Goal: Task Accomplishment & Management: Manage account settings

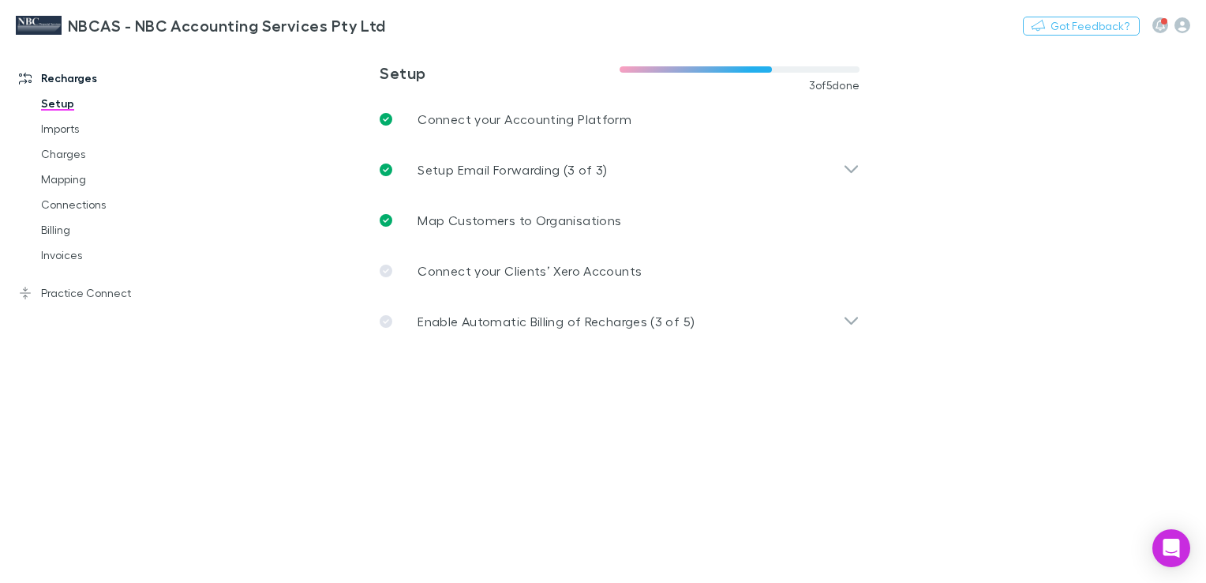
click at [1087, 207] on main "**********" at bounding box center [702, 313] width 1008 height 538
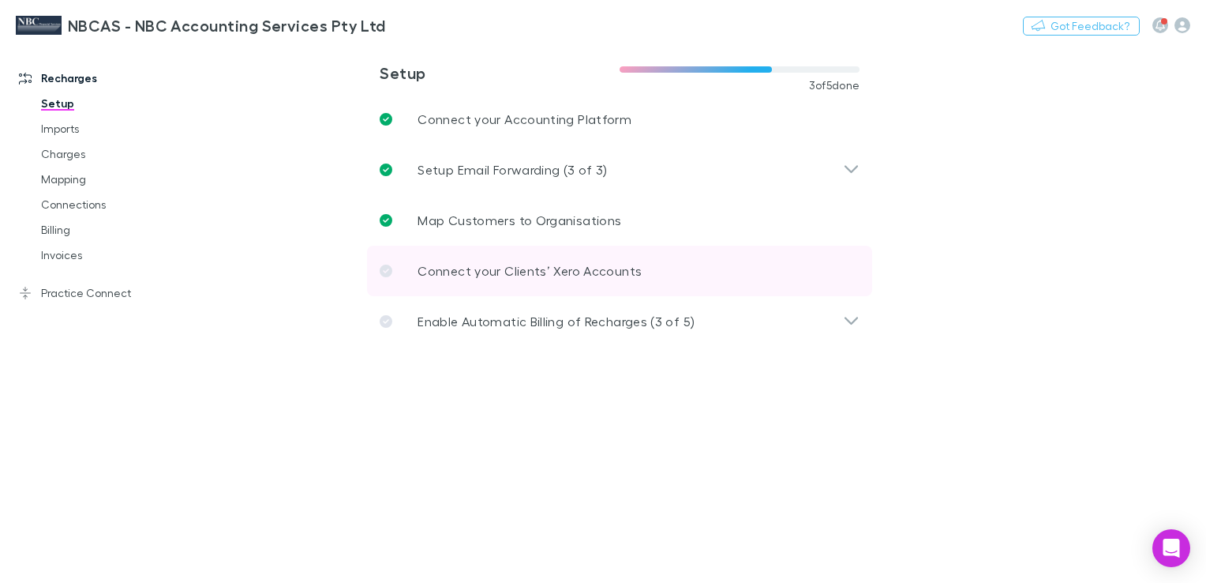
click at [438, 270] on p "Connect your Clients’ Xero Accounts" at bounding box center [530, 270] width 224 height 19
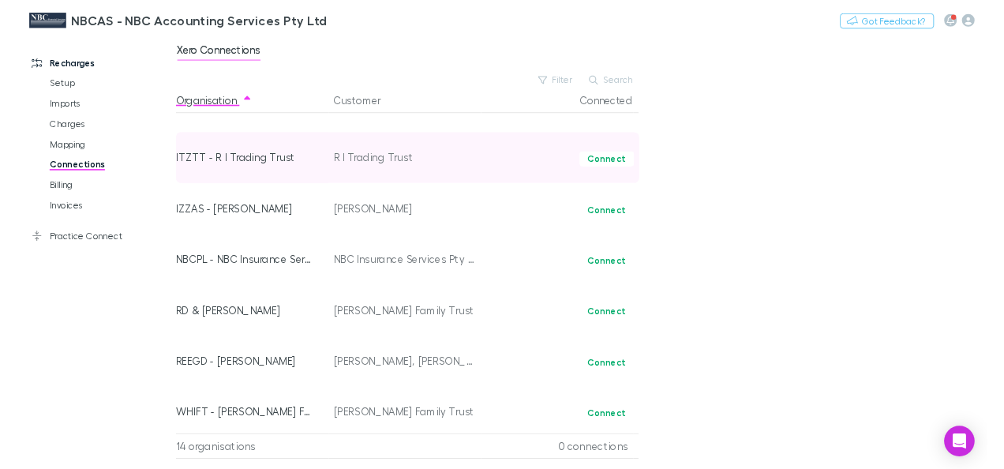
scroll to position [486, 0]
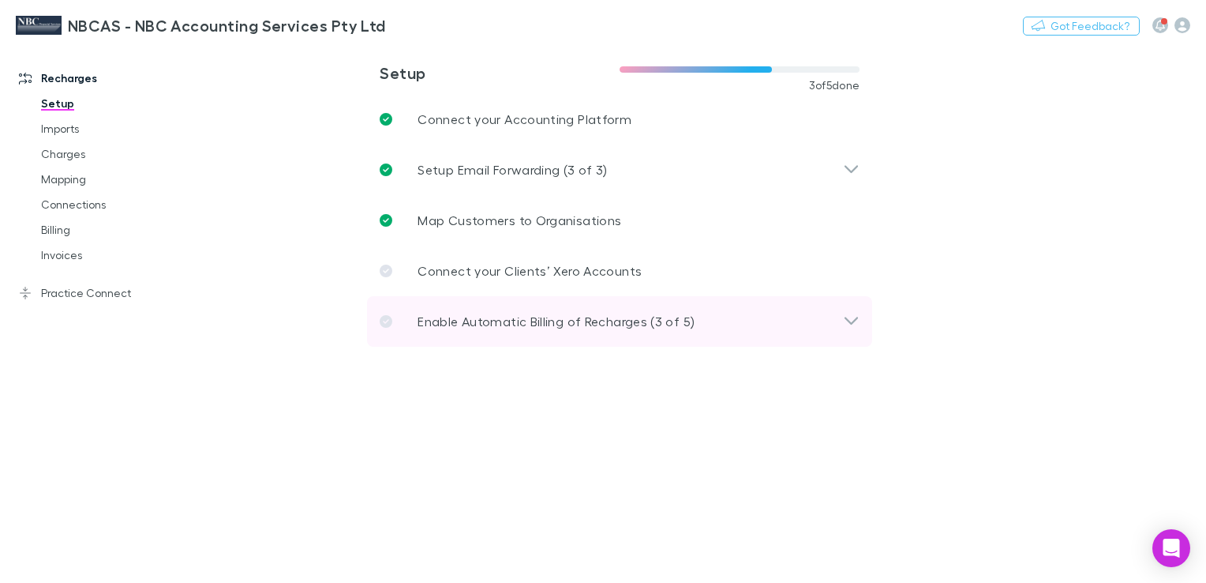
click at [857, 324] on icon at bounding box center [851, 321] width 17 height 19
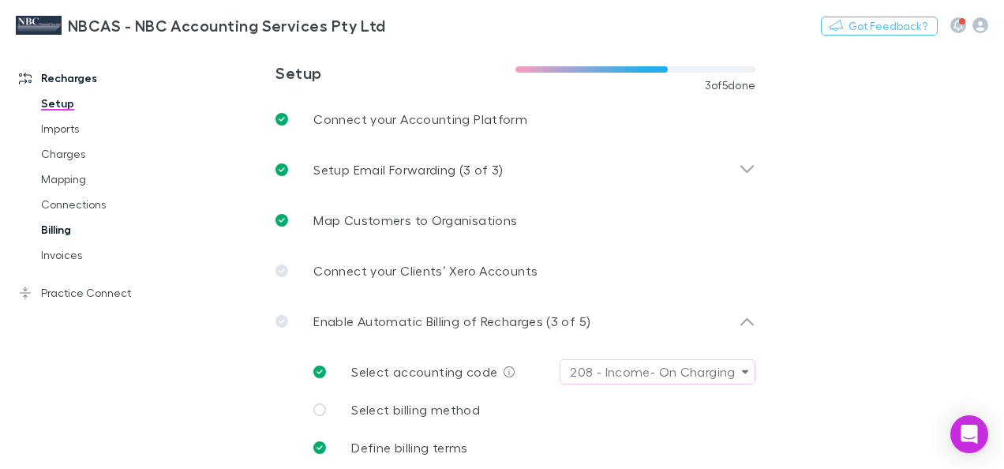
click at [62, 234] on link "Billing" at bounding box center [112, 229] width 175 height 25
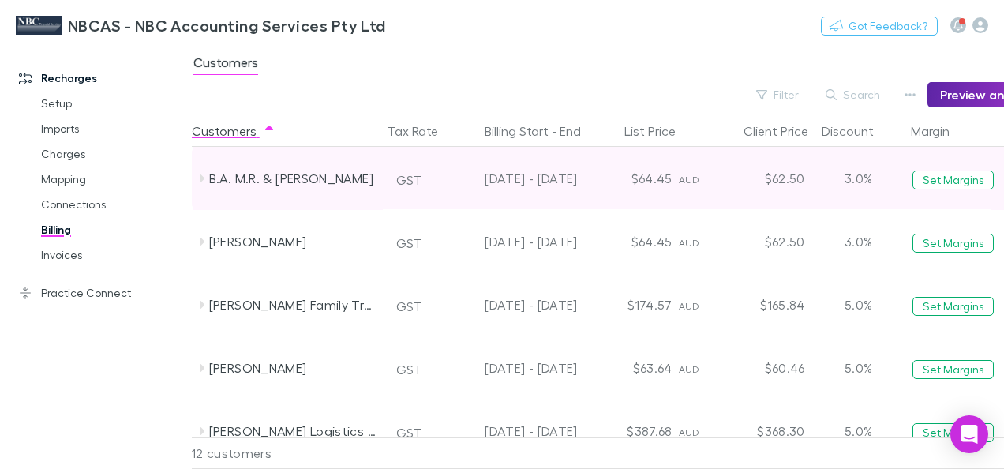
click at [796, 174] on div "$62.50" at bounding box center [764, 178] width 95 height 63
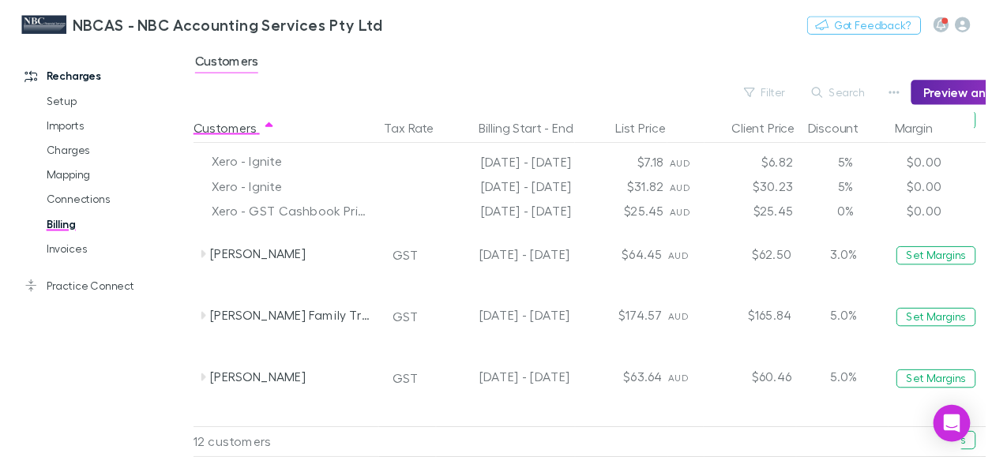
scroll to position [79, 0]
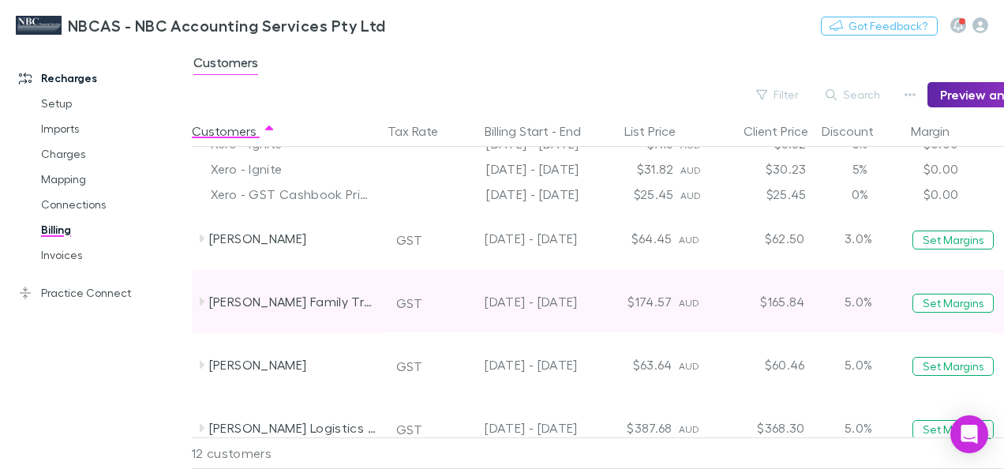
click at [202, 300] on icon at bounding box center [202, 302] width 5 height 8
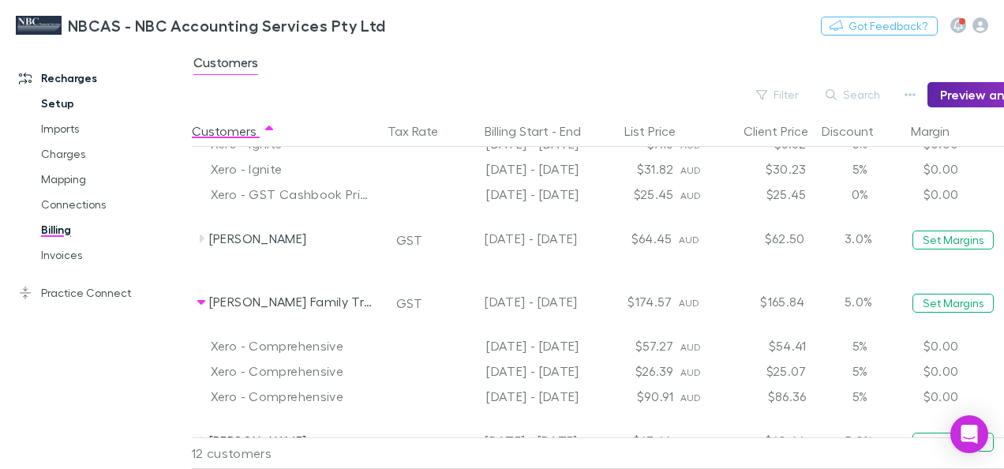
click at [43, 101] on link "Setup" at bounding box center [112, 103] width 175 height 25
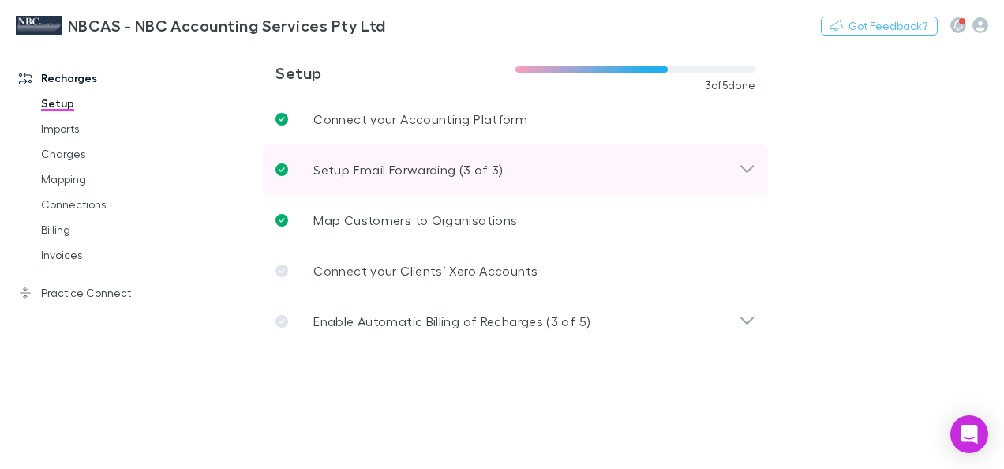
click at [441, 175] on p "Setup Email Forwarding (3 of 3)" at bounding box center [407, 169] width 189 height 19
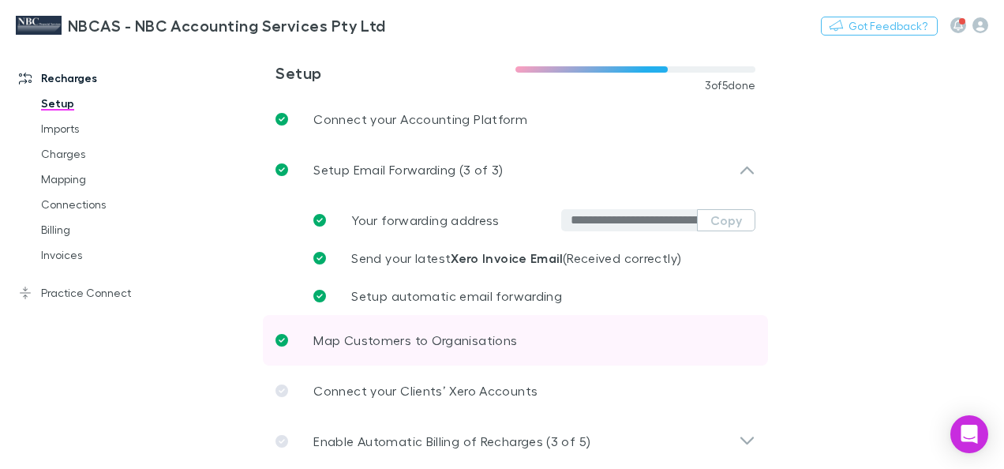
click at [358, 348] on p "Map Customers to Organisations" at bounding box center [415, 340] width 204 height 19
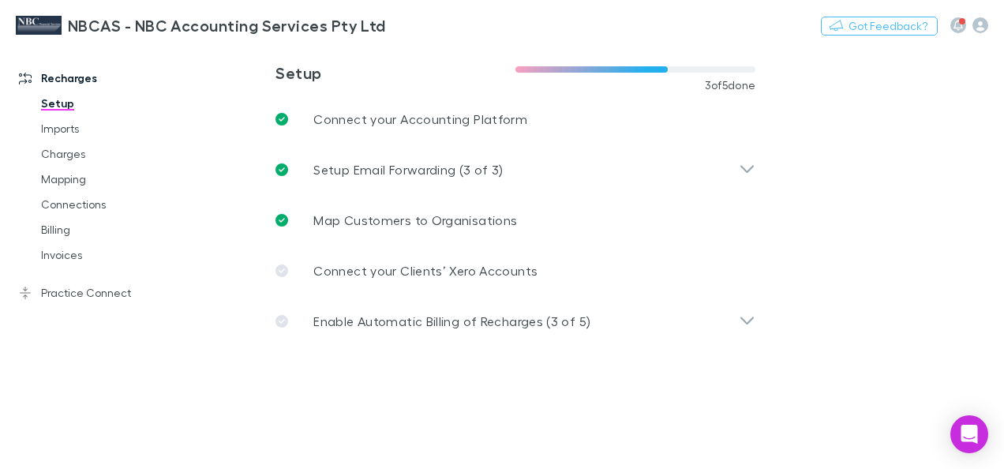
click at [29, 25] on img at bounding box center [39, 25] width 46 height 19
click at [21, 26] on img at bounding box center [39, 25] width 46 height 19
click at [100, 23] on h3 "NBCAS - NBC Accounting Services Pty Ltd" at bounding box center [227, 25] width 318 height 19
click at [22, 79] on icon at bounding box center [25, 78] width 13 height 13
click at [50, 107] on link "Setup" at bounding box center [112, 103] width 175 height 25
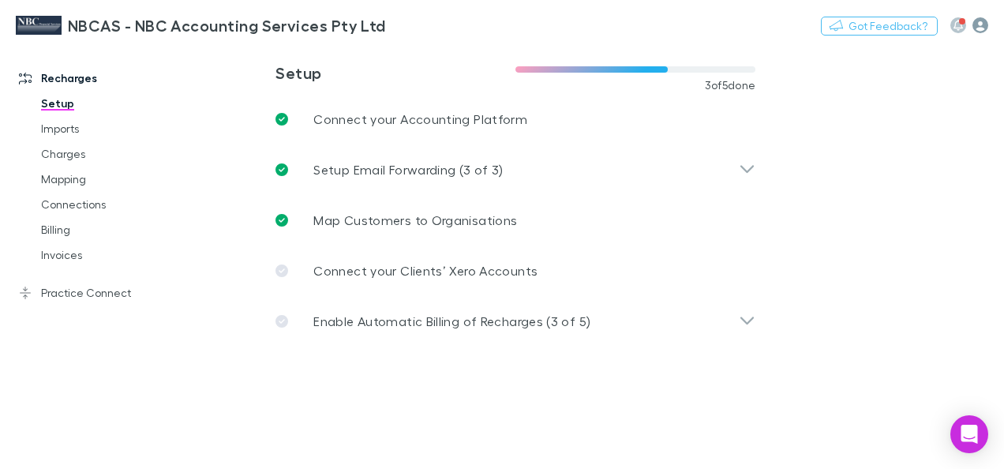
click at [989, 16] on div "Nothing Got Feedback?" at bounding box center [912, 25] width 183 height 21
click at [982, 23] on icon "button" at bounding box center [981, 25] width 16 height 16
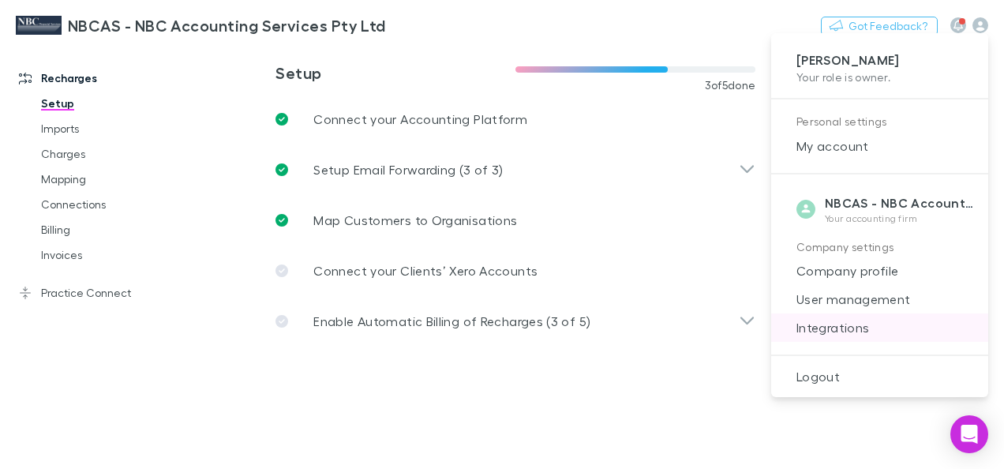
click at [829, 331] on span "Integrations" at bounding box center [880, 327] width 192 height 19
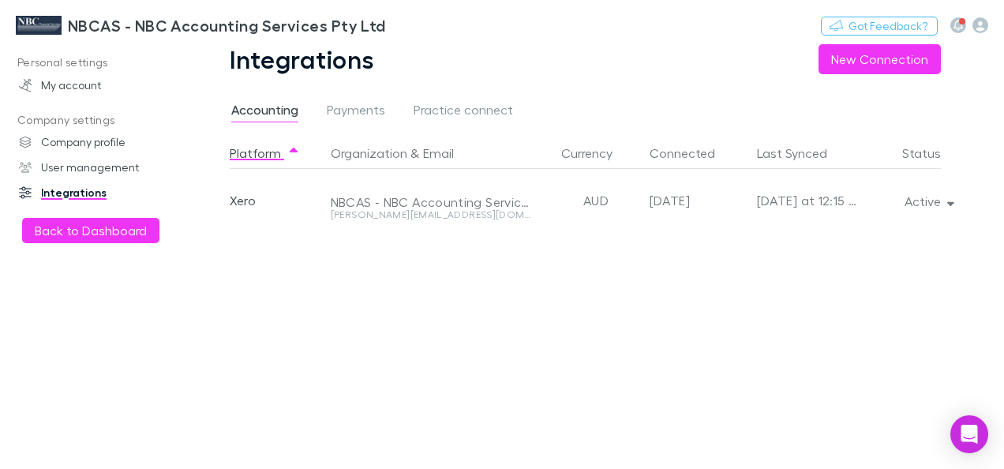
click at [55, 196] on link "Integrations" at bounding box center [101, 192] width 197 height 25
click at [361, 110] on span "Payments" at bounding box center [356, 112] width 58 height 21
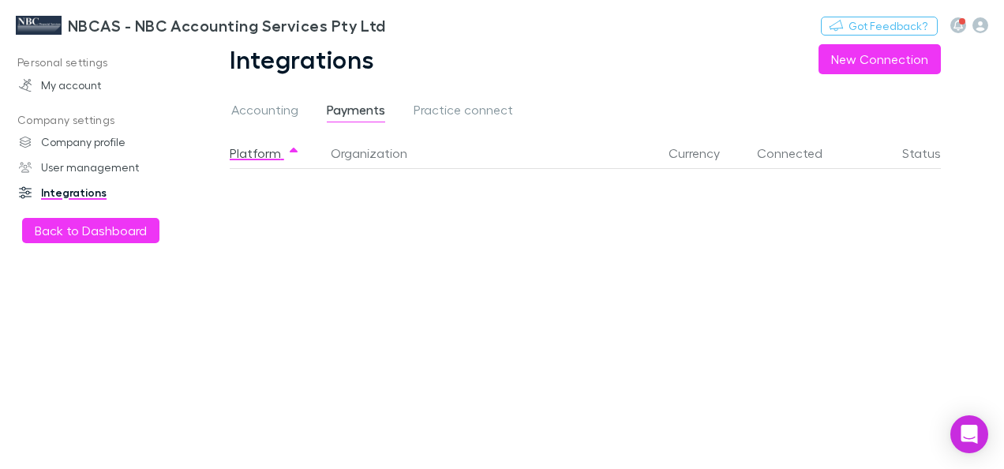
click at [366, 112] on span "Payments" at bounding box center [356, 112] width 58 height 21
click at [54, 194] on link "Integrations" at bounding box center [101, 192] width 197 height 25
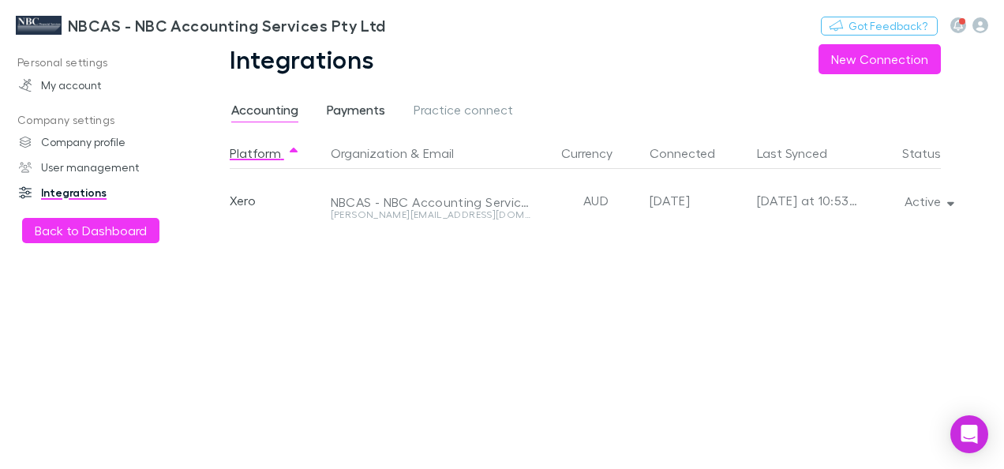
click at [370, 112] on span "Payments" at bounding box center [356, 112] width 58 height 21
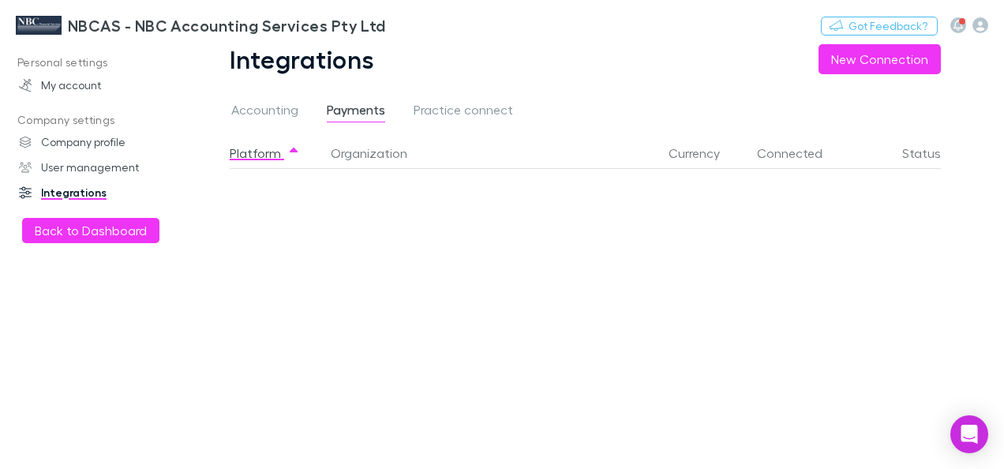
click at [365, 111] on span "Payments" at bounding box center [356, 112] width 58 height 21
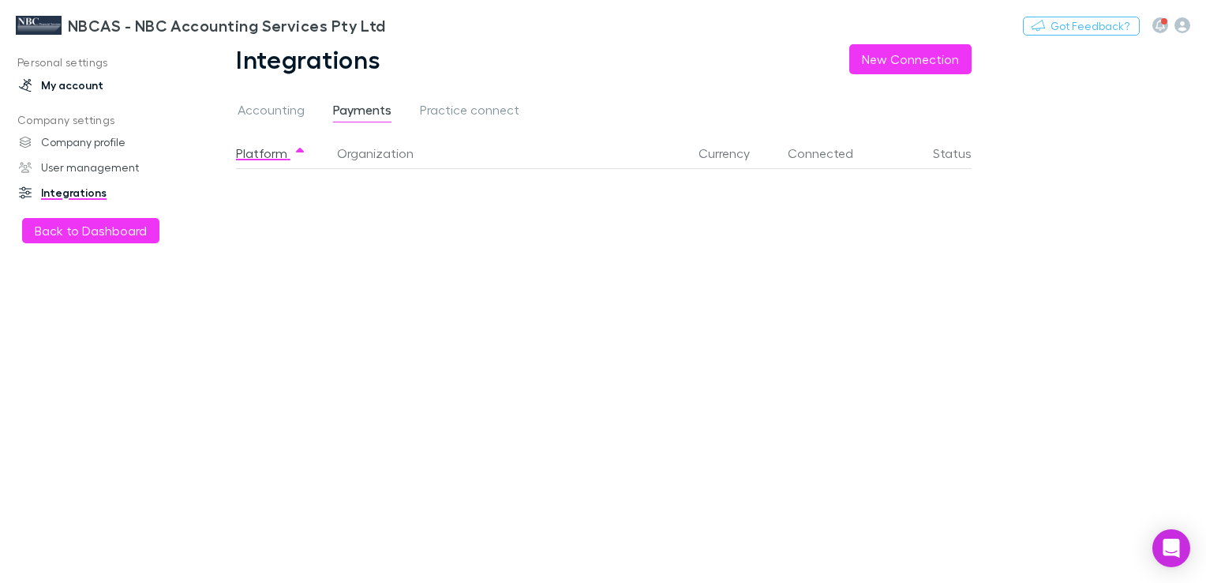
click at [78, 83] on link "My account" at bounding box center [105, 85] width 204 height 25
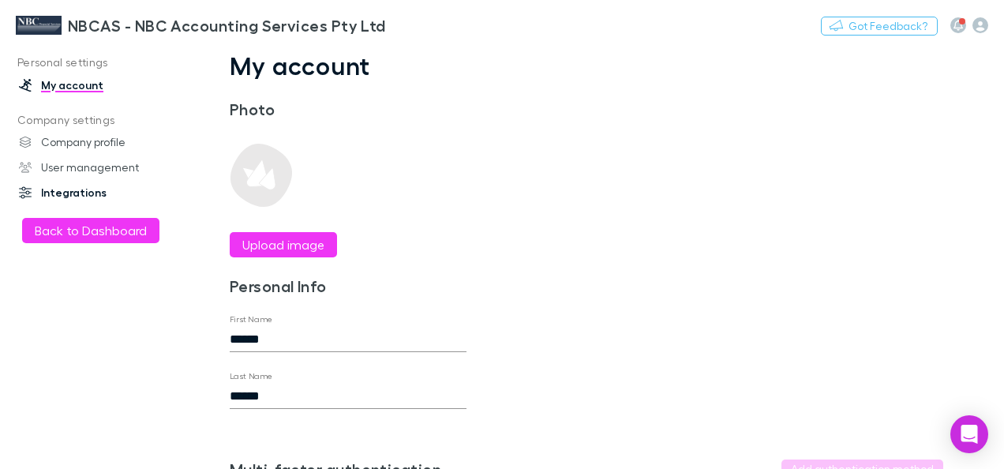
click at [73, 192] on link "Integrations" at bounding box center [101, 192] width 197 height 25
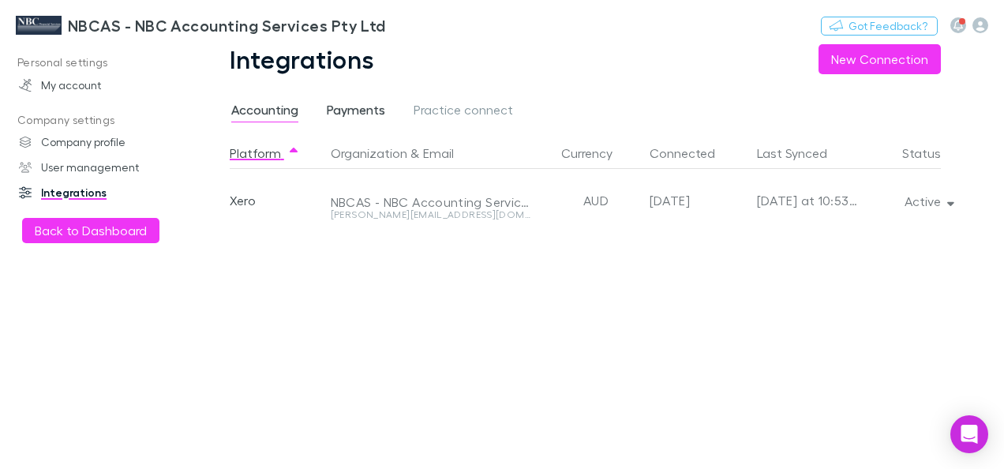
click at [352, 111] on span "Payments" at bounding box center [356, 112] width 58 height 21
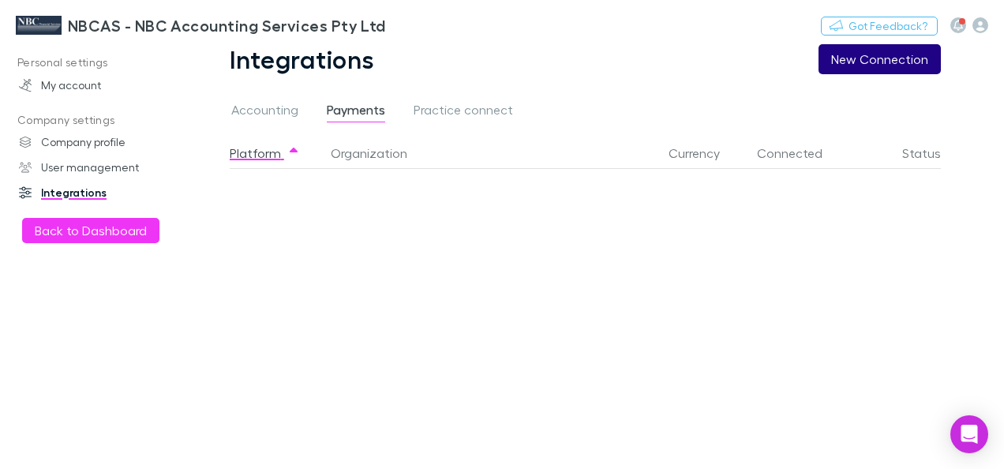
click at [871, 63] on button "New Connection" at bounding box center [880, 59] width 122 height 30
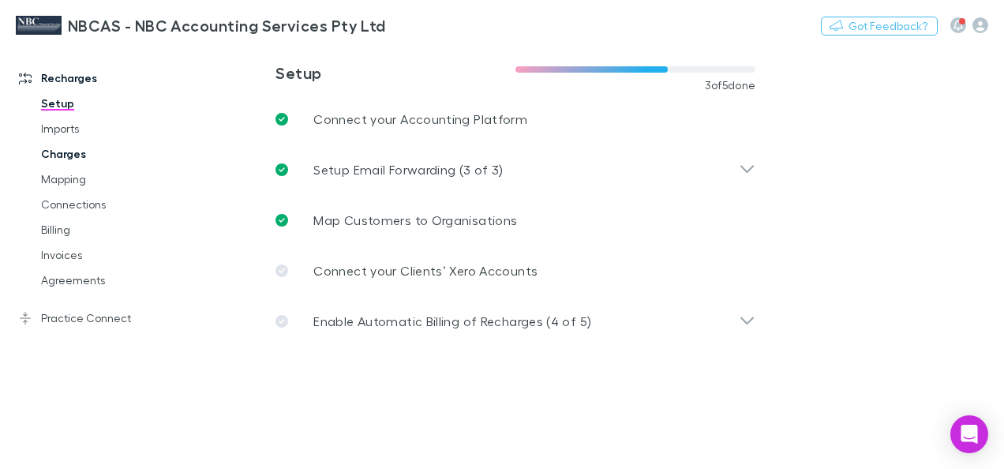
click at [46, 155] on link "Charges" at bounding box center [112, 153] width 175 height 25
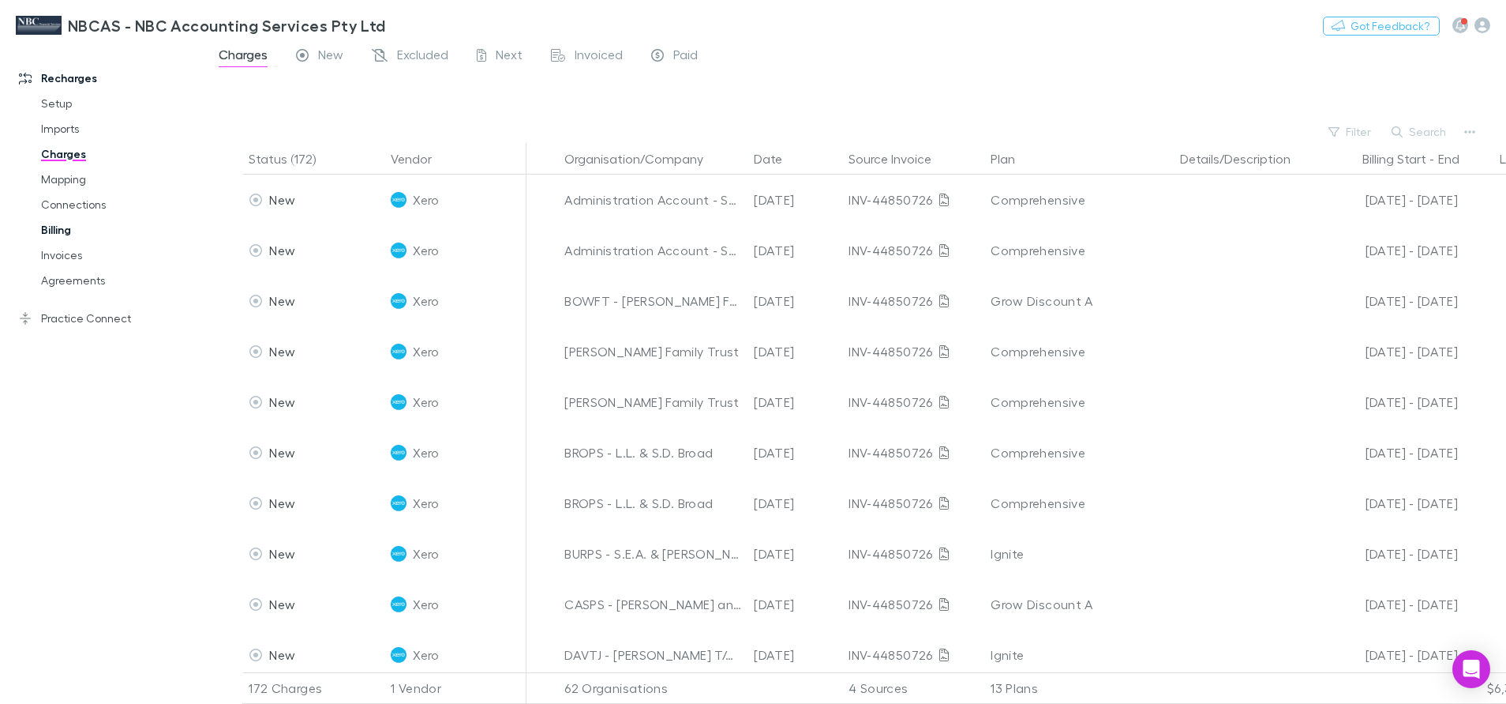
click at [70, 230] on link "Billing" at bounding box center [122, 229] width 194 height 25
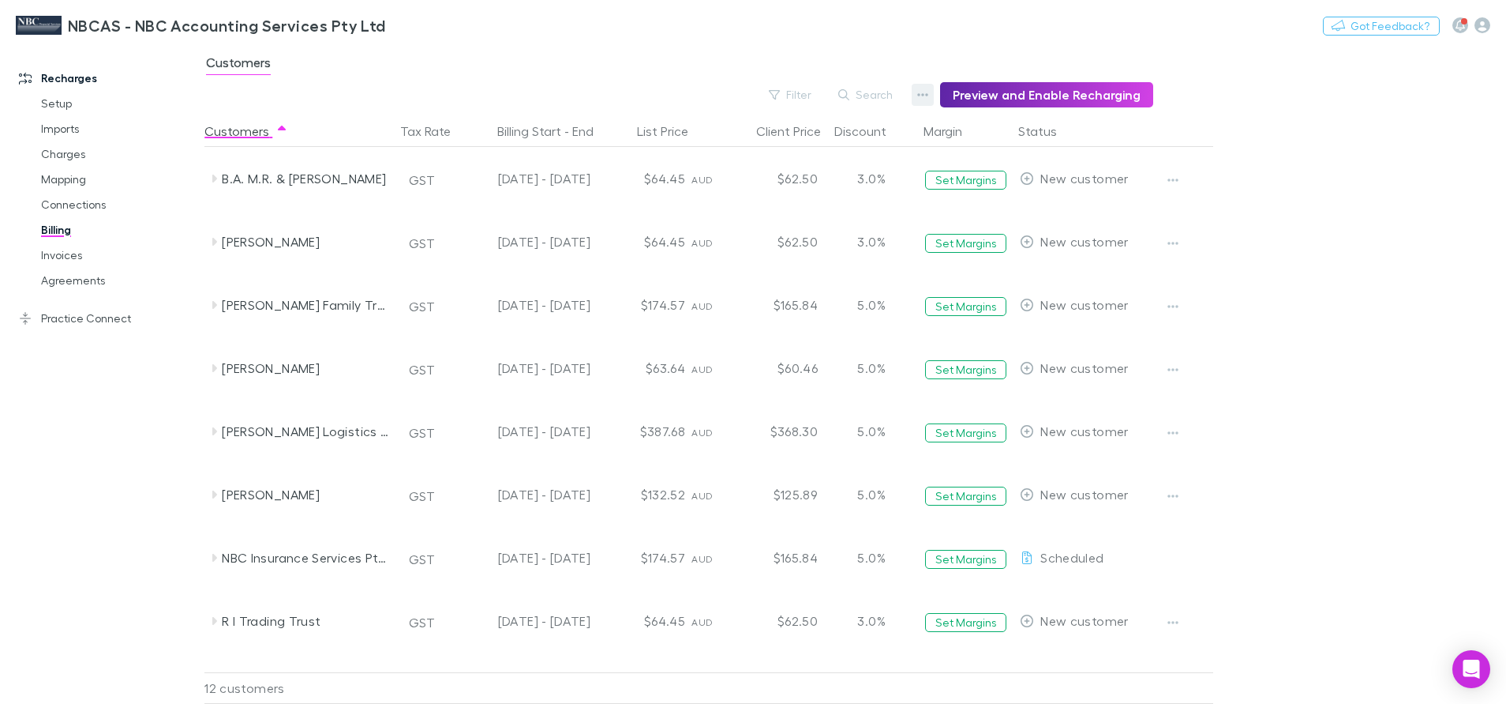
click at [929, 93] on icon "button" at bounding box center [922, 94] width 11 height 13
click at [801, 142] on p "Discount Split" at bounding box center [833, 146] width 192 height 19
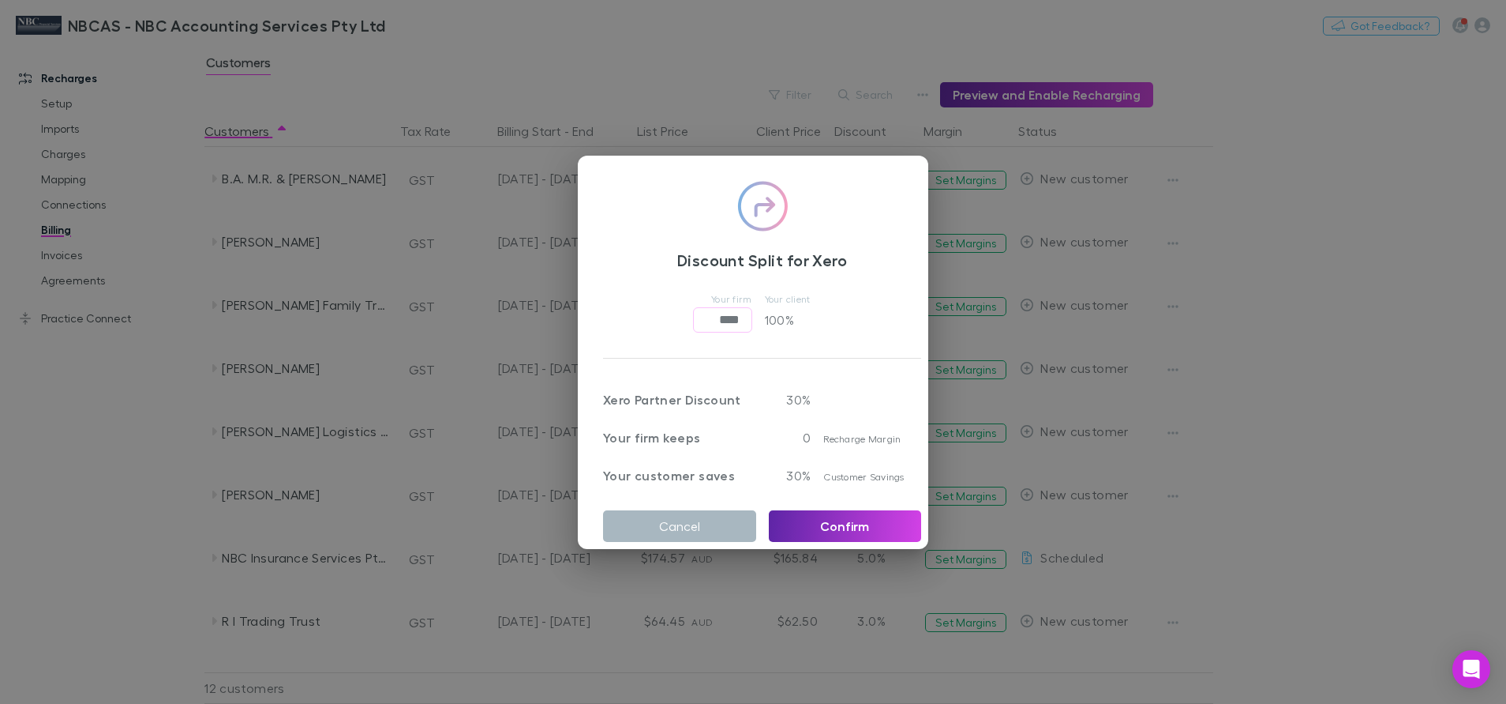
click at [710, 468] on button "Cancel" at bounding box center [679, 526] width 153 height 32
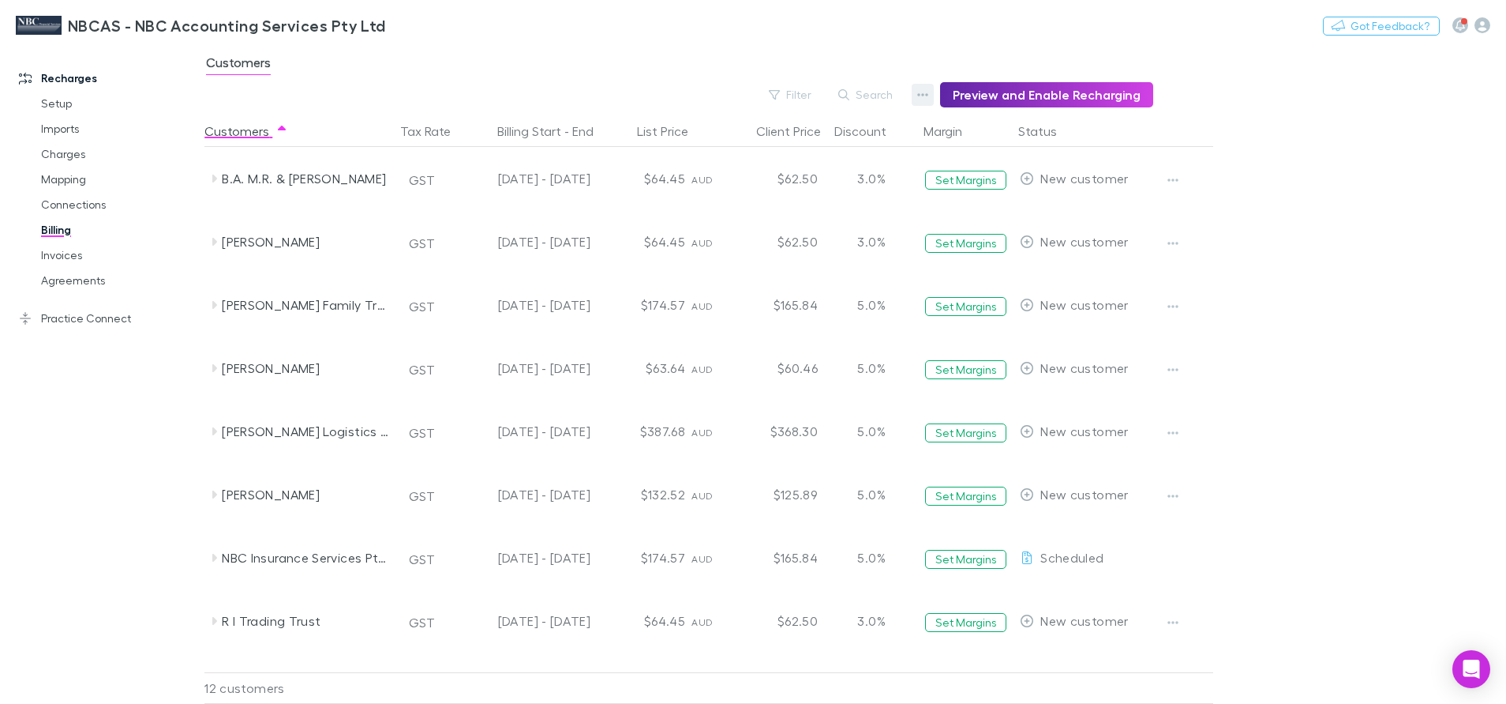
click at [925, 97] on icon "button" at bounding box center [922, 94] width 11 height 13
click at [62, 182] on div at bounding box center [753, 352] width 1506 height 704
click at [62, 182] on link "Mapping" at bounding box center [122, 179] width 194 height 25
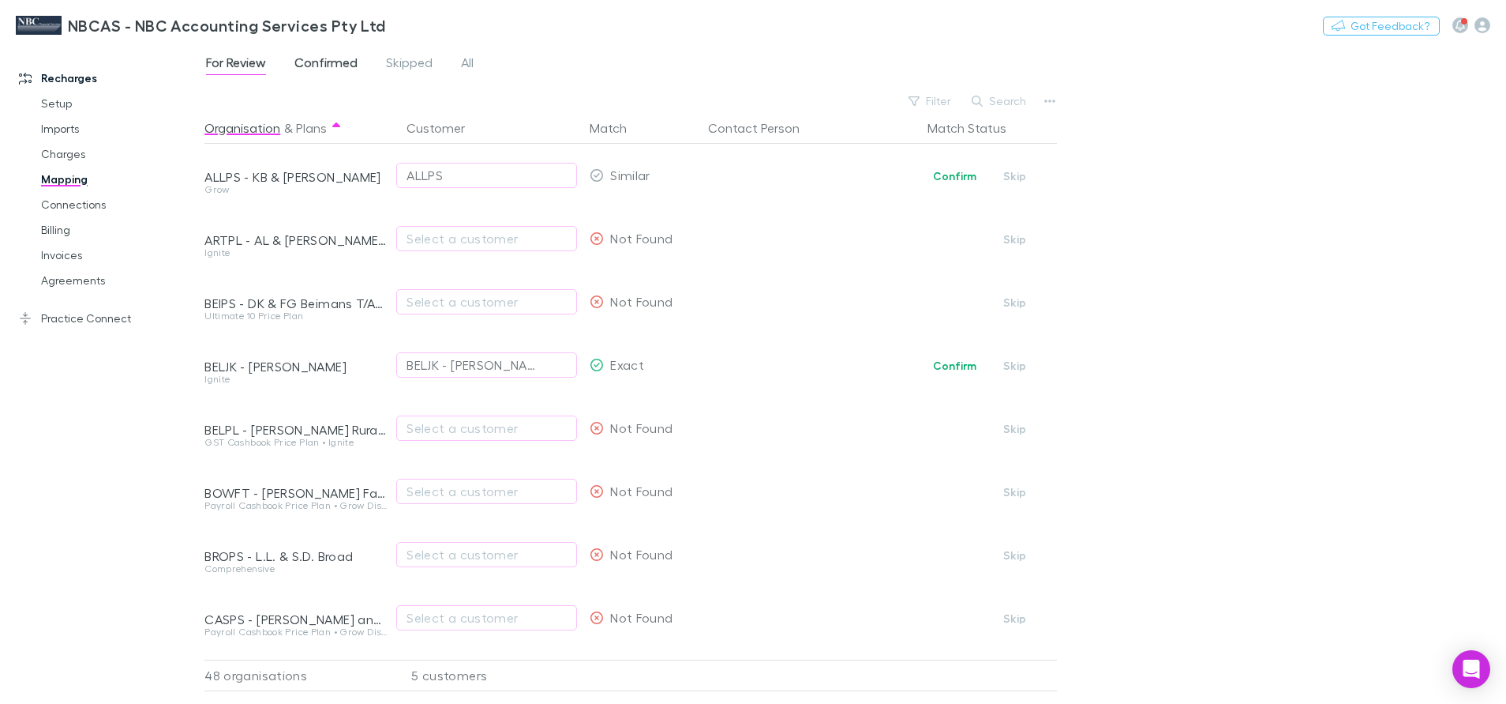
click at [335, 63] on span "Confirmed" at bounding box center [326, 64] width 63 height 21
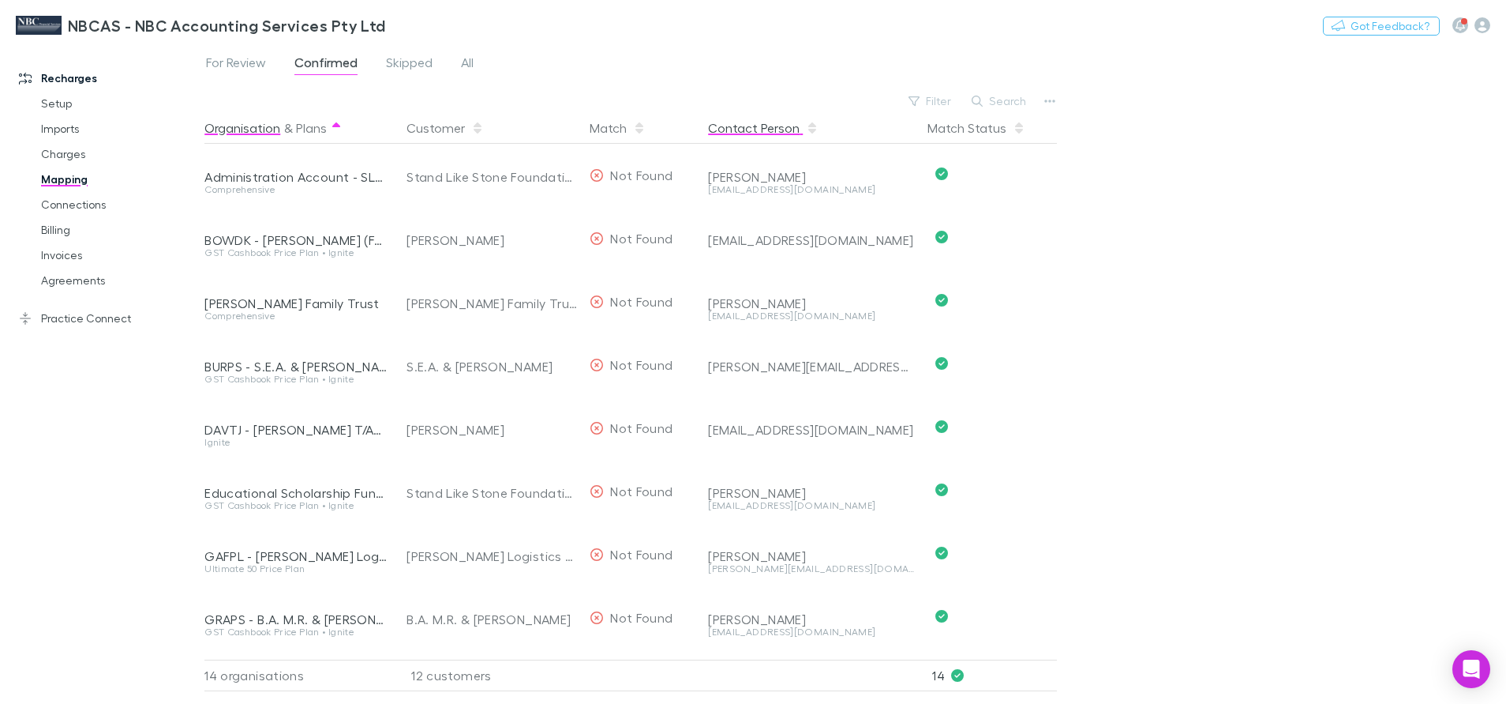
click at [790, 133] on button "Contact Person" at bounding box center [763, 128] width 111 height 32
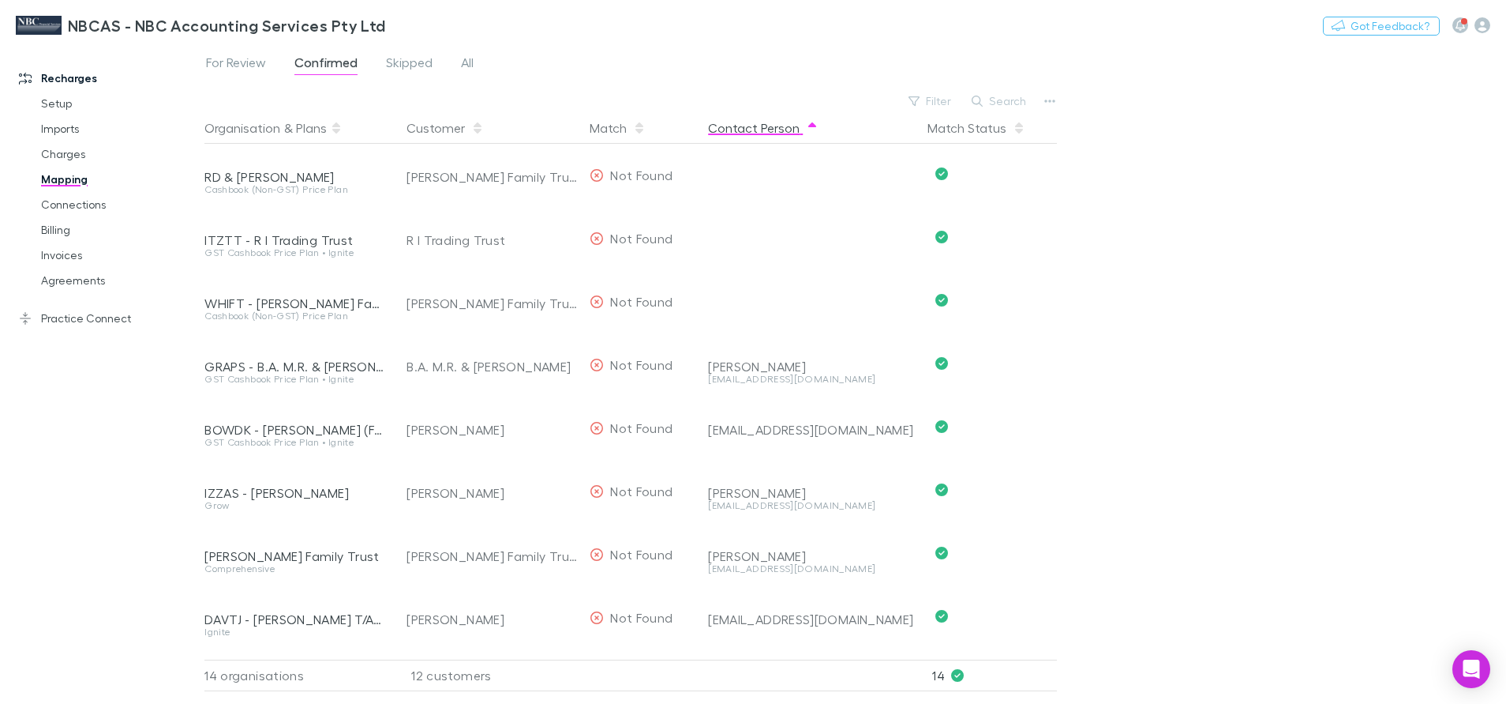
click at [790, 133] on button "Contact Person" at bounding box center [763, 128] width 111 height 32
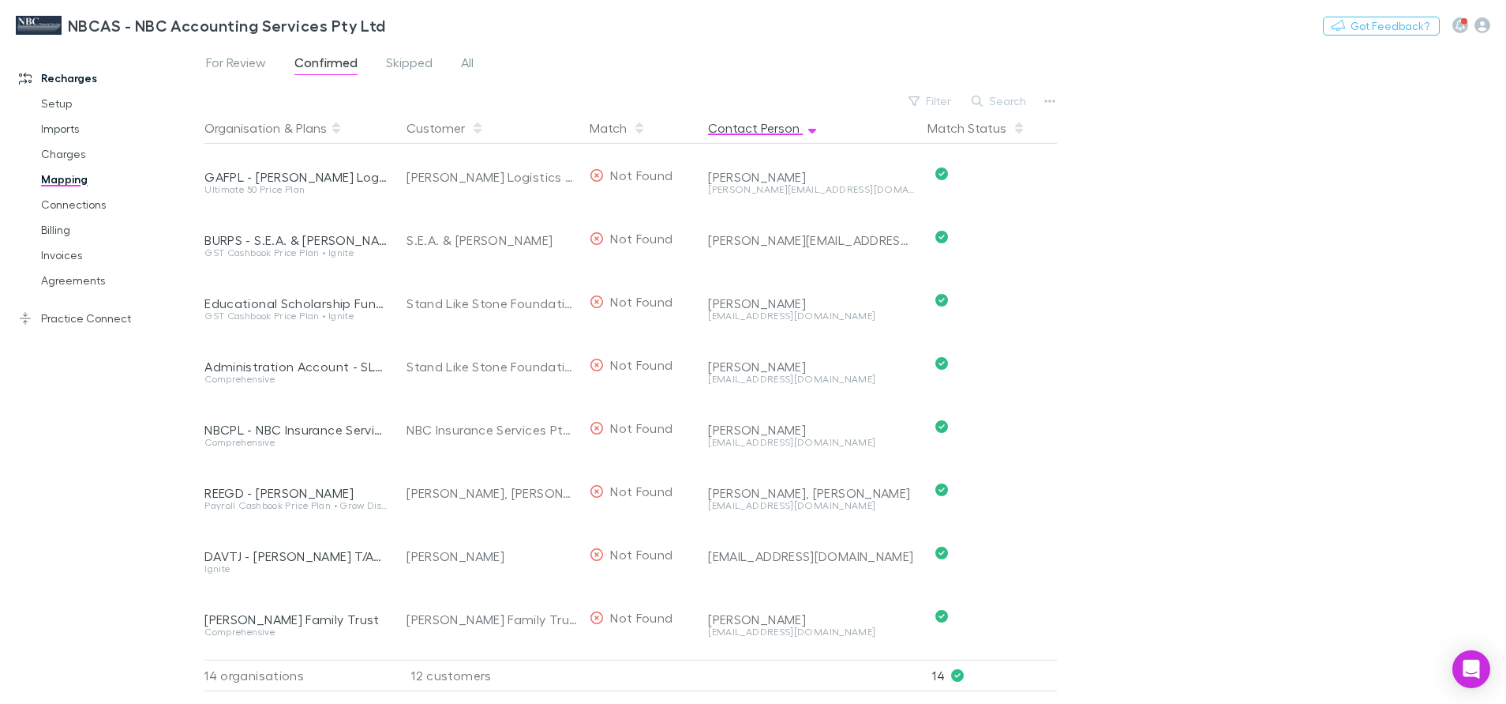
click at [790, 133] on button "Contact Person" at bounding box center [763, 128] width 111 height 32
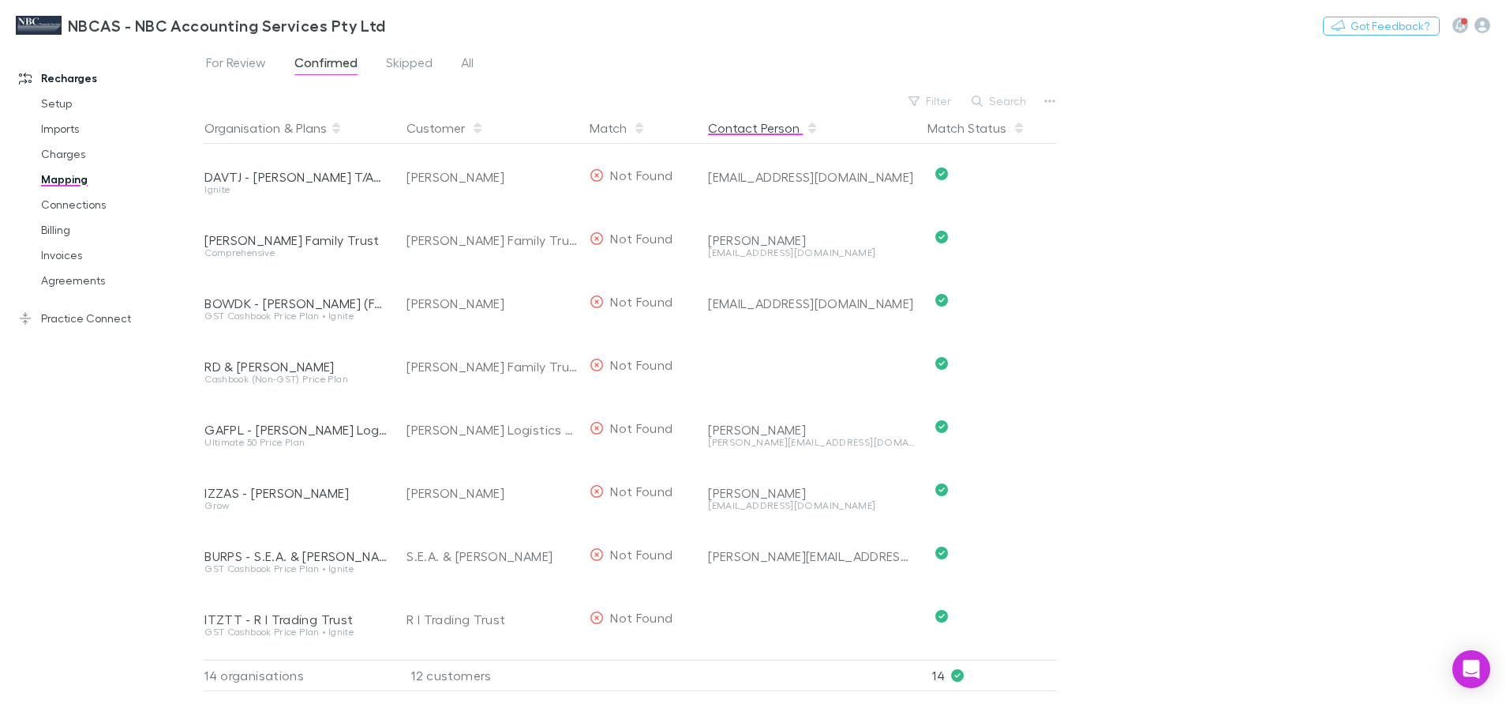
click at [790, 133] on button "Contact Person" at bounding box center [763, 128] width 111 height 32
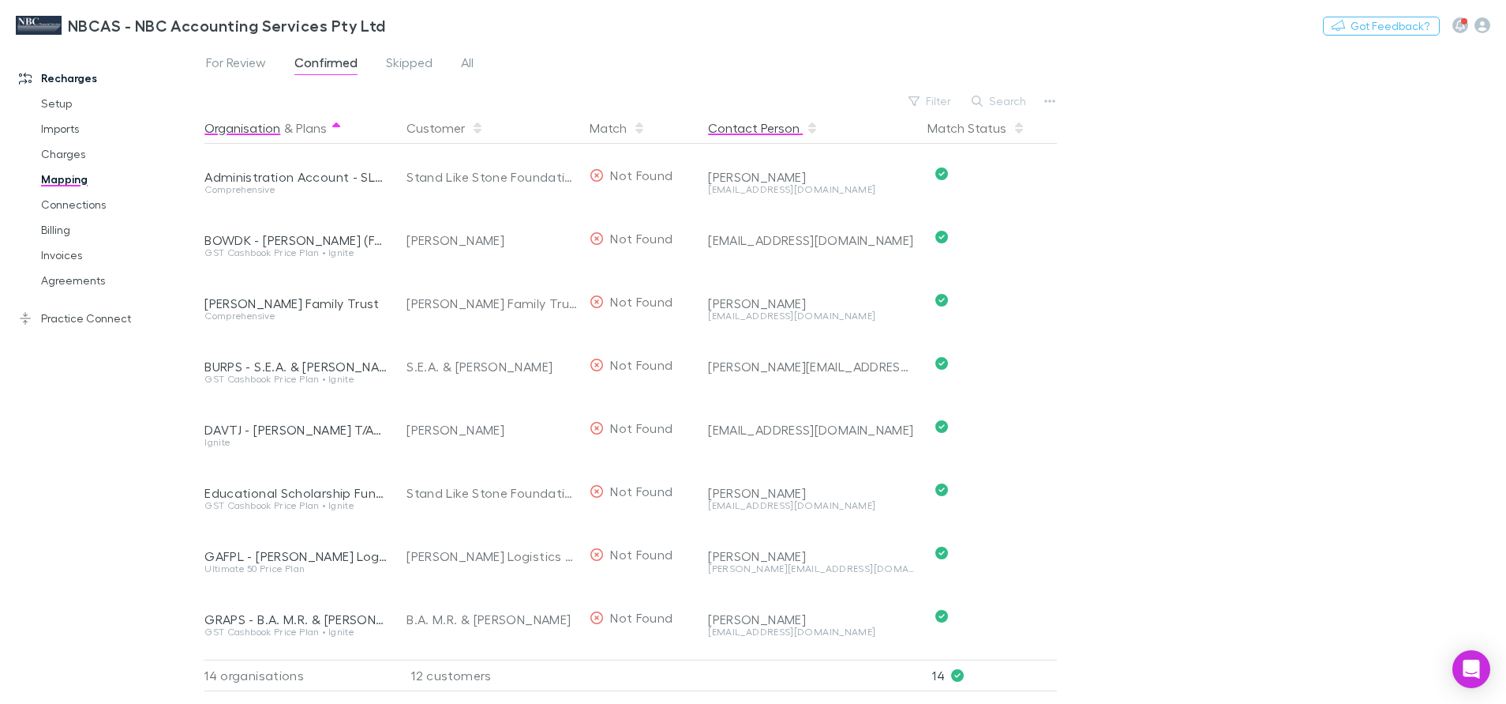
click at [766, 130] on button "Contact Person" at bounding box center [763, 128] width 111 height 32
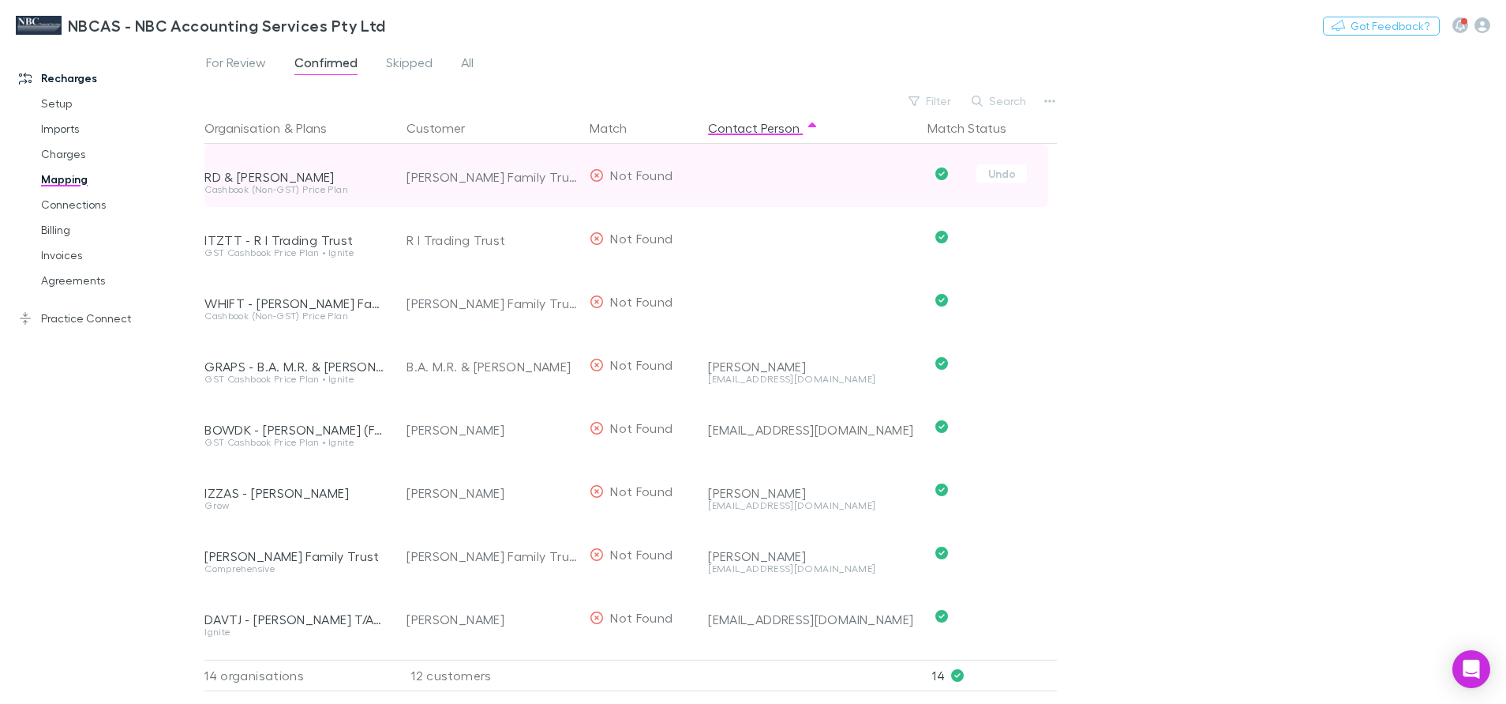
click at [436, 184] on div "[PERSON_NAME] Family Trust" at bounding box center [492, 176] width 171 height 63
click at [455, 178] on div "[PERSON_NAME] Family Trust" at bounding box center [492, 176] width 171 height 63
click at [267, 172] on div "RD & [PERSON_NAME]" at bounding box center [295, 177] width 183 height 16
click at [238, 178] on div "RD & [PERSON_NAME]" at bounding box center [295, 177] width 183 height 16
click at [622, 173] on span "Not Found" at bounding box center [641, 174] width 62 height 15
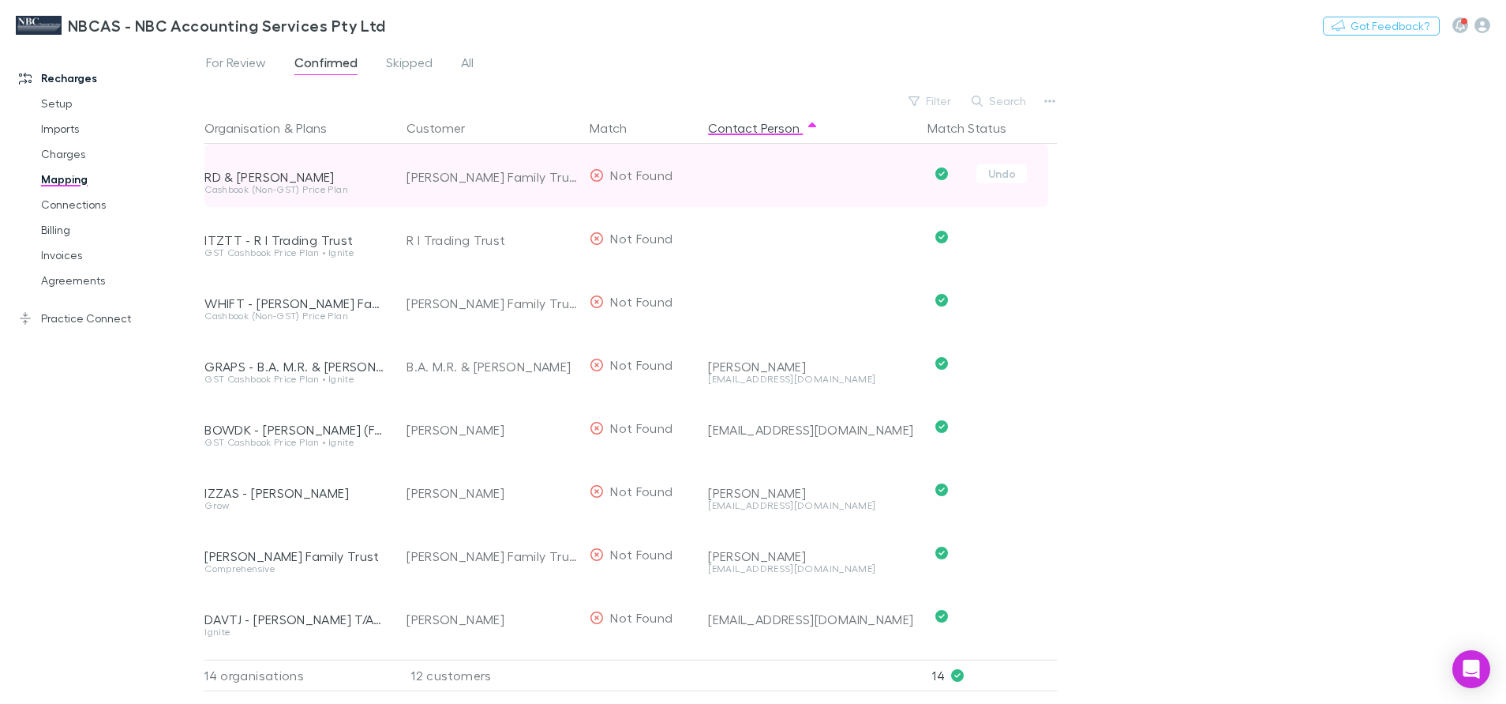
click at [435, 174] on div "[PERSON_NAME] Family Trust" at bounding box center [492, 176] width 171 height 63
click at [755, 180] on div at bounding box center [811, 164] width 207 height 41
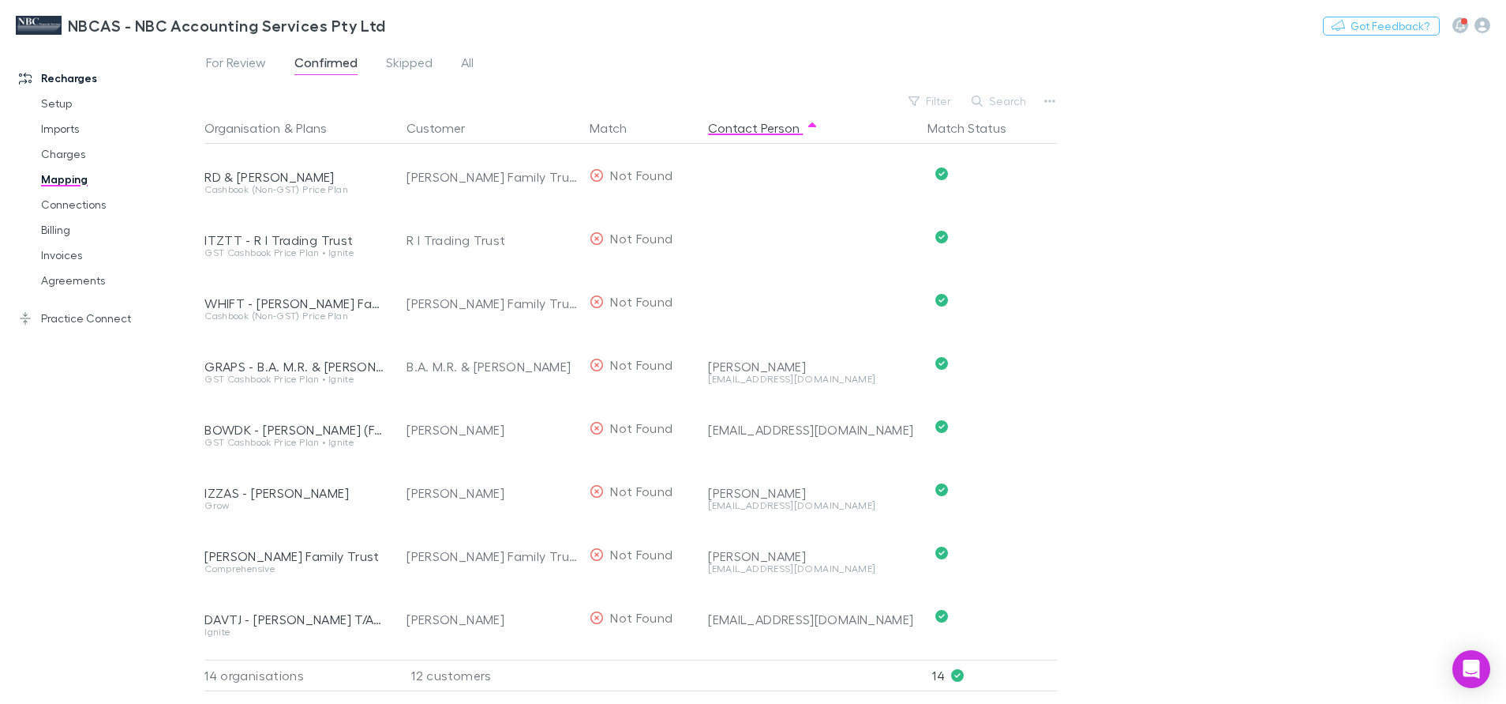
click at [84, 178] on link "Mapping" at bounding box center [122, 179] width 194 height 25
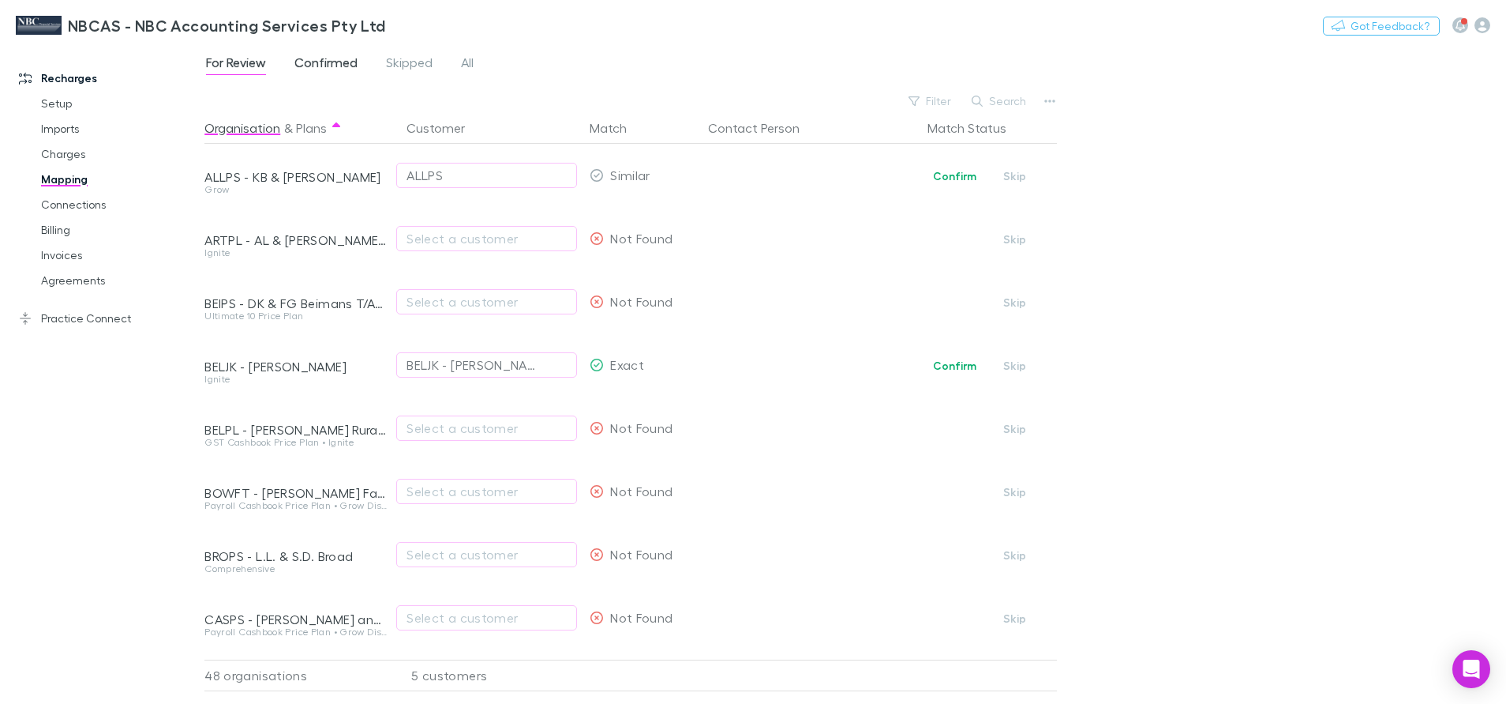
click at [349, 69] on span "Confirmed" at bounding box center [326, 64] width 63 height 21
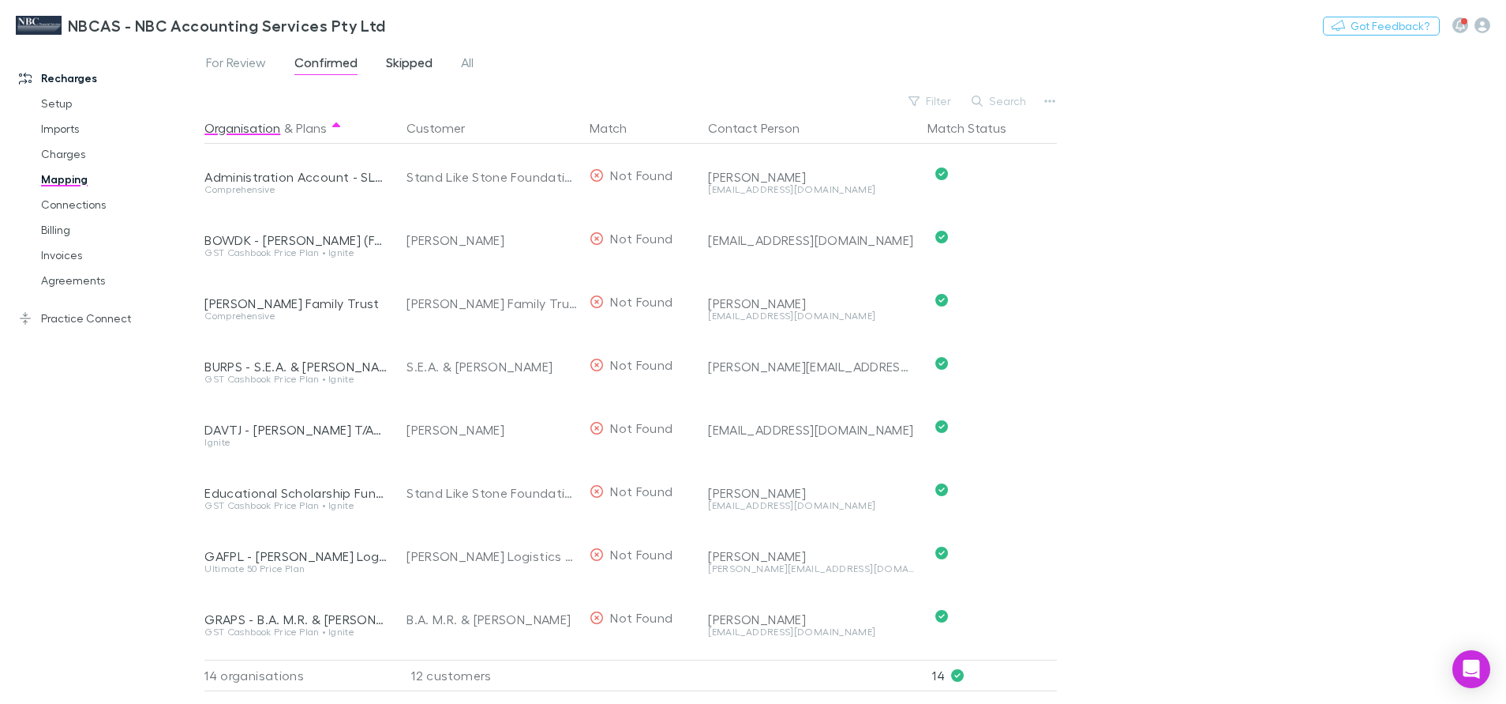
click at [401, 71] on span "Skipped" at bounding box center [409, 64] width 47 height 21
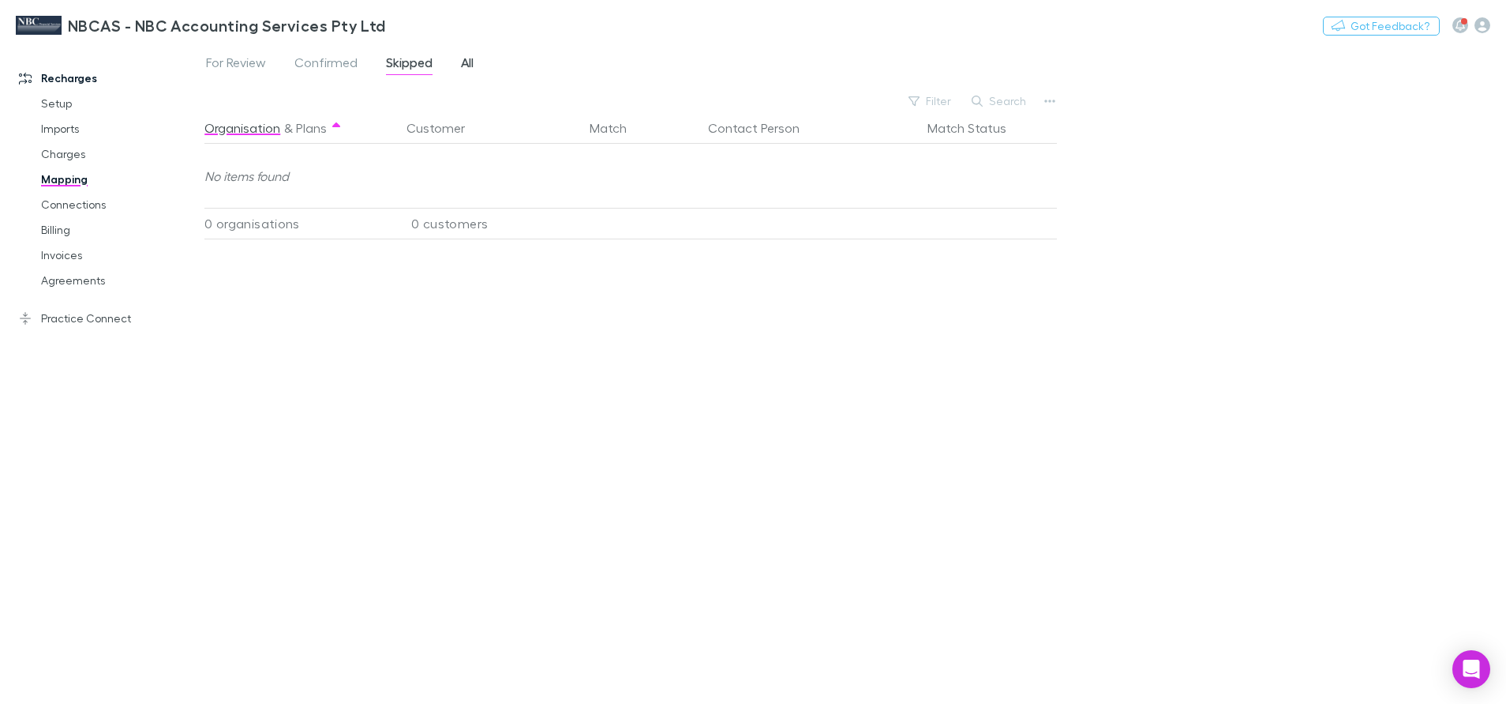
click at [462, 66] on span "All" at bounding box center [467, 64] width 13 height 21
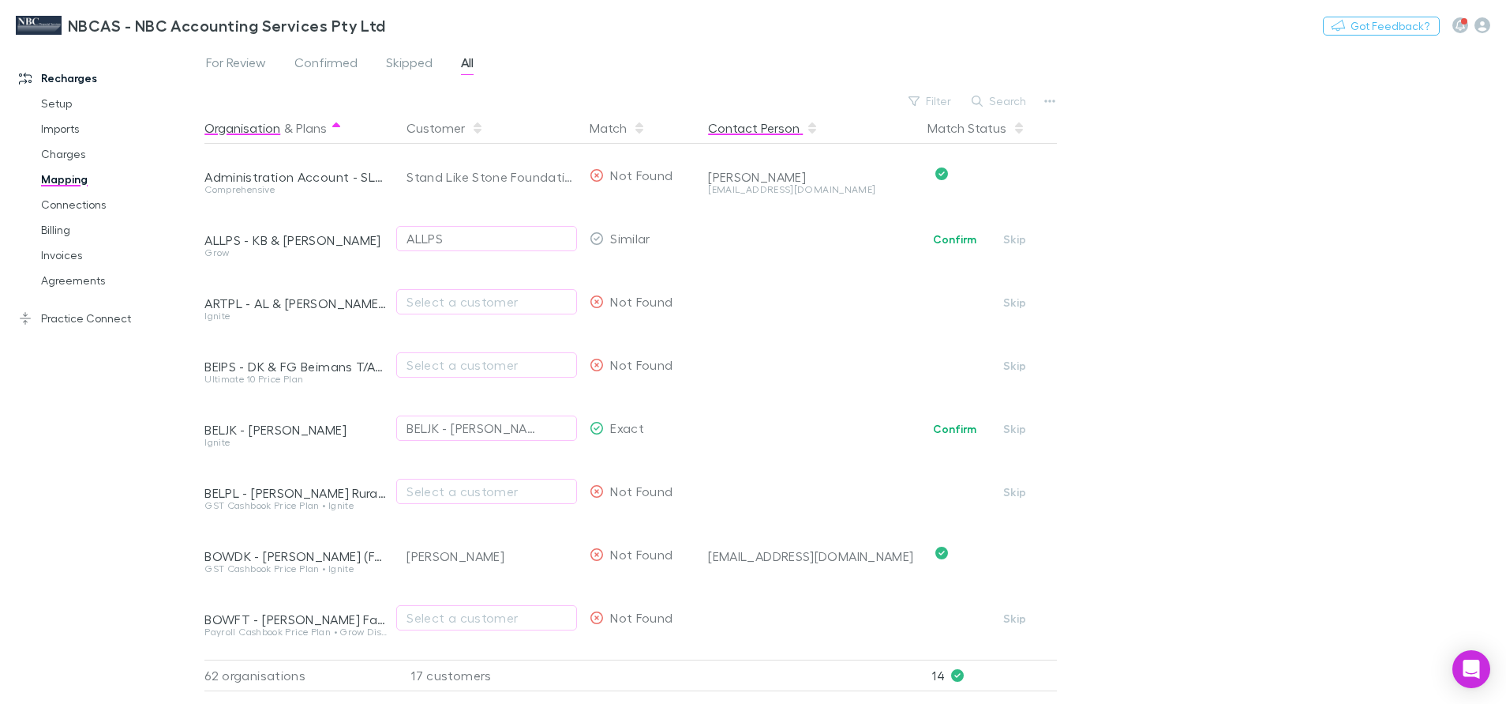
click at [711, 129] on button "Contact Person" at bounding box center [763, 128] width 111 height 32
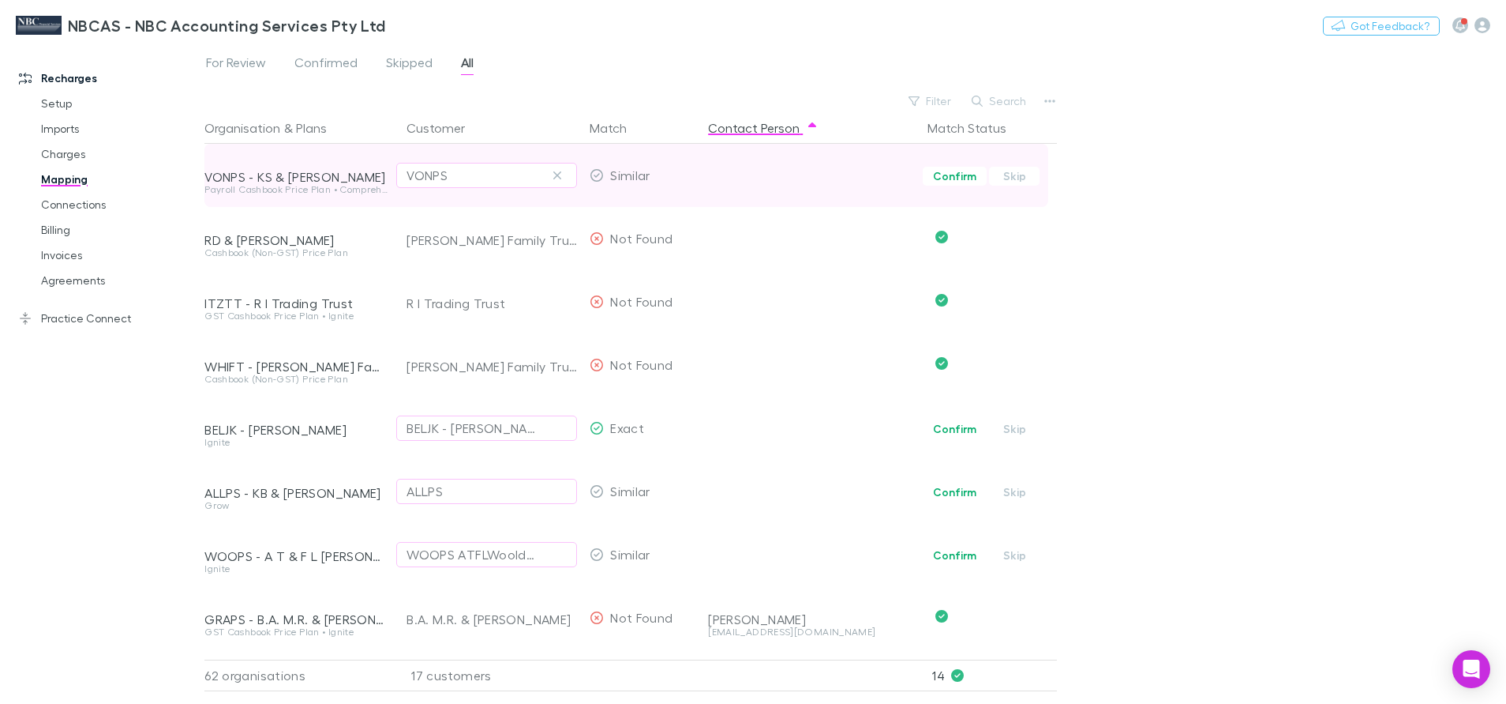
click at [770, 178] on div at bounding box center [811, 164] width 207 height 41
click at [803, 171] on div at bounding box center [811, 164] width 207 height 41
click at [532, 178] on div "VONPS" at bounding box center [487, 175] width 160 height 19
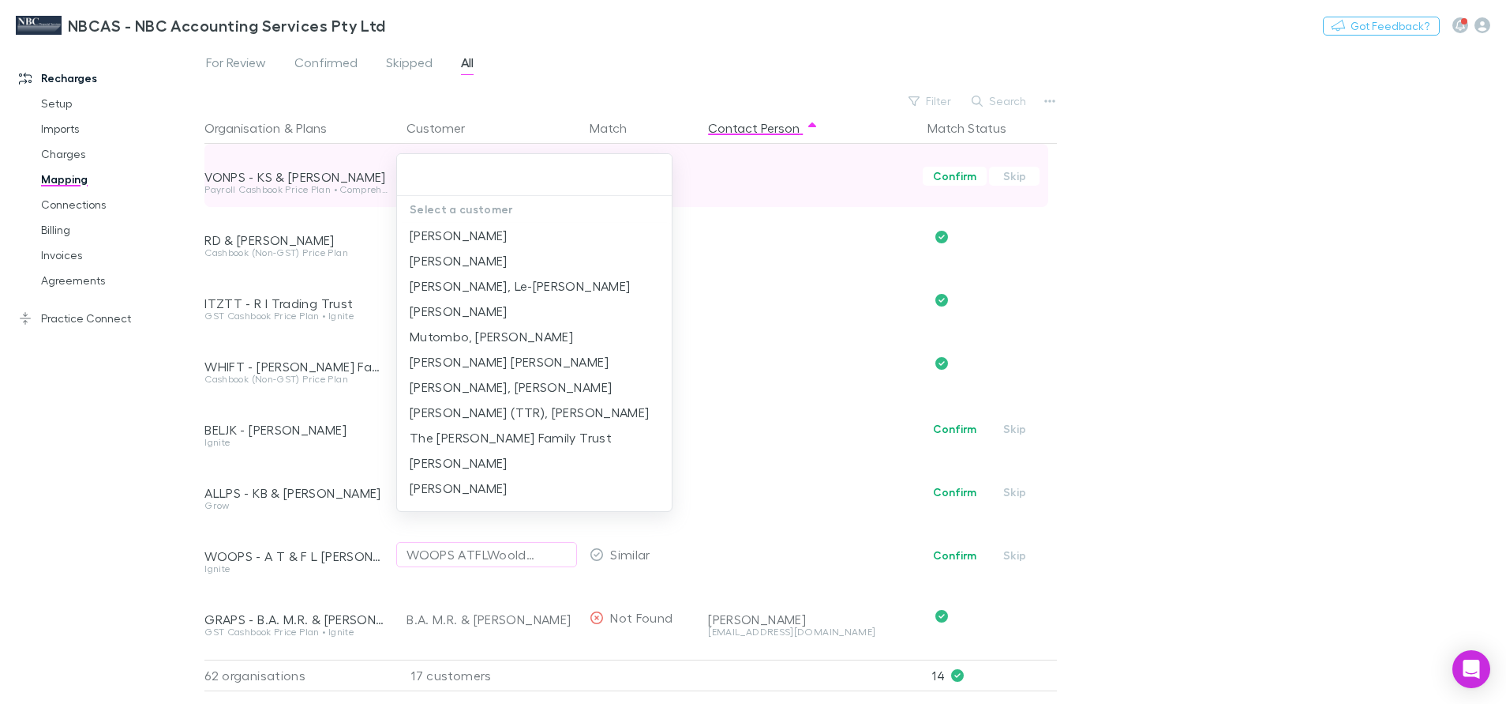
click at [532, 178] on input "text" at bounding box center [534, 174] width 262 height 29
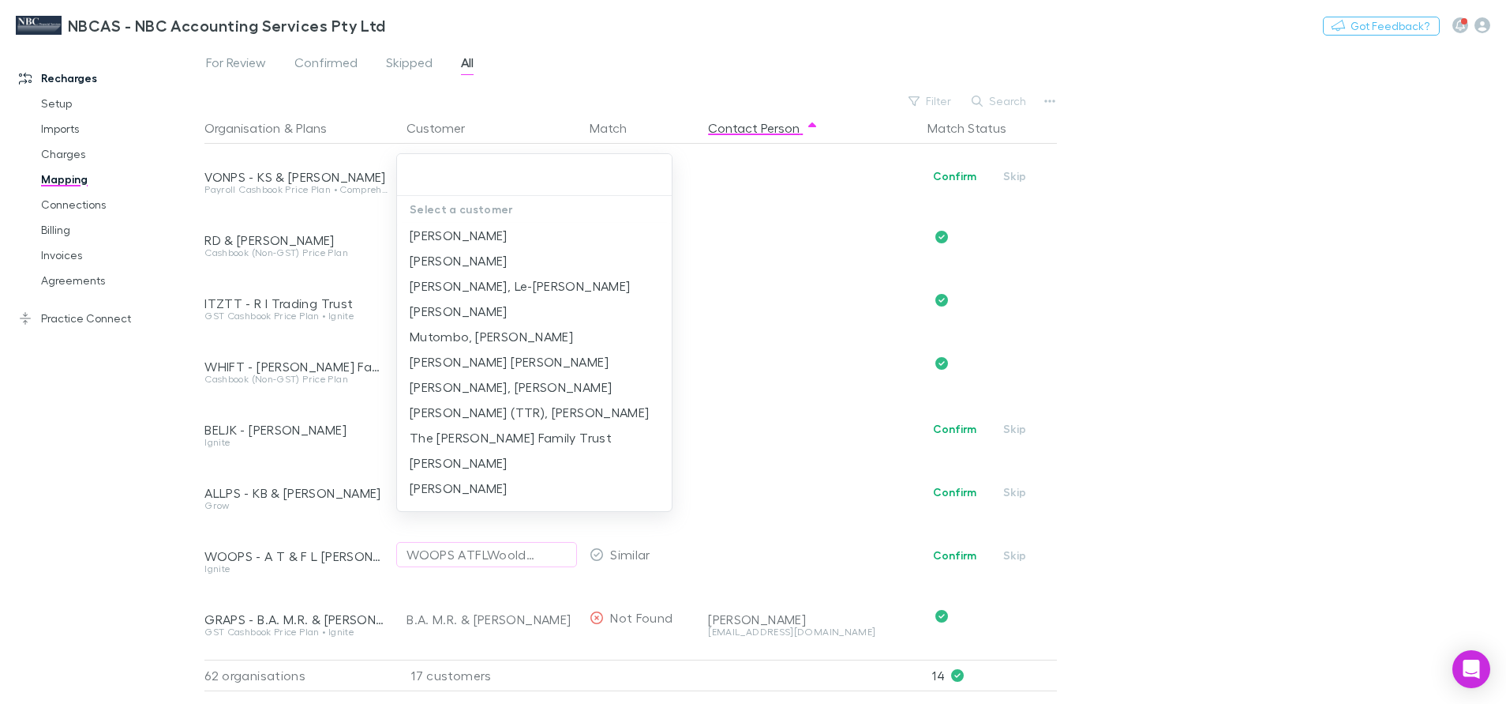
click at [1425, 315] on div at bounding box center [753, 352] width 1506 height 704
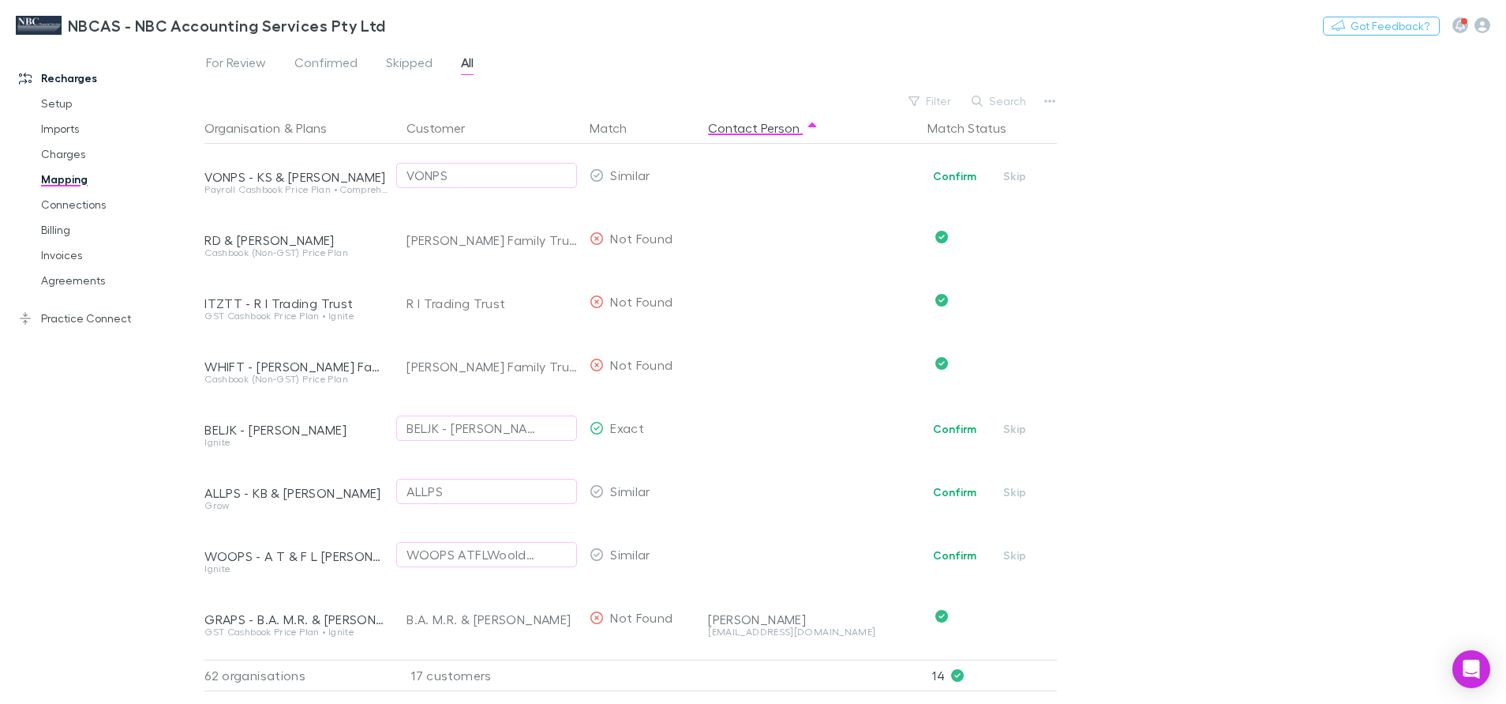
click at [72, 178] on link "Mapping" at bounding box center [122, 179] width 194 height 25
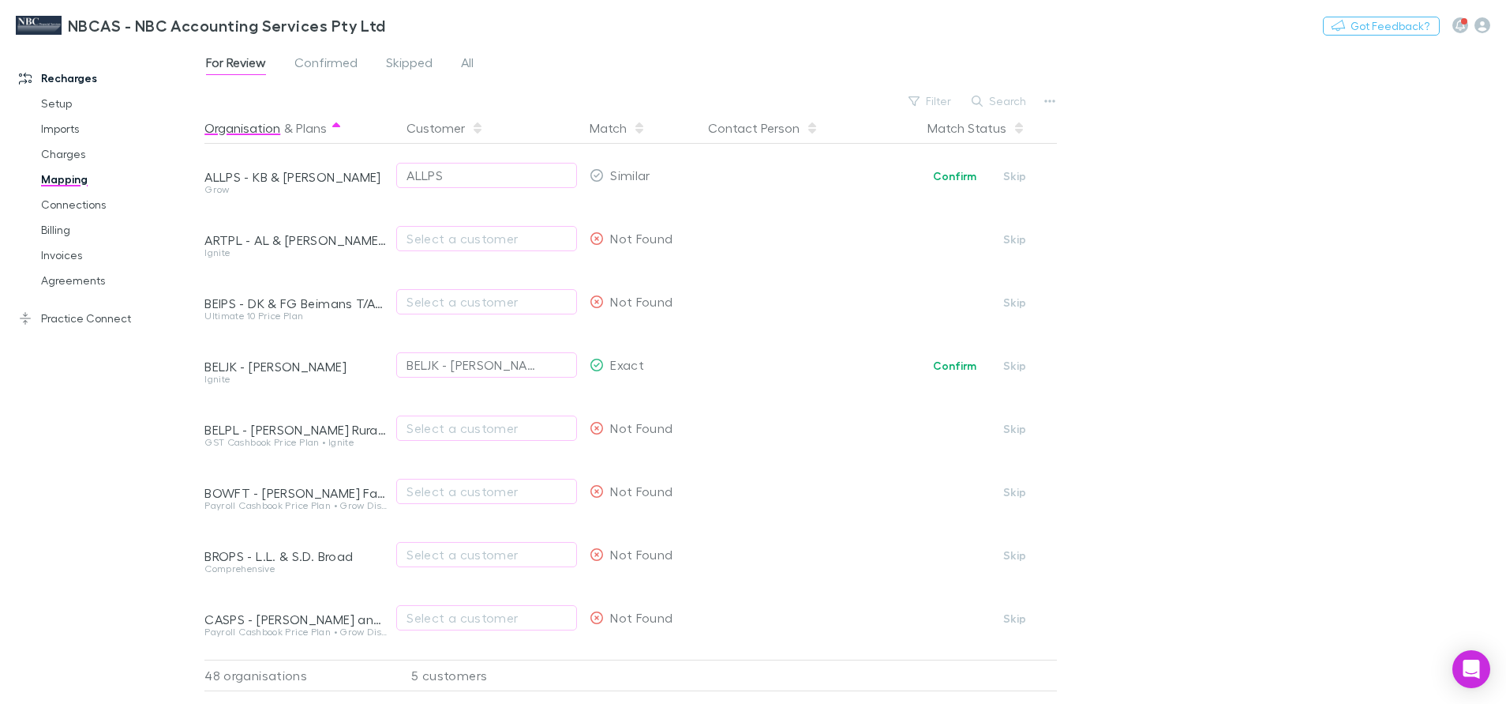
click at [252, 128] on button "Organisation" at bounding box center [242, 128] width 76 height 32
click at [439, 133] on button "Customer" at bounding box center [445, 128] width 77 height 32
click at [225, 134] on button "Organisation" at bounding box center [242, 128] width 76 height 32
click at [61, 122] on link "Imports" at bounding box center [122, 128] width 194 height 25
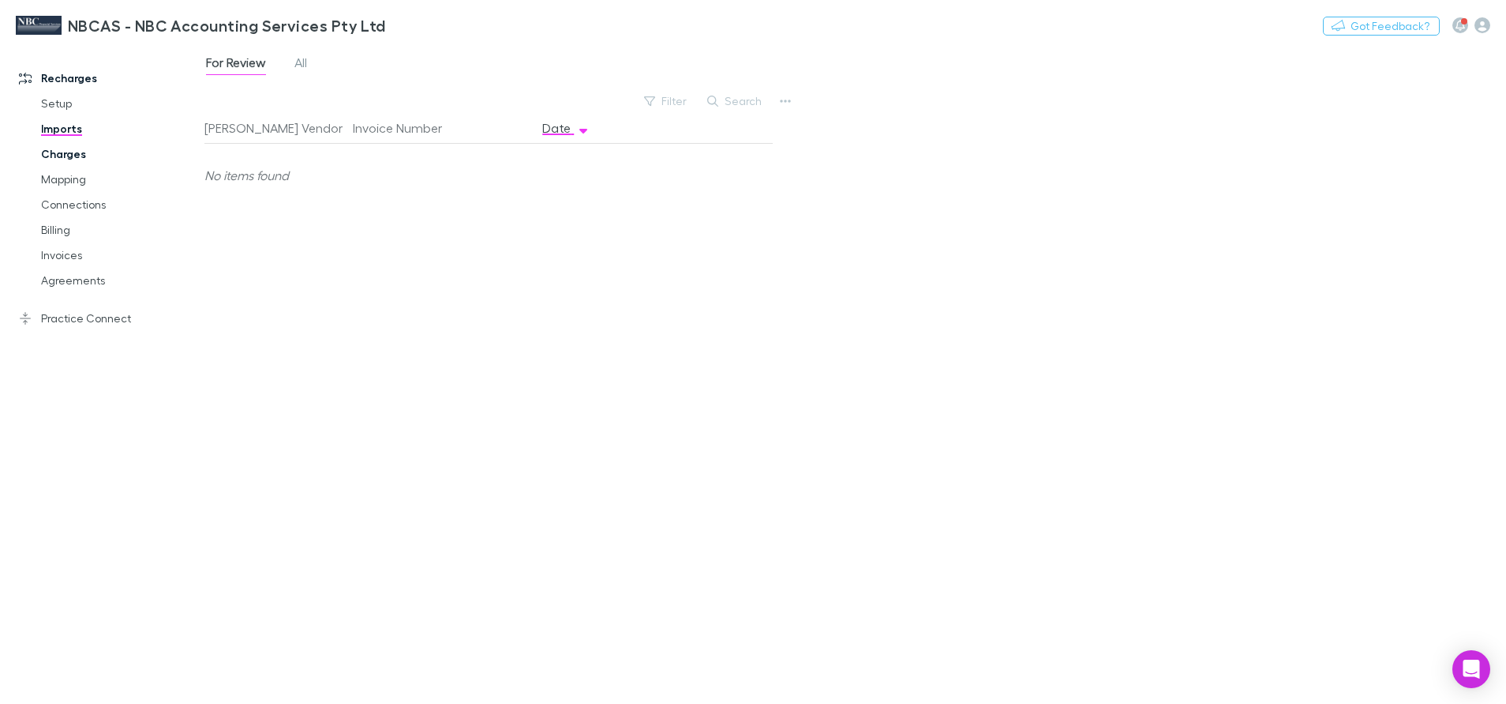
click at [70, 156] on link "Charges" at bounding box center [122, 153] width 194 height 25
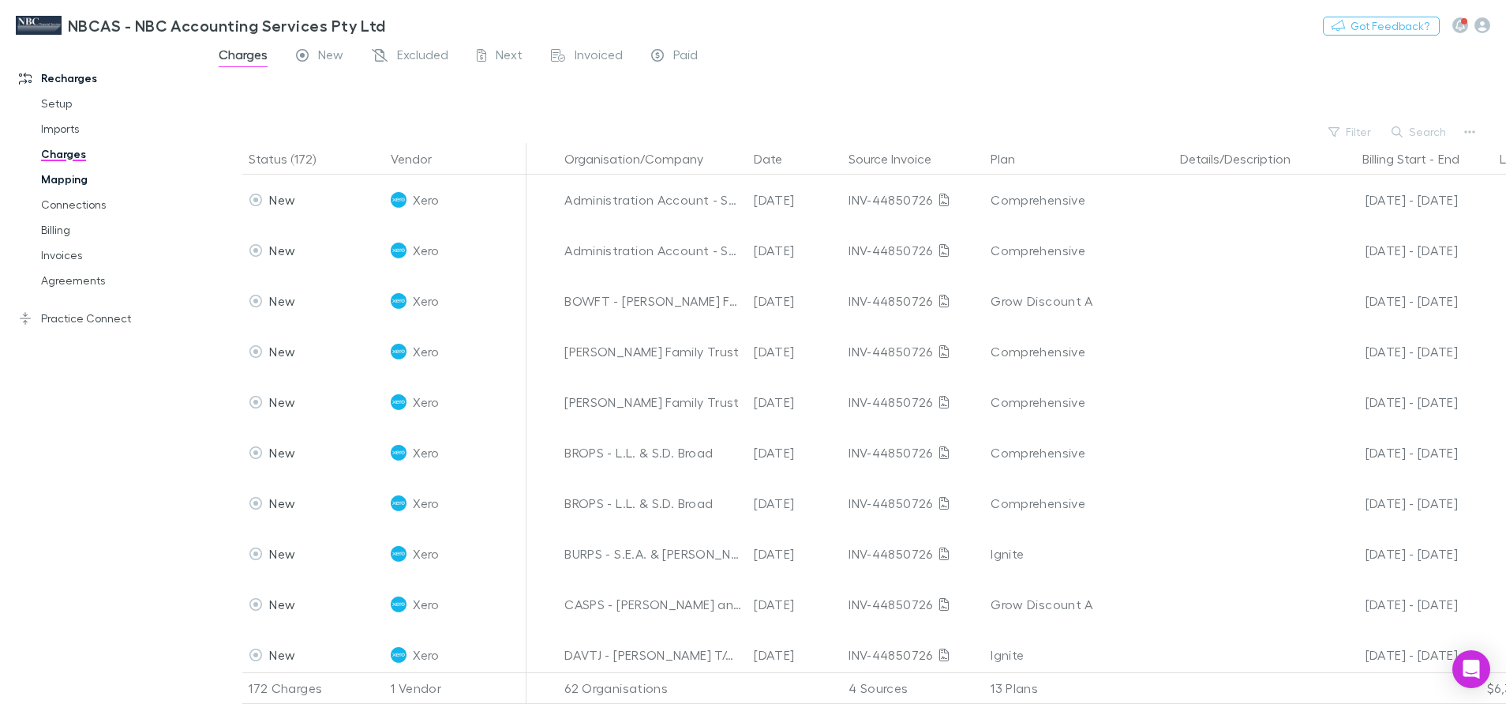
click at [58, 180] on link "Mapping" at bounding box center [122, 179] width 194 height 25
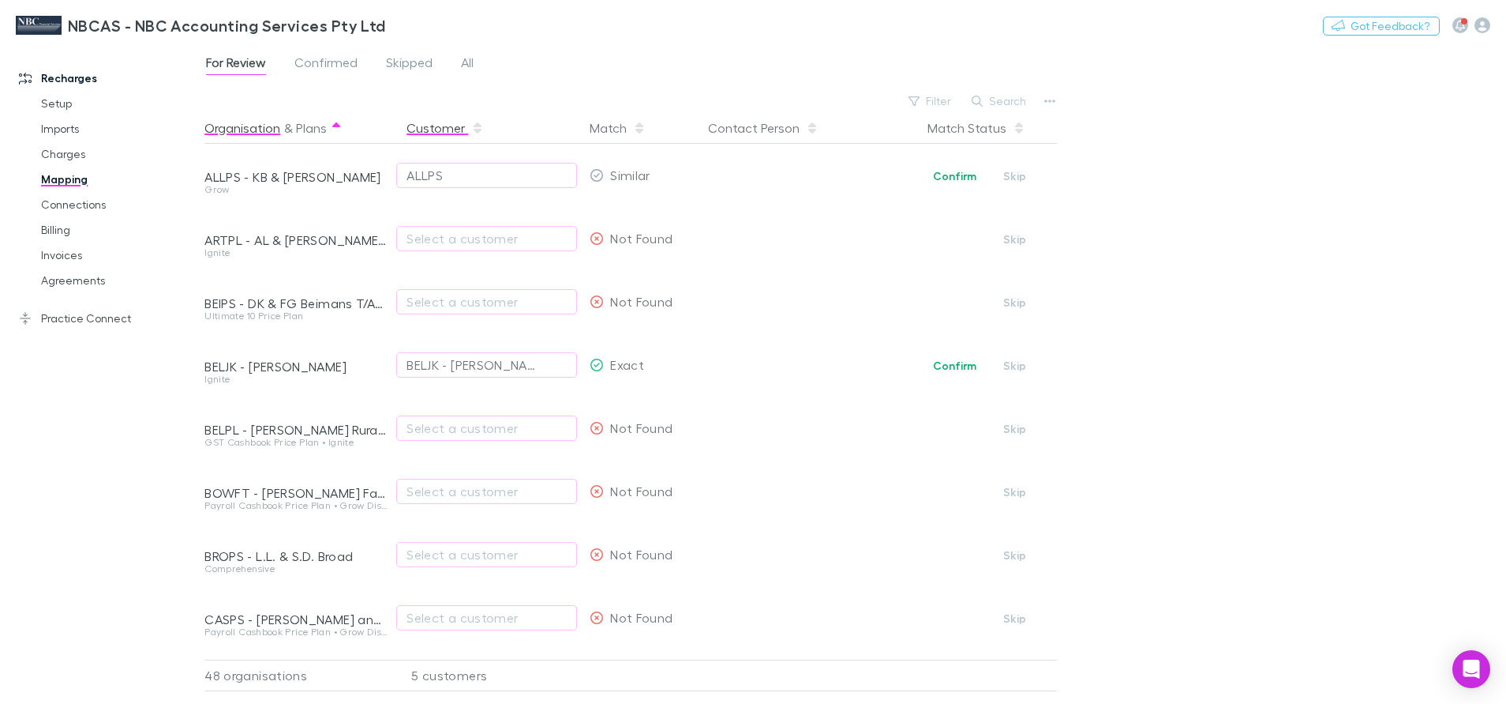
click at [445, 132] on button "Customer" at bounding box center [445, 128] width 77 height 32
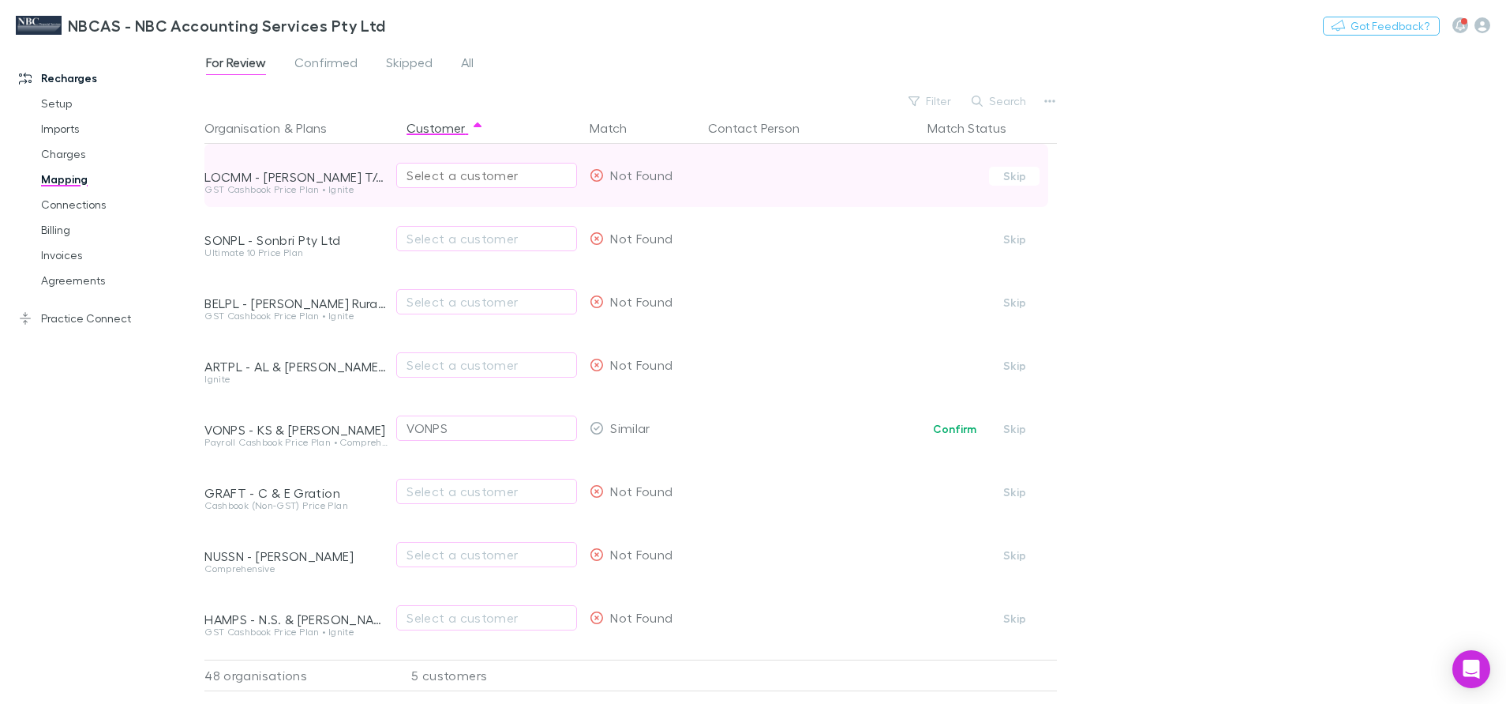
click at [472, 174] on div "Select a customer" at bounding box center [487, 175] width 160 height 19
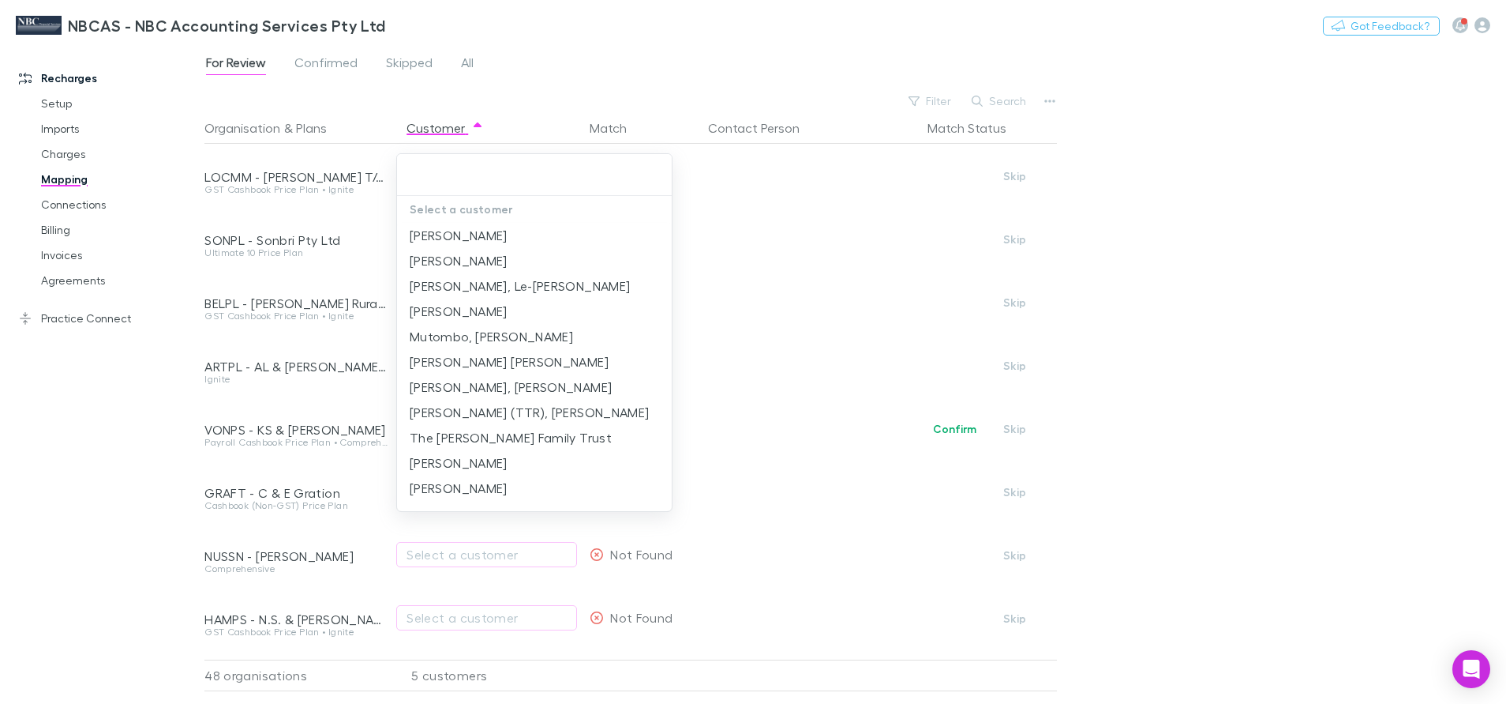
click at [1248, 208] on div at bounding box center [753, 352] width 1506 height 704
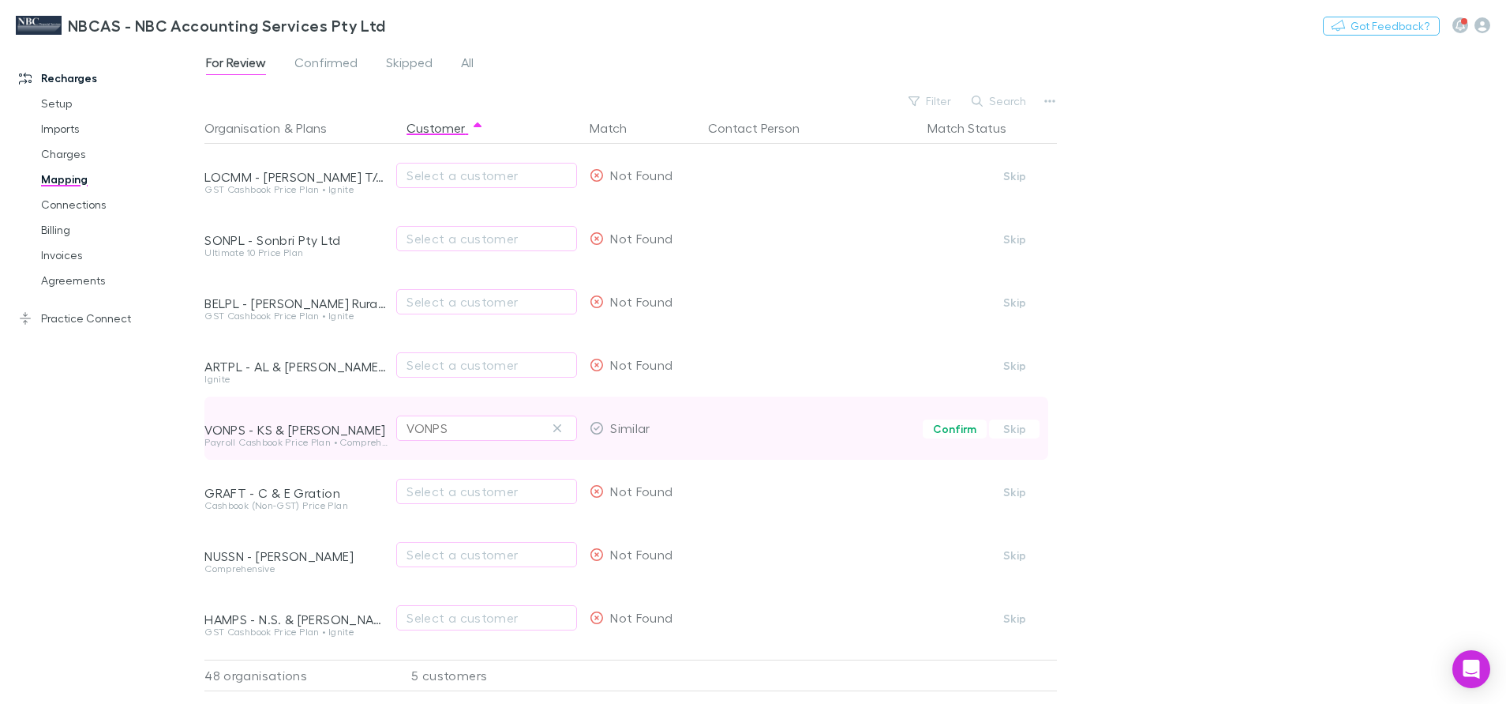
click at [484, 429] on div "VONPS" at bounding box center [487, 427] width 160 height 19
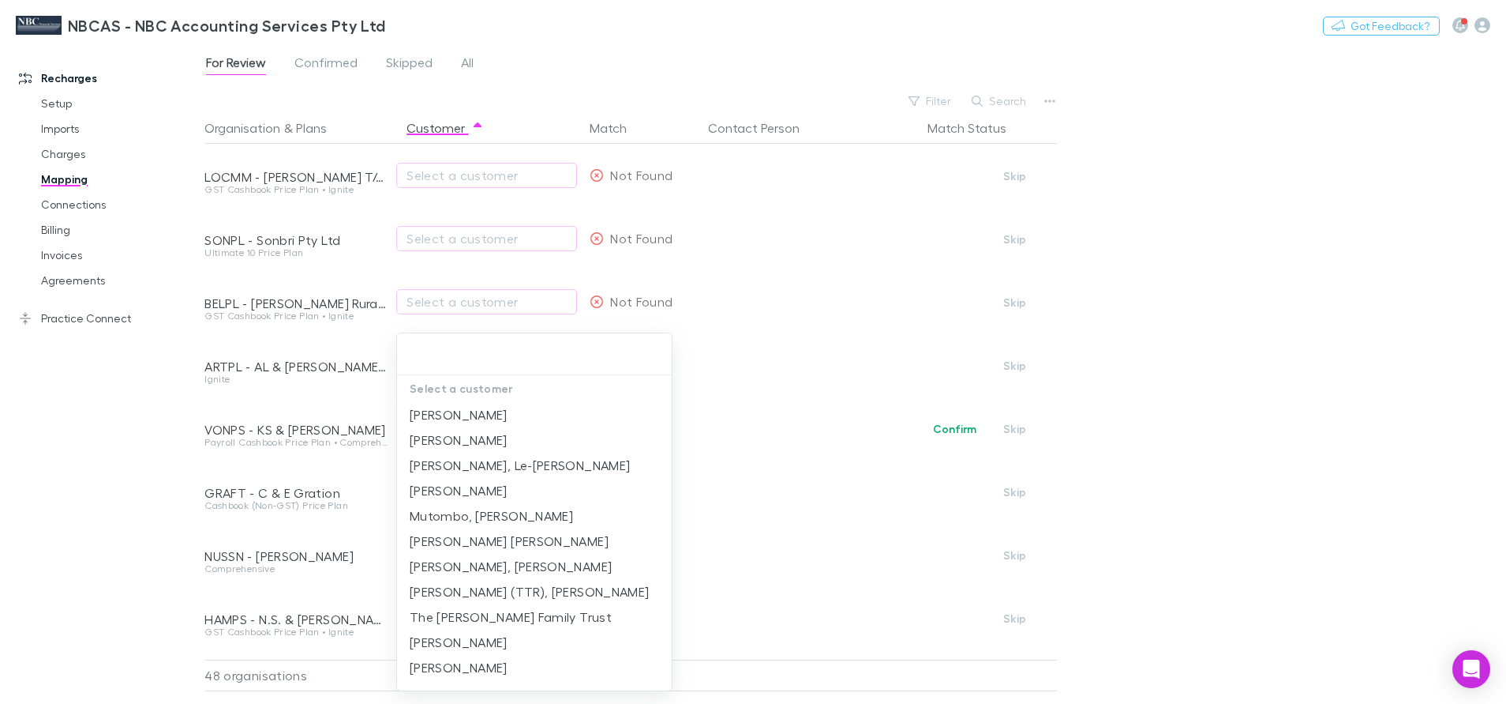
click at [1237, 423] on div at bounding box center [753, 352] width 1506 height 704
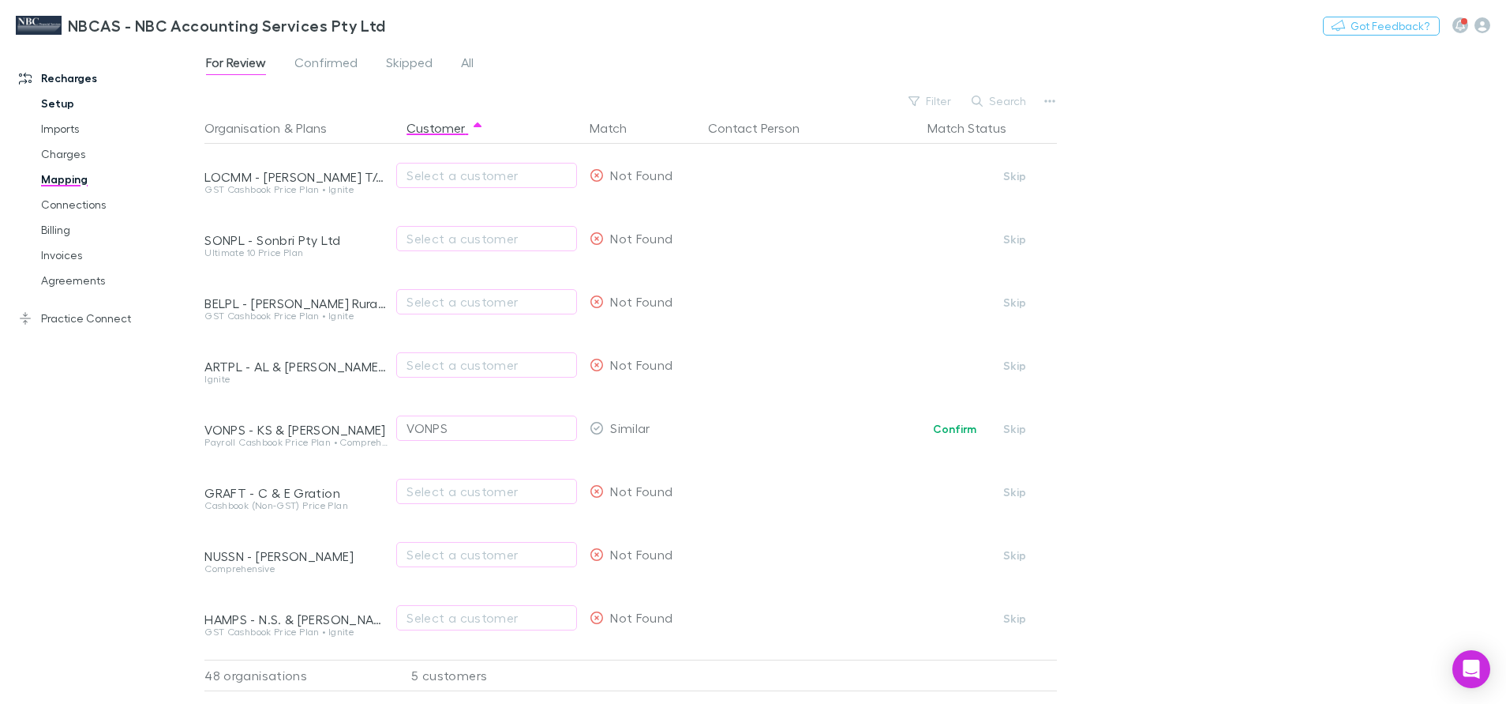
click at [65, 101] on link "Setup" at bounding box center [122, 103] width 194 height 25
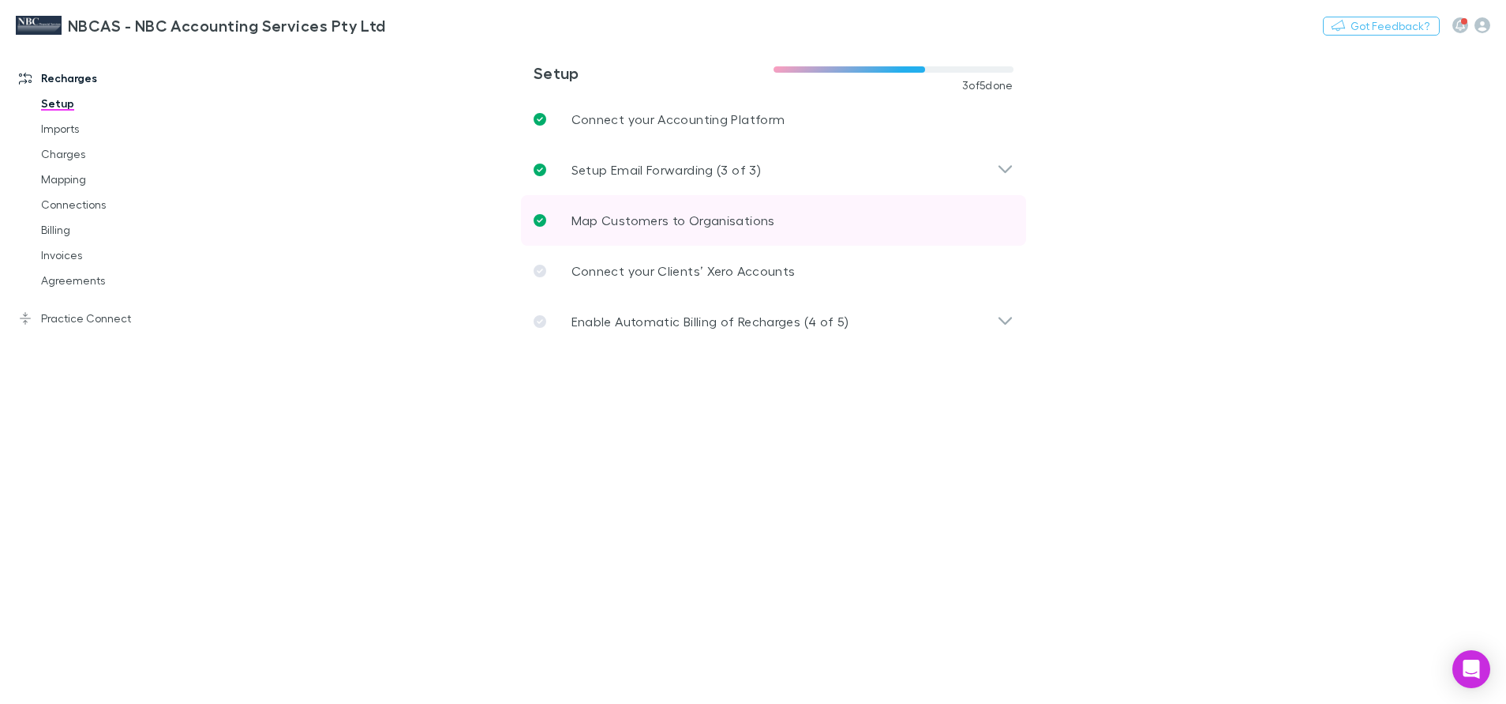
click at [571, 228] on link "Map Customers to Organisations" at bounding box center [773, 220] width 505 height 51
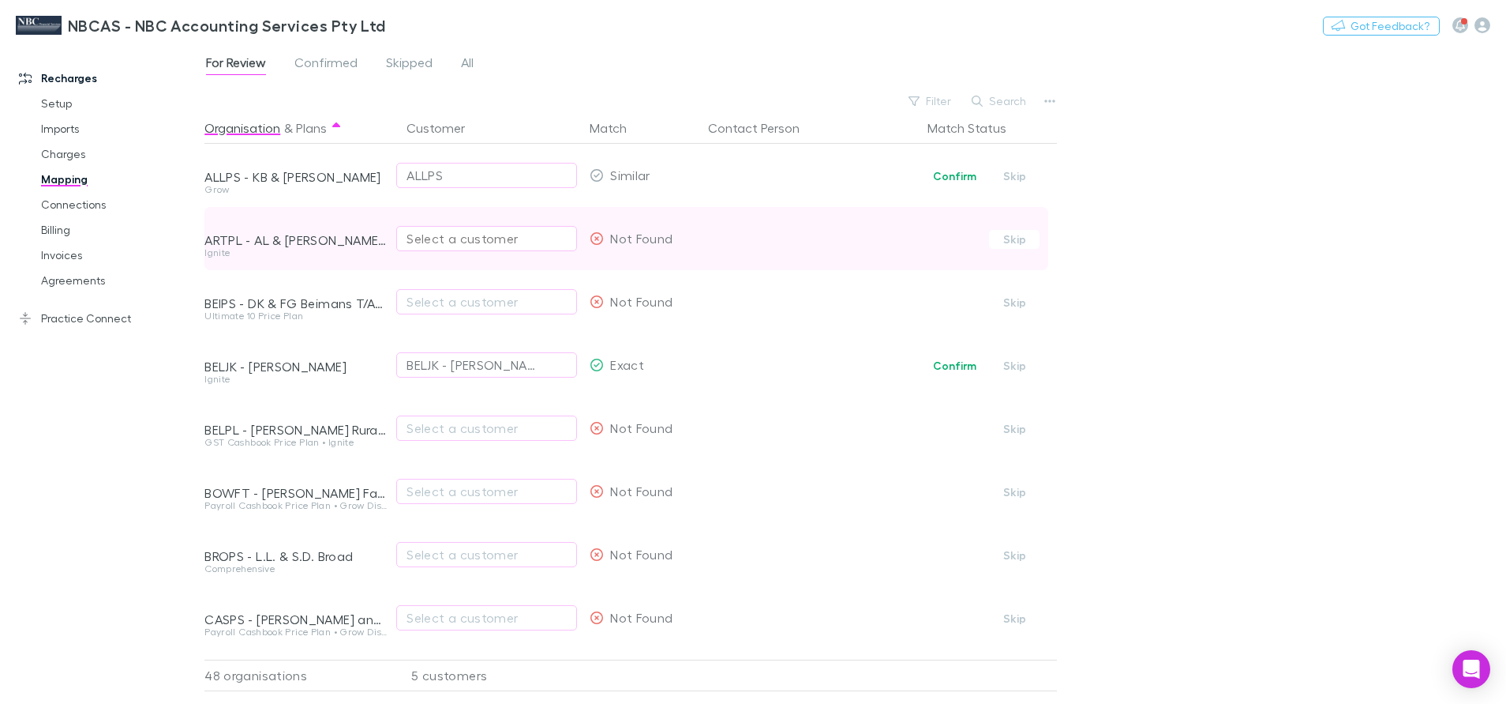
click at [501, 243] on div "Select a customer" at bounding box center [487, 238] width 160 height 19
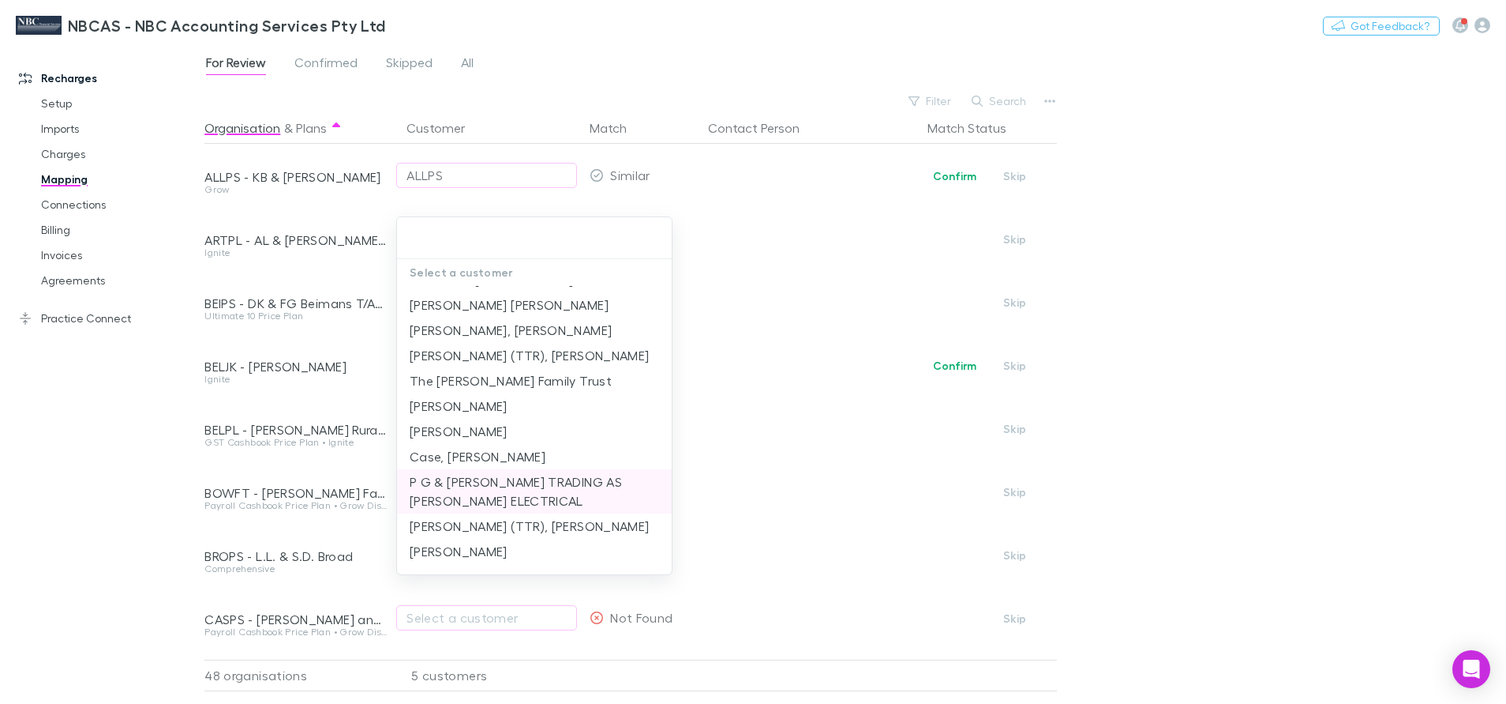
scroll to position [242, 0]
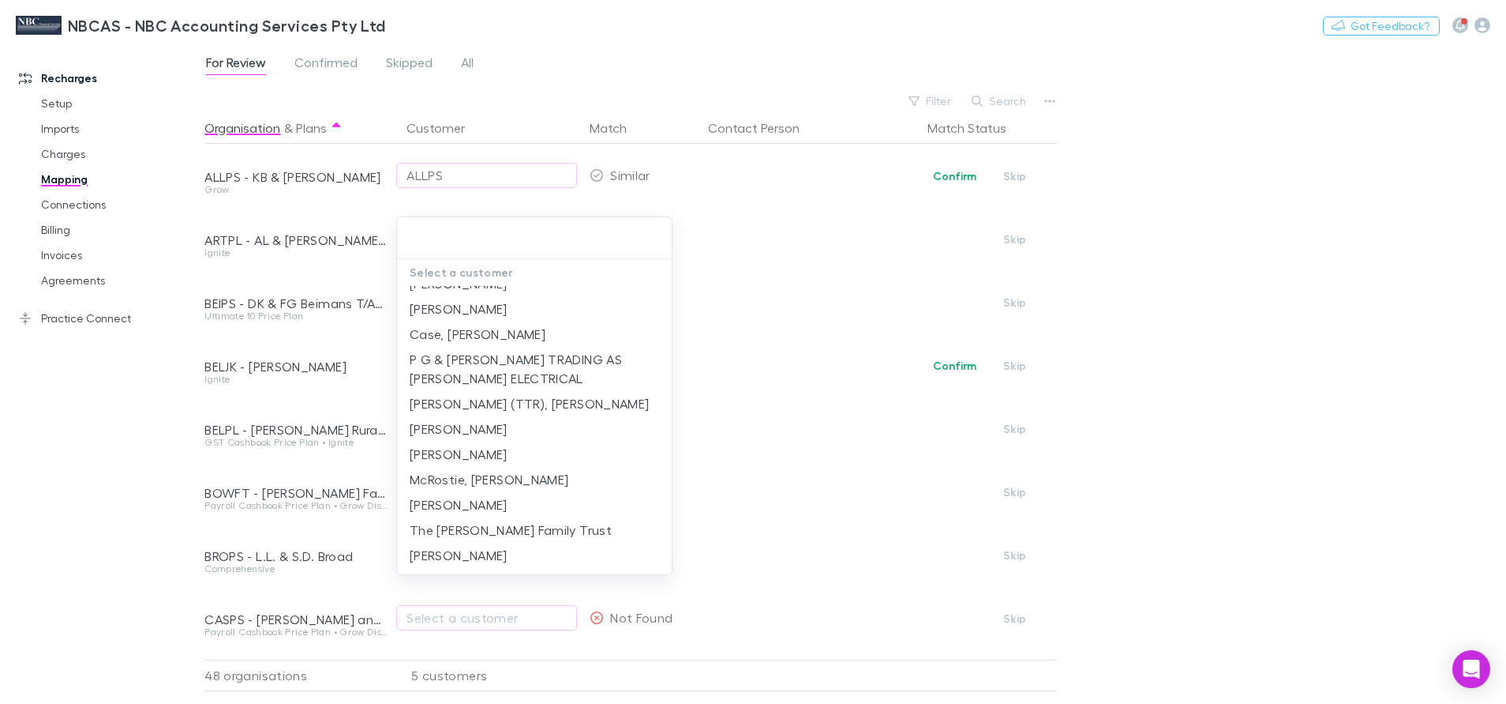
click at [475, 240] on input "text" at bounding box center [534, 237] width 262 height 29
click at [1229, 202] on div at bounding box center [753, 352] width 1506 height 704
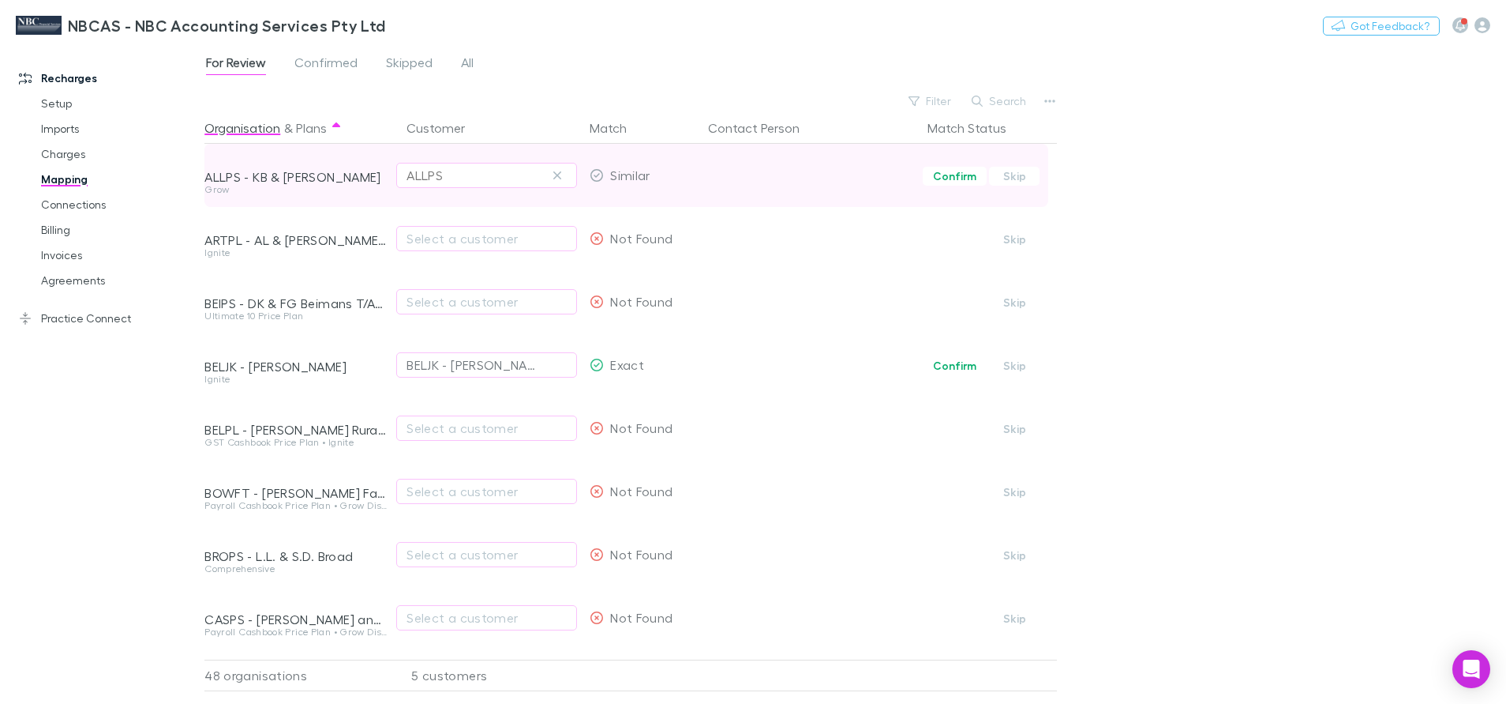
click at [515, 171] on div "ALLPS" at bounding box center [487, 175] width 160 height 19
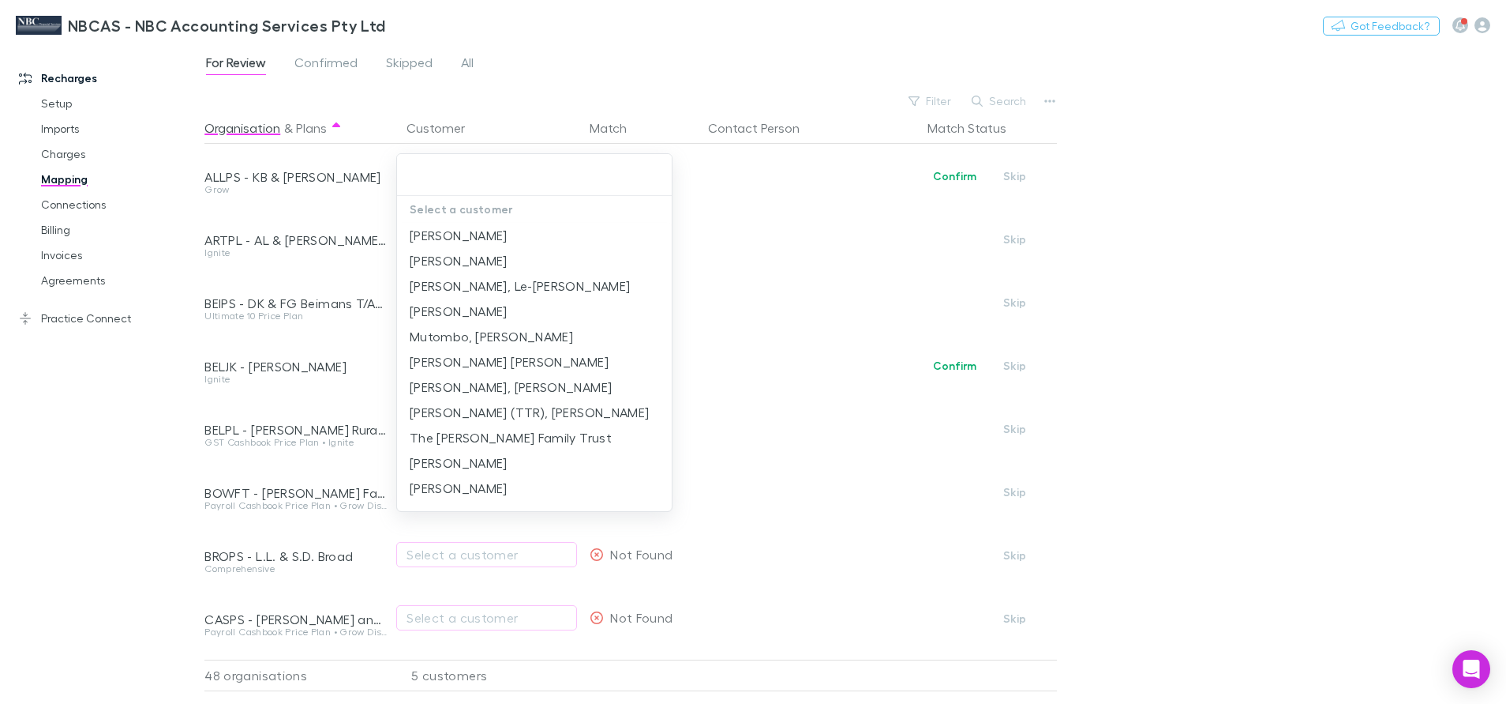
click at [455, 186] on input "text" at bounding box center [534, 174] width 262 height 29
click at [1247, 258] on div at bounding box center [753, 352] width 1506 height 704
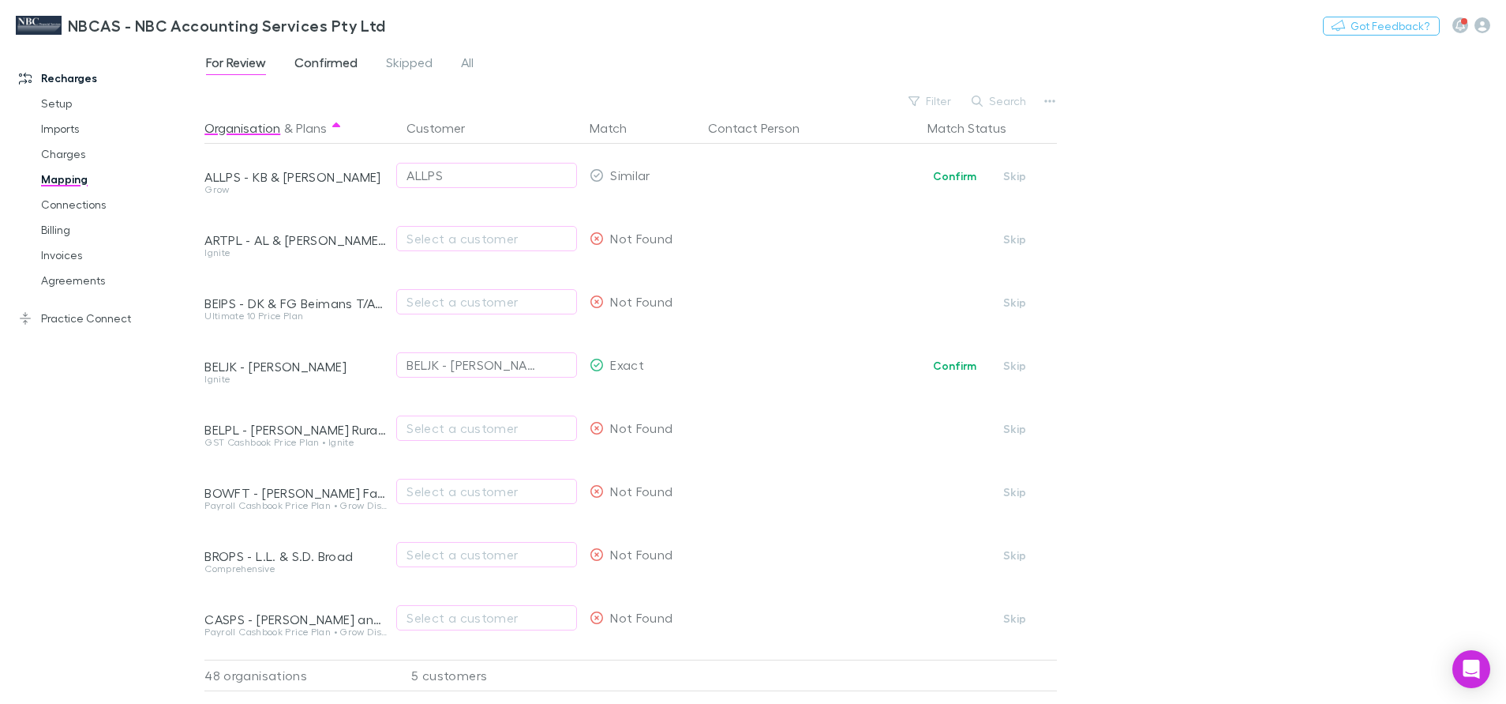
click at [320, 61] on span "Confirmed" at bounding box center [326, 64] width 63 height 21
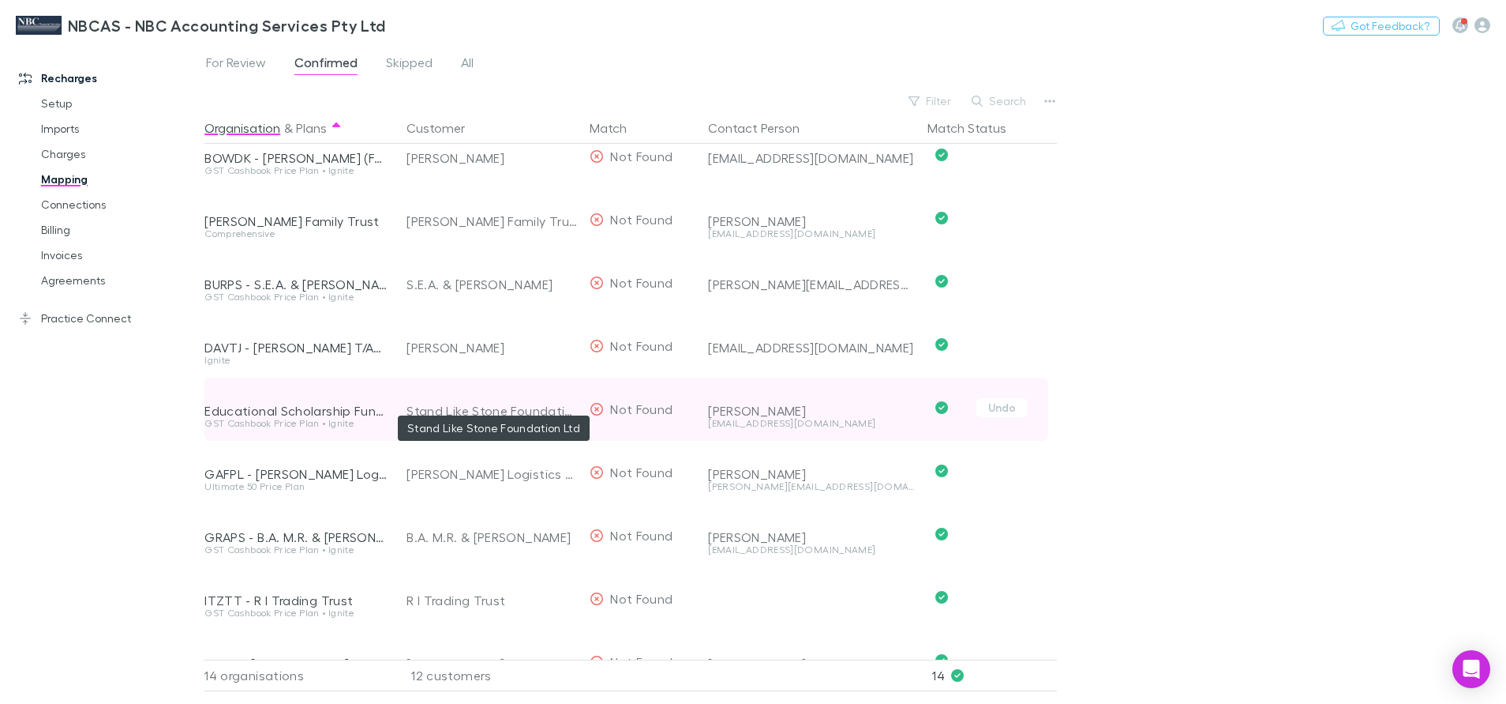
scroll to position [118, 0]
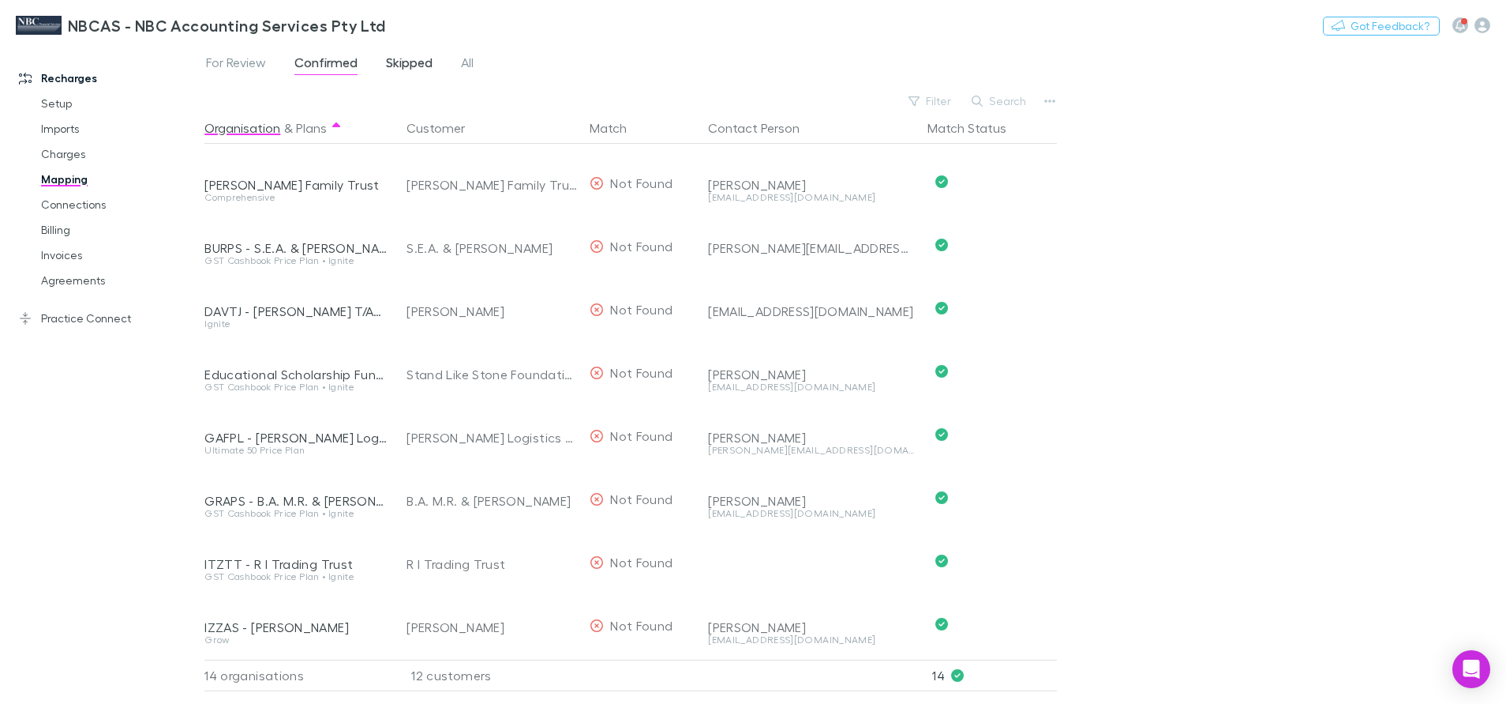
click at [422, 63] on span "Skipped" at bounding box center [409, 64] width 47 height 21
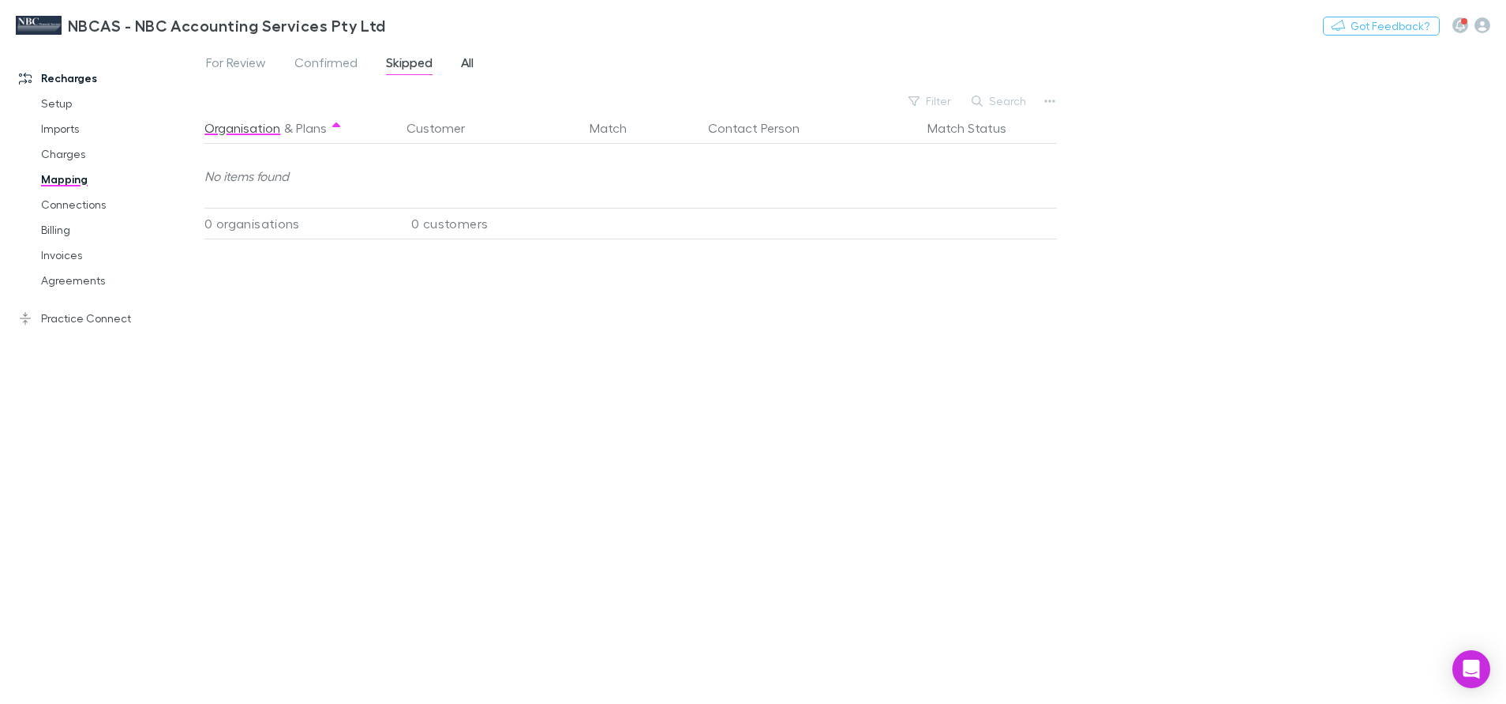
click at [465, 64] on span "All" at bounding box center [467, 64] width 13 height 21
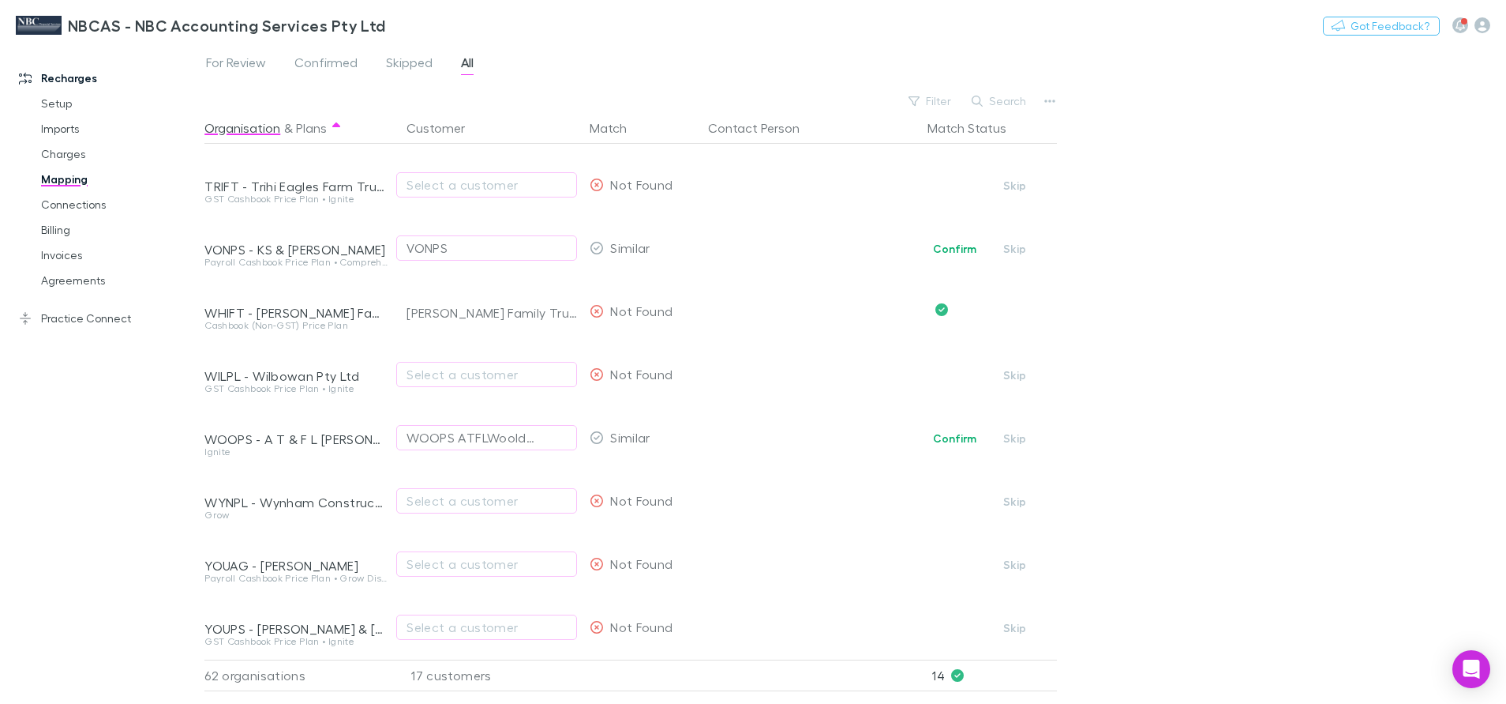
scroll to position [3301, 0]
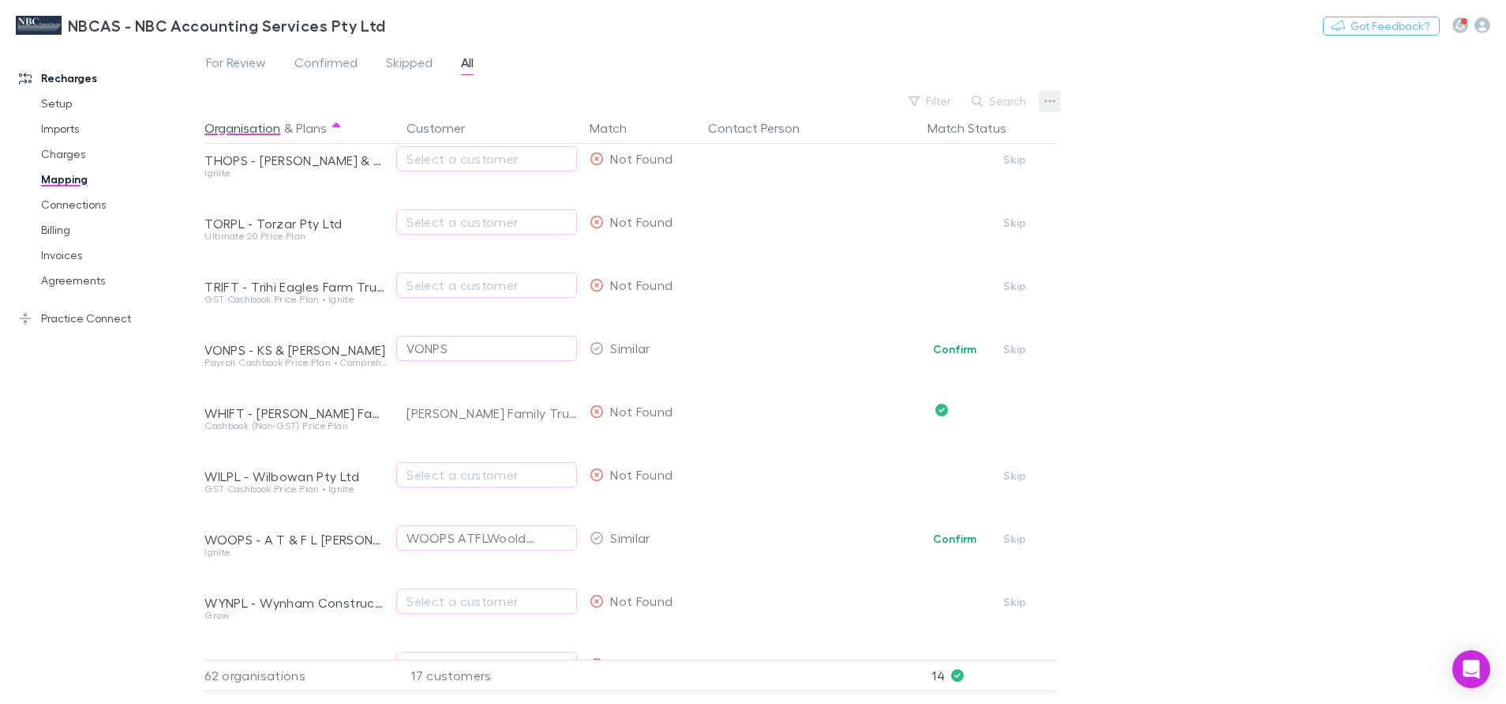
click at [1060, 106] on button "button" at bounding box center [1050, 101] width 22 height 22
click at [235, 63] on div at bounding box center [753, 352] width 1506 height 704
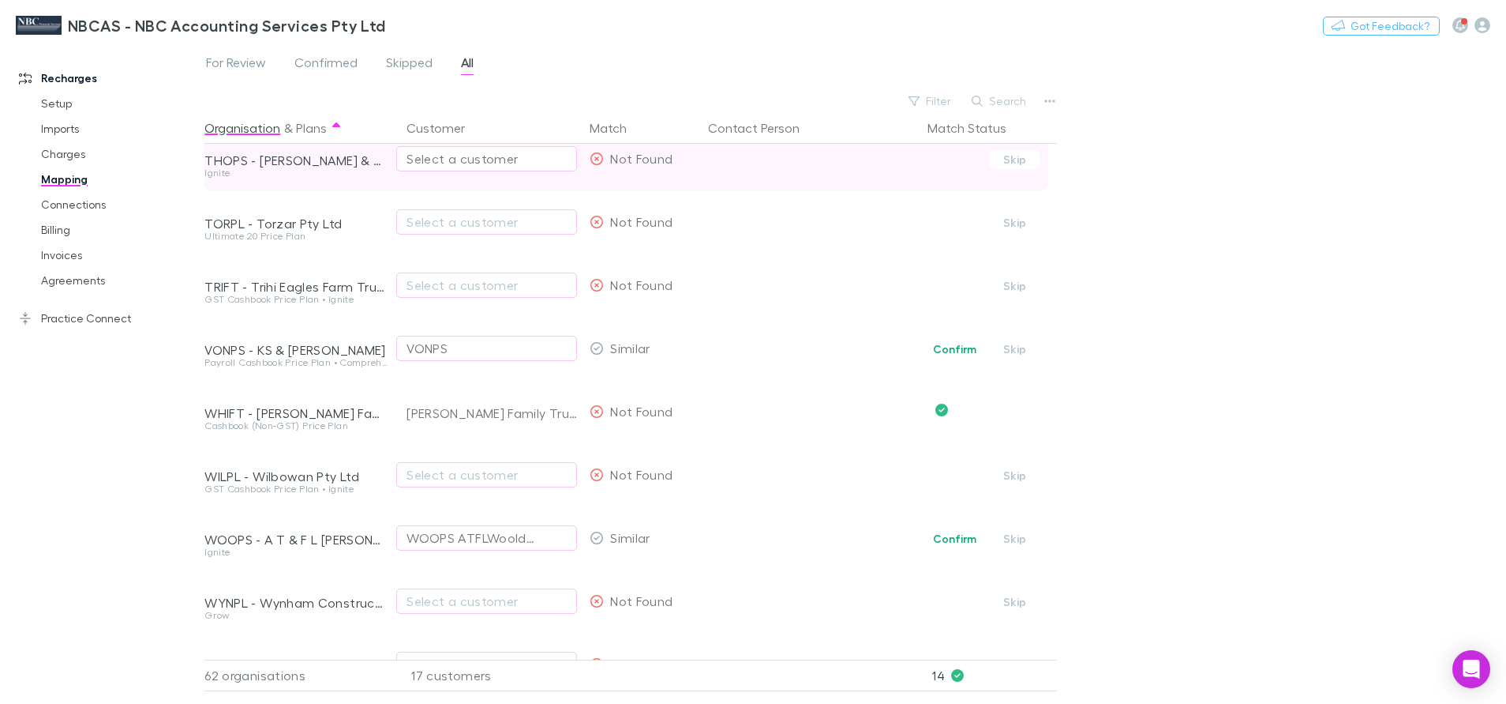
click at [467, 159] on div "Select a customer" at bounding box center [487, 158] width 160 height 19
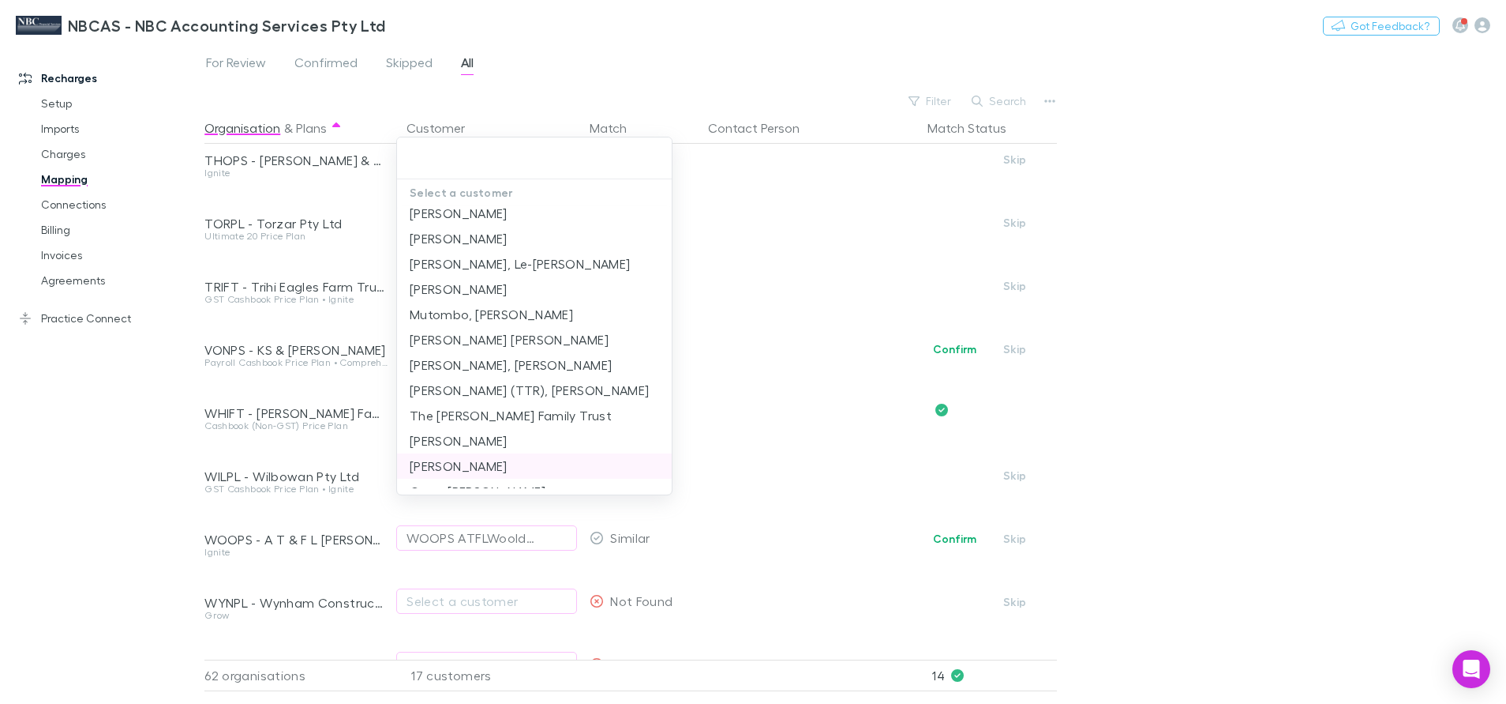
scroll to position [0, 0]
click at [1186, 373] on div at bounding box center [753, 352] width 1506 height 704
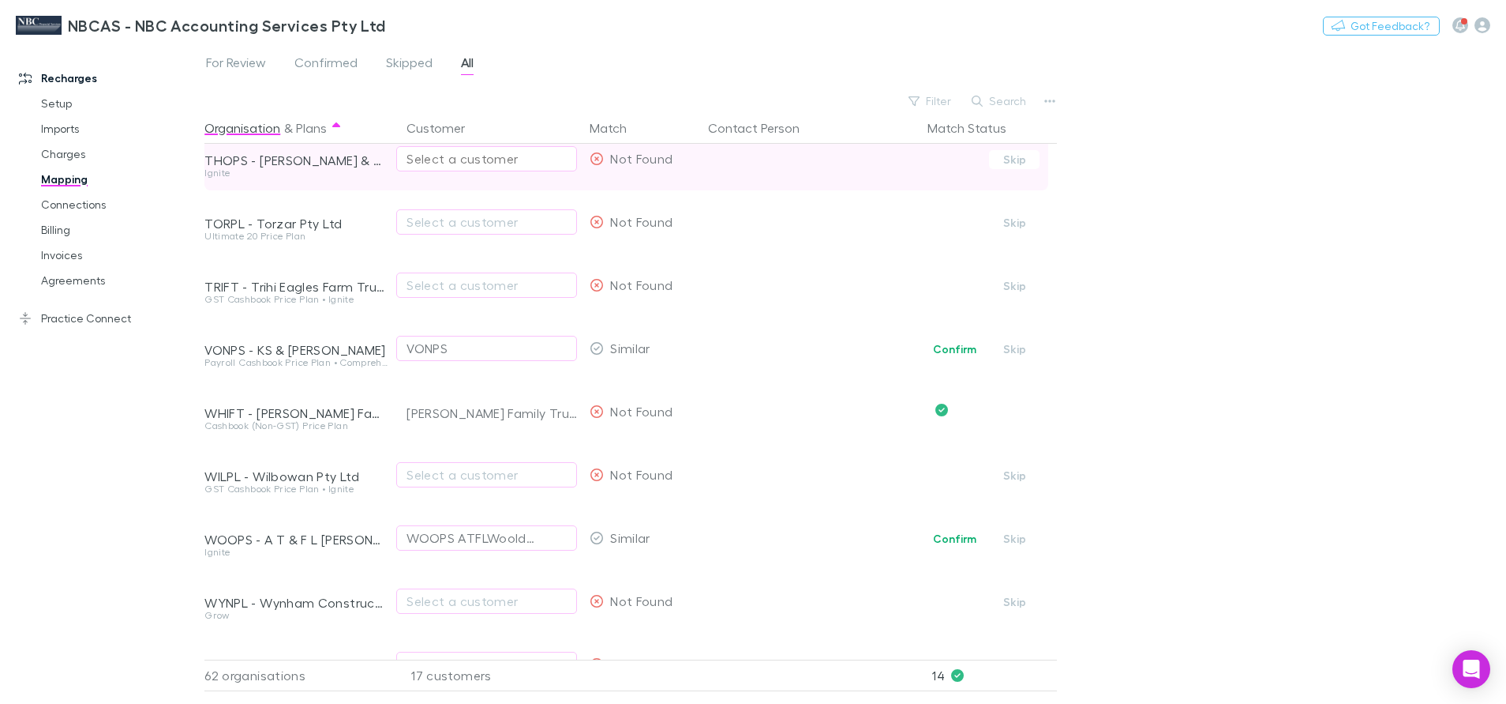
click at [459, 161] on div "Select a customer" at bounding box center [487, 158] width 160 height 19
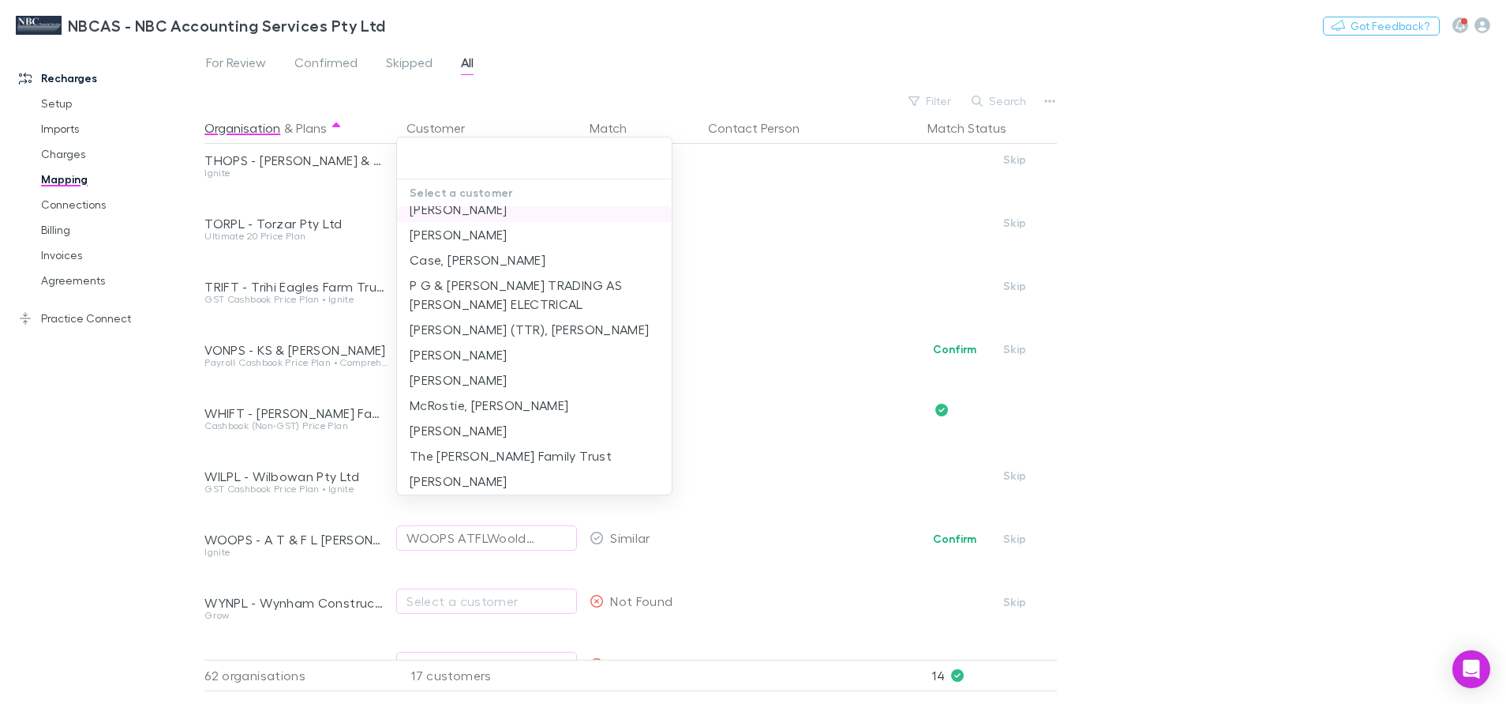
scroll to position [242, 0]
click at [1006, 101] on div at bounding box center [753, 352] width 1506 height 704
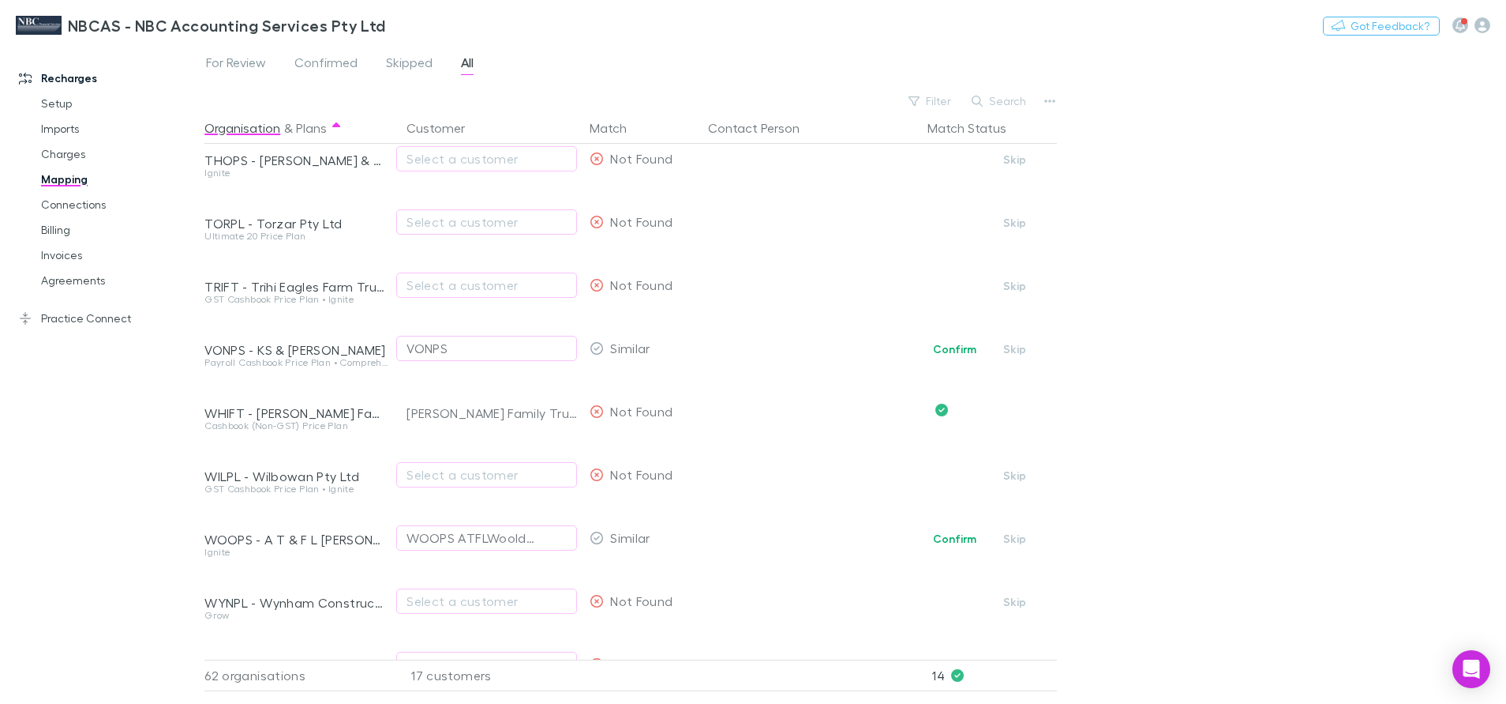
click at [1005, 102] on button "Search" at bounding box center [1000, 101] width 72 height 19
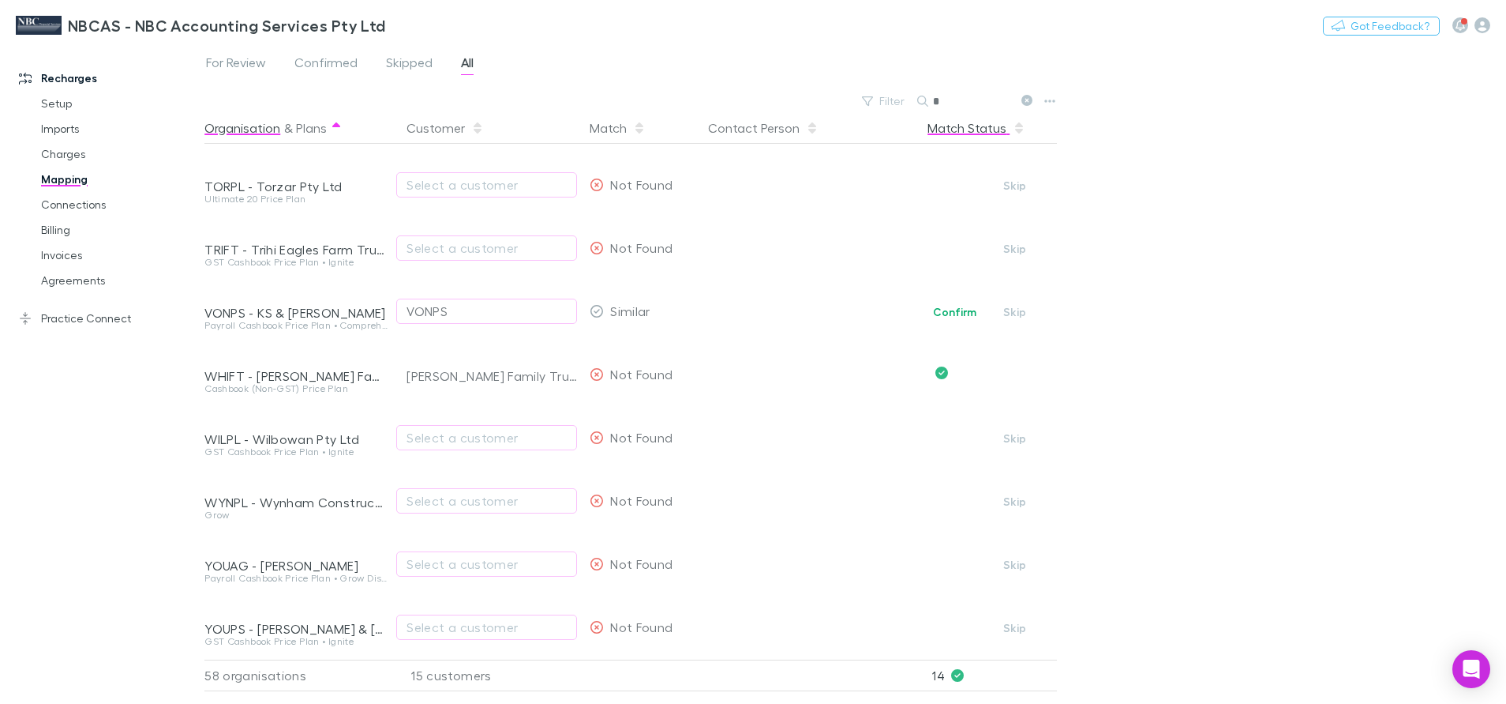
scroll to position [3112, 0]
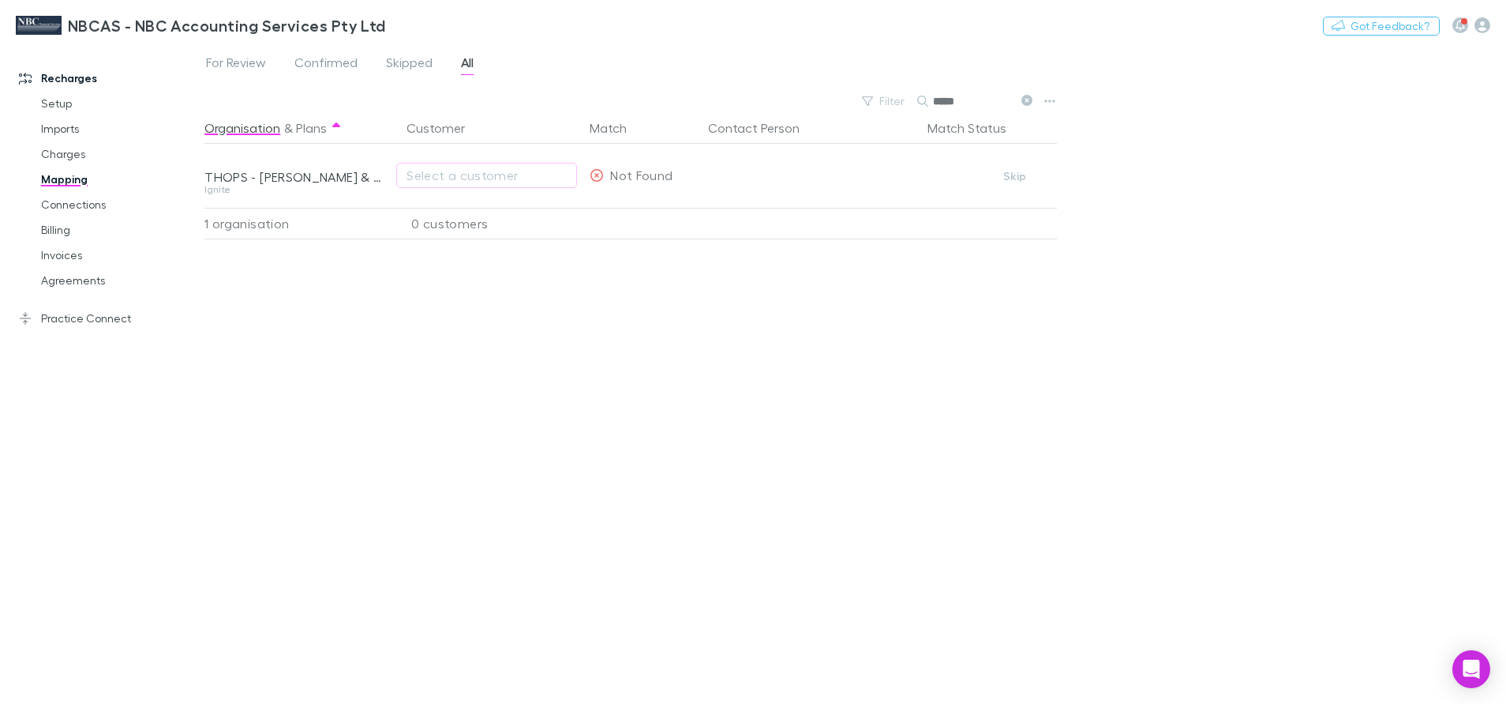
type input "*****"
click at [258, 225] on div "1 organisation" at bounding box center [298, 224] width 189 height 32
click at [439, 233] on div "0 customers" at bounding box center [488, 224] width 189 height 32
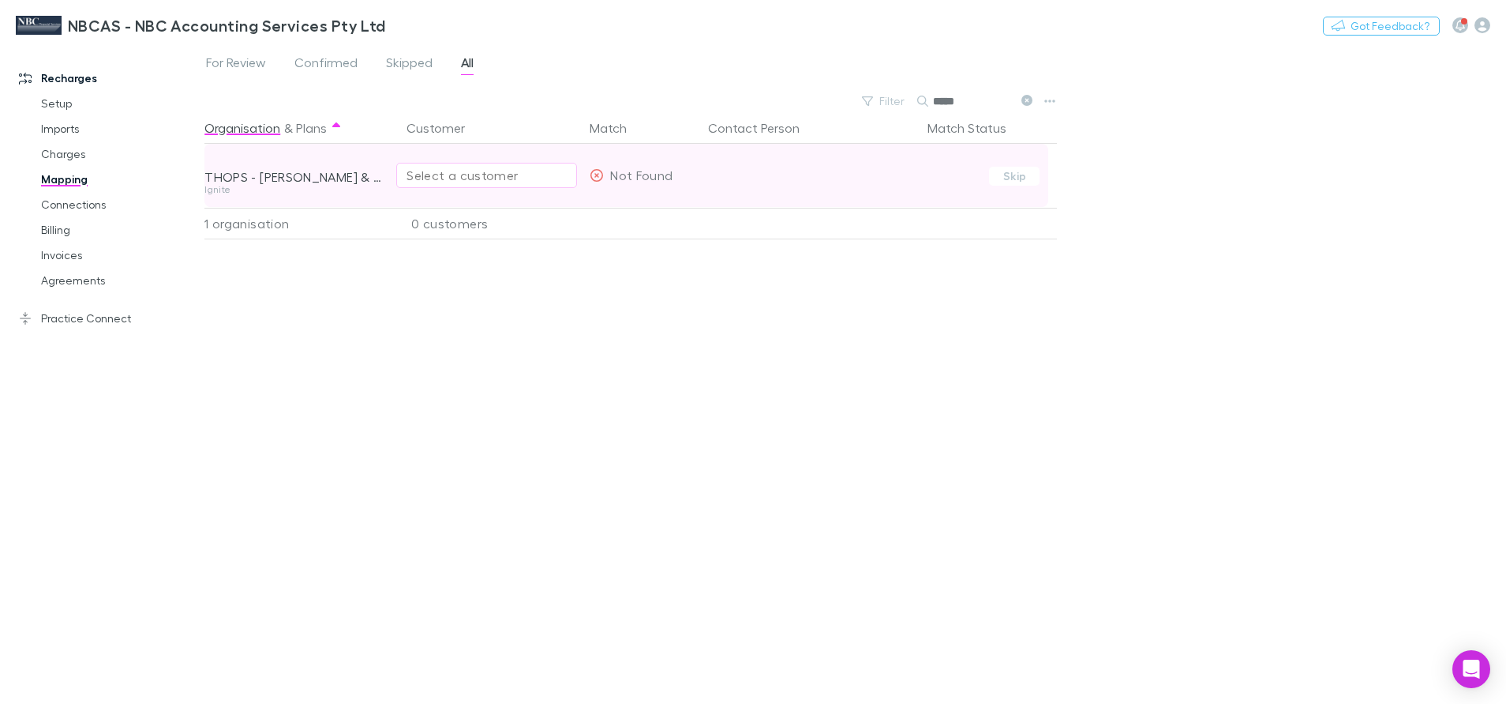
click at [441, 182] on div "Select a customer" at bounding box center [487, 175] width 160 height 19
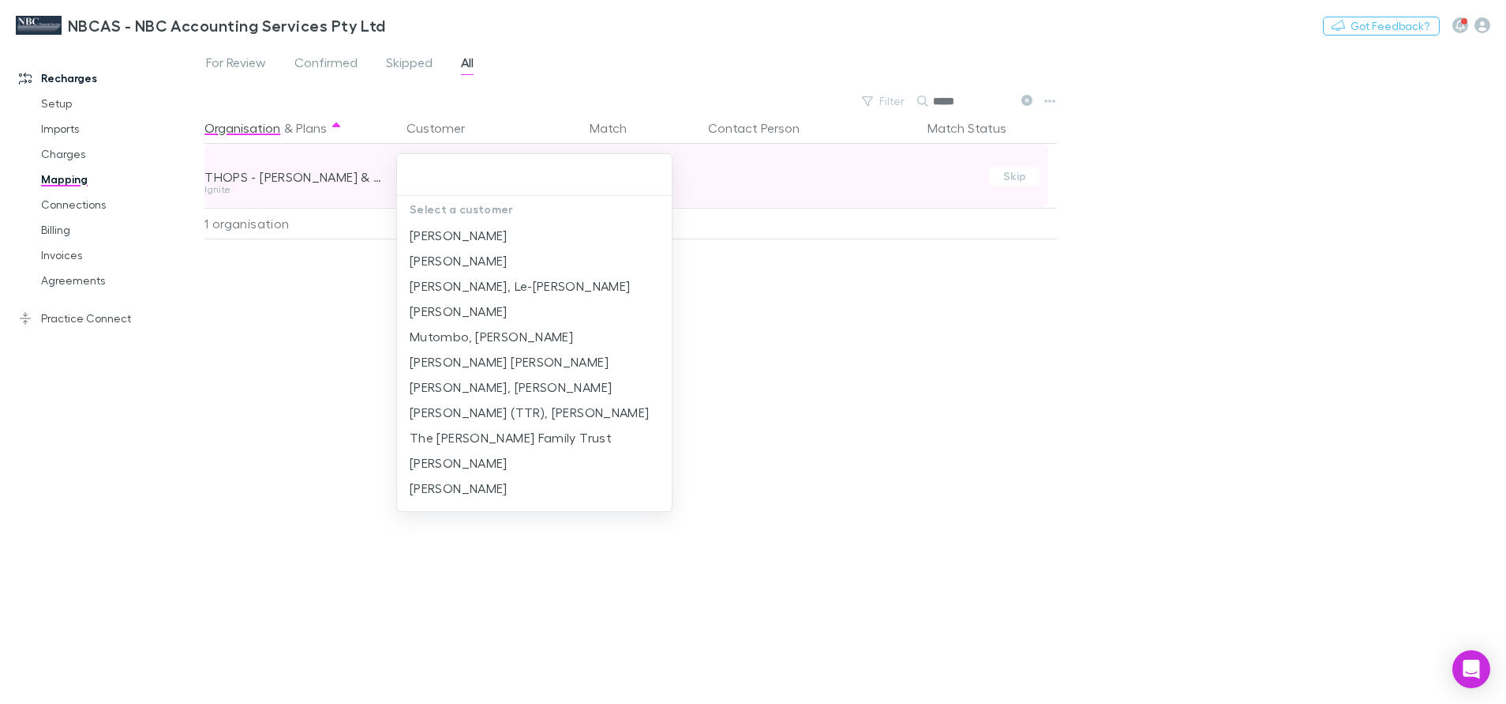
click at [441, 182] on input "text" at bounding box center [534, 174] width 262 height 29
type input "****"
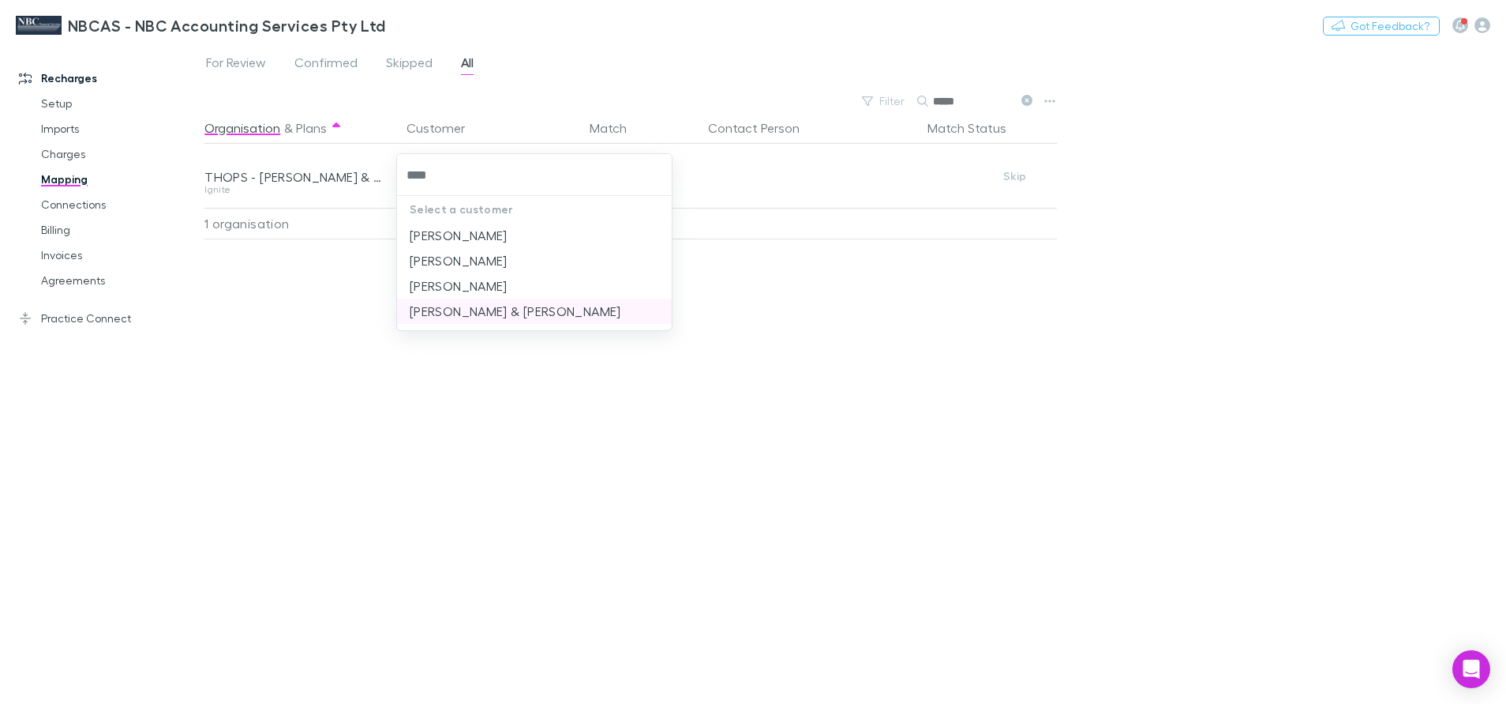
click at [441, 308] on li "[PERSON_NAME] & [PERSON_NAME]" at bounding box center [534, 310] width 275 height 25
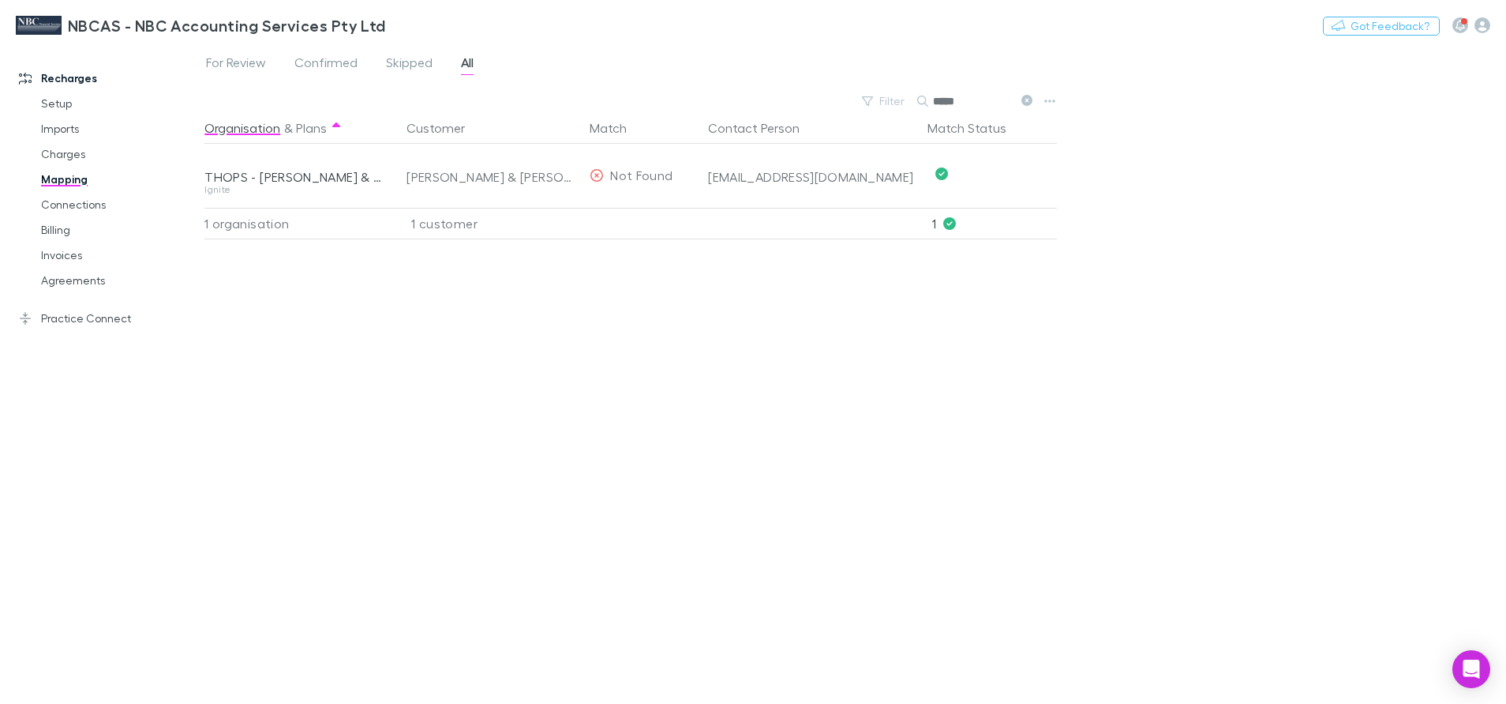
click at [1032, 96] on button at bounding box center [1026, 101] width 19 height 15
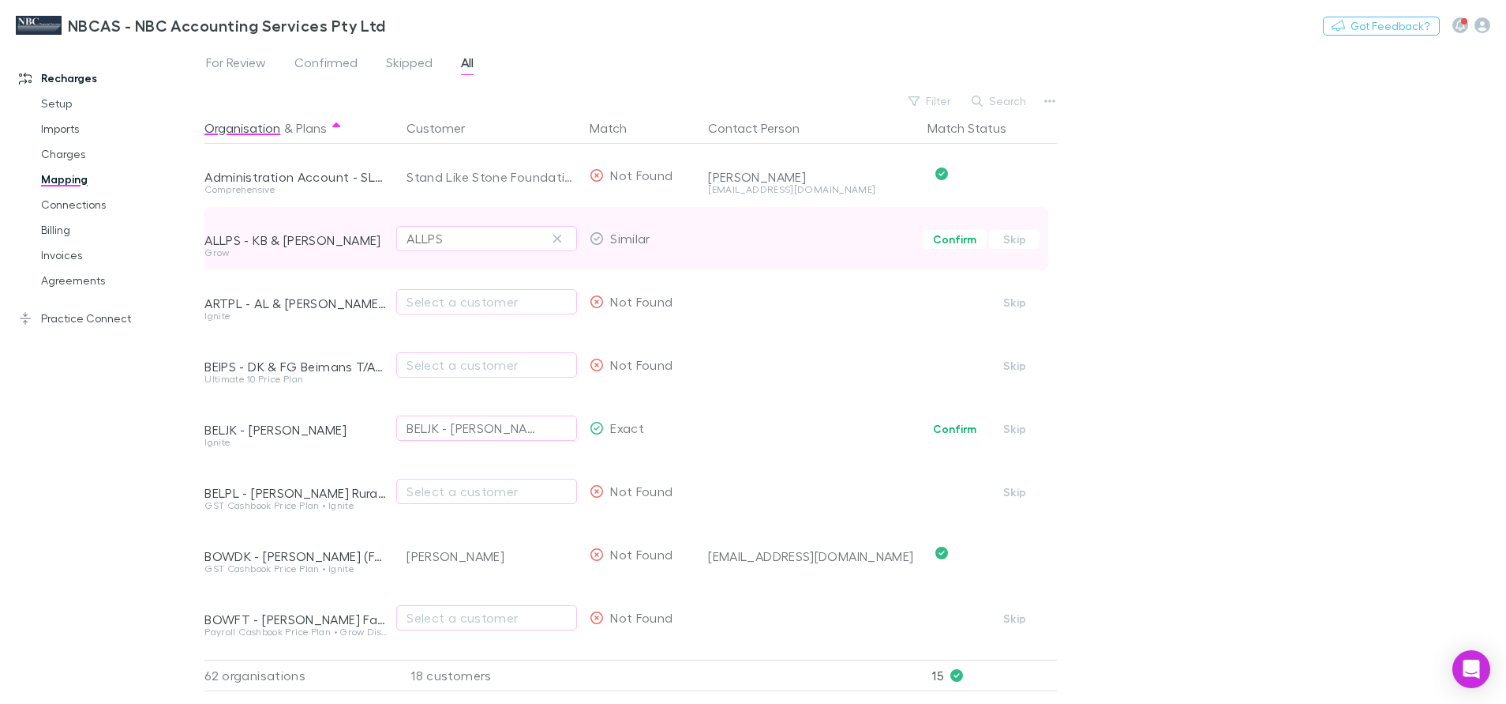
click at [443, 239] on div "ALLPS" at bounding box center [425, 238] width 36 height 19
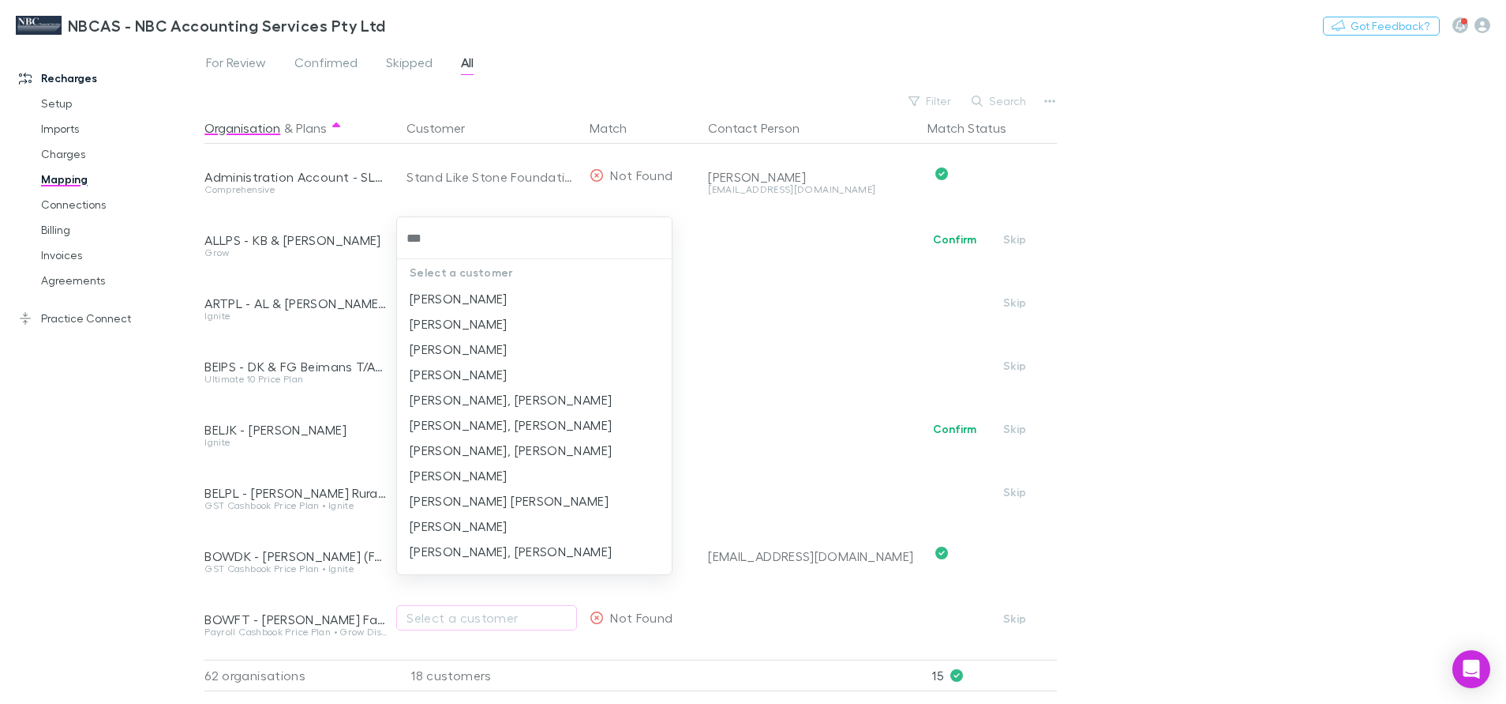
type input "****"
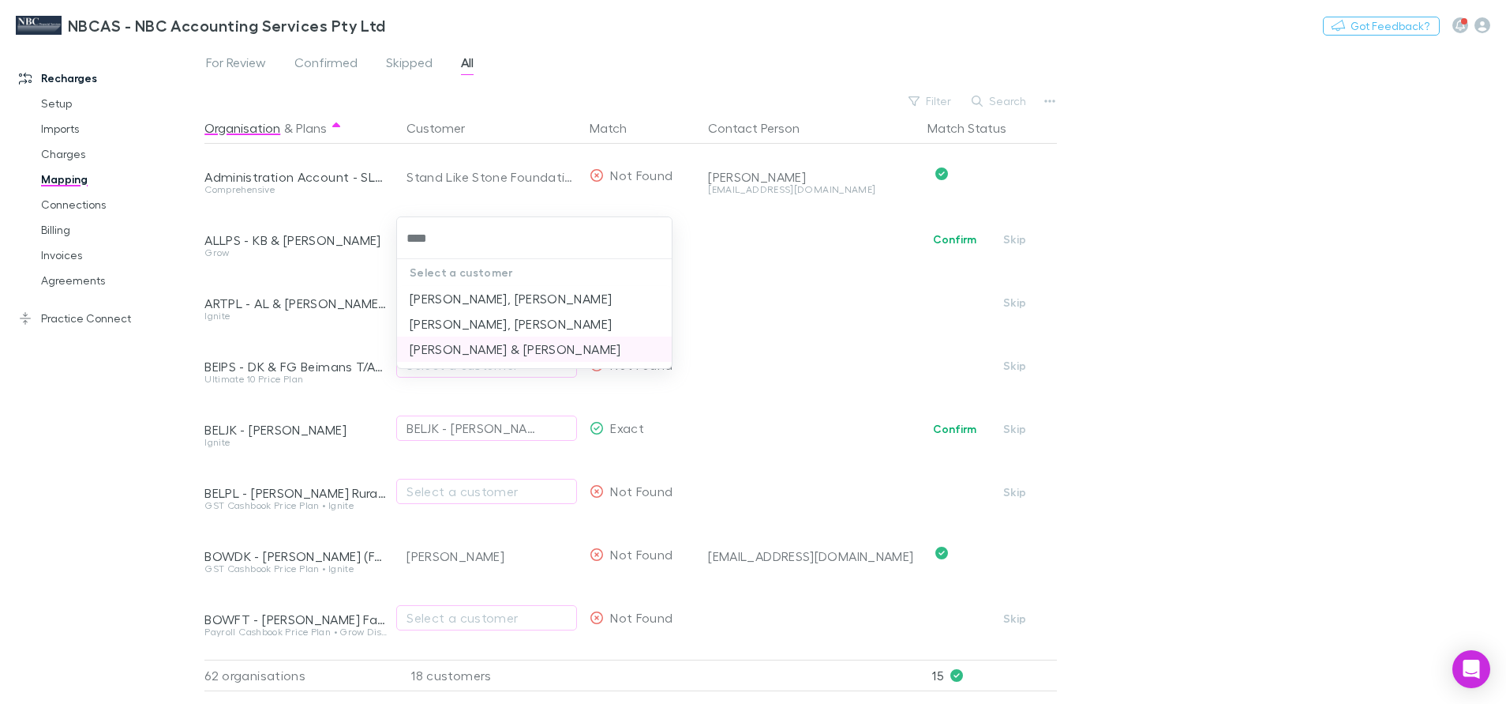
click at [473, 351] on li "[PERSON_NAME] & [PERSON_NAME]" at bounding box center [534, 348] width 275 height 25
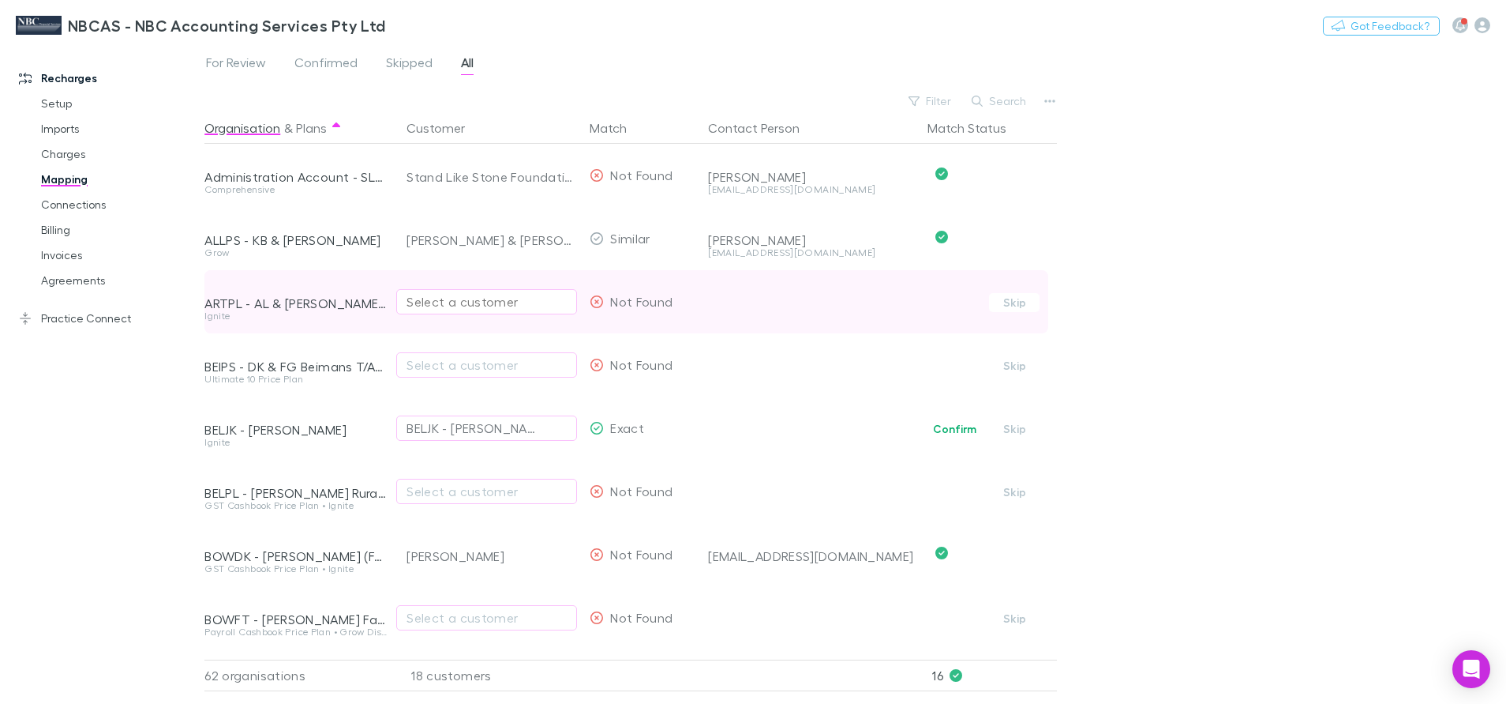
click at [469, 301] on div "Select a customer" at bounding box center [487, 301] width 160 height 19
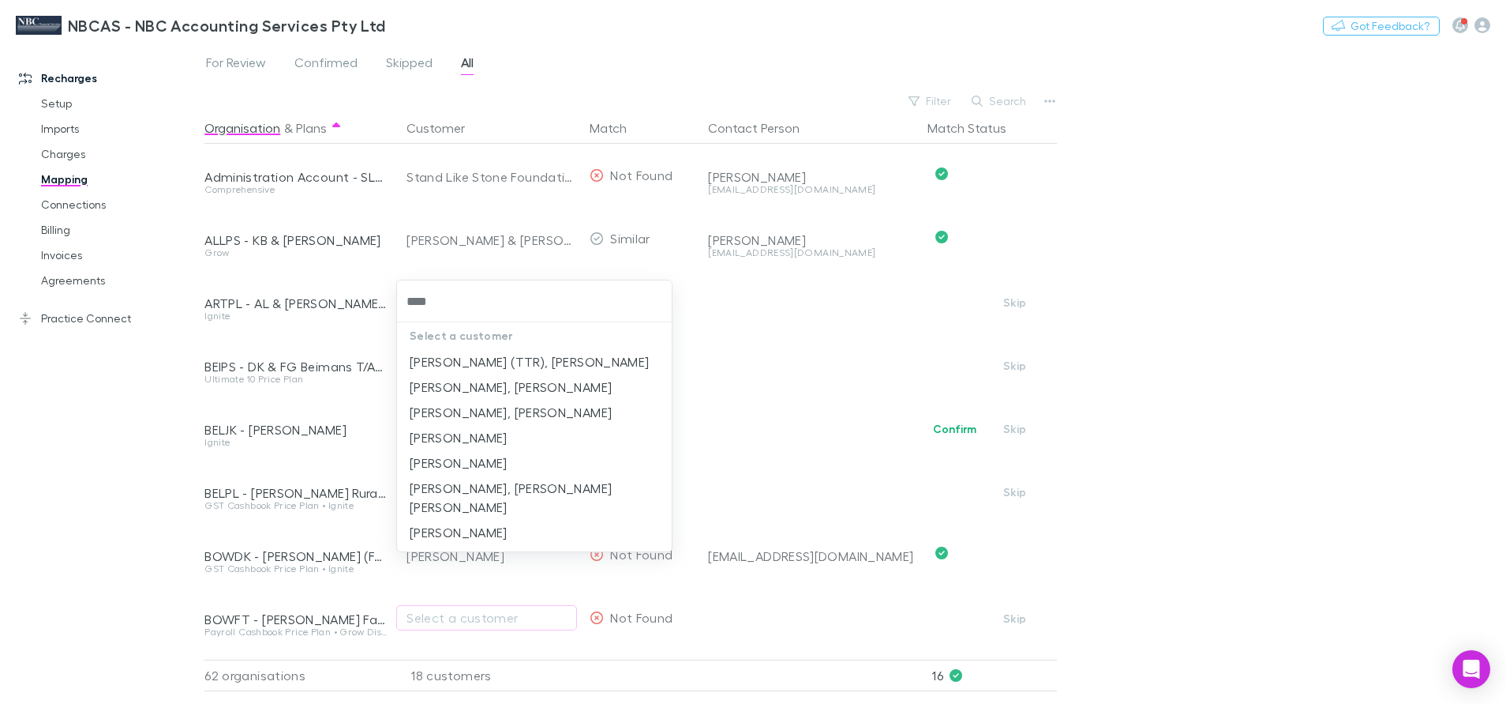
click at [489, 282] on div "****" at bounding box center [534, 301] width 275 height 42
type input "****"
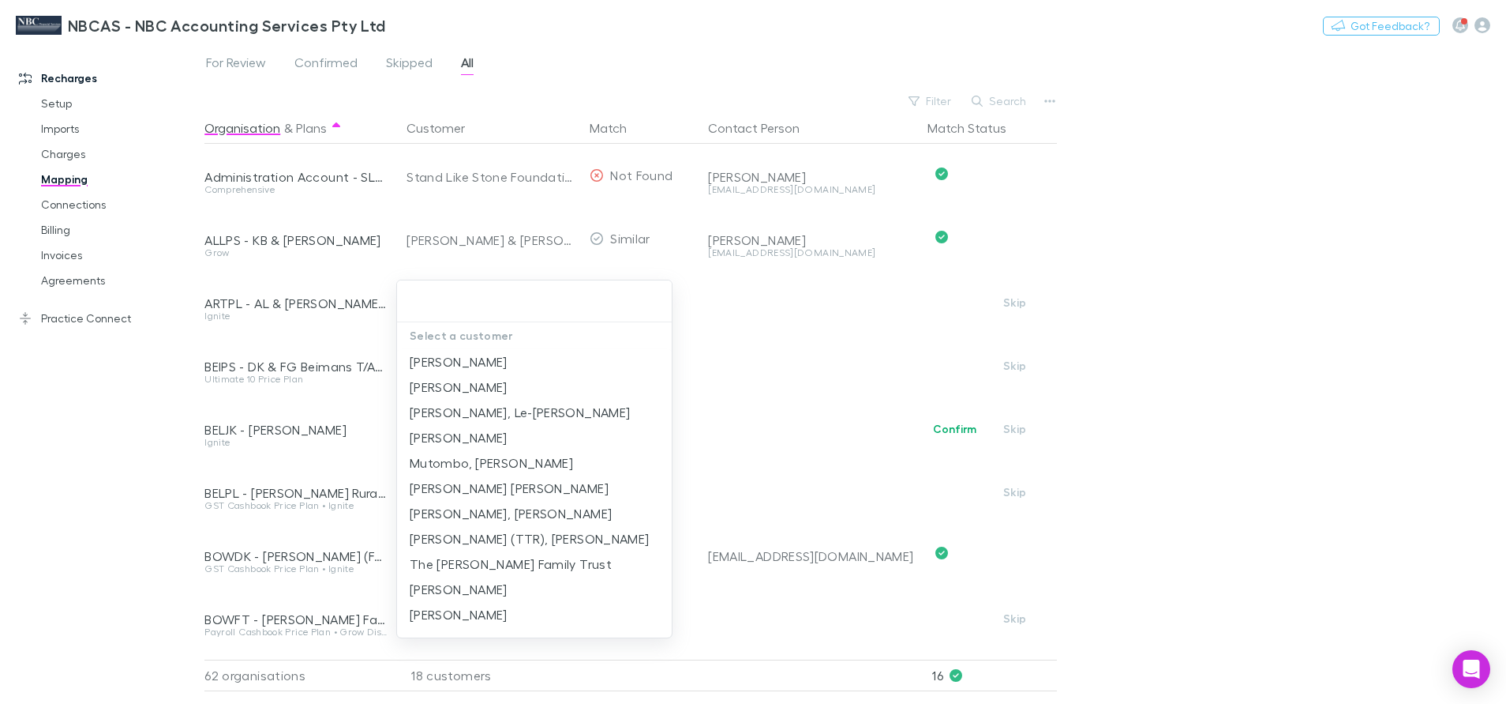
click at [742, 304] on div at bounding box center [753, 352] width 1506 height 704
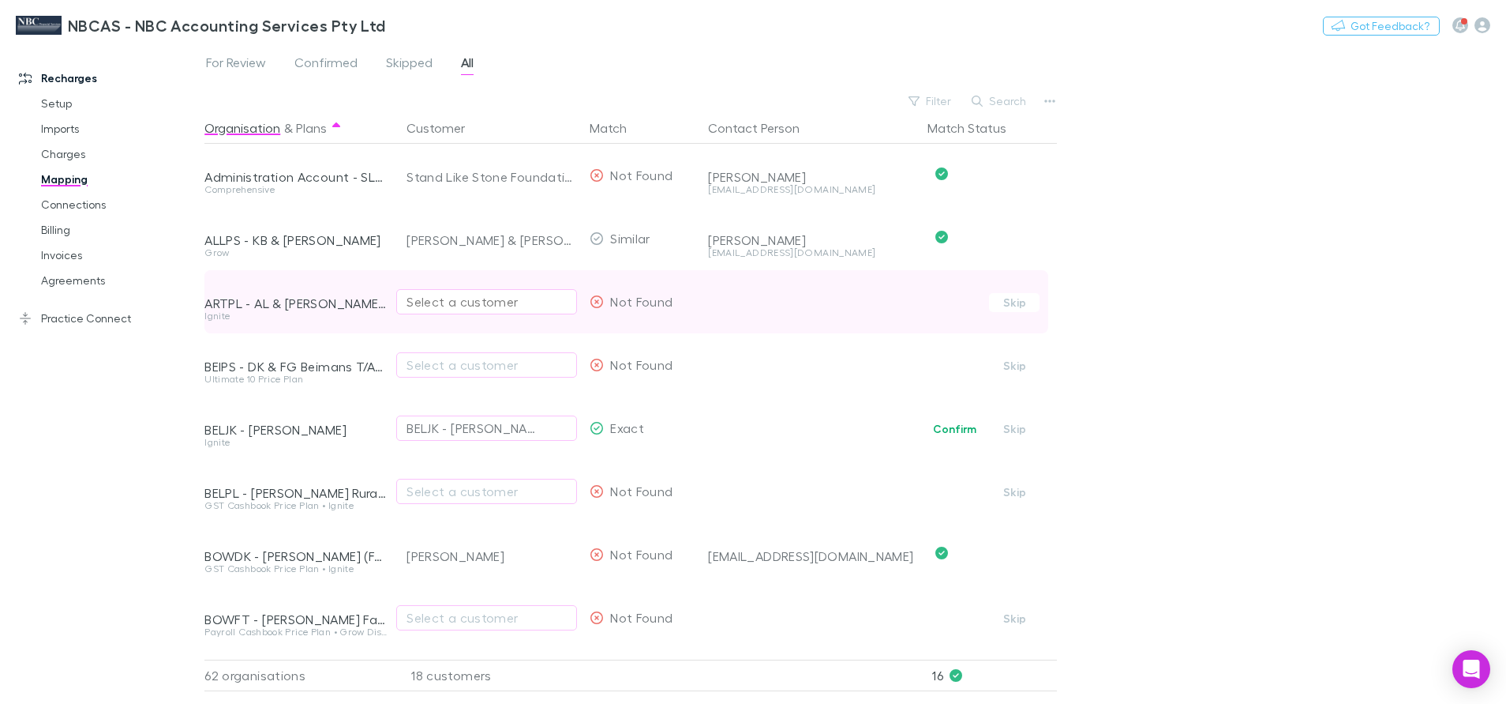
click at [463, 299] on div "Select a customer" at bounding box center [487, 301] width 160 height 19
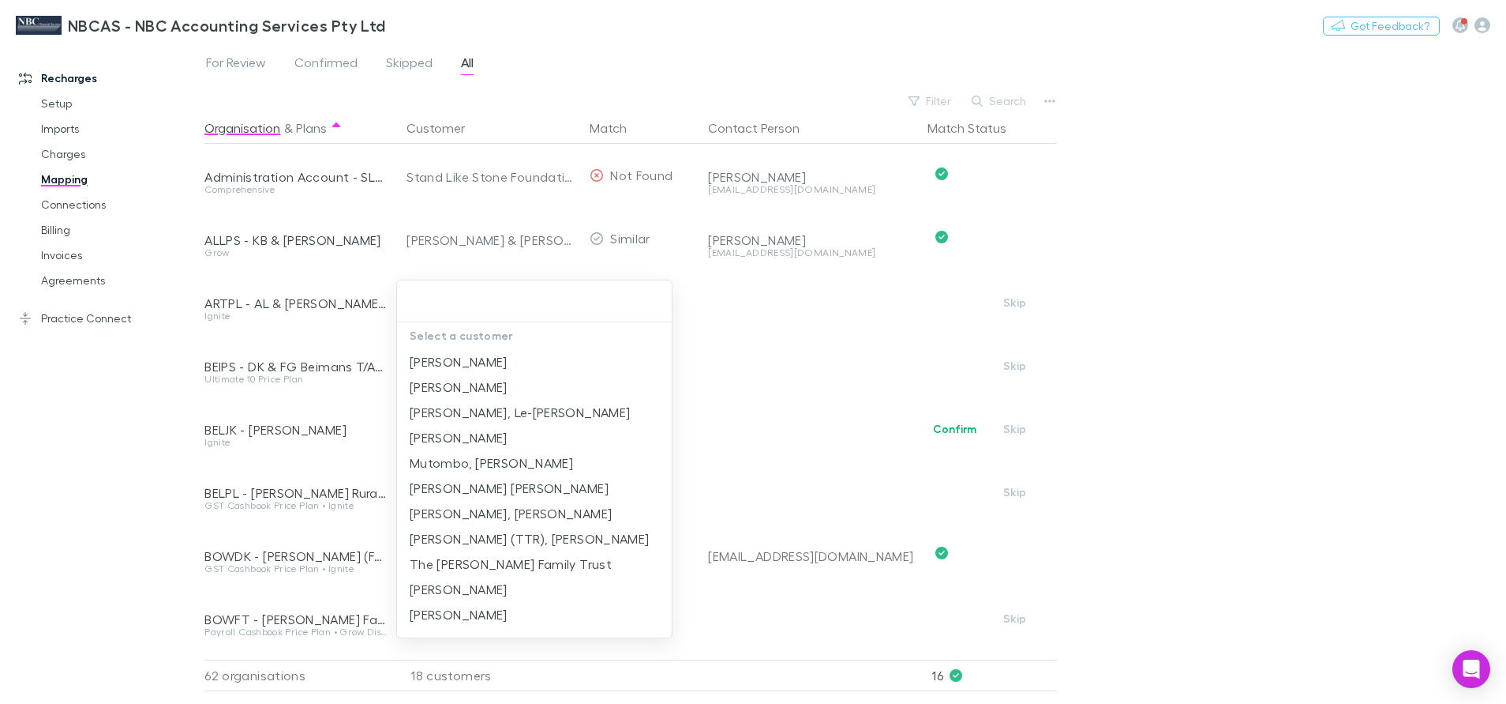
drag, startPoint x: 305, startPoint y: 348, endPoint x: 374, endPoint y: 346, distance: 69.5
click at [306, 348] on div at bounding box center [753, 352] width 1506 height 704
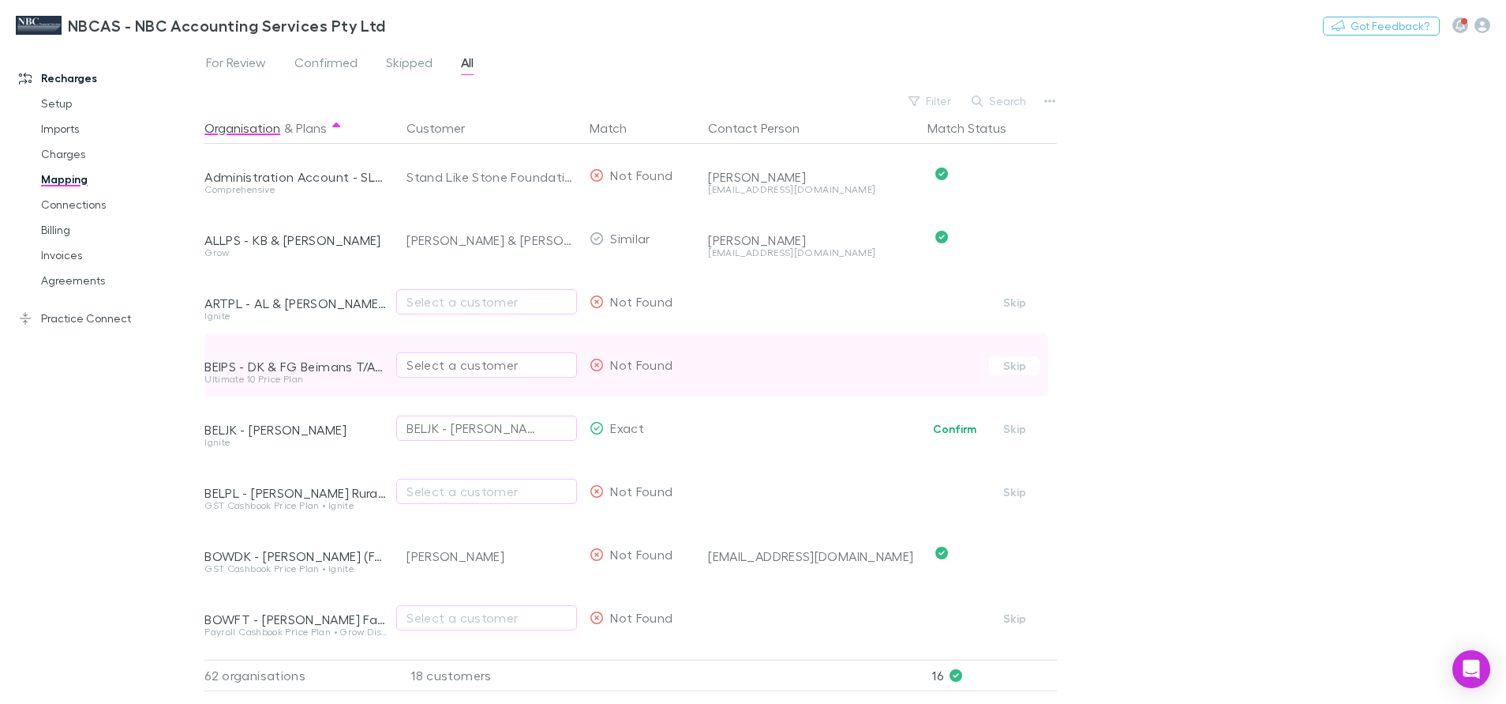
click at [424, 358] on div "Select a customer" at bounding box center [487, 364] width 160 height 19
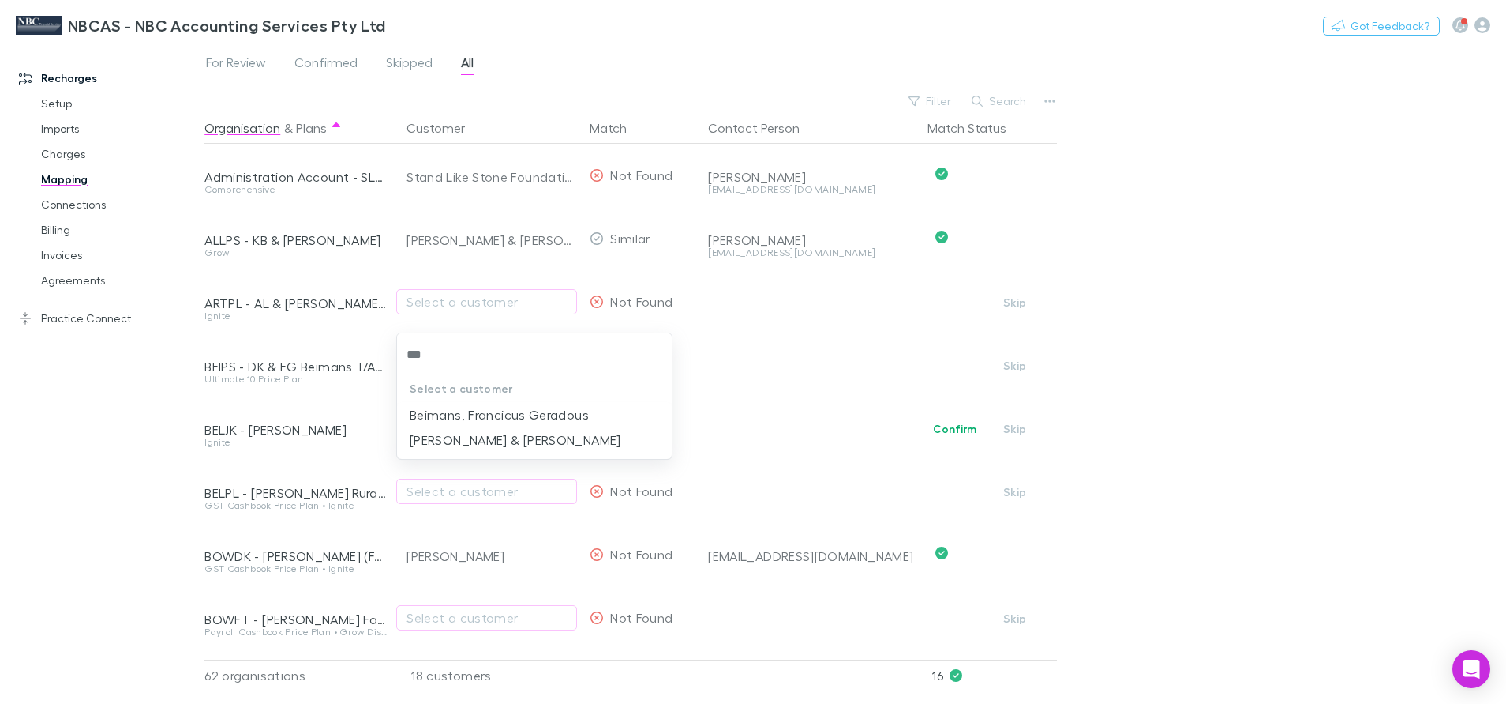
type input "****"
click at [518, 441] on li "[PERSON_NAME] & [PERSON_NAME]" at bounding box center [534, 439] width 275 height 25
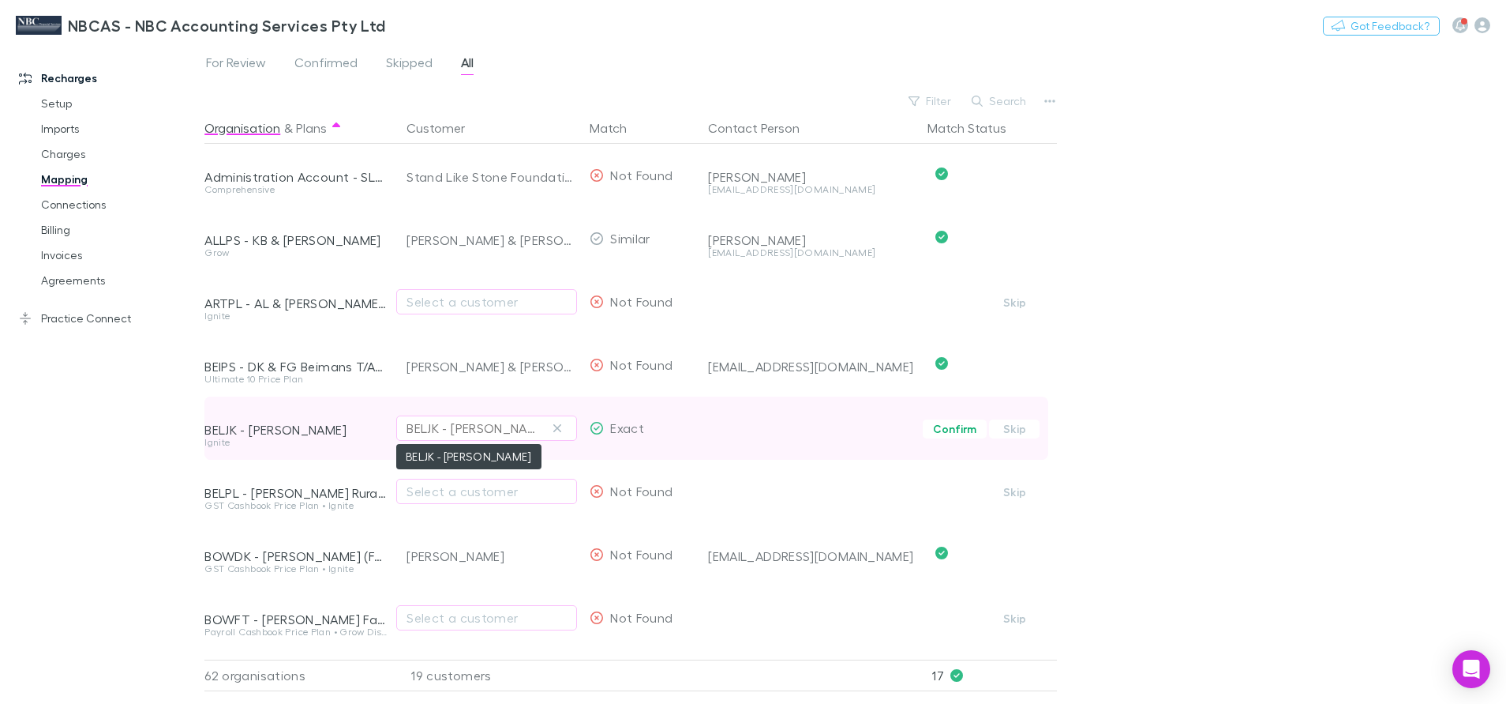
click at [510, 433] on div "BELJK - [PERSON_NAME]" at bounding box center [471, 427] width 129 height 19
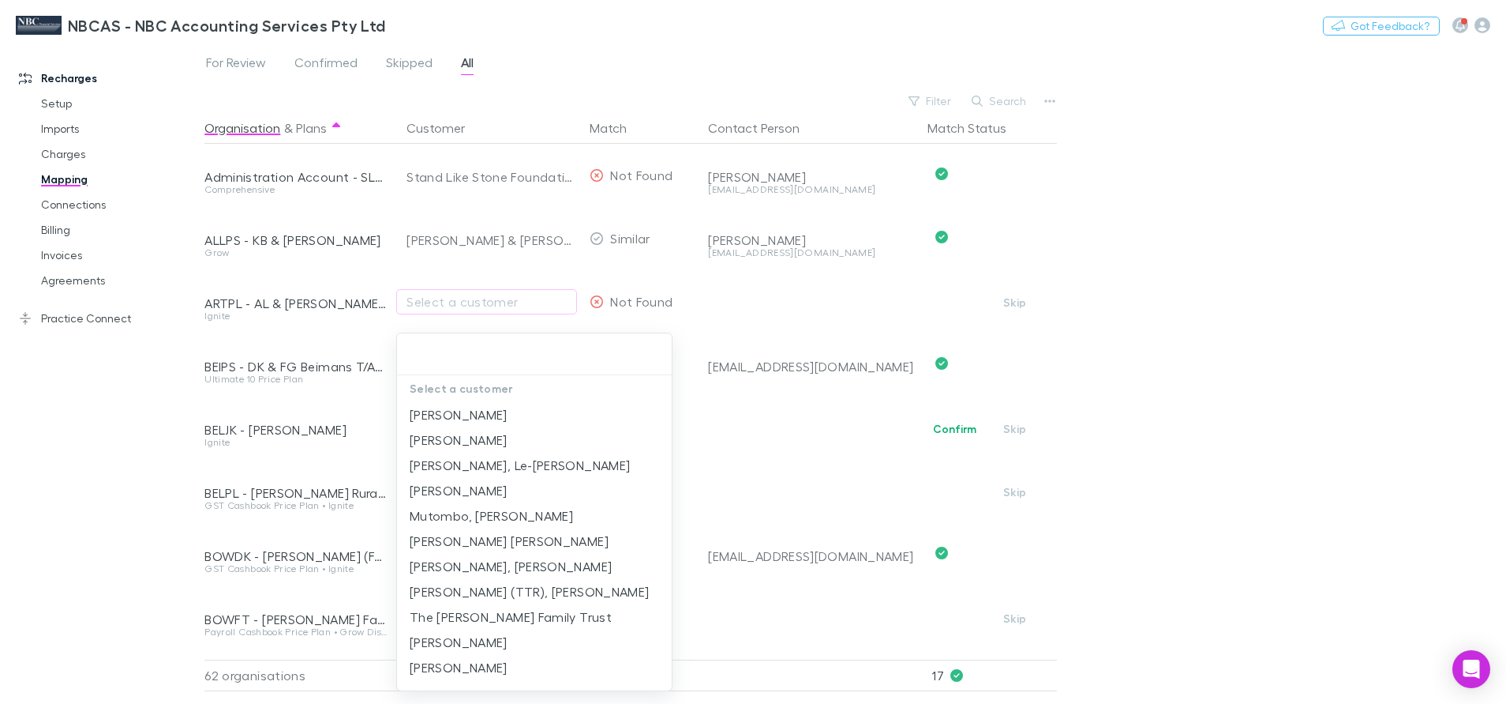
click at [246, 358] on div at bounding box center [753, 352] width 1506 height 704
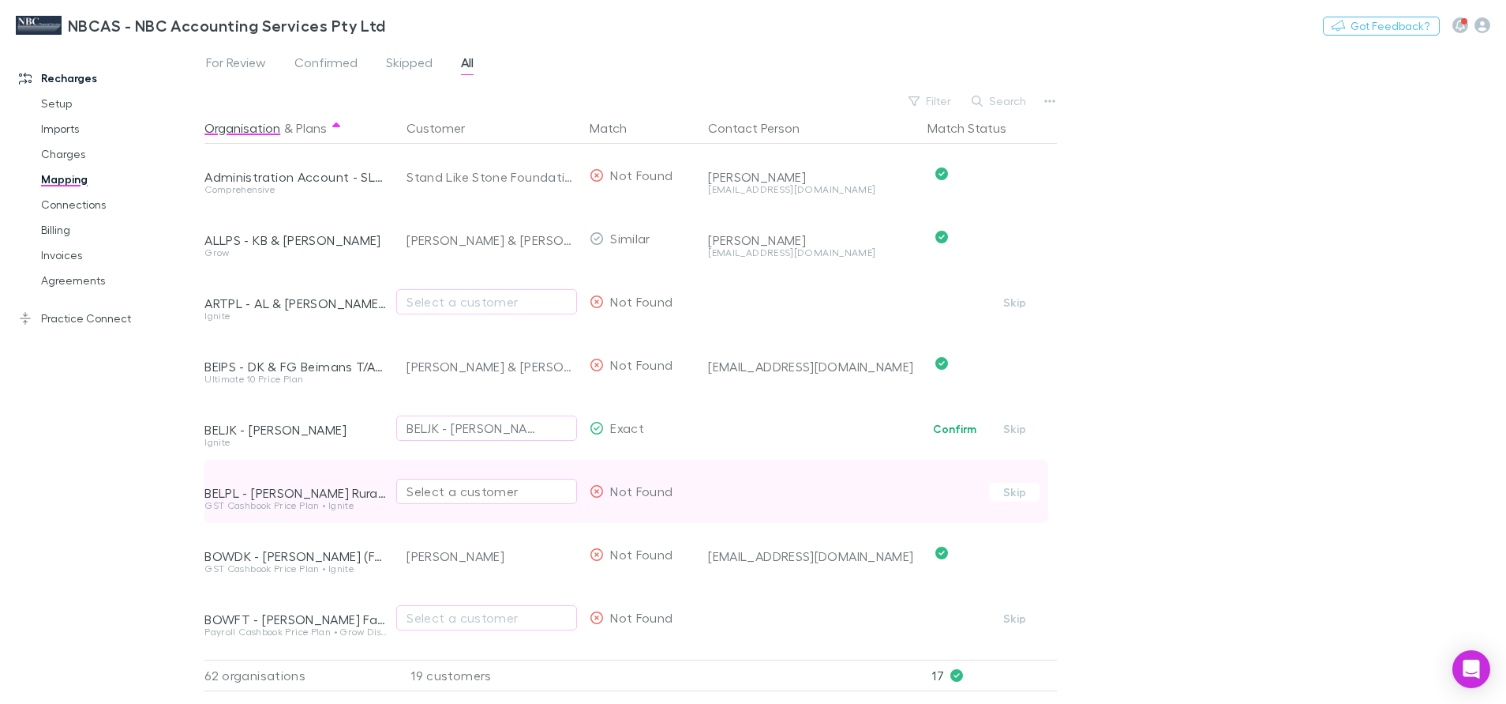
click at [421, 490] on div "Select a customer" at bounding box center [487, 491] width 160 height 19
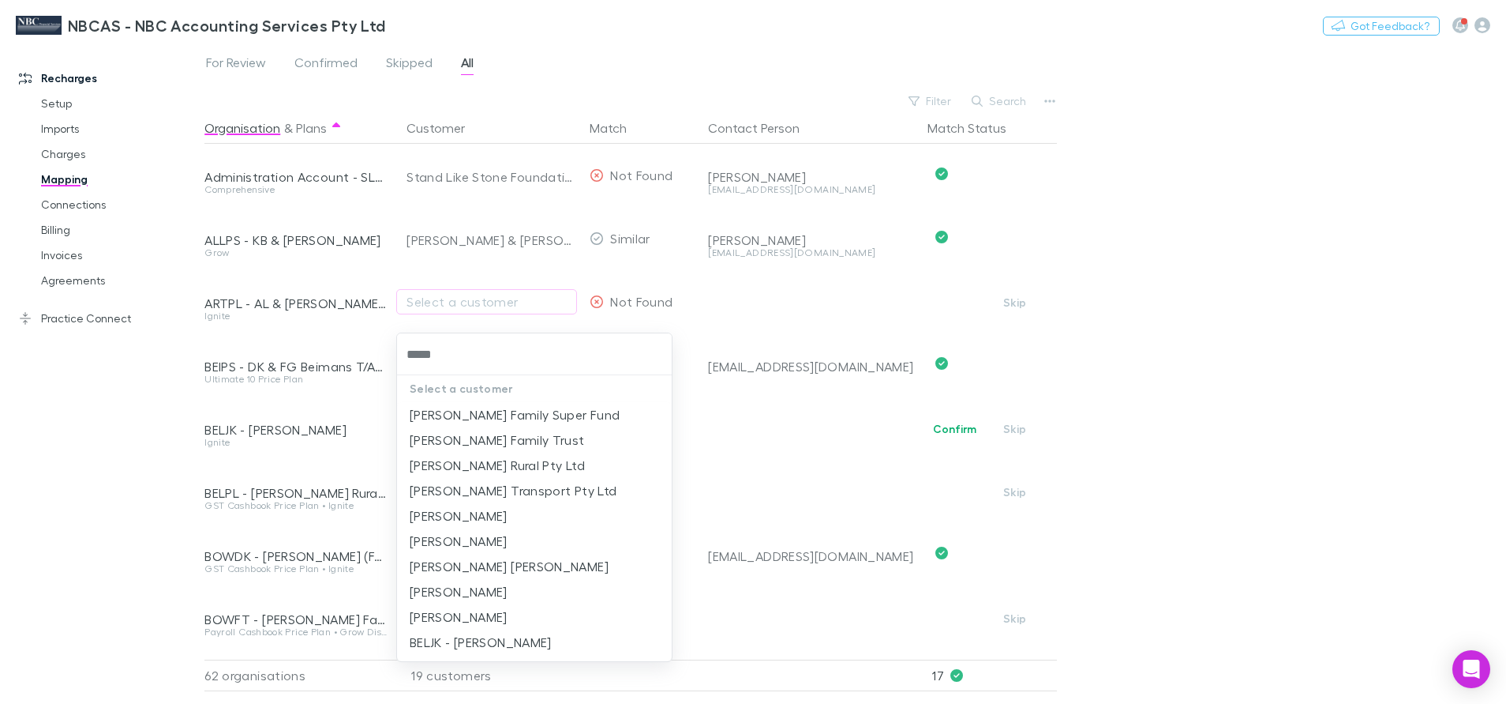
type input "******"
click at [527, 468] on li "[PERSON_NAME] Rural Pty Ltd" at bounding box center [534, 464] width 275 height 25
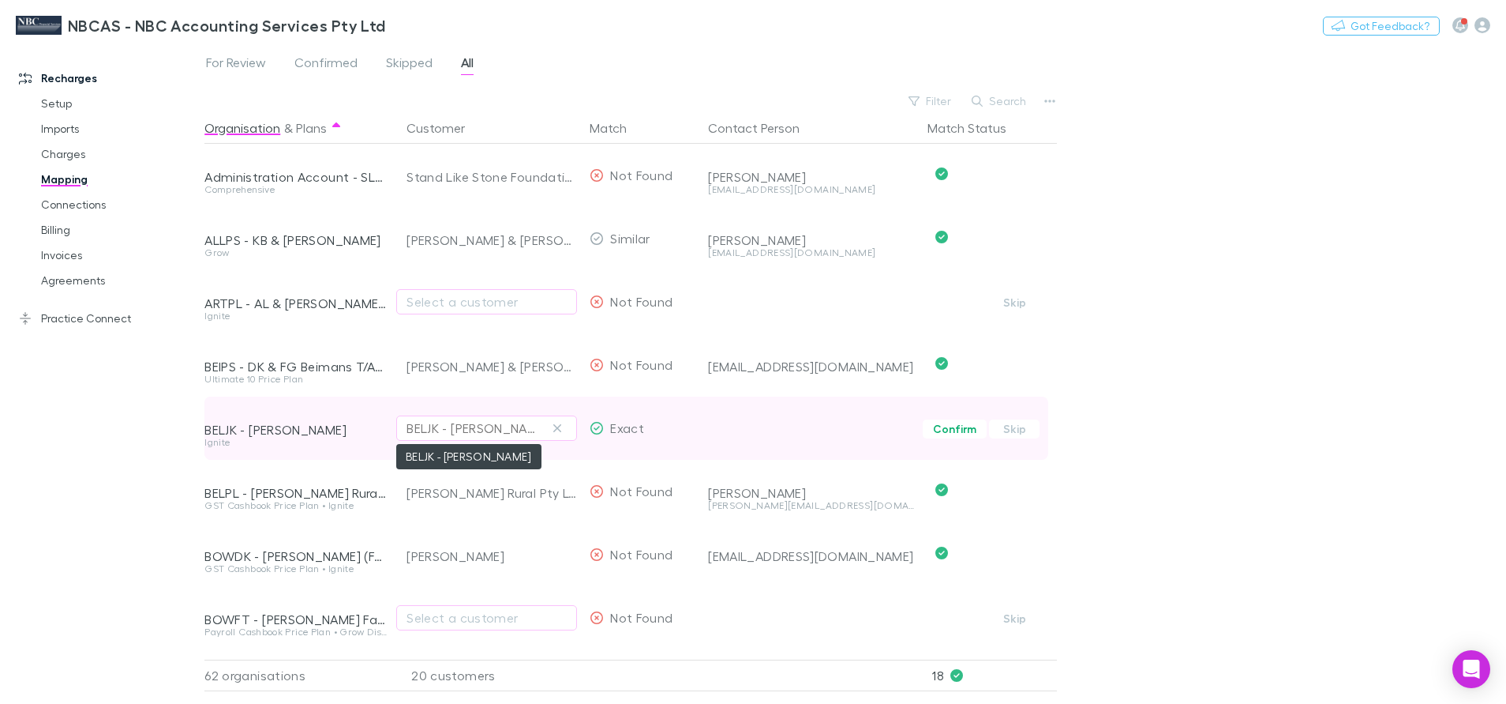
click at [490, 430] on div "BELJK - [PERSON_NAME]" at bounding box center [471, 427] width 129 height 19
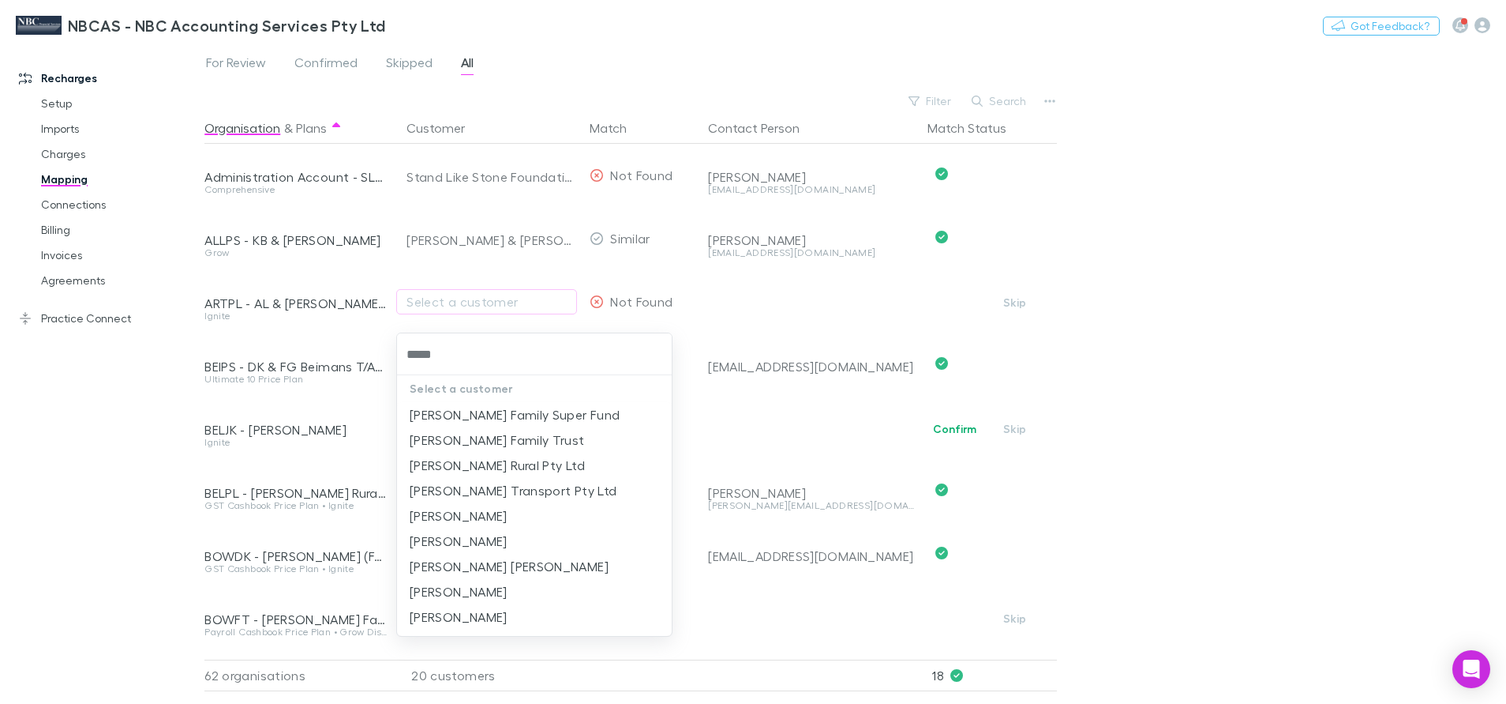
type input "******"
click at [505, 542] on li "[PERSON_NAME]" at bounding box center [534, 540] width 275 height 25
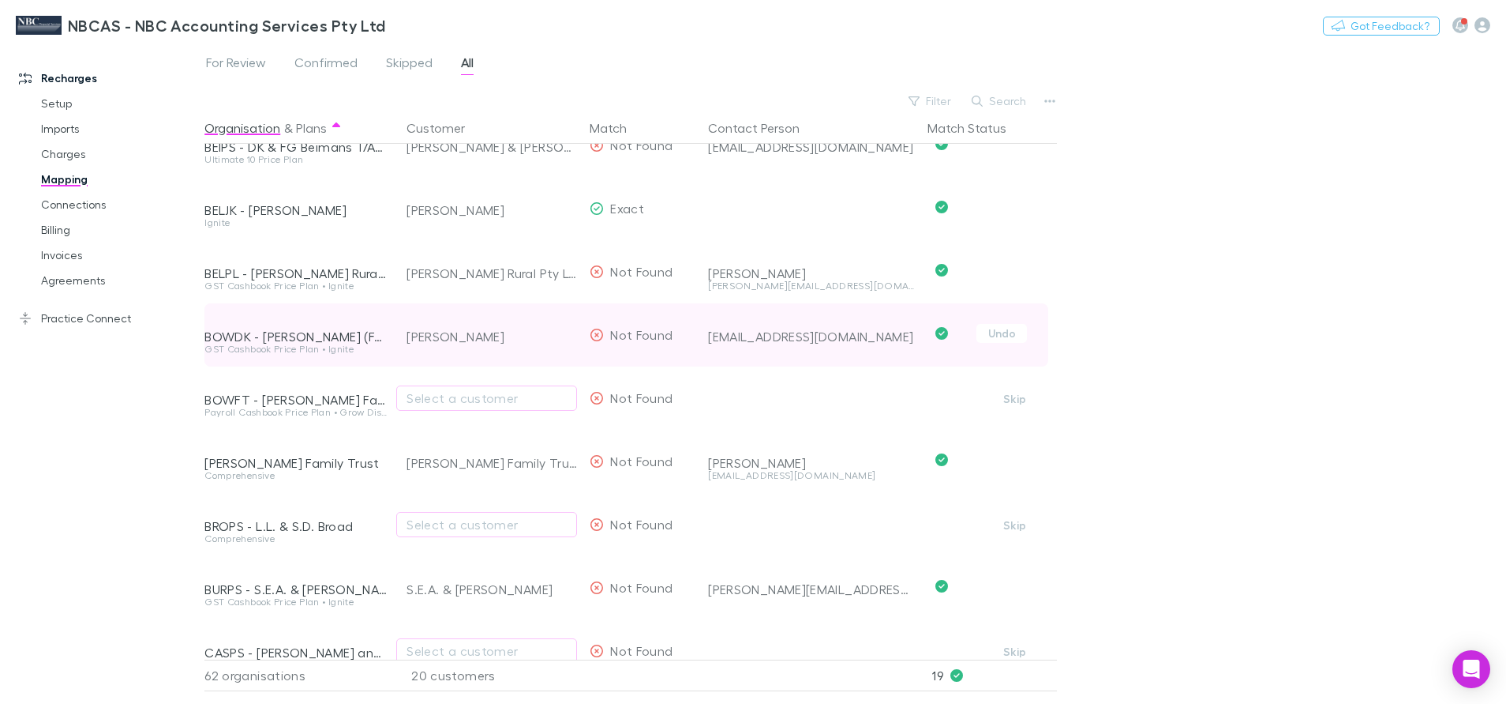
scroll to position [237, 0]
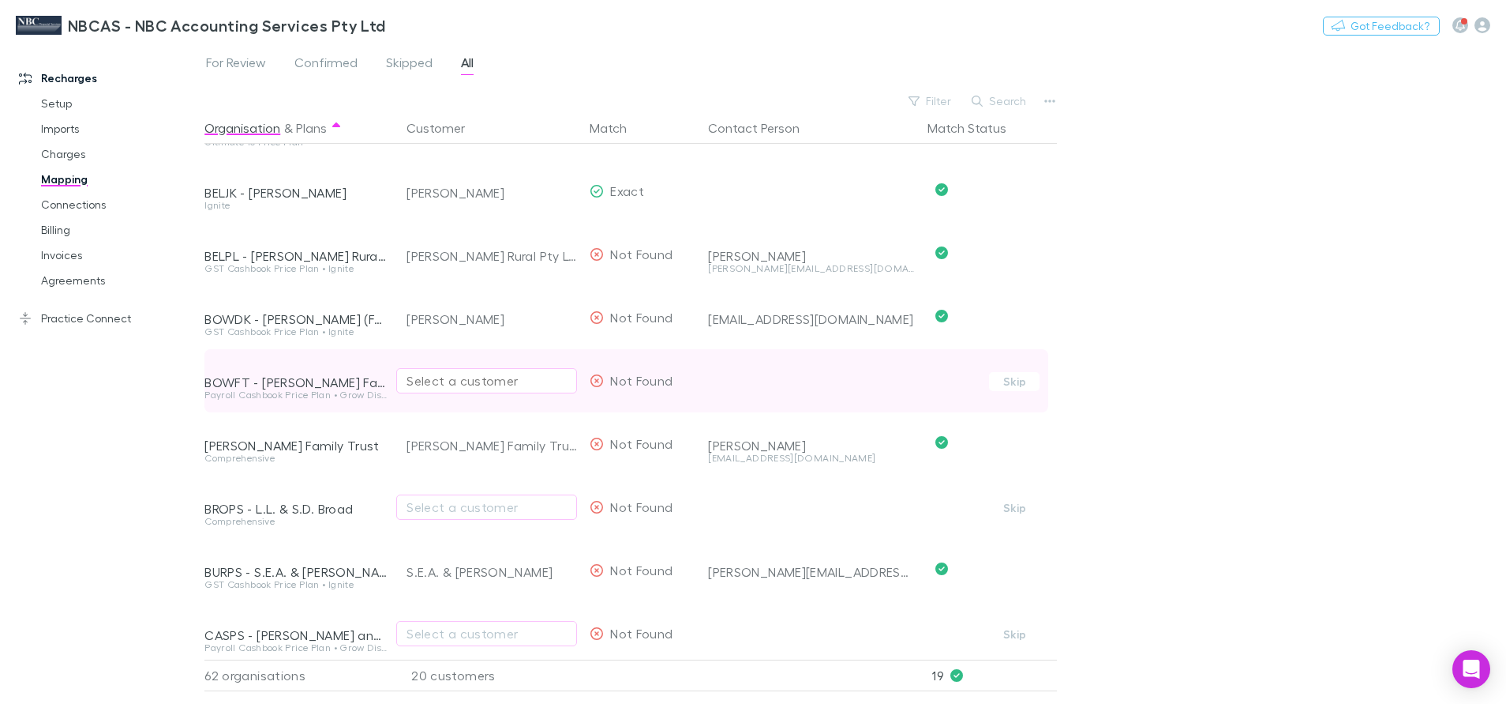
click at [440, 371] on div "Select a customer" at bounding box center [487, 380] width 160 height 19
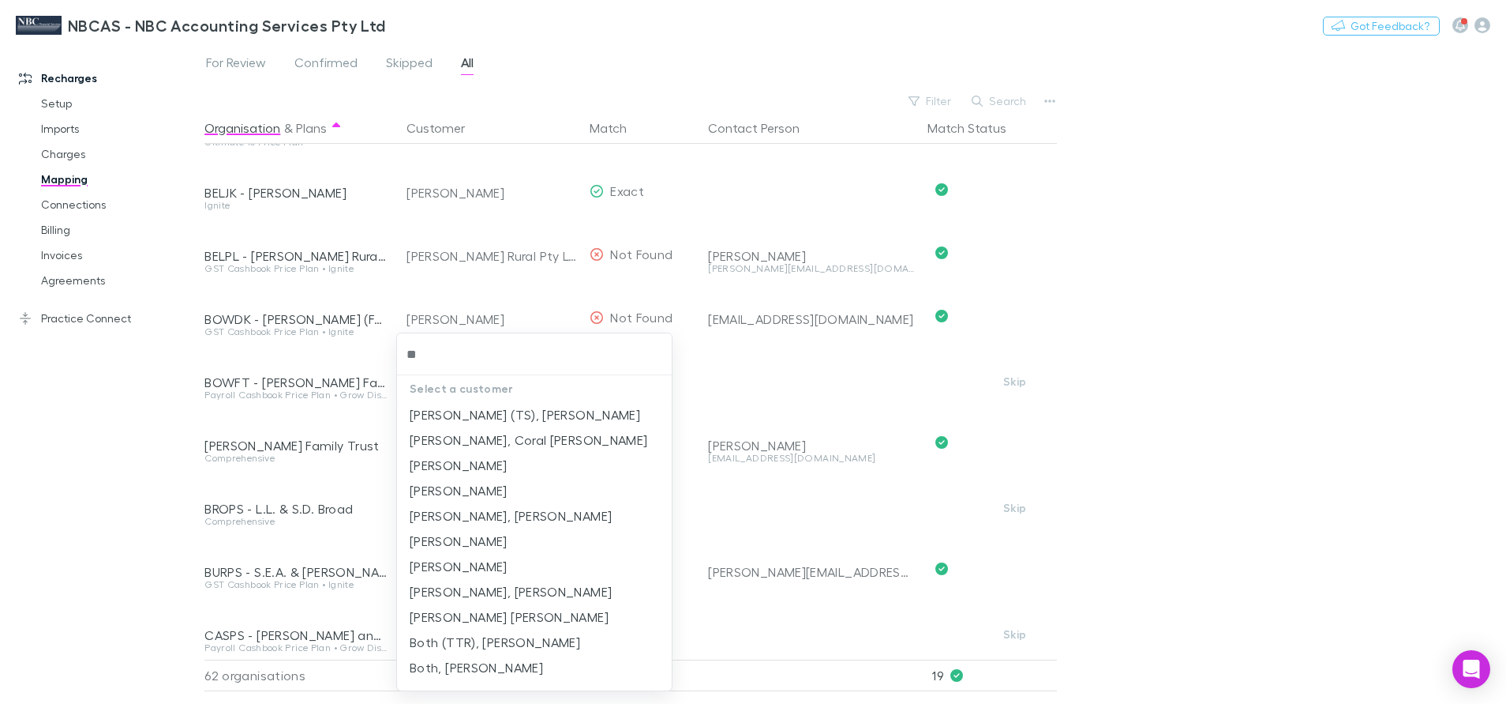
type input "***"
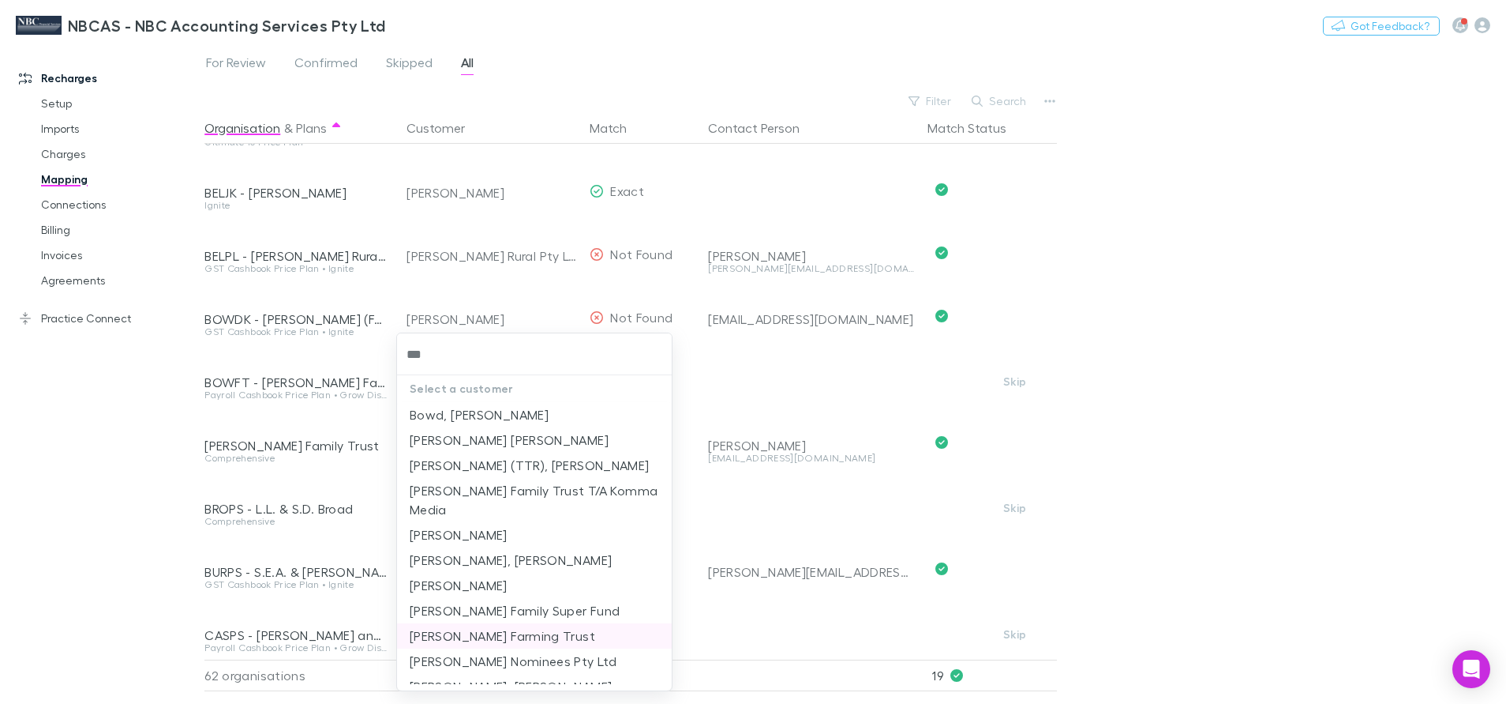
click at [541, 638] on li "Bowman Farming Trust" at bounding box center [534, 635] width 275 height 25
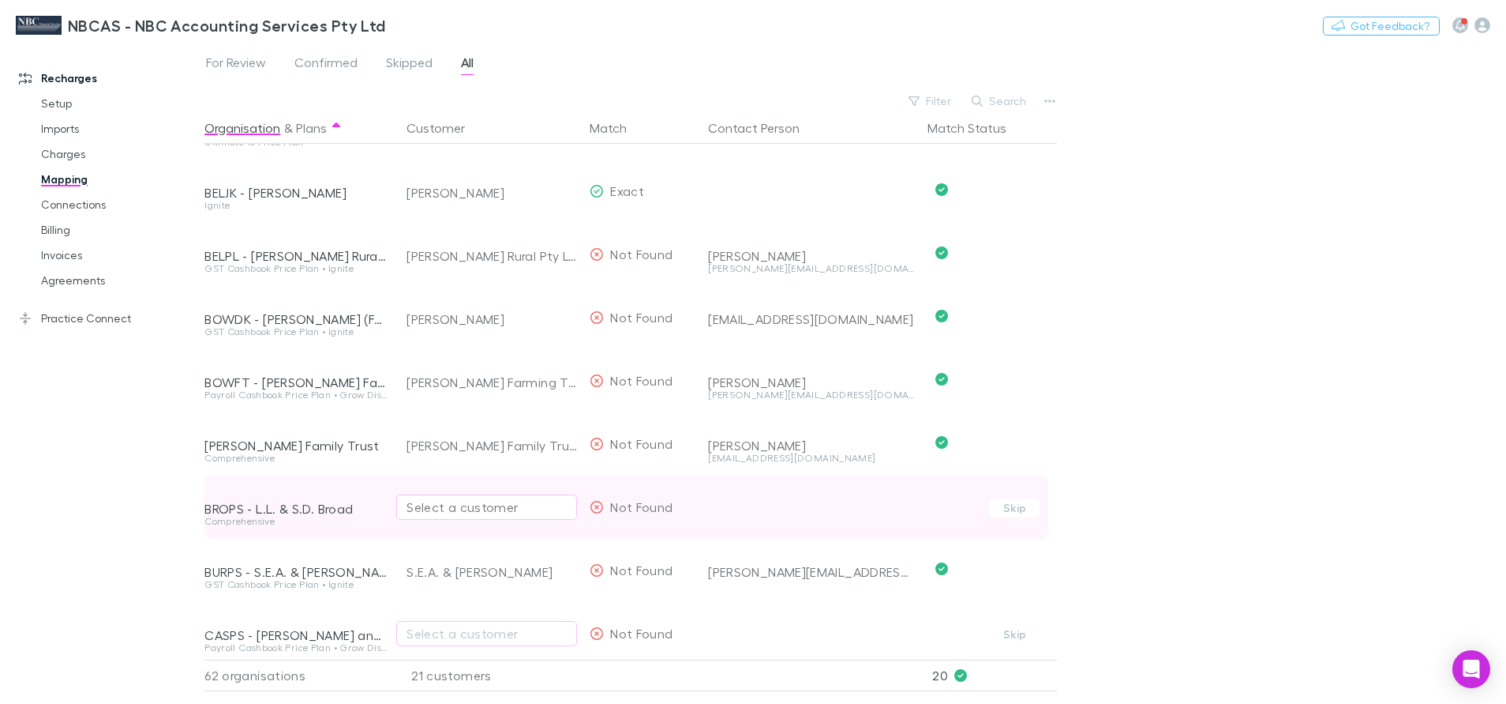
click at [443, 505] on div "Select a customer" at bounding box center [487, 506] width 160 height 19
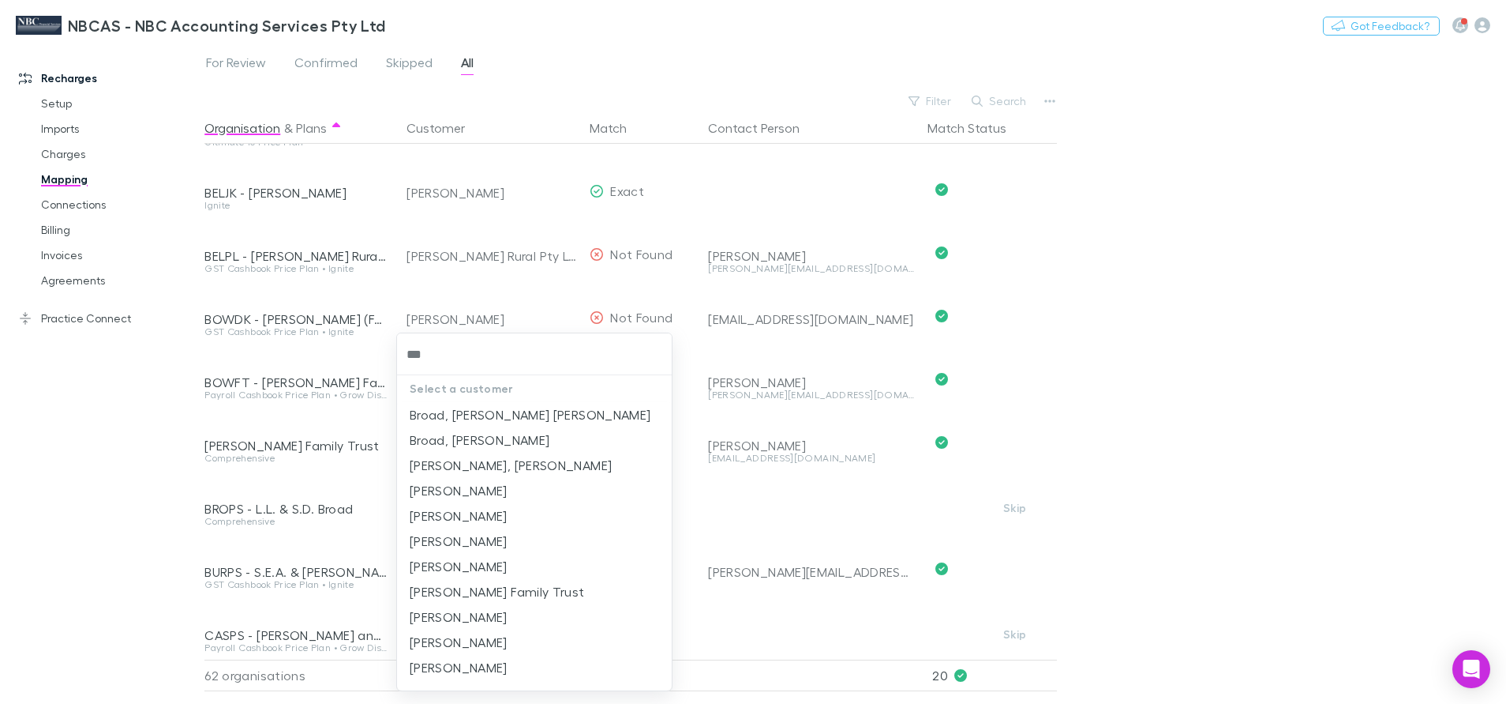
type input "****"
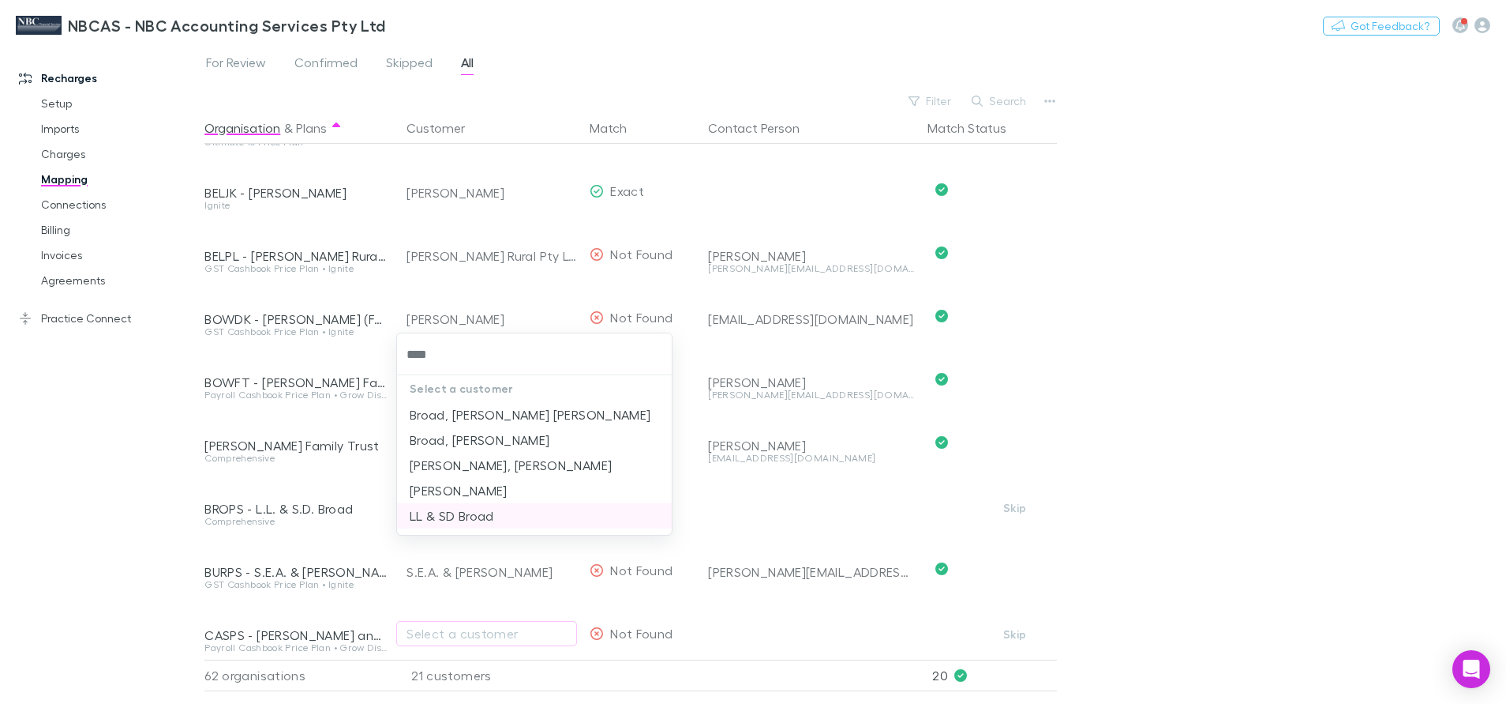
click at [446, 506] on li "LL & SD Broad" at bounding box center [534, 515] width 275 height 25
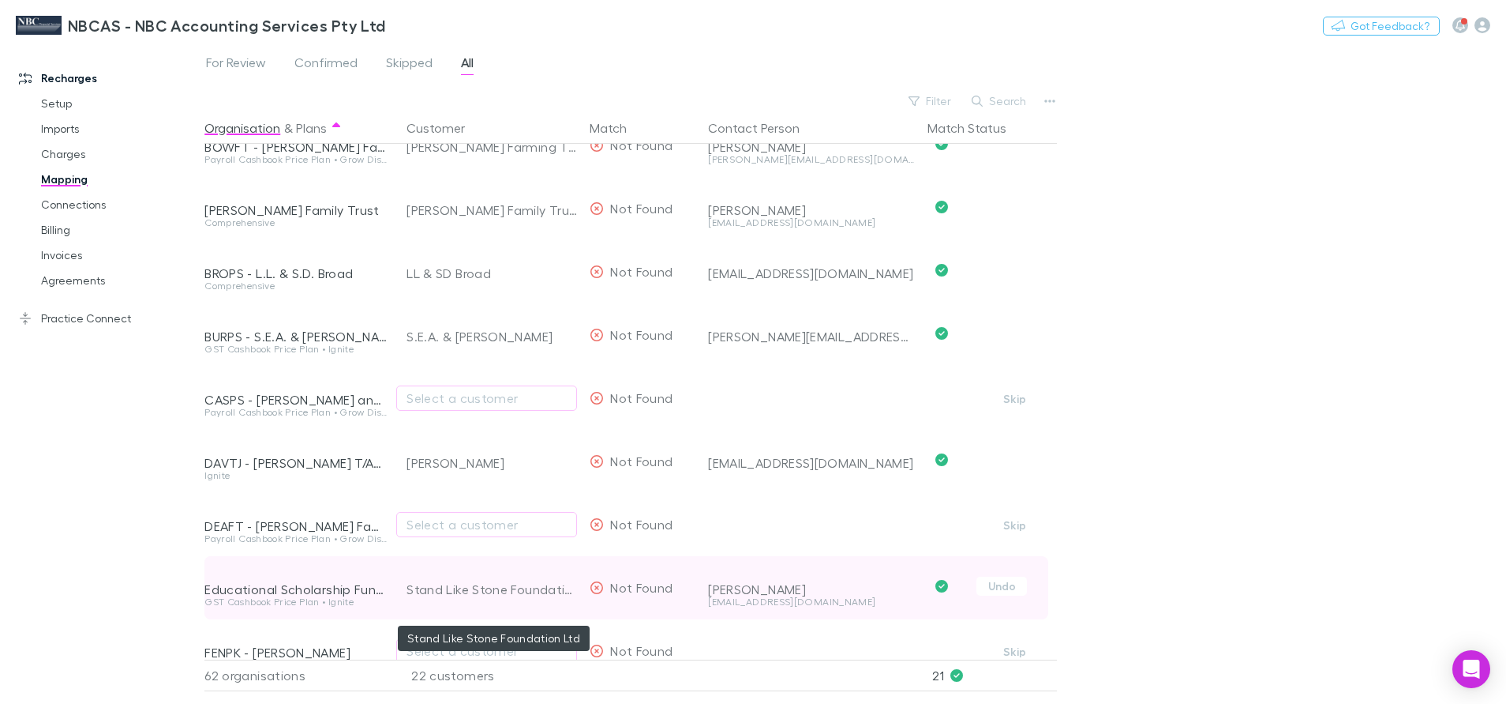
scroll to position [474, 0]
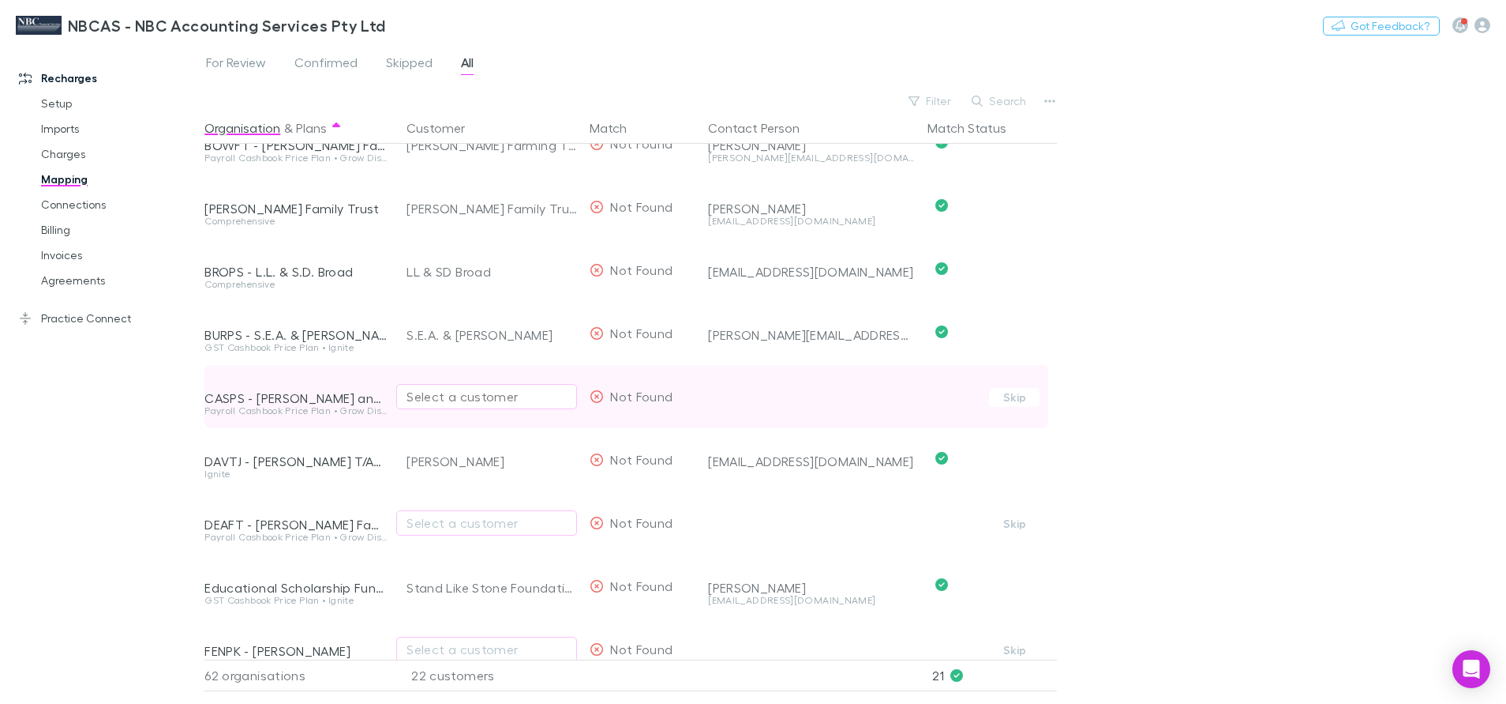
click at [494, 405] on div "Select a customer" at bounding box center [487, 396] width 160 height 19
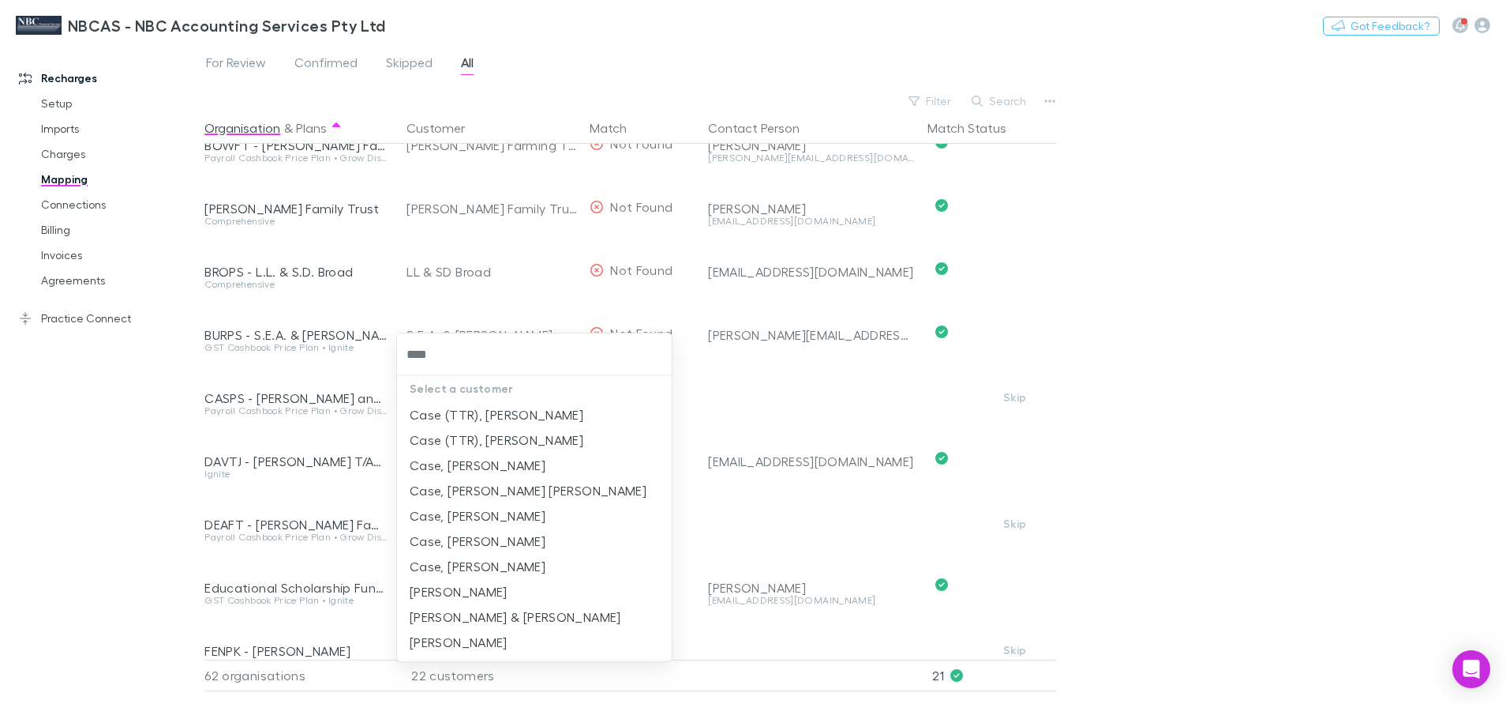
type input "*****"
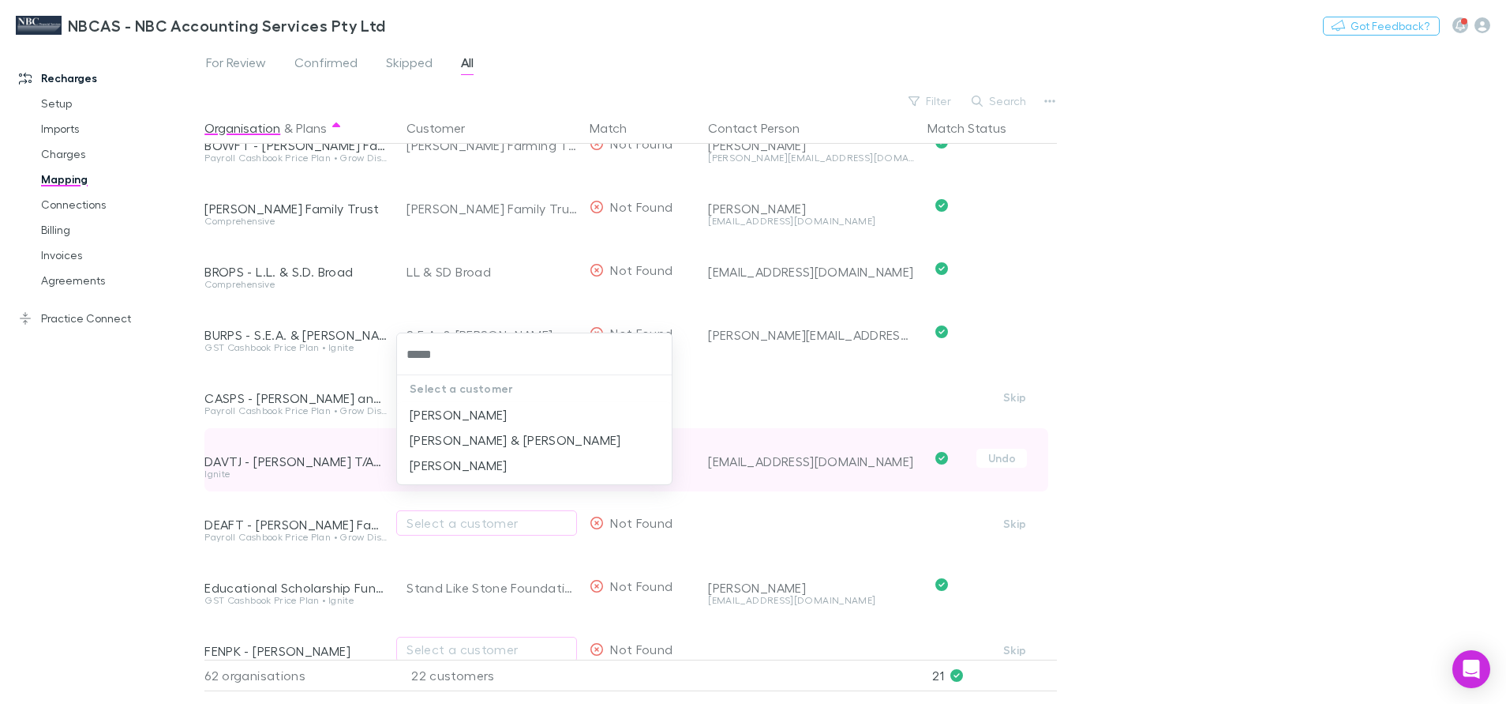
click at [427, 438] on li "M.T. Casey & S.M. Casey" at bounding box center [534, 439] width 275 height 25
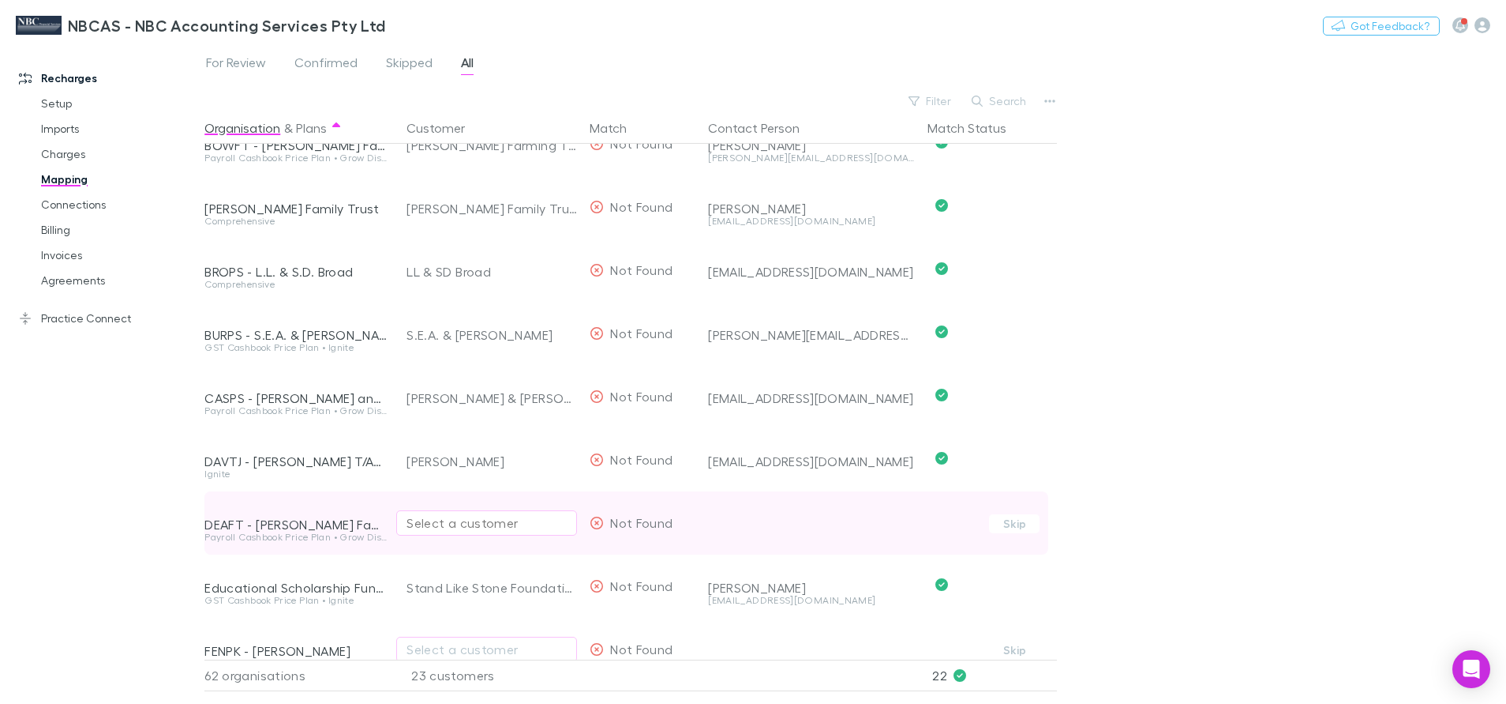
click at [442, 535] on button "Select a customer" at bounding box center [486, 522] width 181 height 25
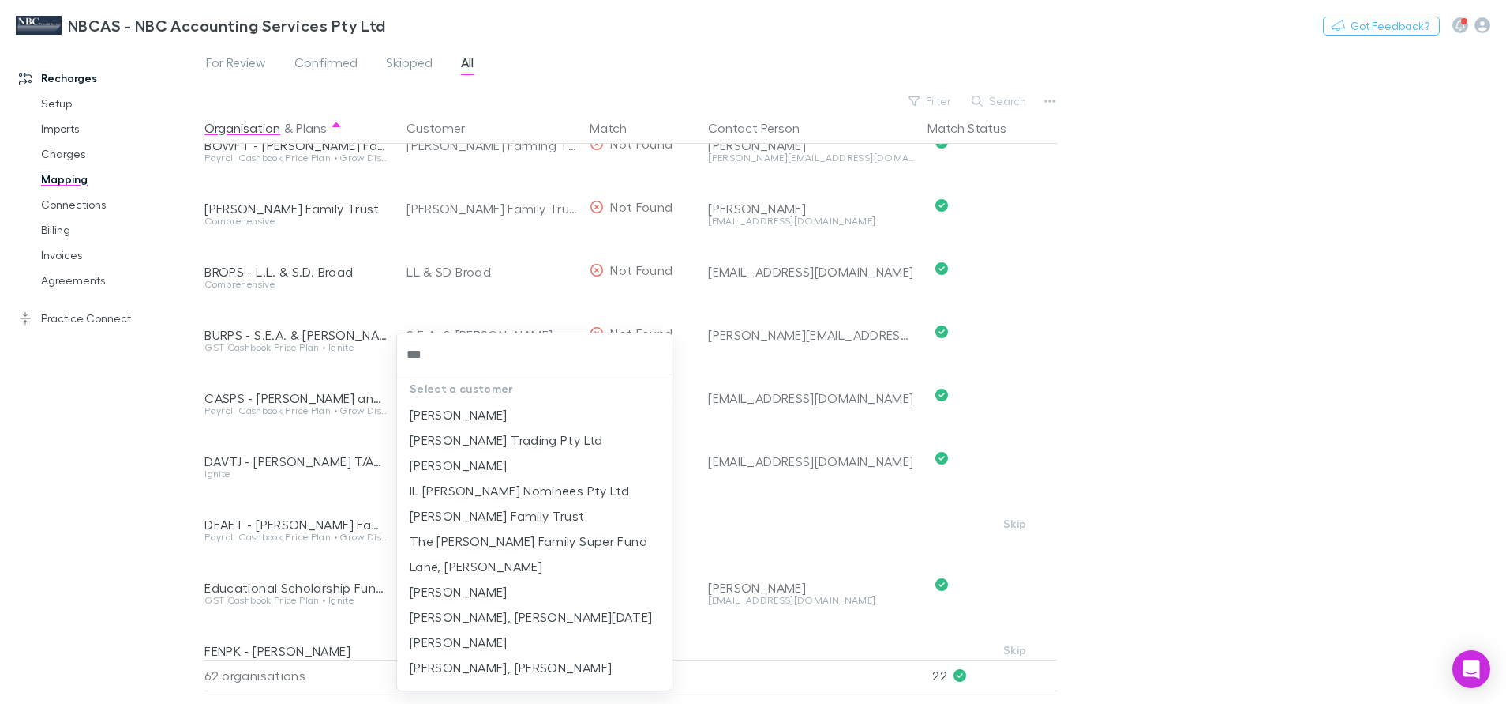
type input "****"
click at [453, 436] on li "Ian Dean Family Trust" at bounding box center [534, 439] width 275 height 25
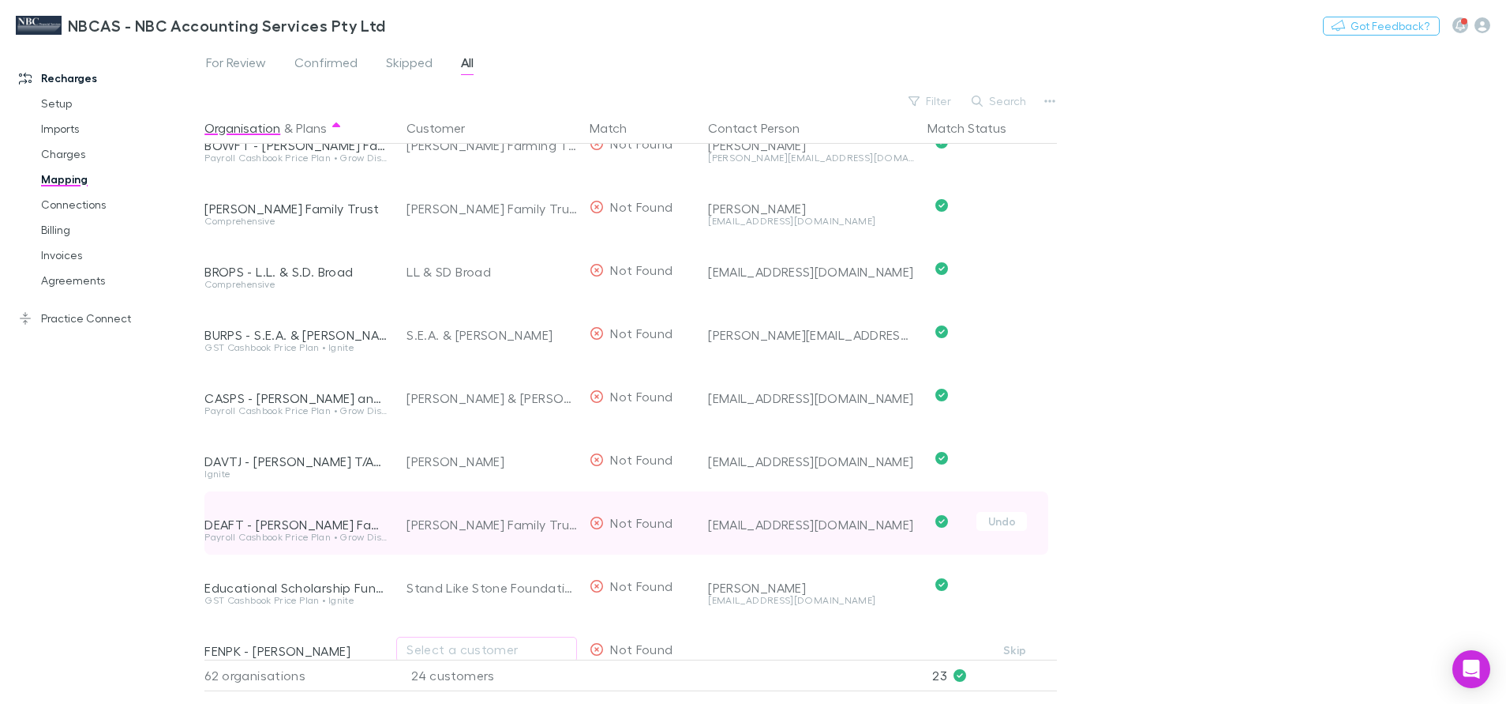
scroll to position [592, 0]
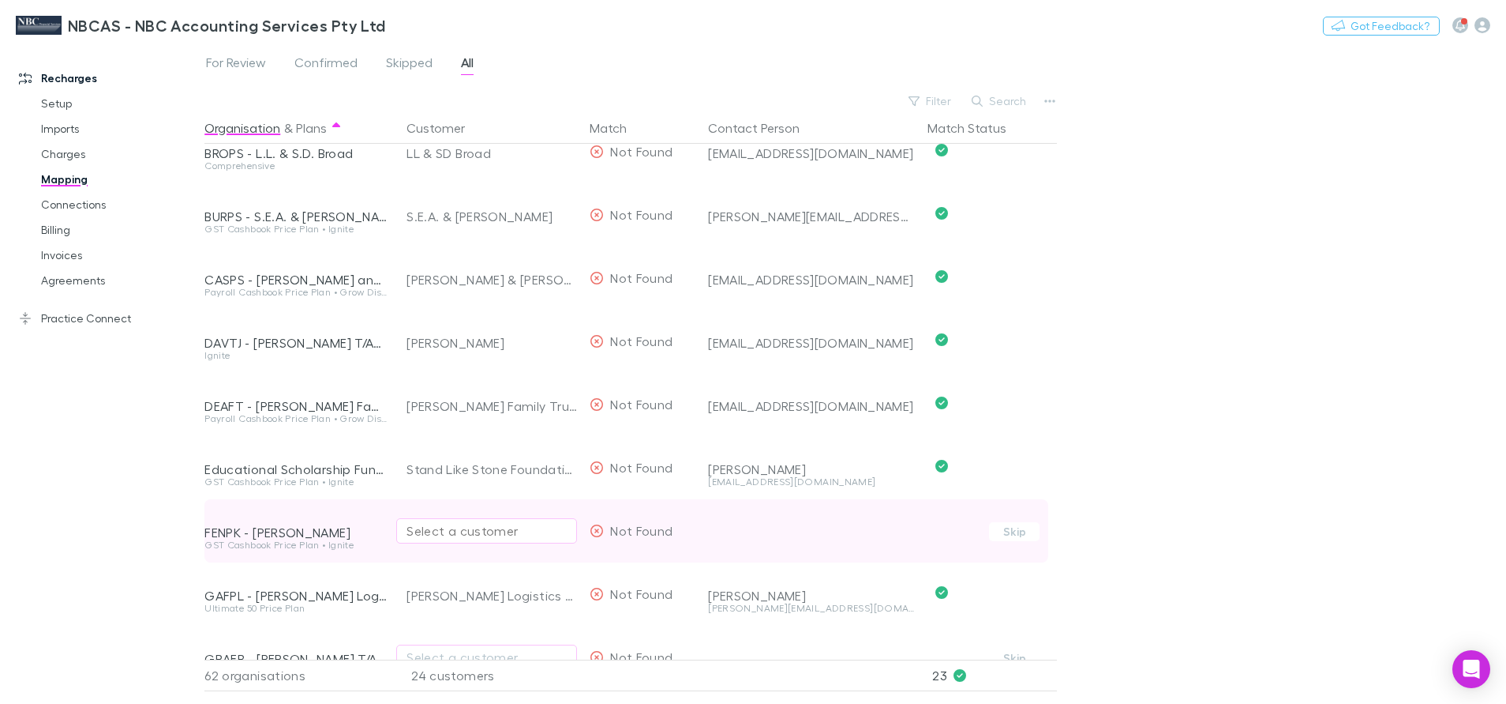
click at [455, 531] on div "Select a customer" at bounding box center [487, 530] width 160 height 19
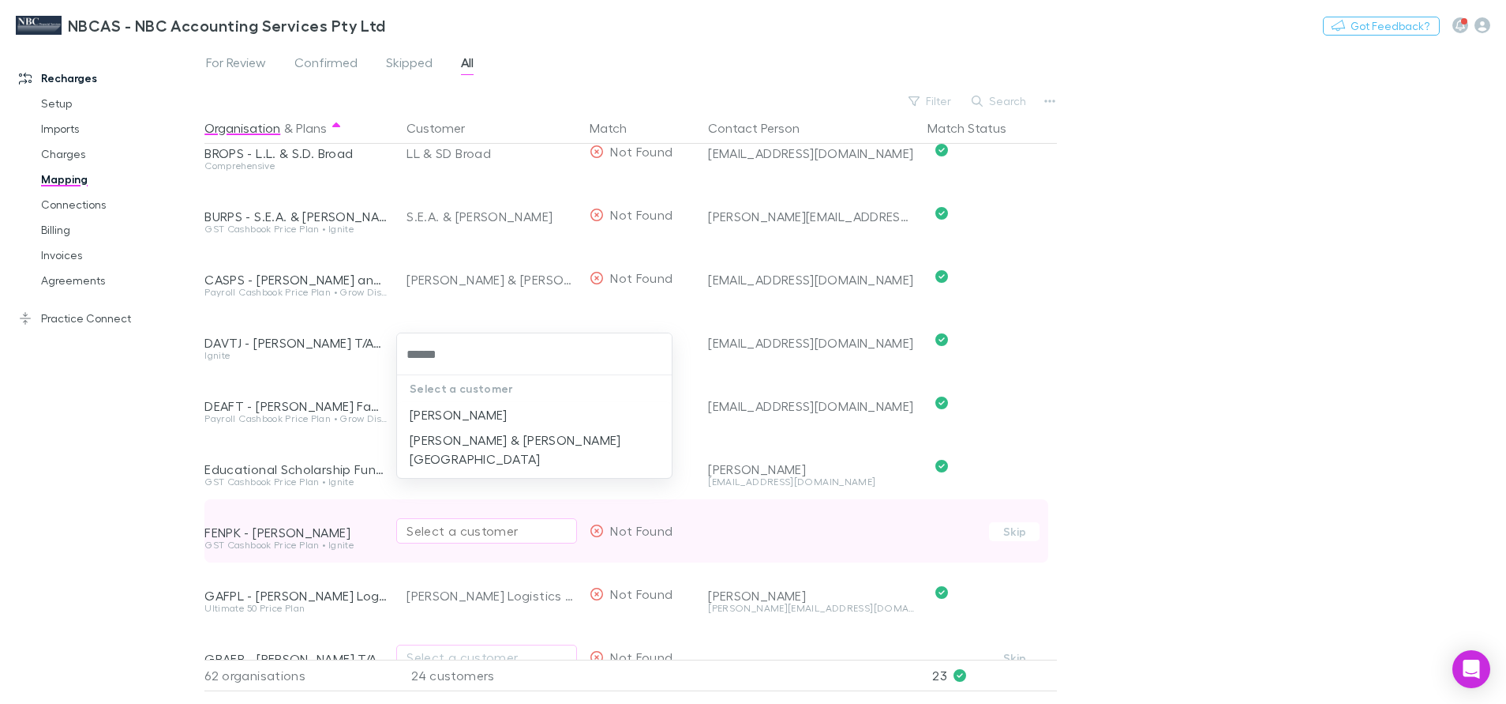
type input "*******"
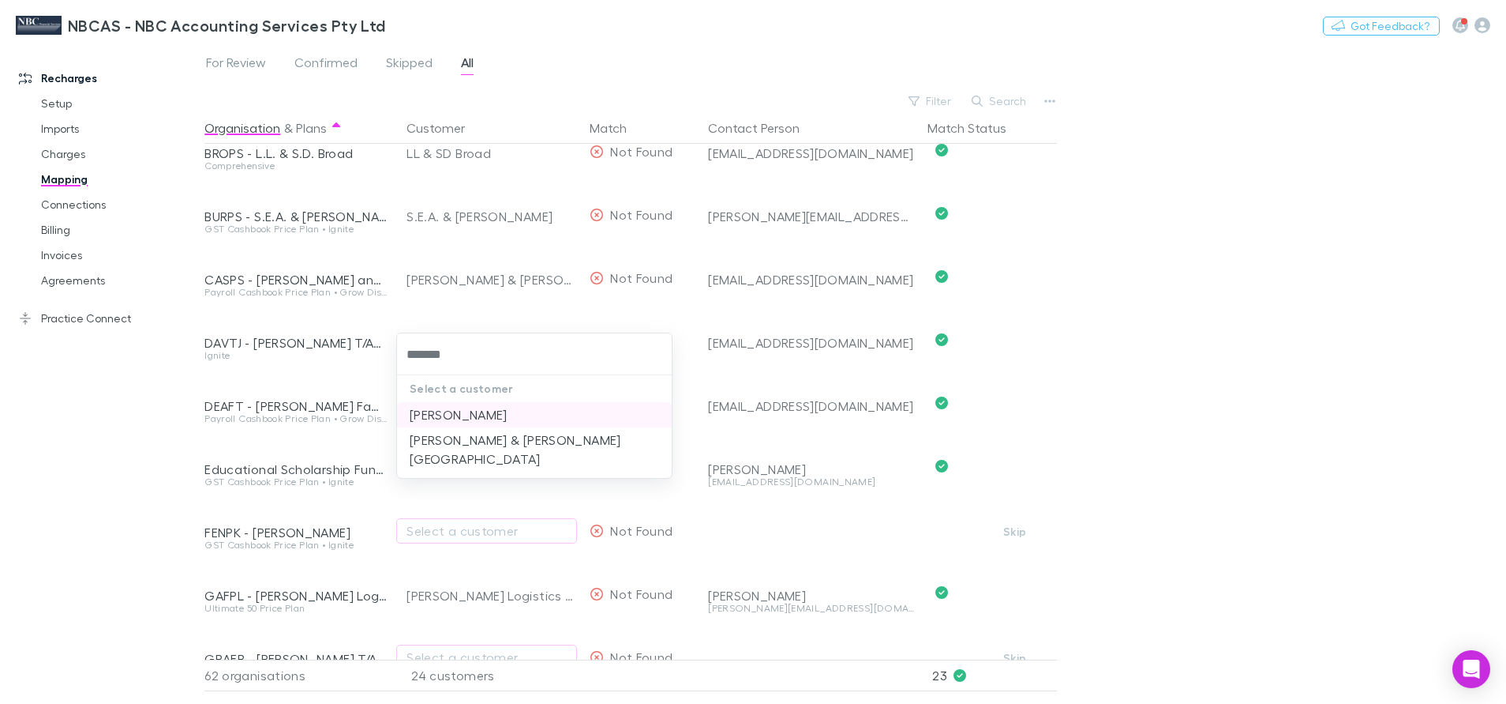
click at [475, 415] on li "Fennell, Peter Kenneth" at bounding box center [534, 414] width 275 height 25
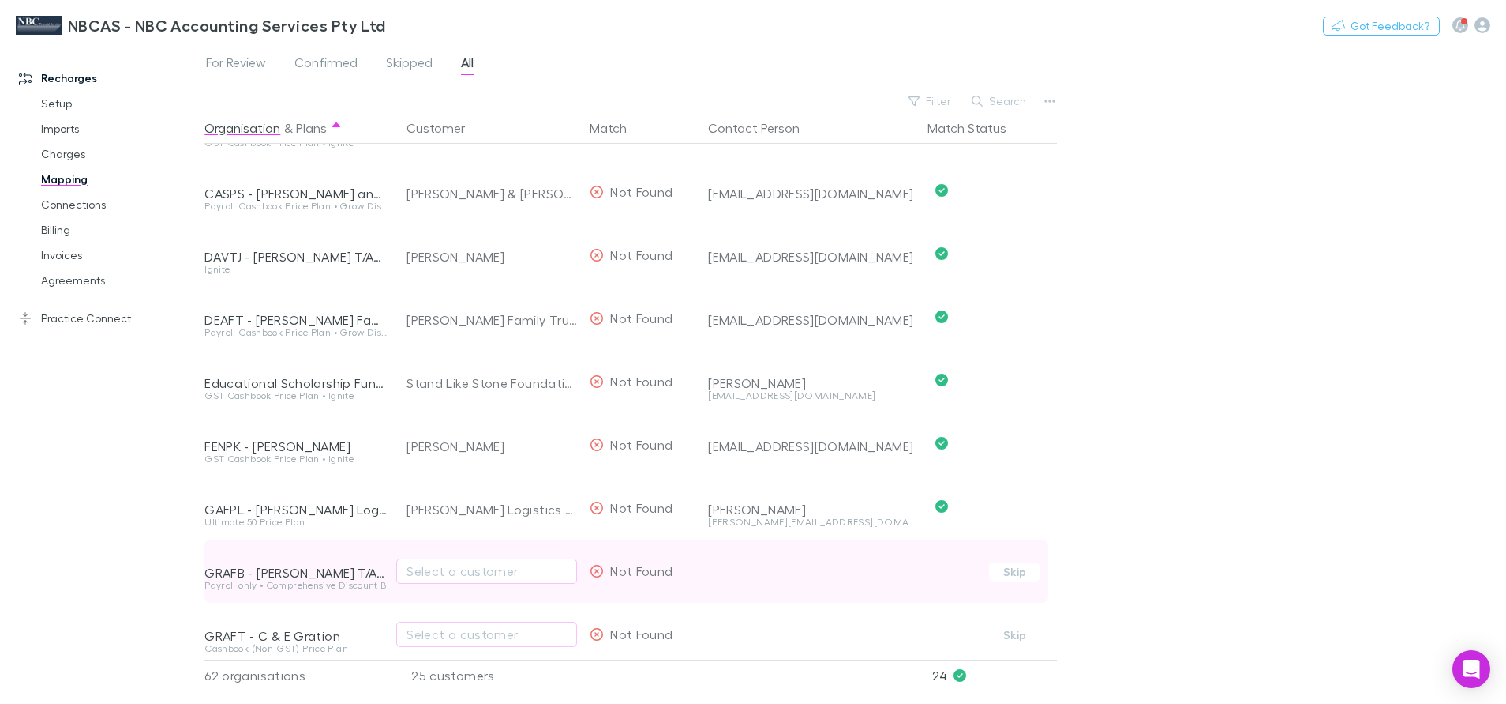
scroll to position [711, 0]
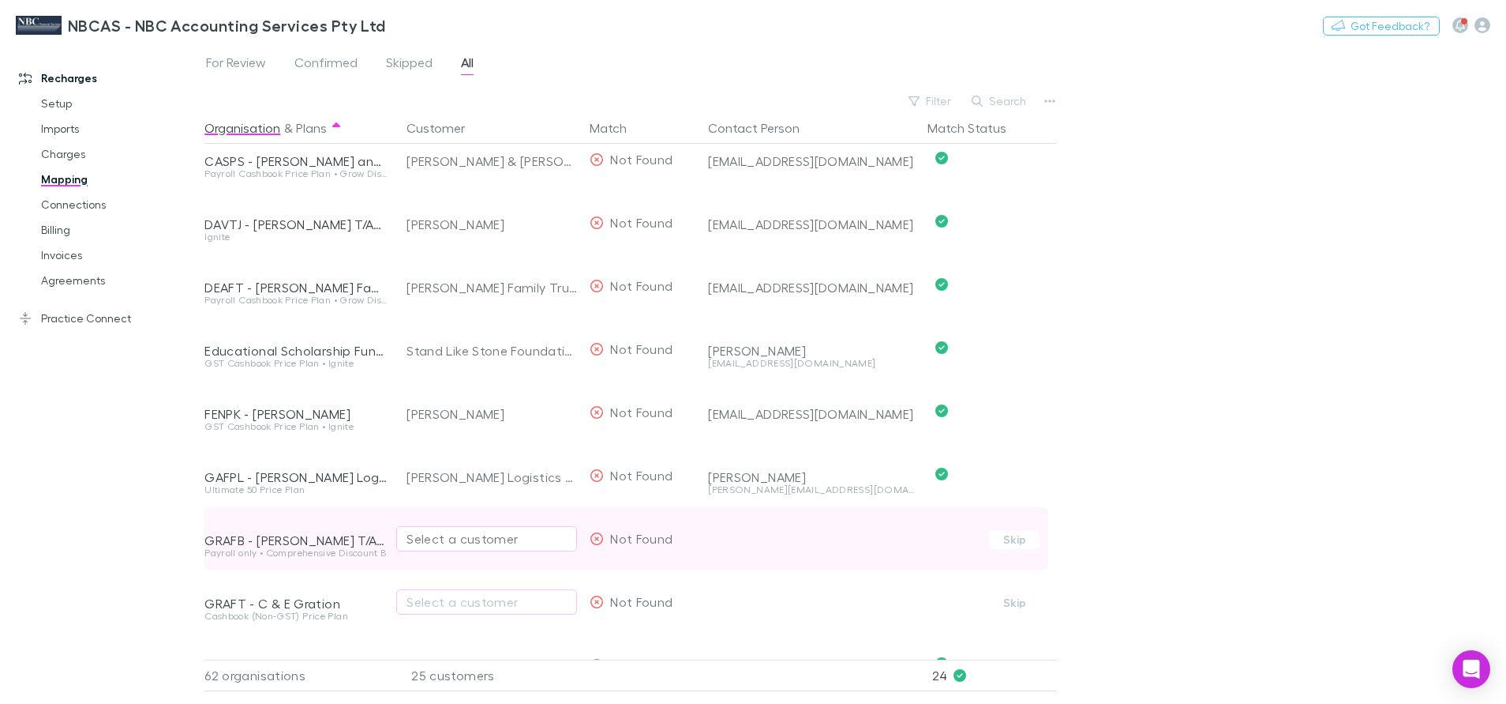
click at [489, 542] on div "Select a customer" at bounding box center [487, 538] width 160 height 19
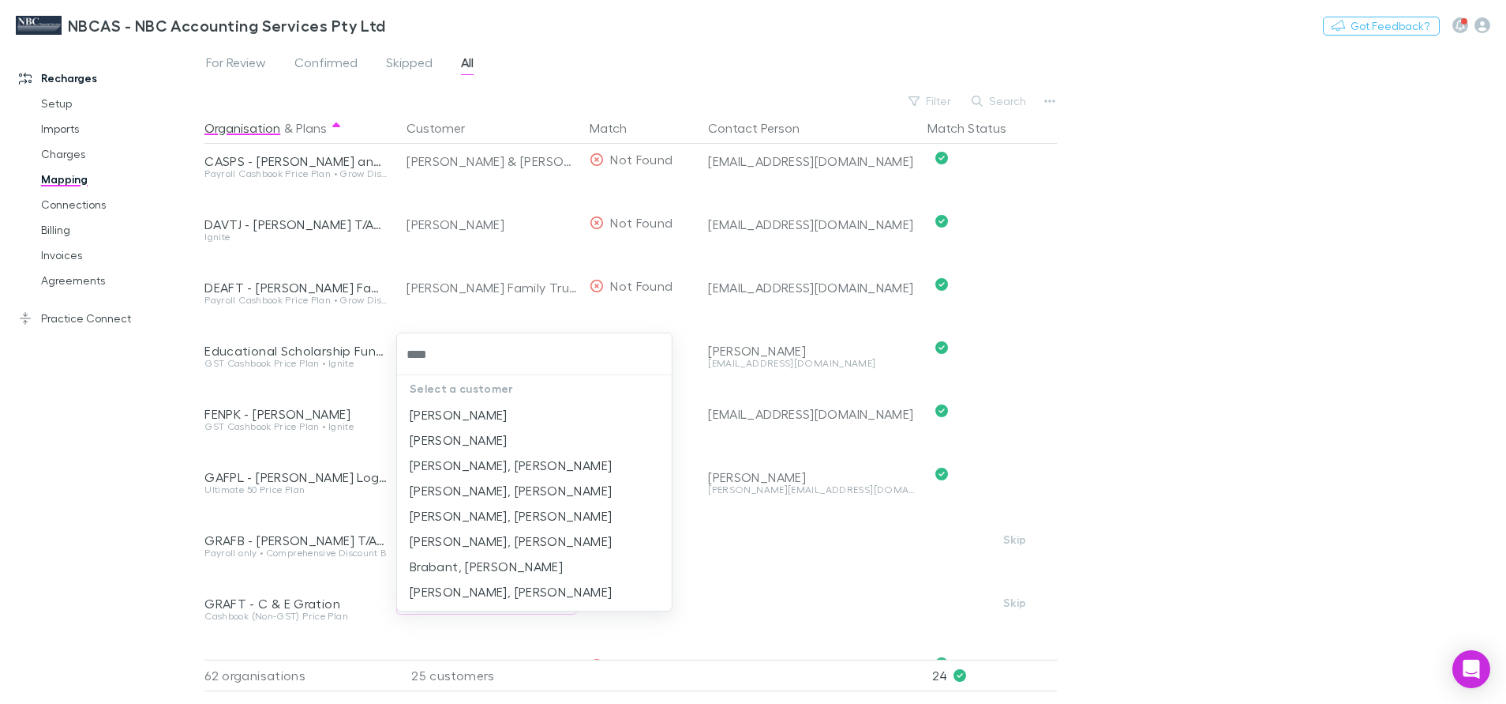
type input "*****"
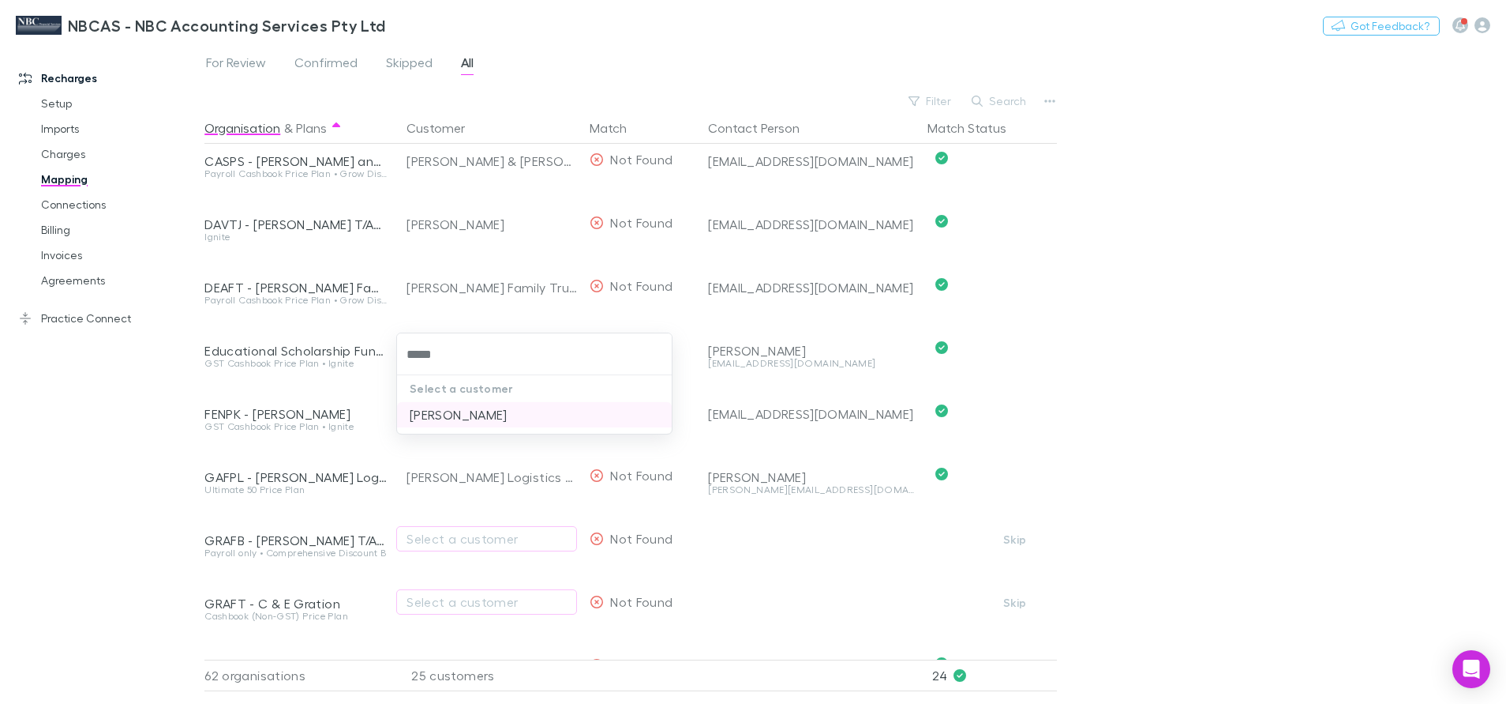
click at [445, 415] on li "Granziera, Francesca Barbara" at bounding box center [534, 414] width 275 height 25
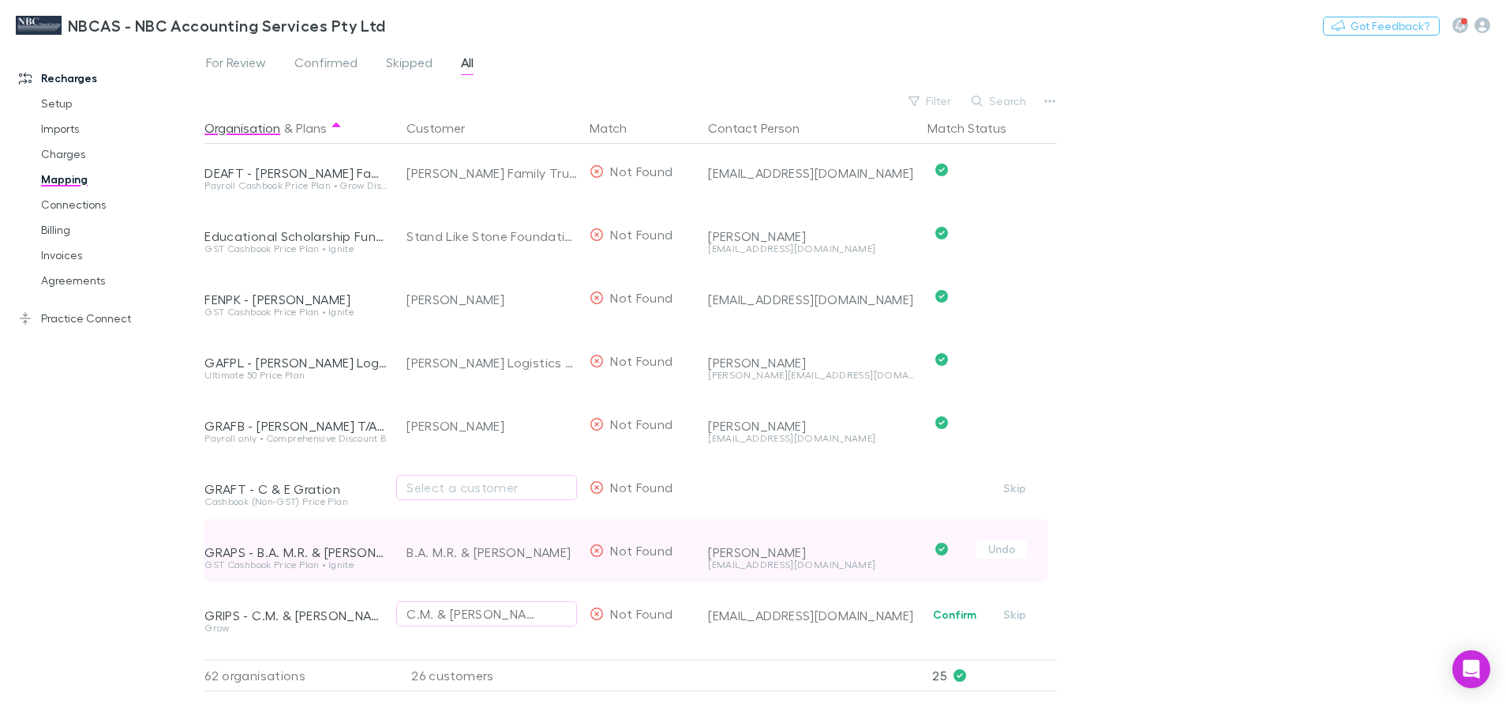
scroll to position [829, 0]
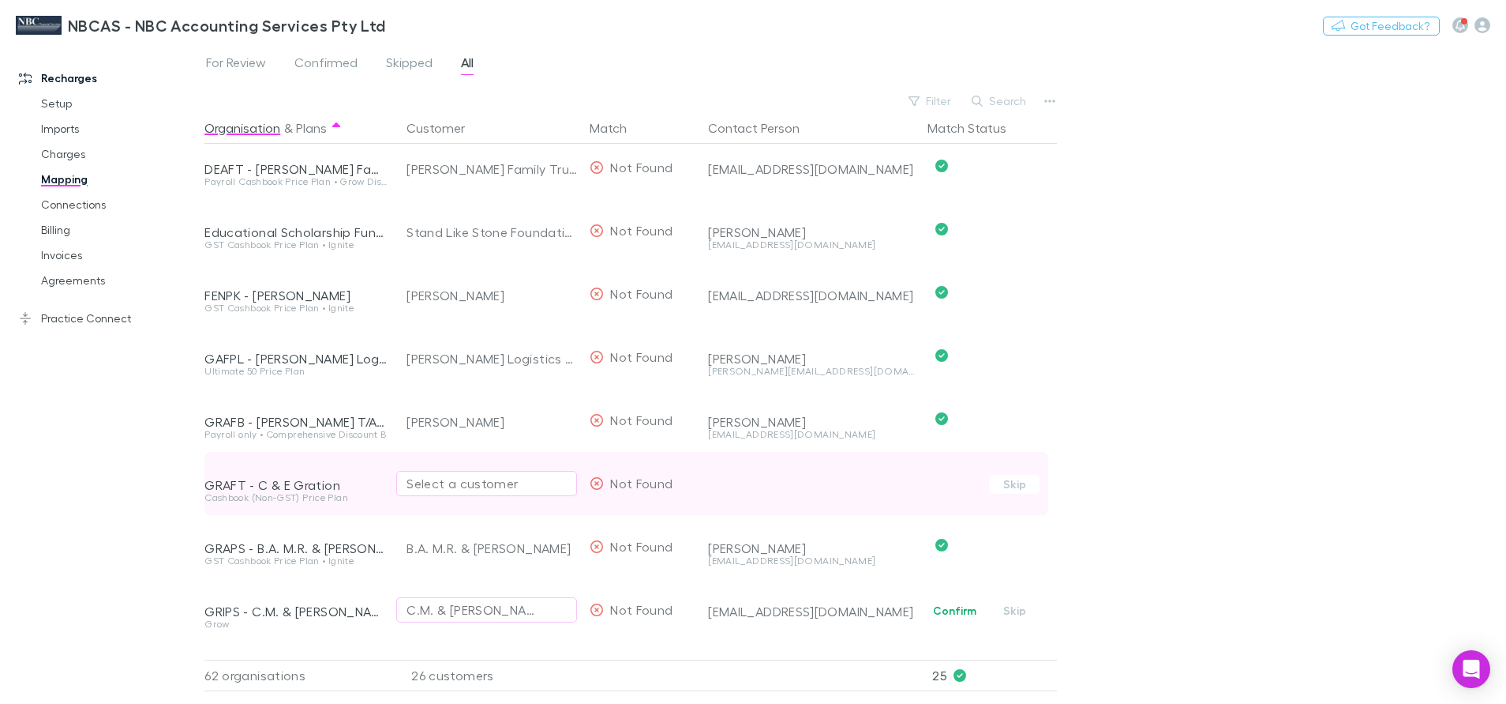
click at [439, 475] on div "Select a customer" at bounding box center [487, 483] width 160 height 19
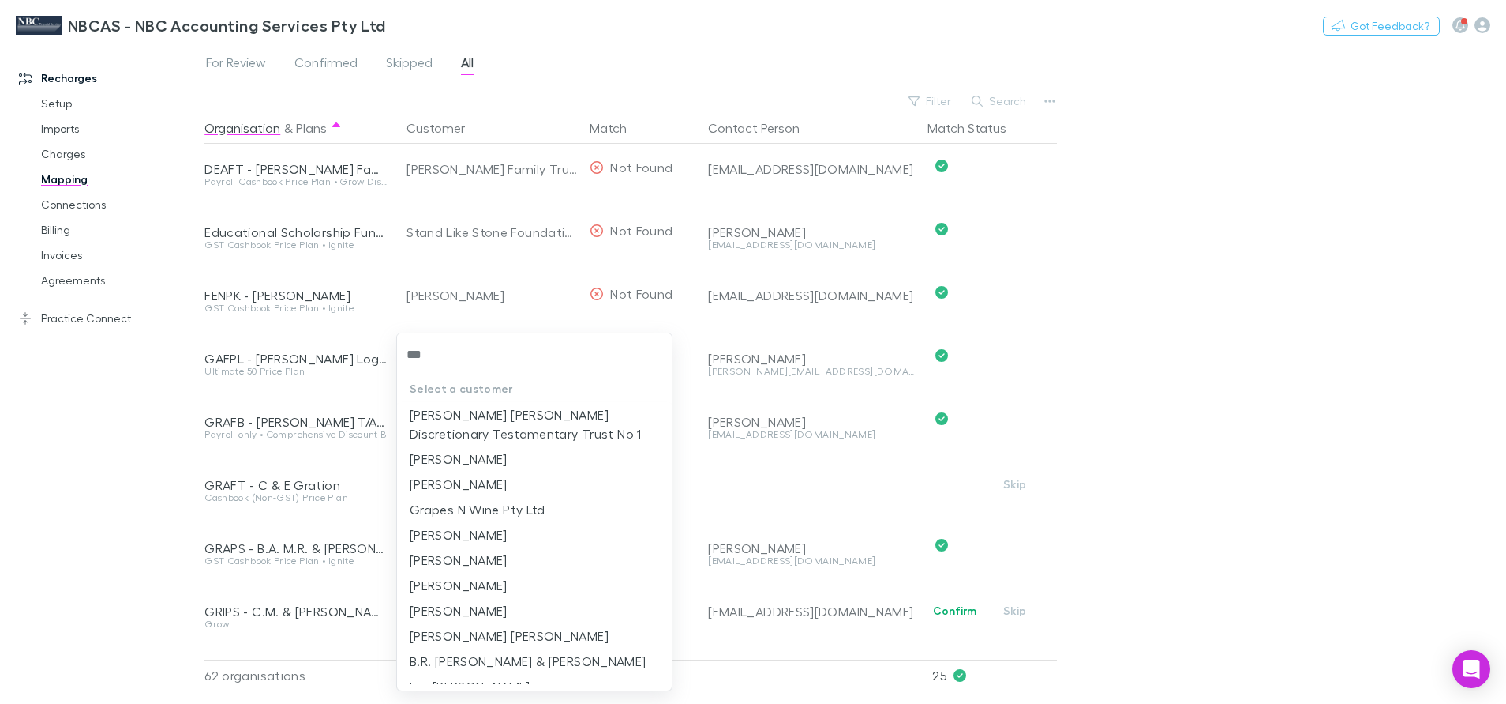
type input "****"
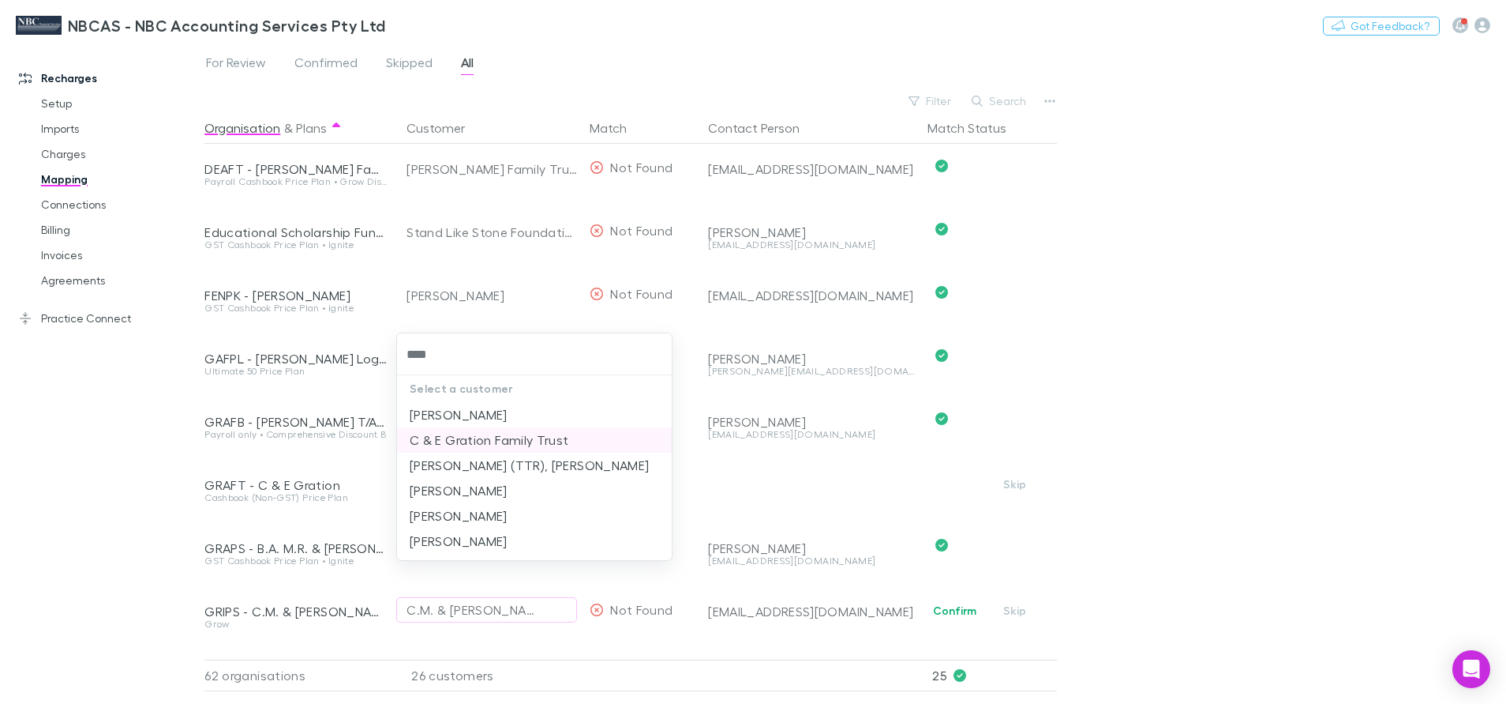
click at [466, 433] on li "C & E Gration Family Trust" at bounding box center [534, 439] width 275 height 25
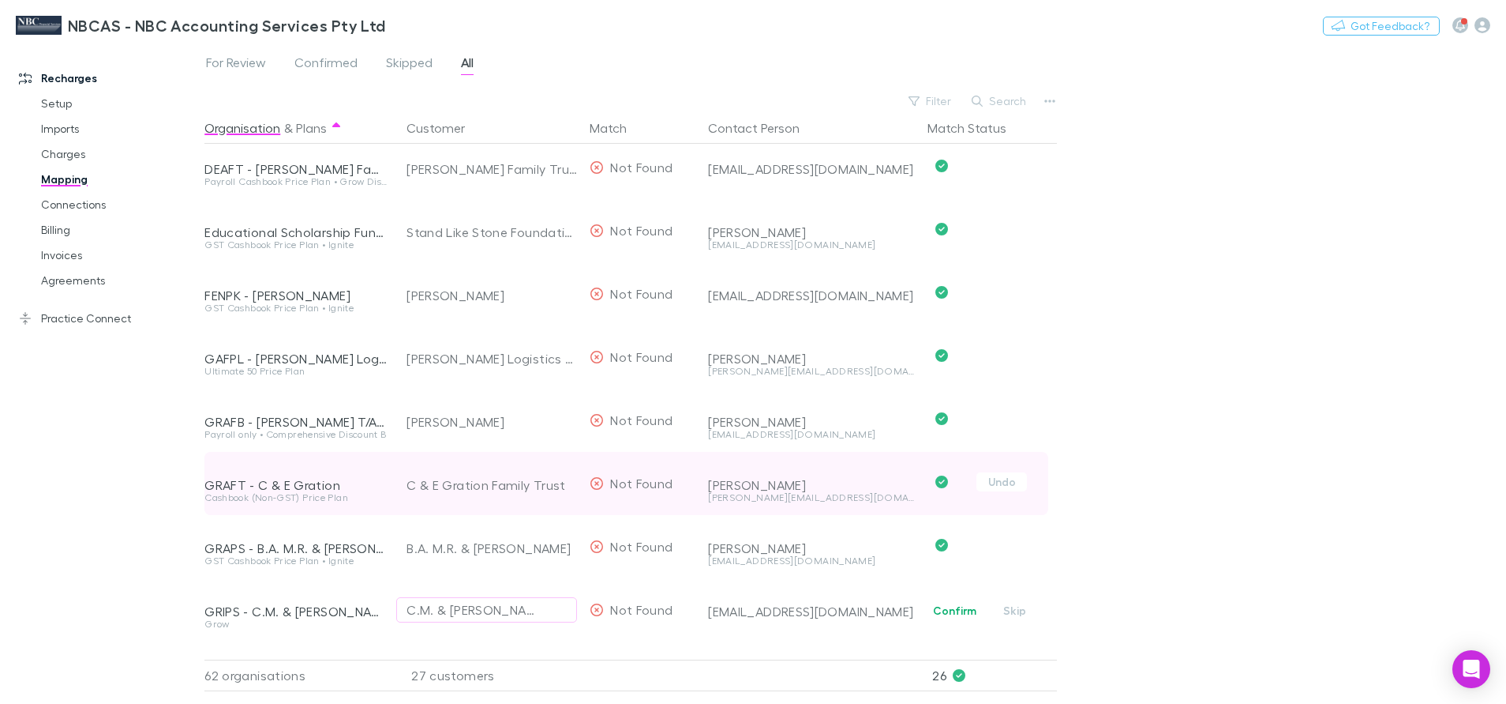
click at [478, 485] on div "C & E Gration Family Trust" at bounding box center [492, 484] width 171 height 63
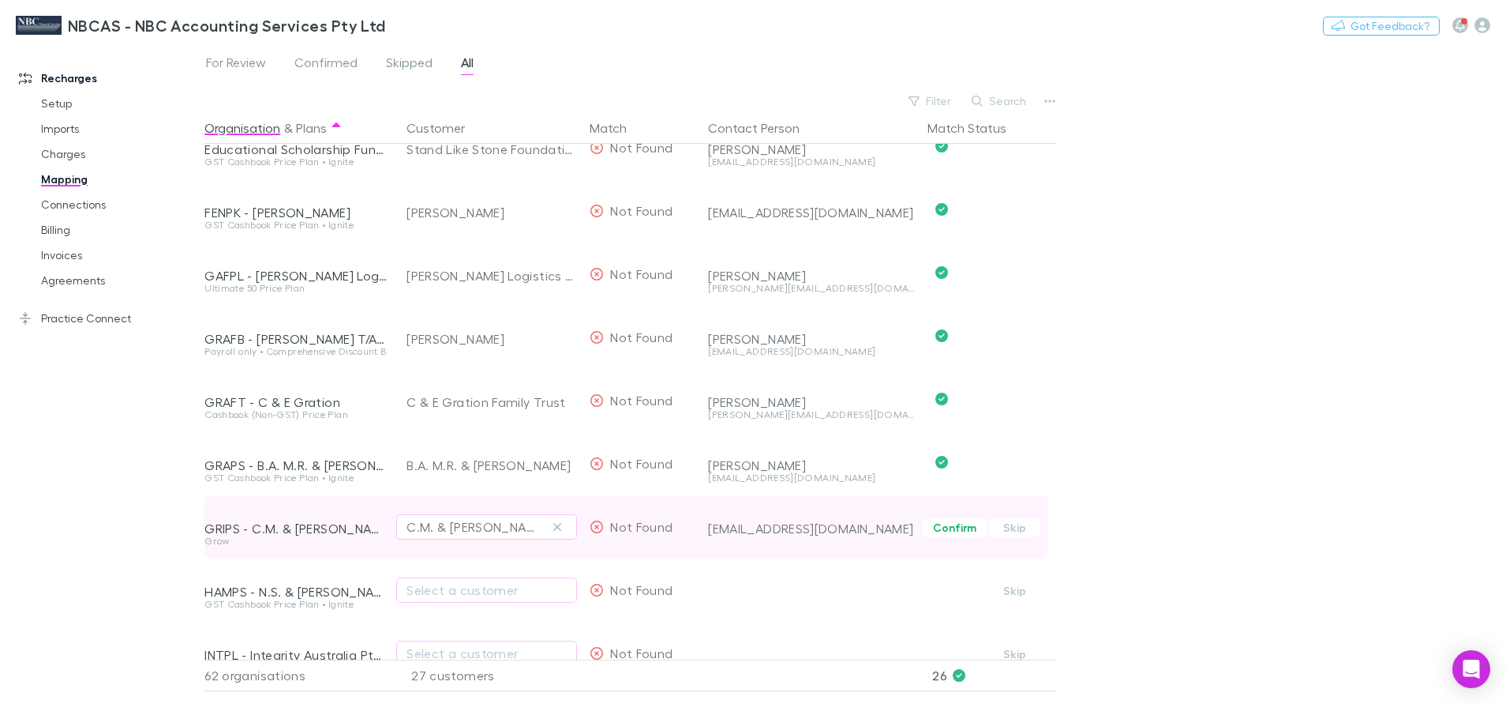
scroll to position [947, 0]
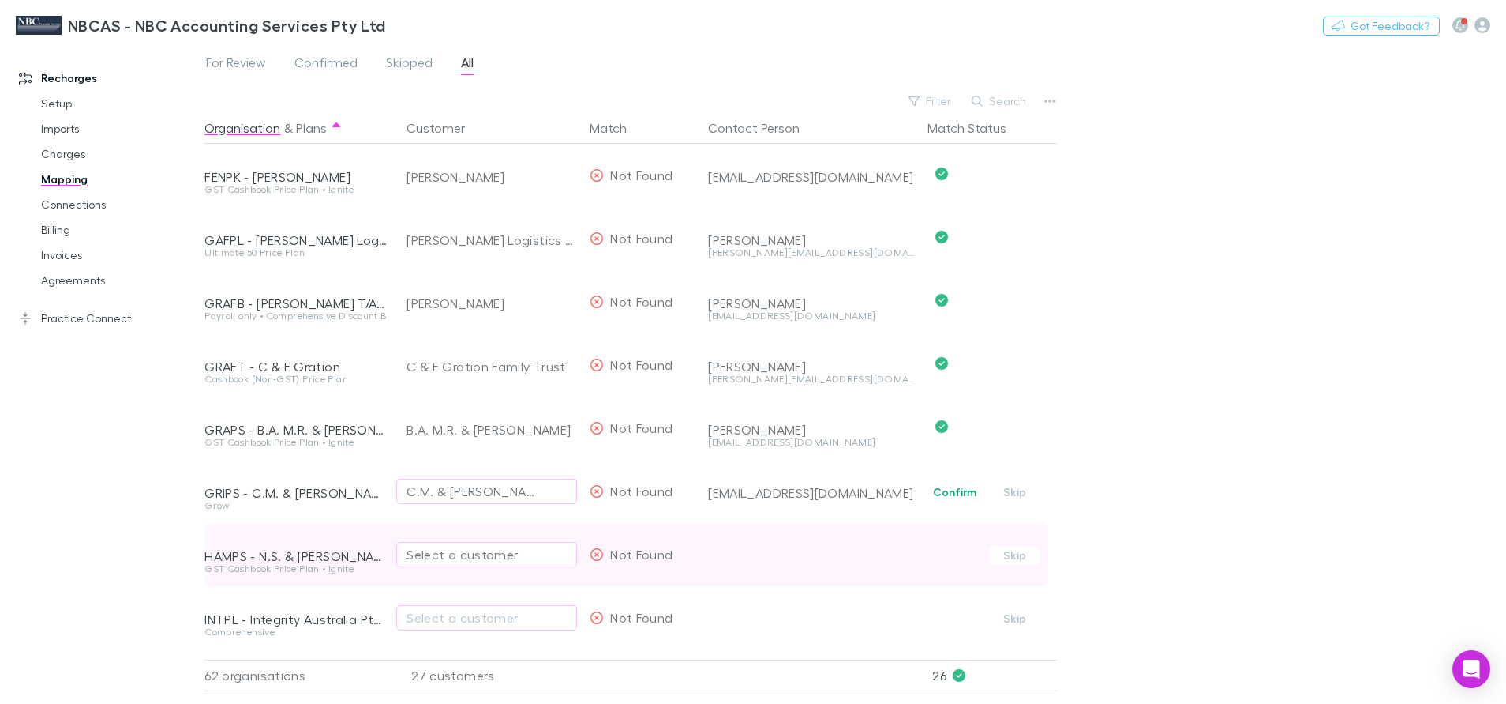
click at [475, 551] on div "Select a customer" at bounding box center [487, 554] width 160 height 19
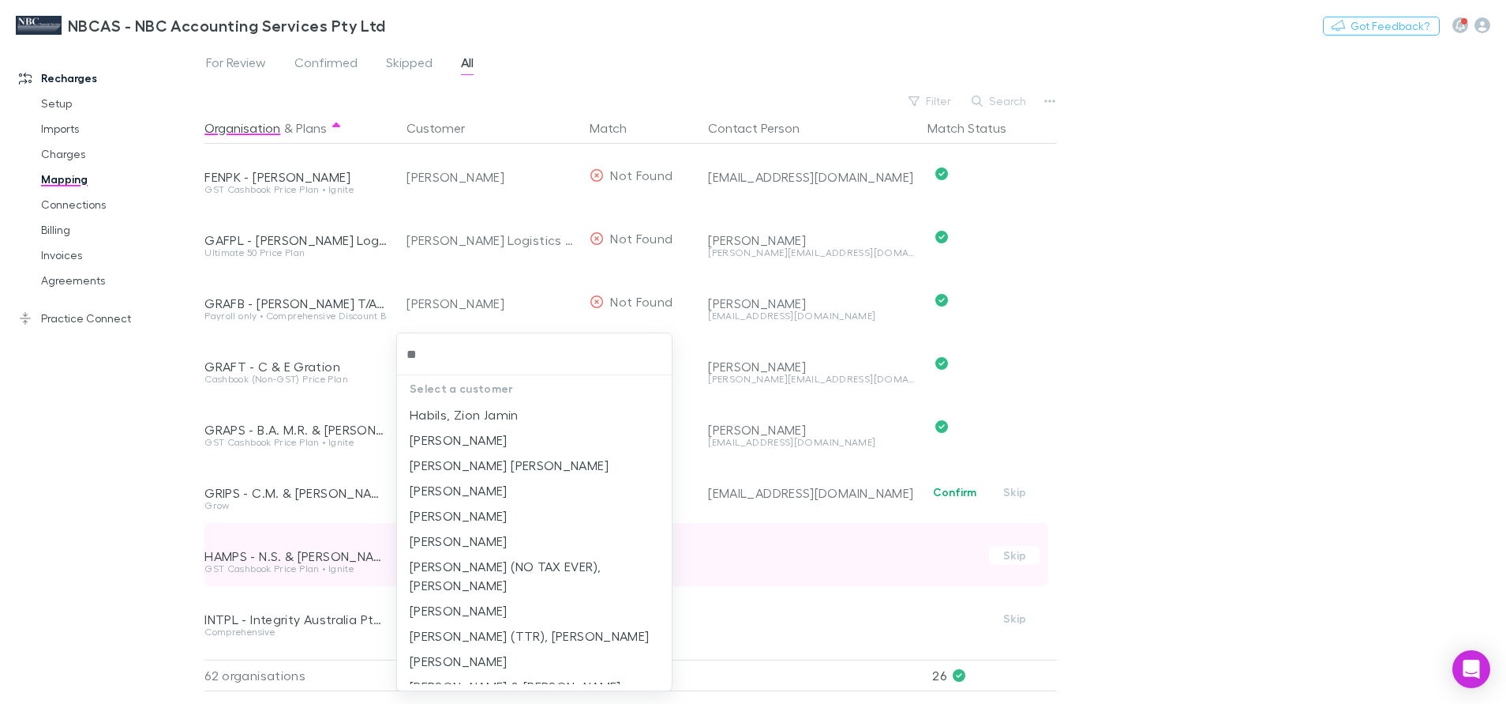
type input "***"
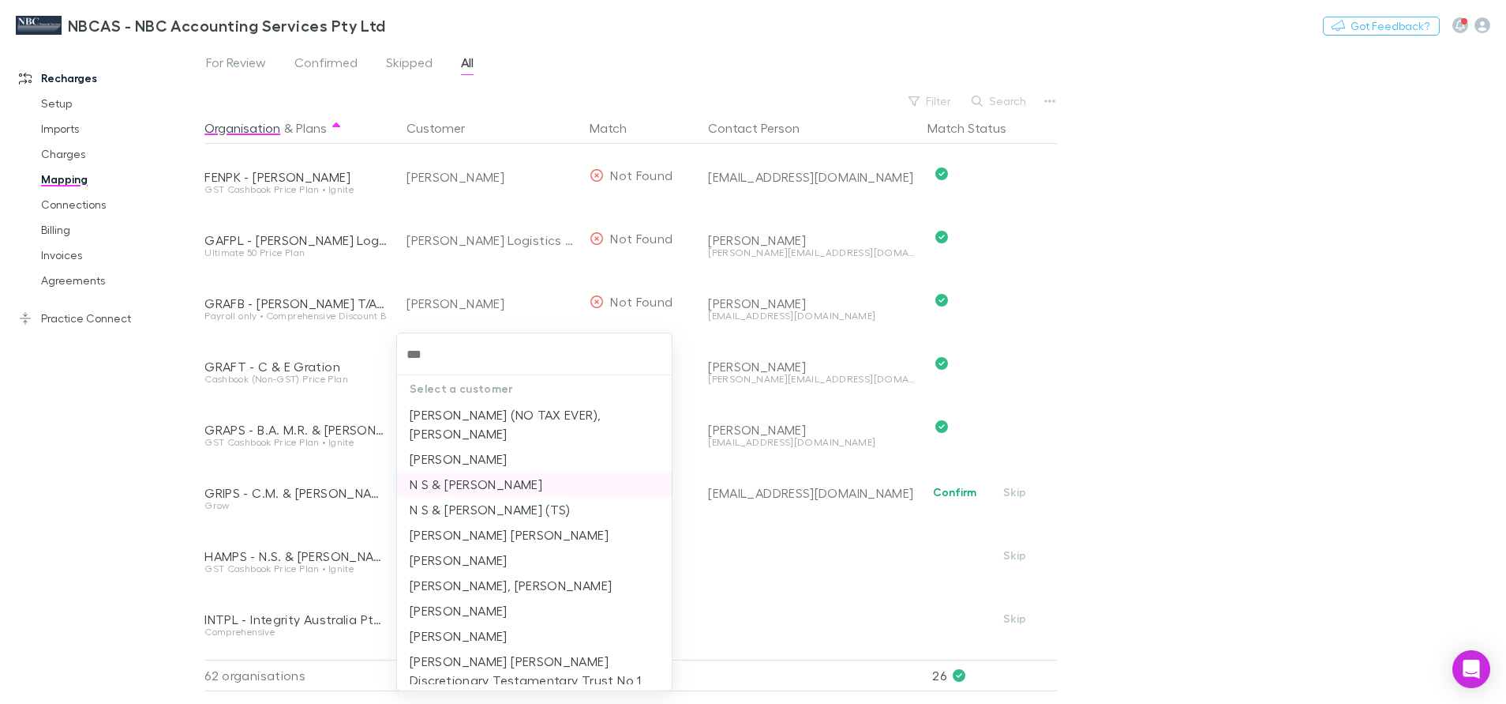
click at [456, 472] on li "N S & M K Hamilton" at bounding box center [534, 483] width 275 height 25
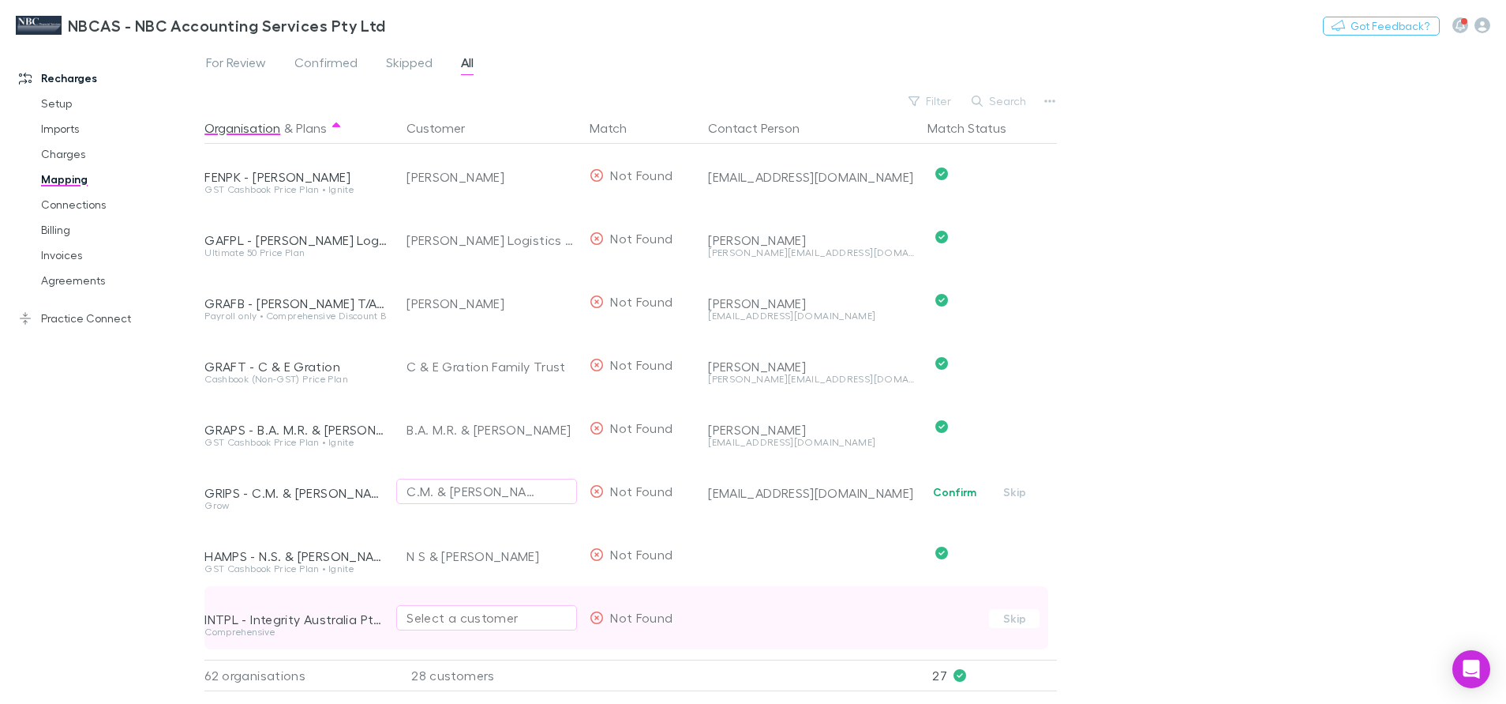
click at [473, 621] on div "Select a customer" at bounding box center [487, 617] width 160 height 19
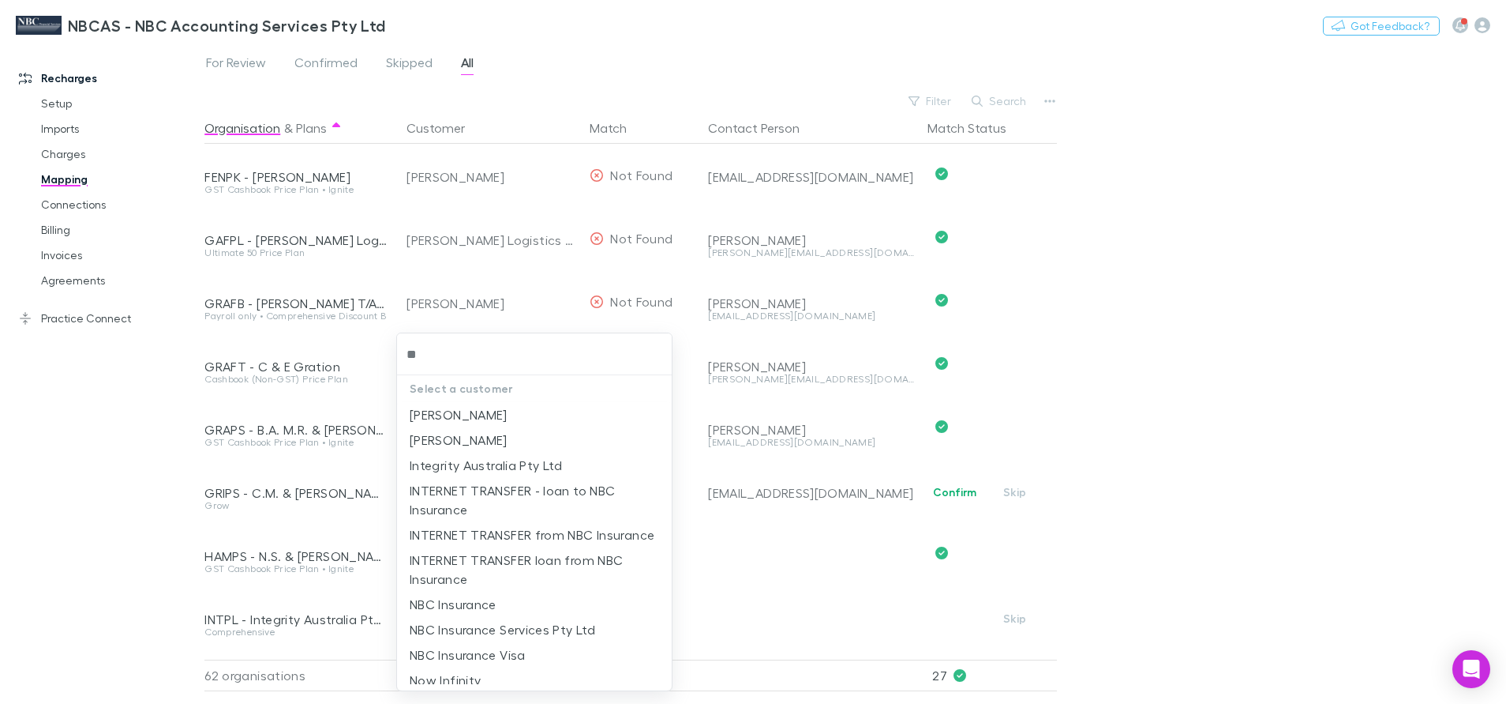
type input "***"
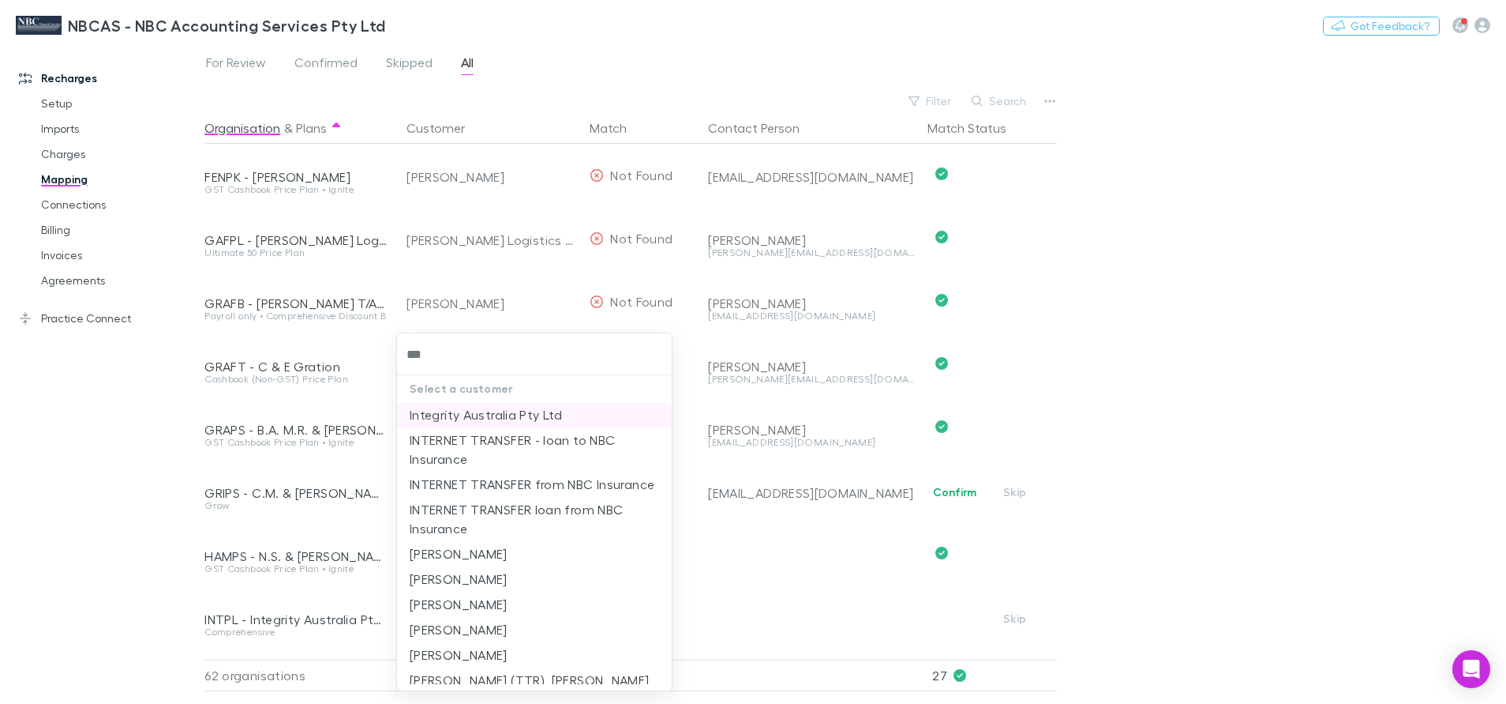
click at [482, 422] on li "Integrity Australia Pty Ltd" at bounding box center [534, 414] width 275 height 25
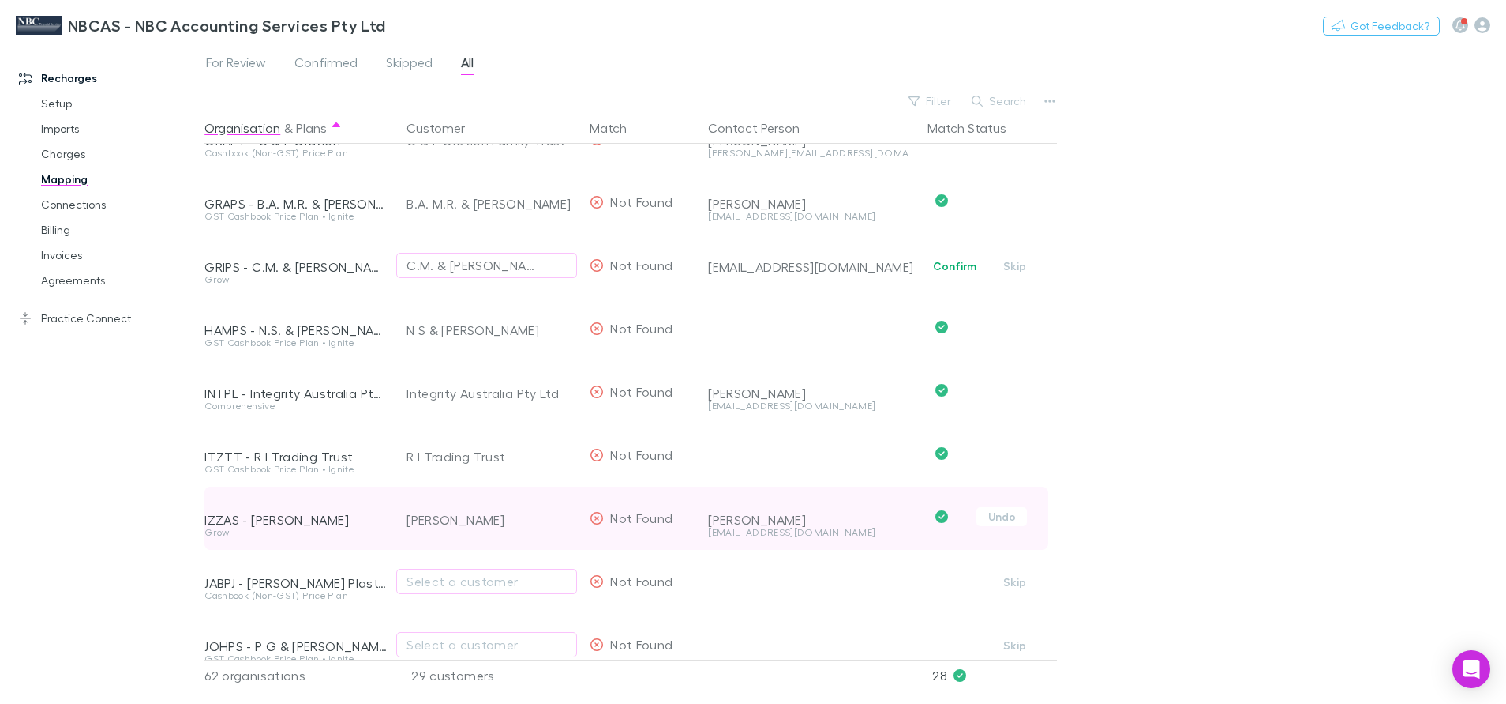
scroll to position [1184, 0]
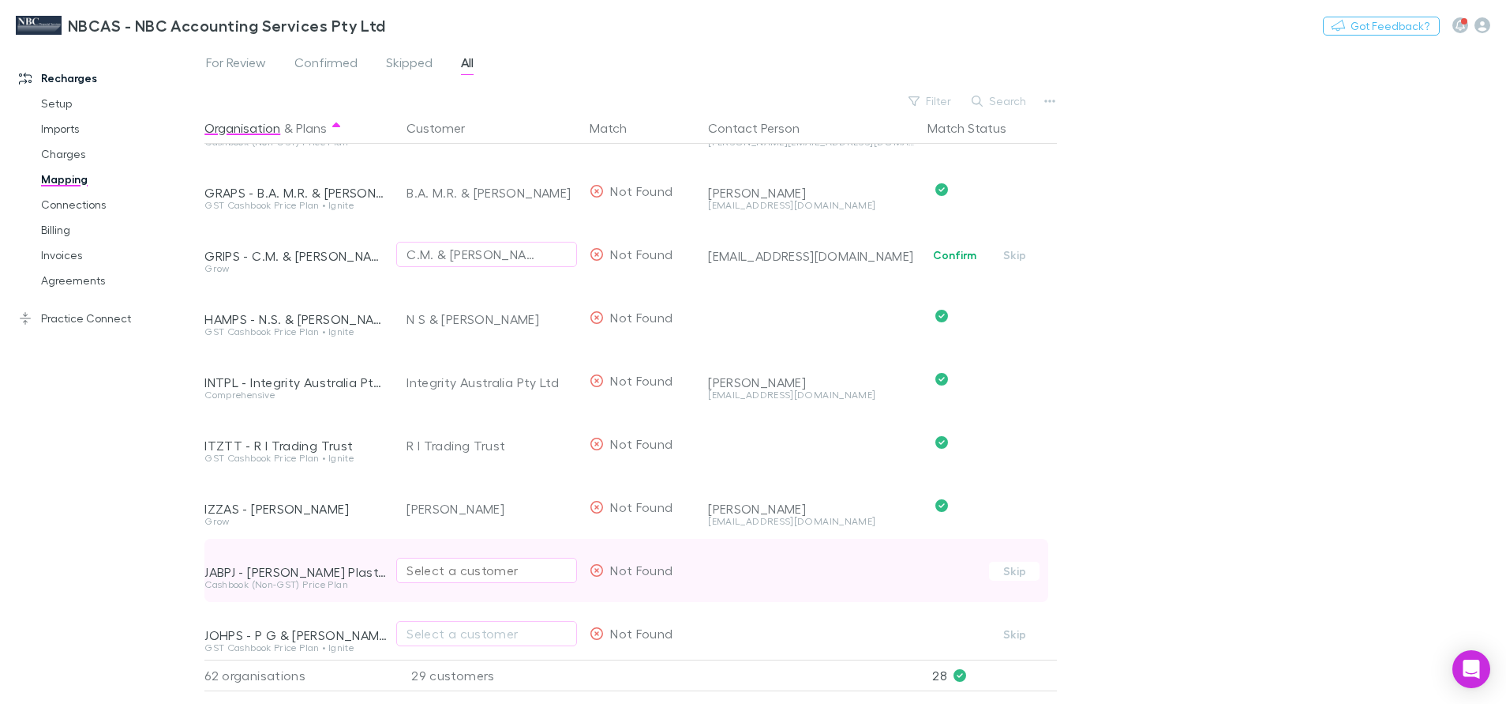
click at [422, 576] on div "Select a customer" at bounding box center [487, 570] width 160 height 19
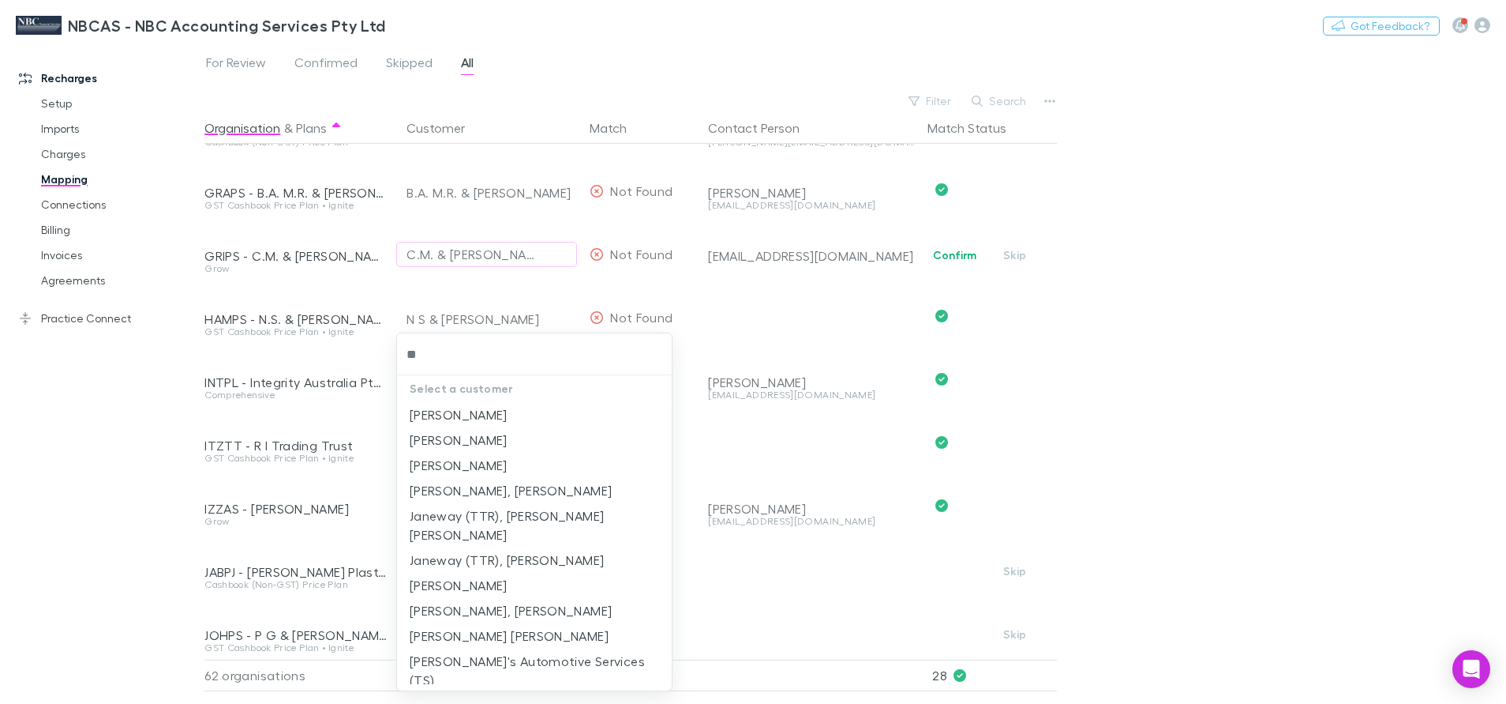
type input "***"
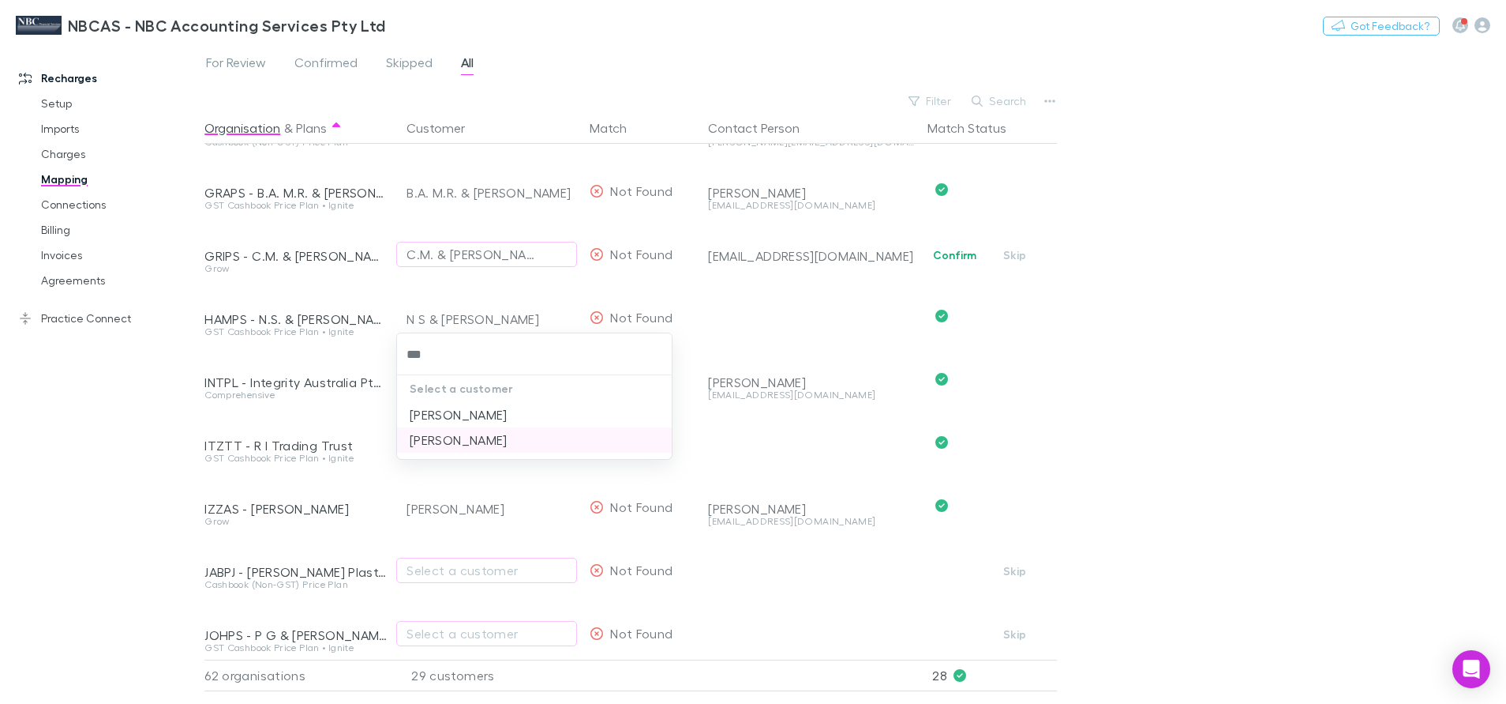
click at [535, 443] on li "Jablonski, Peter John" at bounding box center [534, 439] width 275 height 25
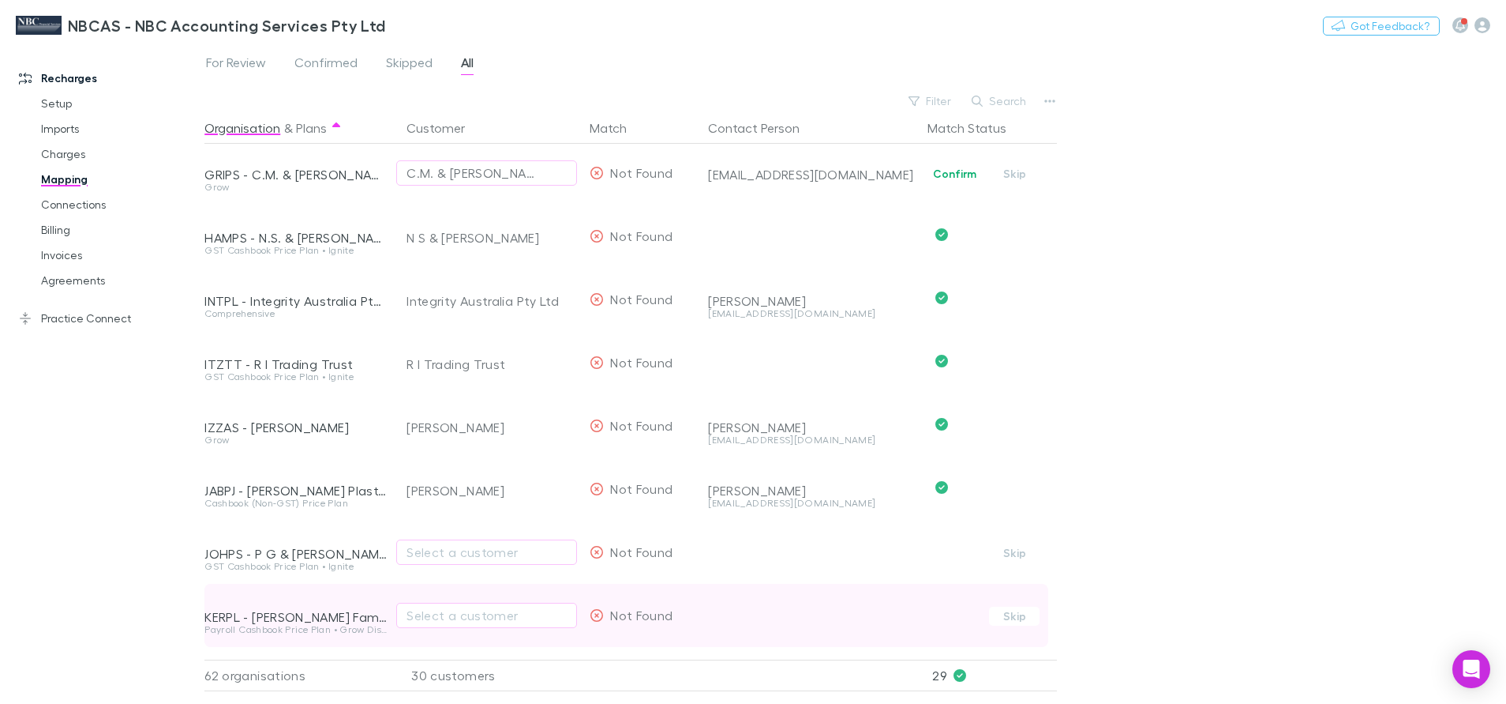
scroll to position [1303, 0]
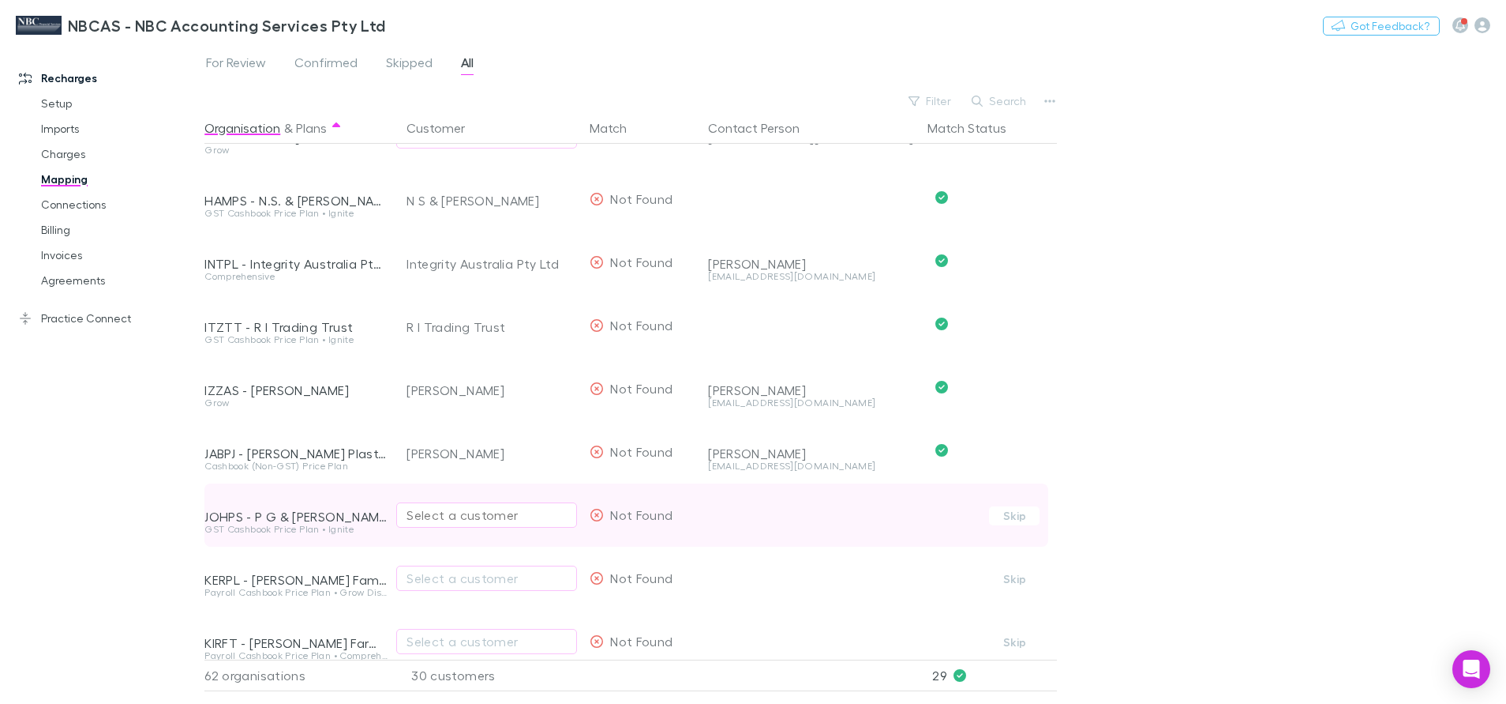
click at [445, 504] on button "Select a customer" at bounding box center [486, 514] width 181 height 25
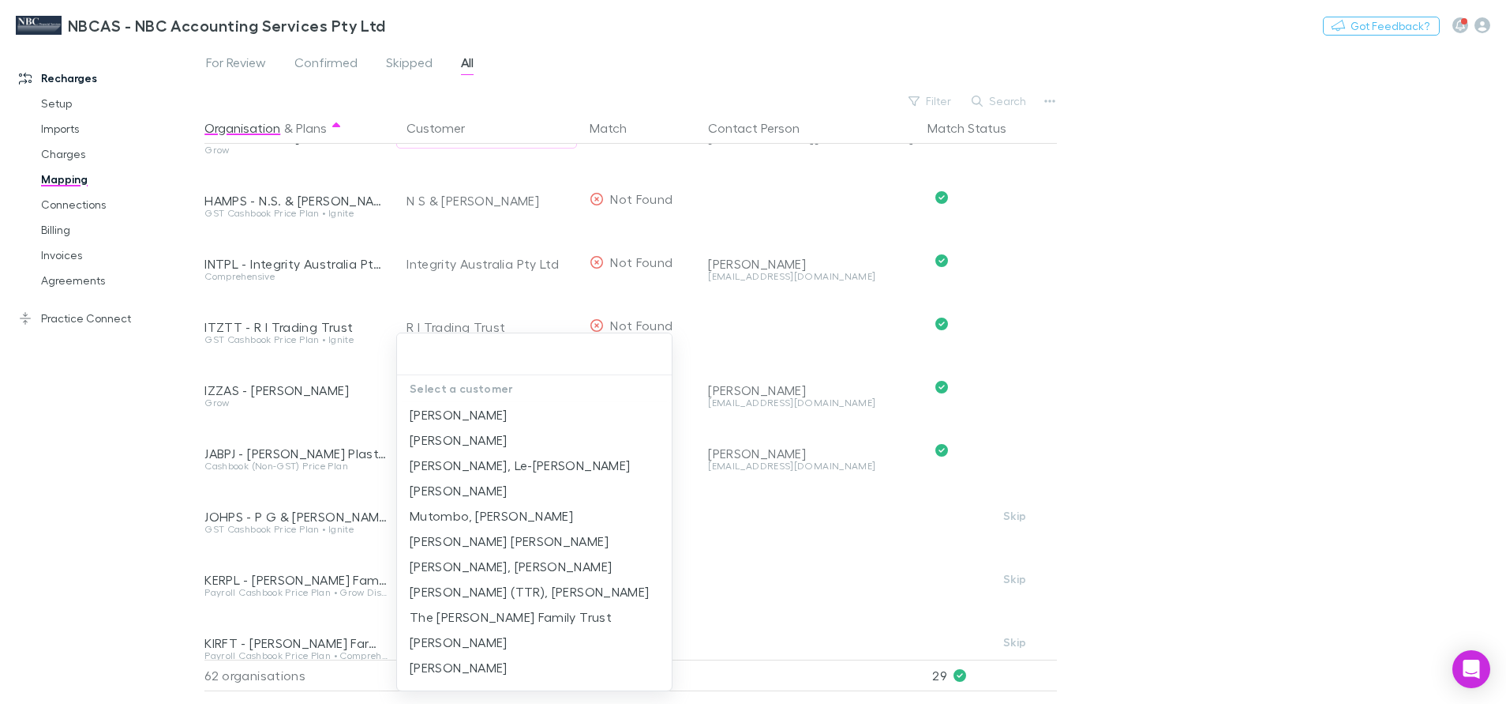
click at [291, 521] on div at bounding box center [753, 352] width 1506 height 704
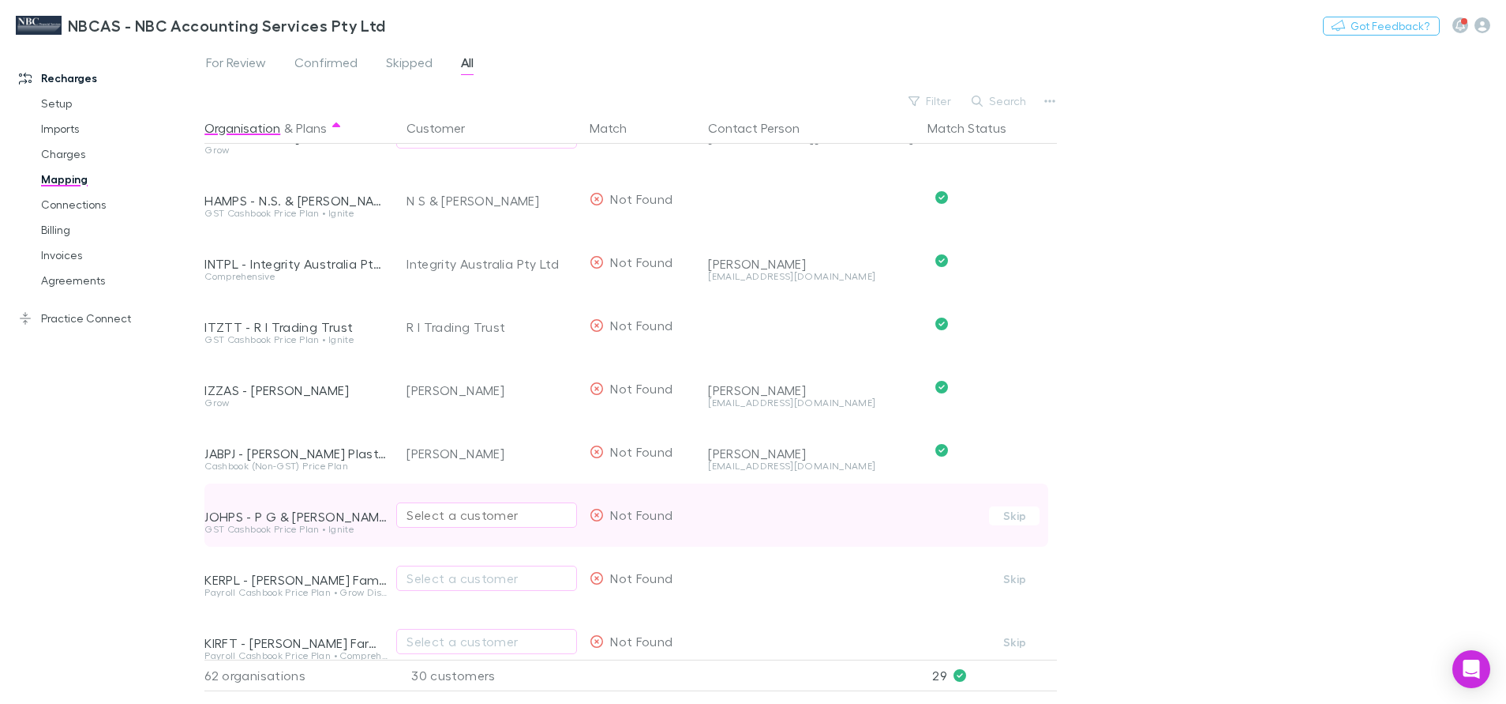
click at [428, 511] on div "Select a customer" at bounding box center [487, 514] width 160 height 19
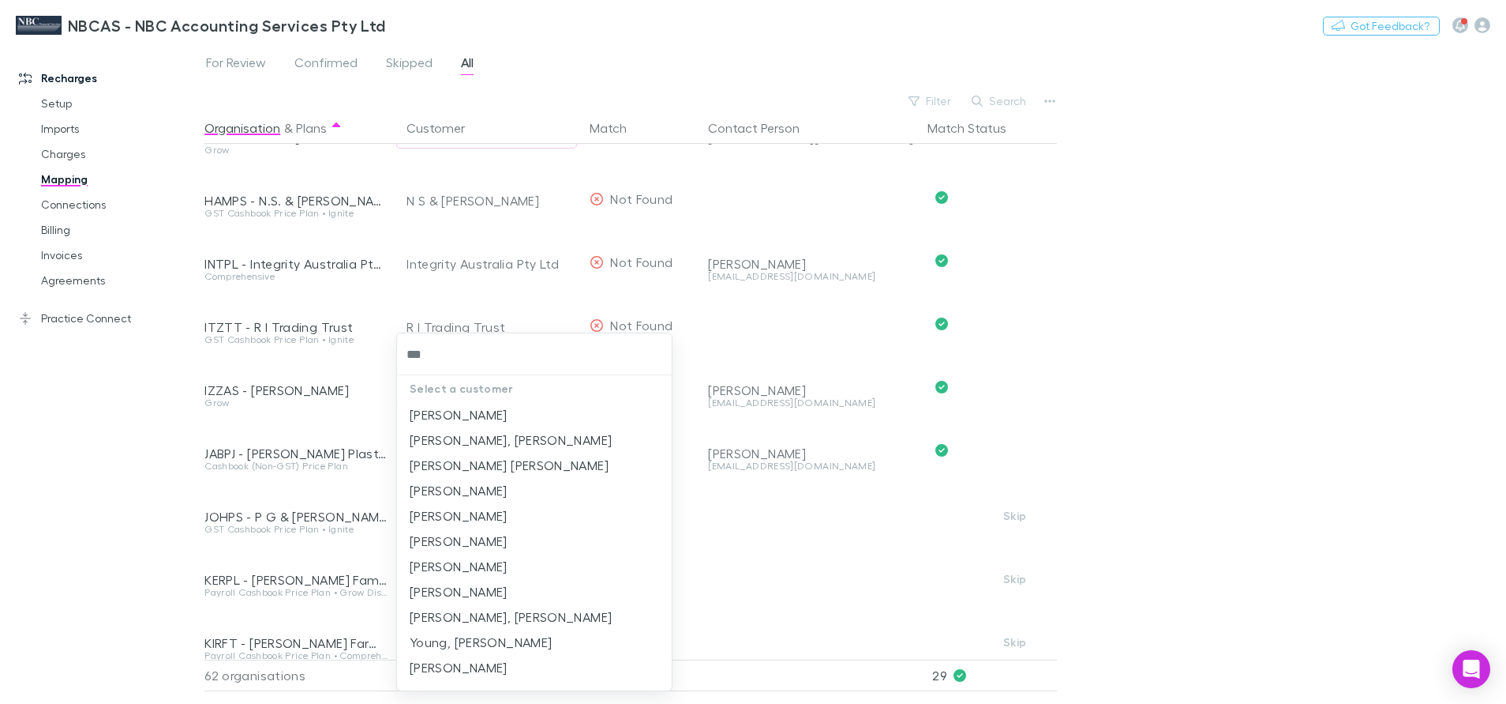
type input "****"
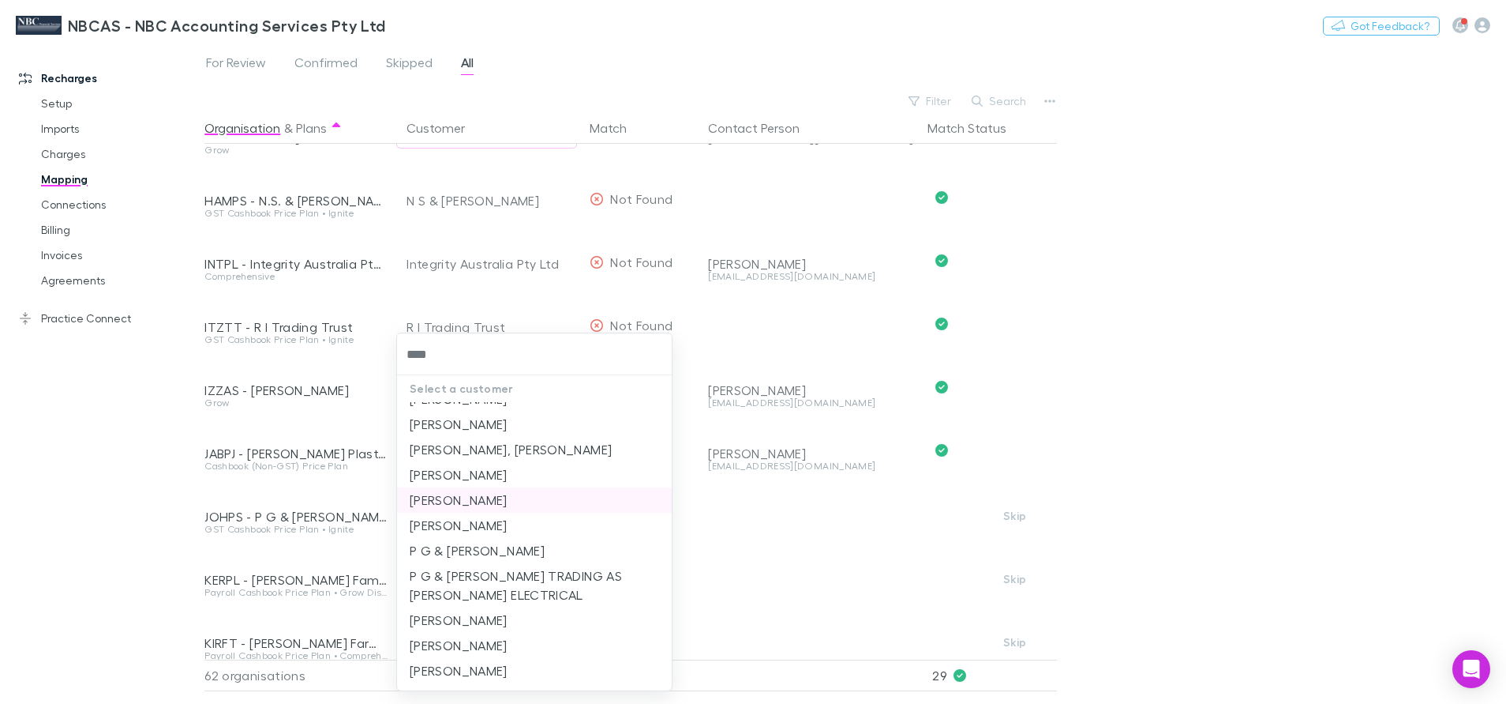
scroll to position [355, 0]
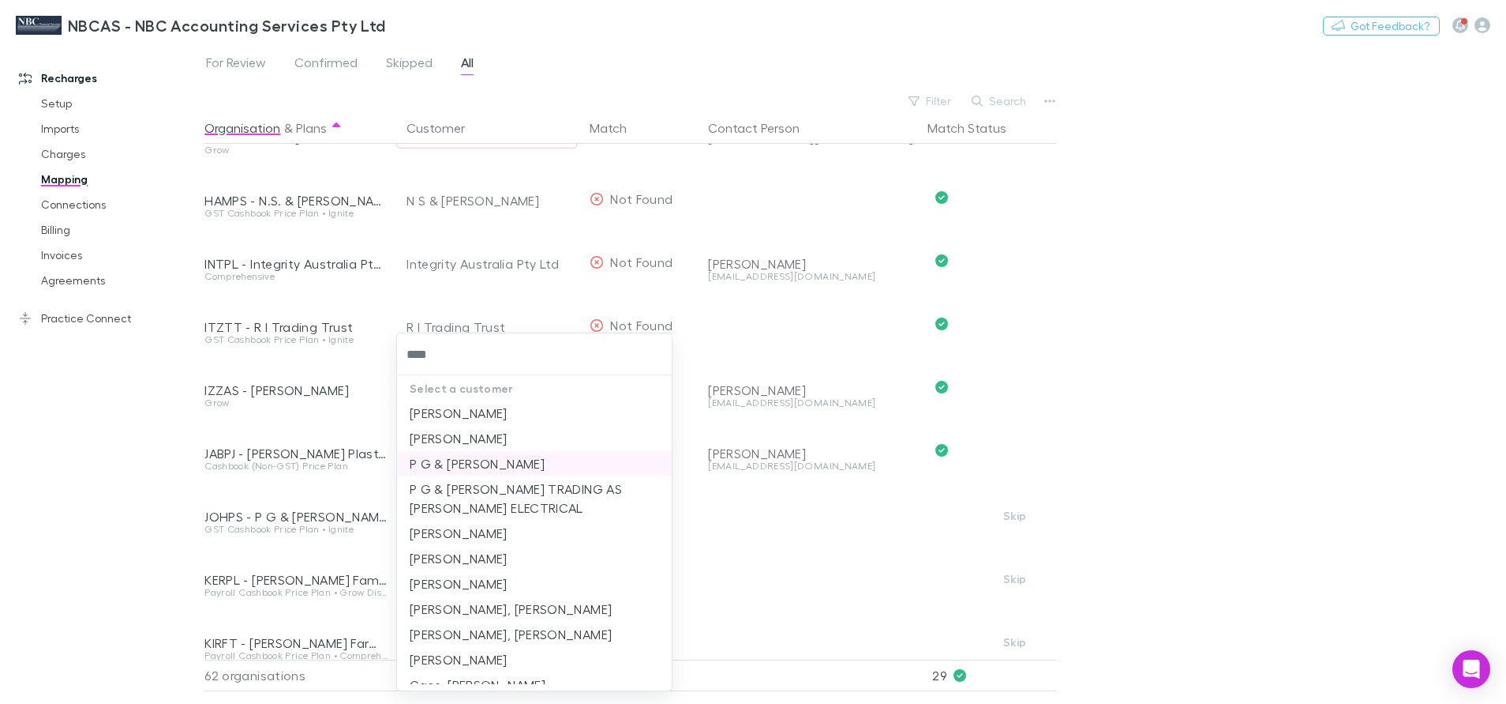
click at [476, 462] on li "P G & J R Johnson" at bounding box center [534, 463] width 275 height 25
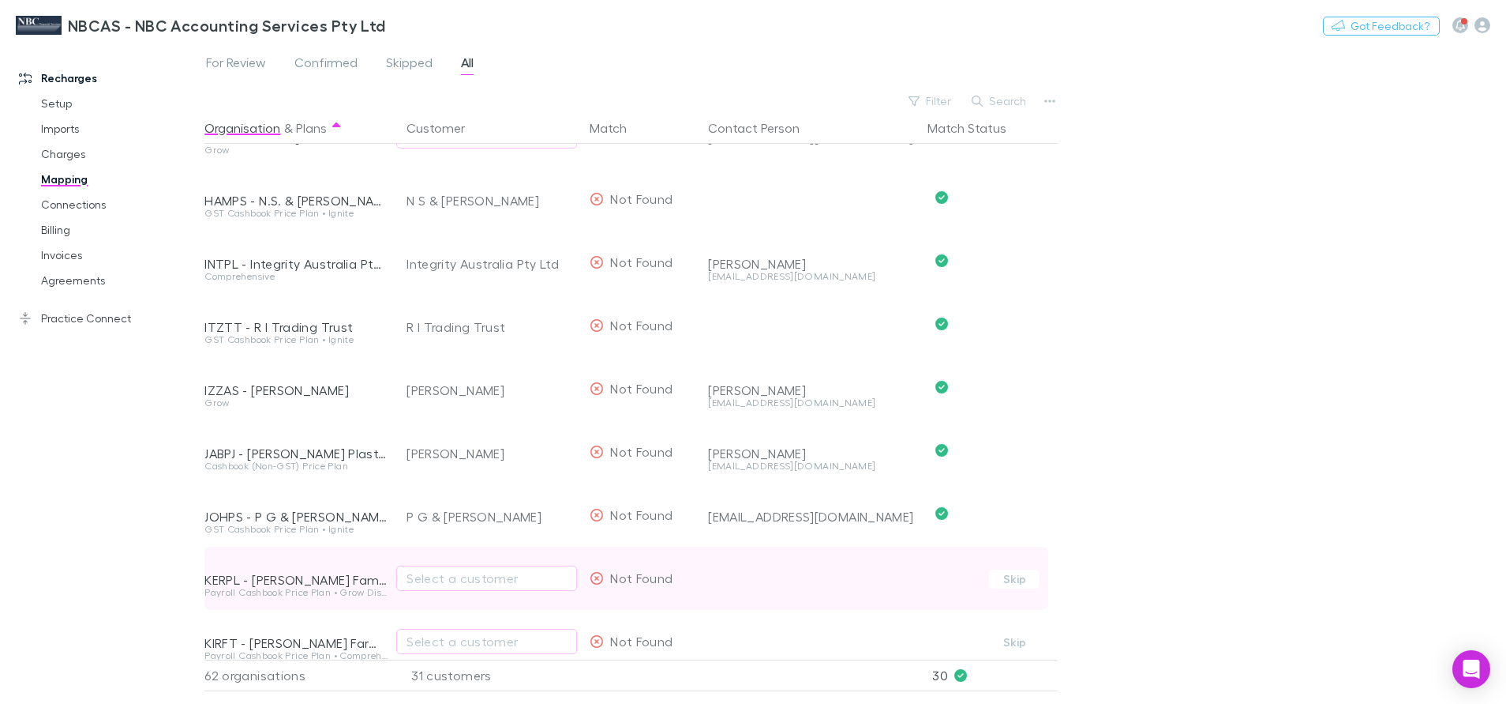
click at [430, 564] on div "Select a customer" at bounding box center [486, 577] width 181 height 63
click at [434, 577] on div "Select a customer" at bounding box center [487, 577] width 160 height 19
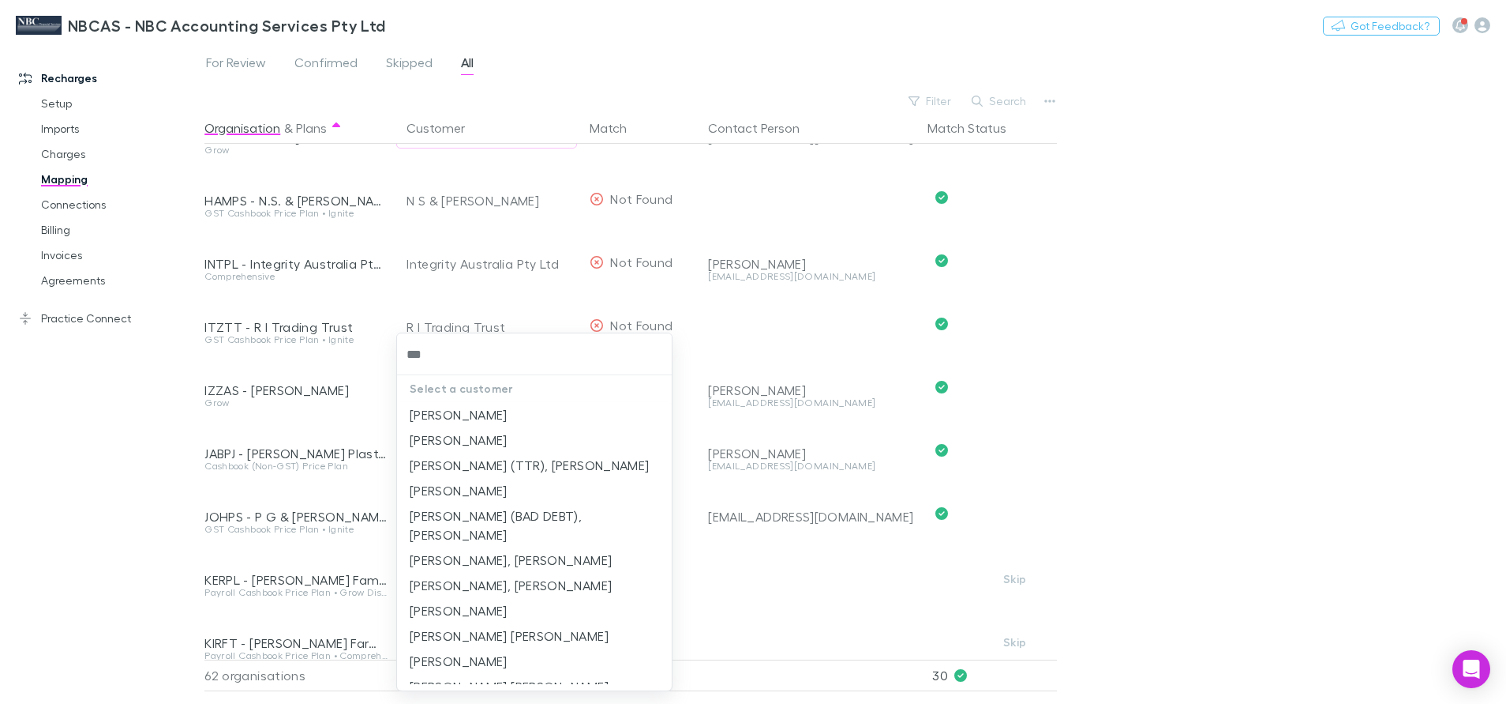
type input "****"
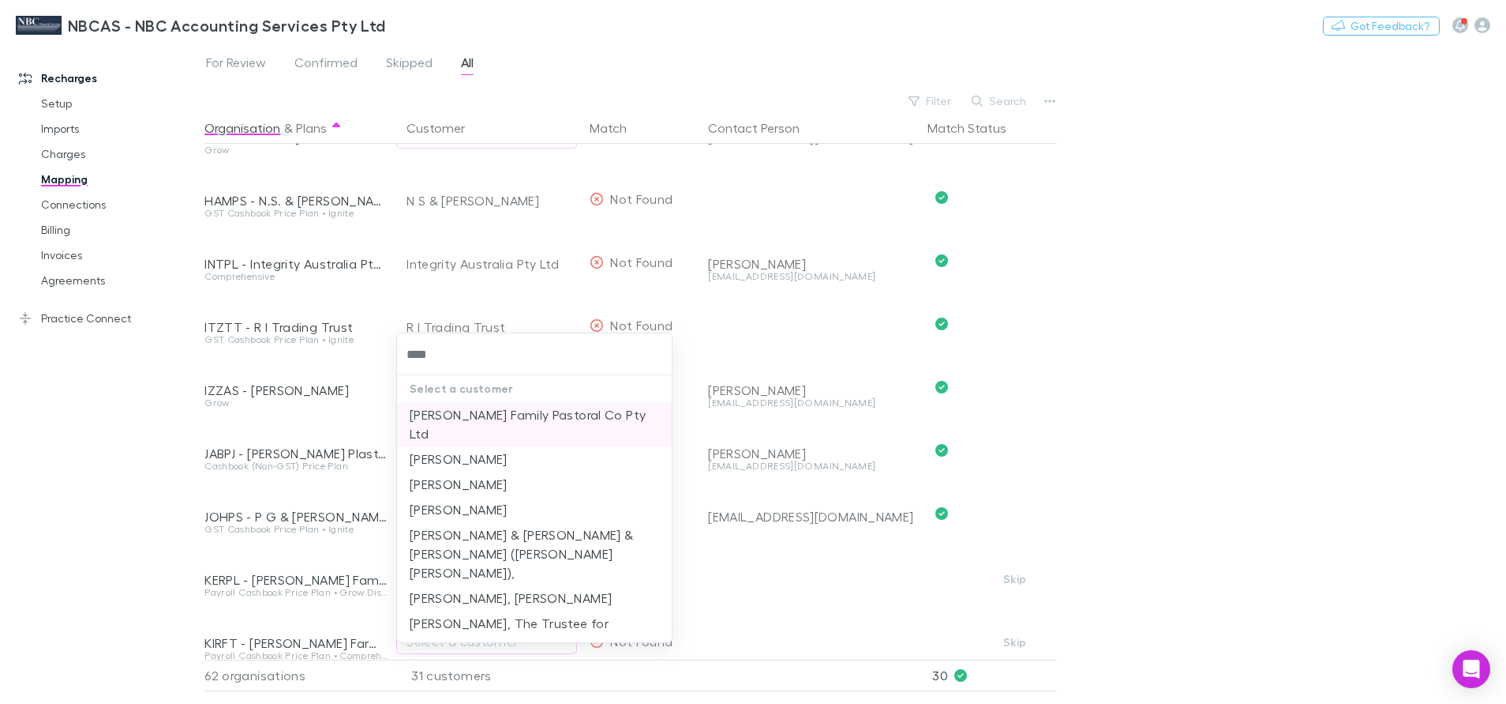
click at [479, 416] on li "Kerr Family Pastoral Co Pty Ltd" at bounding box center [534, 424] width 275 height 44
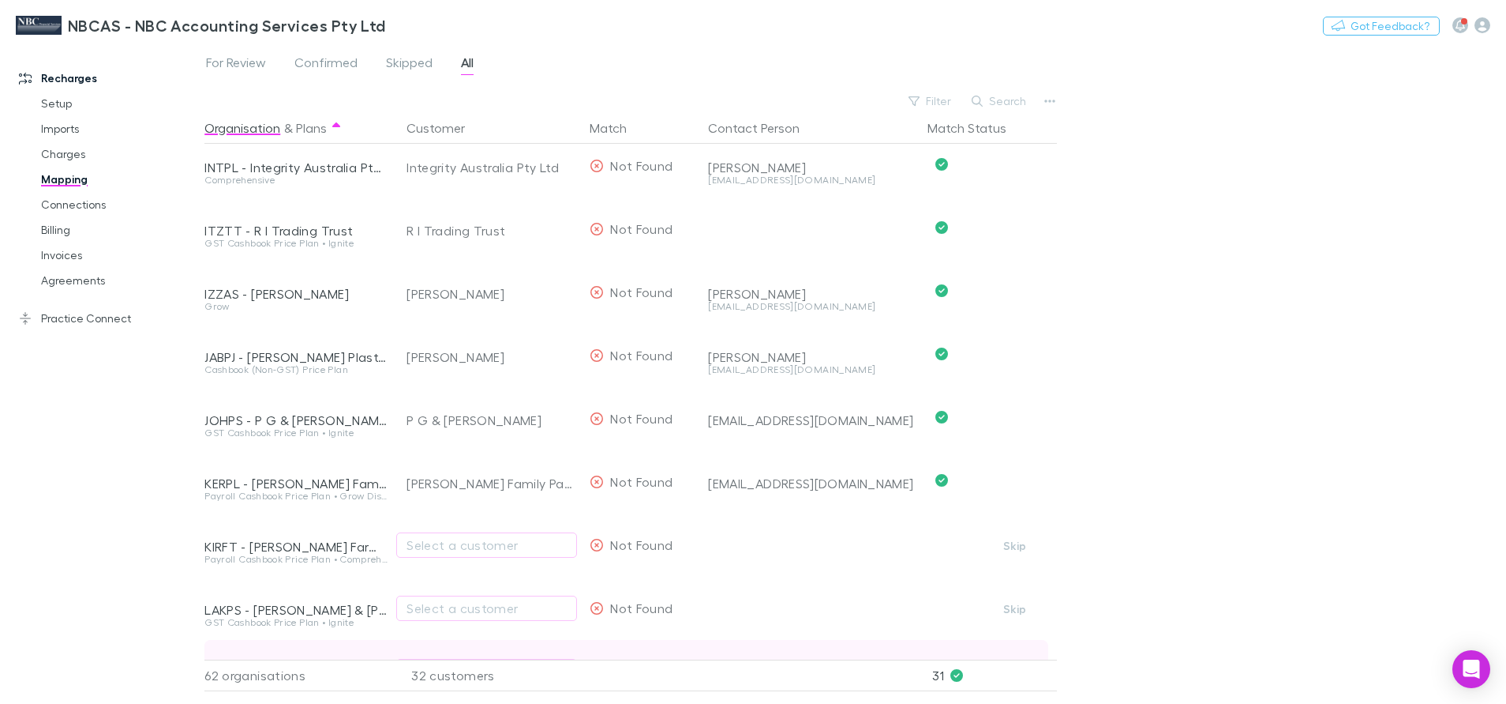
scroll to position [1421, 0]
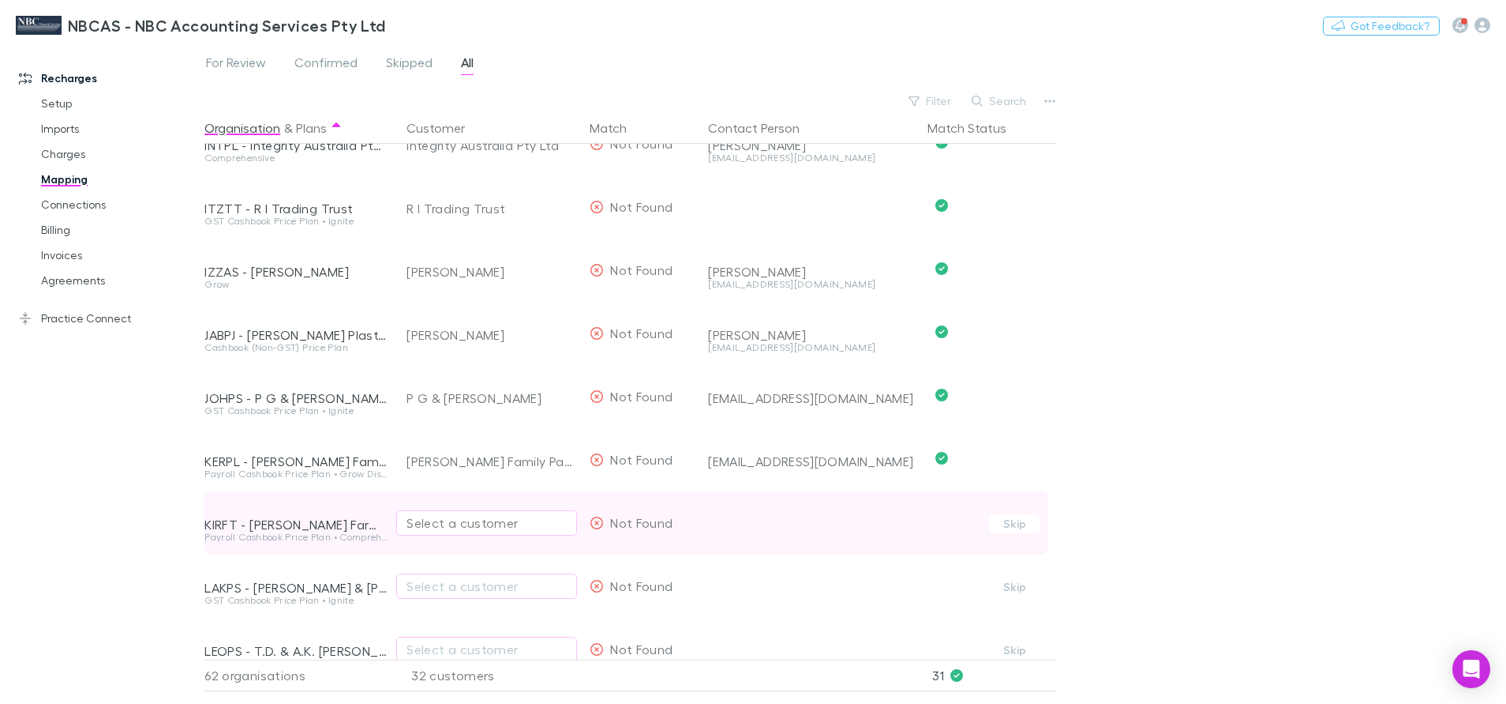
click at [437, 516] on div "Select a customer" at bounding box center [487, 522] width 160 height 19
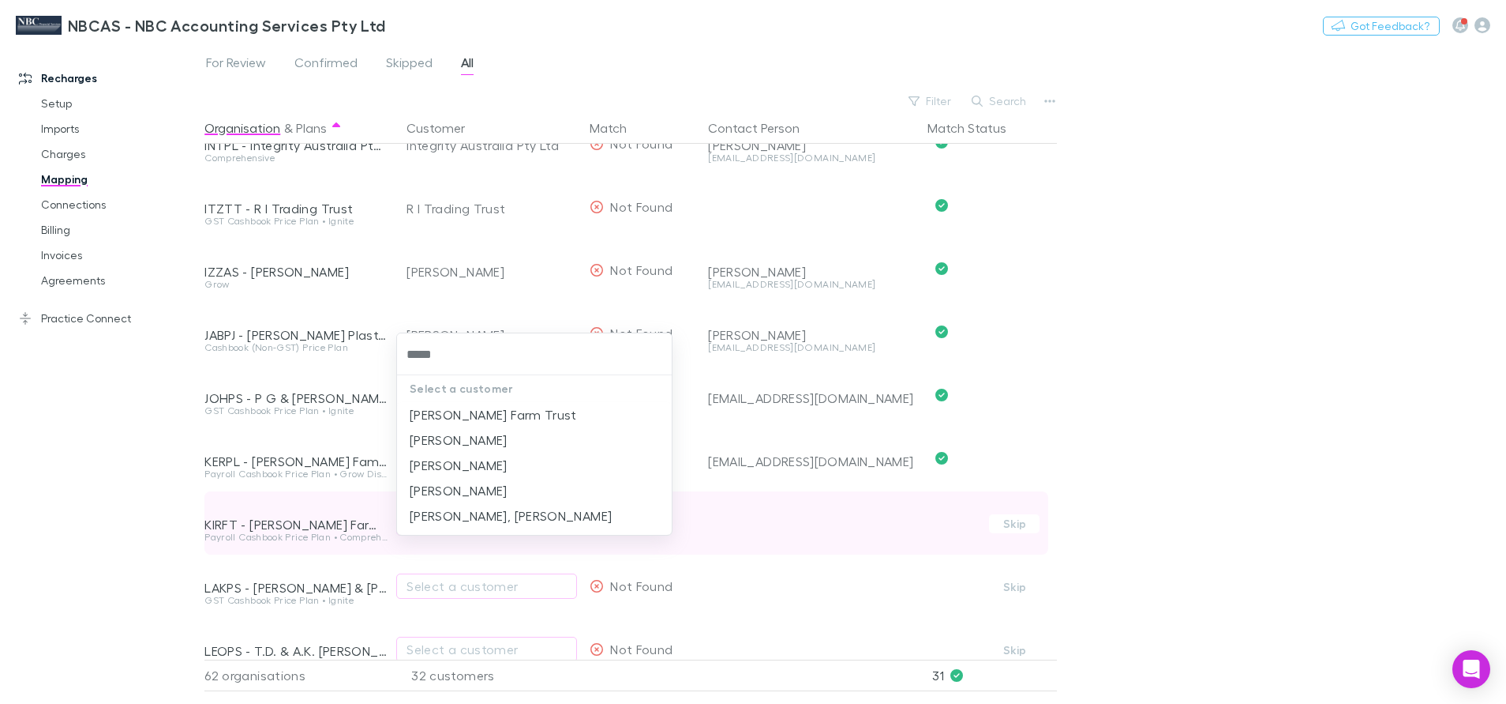
type input "******"
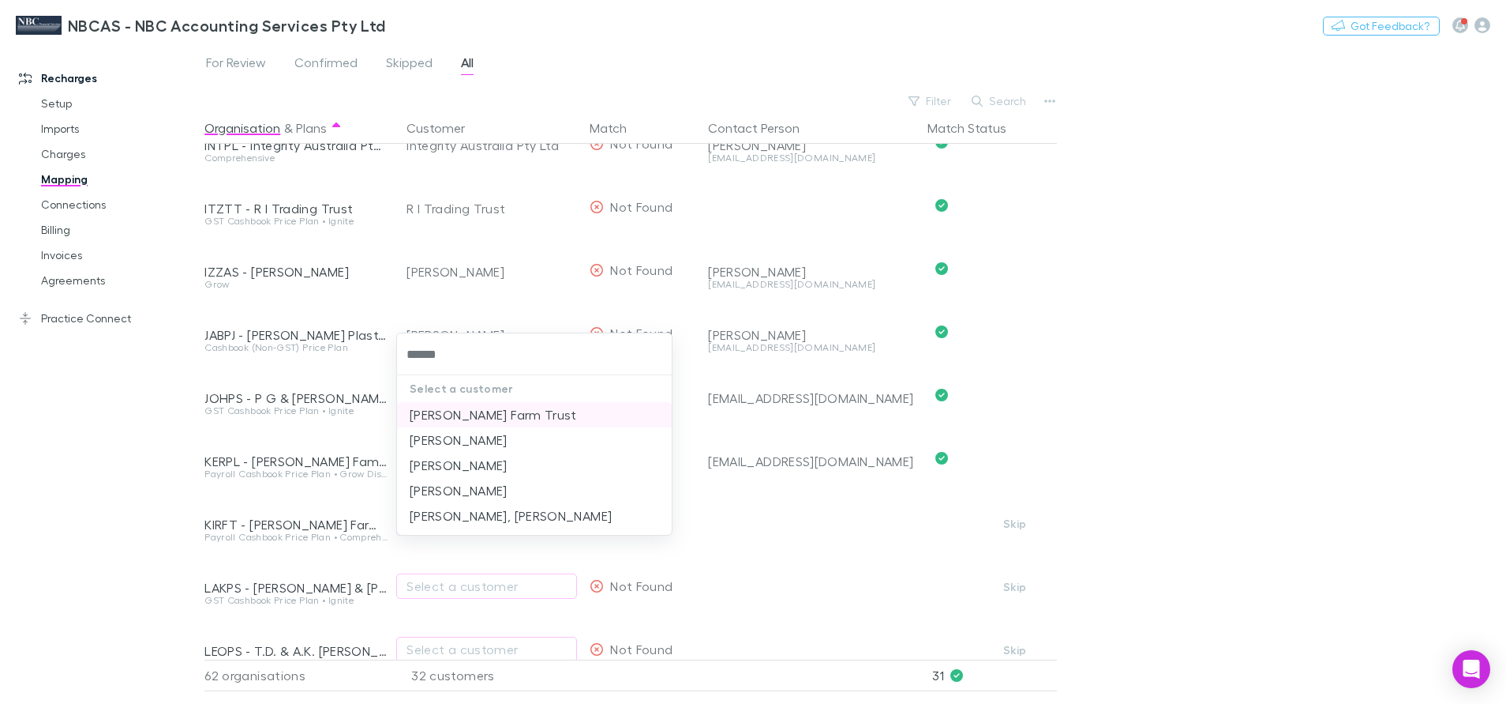
click at [470, 412] on li "Kirkland Farm Trust" at bounding box center [534, 414] width 275 height 25
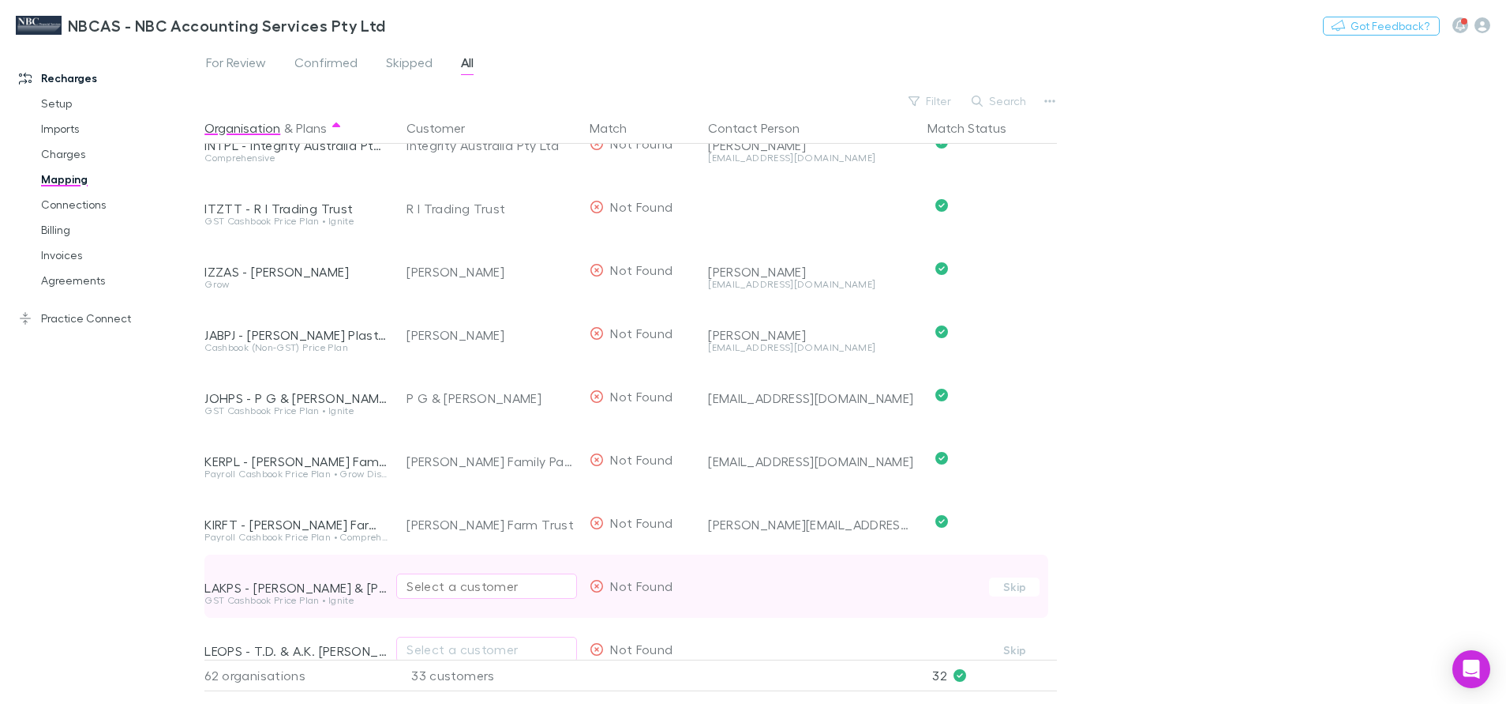
click at [437, 592] on div "Select a customer" at bounding box center [487, 585] width 160 height 19
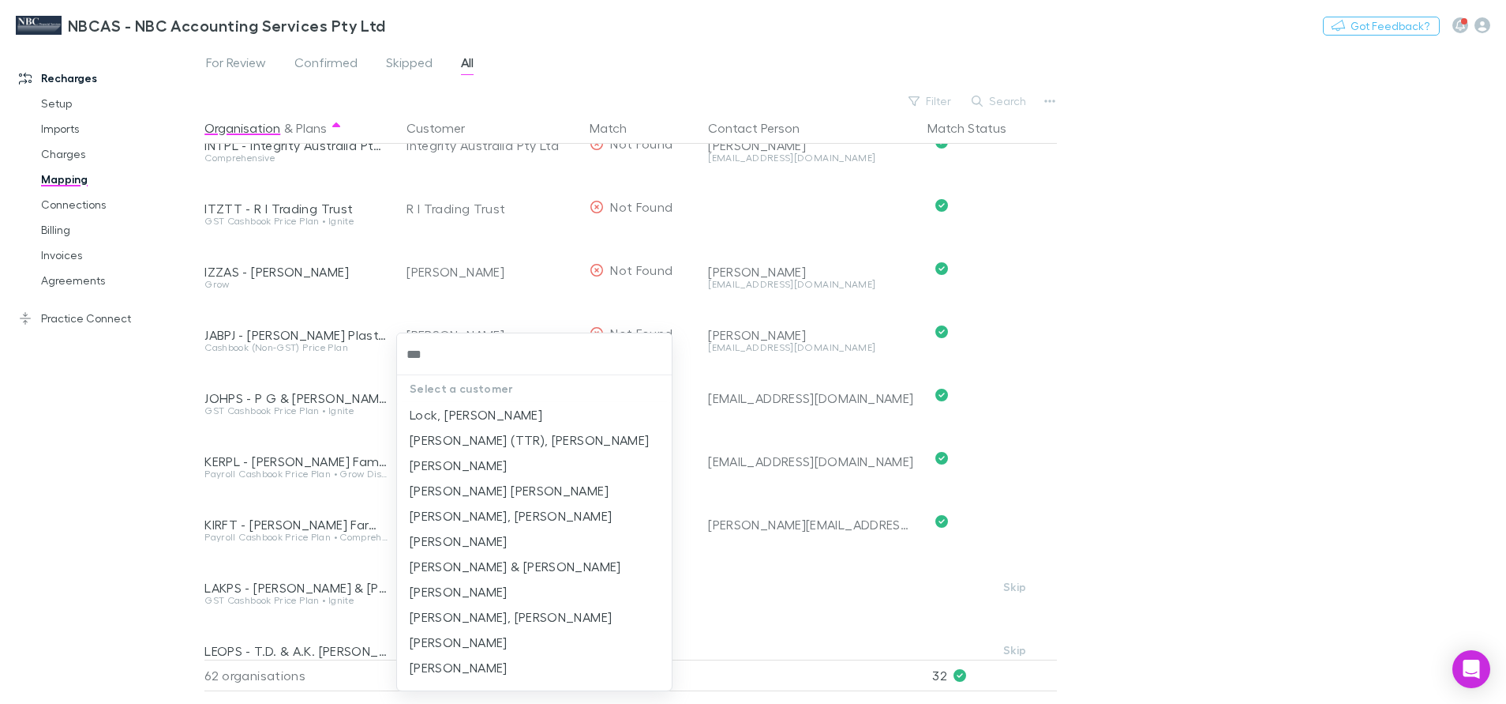
type input "****"
click at [551, 562] on li "T R Lockwood & J A Lawless" at bounding box center [534, 565] width 275 height 25
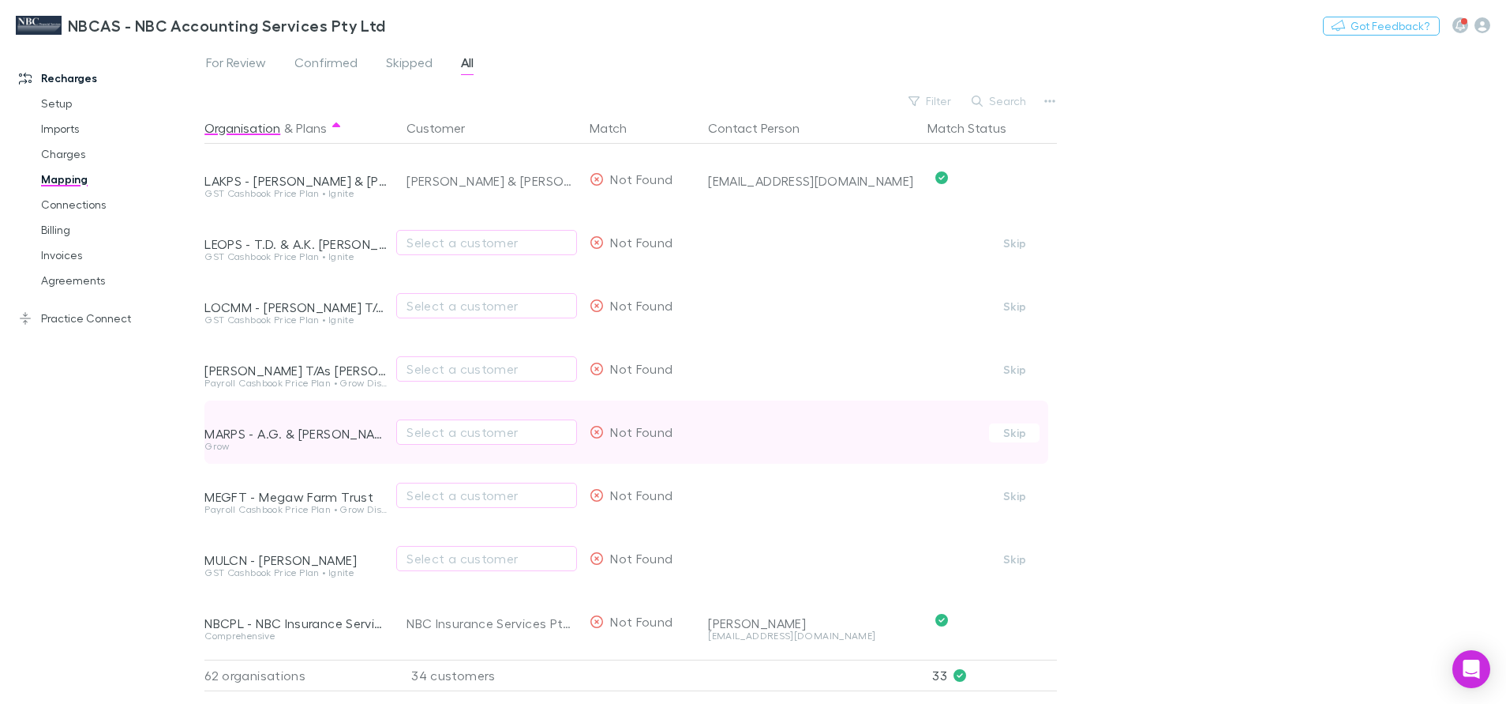
scroll to position [1777, 0]
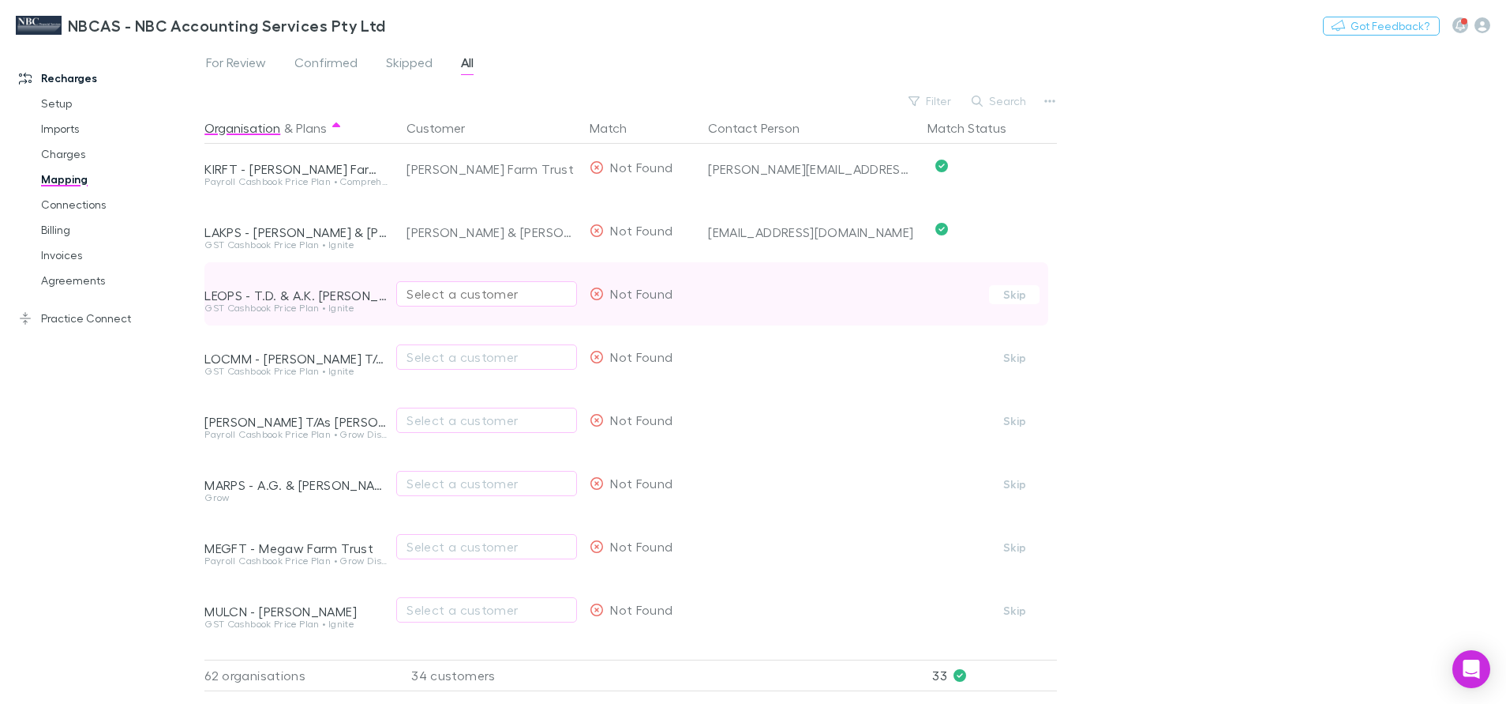
click at [445, 298] on div "Select a customer" at bounding box center [487, 293] width 160 height 19
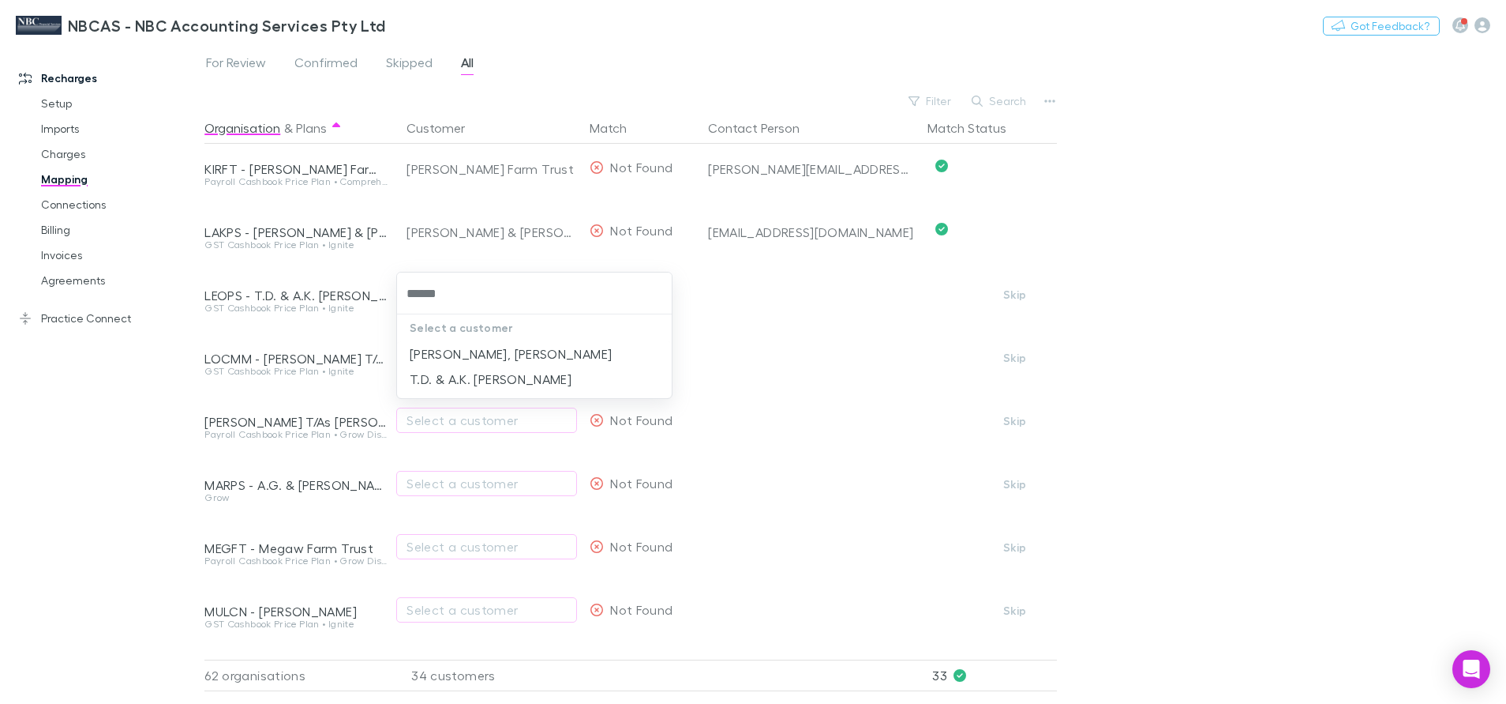
type input "*******"
click at [463, 377] on li "T.D. & A.K. Leopold" at bounding box center [534, 378] width 275 height 25
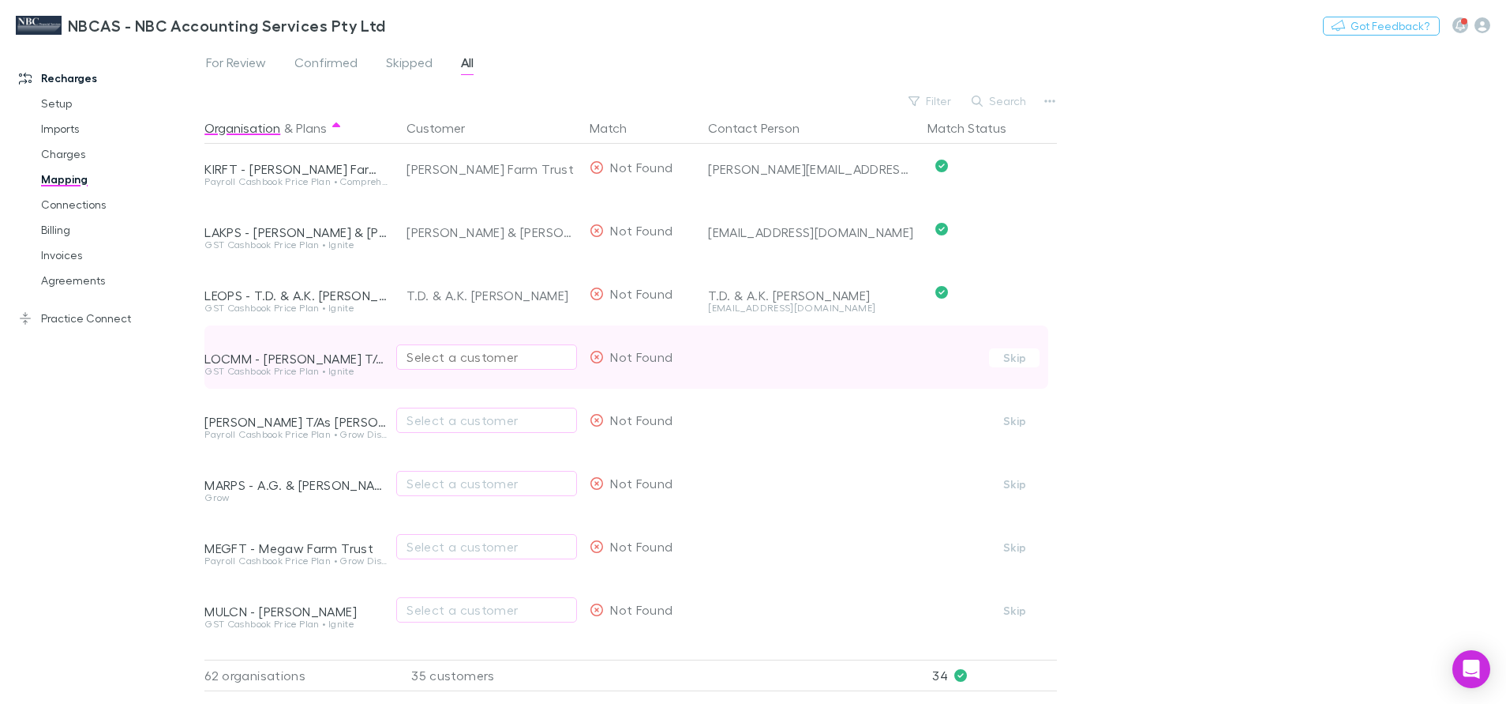
click at [469, 350] on div "Select a customer" at bounding box center [487, 356] width 160 height 19
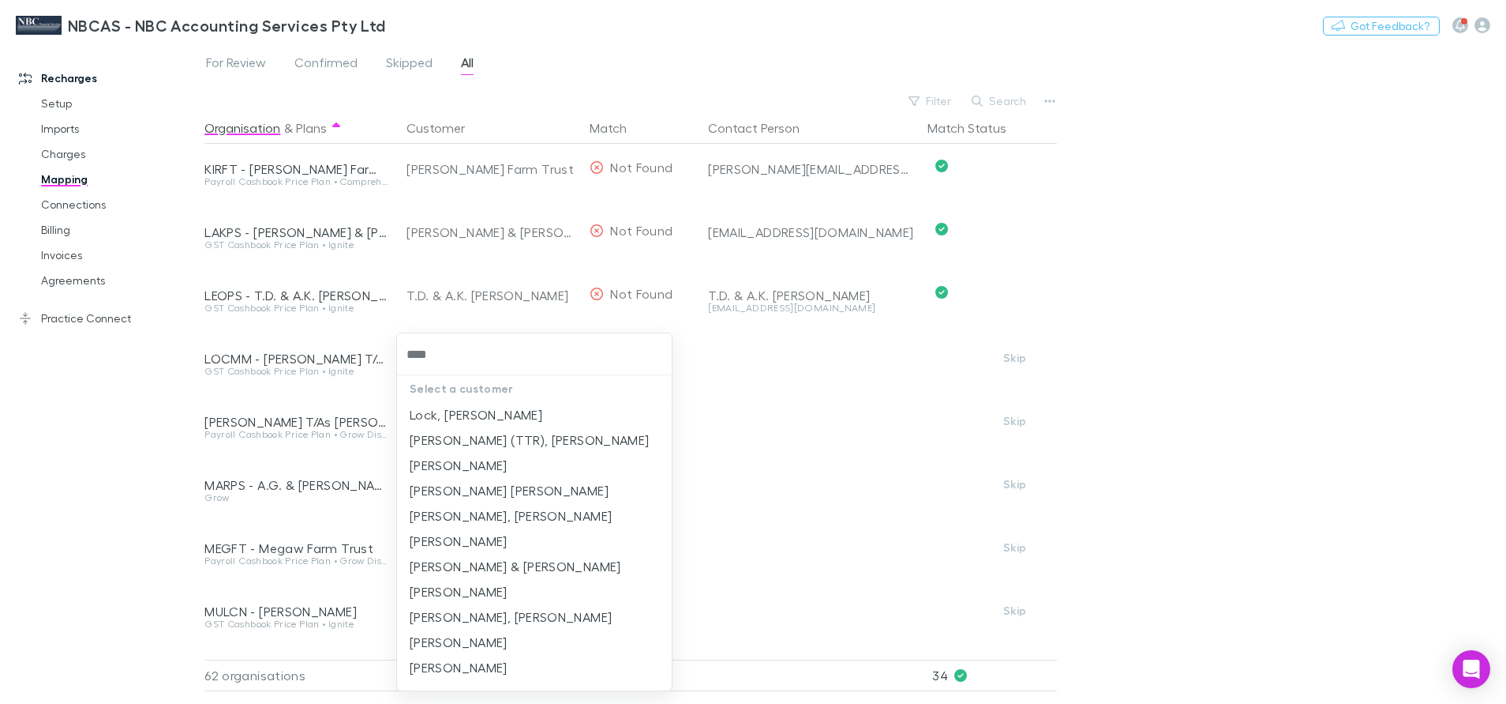
type input "*****"
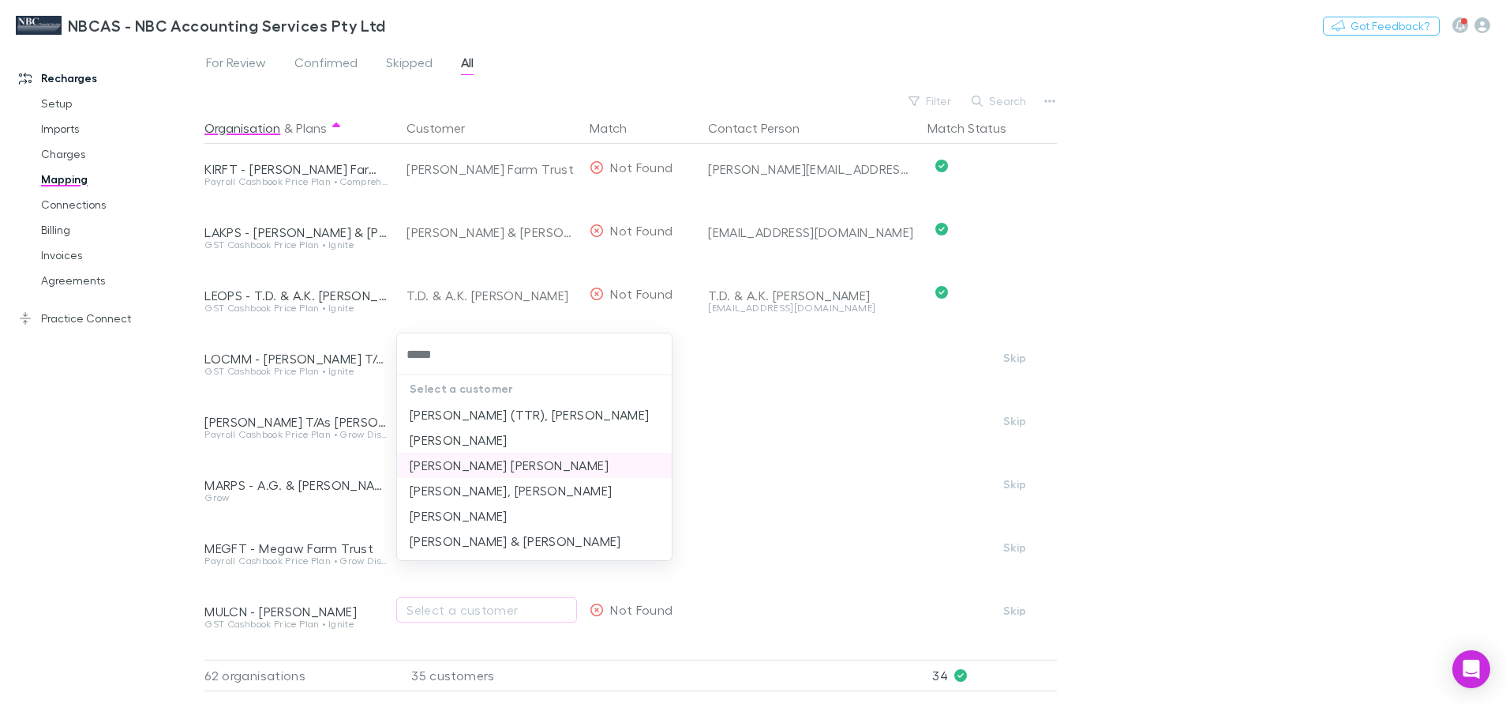
click at [544, 470] on li "Lockwood, Maxine Maryke" at bounding box center [534, 464] width 275 height 25
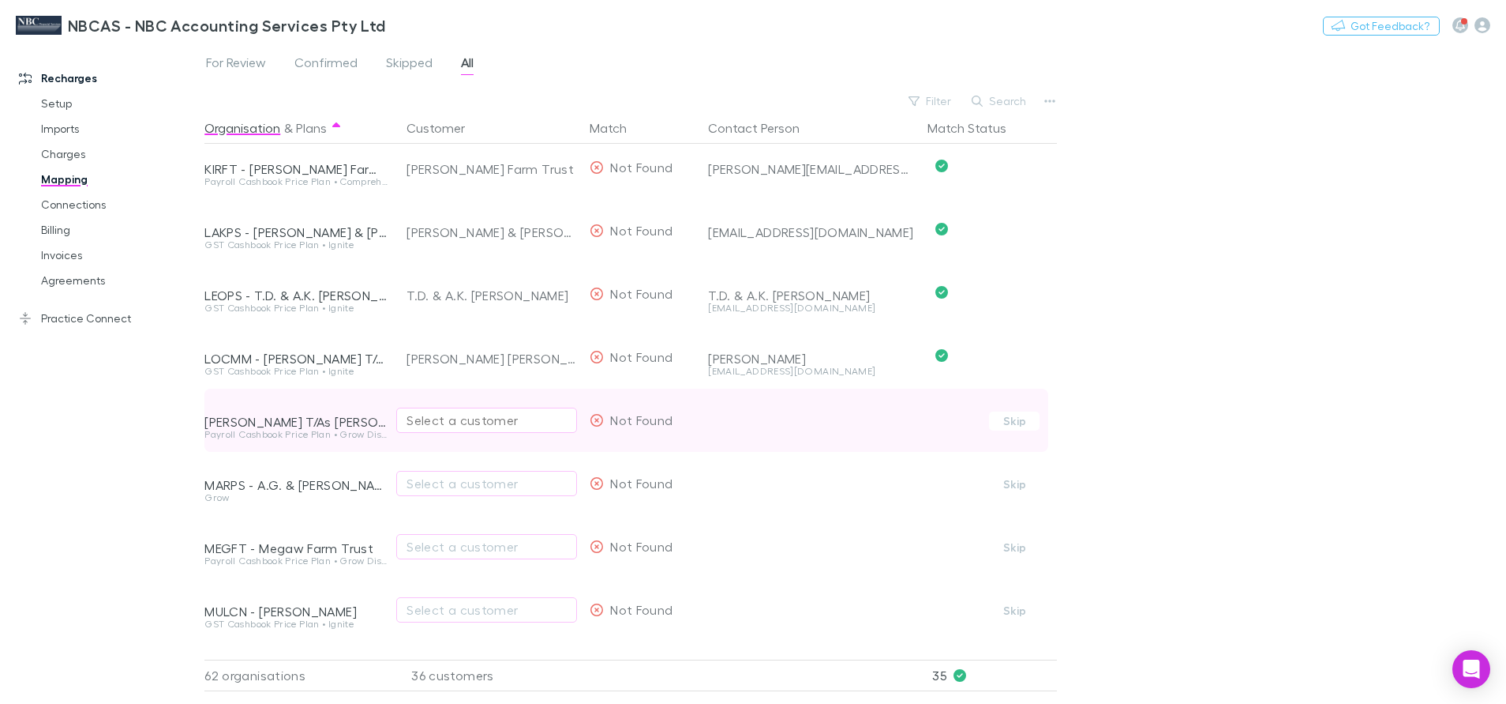
click at [483, 430] on button "Select a customer" at bounding box center [486, 419] width 181 height 25
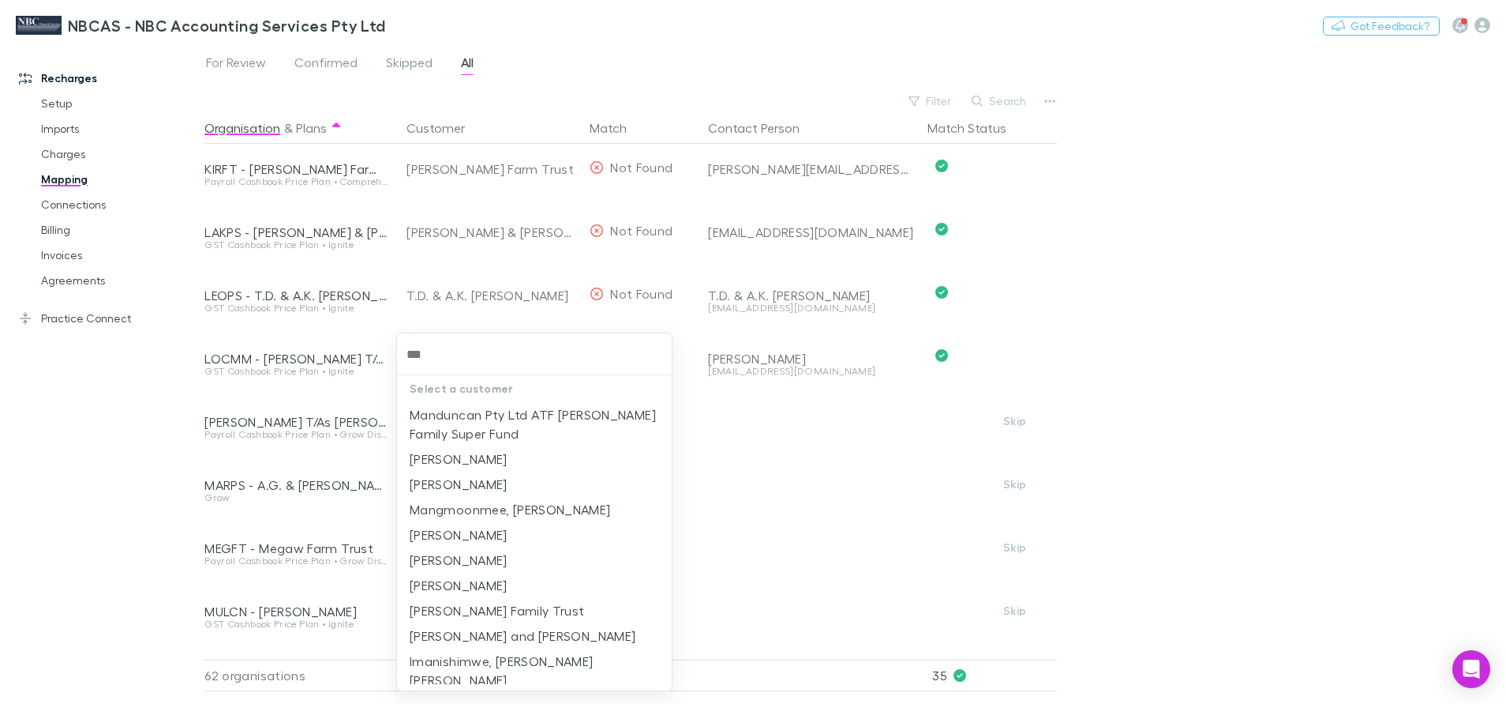
type input "****"
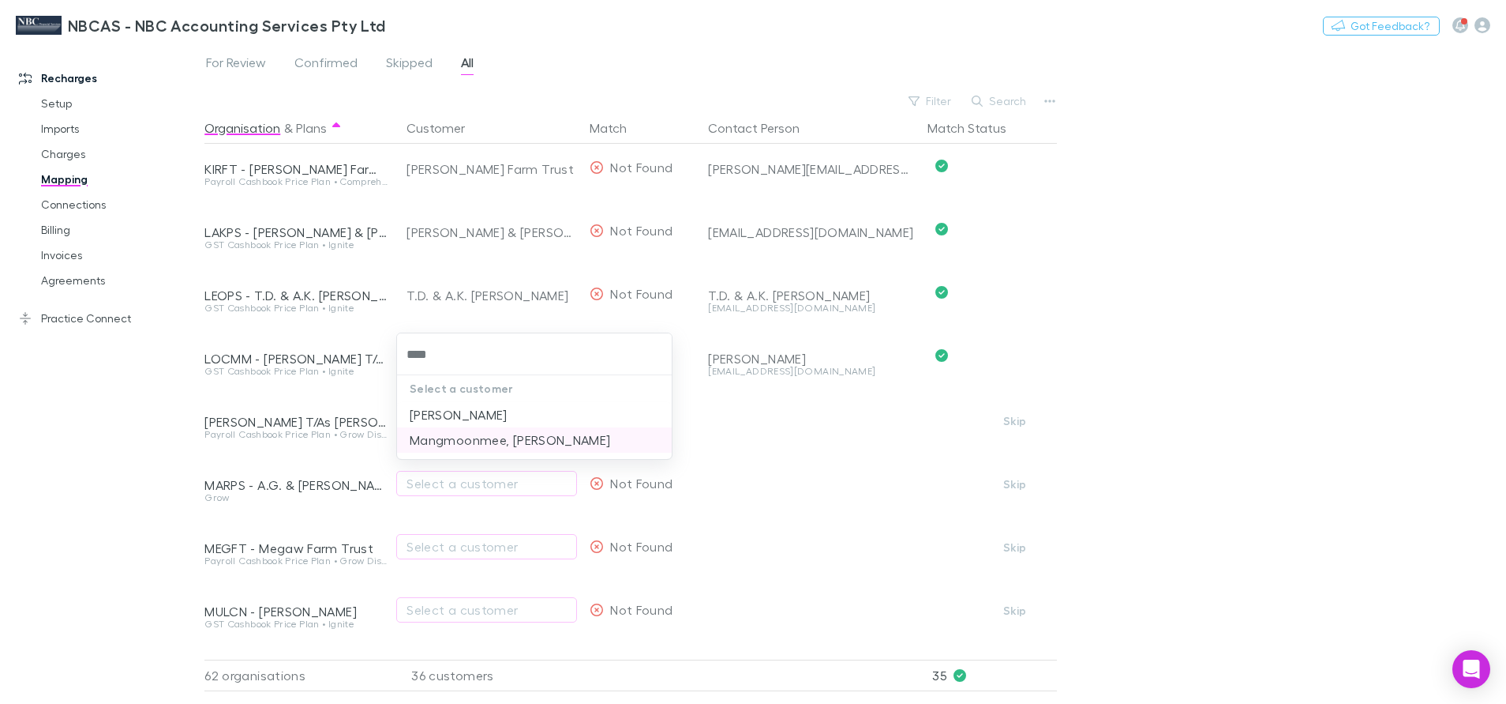
click at [487, 446] on li "Mangmoonmee, Khomsan" at bounding box center [534, 439] width 275 height 25
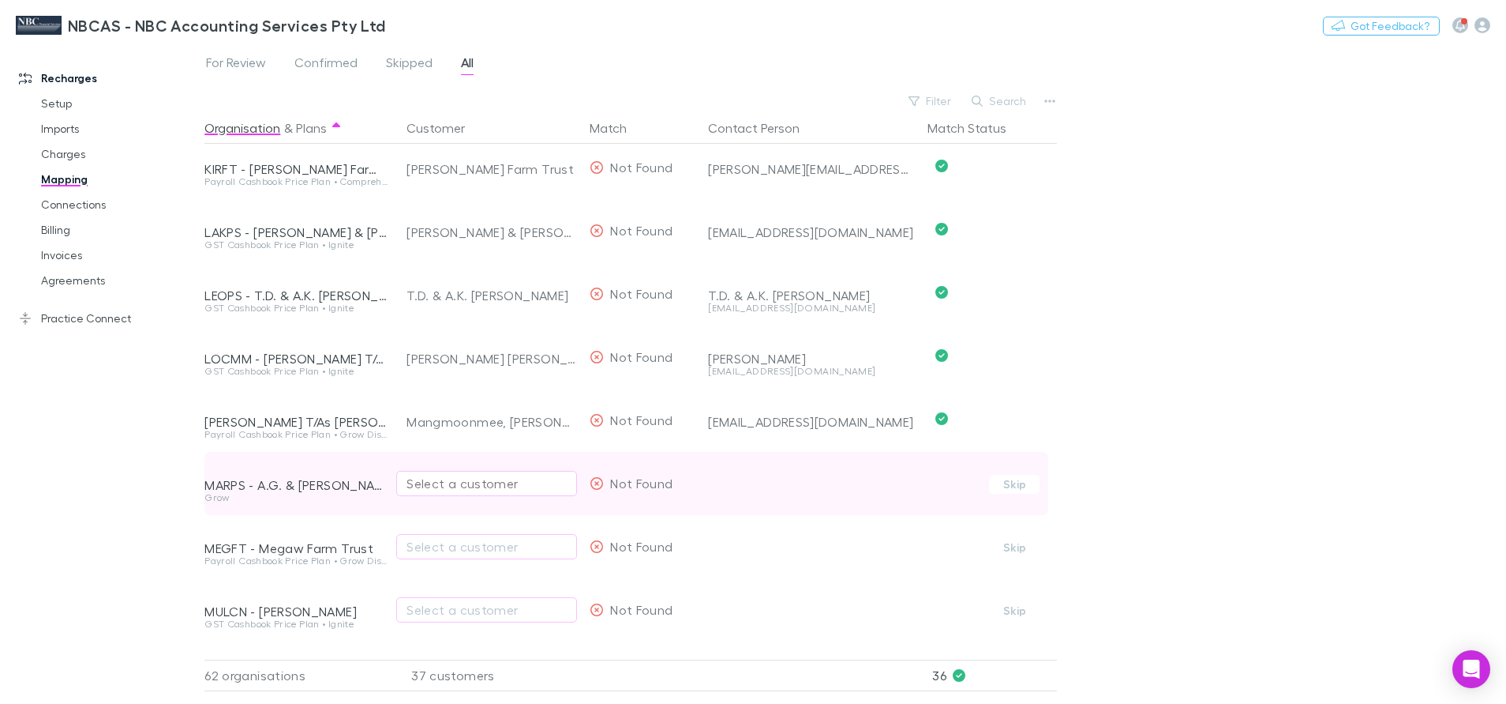
click at [459, 484] on div "Select a customer" at bounding box center [487, 483] width 160 height 19
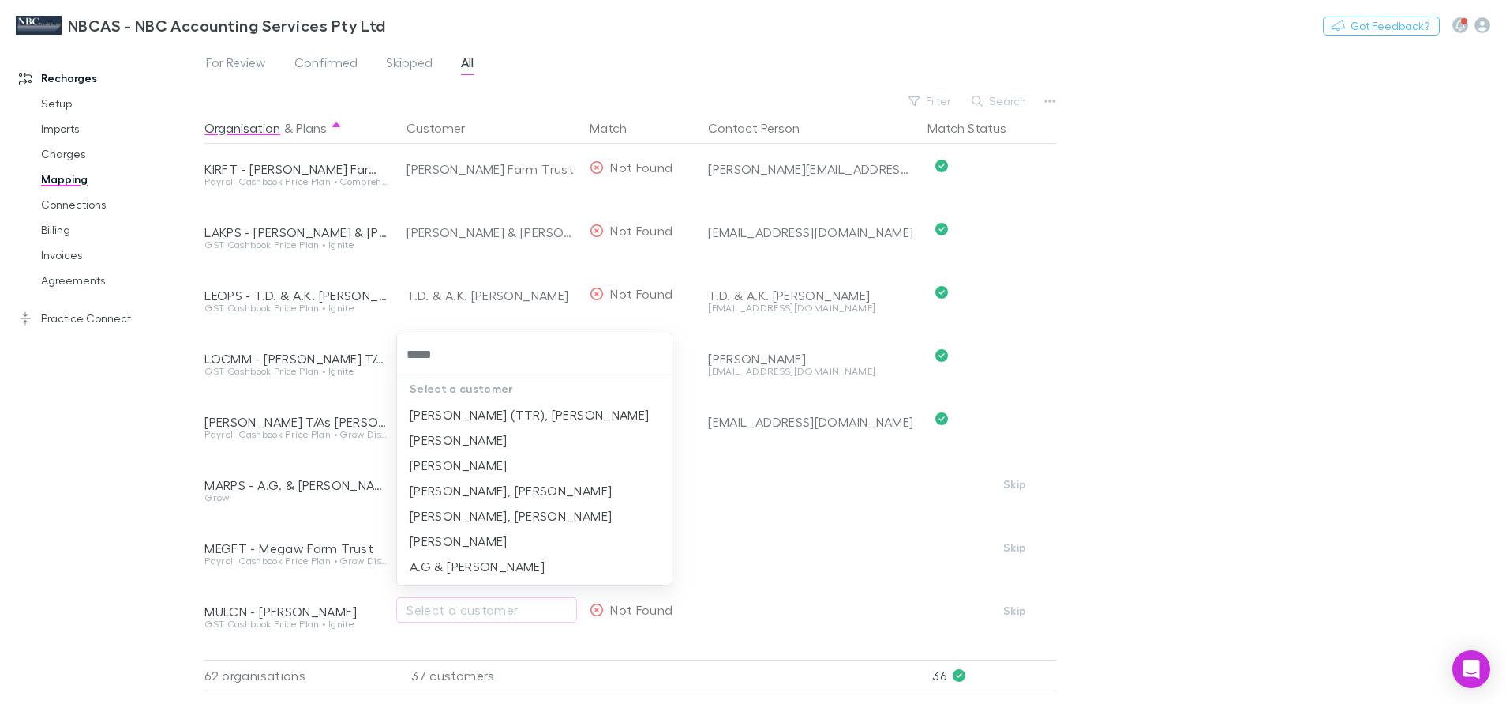
type input "******"
click at [517, 561] on li "A.G & N.H Marshall" at bounding box center [534, 565] width 275 height 25
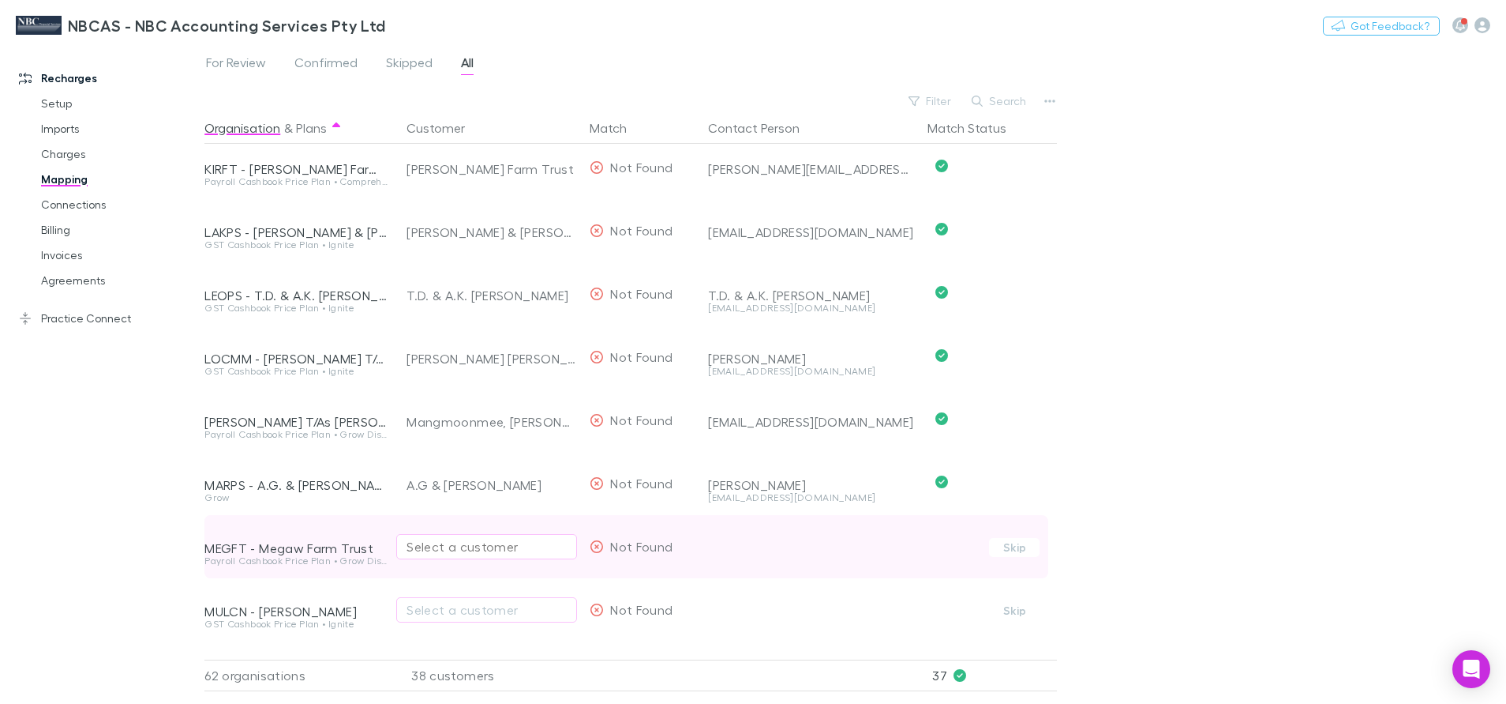
click at [498, 550] on div "Select a customer" at bounding box center [487, 546] width 160 height 19
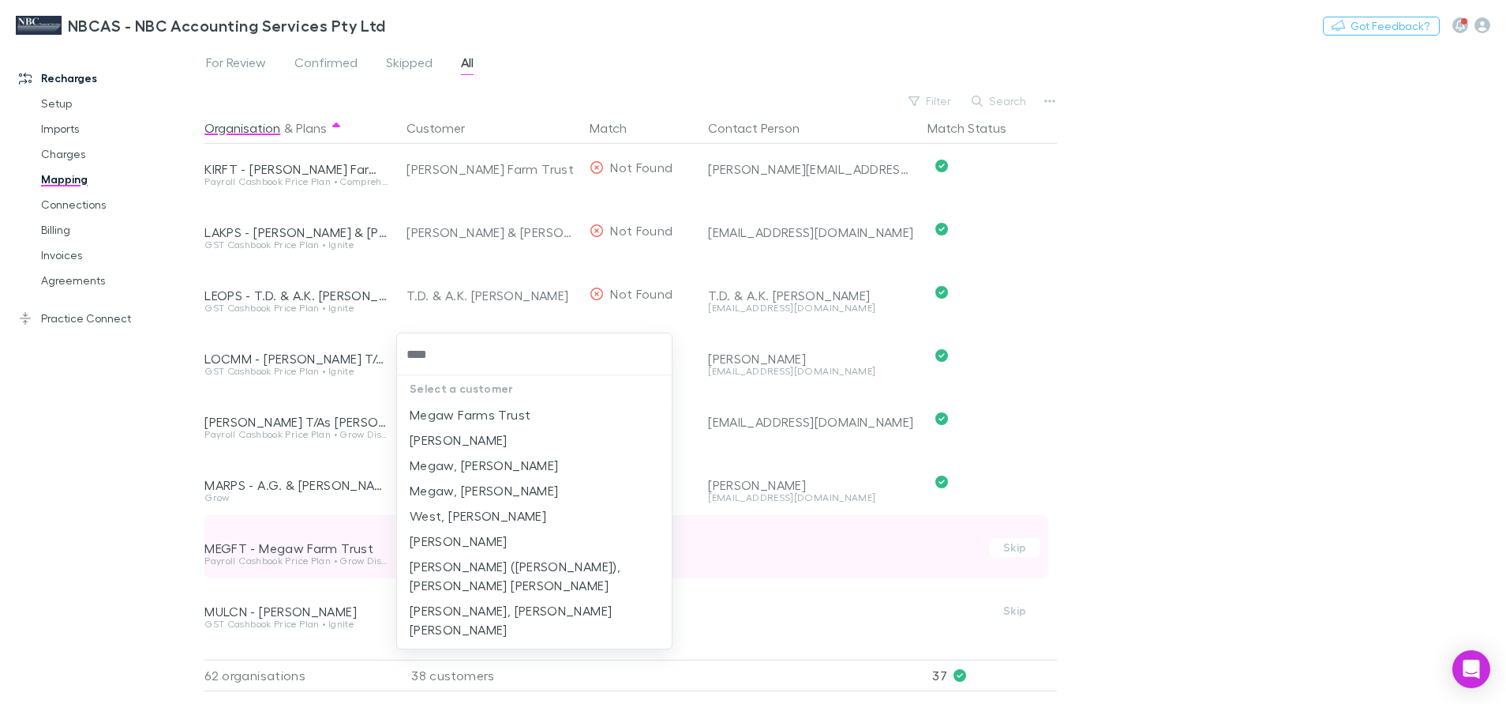
type input "*****"
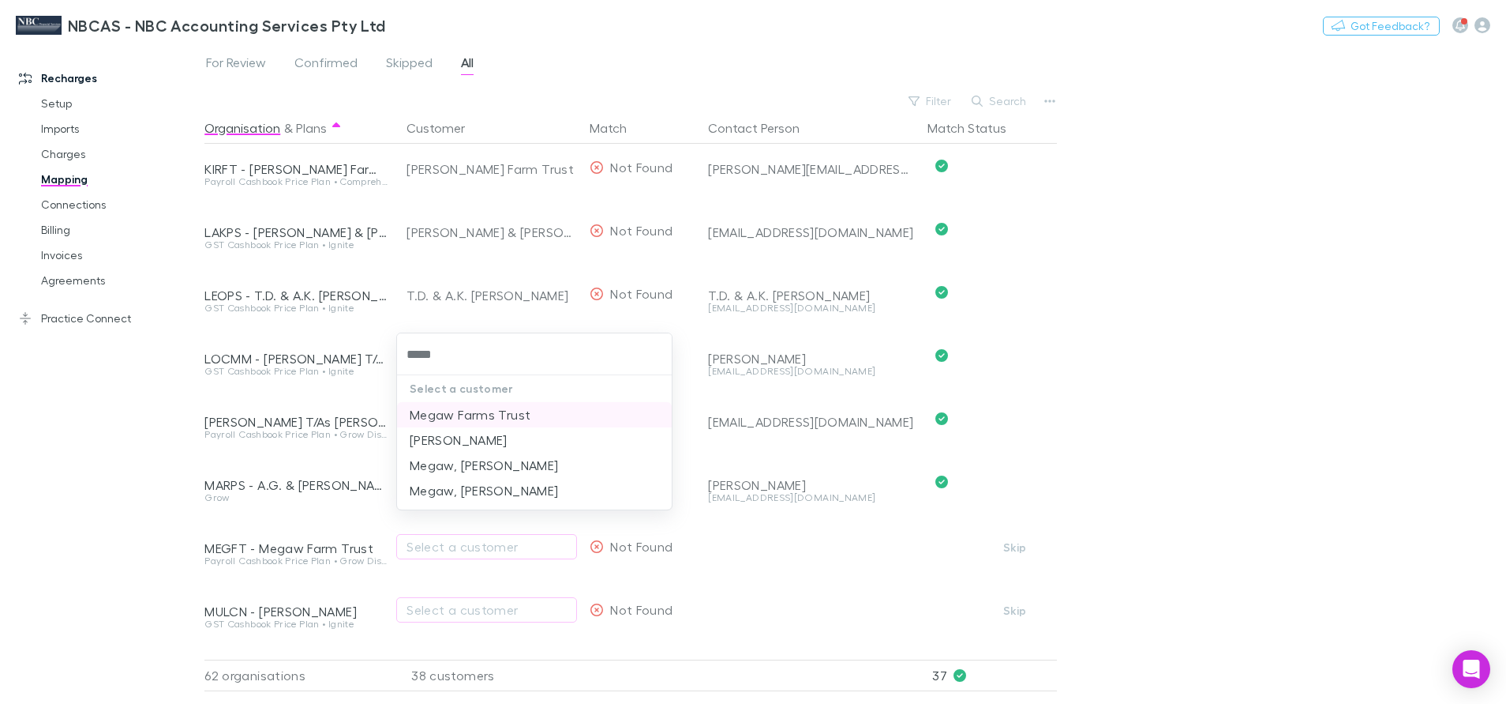
click at [484, 422] on li "Megaw Farms Trust" at bounding box center [534, 414] width 275 height 25
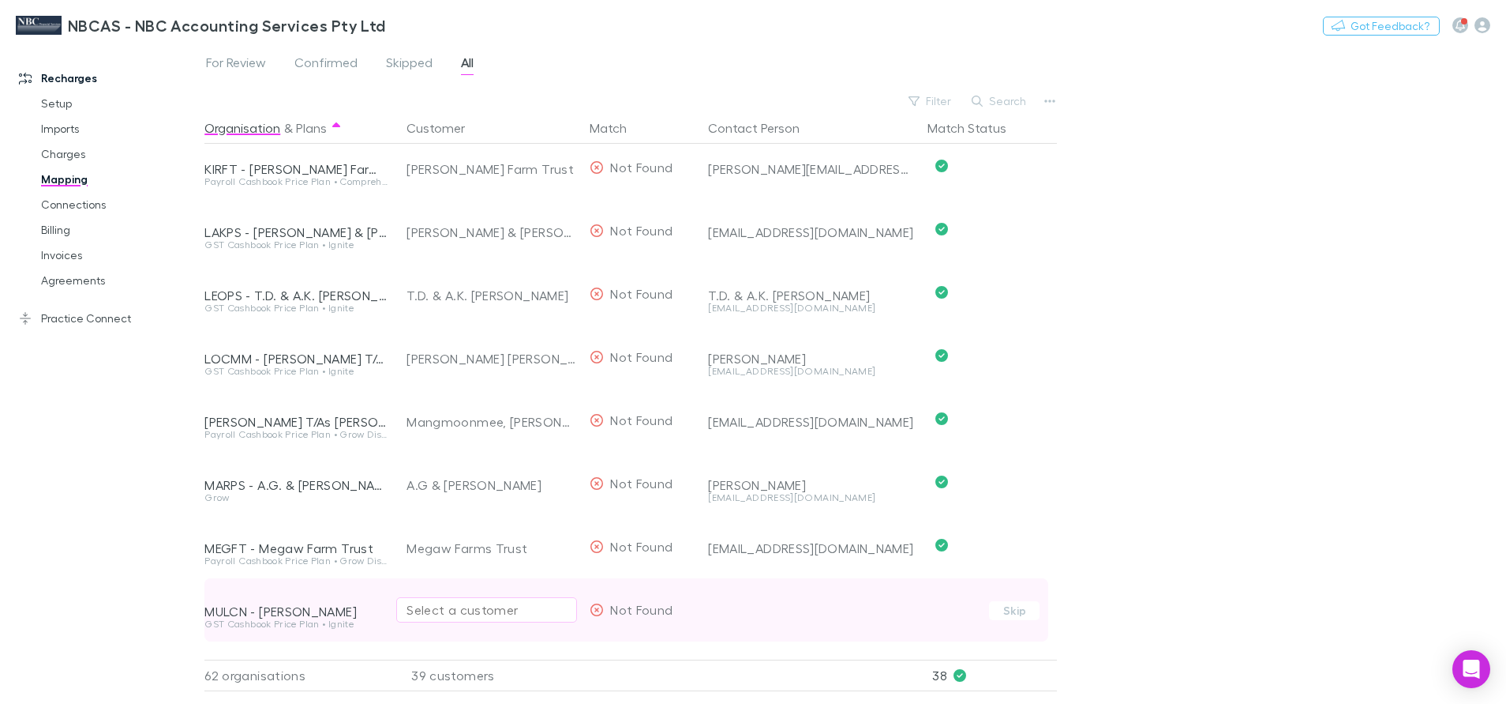
click at [484, 617] on div "Select a customer" at bounding box center [487, 609] width 160 height 19
type input "*******"
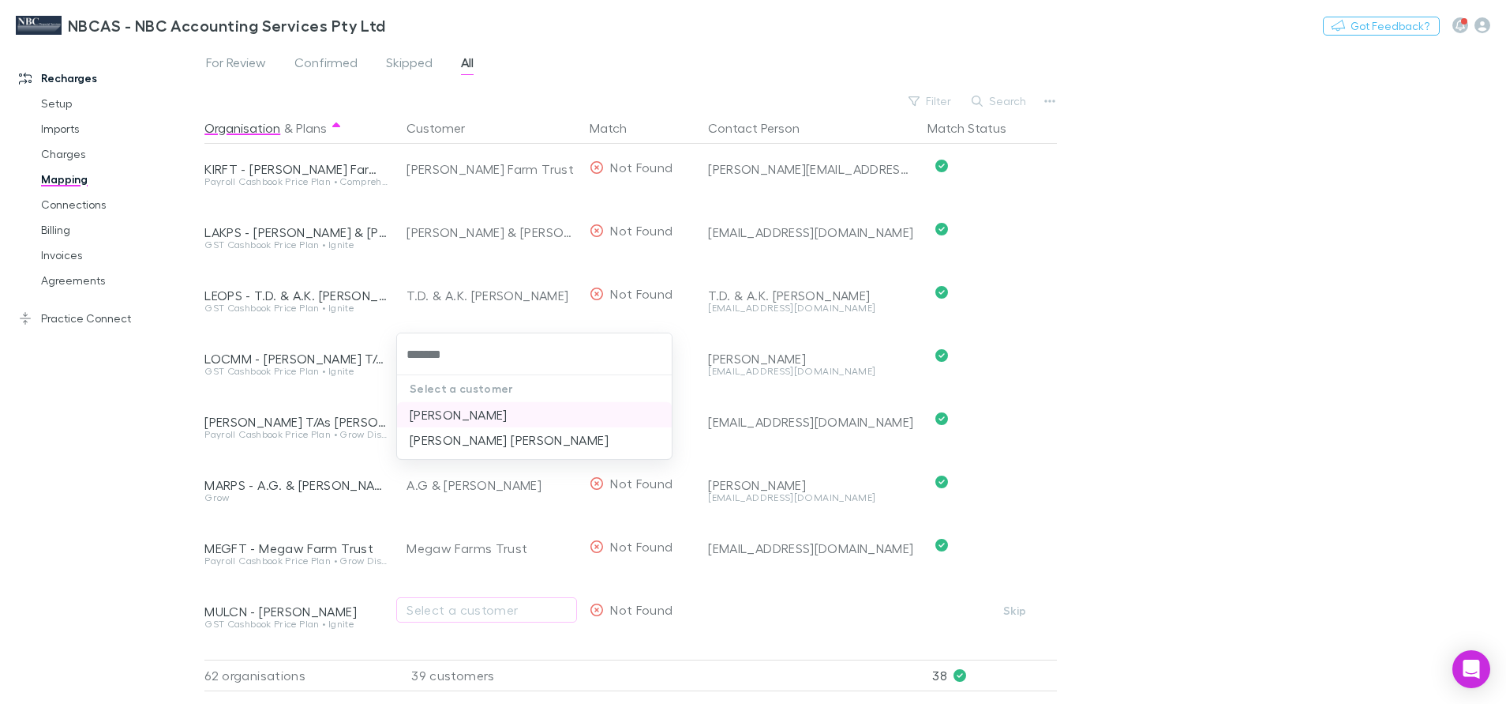
click at [494, 424] on li "Muldoon, Christopher Neil" at bounding box center [534, 414] width 275 height 25
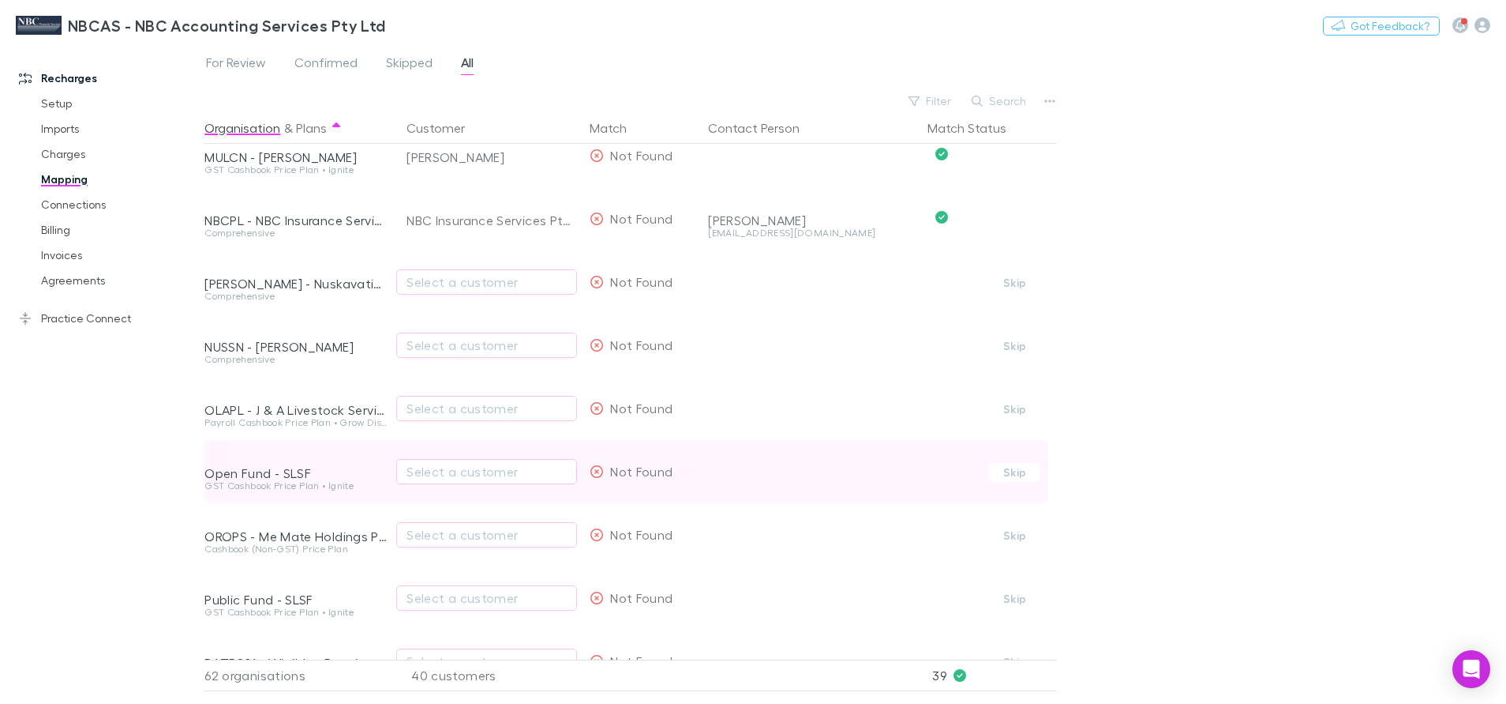
scroll to position [2250, 0]
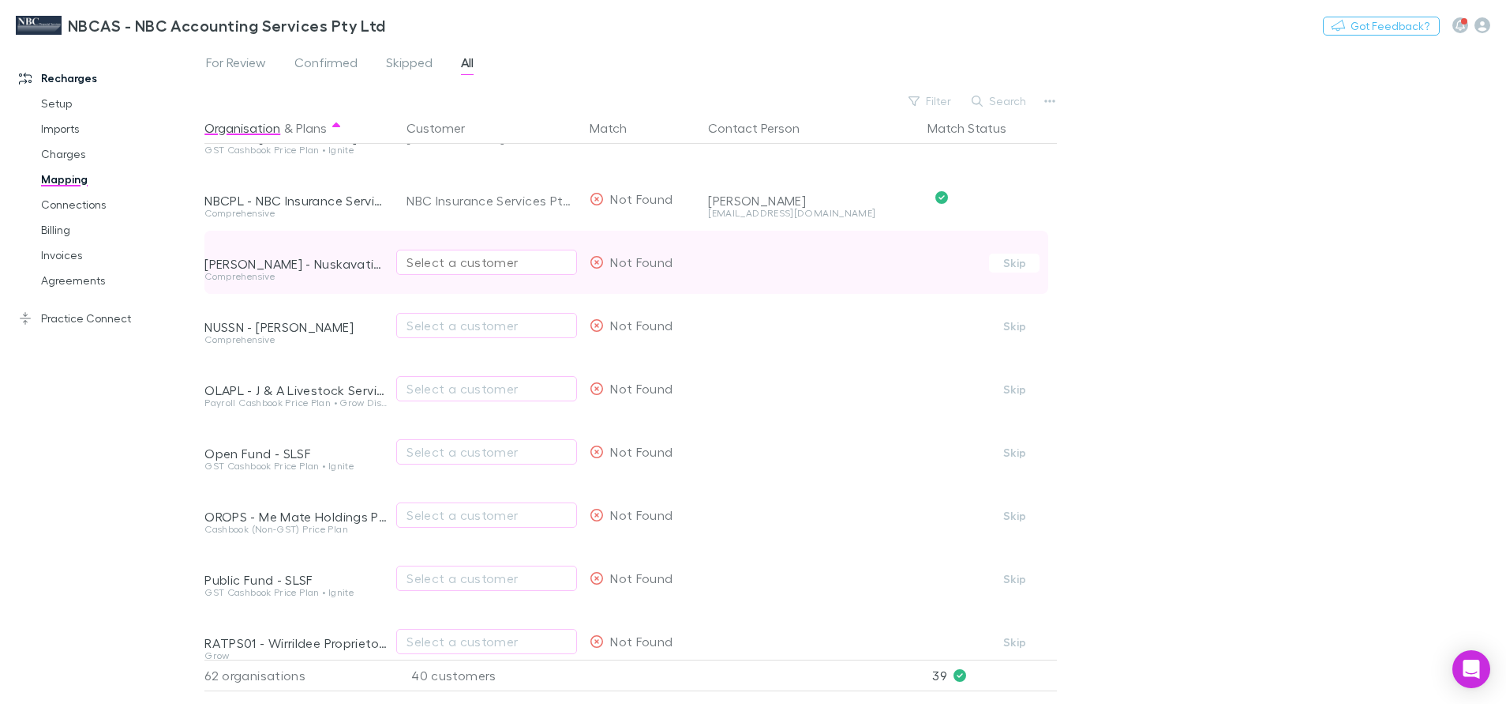
click at [480, 265] on div "Select a customer" at bounding box center [487, 262] width 160 height 19
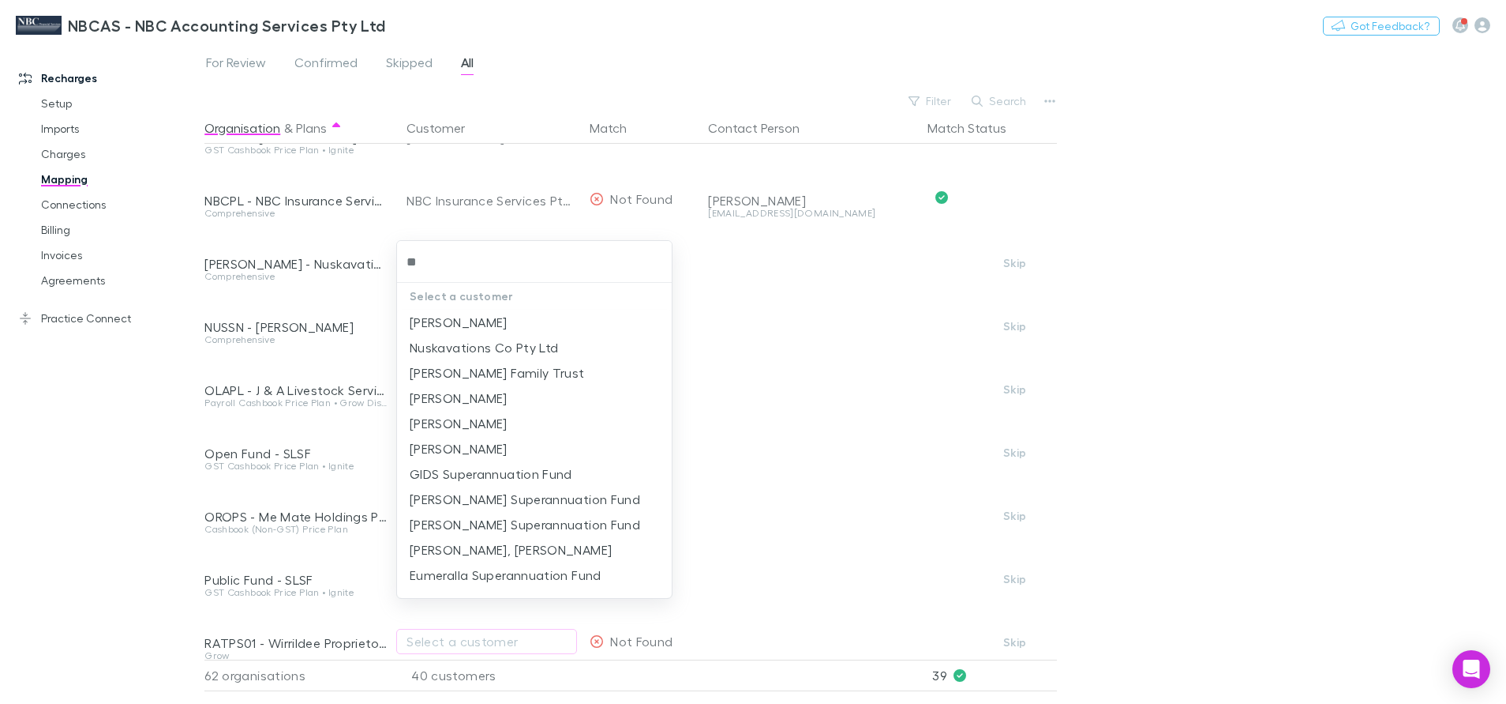
type input "***"
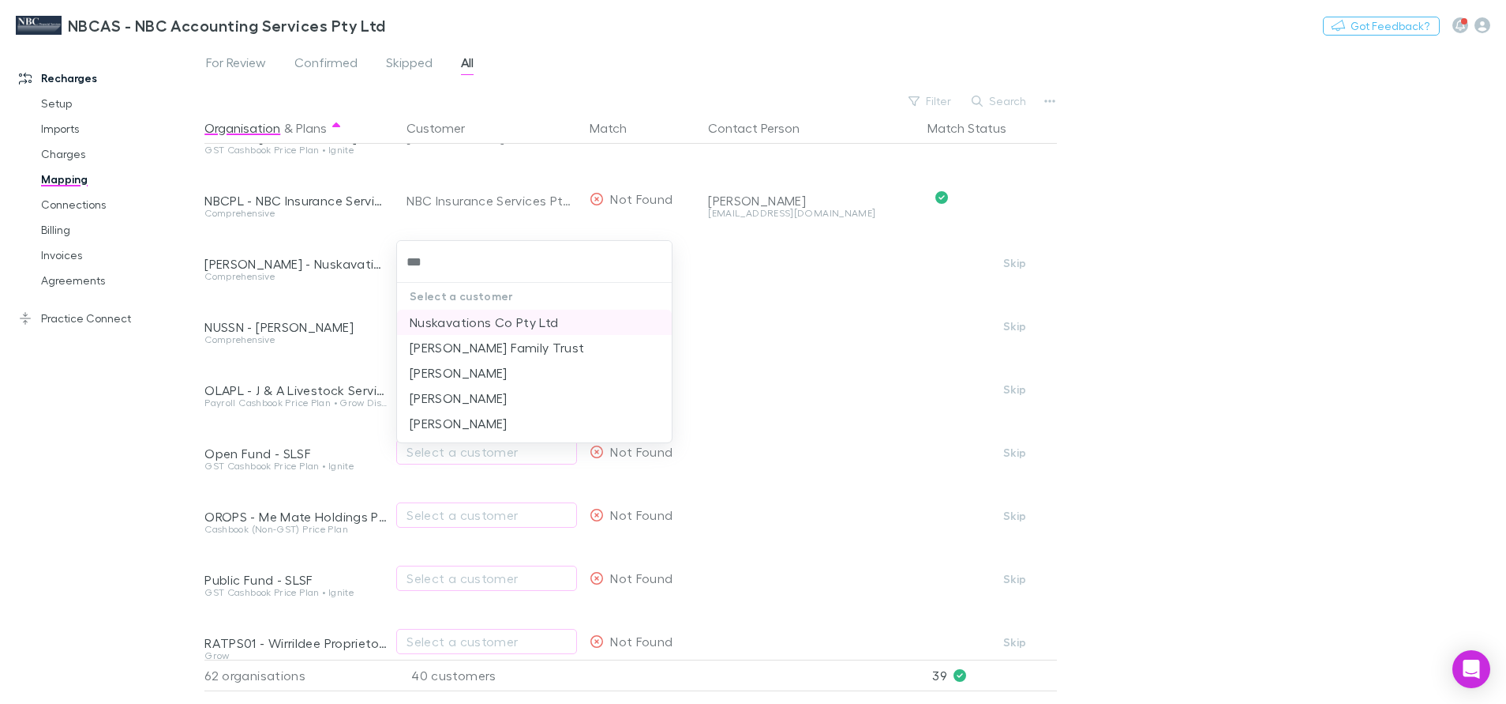
click at [491, 324] on li "Nuskavations Co Pty Ltd" at bounding box center [534, 322] width 275 height 25
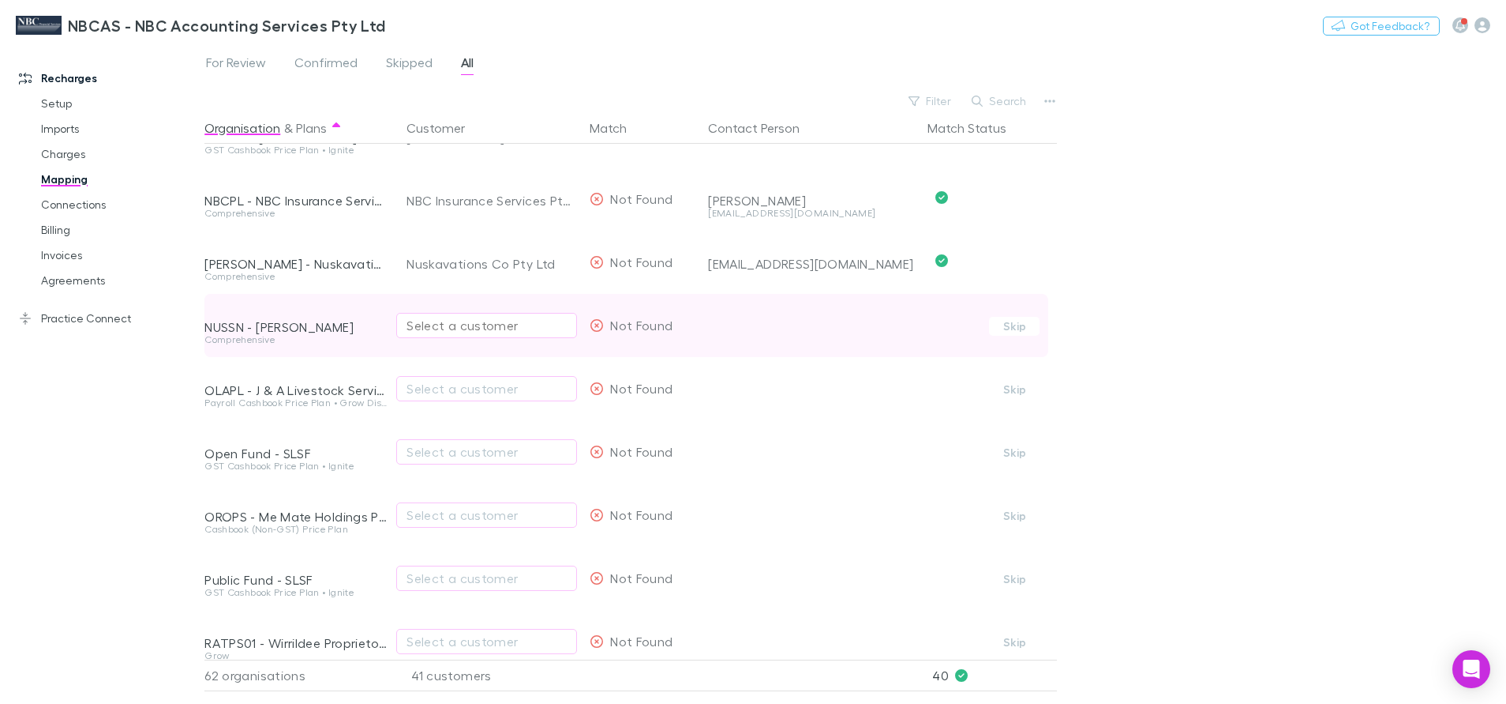
click at [490, 325] on div "Select a customer" at bounding box center [487, 325] width 160 height 19
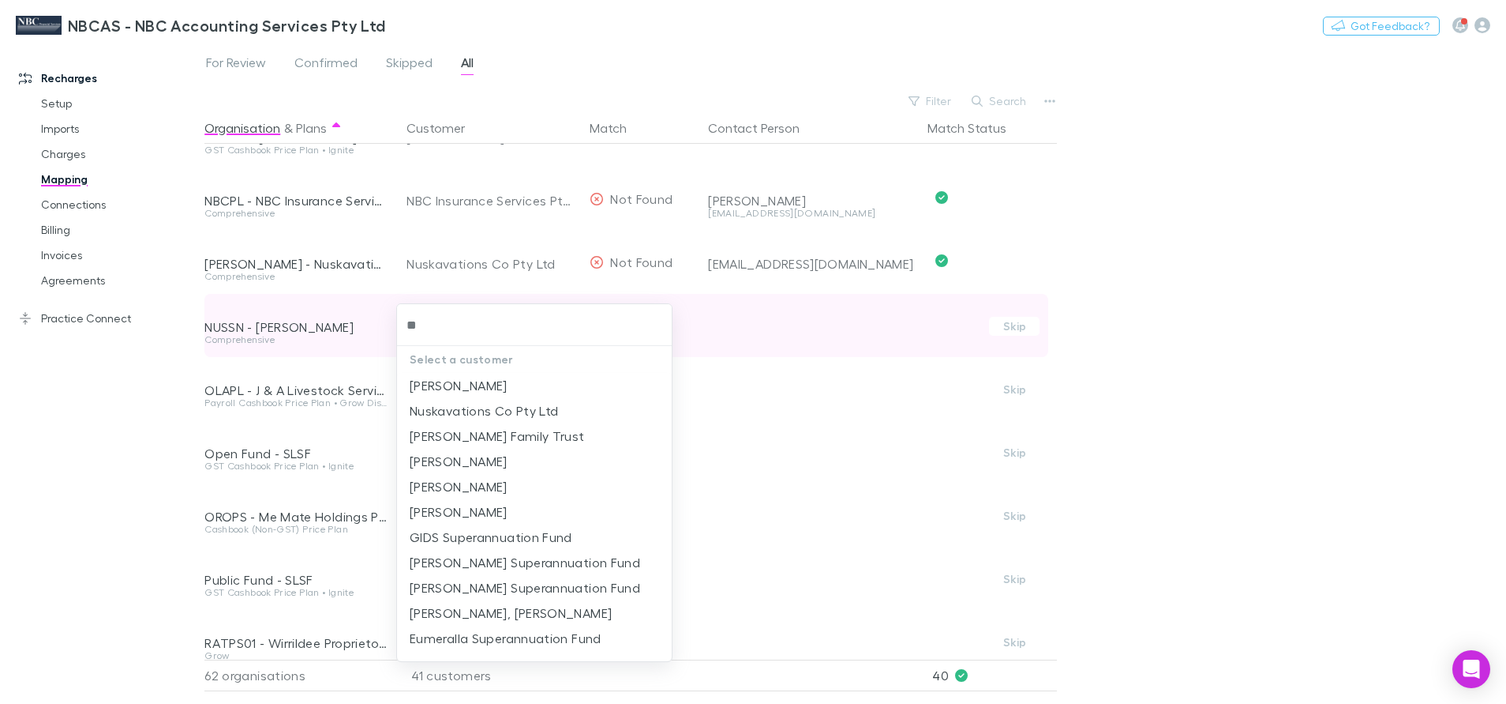
type input "***"
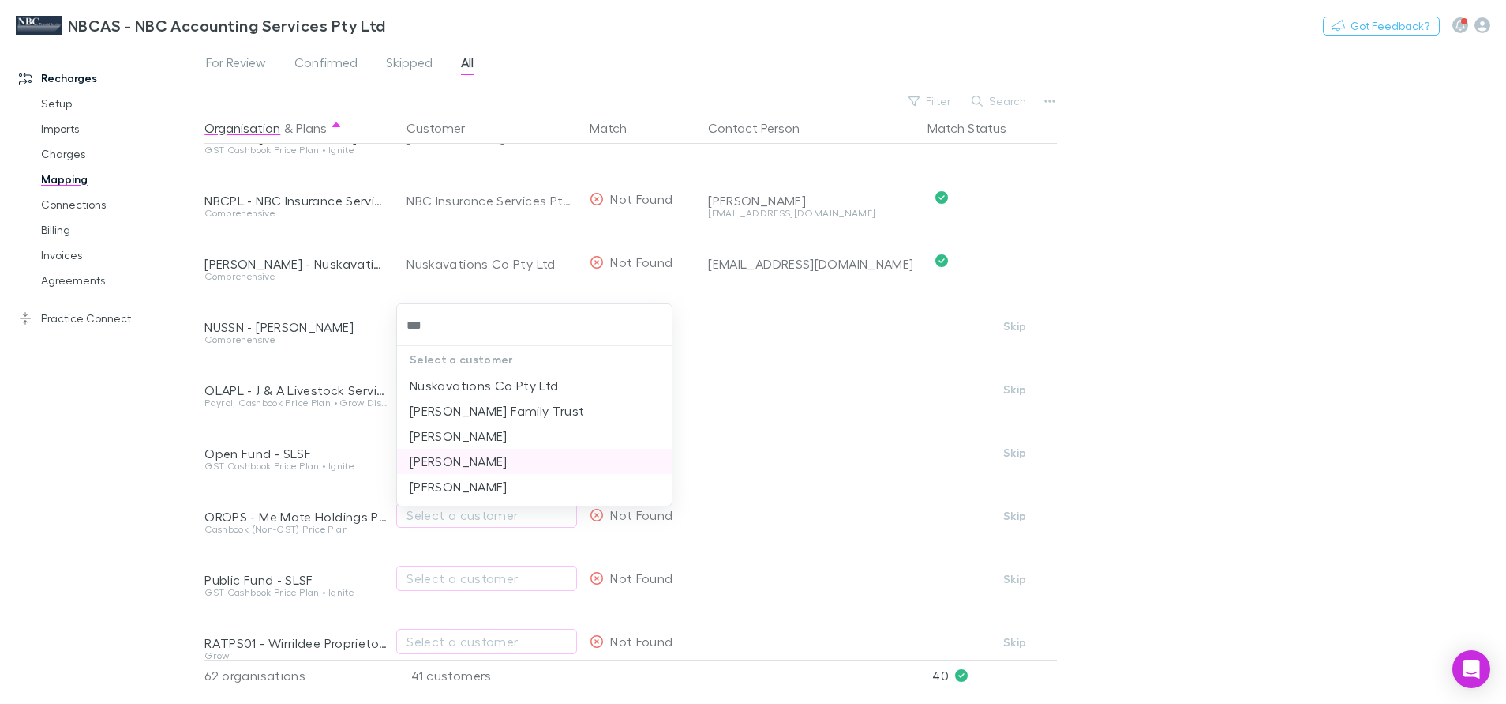
click at [478, 461] on li "Nuske, Stuart" at bounding box center [534, 460] width 275 height 25
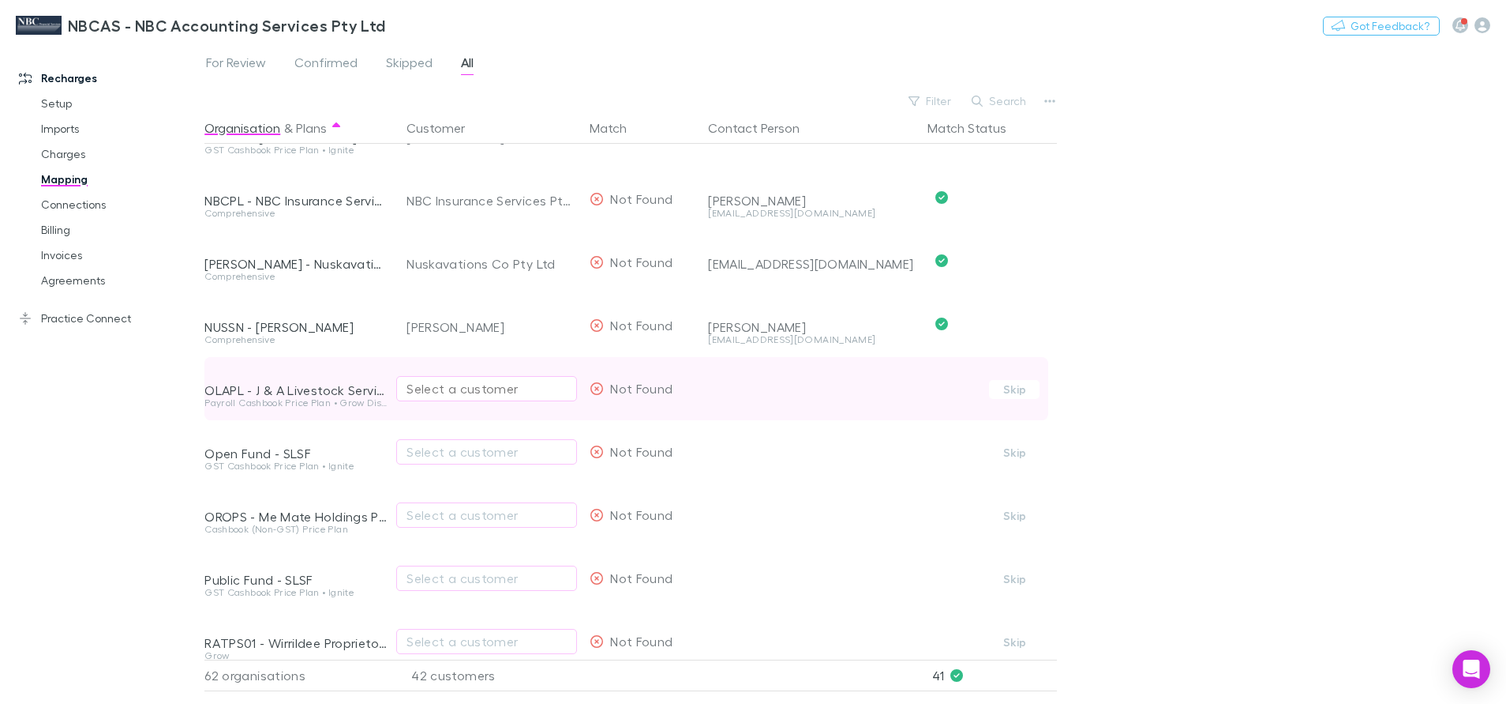
click at [456, 392] on div "Select a customer" at bounding box center [487, 388] width 160 height 19
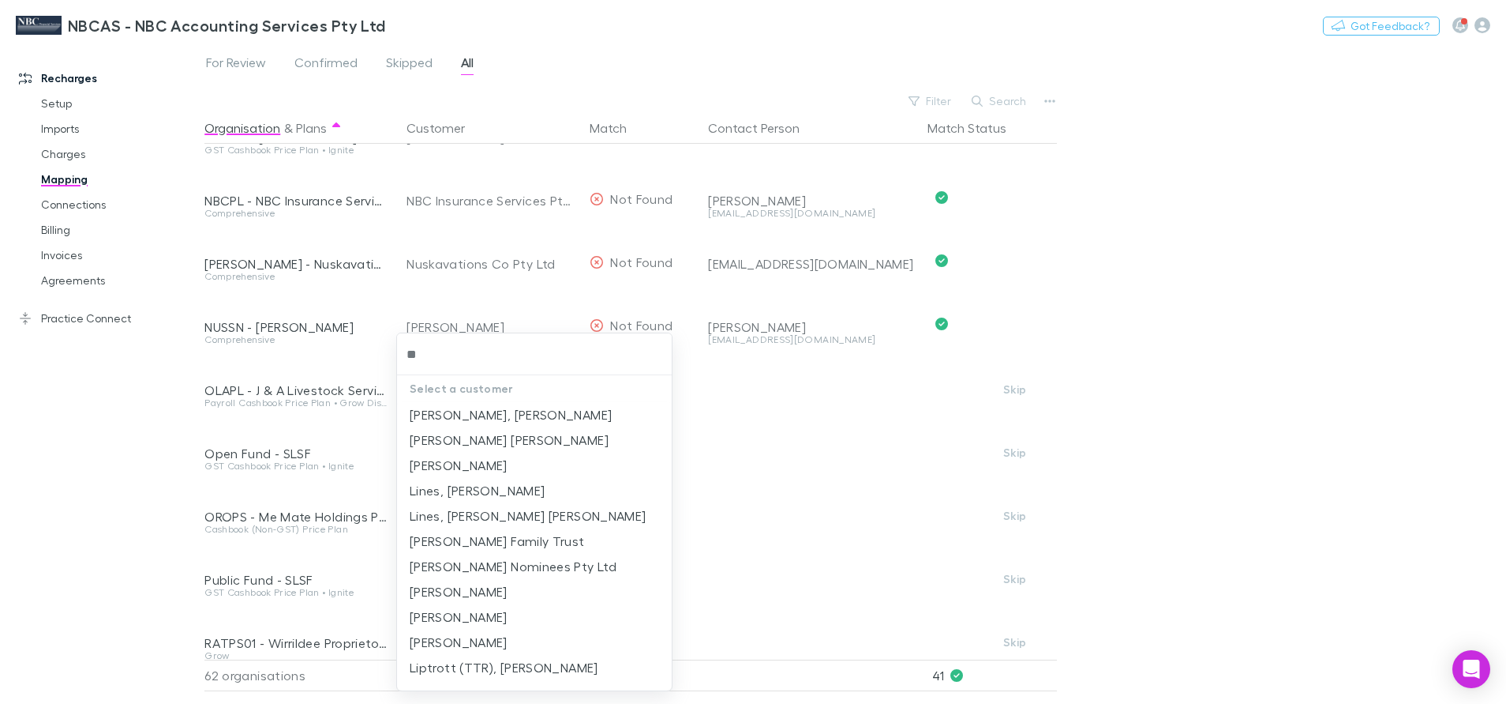
type input "***"
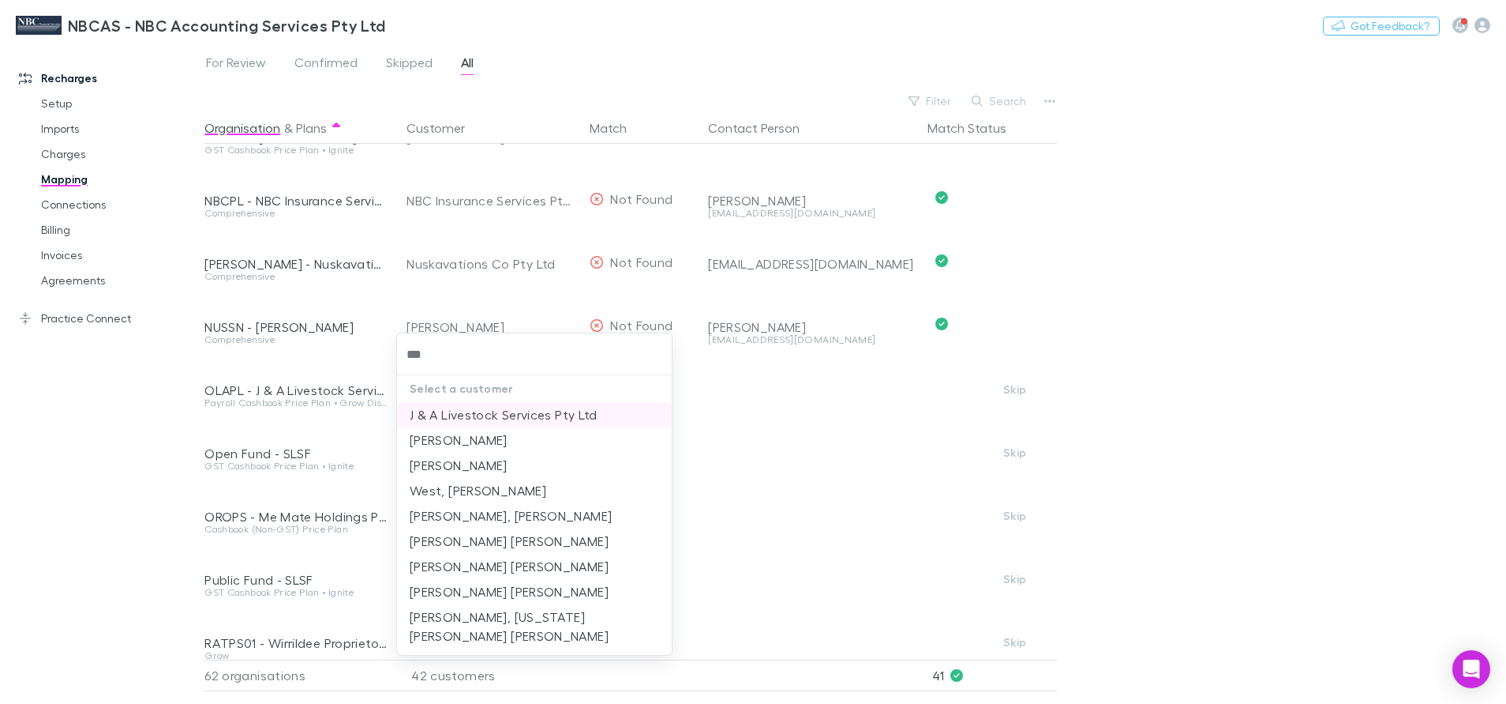
click at [475, 412] on li "J & A Livestock Services Pty Ltd" at bounding box center [534, 414] width 275 height 25
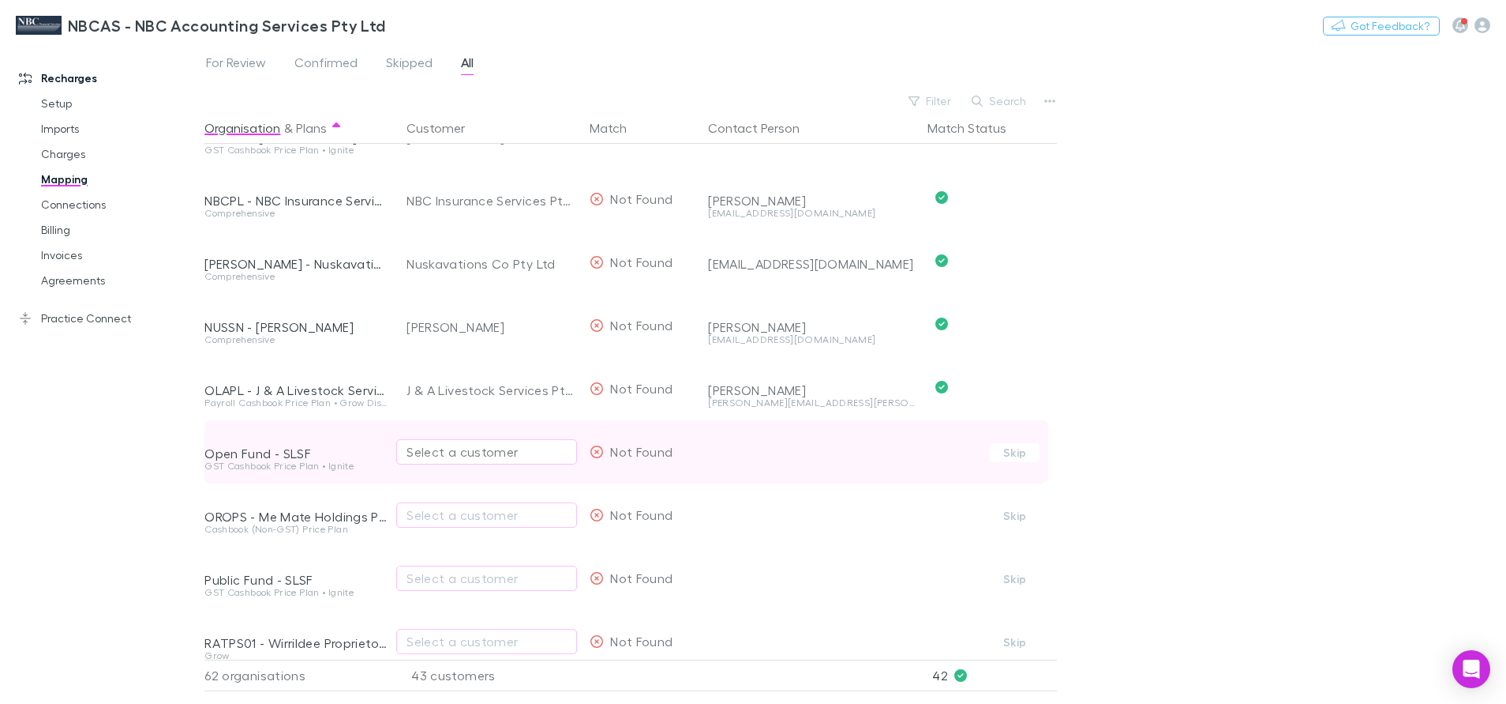
click at [463, 456] on div "Select a customer" at bounding box center [487, 451] width 160 height 19
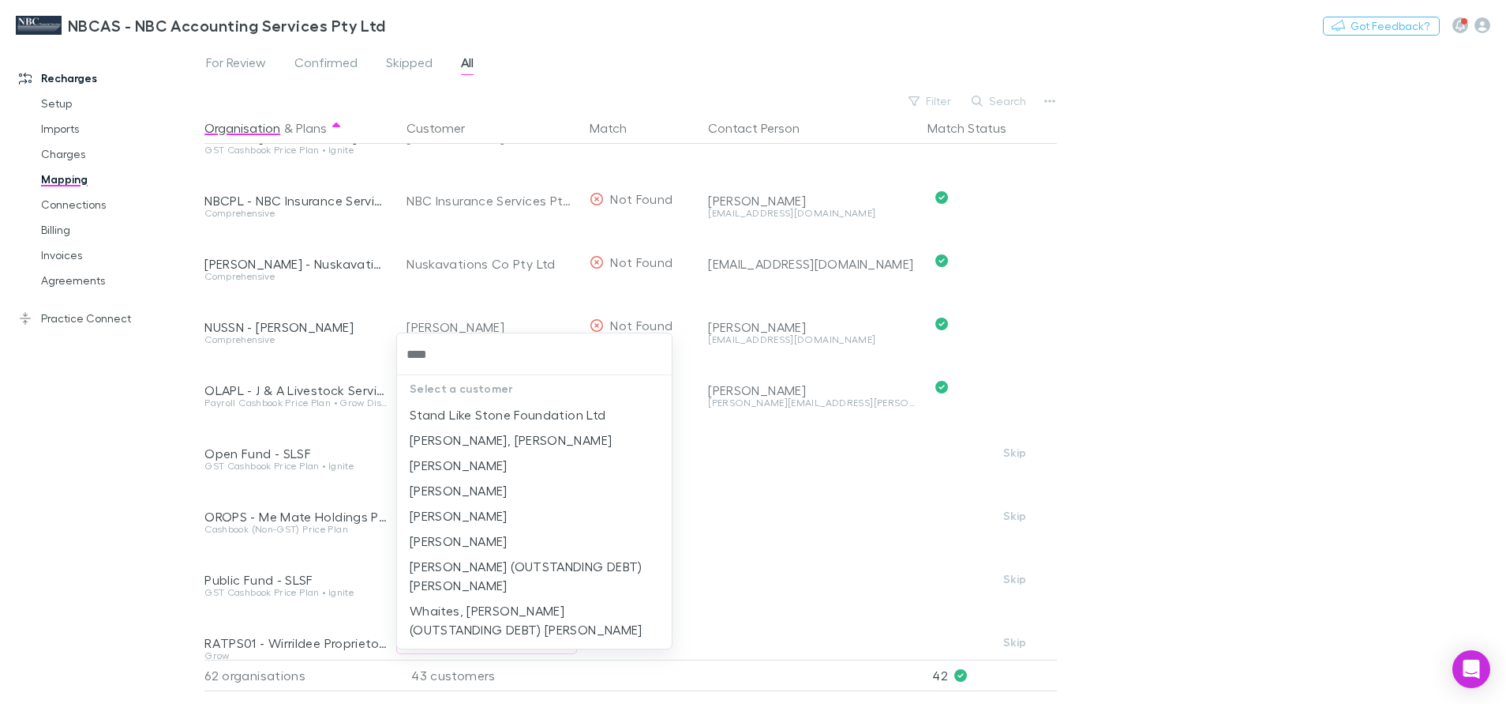
type input "*****"
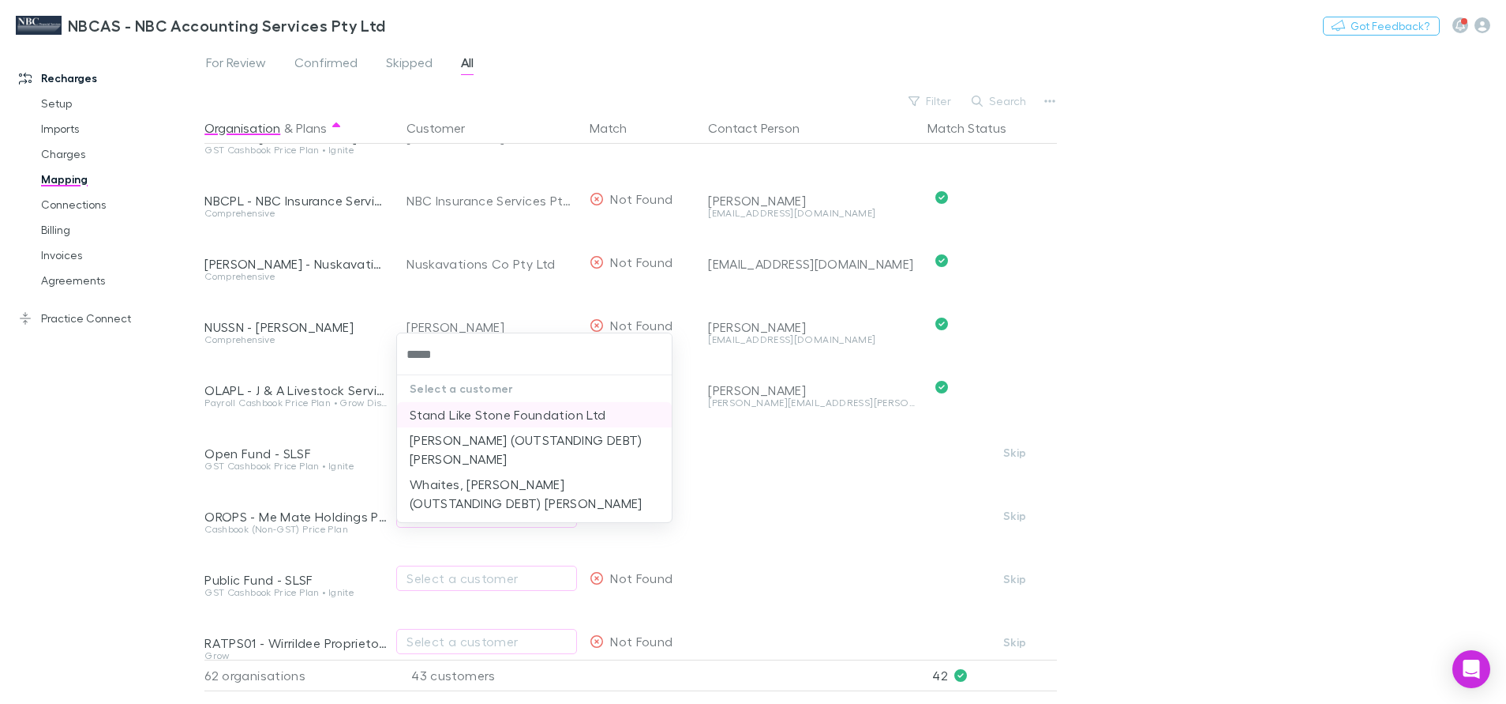
click at [452, 415] on li "Stand Like Stone Foundation Ltd" at bounding box center [534, 414] width 275 height 25
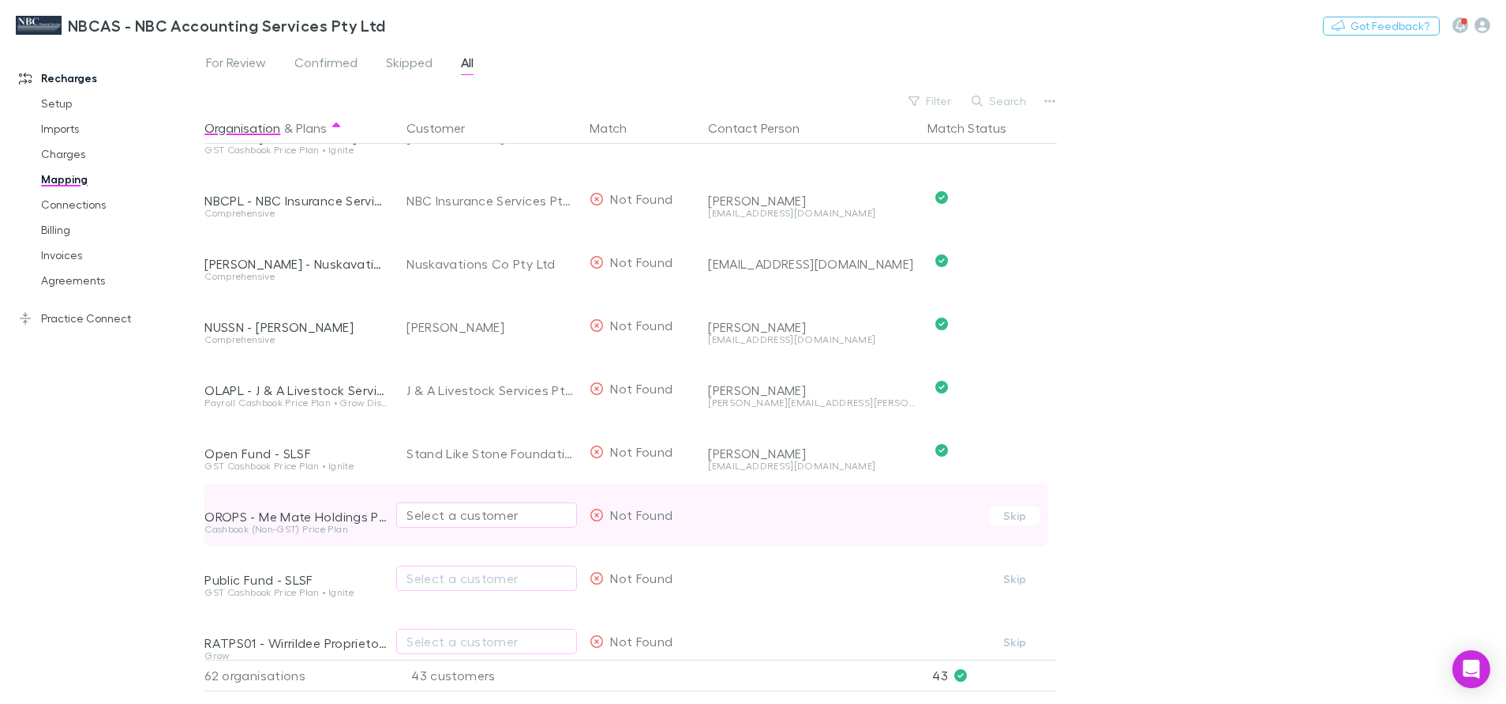
click at [463, 509] on div "Select a customer" at bounding box center [487, 514] width 160 height 19
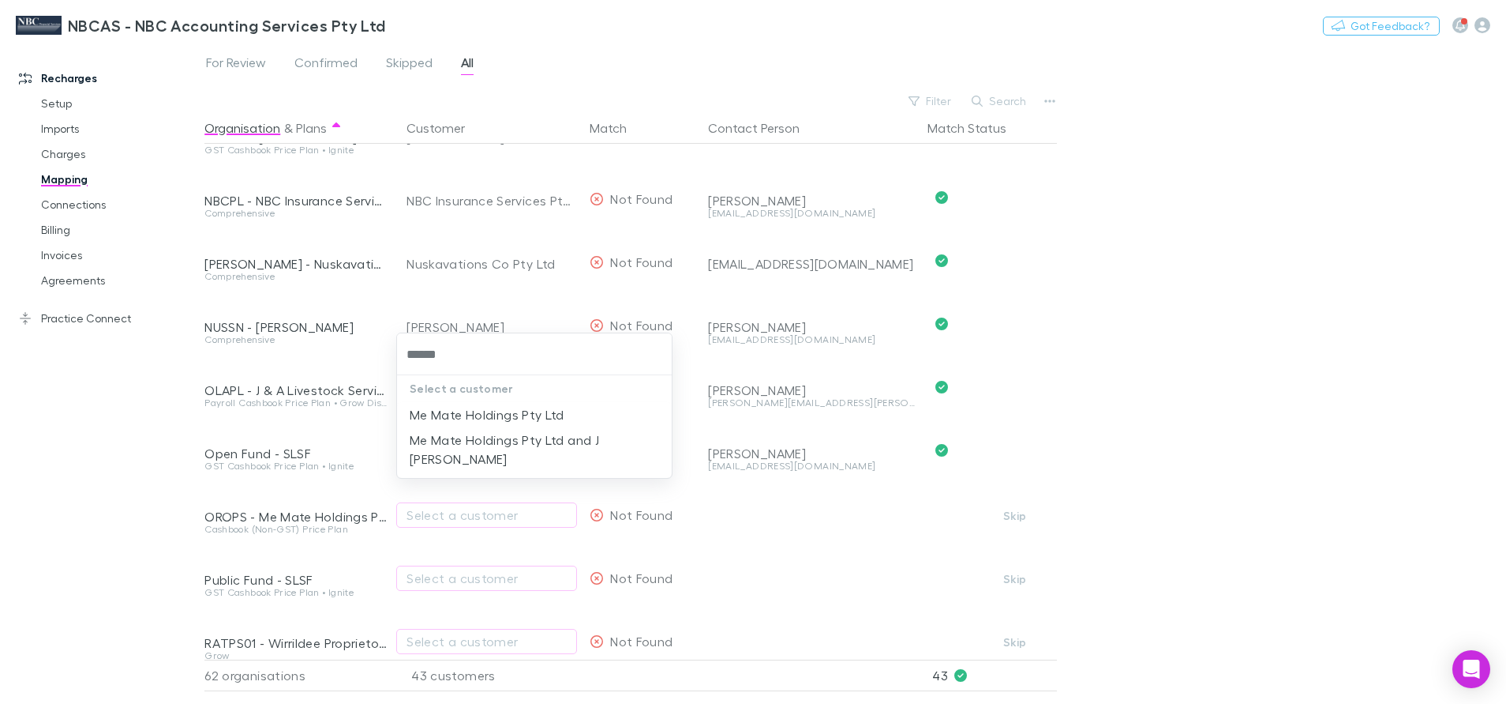
type input "*******"
click at [474, 418] on li "Me Mate Holdings Pty Ltd" at bounding box center [534, 414] width 275 height 25
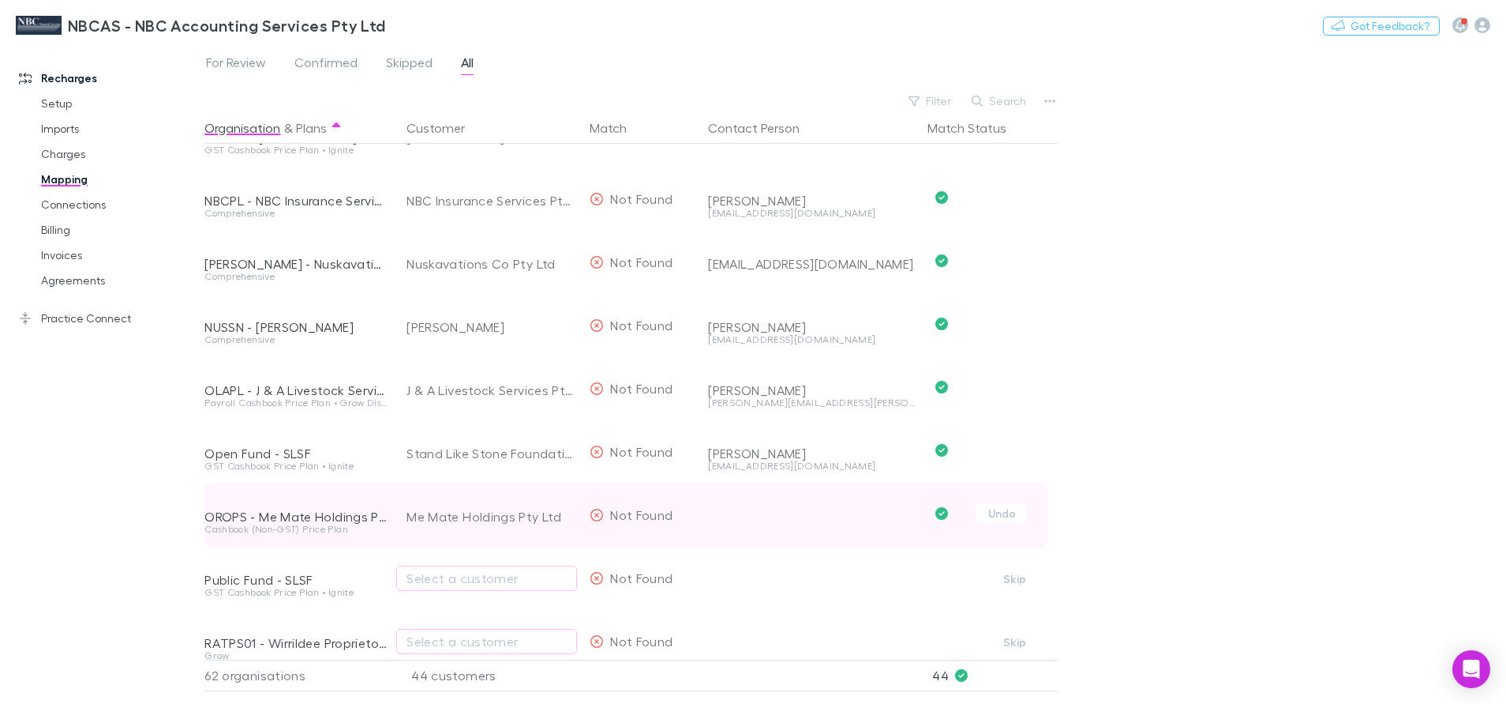
click at [493, 511] on div "Me Mate Holdings Pty Ltd" at bounding box center [492, 516] width 171 height 63
click at [550, 516] on div "Me Mate Holdings Pty Ltd" at bounding box center [492, 516] width 171 height 63
click at [995, 515] on button "Undo" at bounding box center [1002, 513] width 51 height 19
click at [513, 518] on div "Me Mate Holdings Pty Ltd" at bounding box center [471, 514] width 129 height 19
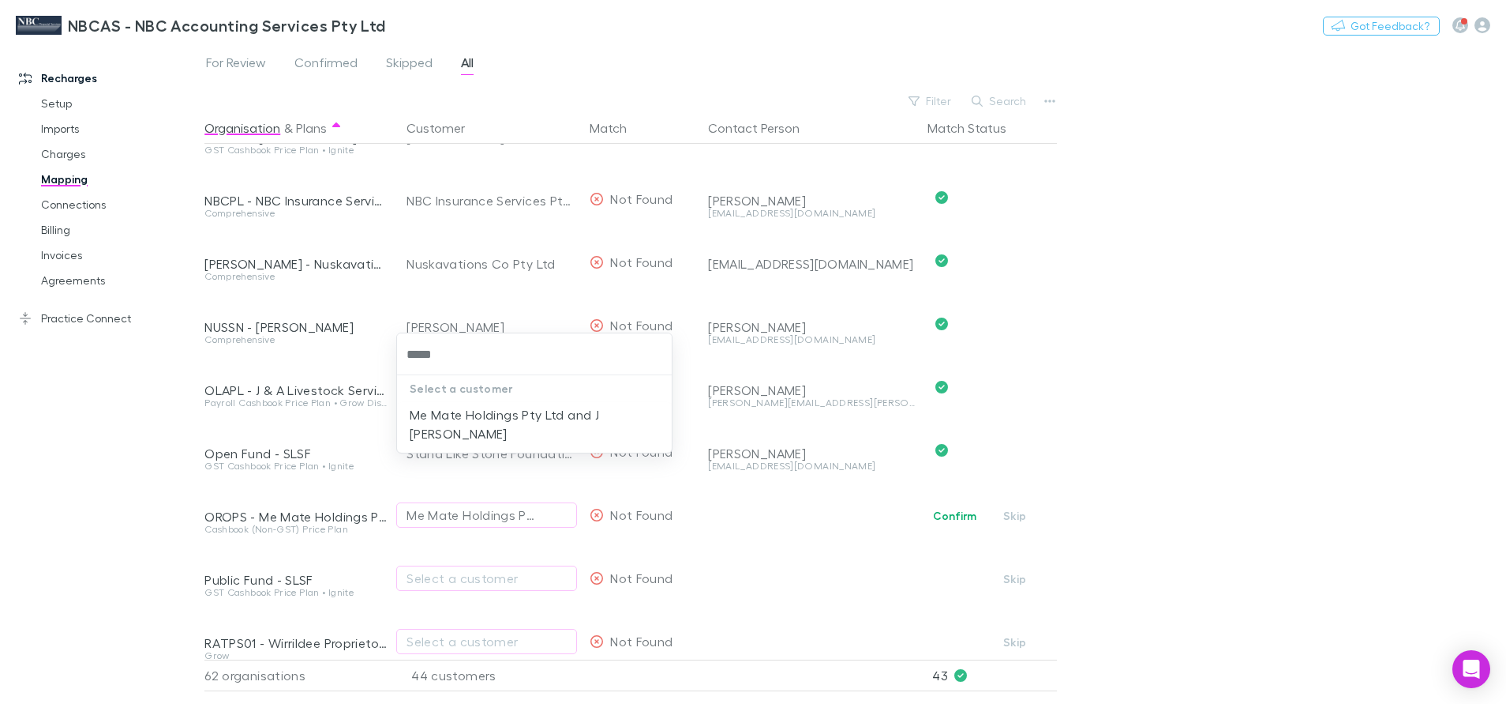
type input "******"
click at [475, 422] on li "Me Mate Holdings Pty Ltd and J O'Rourke" at bounding box center [534, 424] width 275 height 44
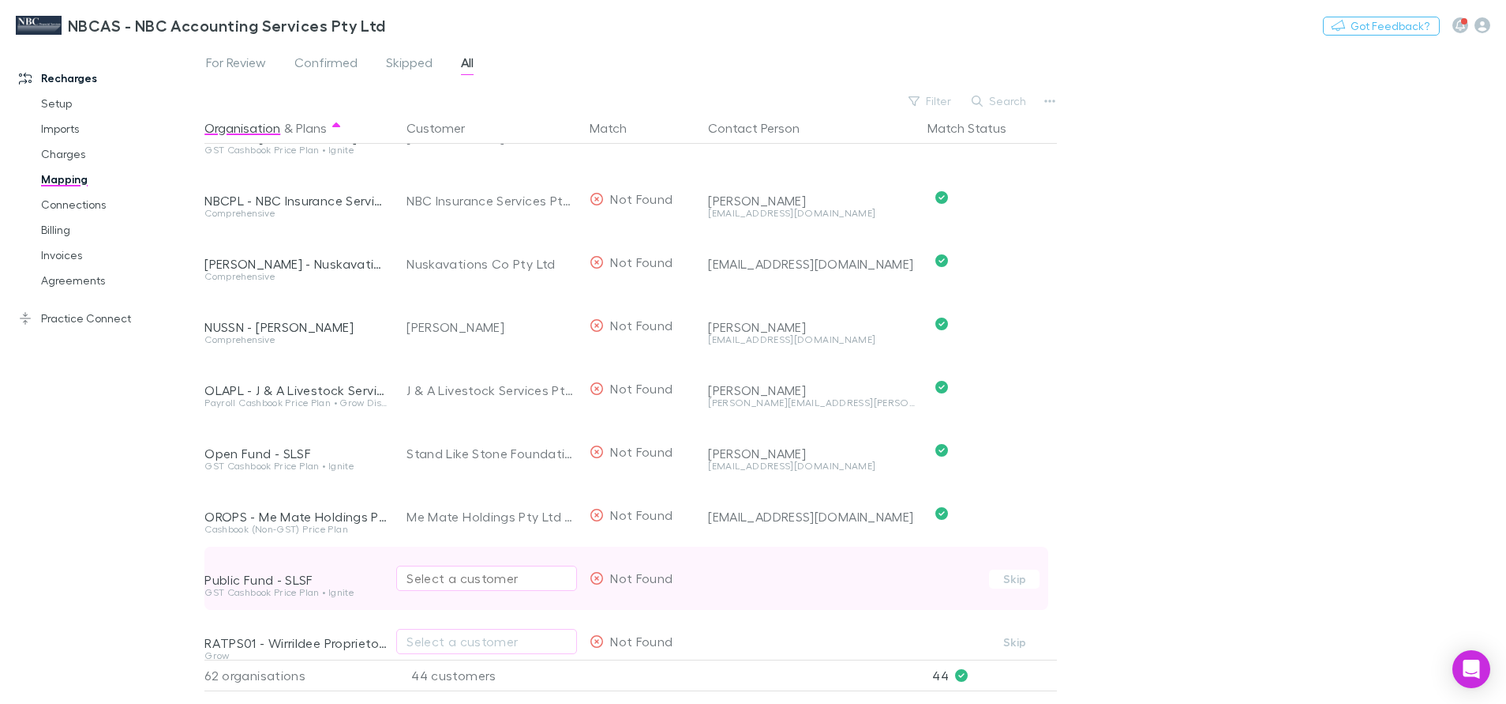
click at [471, 578] on div "Select a customer" at bounding box center [487, 577] width 160 height 19
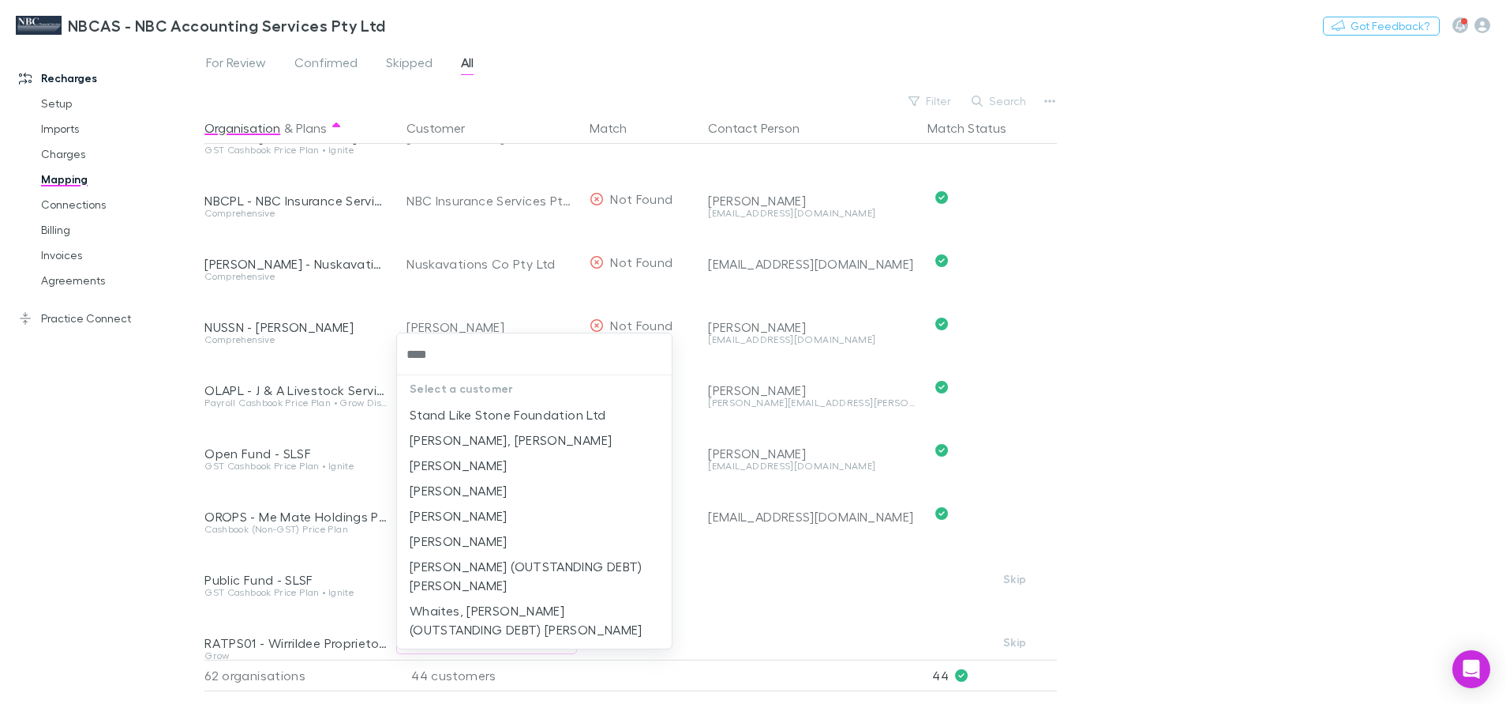
type input "*****"
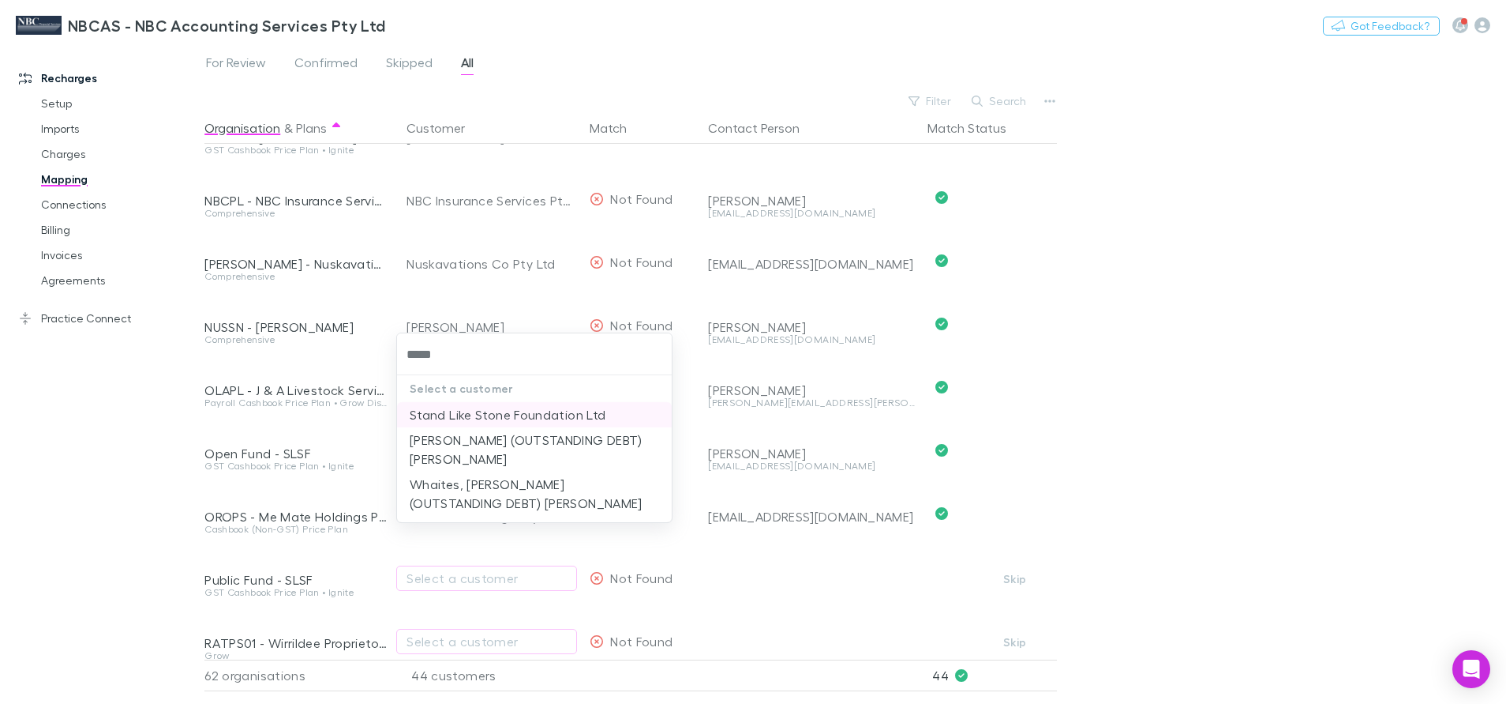
click at [470, 417] on li "Stand Like Stone Foundation Ltd" at bounding box center [534, 414] width 275 height 25
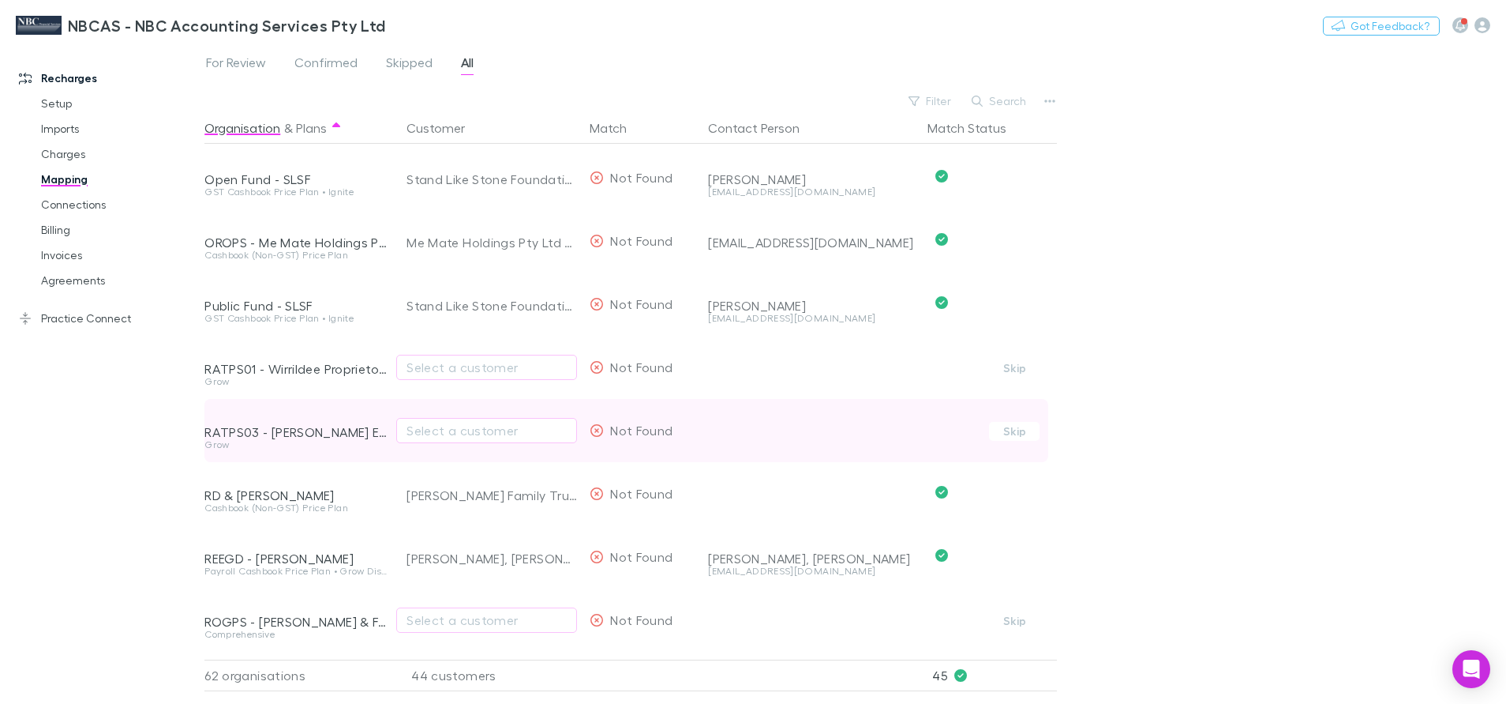
scroll to position [2487, 0]
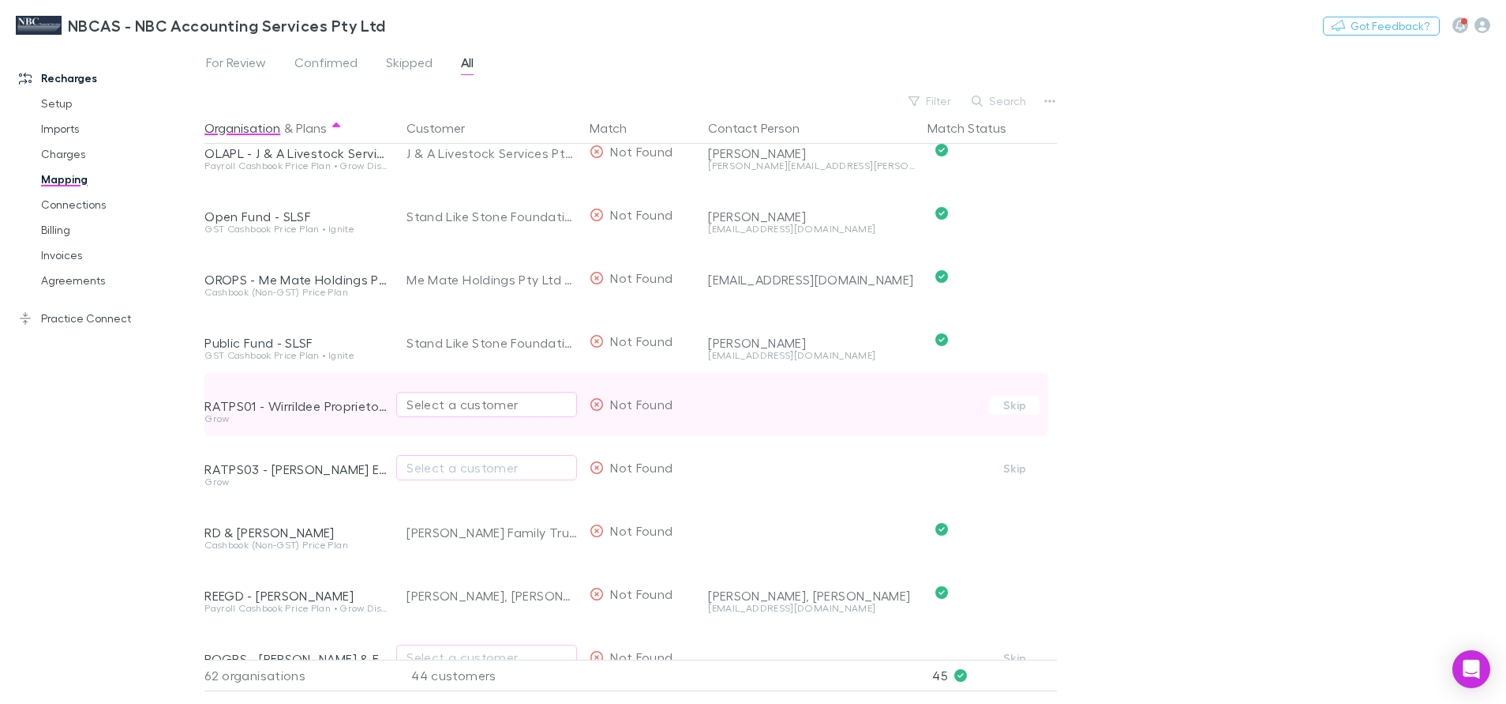
click at [464, 401] on div "Select a customer" at bounding box center [487, 404] width 160 height 19
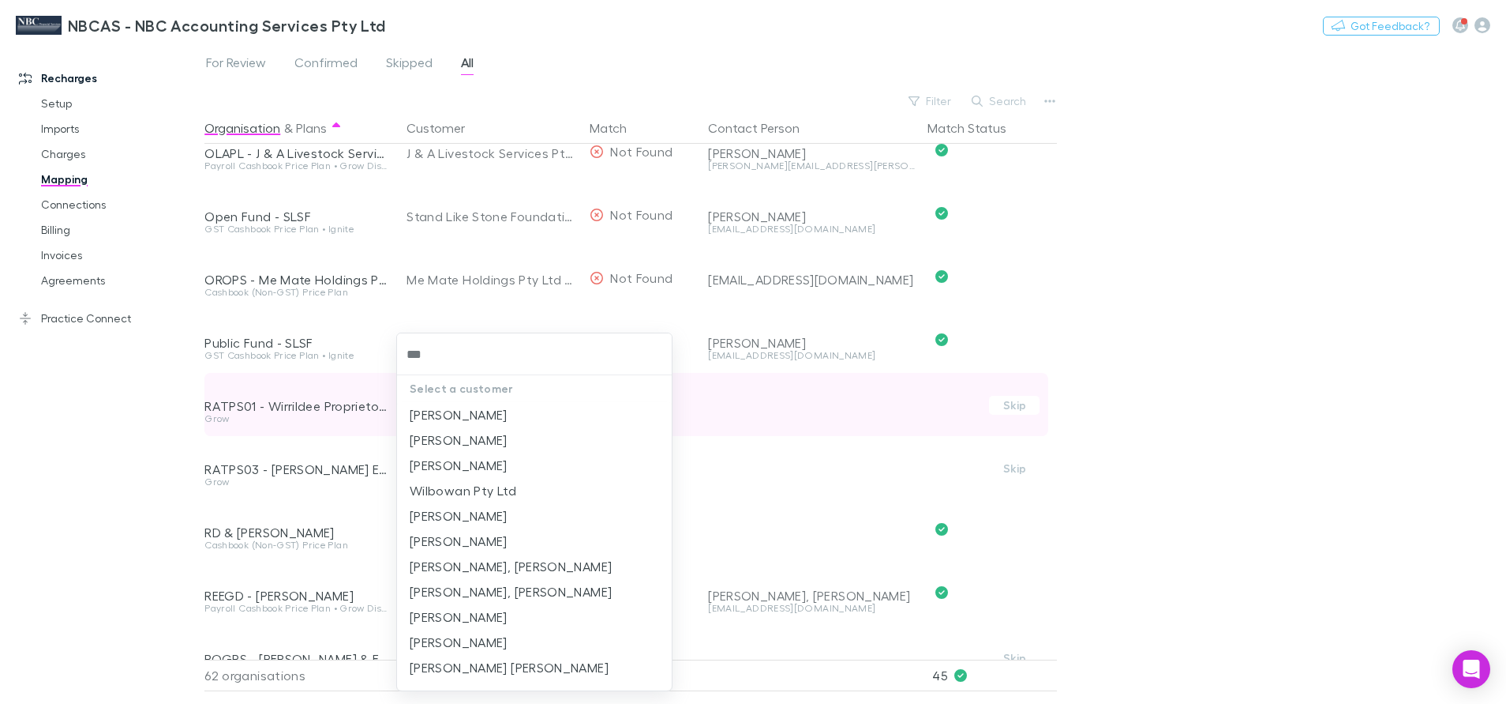
type input "****"
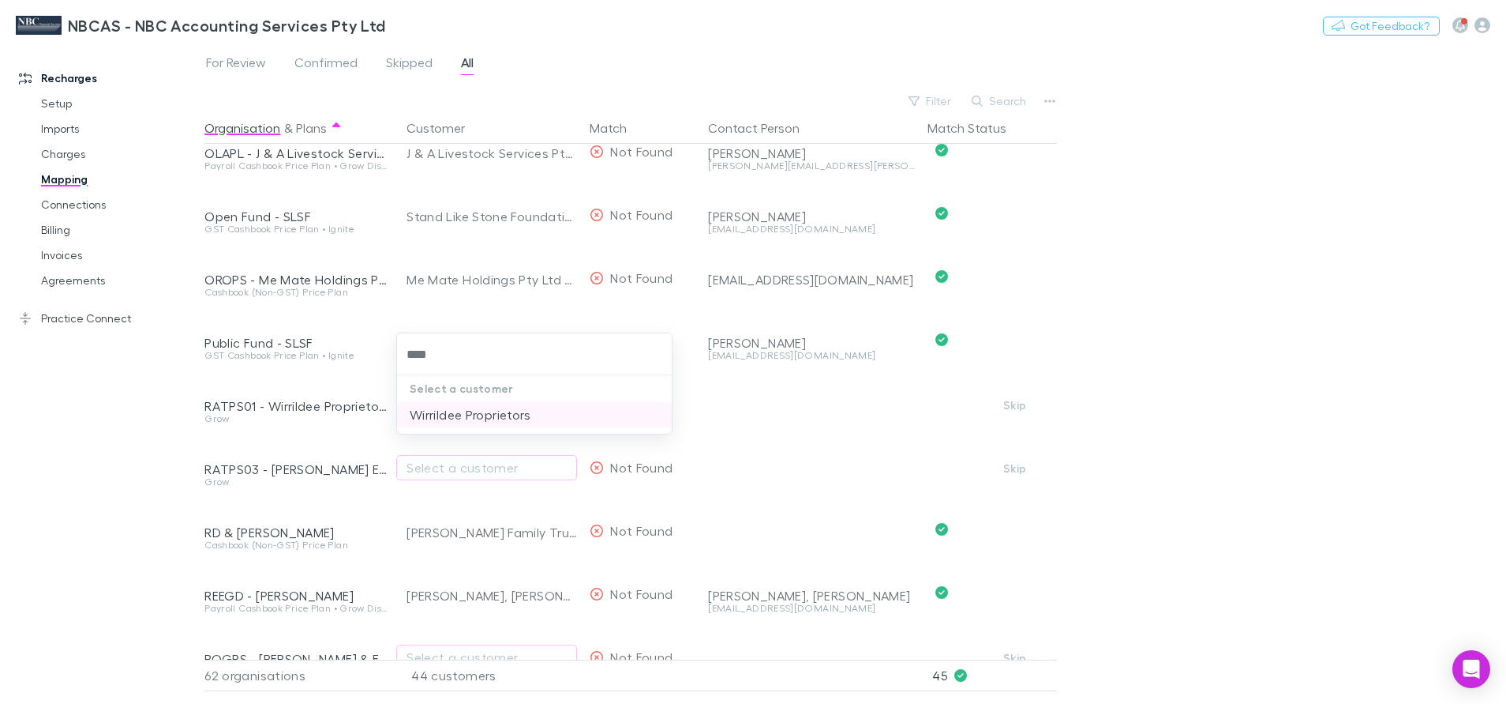
click at [433, 414] on li "Wirrildee Proprietors" at bounding box center [534, 414] width 275 height 25
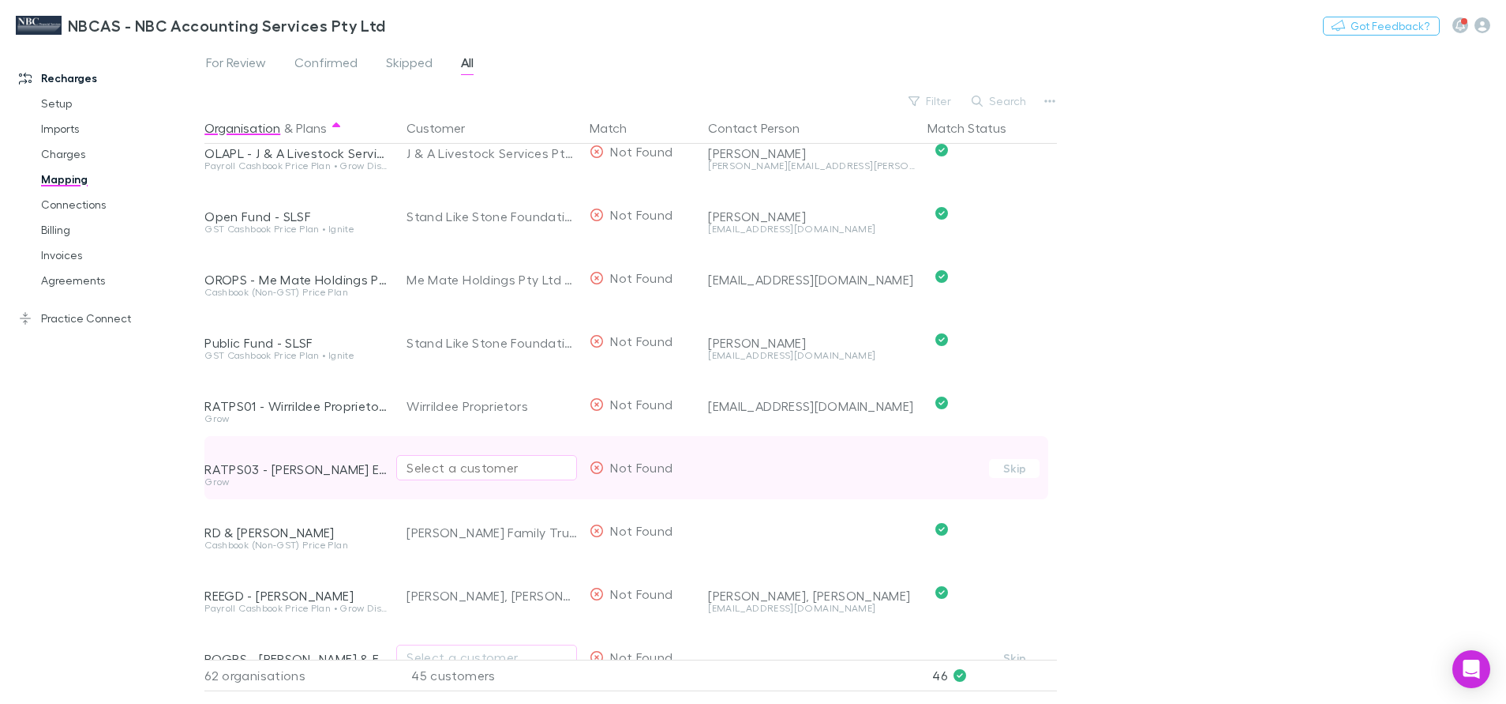
click at [458, 467] on div "Select a customer" at bounding box center [487, 467] width 160 height 19
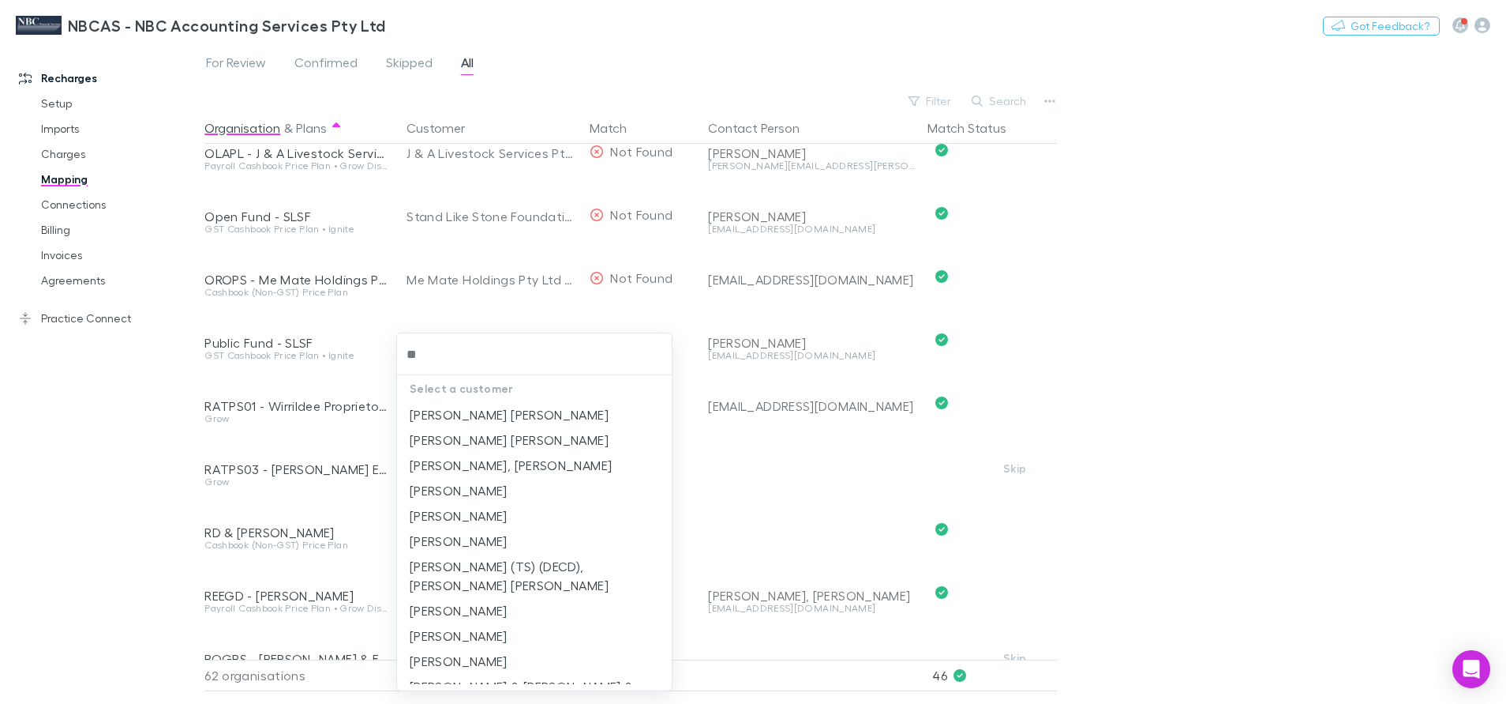
type input "***"
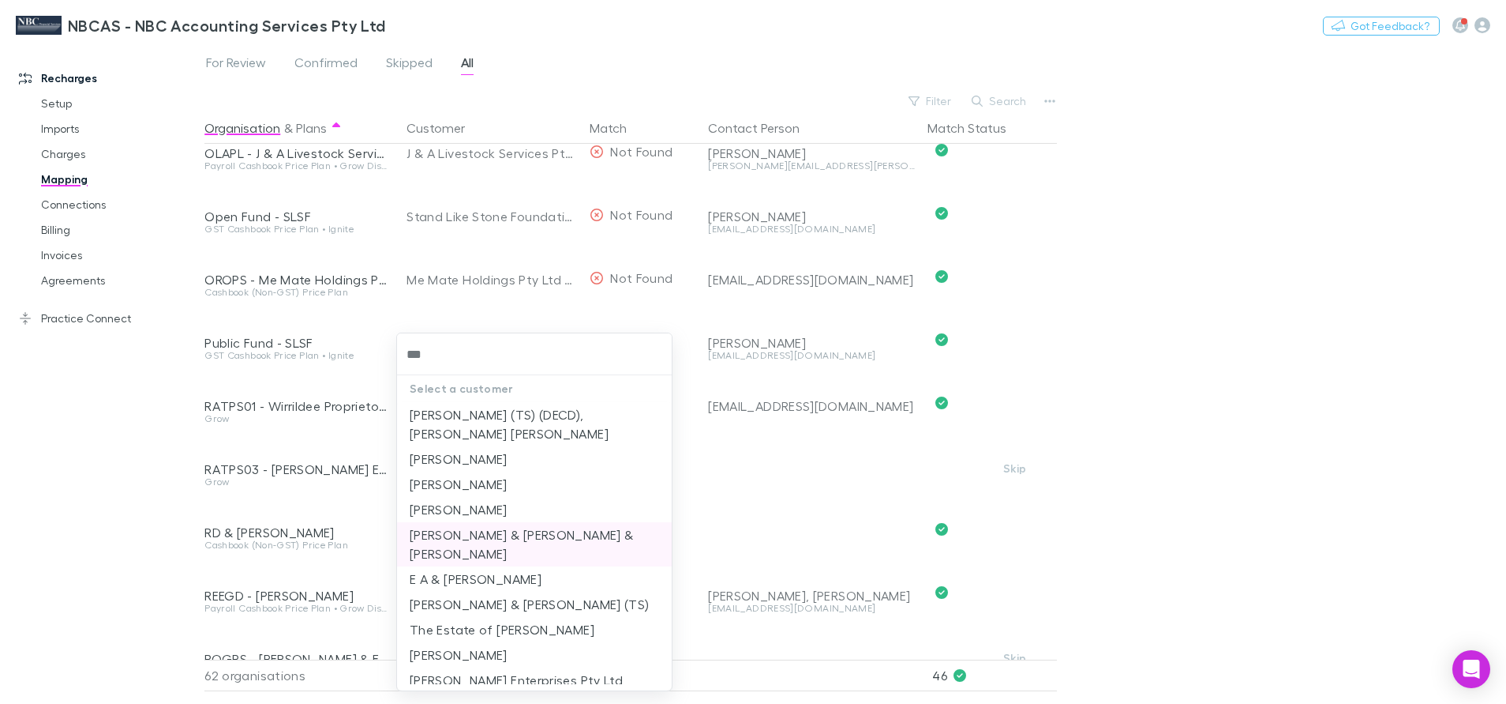
click at [520, 523] on li "E.A Ratcliff & H.A Ratcliff & J.D Ratcliff" at bounding box center [534, 544] width 275 height 44
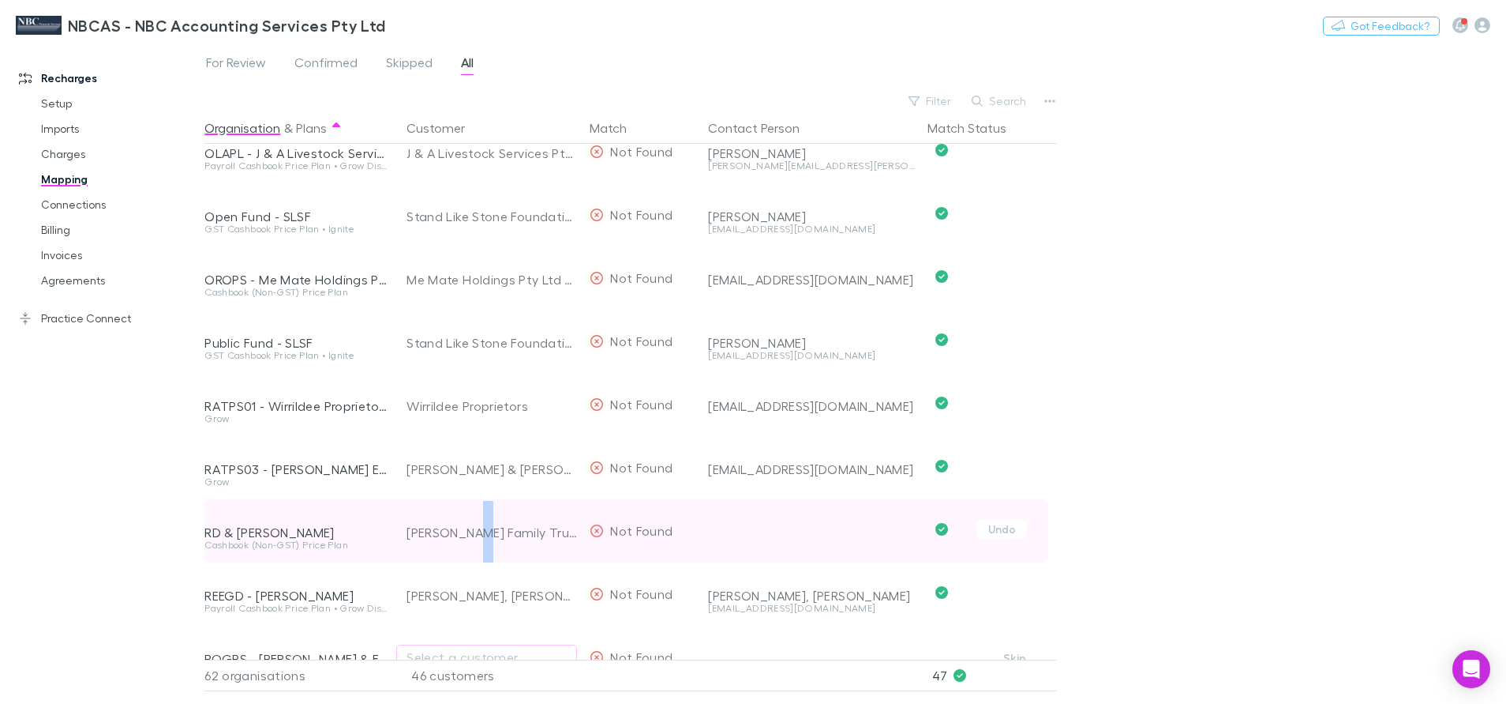
click at [473, 544] on div "Whittaker Family Trust" at bounding box center [492, 532] width 171 height 63
click at [1003, 535] on button "Undo" at bounding box center [1002, 529] width 51 height 19
click at [557, 528] on icon "button" at bounding box center [557, 530] width 9 height 13
click at [433, 531] on div "Select a customer" at bounding box center [487, 530] width 160 height 19
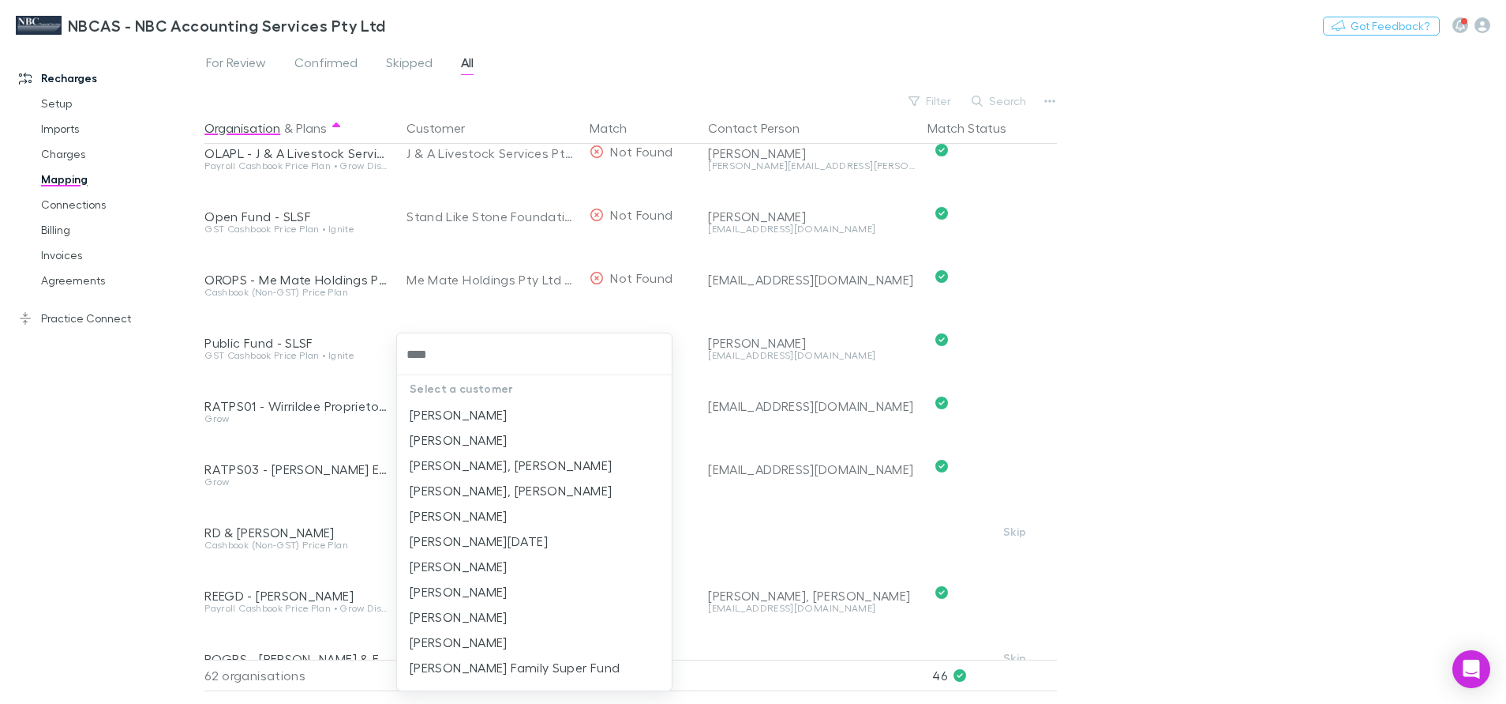
type input "*****"
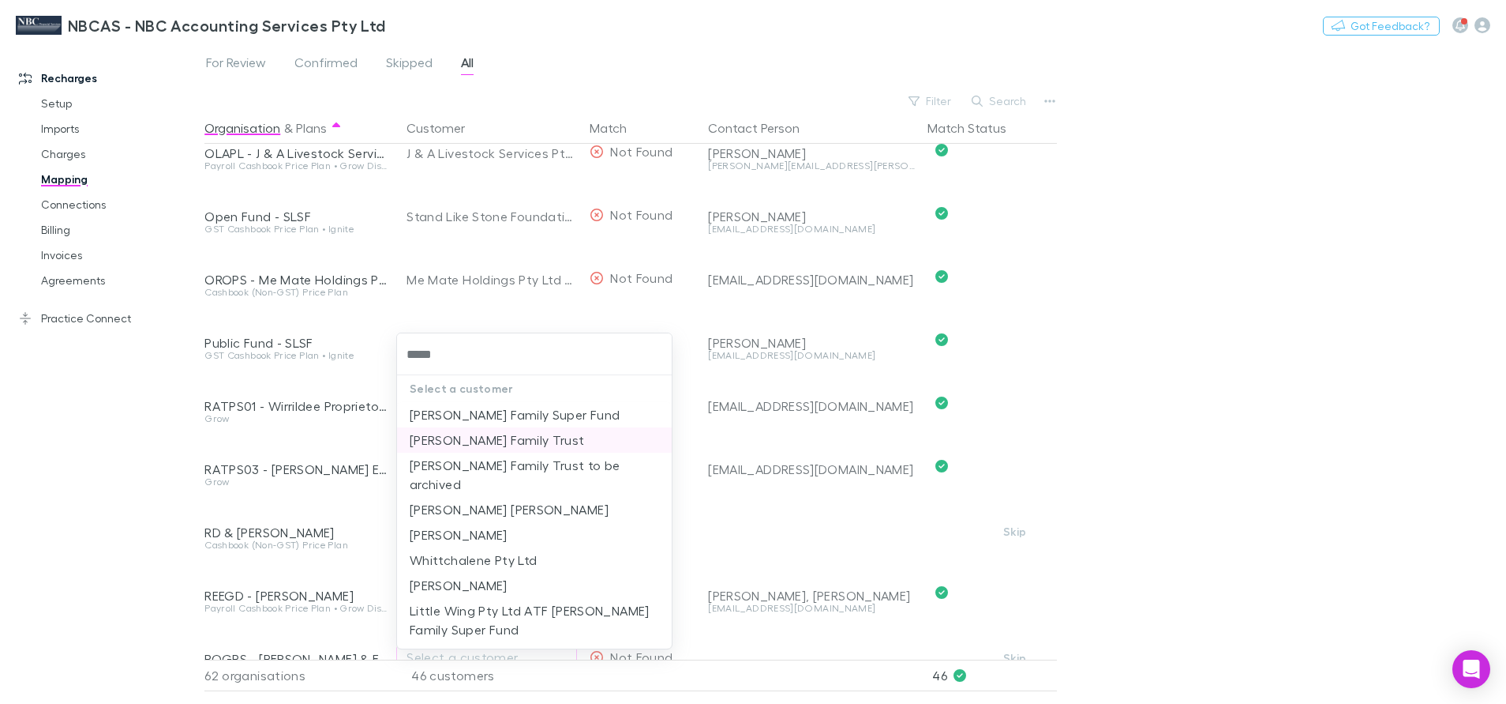
click at [508, 441] on li "Whittaker Family Trust" at bounding box center [534, 439] width 275 height 25
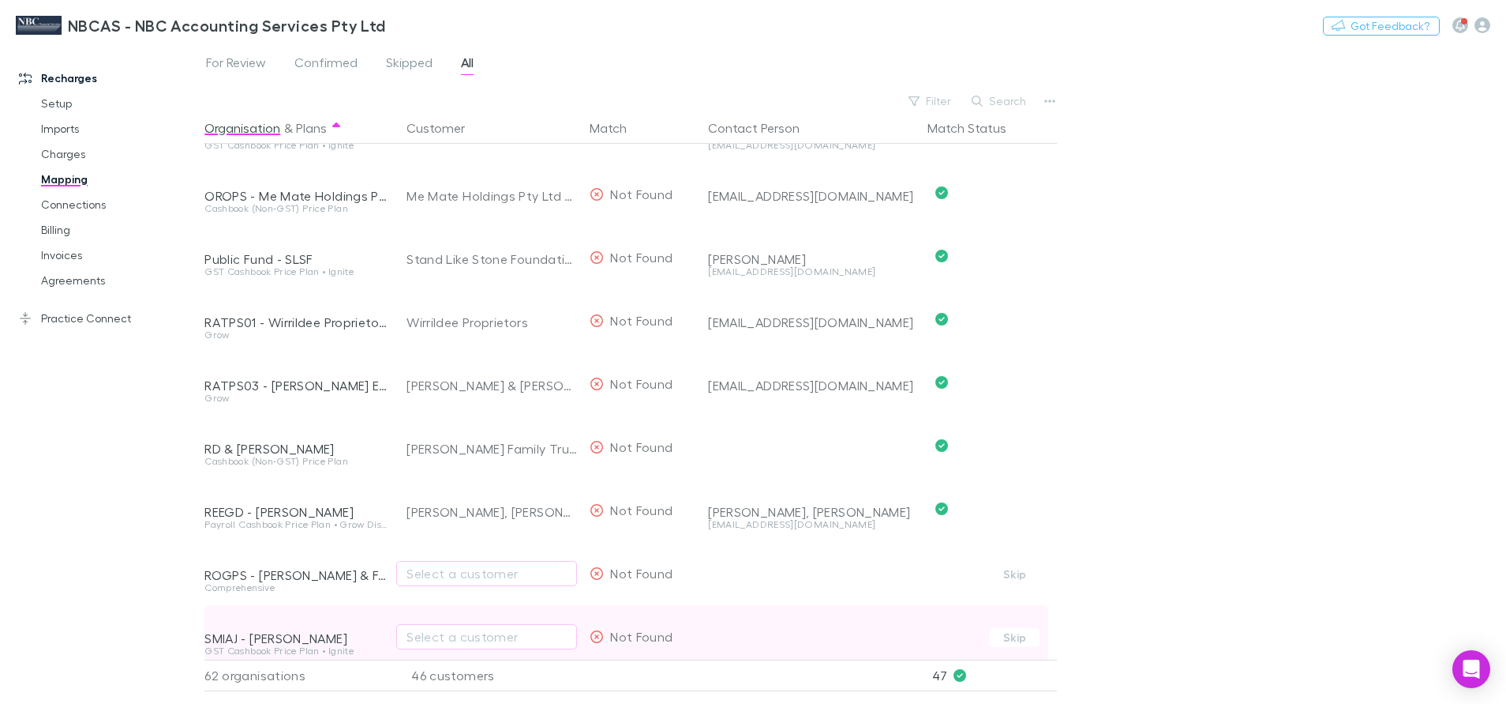
scroll to position [2606, 0]
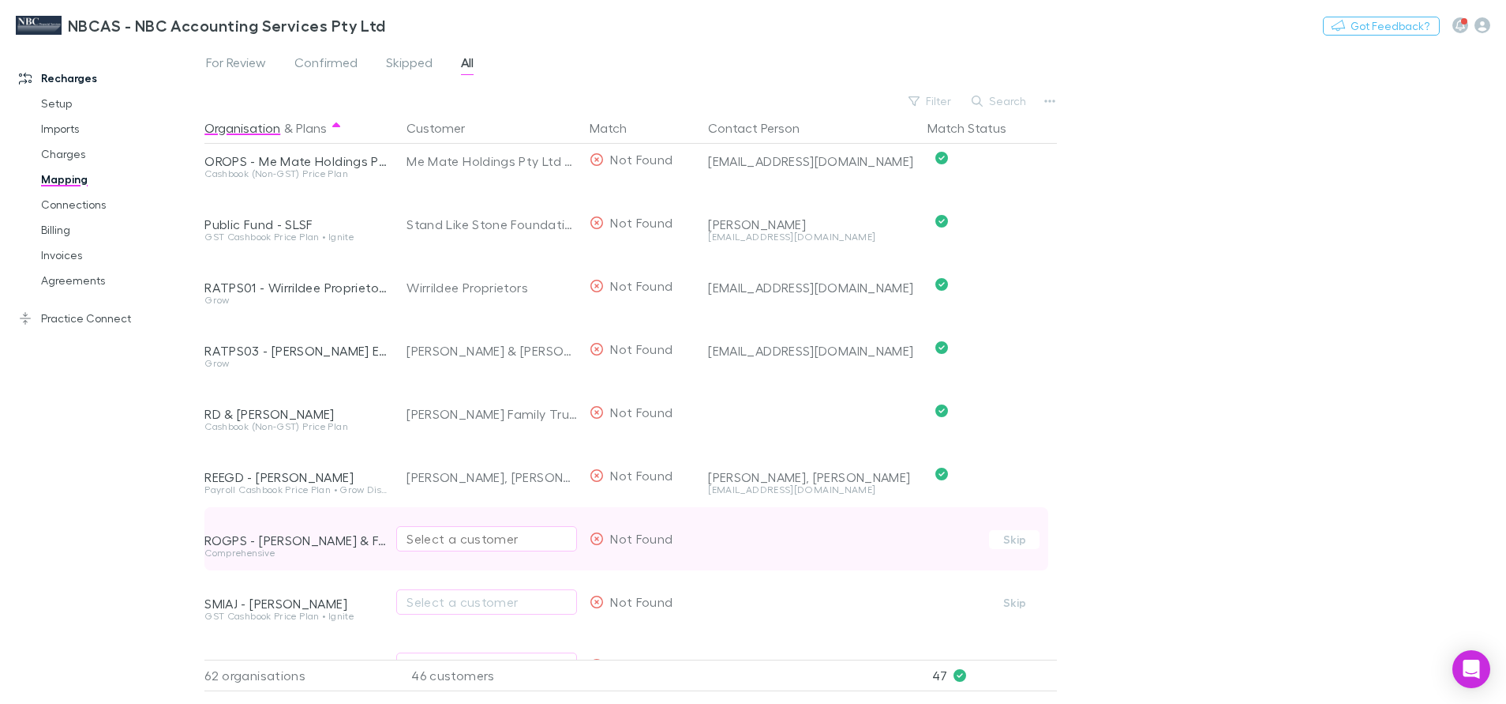
click at [460, 539] on div "Select a customer" at bounding box center [487, 538] width 160 height 19
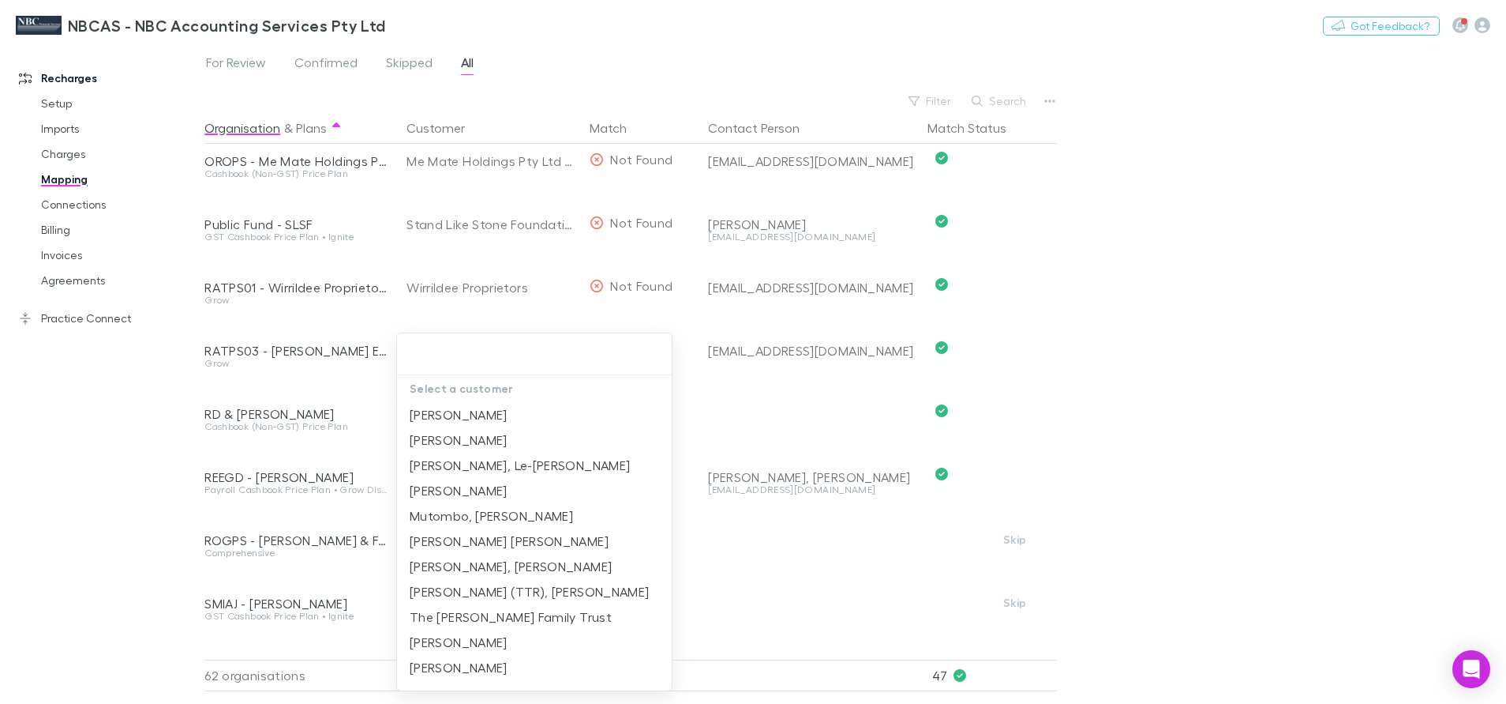
click at [444, 357] on input "text" at bounding box center [534, 354] width 262 height 29
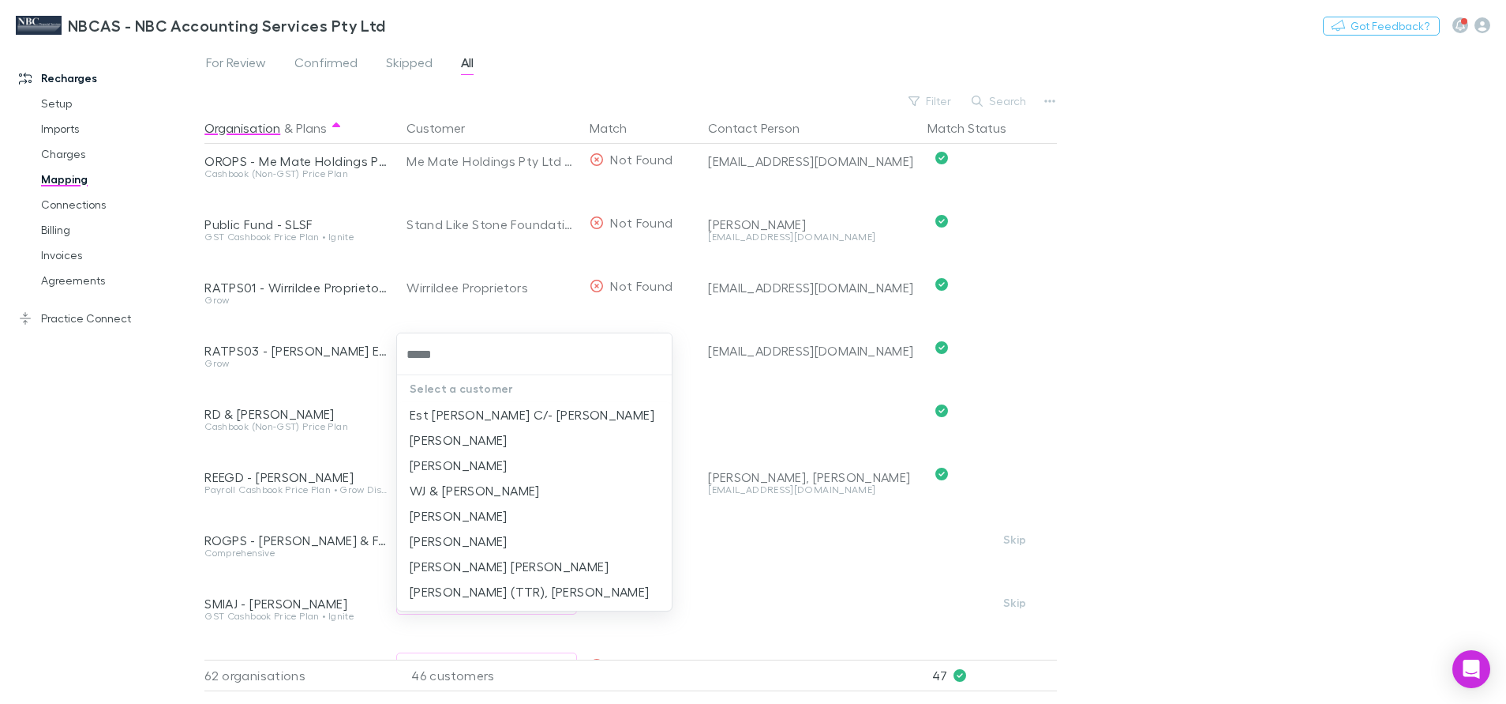
type input "******"
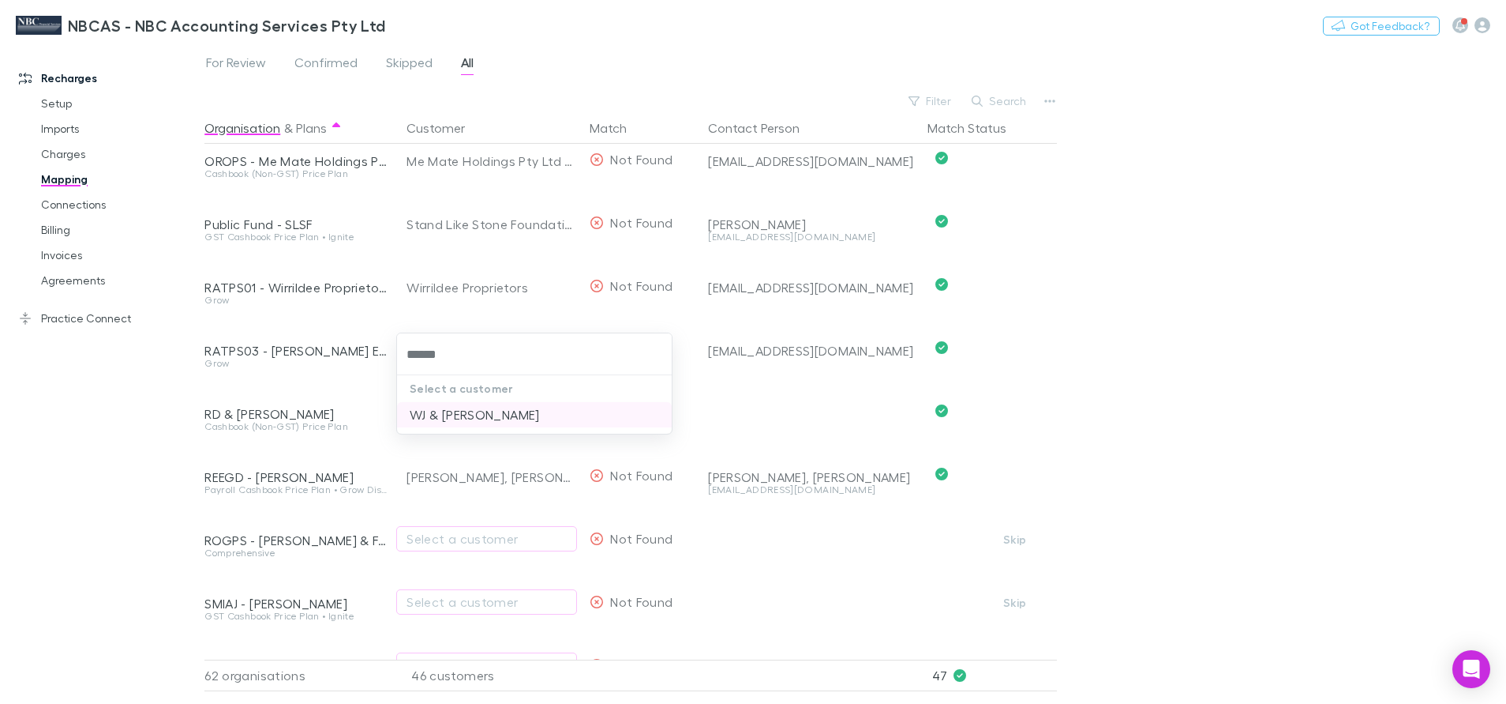
click at [458, 414] on li "WJ & FR Rogers" at bounding box center [534, 414] width 275 height 25
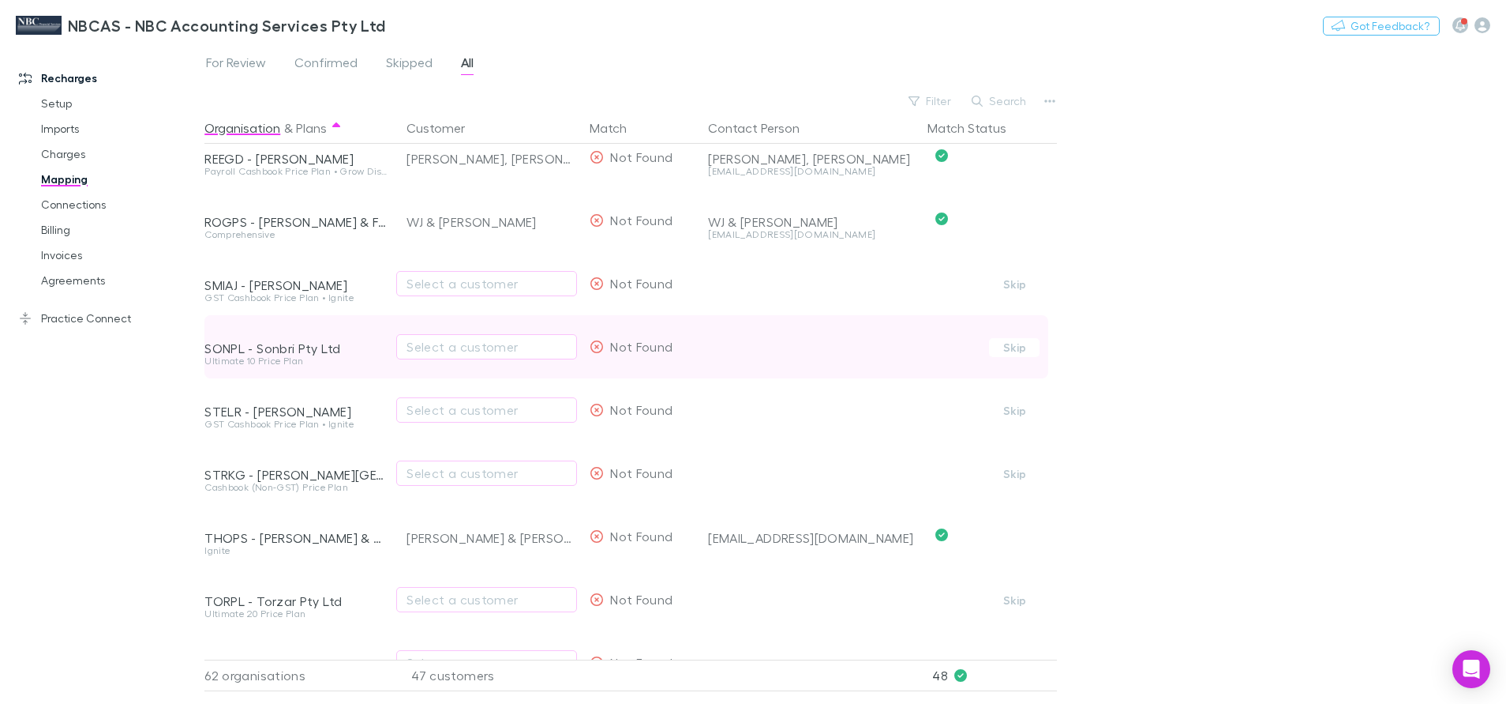
scroll to position [2961, 0]
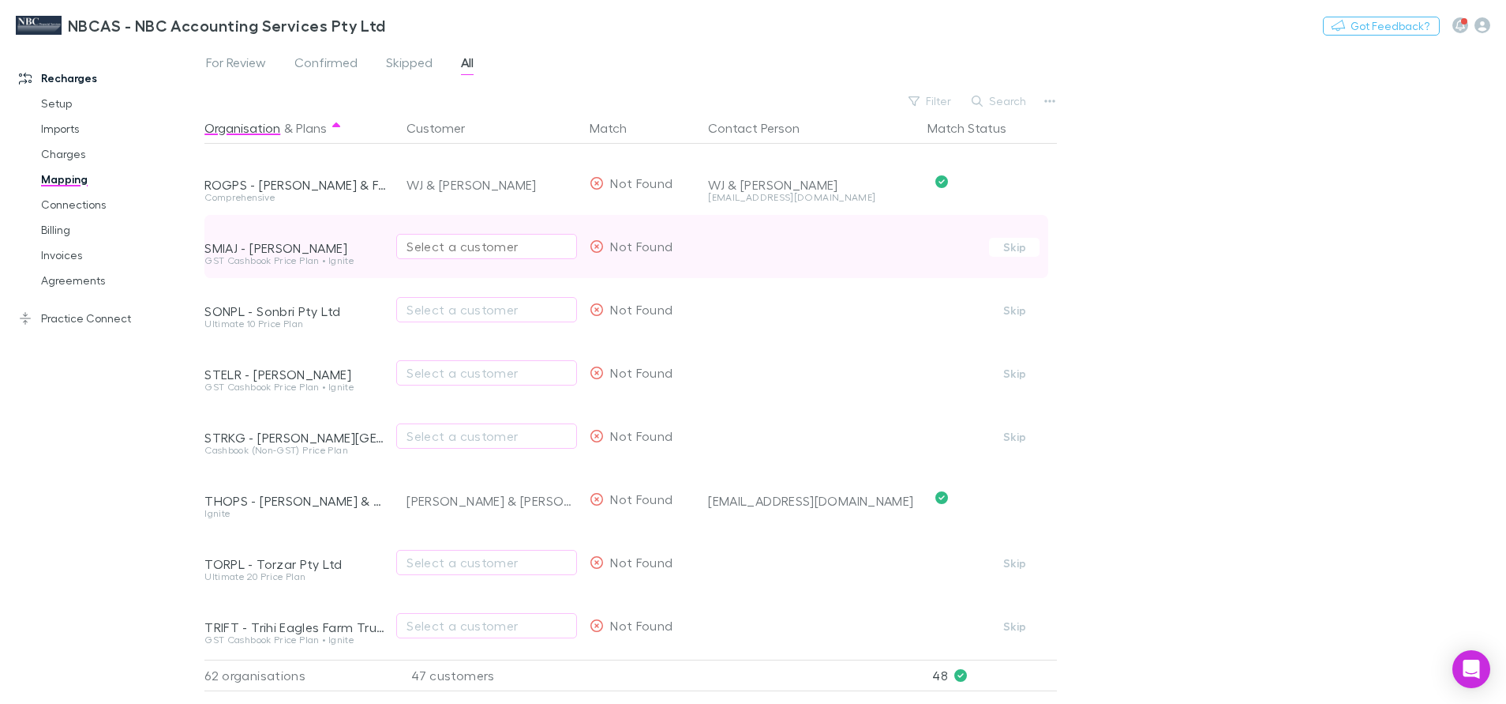
click at [438, 240] on div "Select a customer" at bounding box center [487, 246] width 160 height 19
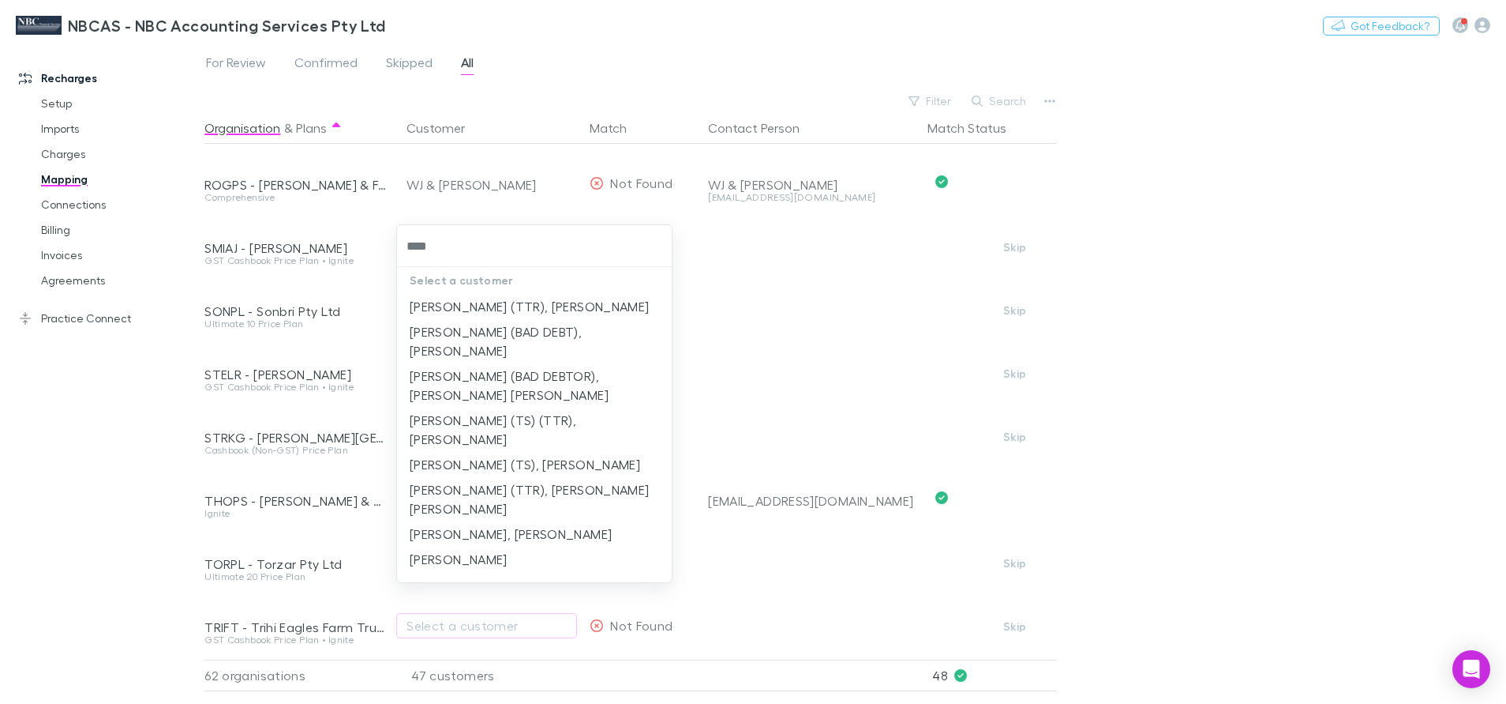
type input "*****"
click at [510, 546] on li "Smith, Andrew James" at bounding box center [534, 558] width 275 height 25
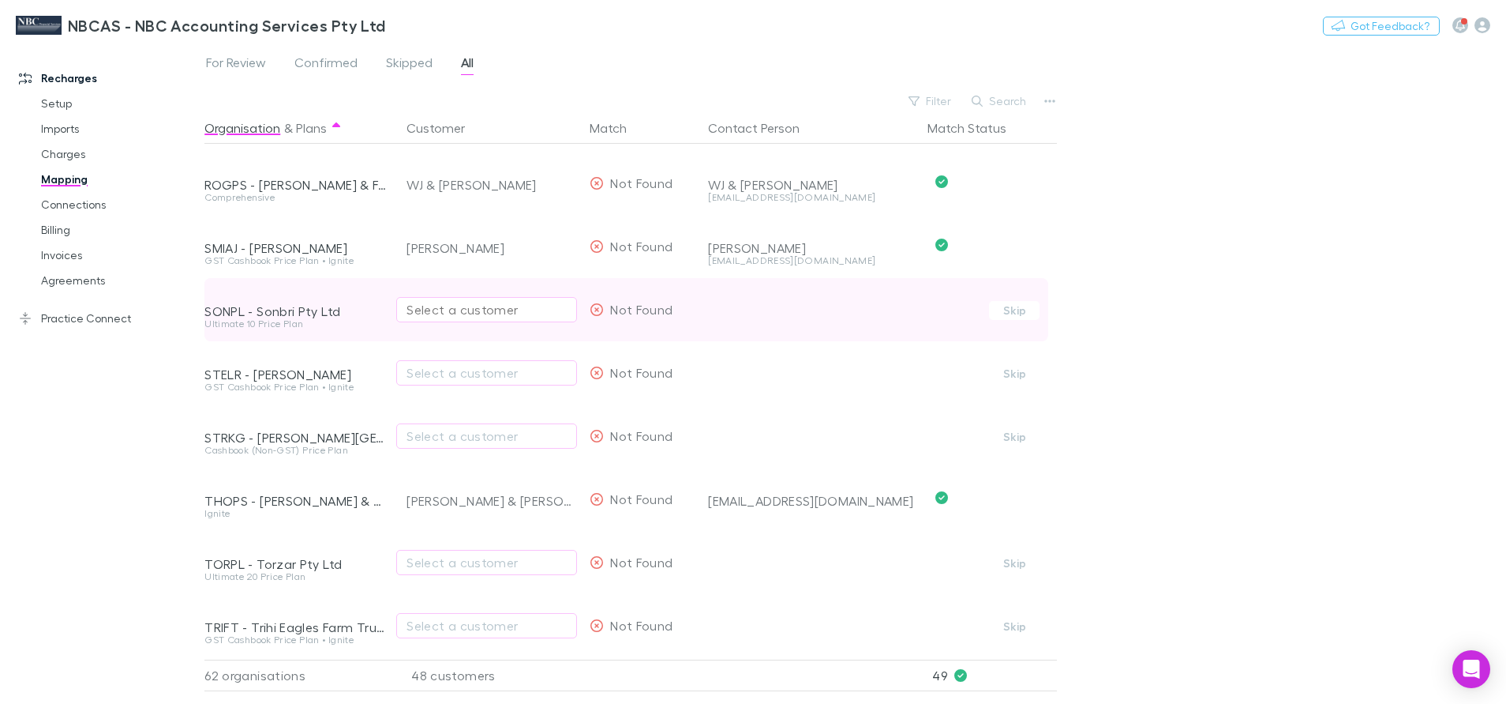
click at [458, 316] on div "Select a customer" at bounding box center [487, 309] width 160 height 19
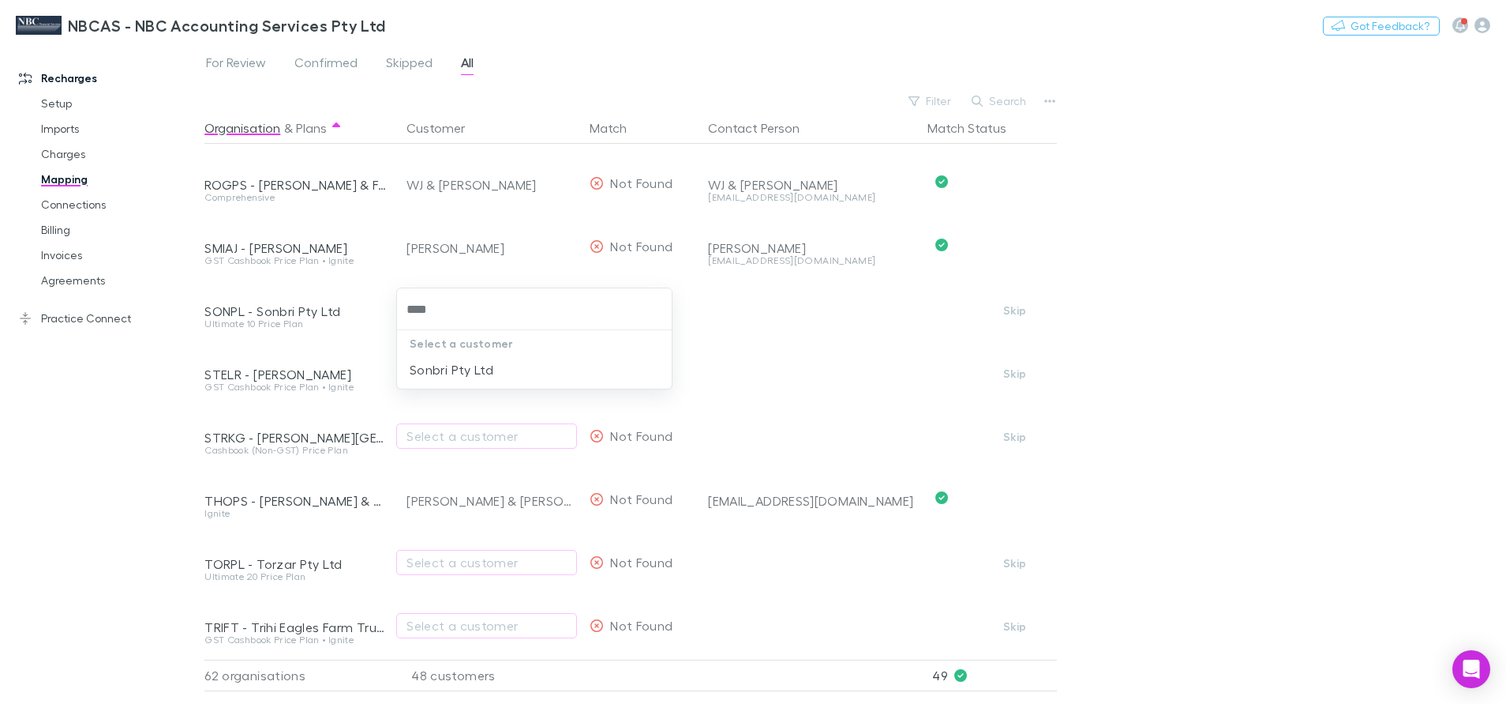
type input "*****"
click at [481, 370] on li "Sonbri Pty Ltd" at bounding box center [534, 369] width 275 height 25
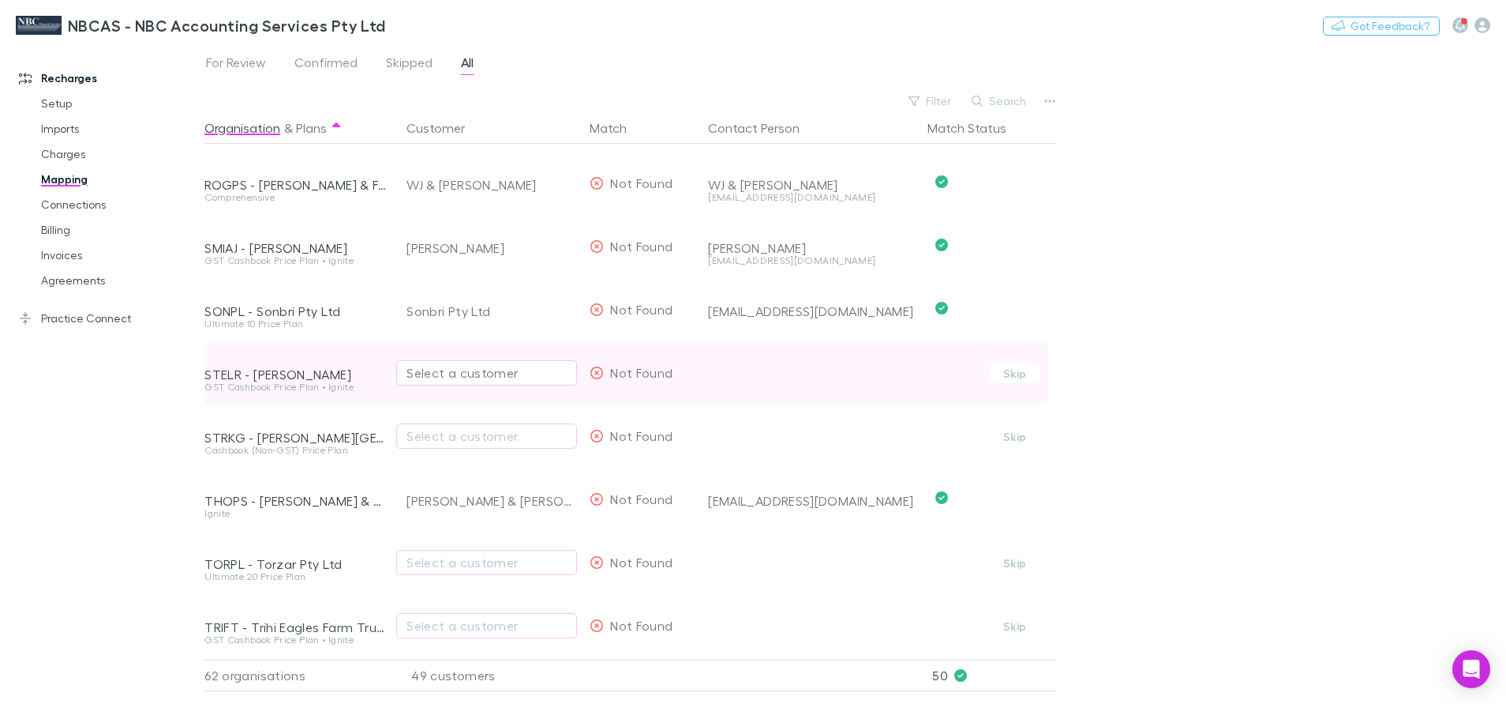
click at [480, 368] on div "Select a customer" at bounding box center [487, 372] width 160 height 19
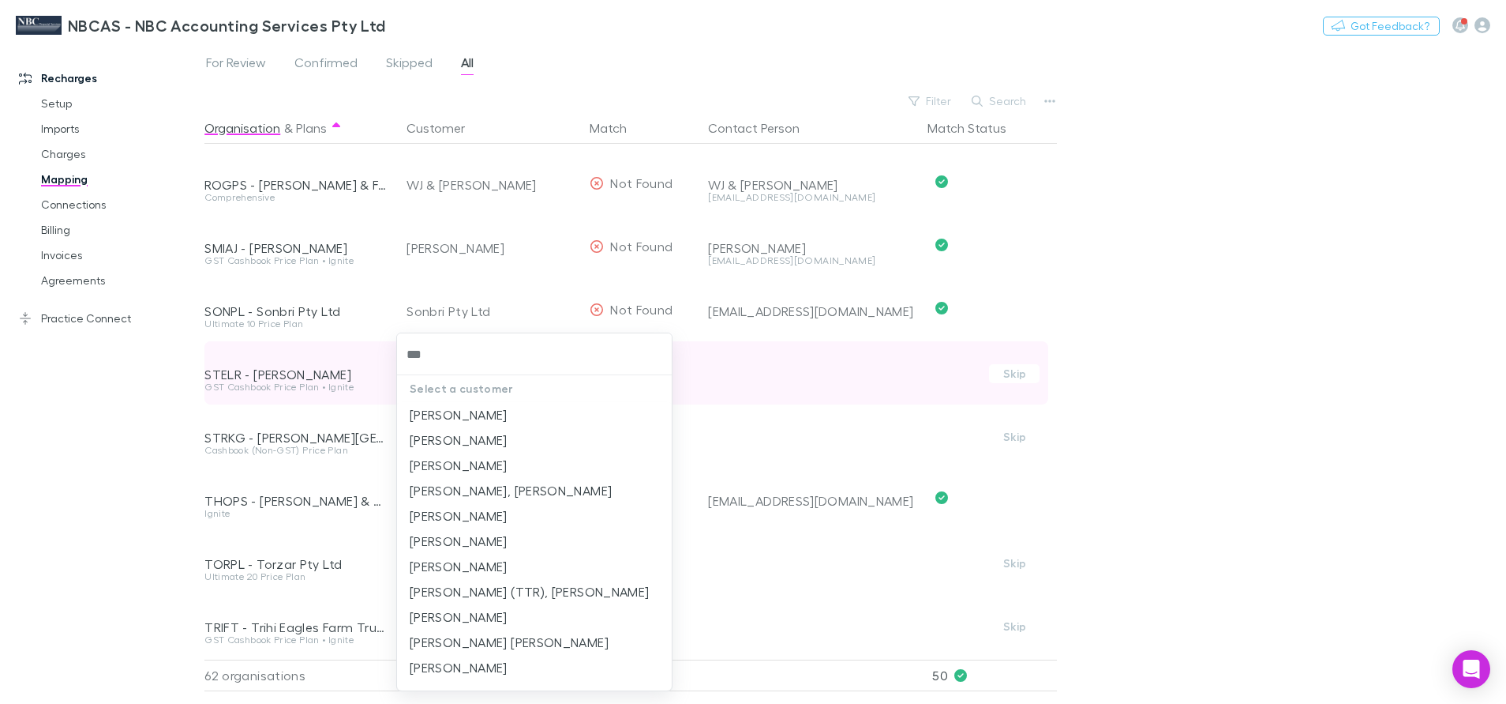
type input "****"
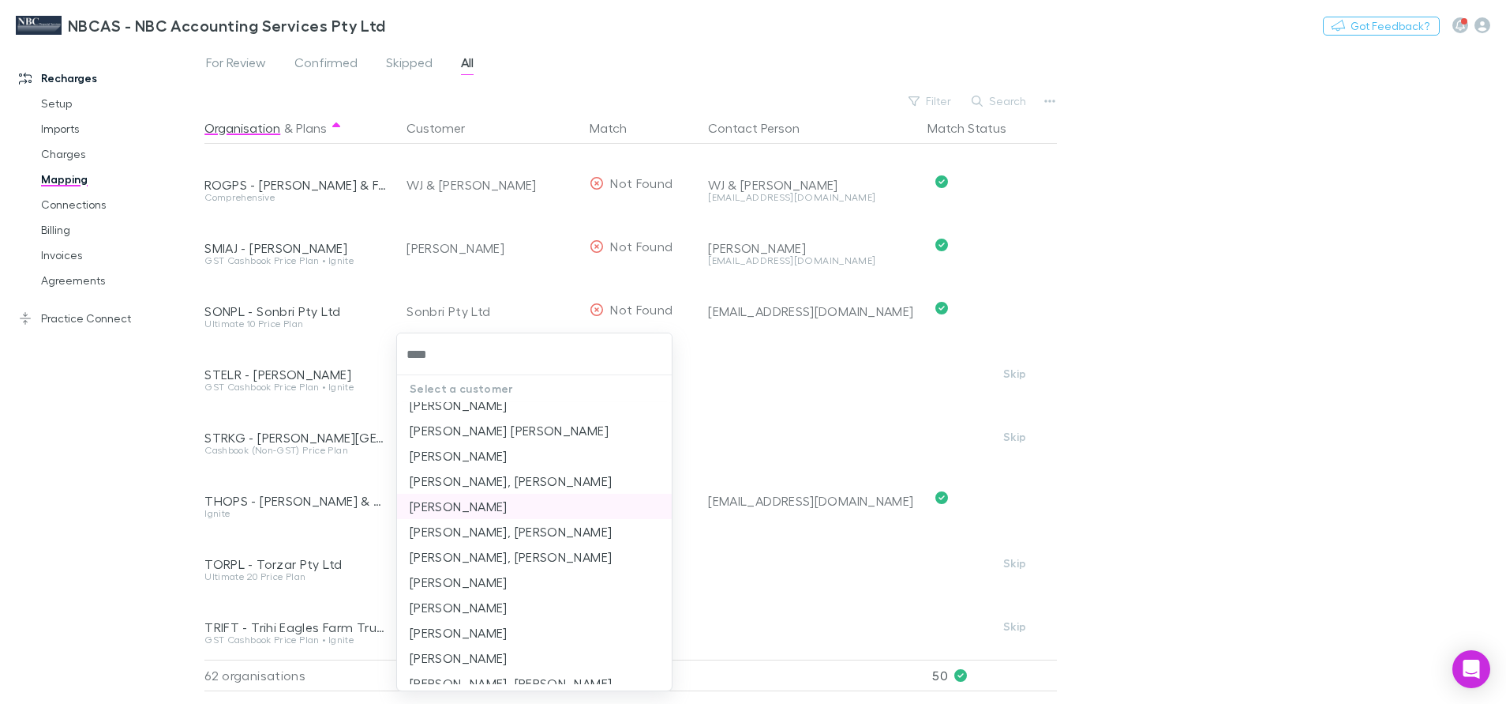
scroll to position [0, 0]
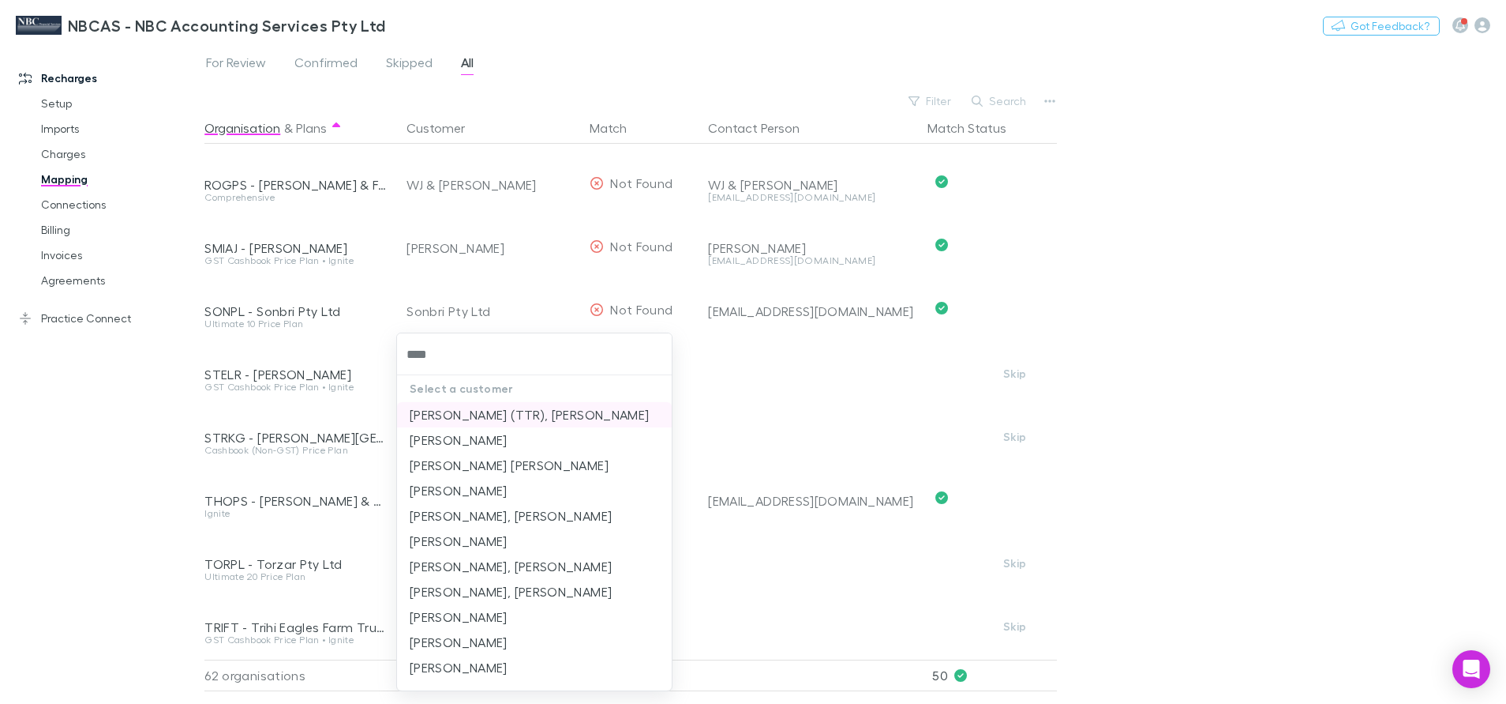
click at [492, 418] on li "Stevens (TTR), Leigh Russell" at bounding box center [534, 414] width 275 height 25
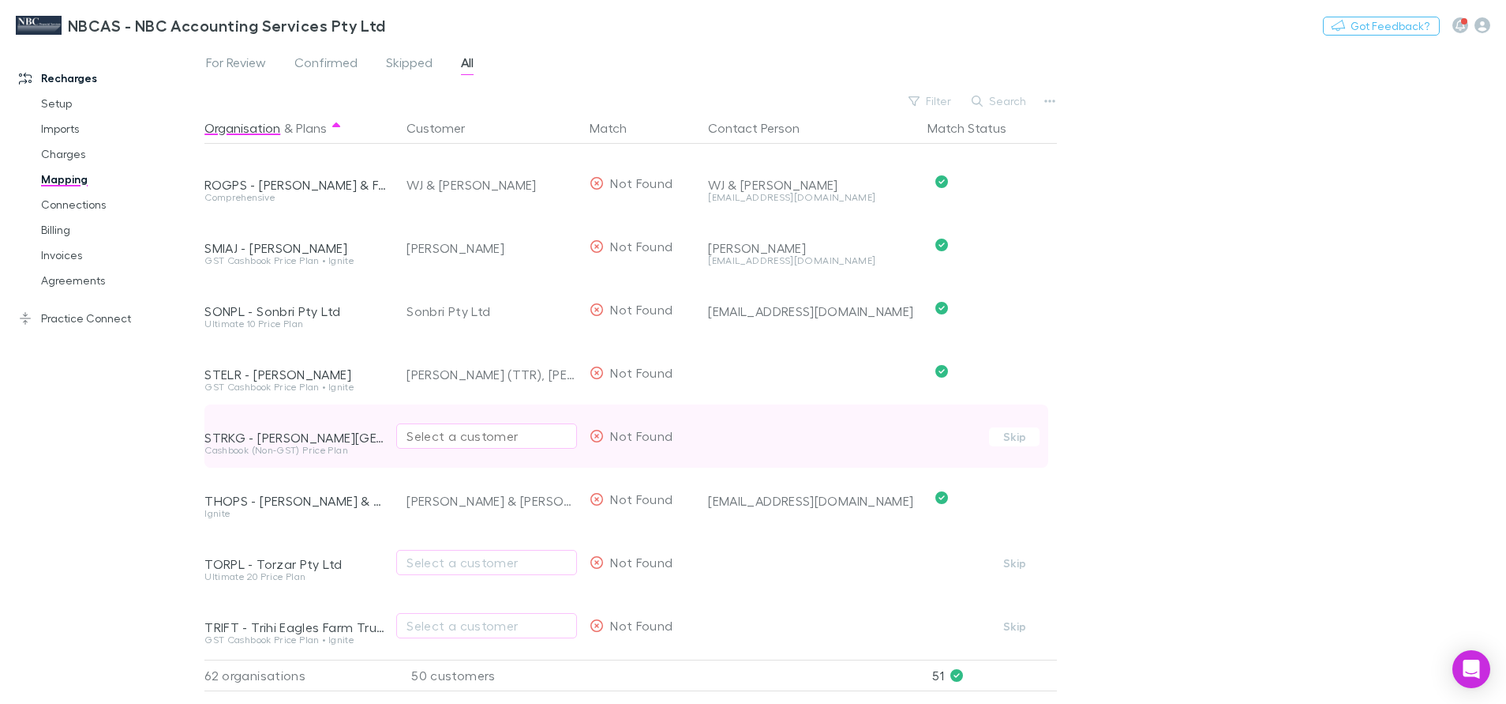
click at [486, 437] on div "Select a customer" at bounding box center [487, 435] width 160 height 19
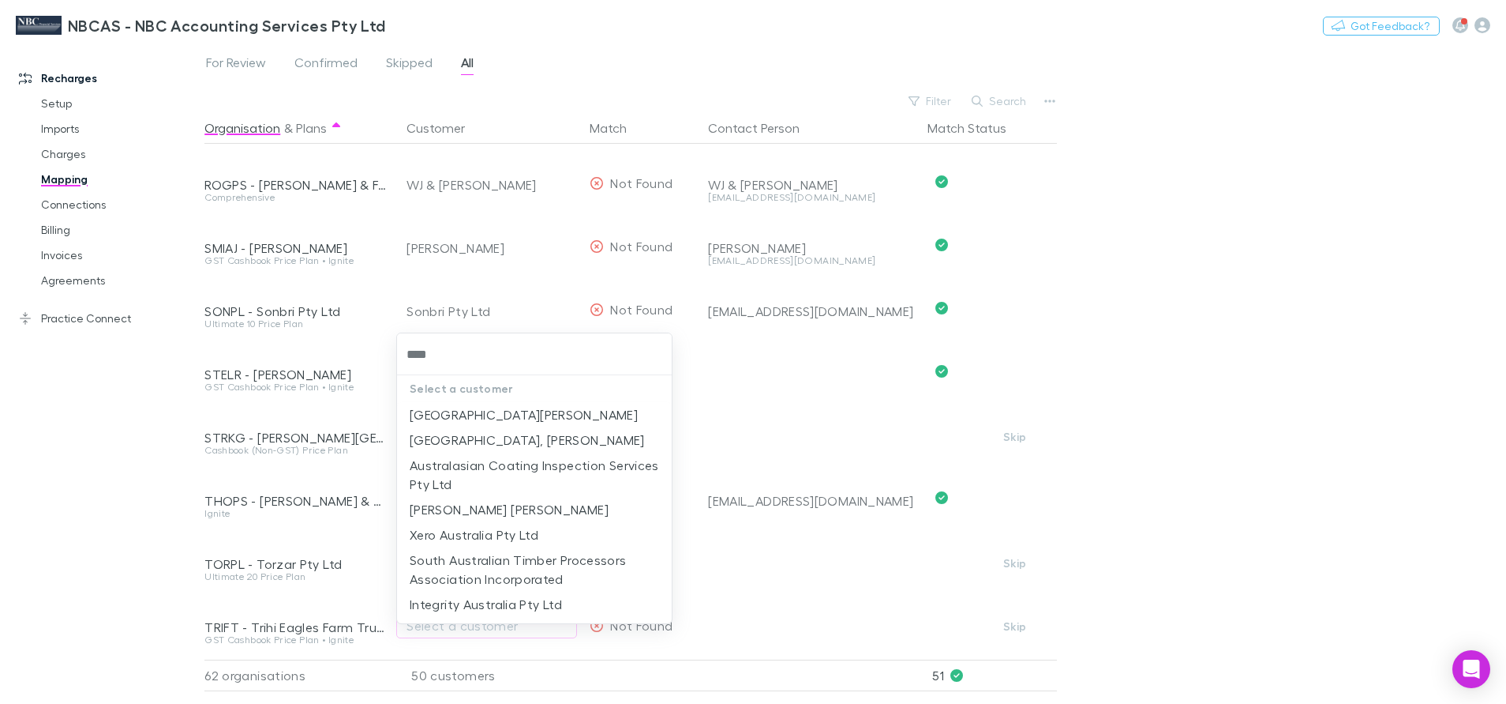
type input "*****"
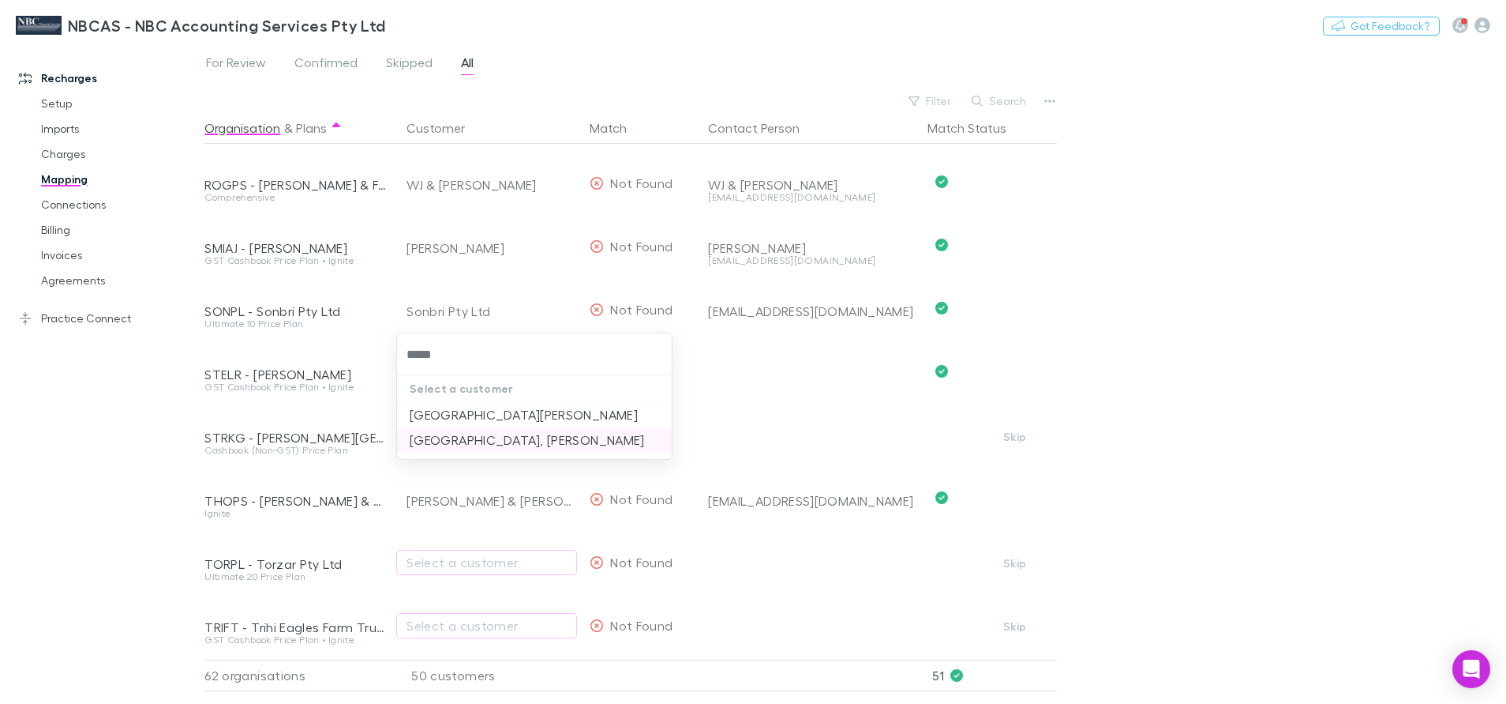
click at [513, 439] on li "Stratford, Kevin Garnett" at bounding box center [534, 439] width 275 height 25
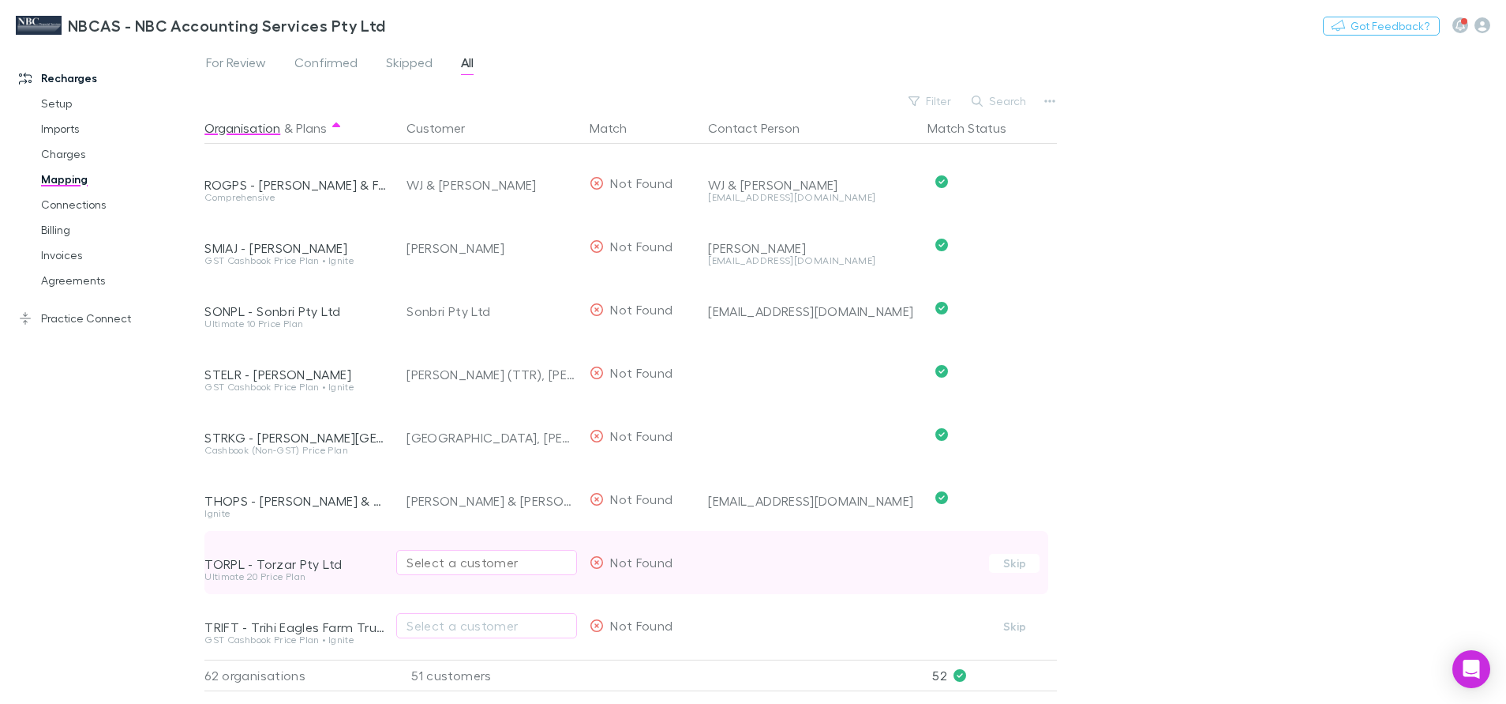
click at [474, 562] on div "Select a customer" at bounding box center [487, 562] width 160 height 19
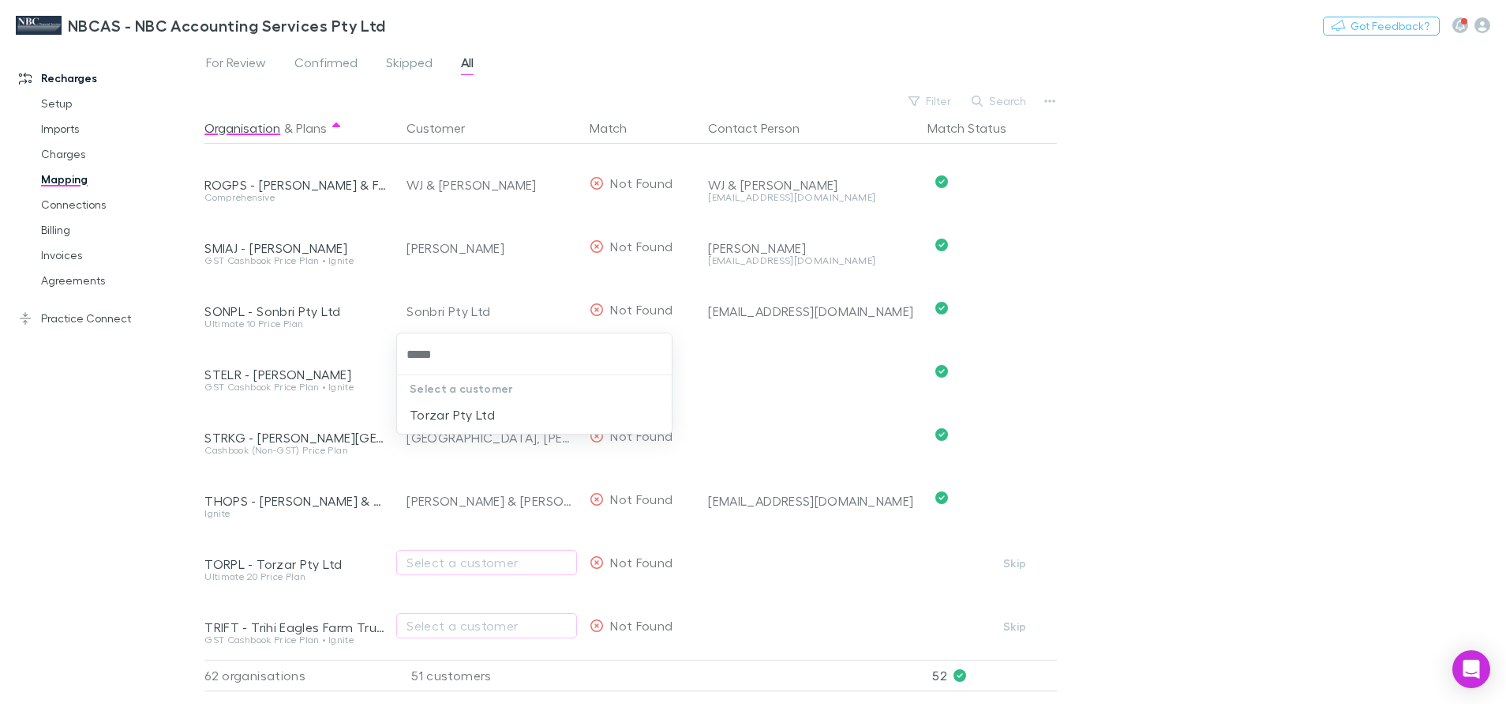
type input "******"
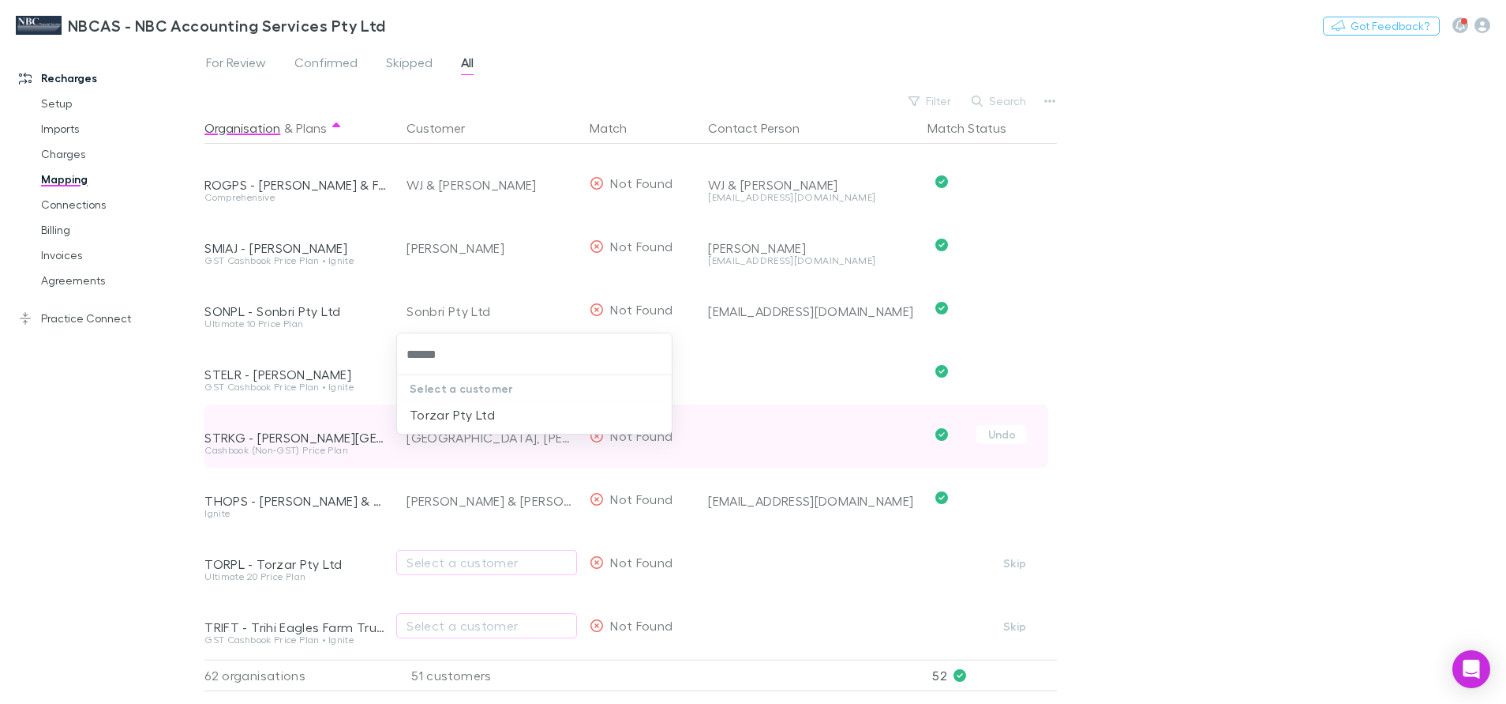
click at [490, 418] on li "Torzar Pty Ltd" at bounding box center [534, 414] width 275 height 25
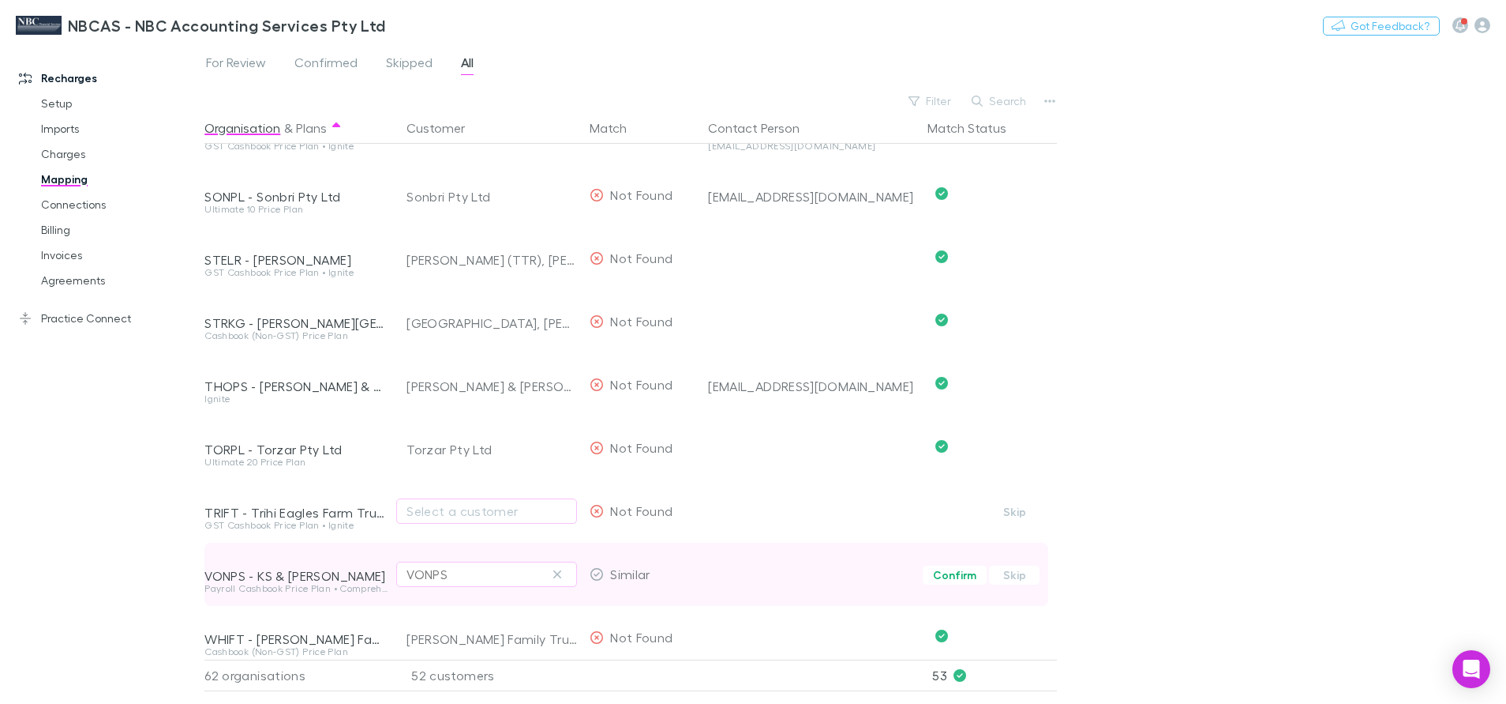
scroll to position [3079, 0]
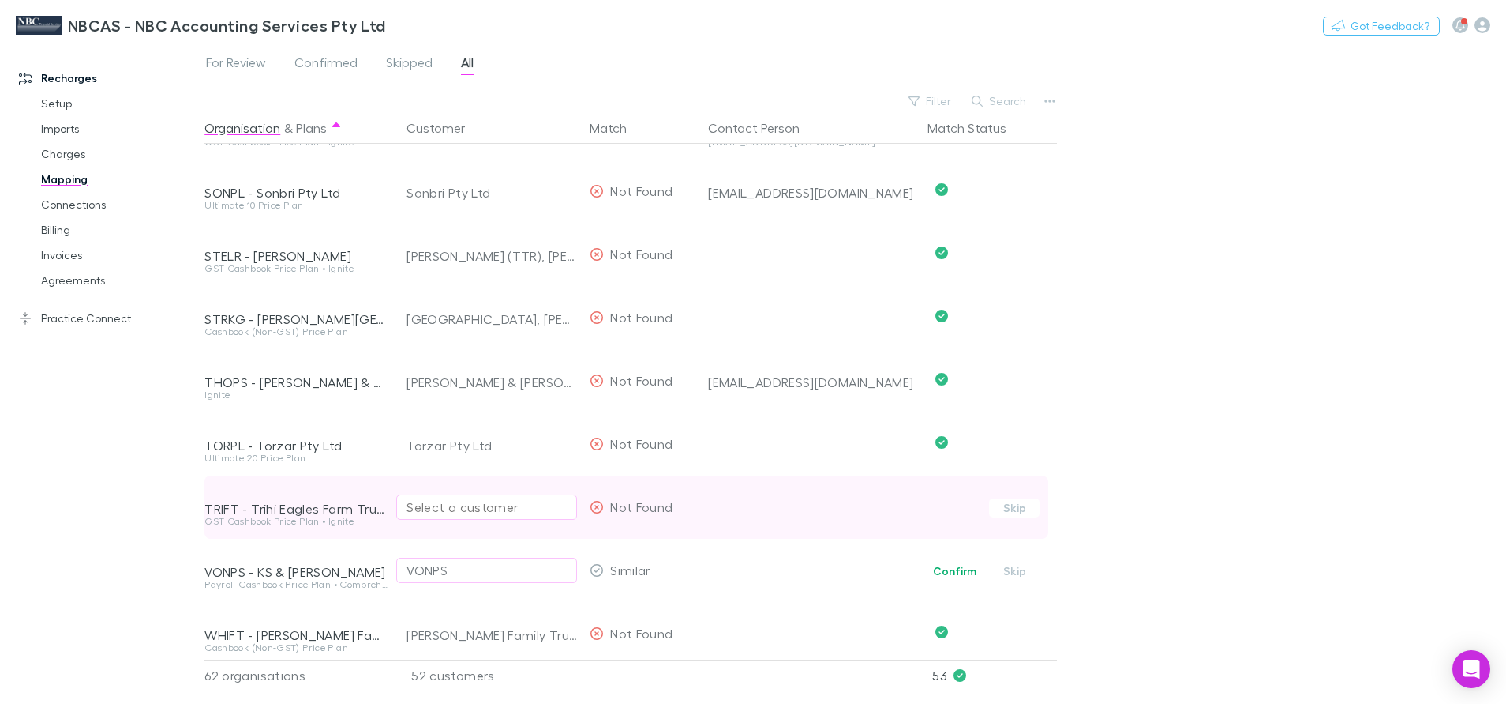
click at [441, 512] on div "Select a customer" at bounding box center [487, 506] width 160 height 19
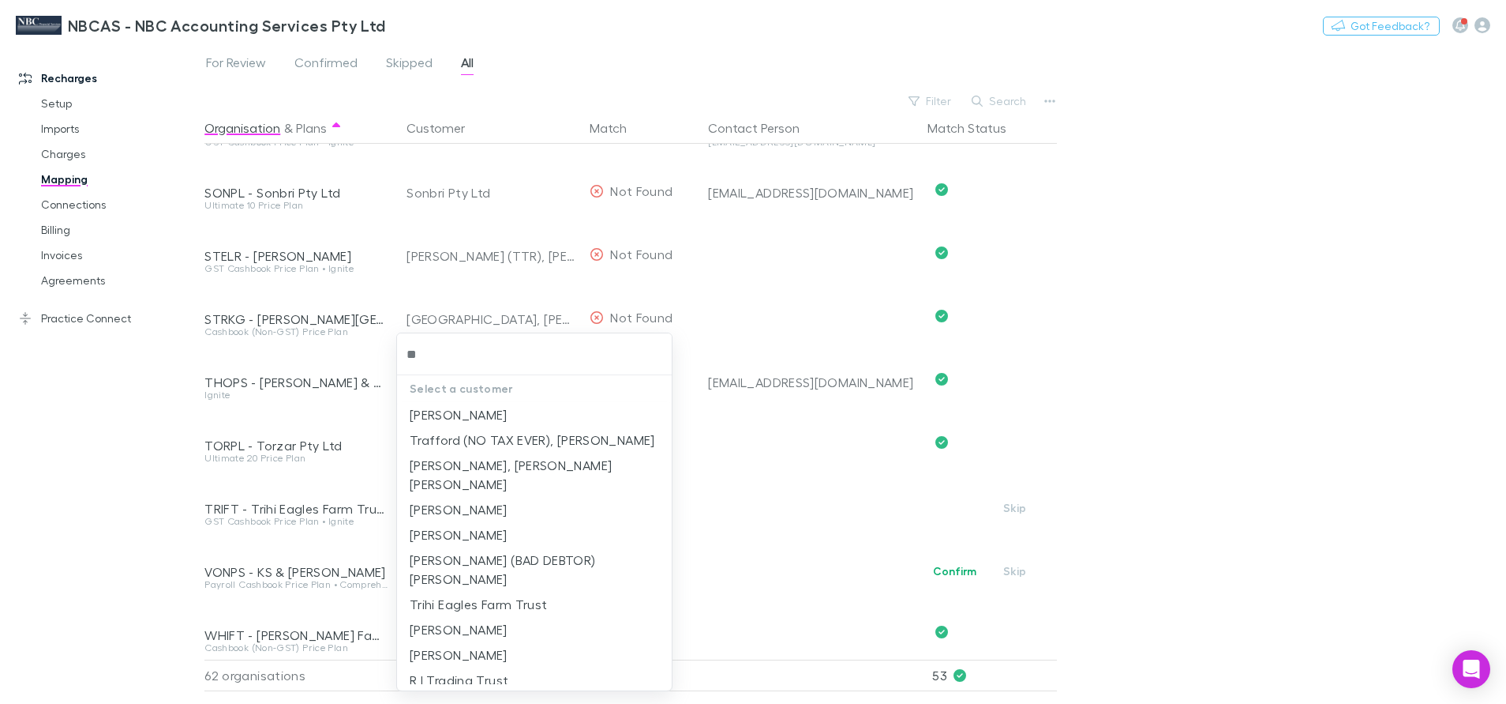
type input "***"
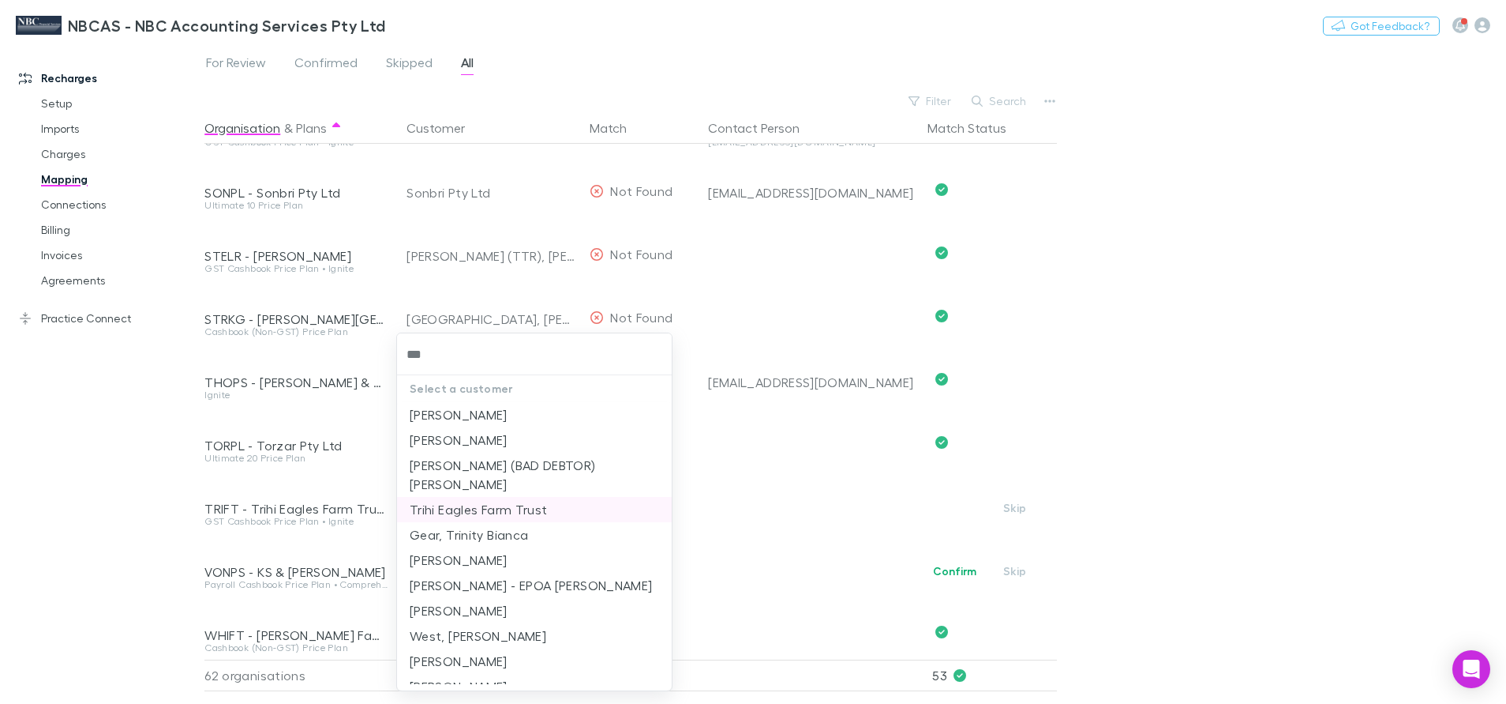
click at [516, 497] on li "Trihi Eagles Farm Trust" at bounding box center [534, 509] width 275 height 25
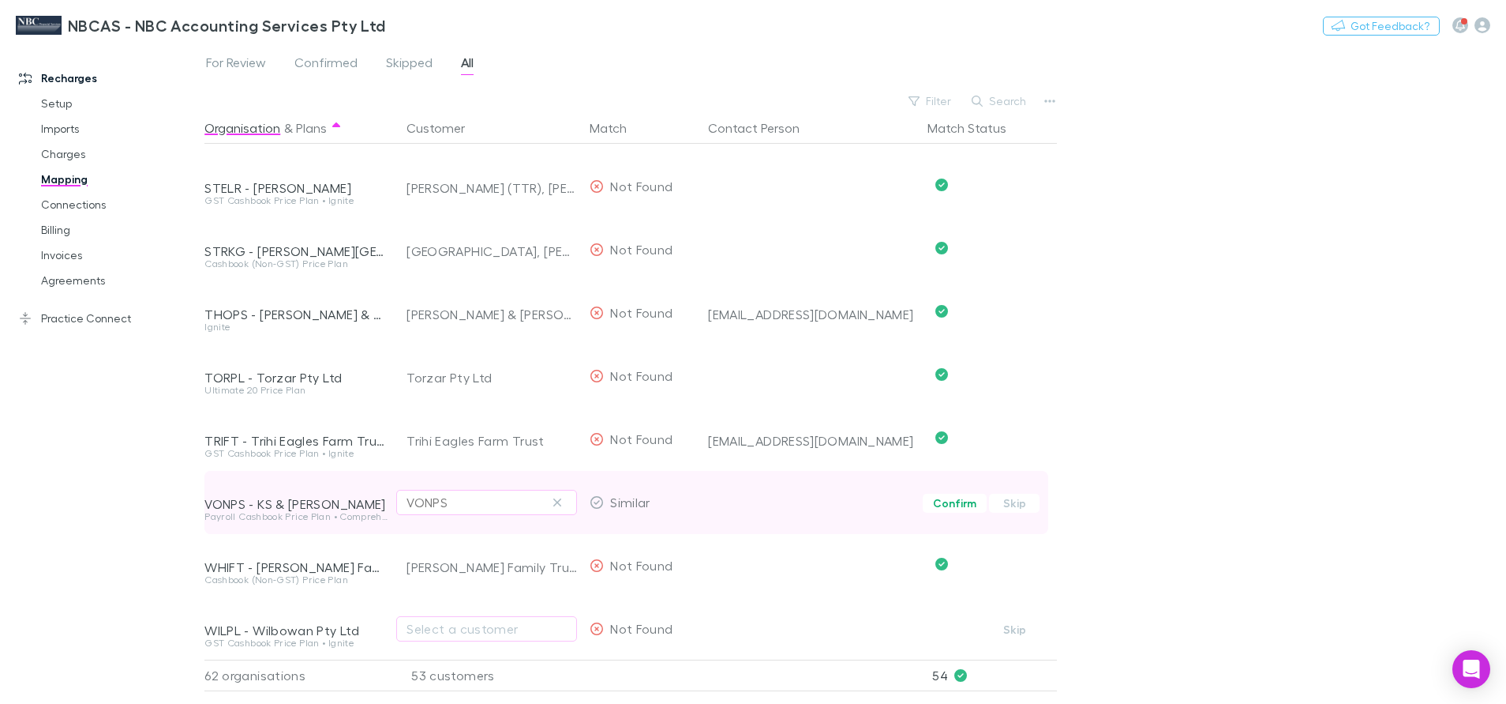
scroll to position [3198, 0]
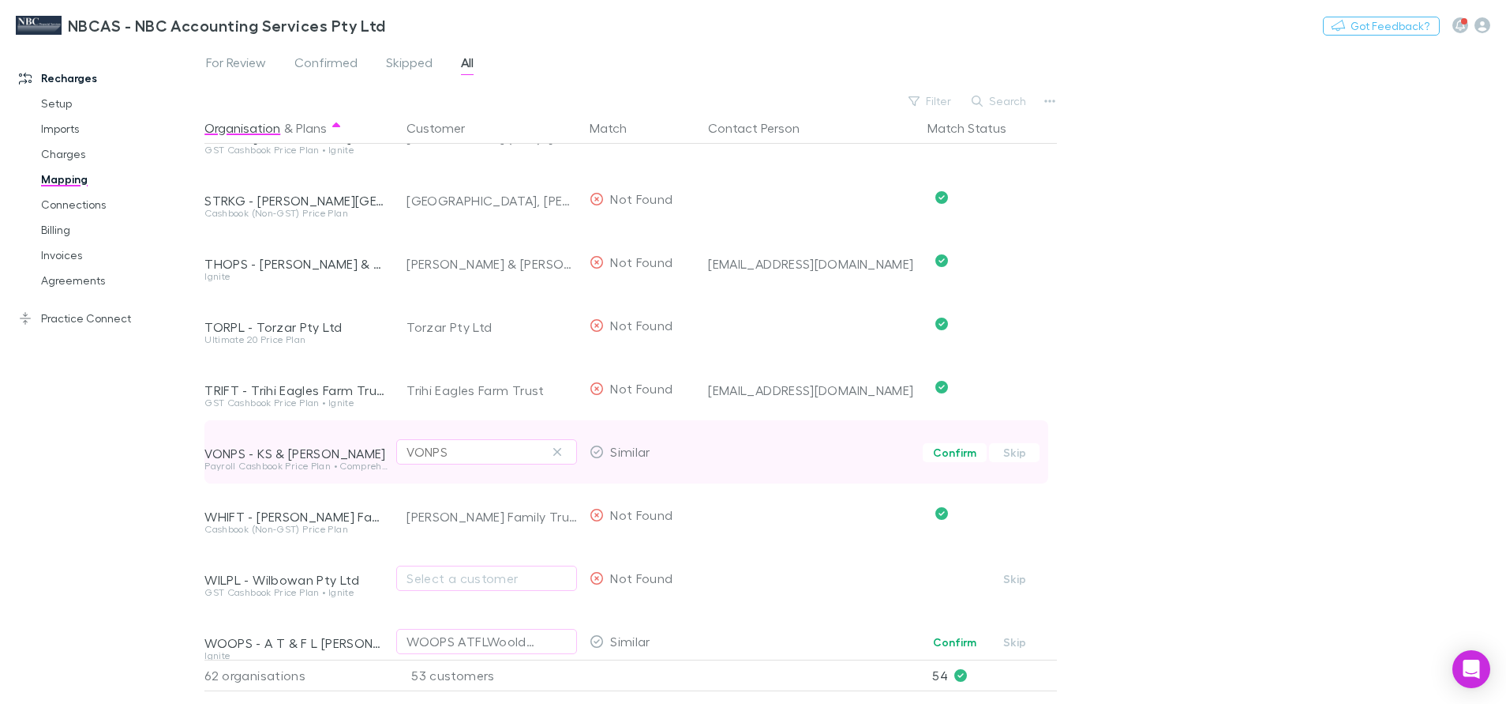
click at [482, 457] on div "VONPS" at bounding box center [487, 451] width 160 height 19
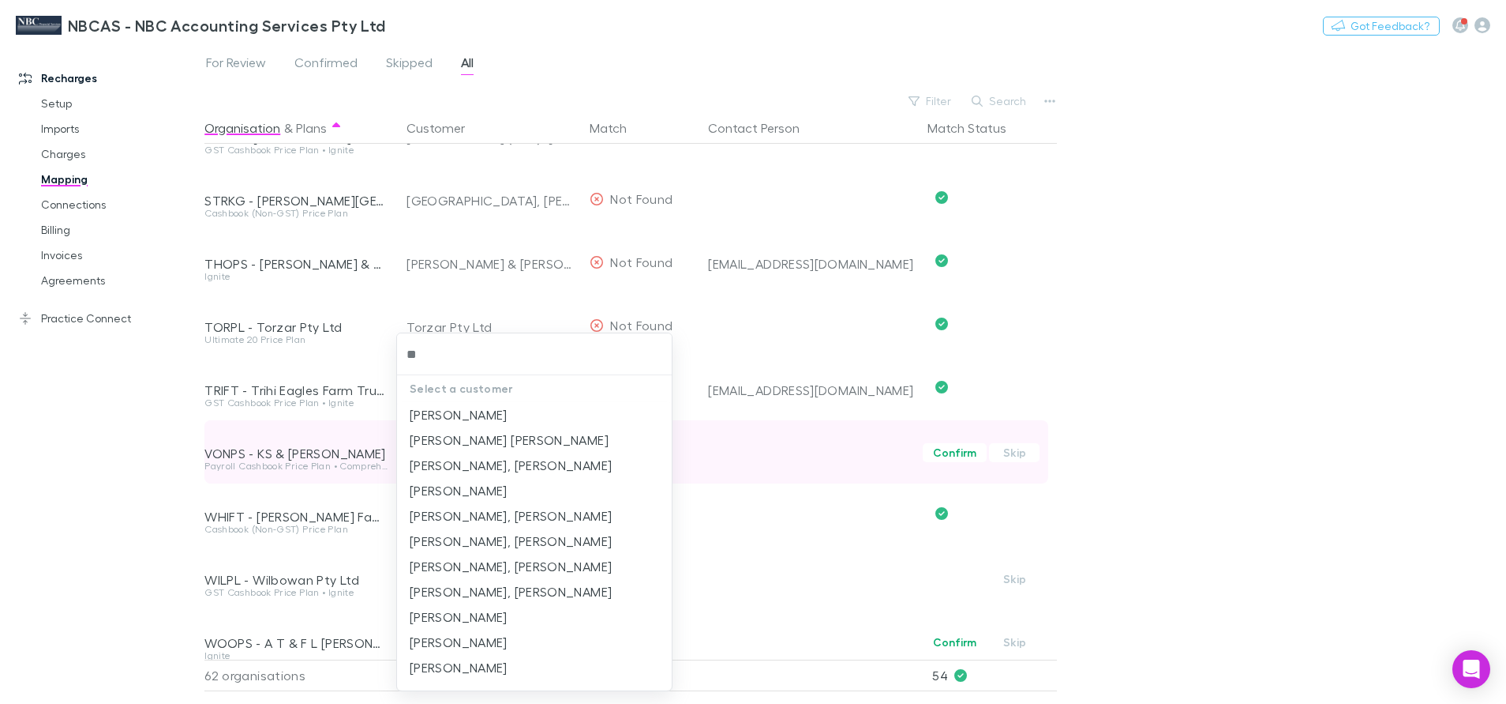
type input "***"
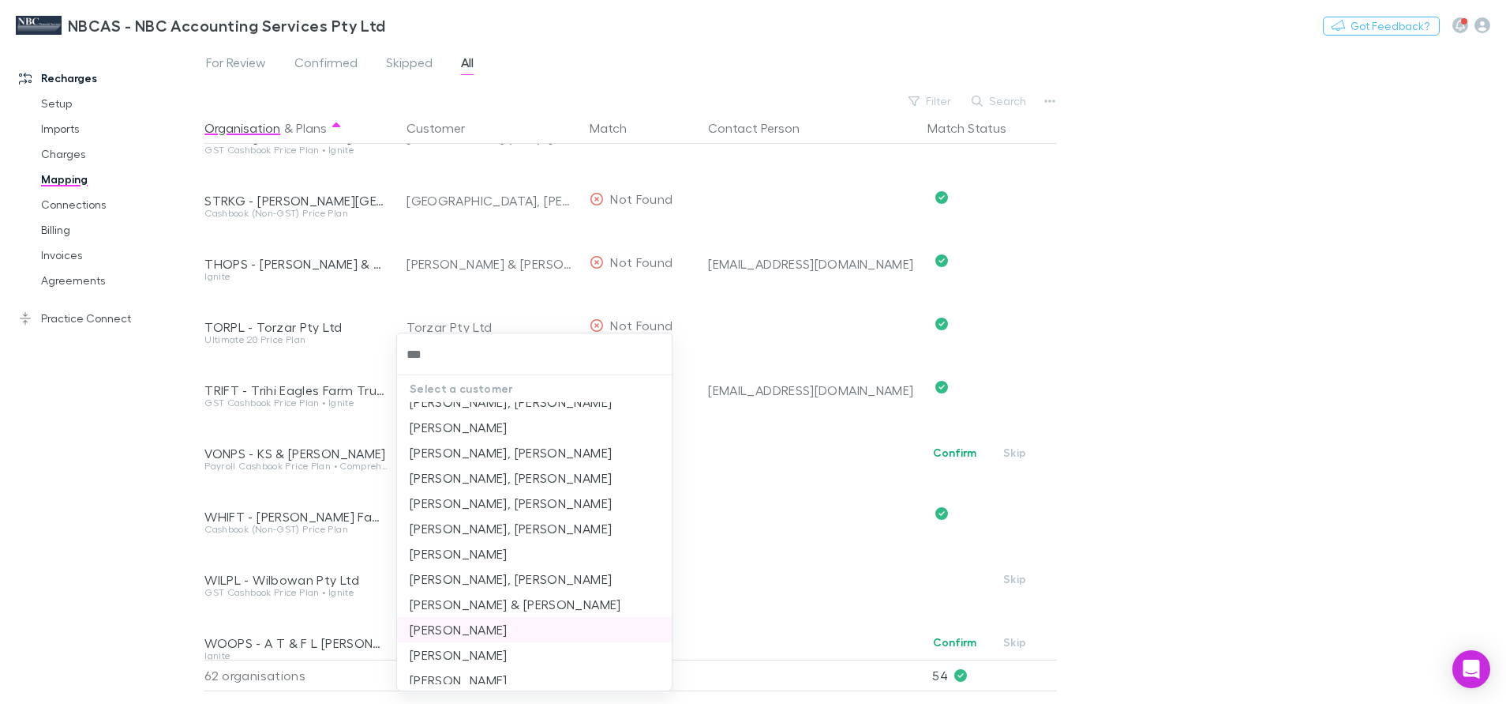
scroll to position [97, 0]
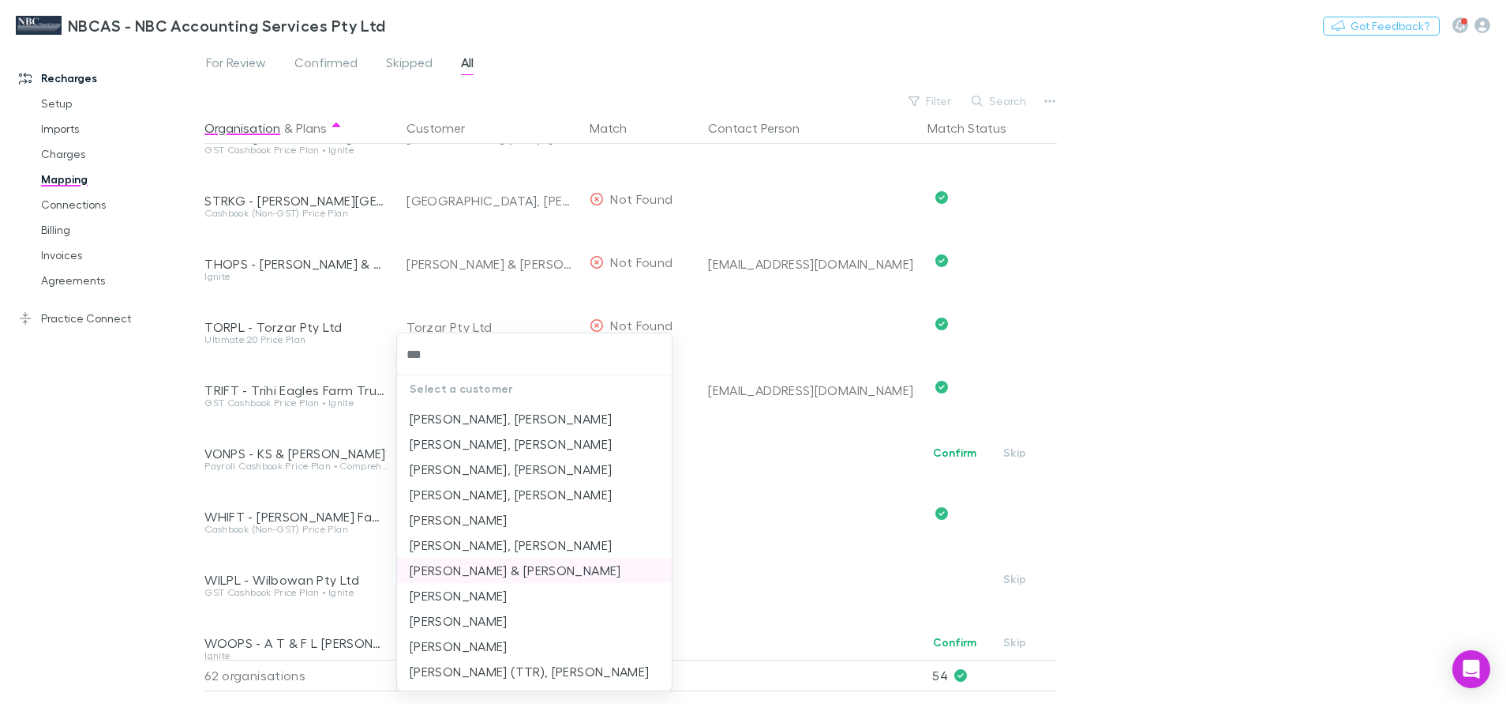
click at [486, 571] on li "K.S & L.H. Von Duve" at bounding box center [534, 569] width 275 height 25
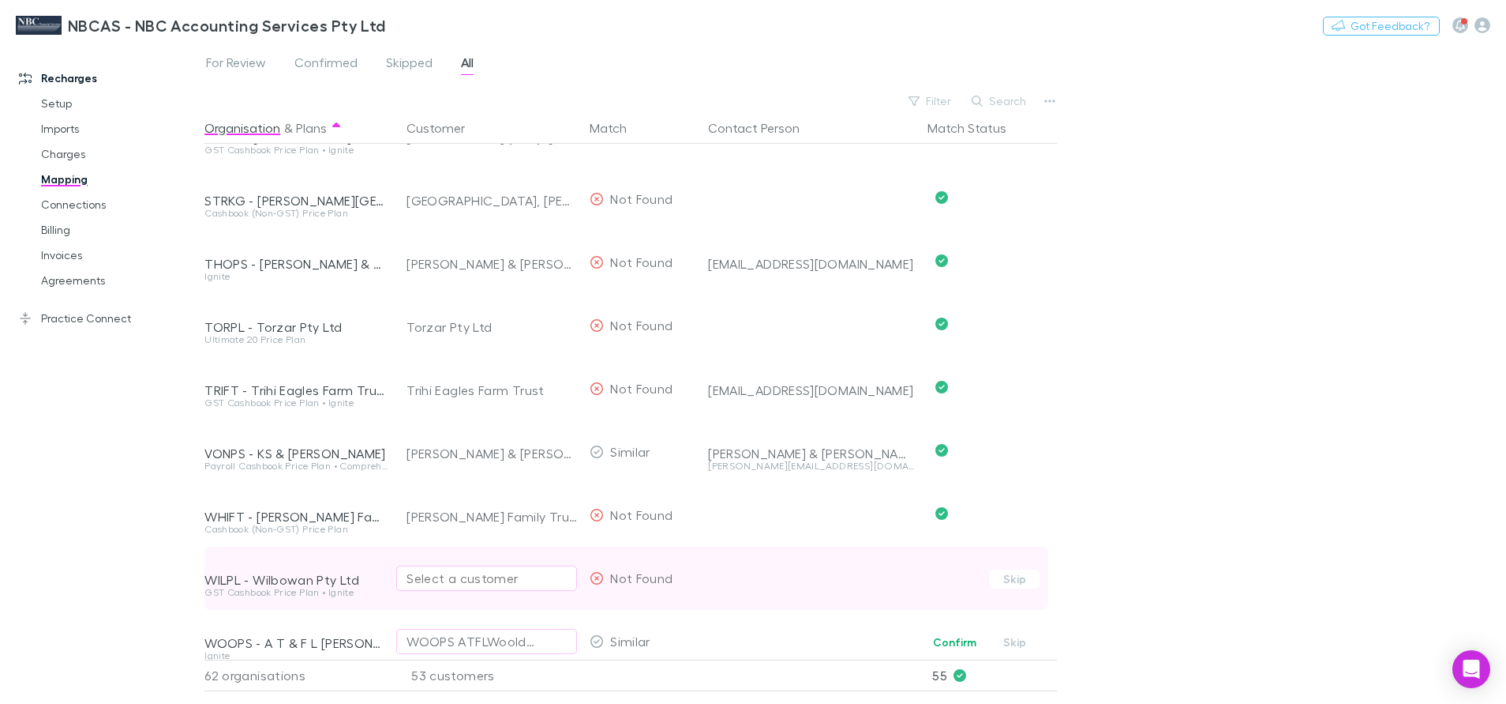
click at [459, 575] on div "Select a customer" at bounding box center [487, 577] width 160 height 19
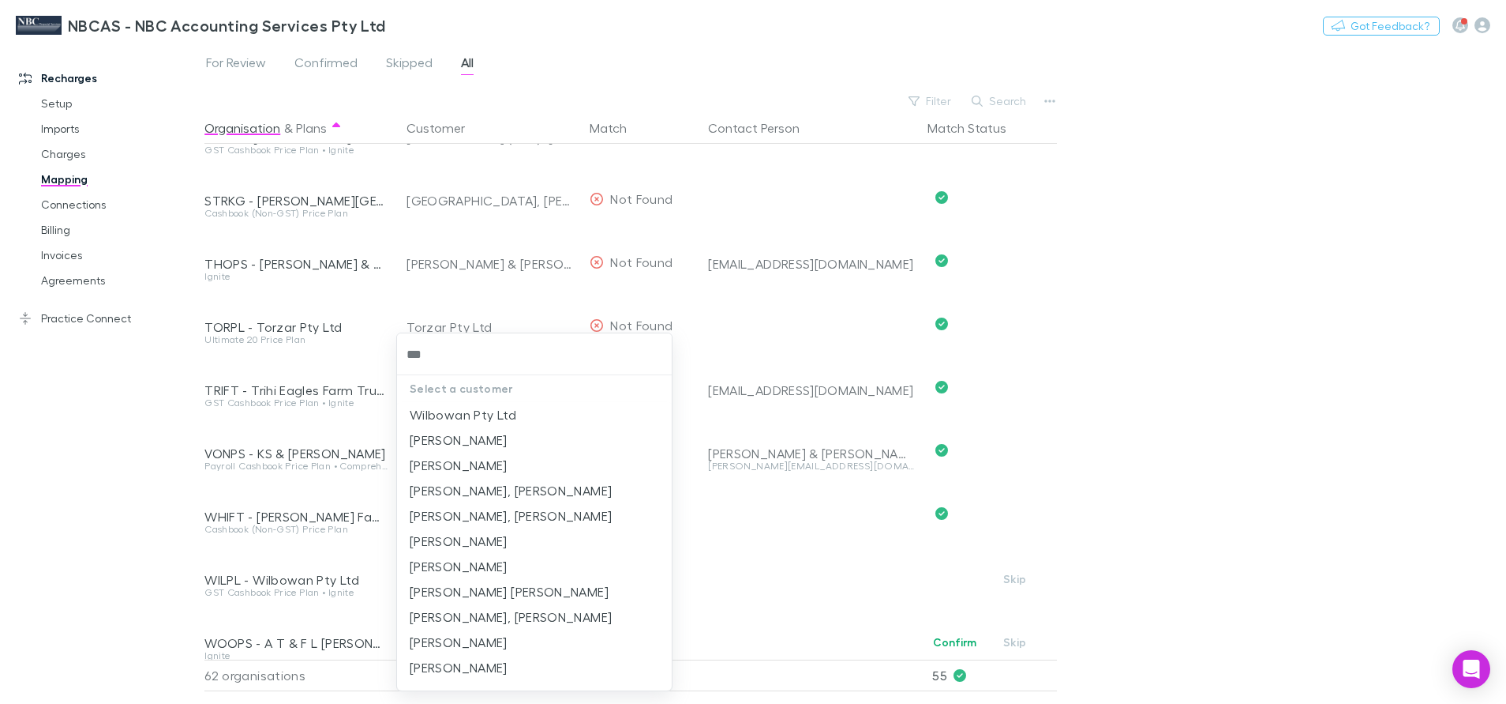
type input "****"
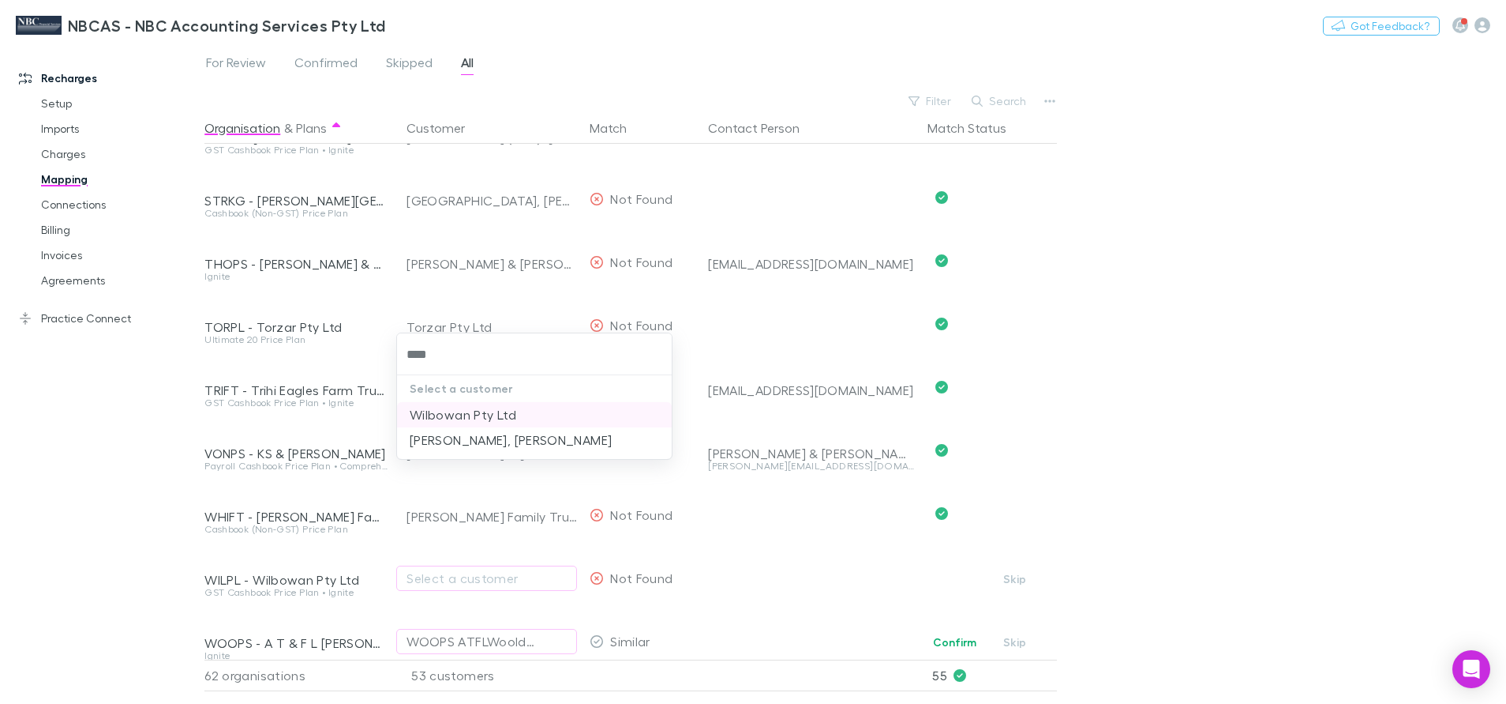
click at [471, 415] on li "Wilbowan Pty Ltd" at bounding box center [534, 414] width 275 height 25
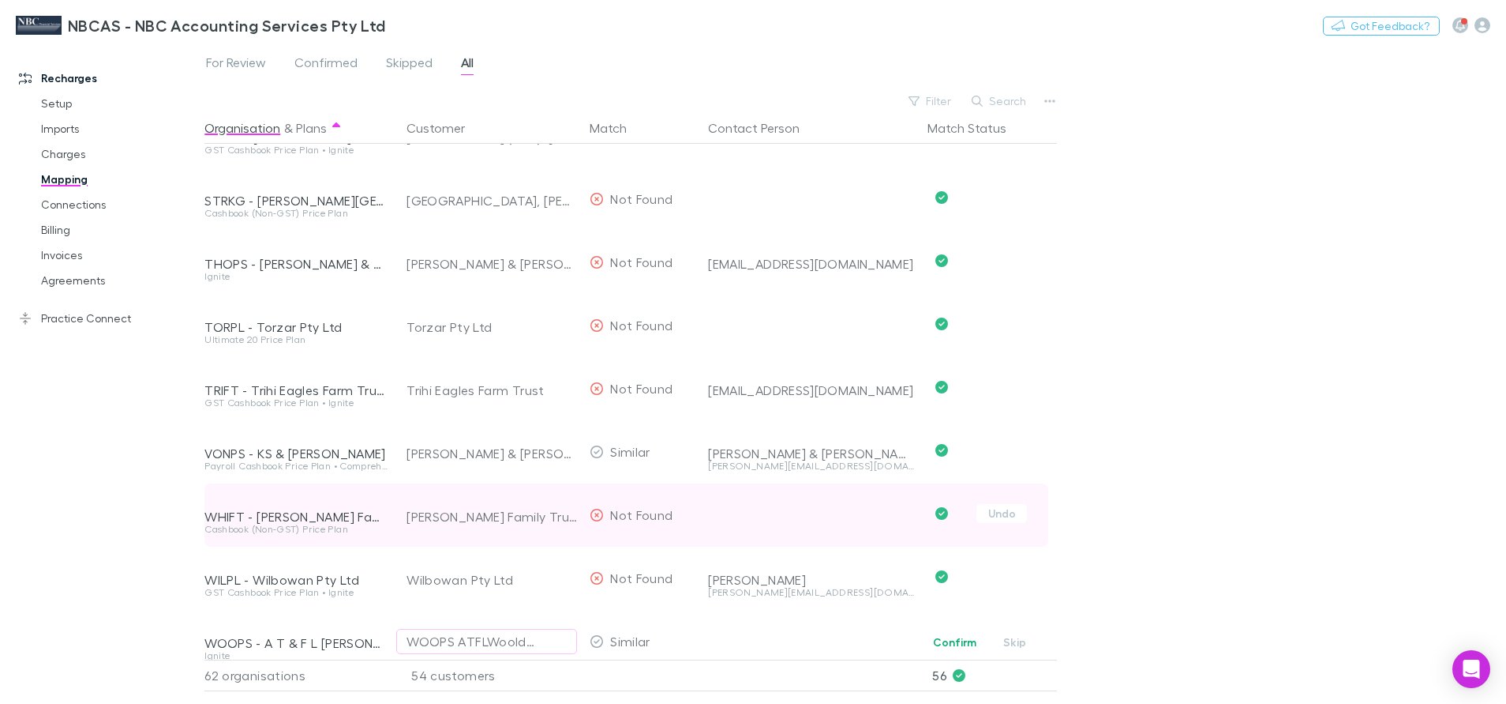
scroll to position [3316, 0]
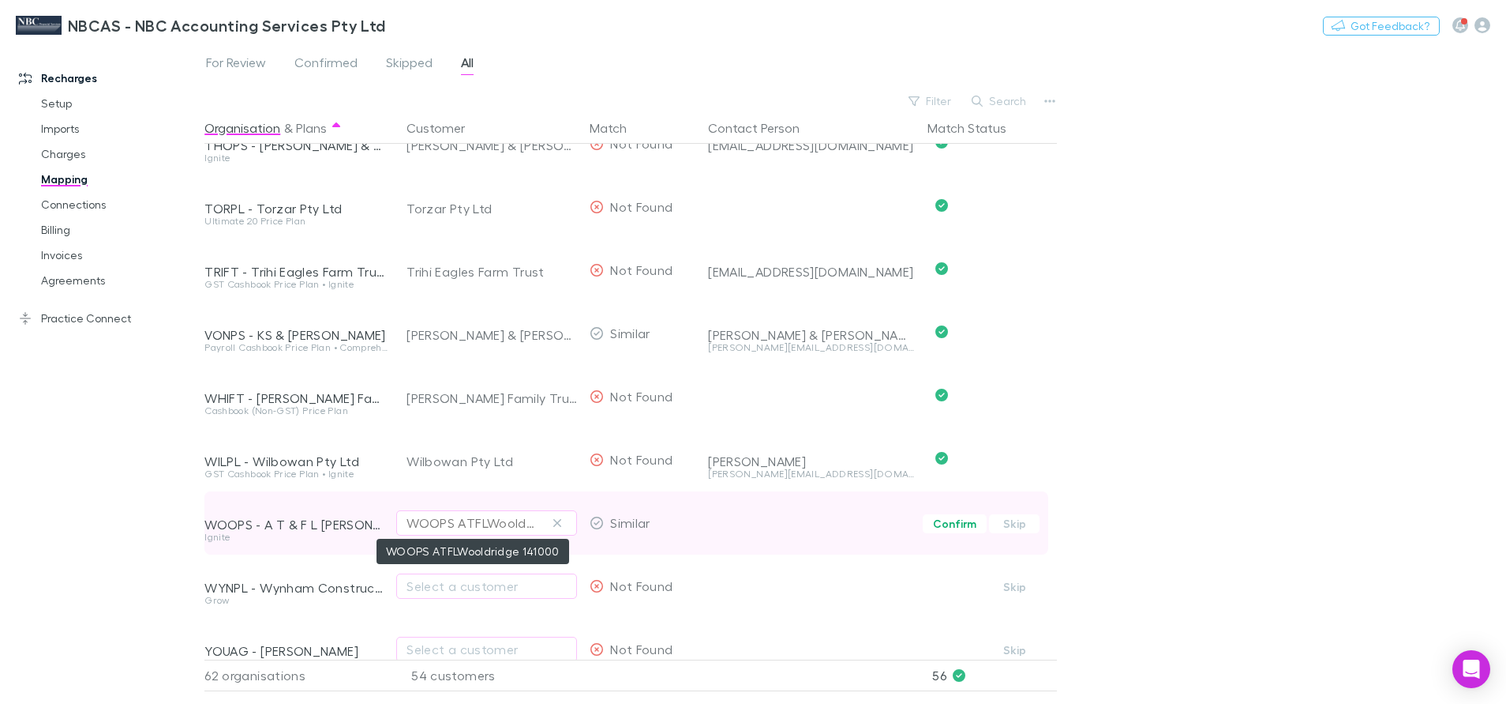
click at [522, 527] on div "WOOPS ATFLWooldridge 141000" at bounding box center [471, 522] width 129 height 19
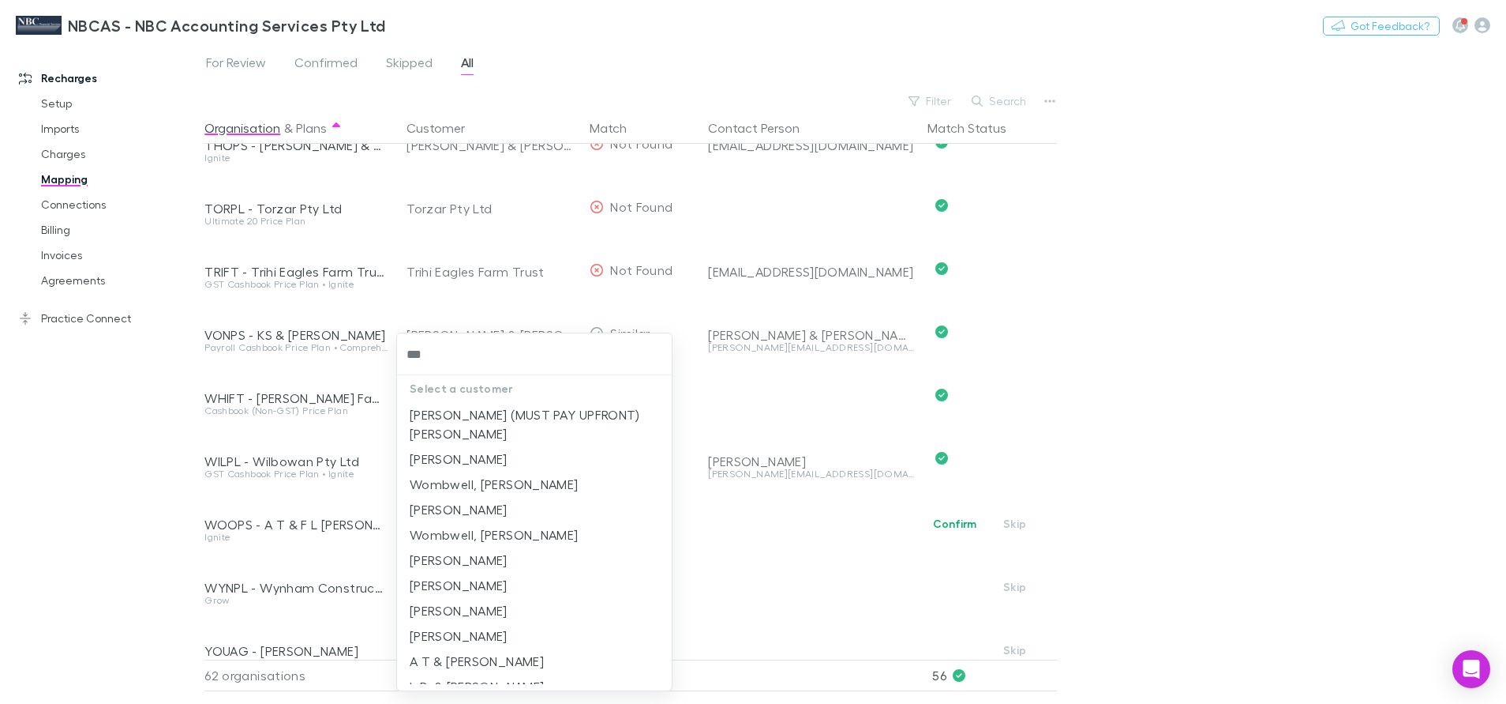
type input "****"
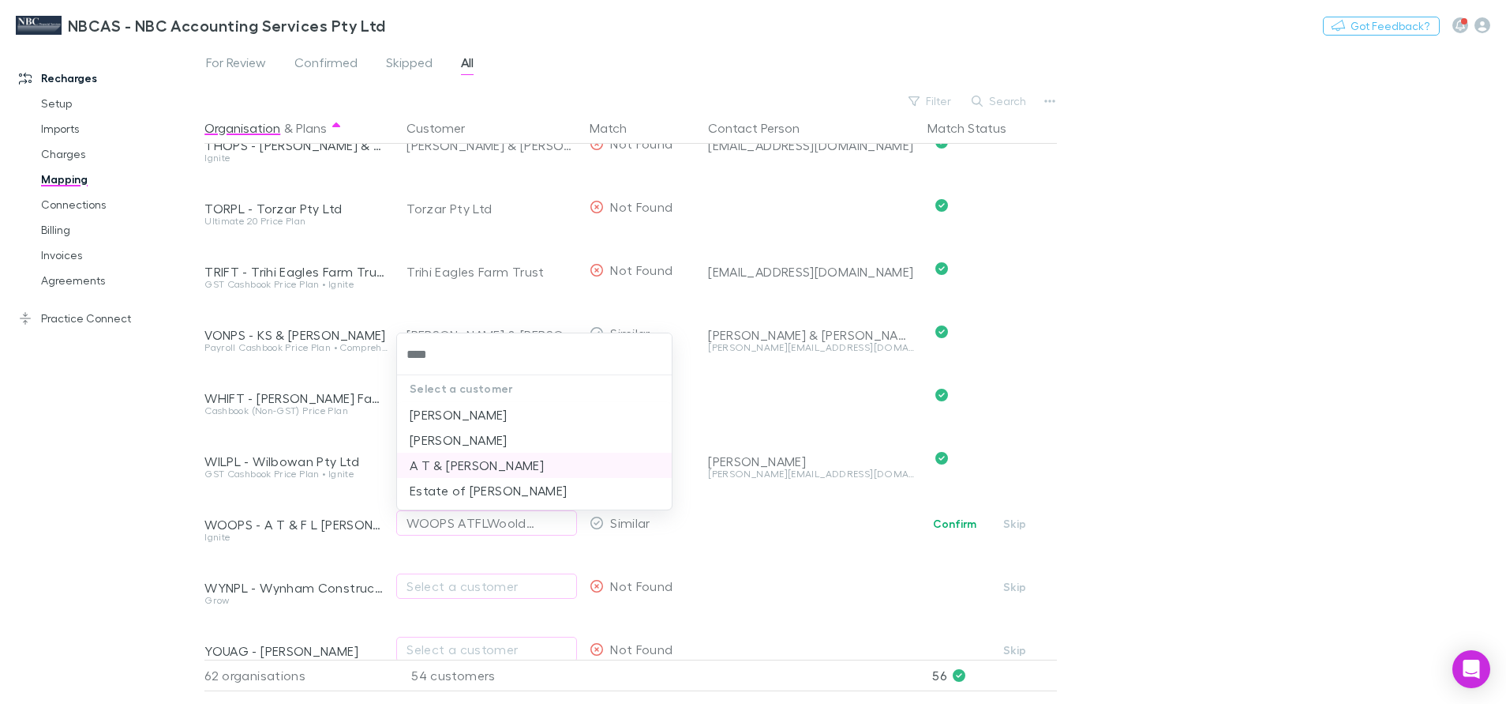
click at [471, 467] on li "A T & F L Wooldridge" at bounding box center [534, 464] width 275 height 25
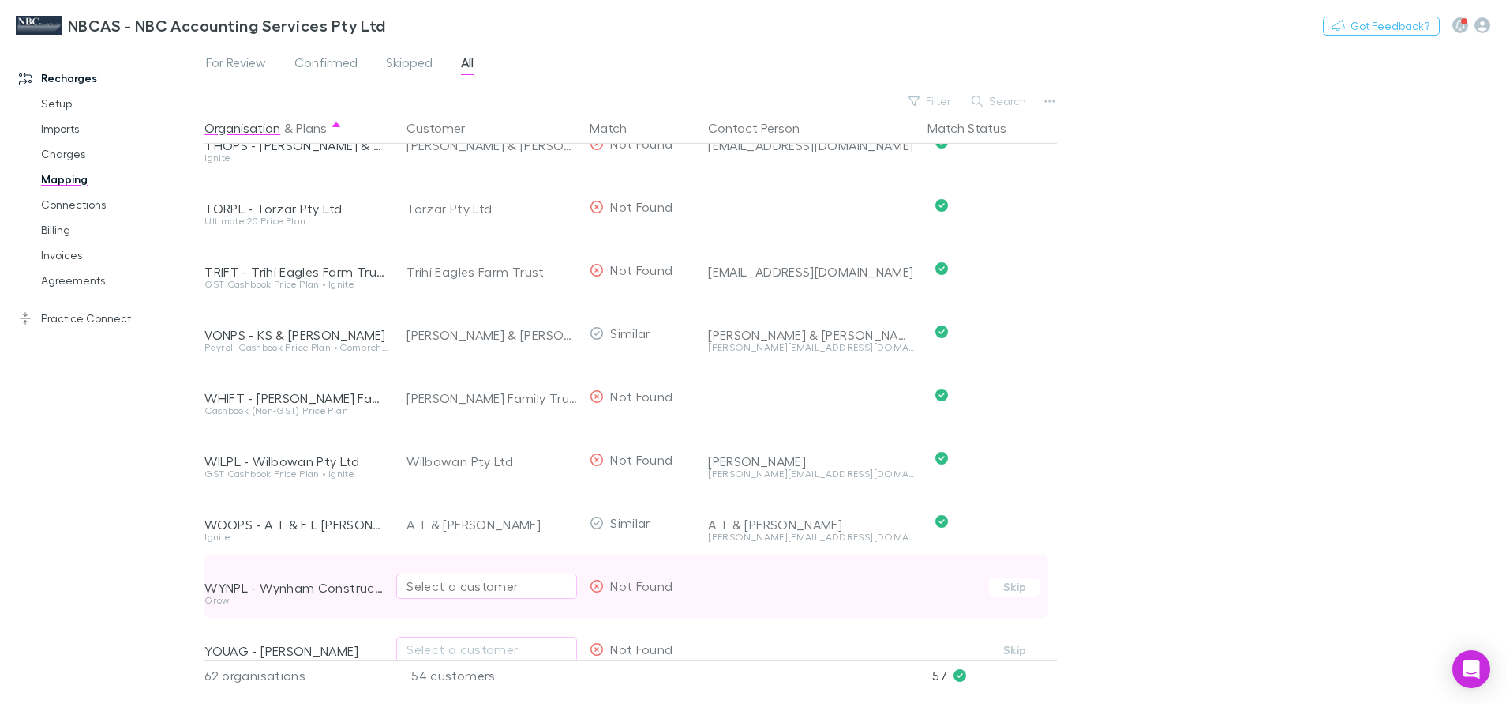
click at [429, 586] on div "Select a customer" at bounding box center [487, 585] width 160 height 19
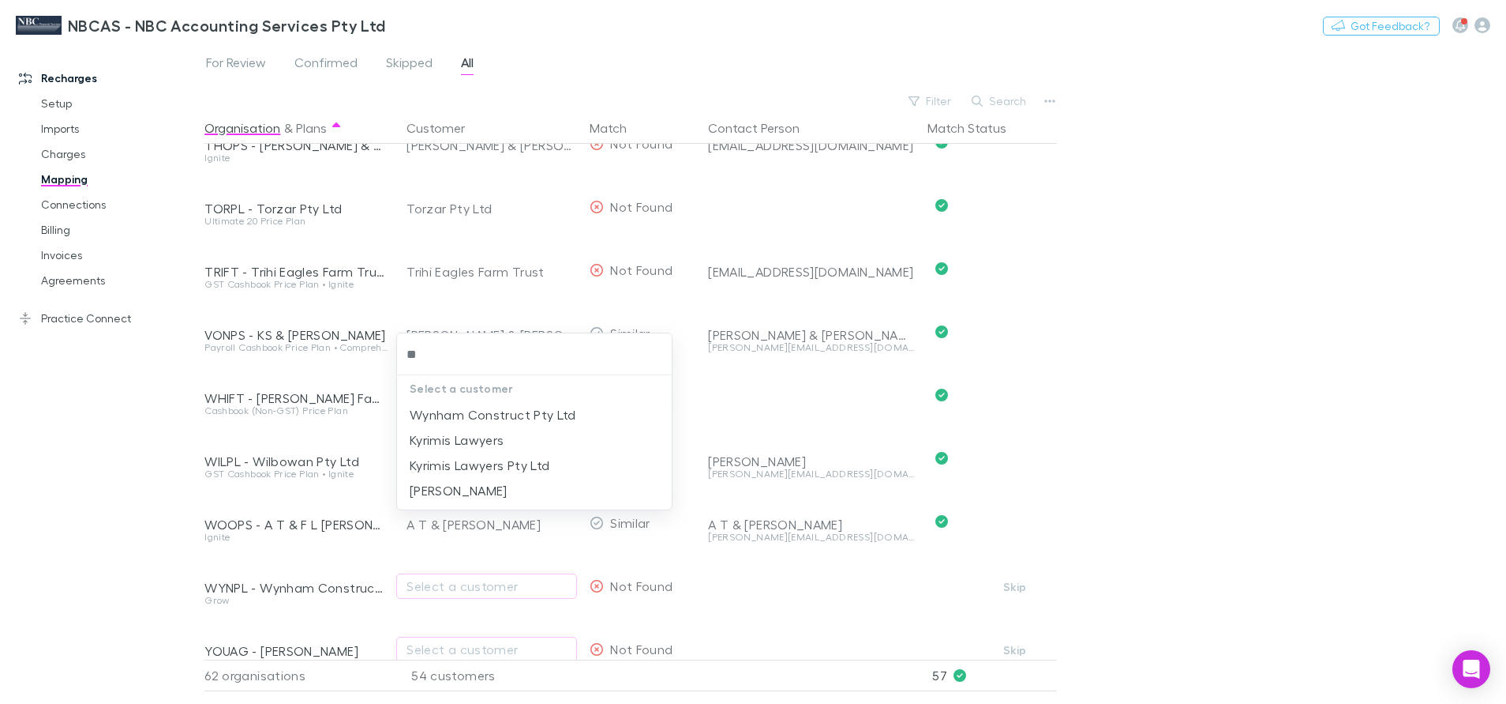
type input "***"
click at [487, 418] on li "Wynham Construct Pty Ltd" at bounding box center [534, 414] width 275 height 25
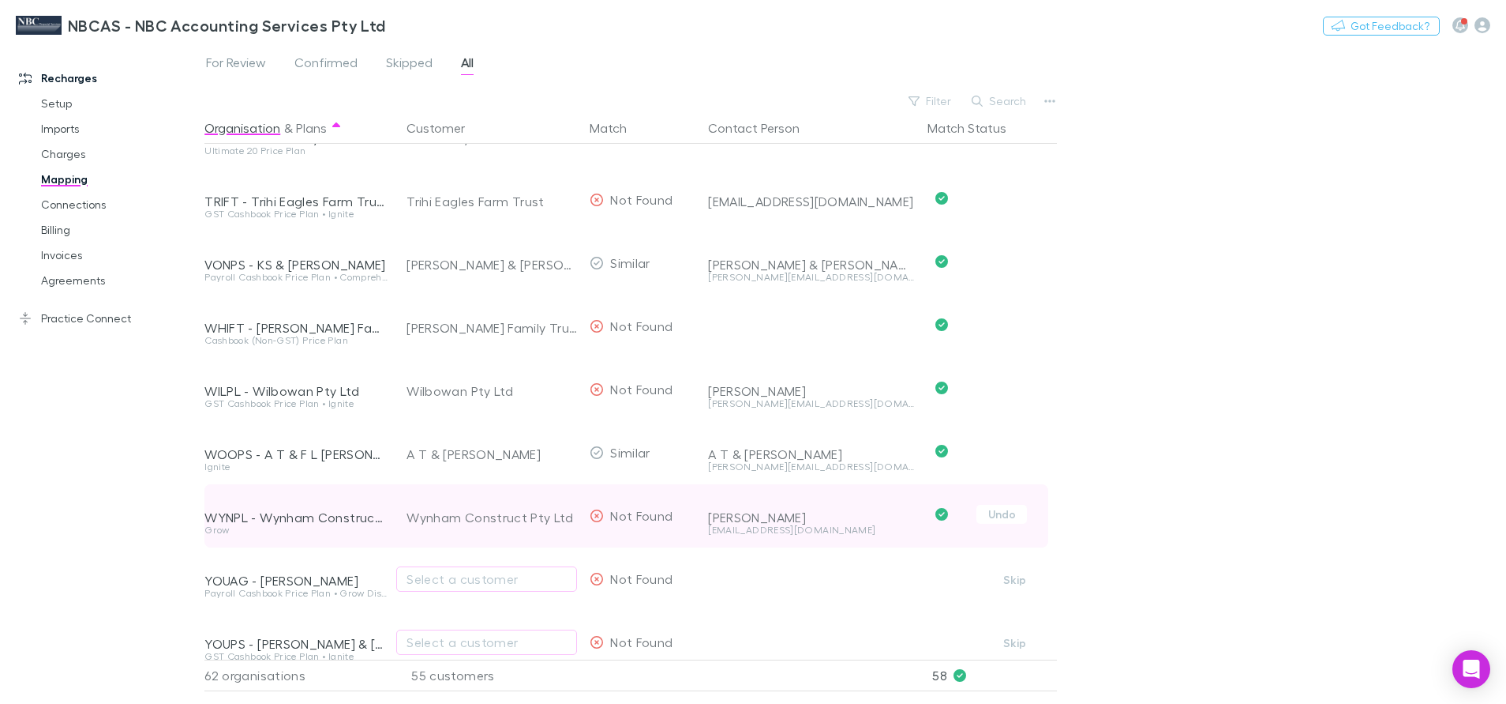
scroll to position [3420, 0]
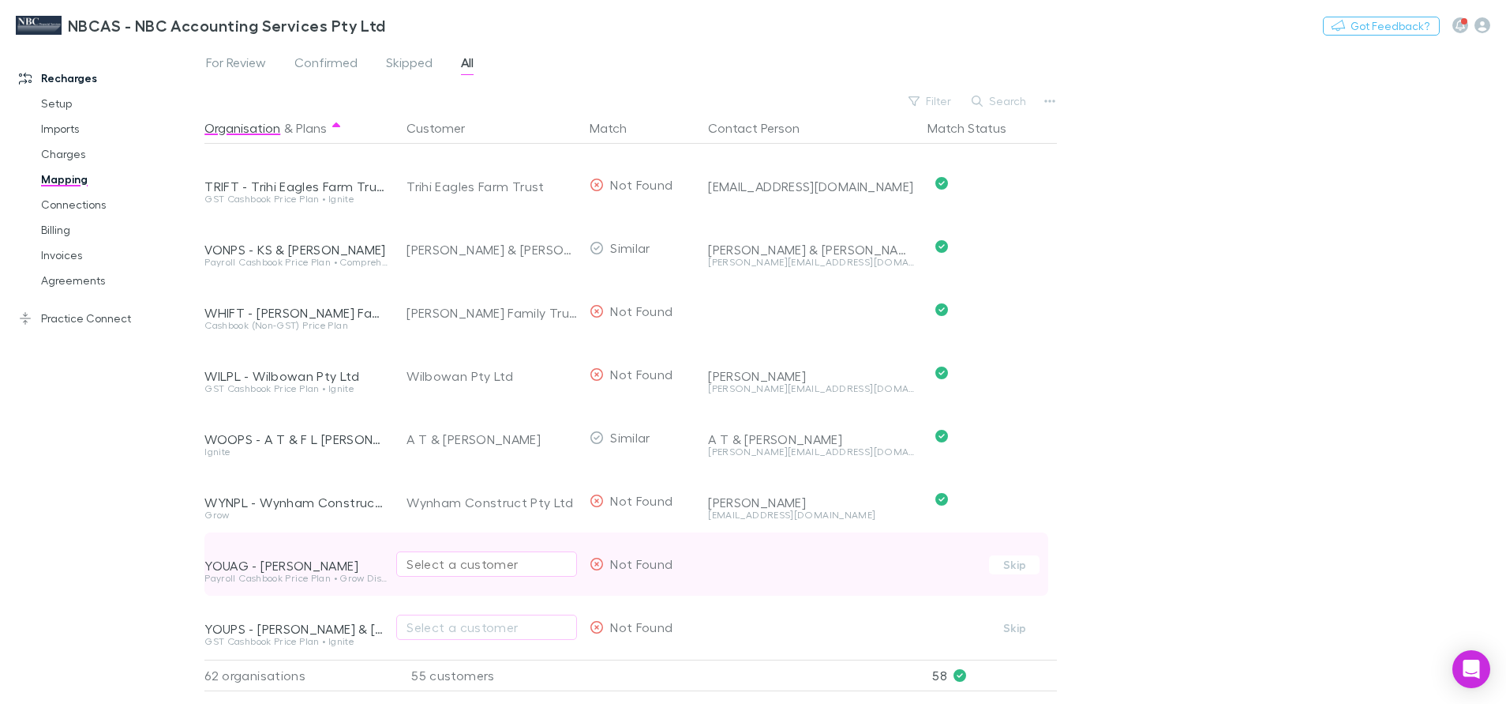
click at [461, 551] on button "Select a customer" at bounding box center [486, 563] width 181 height 25
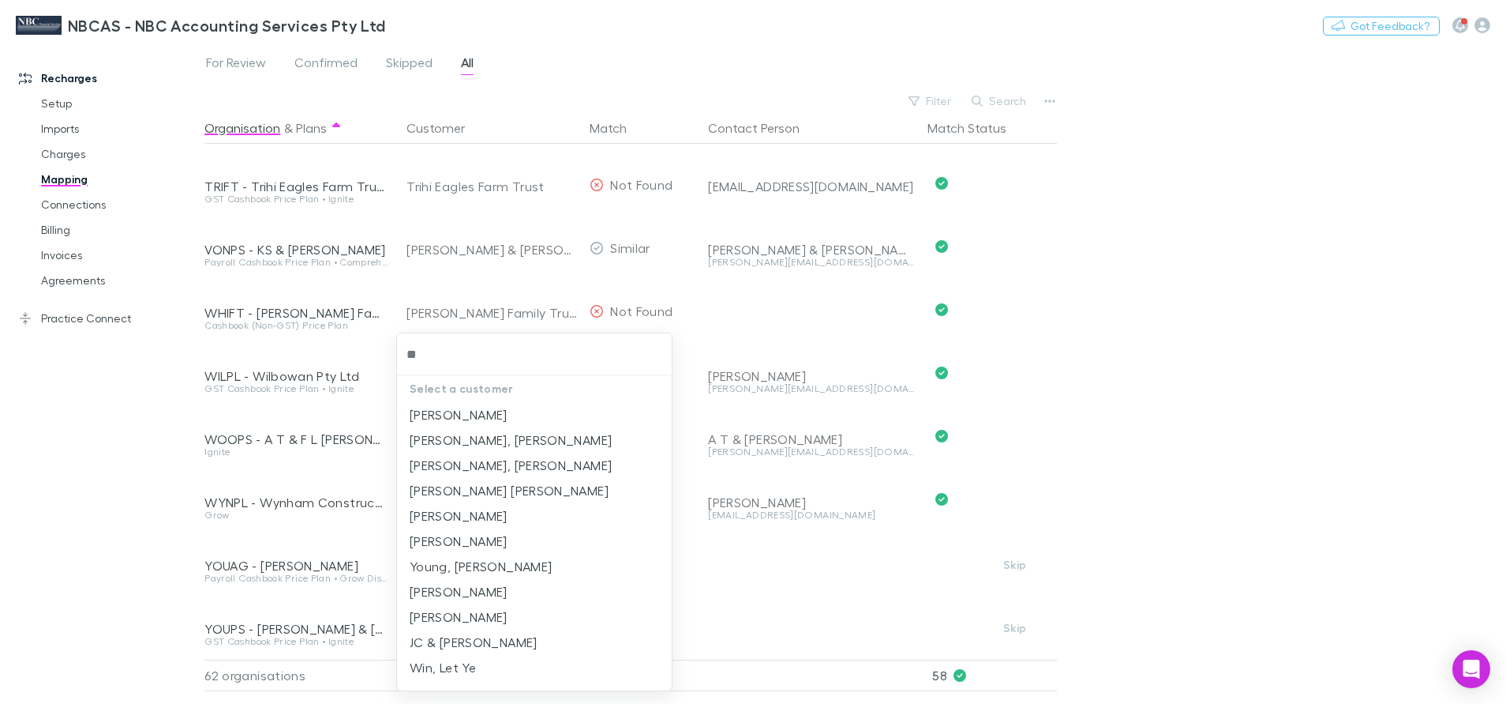
type input "***"
click at [497, 464] on li "Young-Jackway, Andrew Grant" at bounding box center [534, 464] width 275 height 25
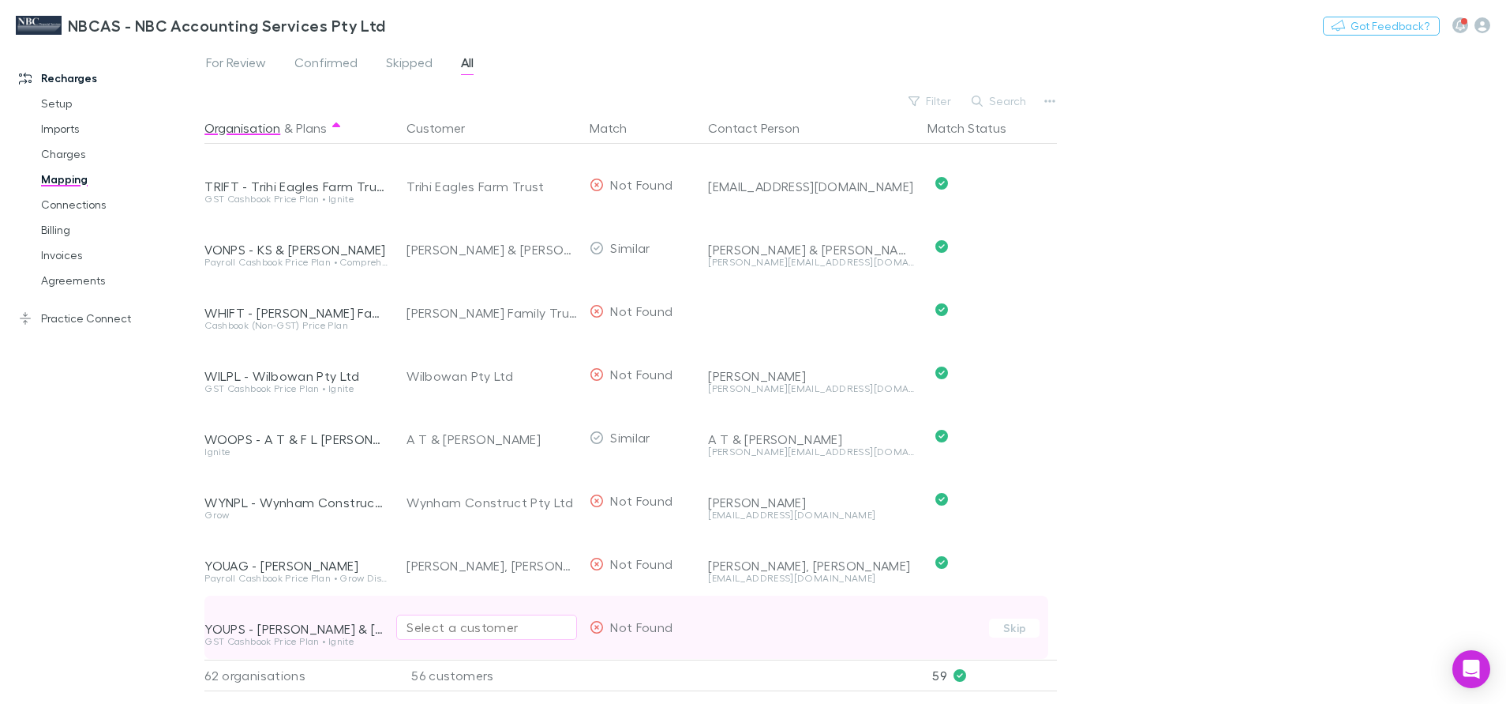
click at [435, 617] on div "Select a customer" at bounding box center [487, 626] width 160 height 19
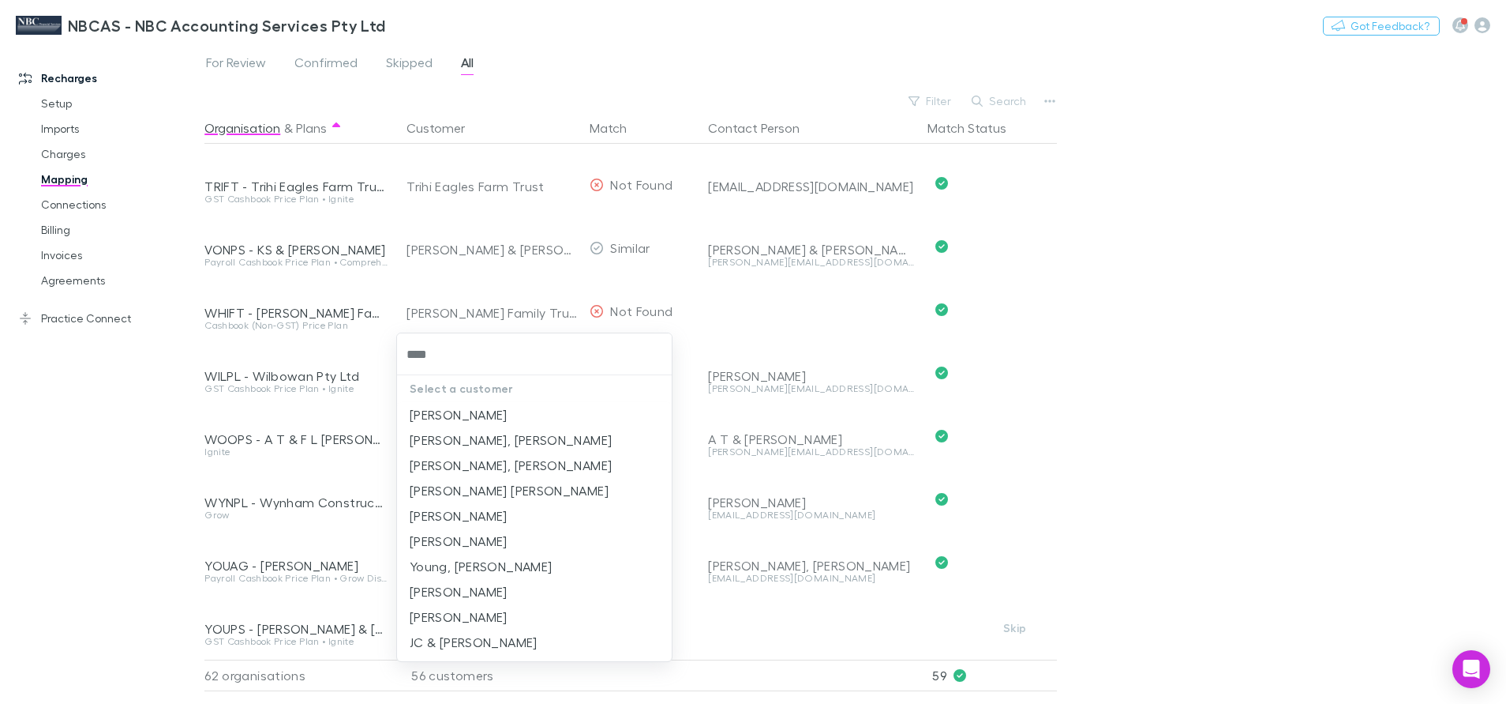
type input "*****"
click at [426, 644] on li "JC & G Young" at bounding box center [534, 641] width 275 height 25
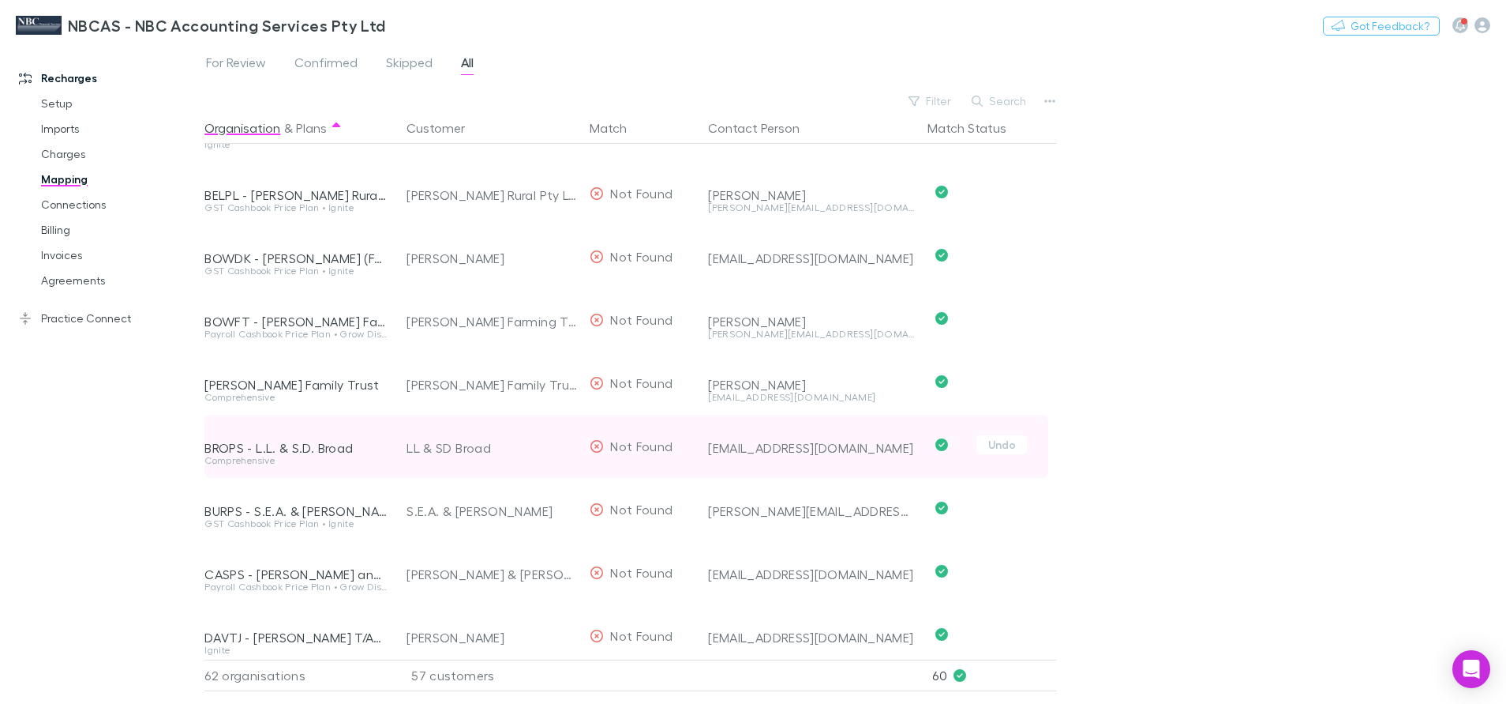
scroll to position [0, 0]
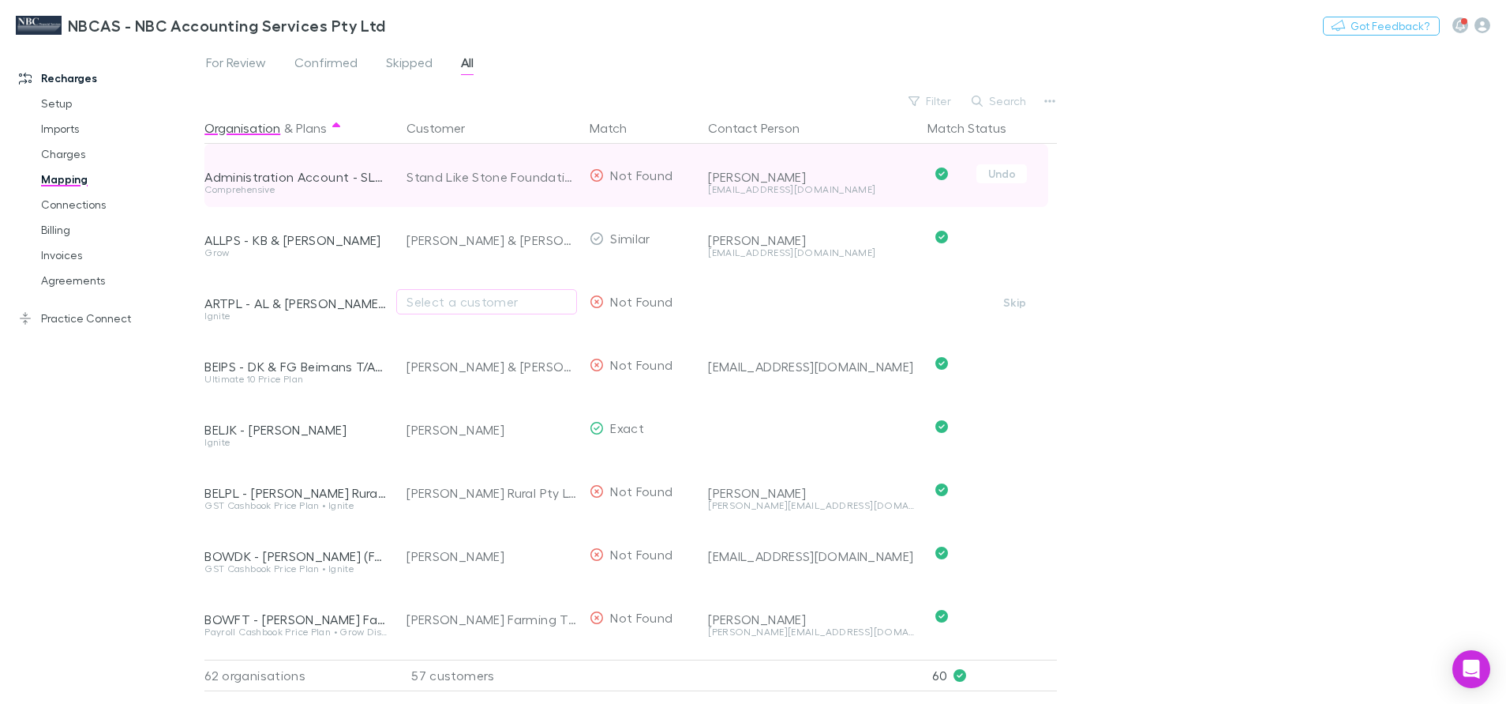
click at [942, 173] on icon "Confirmed" at bounding box center [942, 173] width 13 height 13
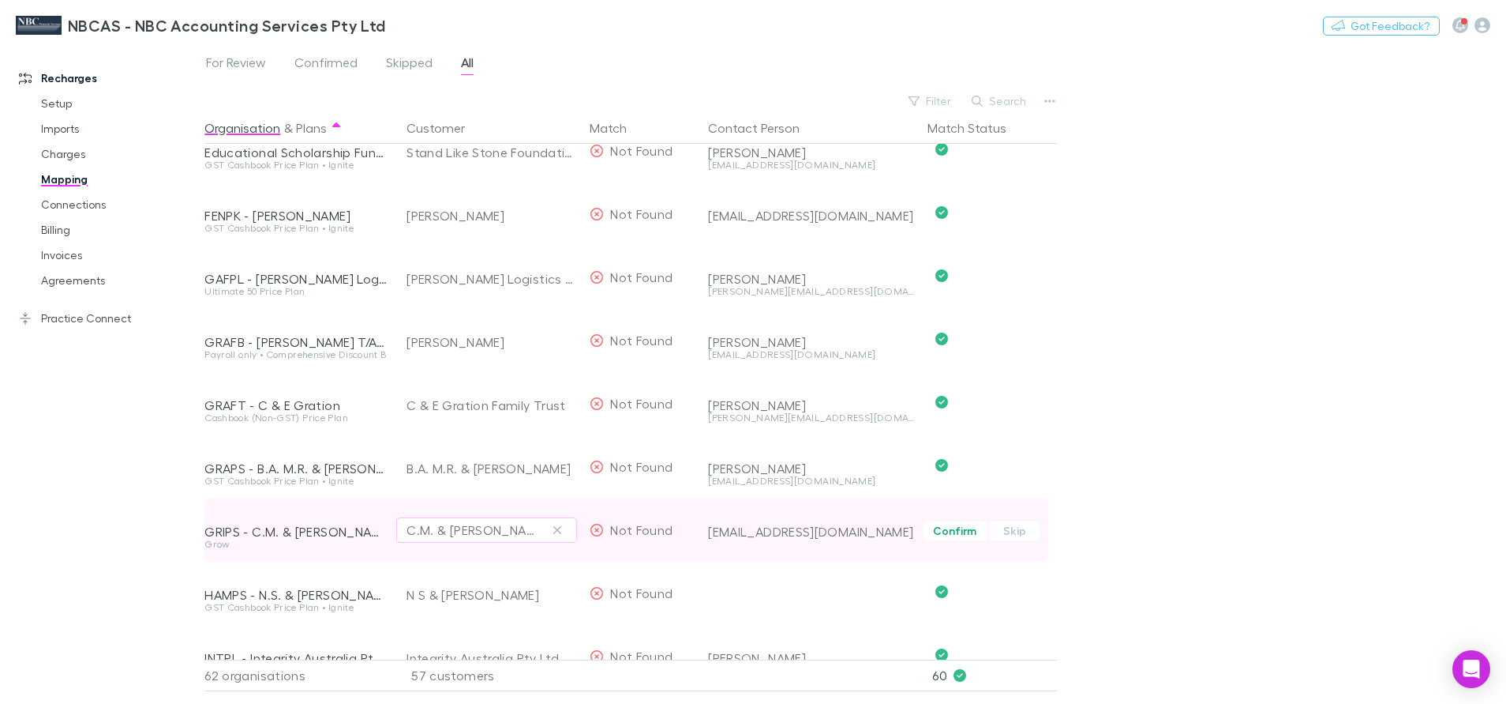
scroll to position [1184, 0]
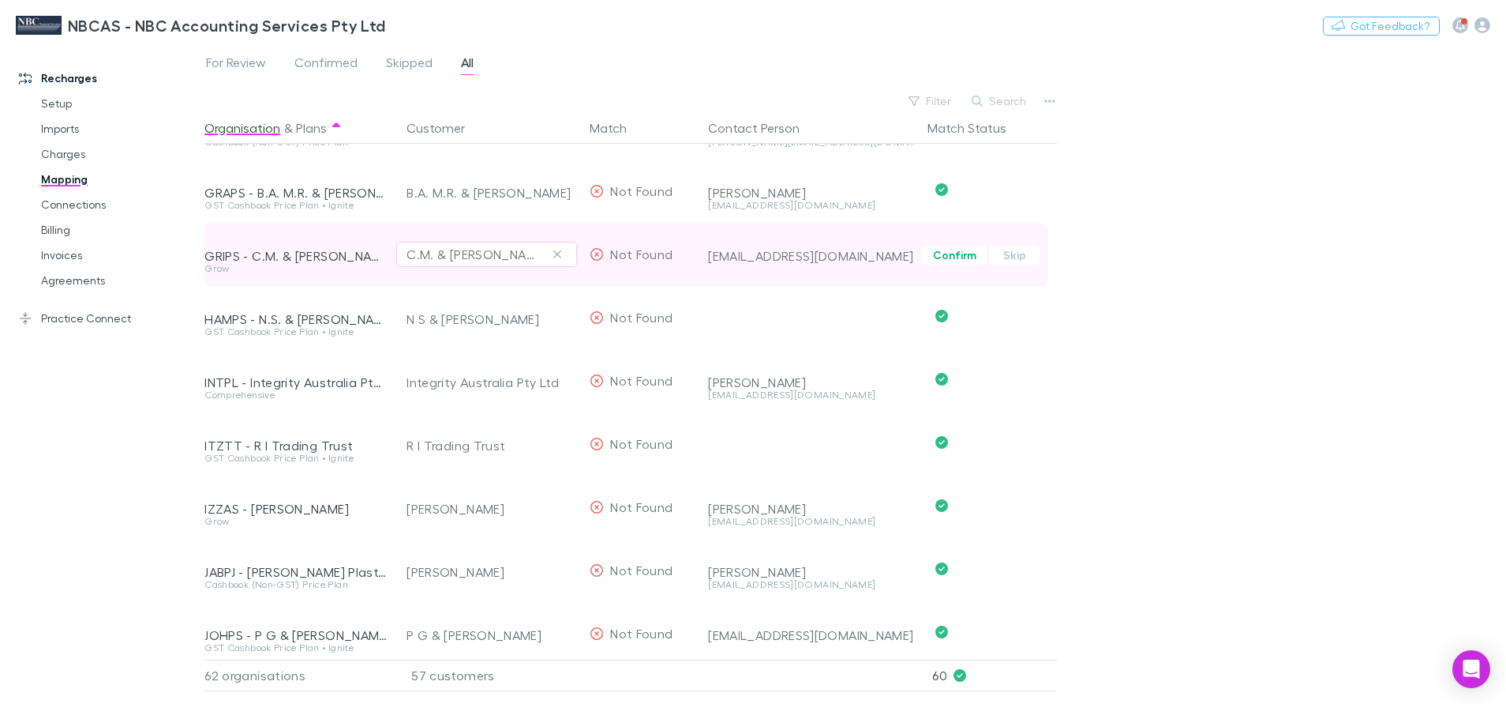
click at [491, 261] on div "C.M. & J.C. Griffiths" at bounding box center [471, 254] width 129 height 19
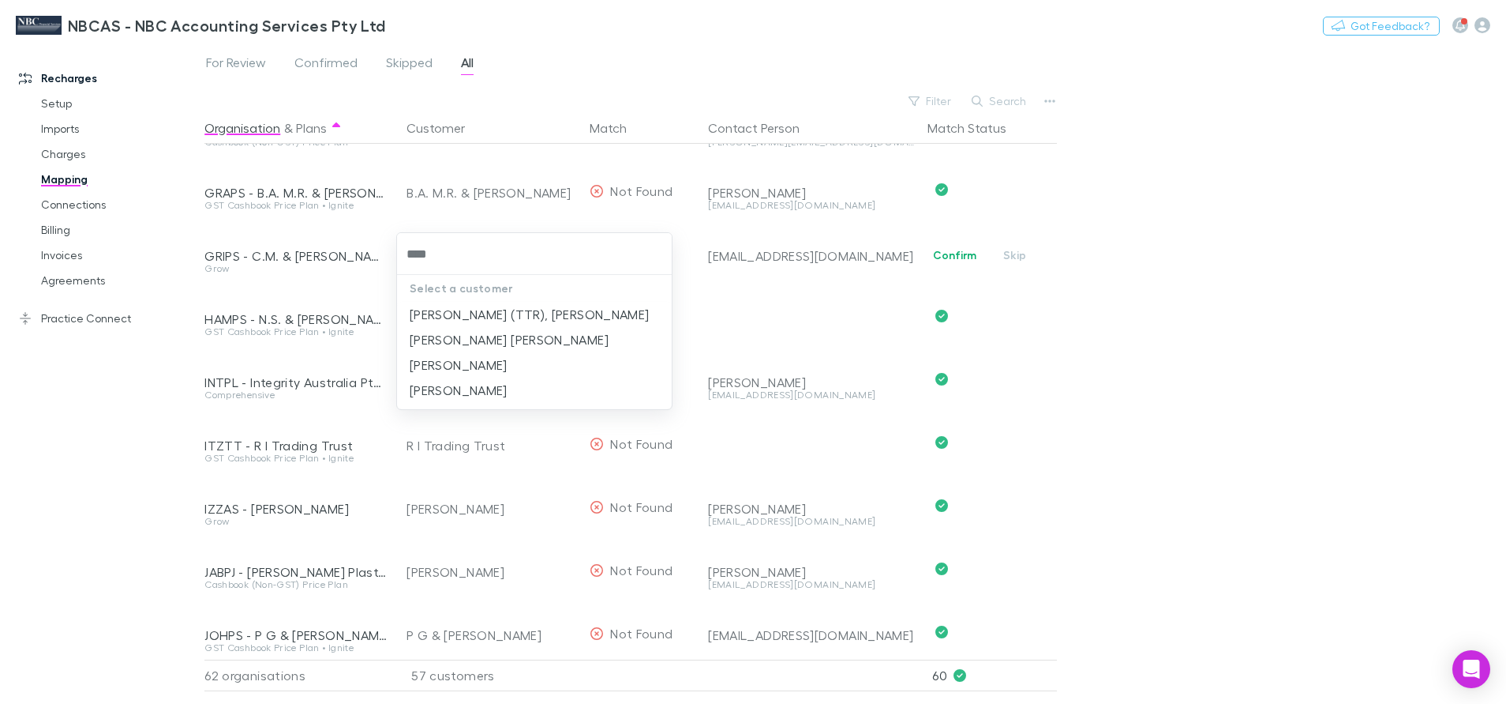
type input "****"
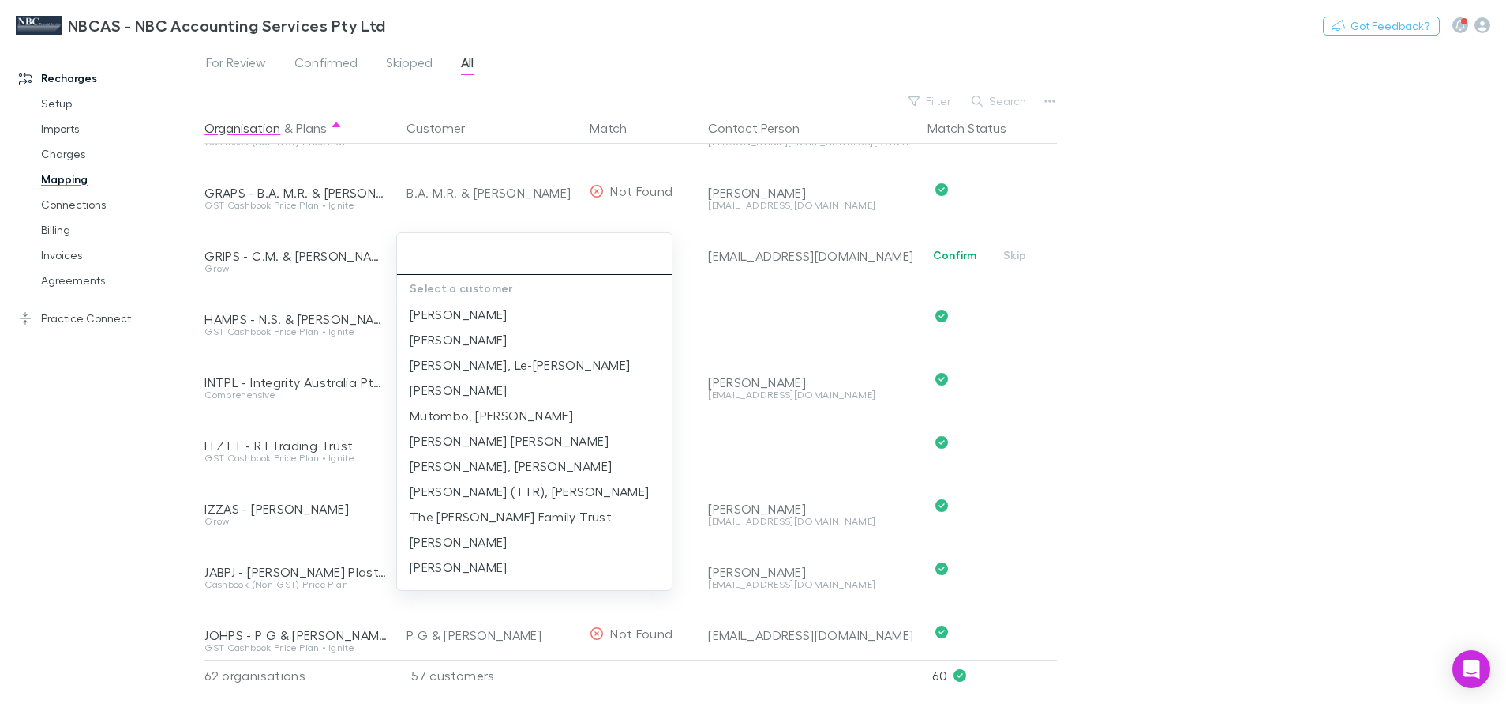
click at [430, 251] on input "text" at bounding box center [534, 253] width 262 height 29
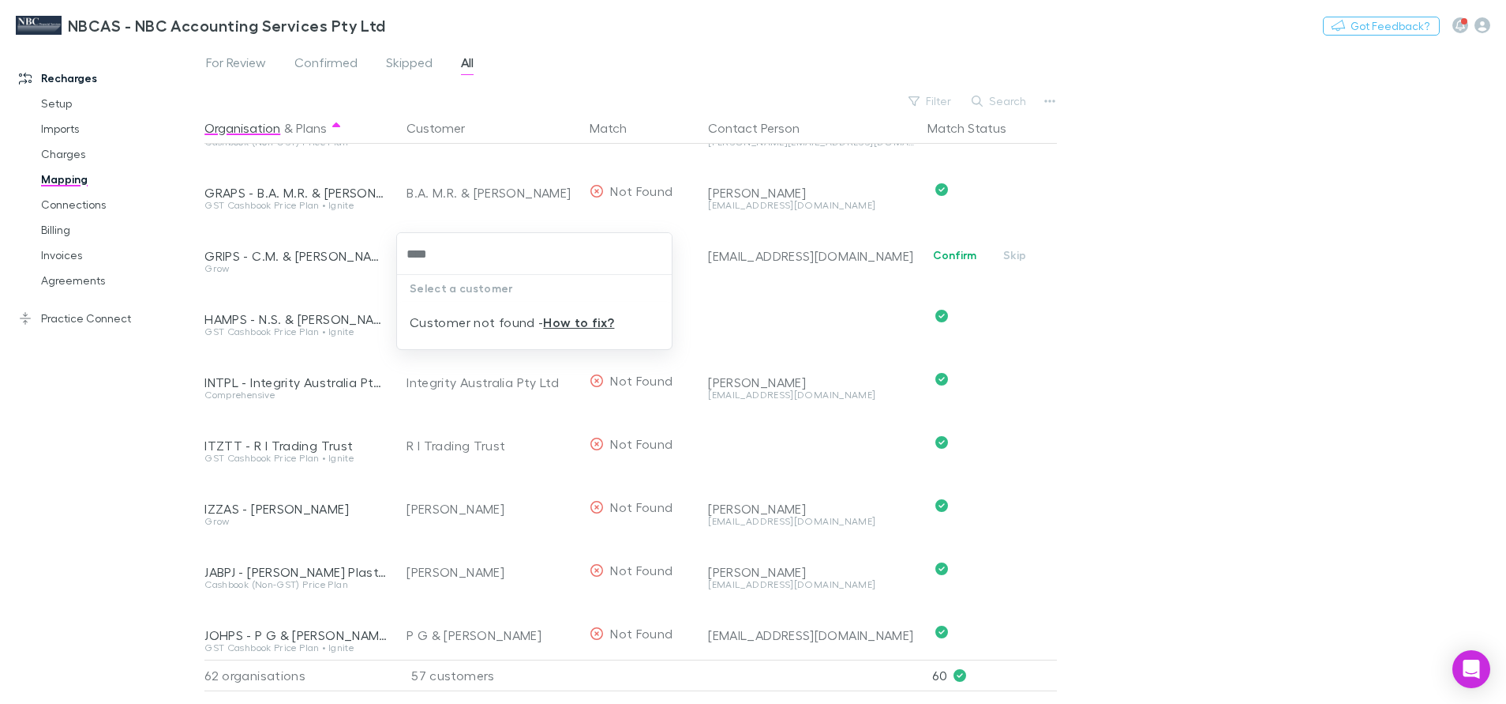
drag, startPoint x: 441, startPoint y: 245, endPoint x: 384, endPoint y: 250, distance: 57.1
click at [384, 250] on div "*** Select a customer Customer not found - How to fix?" at bounding box center [753, 352] width 1506 height 704
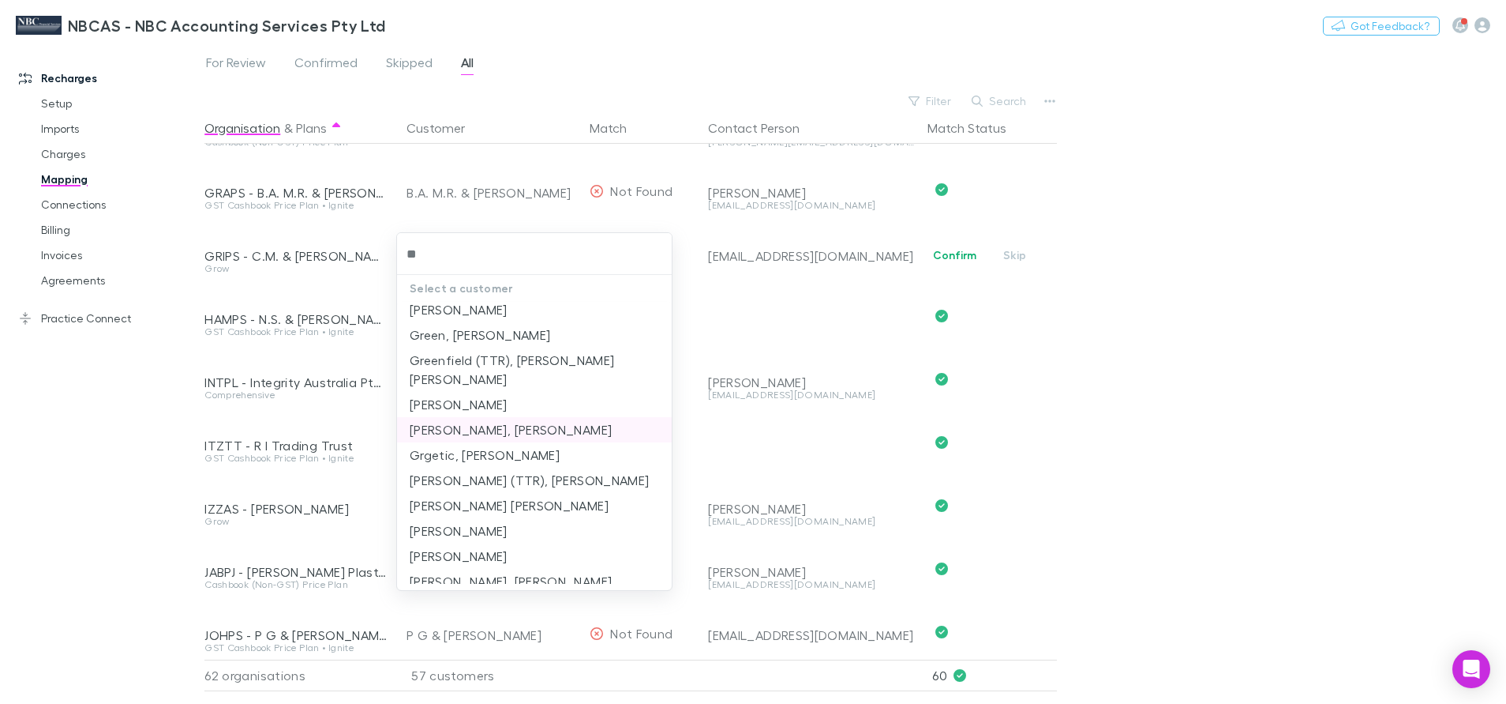
scroll to position [237, 0]
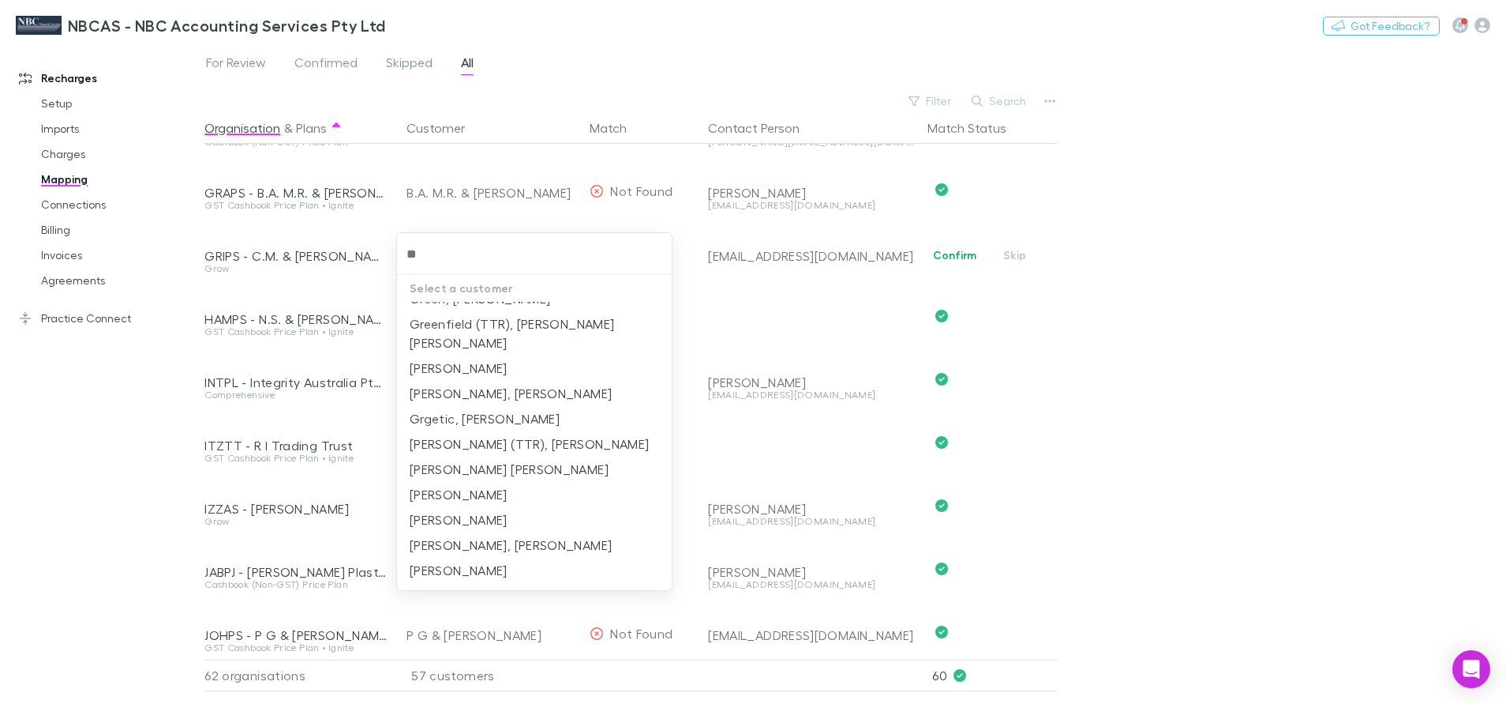
type input "**"
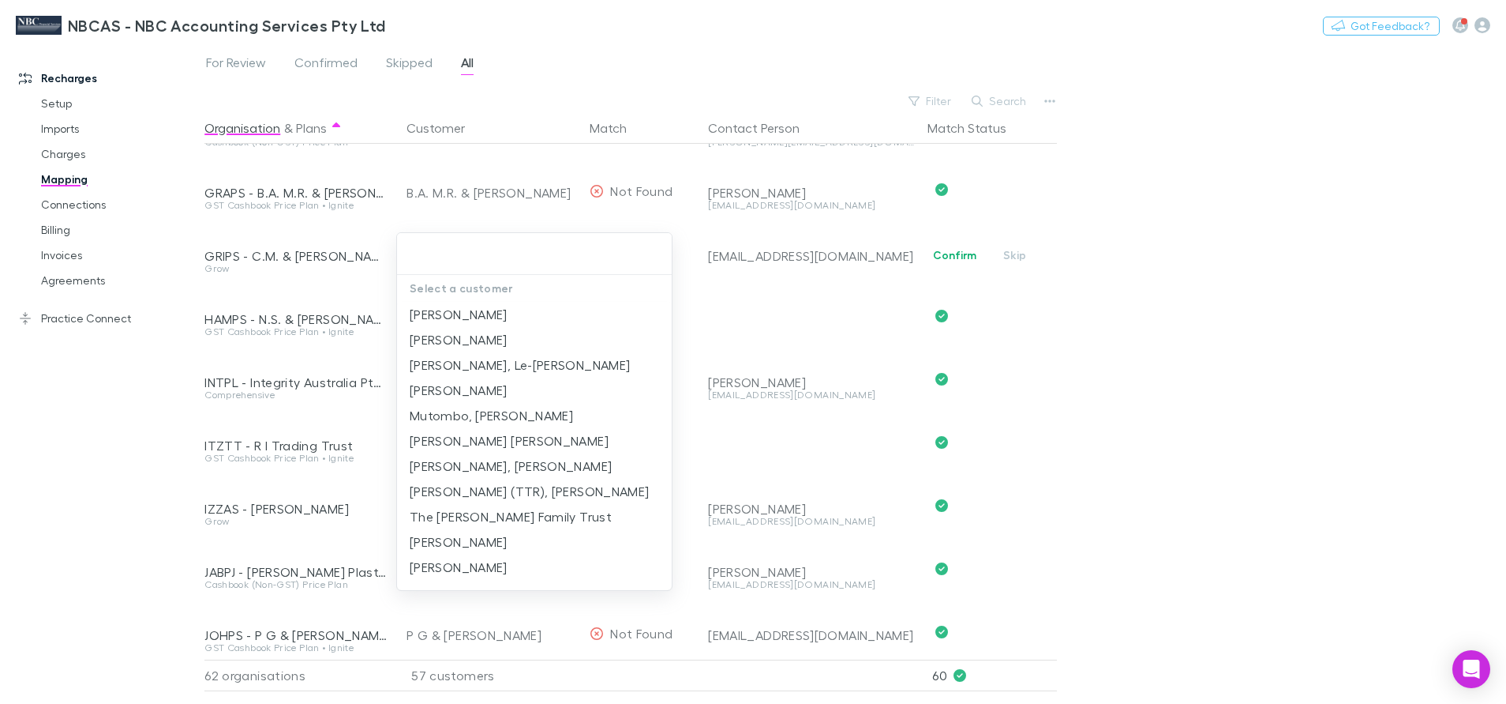
click at [455, 242] on input "text" at bounding box center [534, 253] width 262 height 29
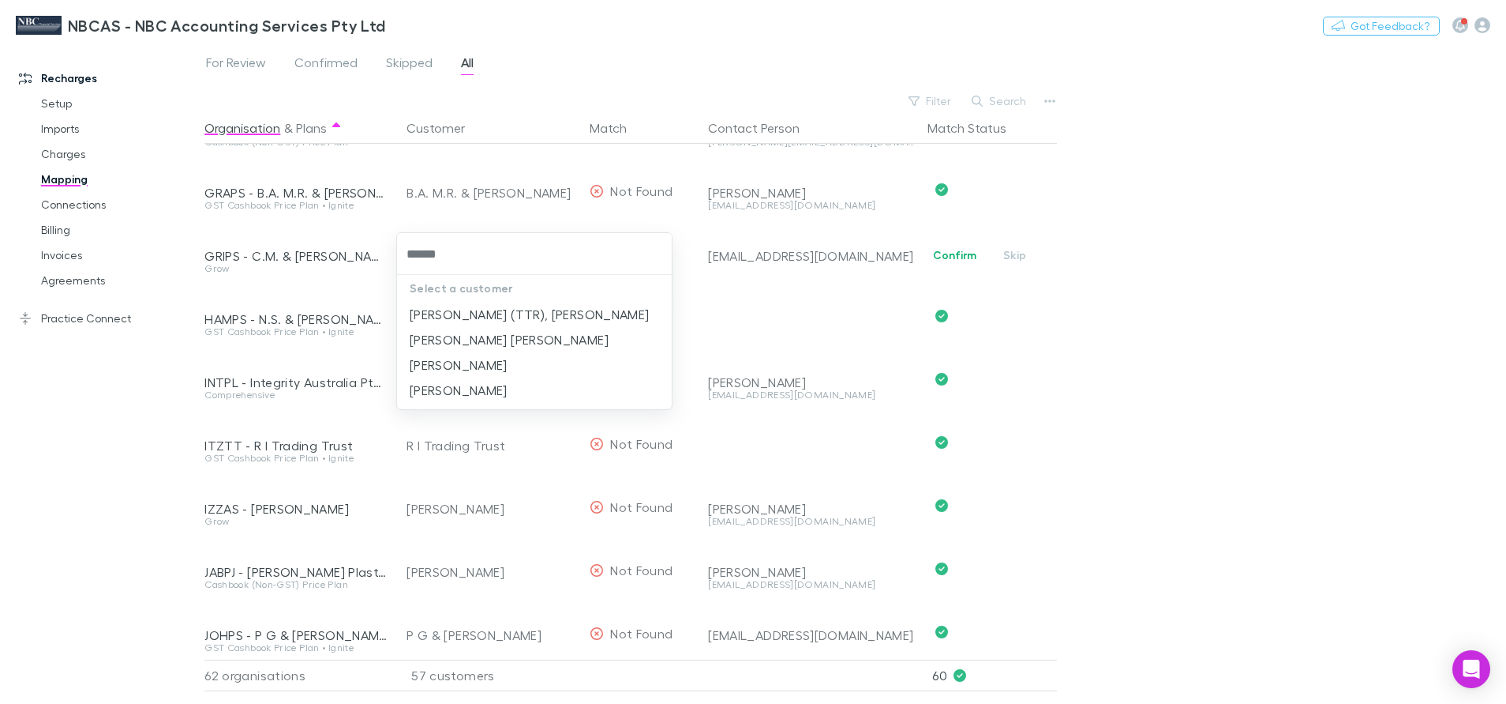
type input "*******"
click at [546, 394] on li "Griffiths, Corie Mathew" at bounding box center [534, 389] width 275 height 25
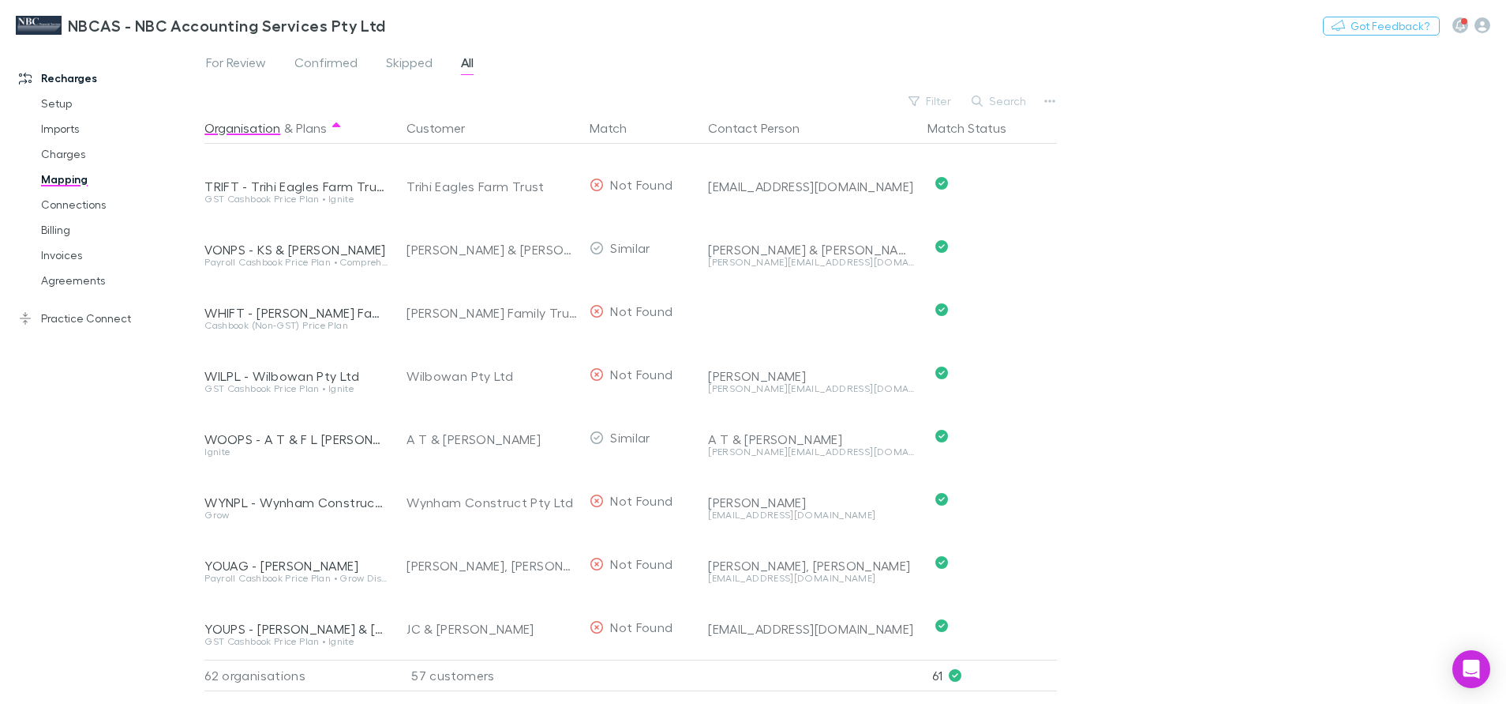
scroll to position [3420, 0]
click at [69, 182] on link "Mapping" at bounding box center [122, 179] width 194 height 25
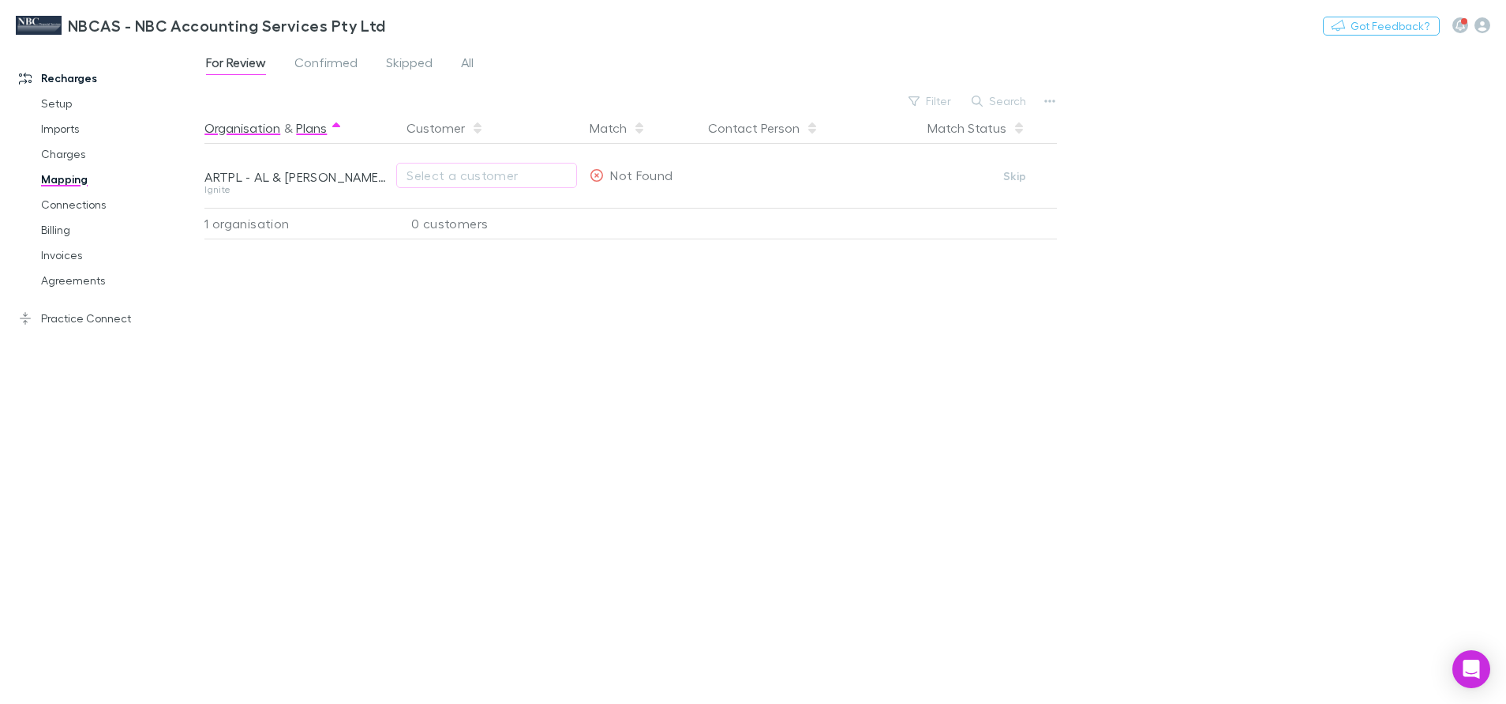
click at [323, 129] on button "Plans" at bounding box center [311, 128] width 31 height 32
click at [248, 132] on button "Organisation" at bounding box center [242, 128] width 76 height 32
click at [59, 186] on link "Mapping" at bounding box center [122, 179] width 194 height 25
click at [61, 157] on link "Charges" at bounding box center [122, 153] width 194 height 25
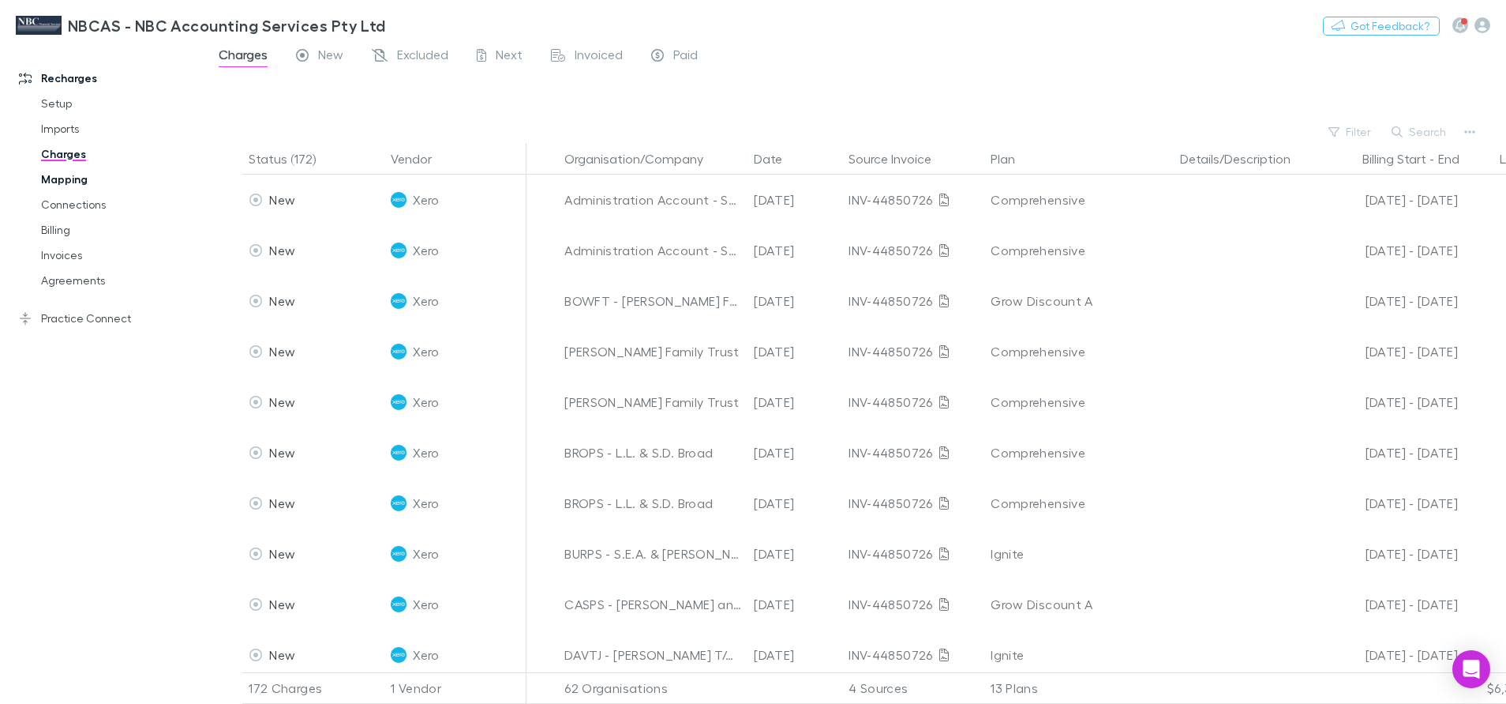
click at [60, 171] on link "Mapping" at bounding box center [122, 179] width 194 height 25
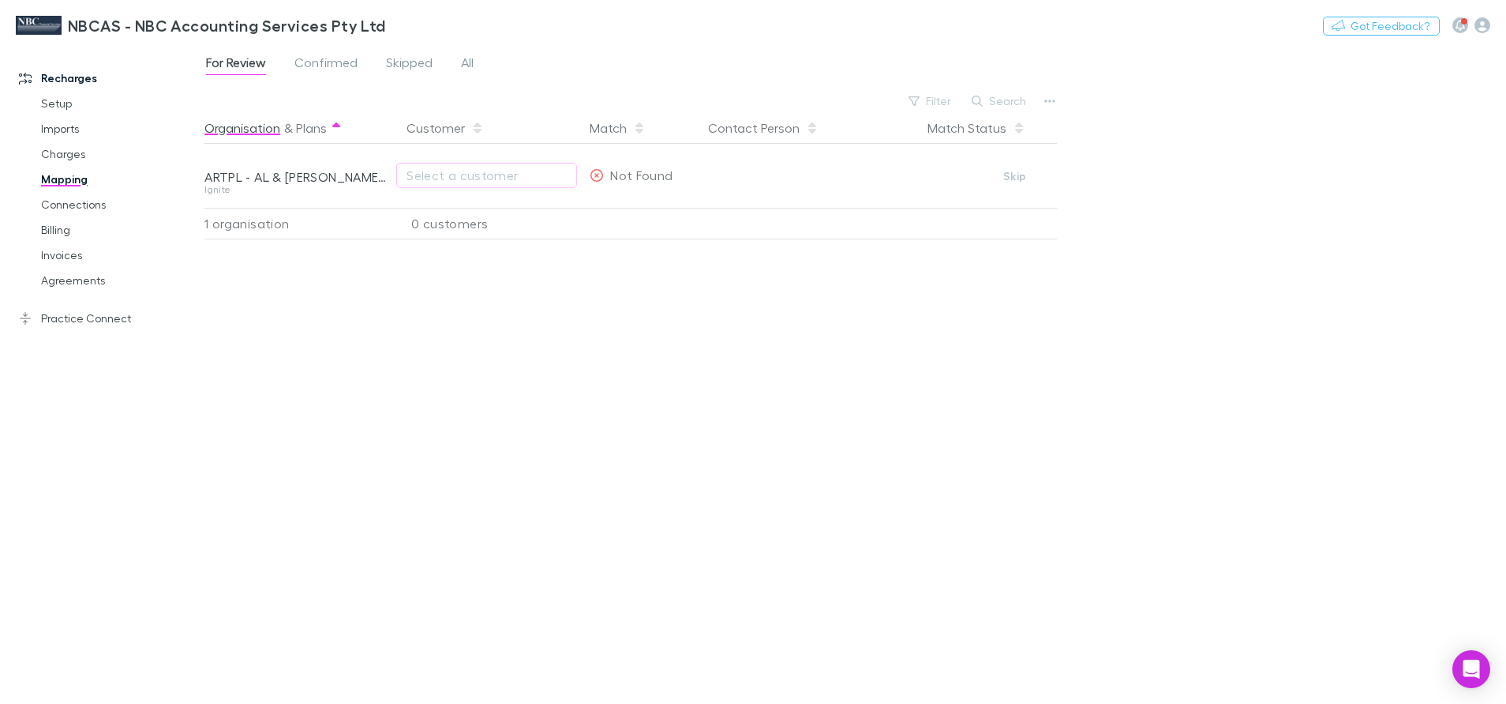
click at [271, 133] on button "Organisation" at bounding box center [242, 128] width 76 height 32
click at [315, 126] on button "Plans" at bounding box center [311, 128] width 31 height 32
click at [51, 176] on link "Mapping" at bounding box center [122, 179] width 194 height 25
click at [325, 65] on span "Confirmed" at bounding box center [326, 64] width 63 height 21
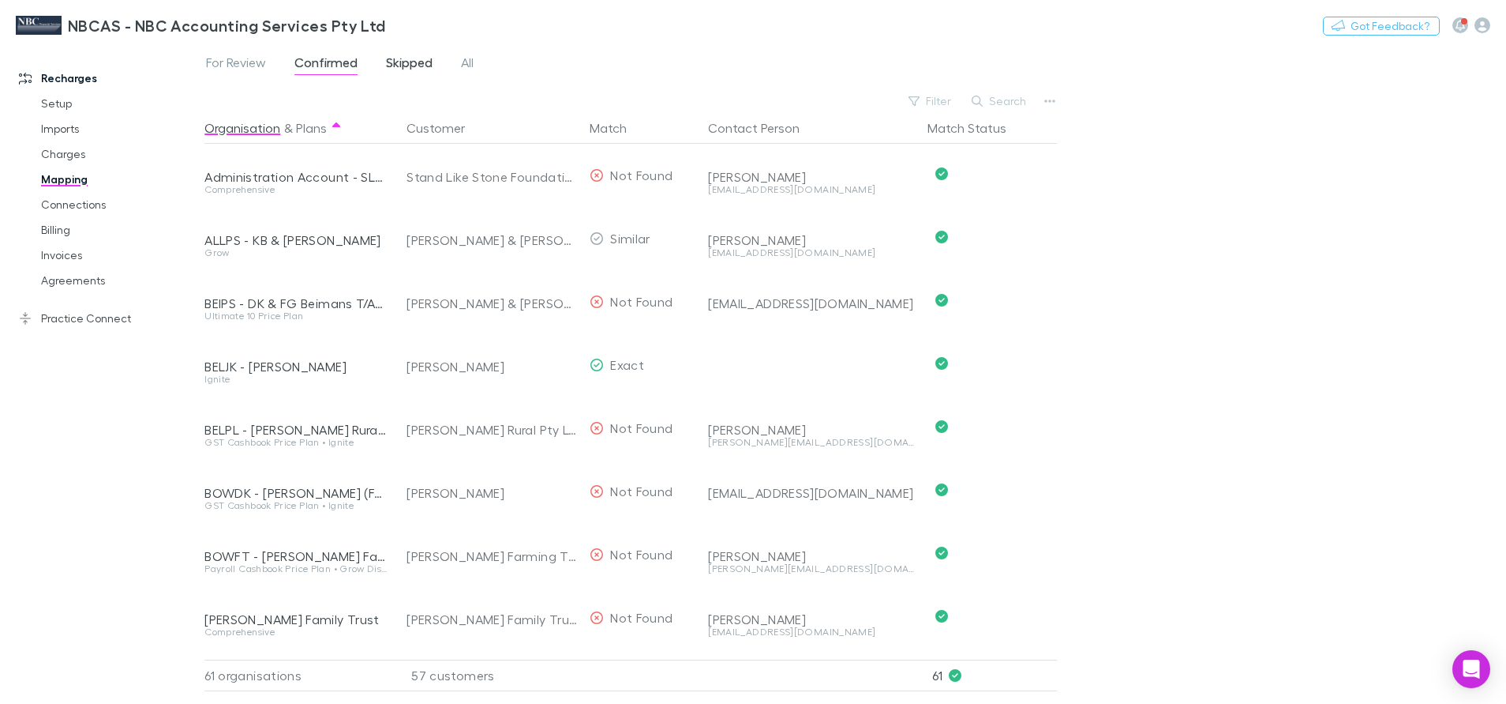
click at [412, 64] on span "Skipped" at bounding box center [409, 64] width 47 height 21
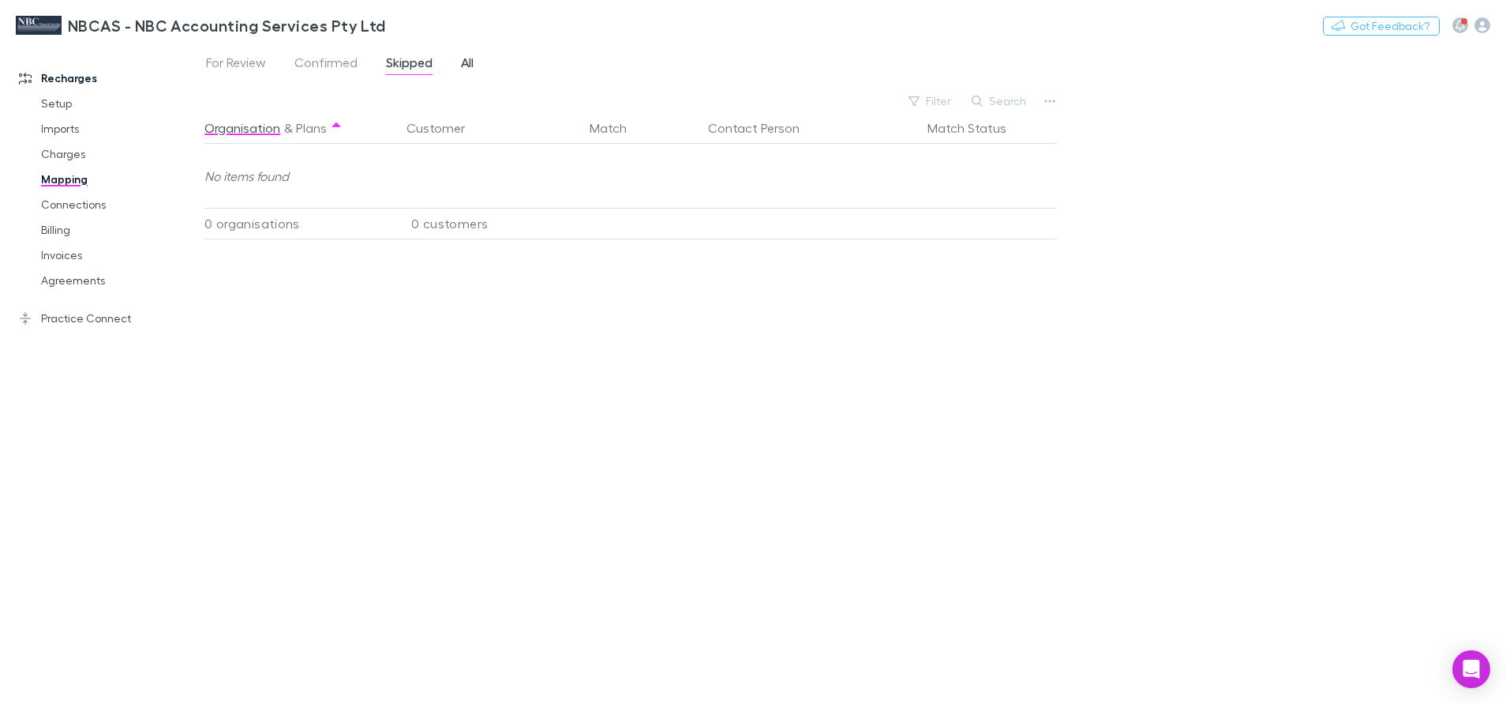
click at [474, 64] on span "All" at bounding box center [467, 64] width 13 height 21
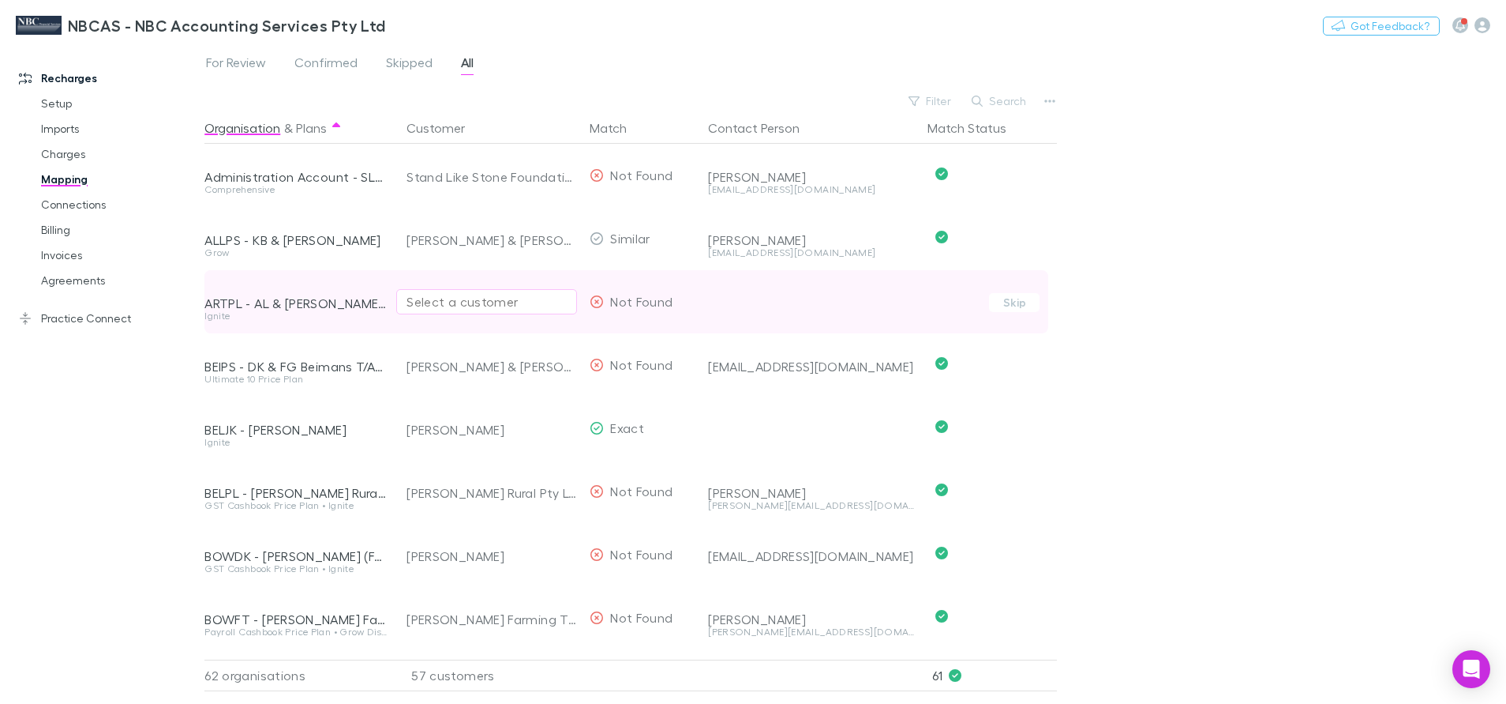
click at [467, 299] on div "Select a customer" at bounding box center [487, 301] width 160 height 19
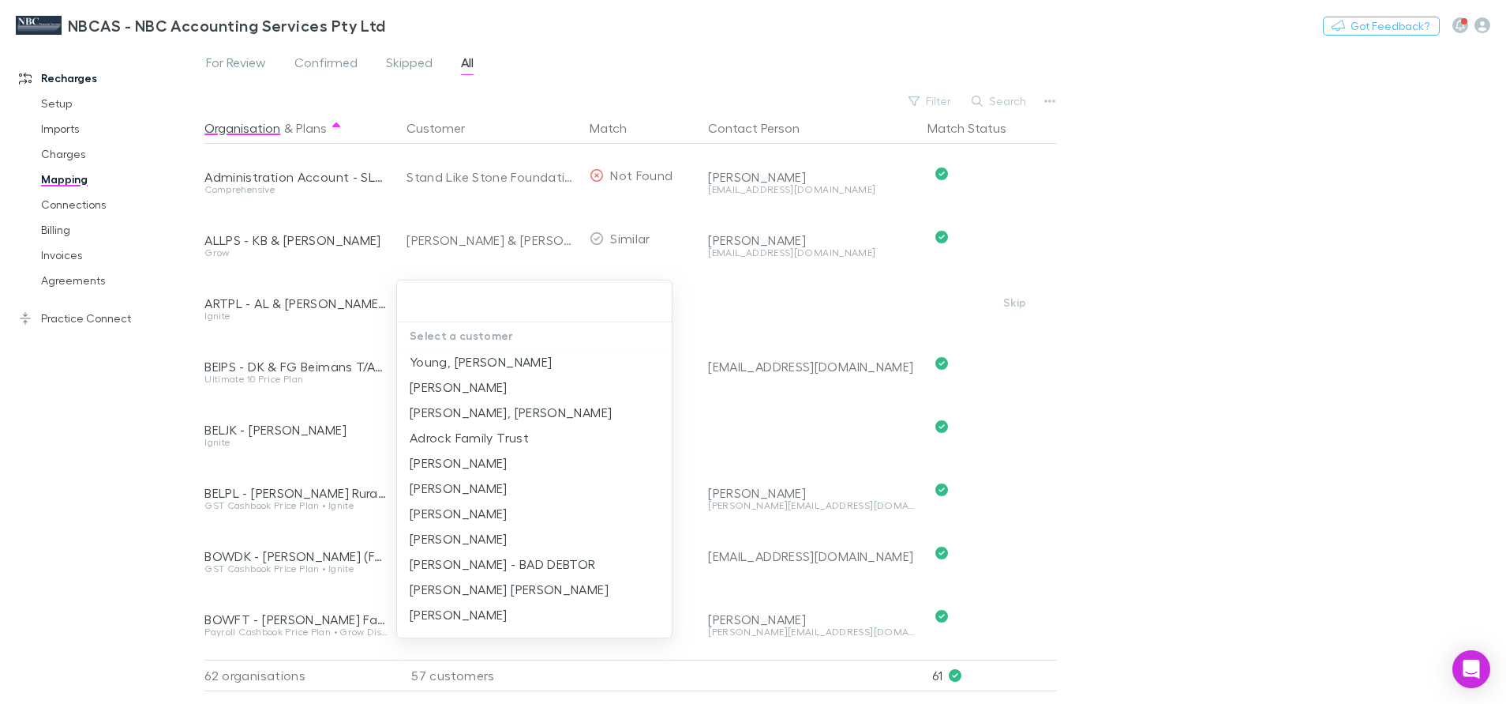
click at [839, 289] on div at bounding box center [753, 352] width 1506 height 704
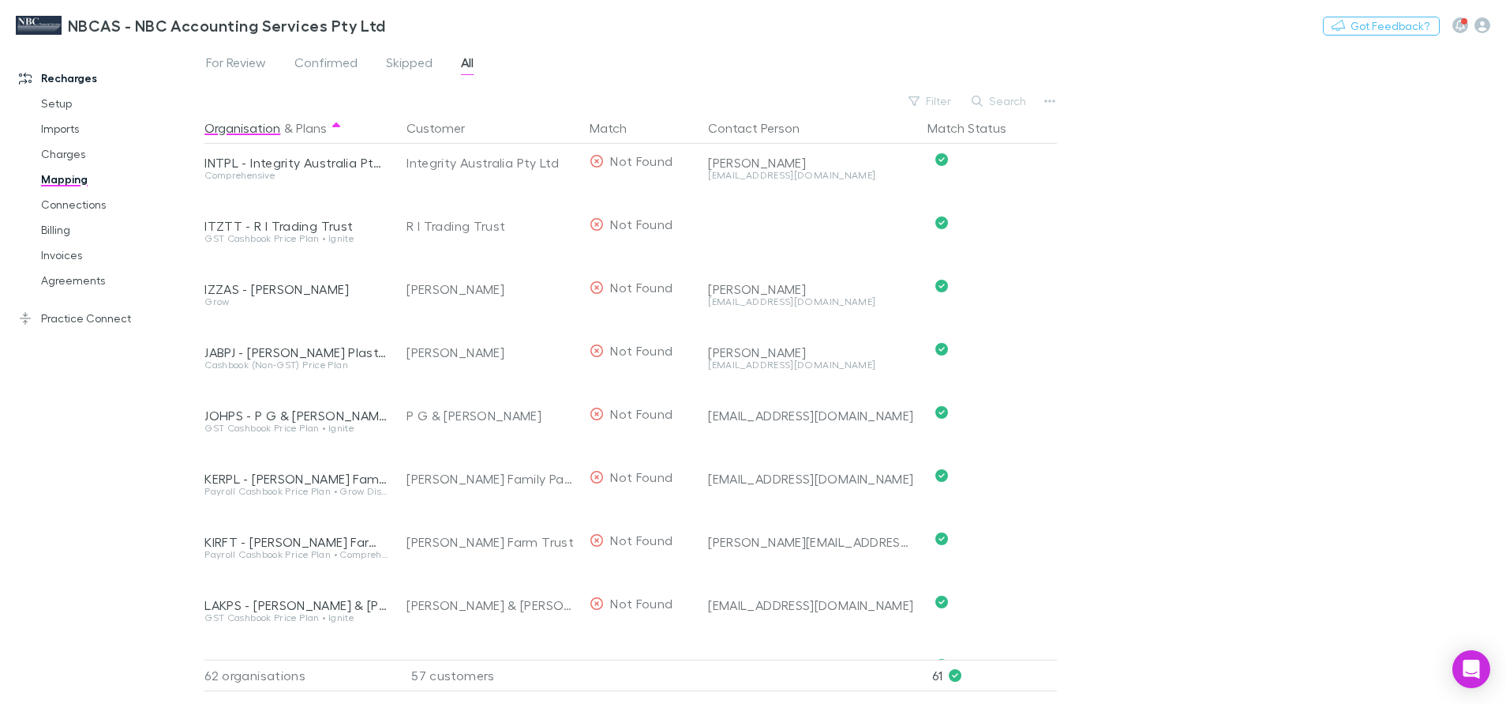
scroll to position [1421, 0]
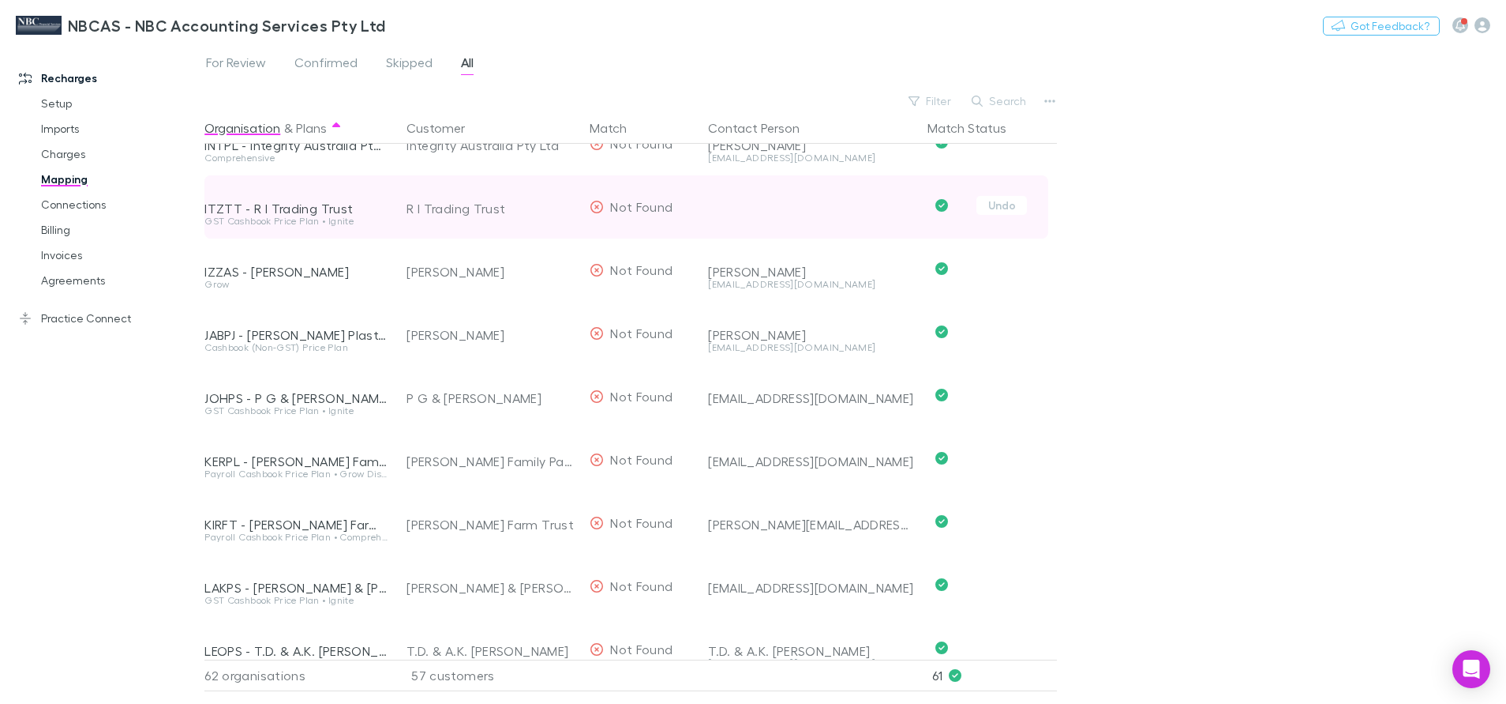
click at [448, 212] on div "R I Trading Trust" at bounding box center [492, 208] width 171 height 63
click at [743, 211] on div at bounding box center [811, 195] width 207 height 41
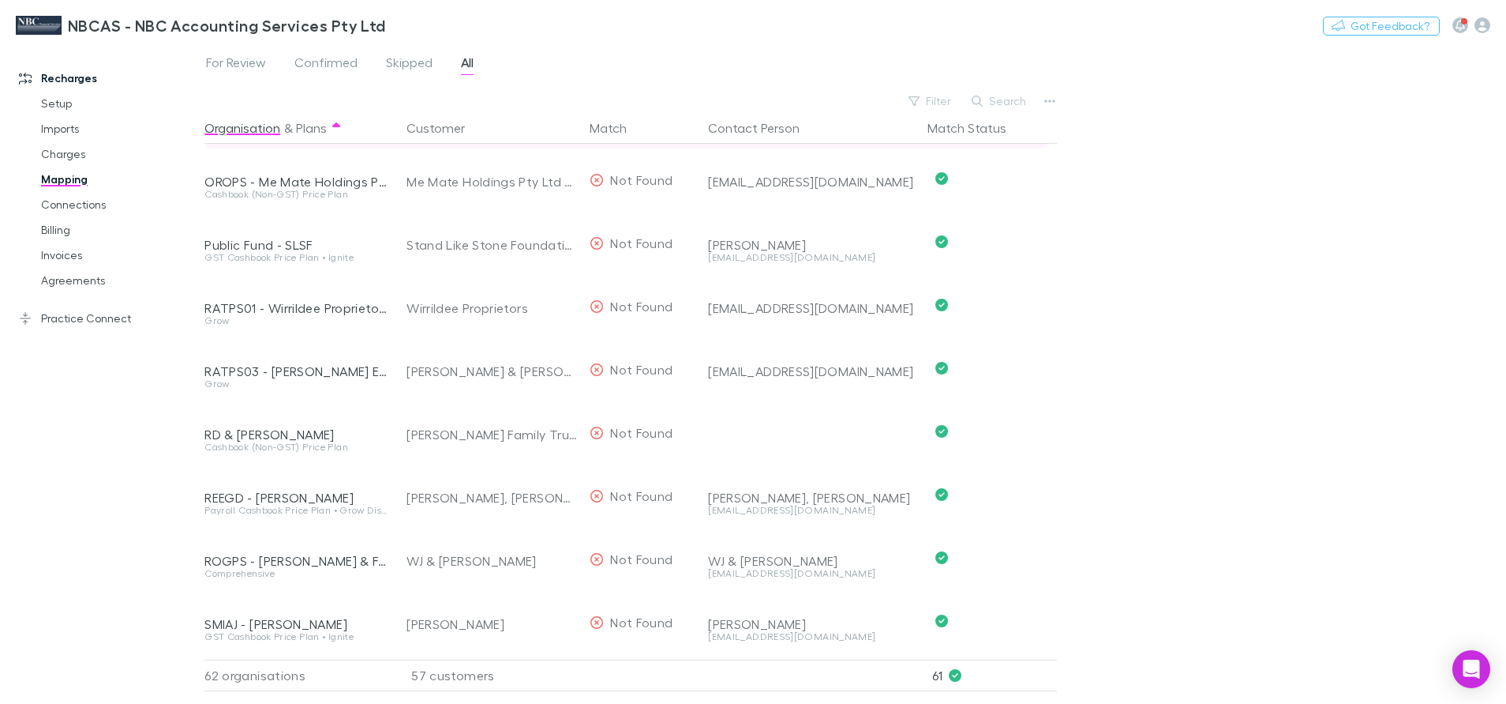
scroll to position [2606, 0]
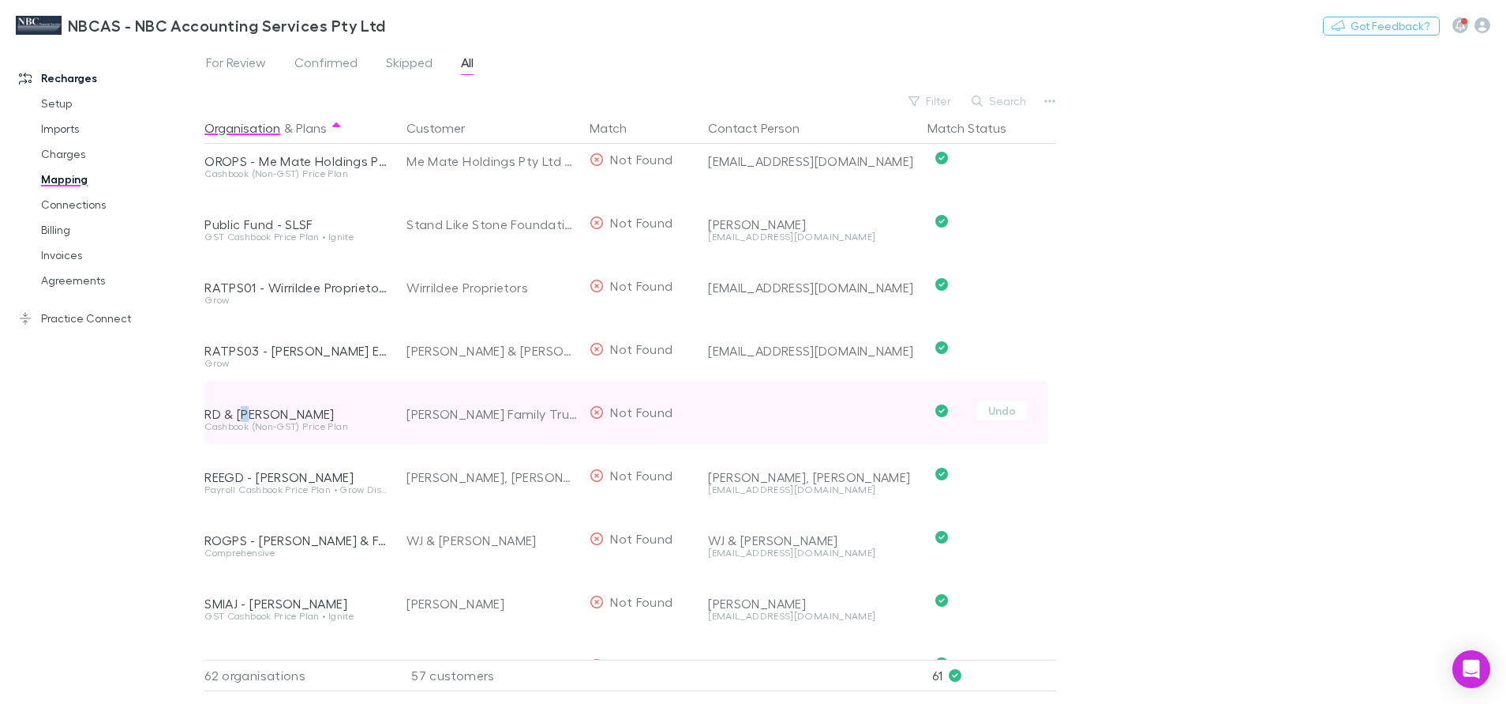
click at [249, 419] on div "RD & [PERSON_NAME]" at bounding box center [295, 414] width 183 height 16
drag, startPoint x: 249, startPoint y: 419, endPoint x: 437, endPoint y: 411, distance: 188.9
click at [437, 411] on div "[PERSON_NAME] Family Trust" at bounding box center [492, 413] width 171 height 63
click at [619, 415] on span "Not Found" at bounding box center [641, 411] width 62 height 15
click at [779, 405] on div at bounding box center [811, 401] width 207 height 41
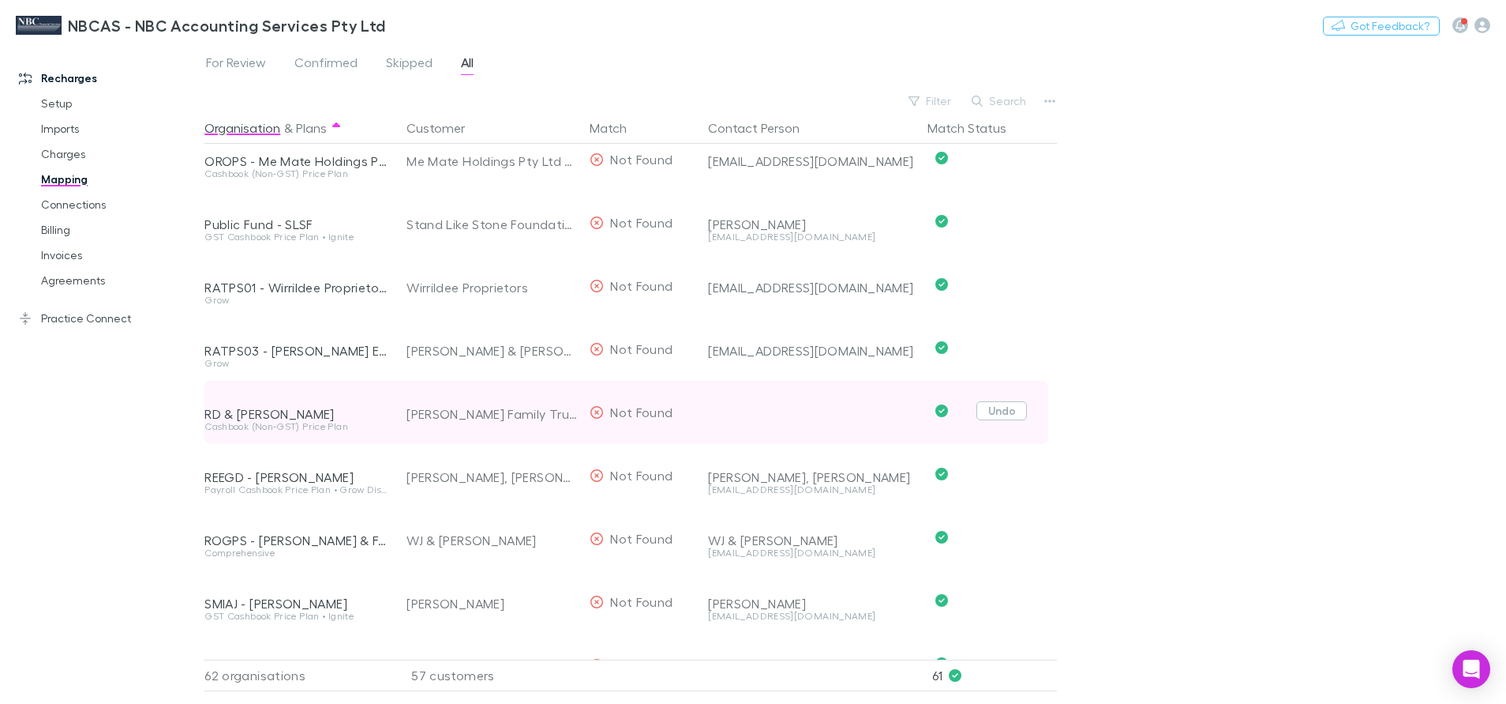
click at [1001, 407] on button "Undo" at bounding box center [1002, 410] width 51 height 19
click at [561, 406] on icon "button" at bounding box center [557, 412] width 9 height 13
click at [439, 418] on div "Select a customer" at bounding box center [487, 412] width 160 height 19
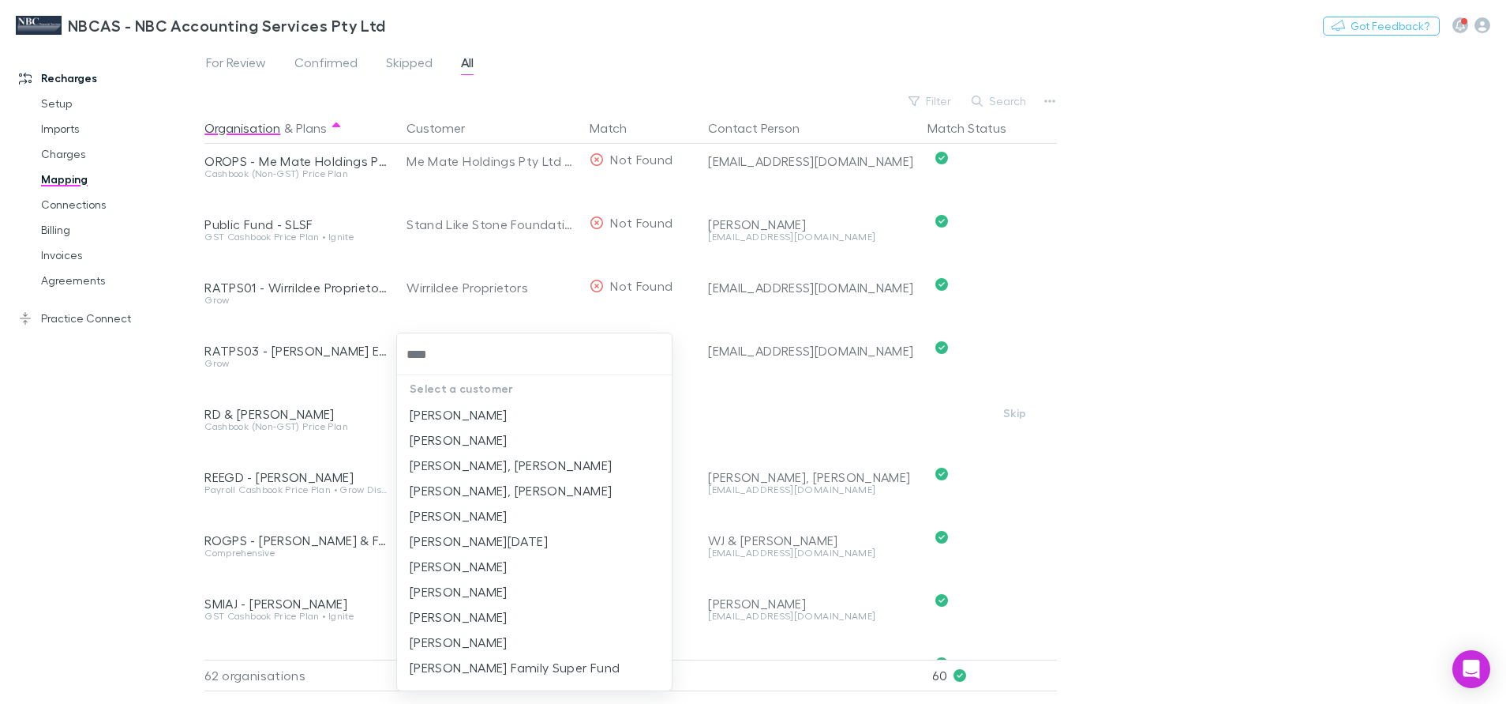
type input "*****"
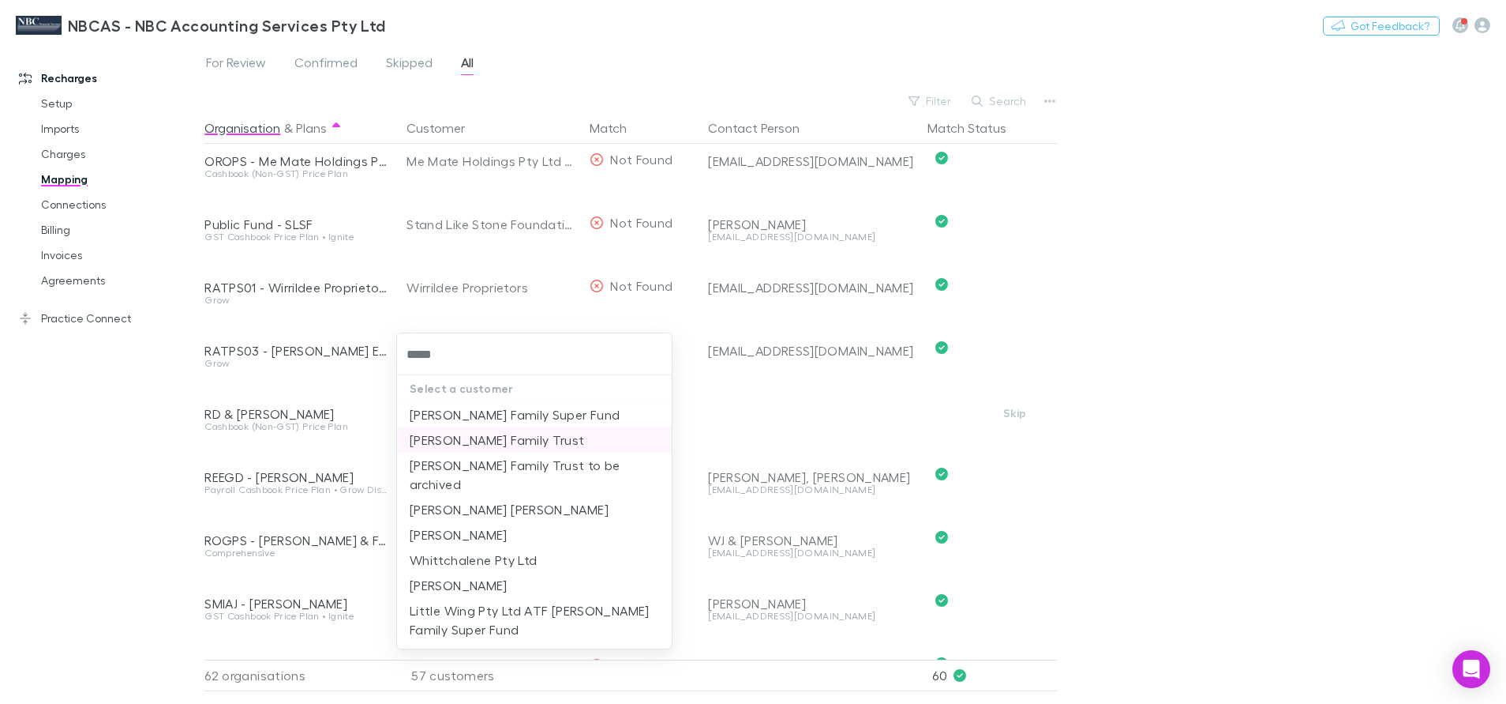
click at [516, 445] on li "[PERSON_NAME] Family Trust" at bounding box center [534, 439] width 275 height 25
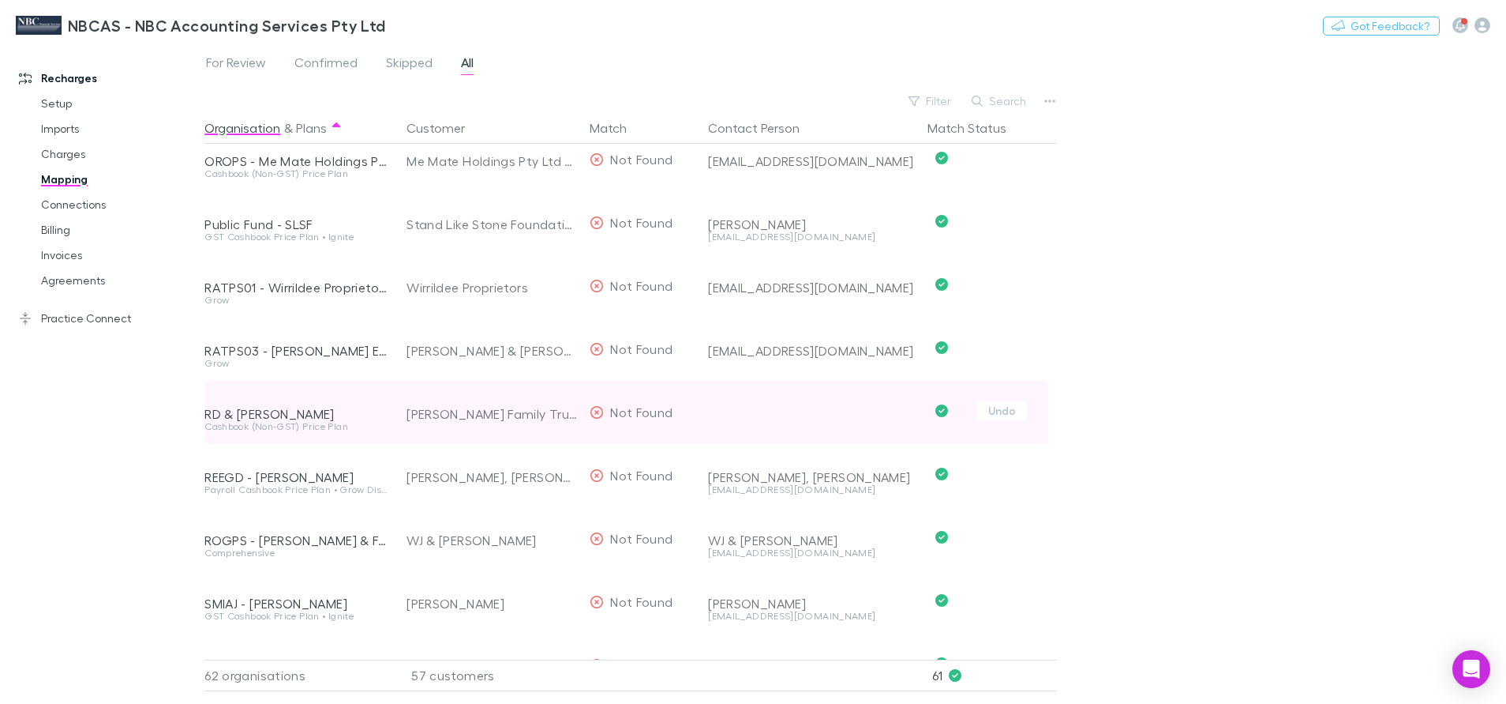
click at [836, 418] on div at bounding box center [811, 401] width 207 height 41
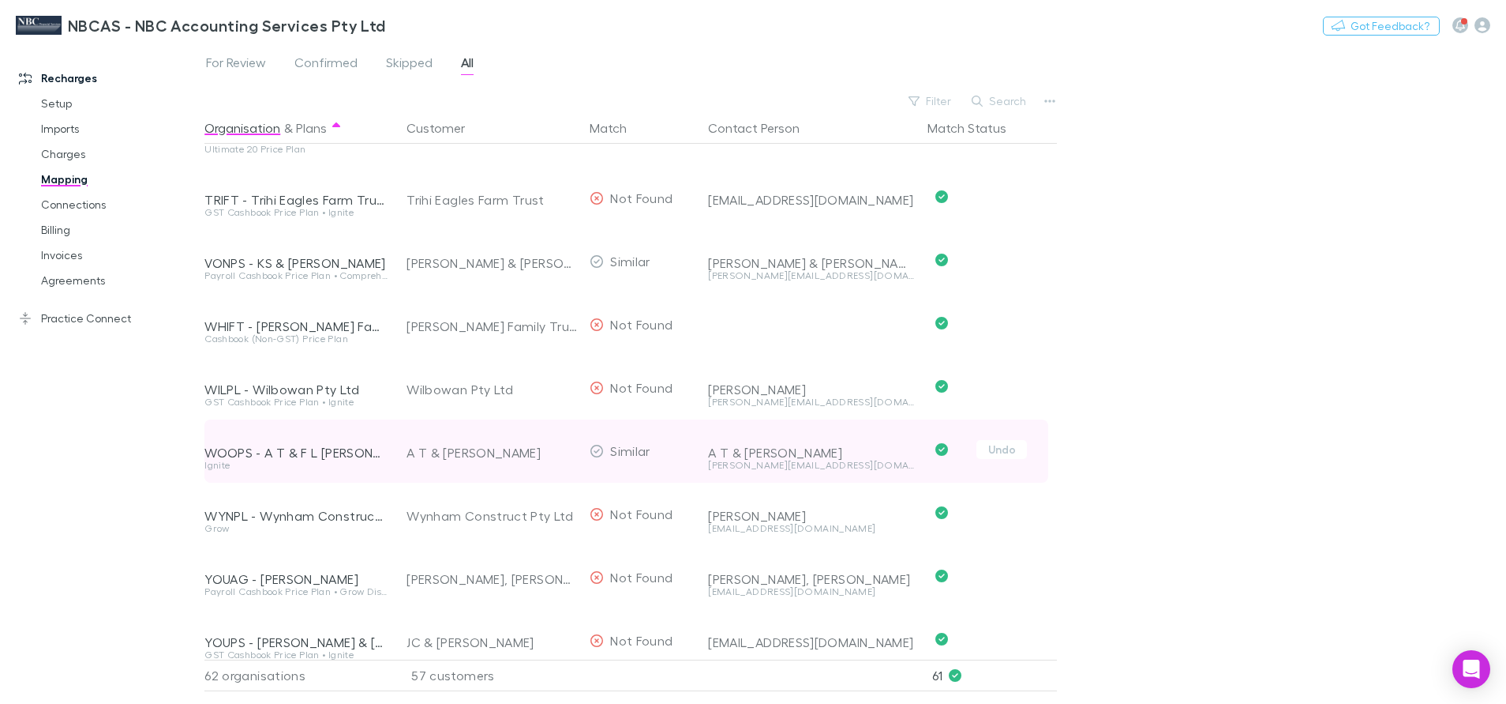
scroll to position [3420, 0]
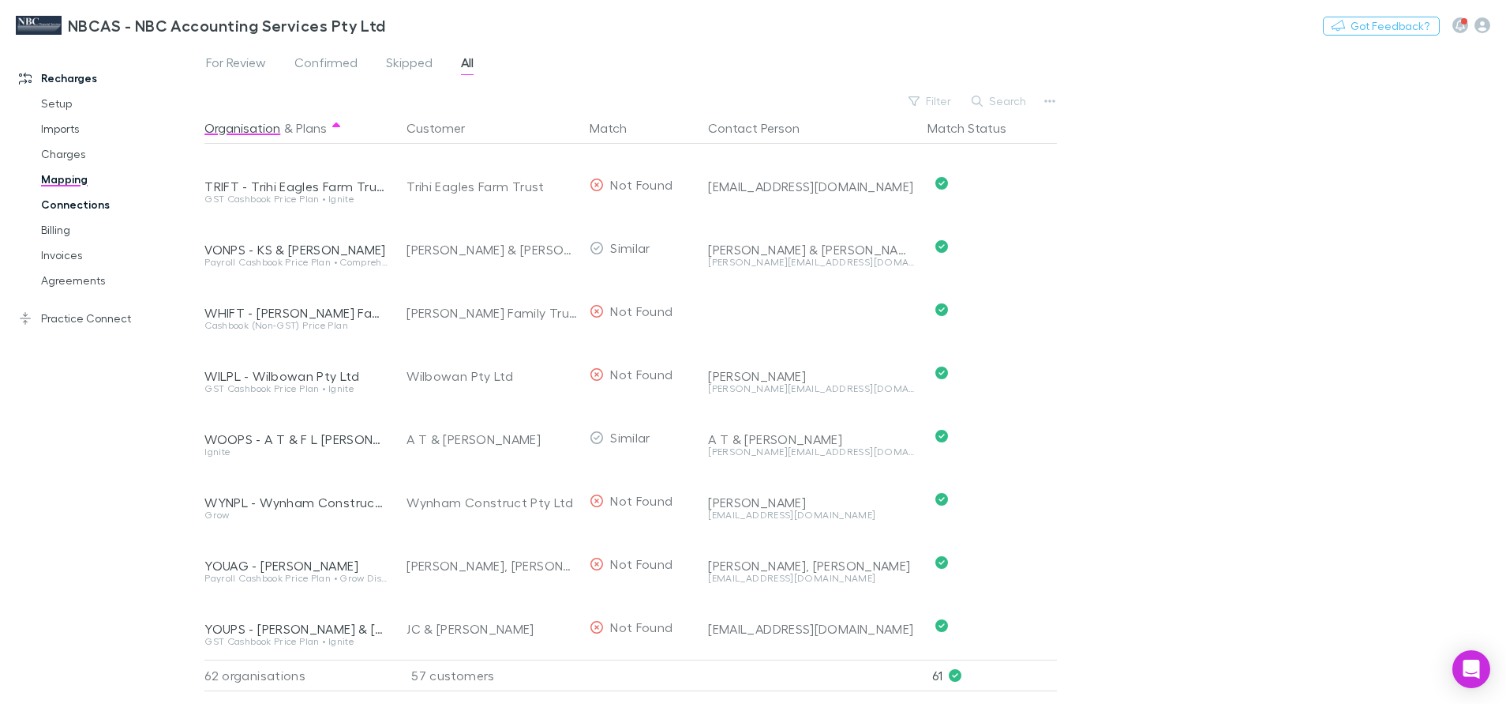
click at [56, 205] on link "Connections" at bounding box center [122, 204] width 194 height 25
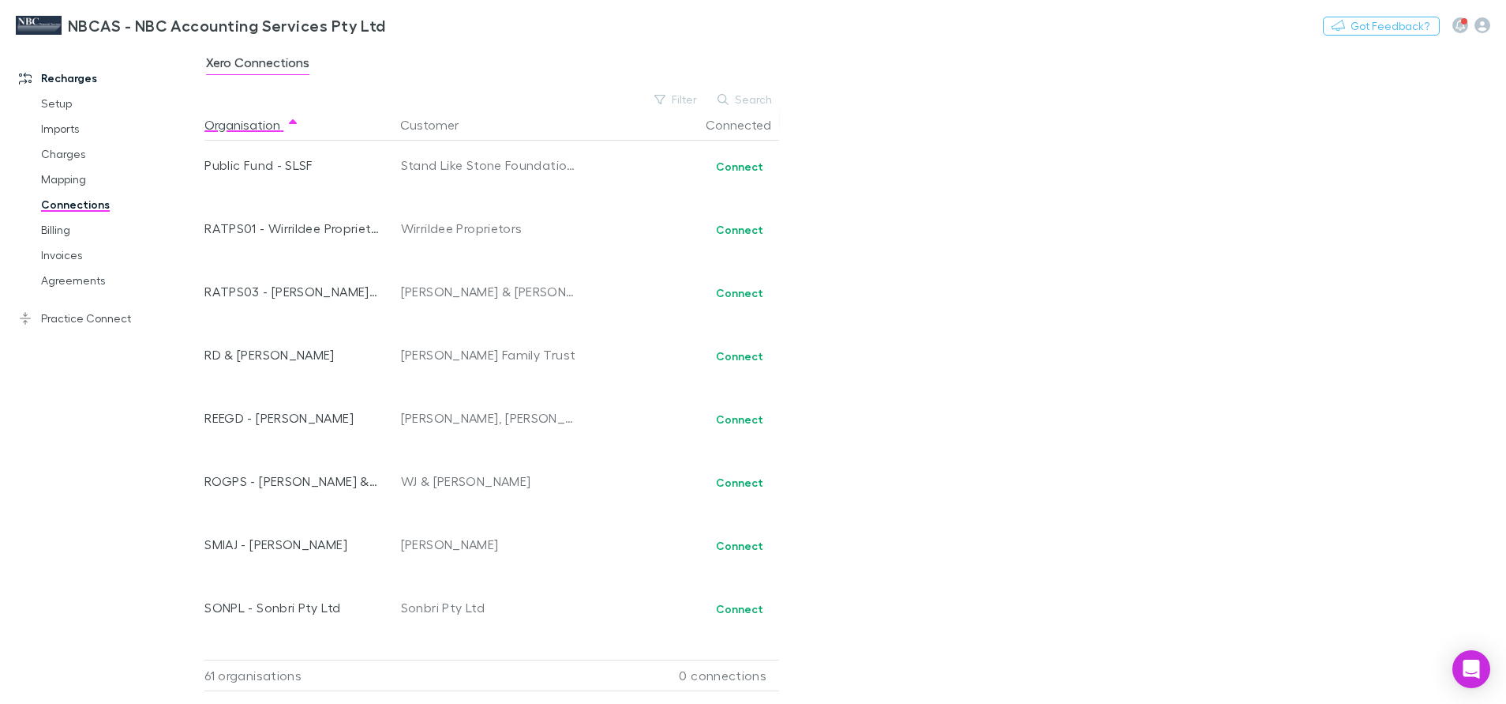
scroll to position [2606, 0]
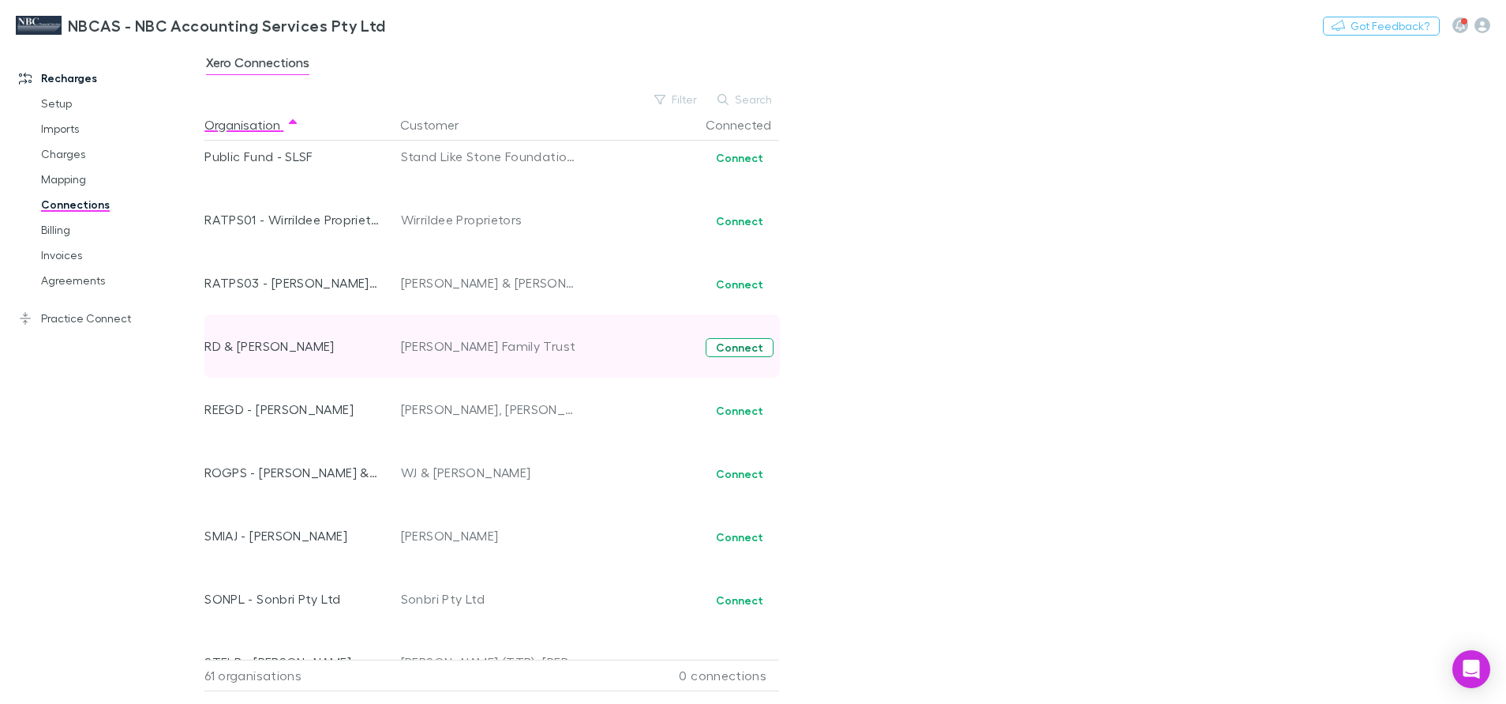
click at [741, 349] on button "Connect" at bounding box center [740, 347] width 68 height 19
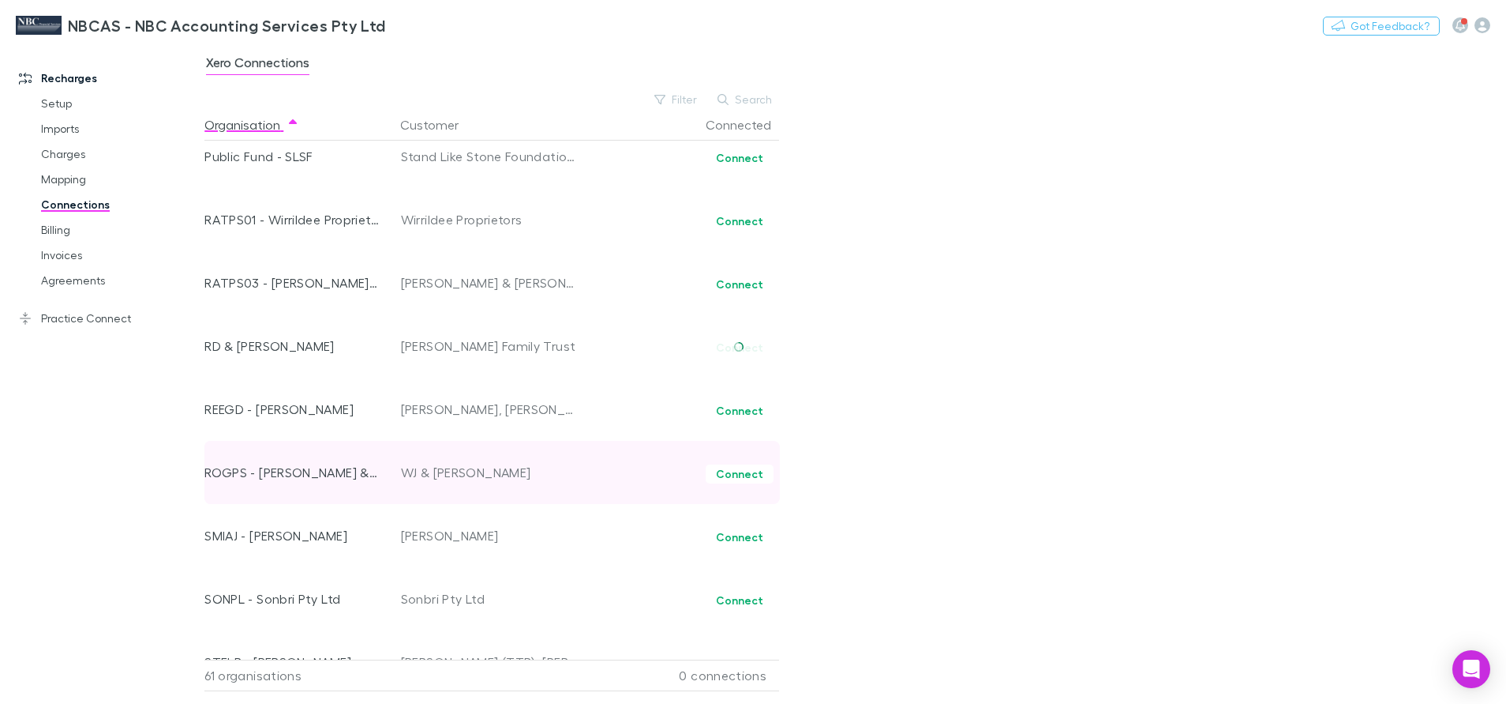
scroll to position [2640, 0]
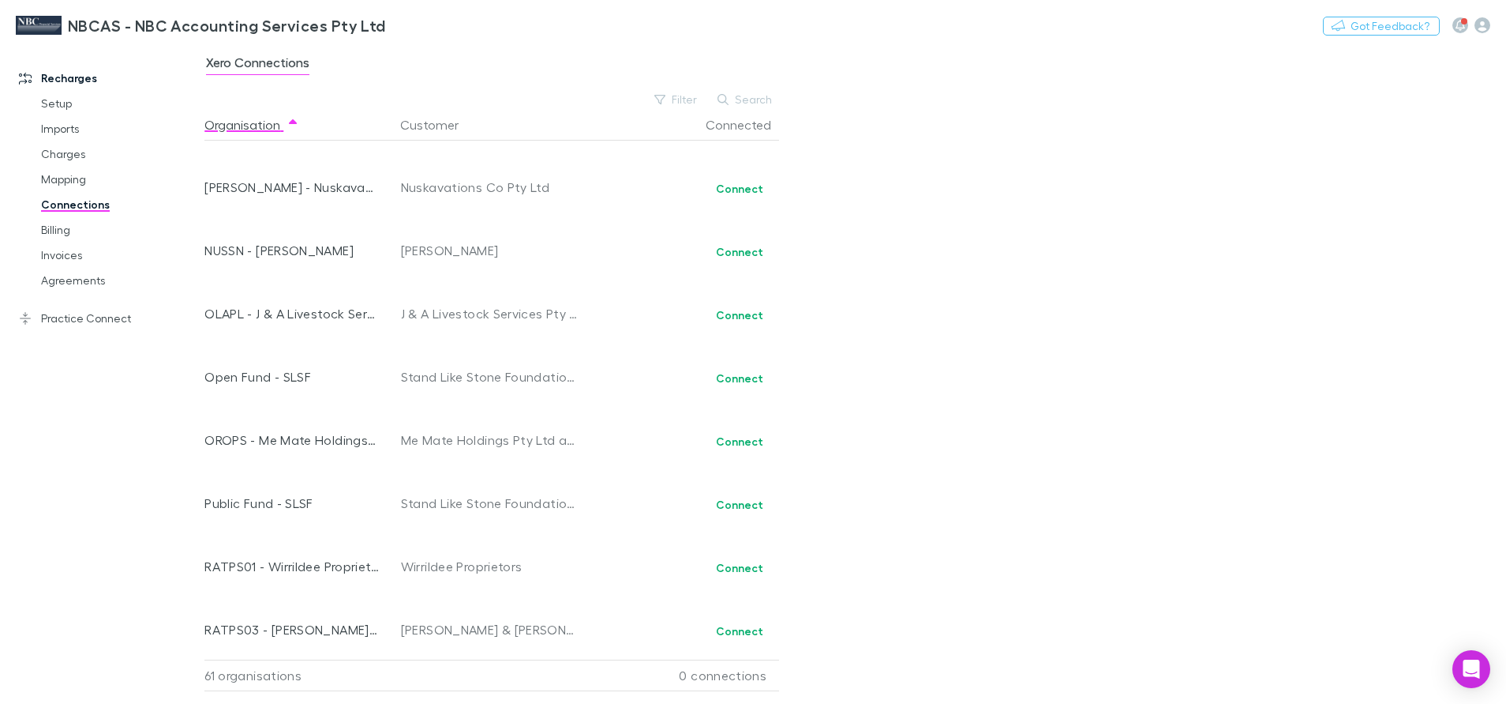
scroll to position [2487, 0]
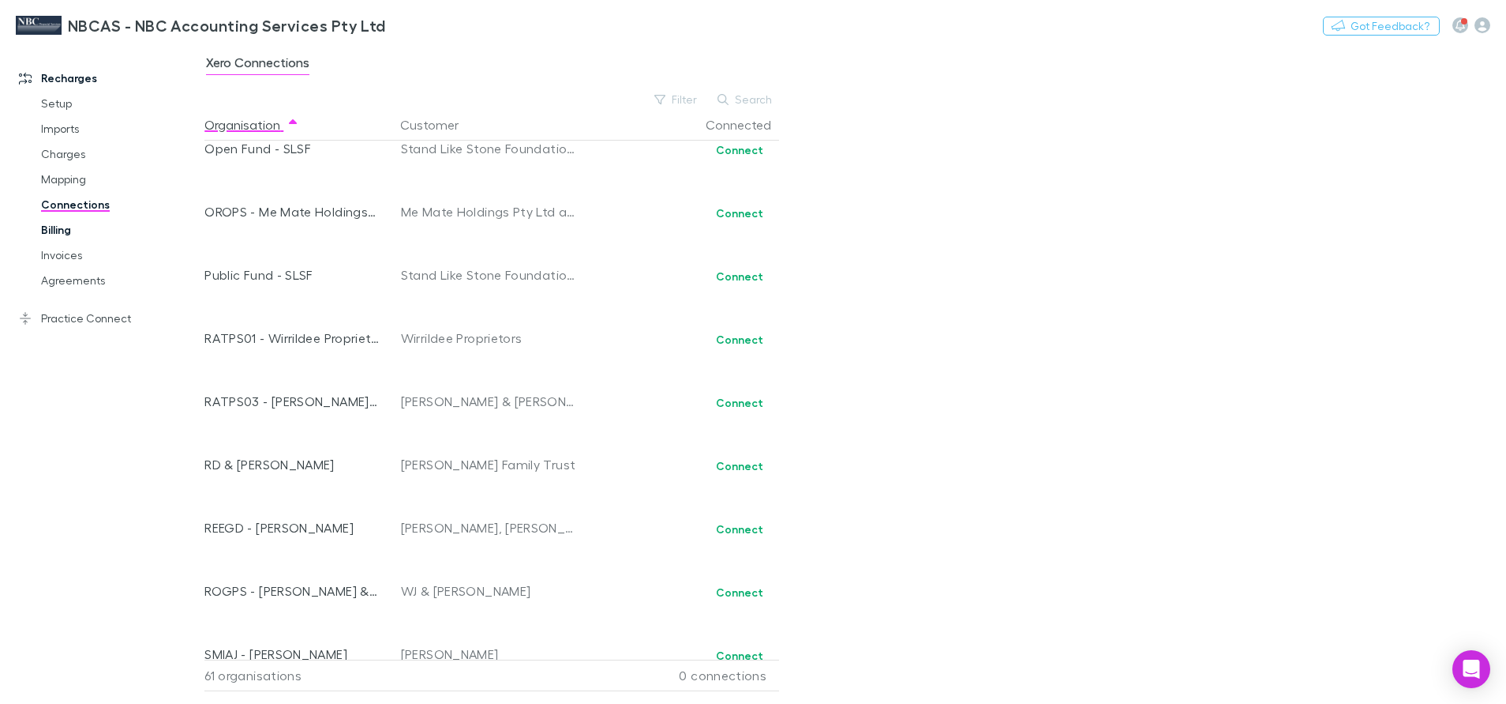
click at [54, 231] on link "Billing" at bounding box center [122, 229] width 194 height 25
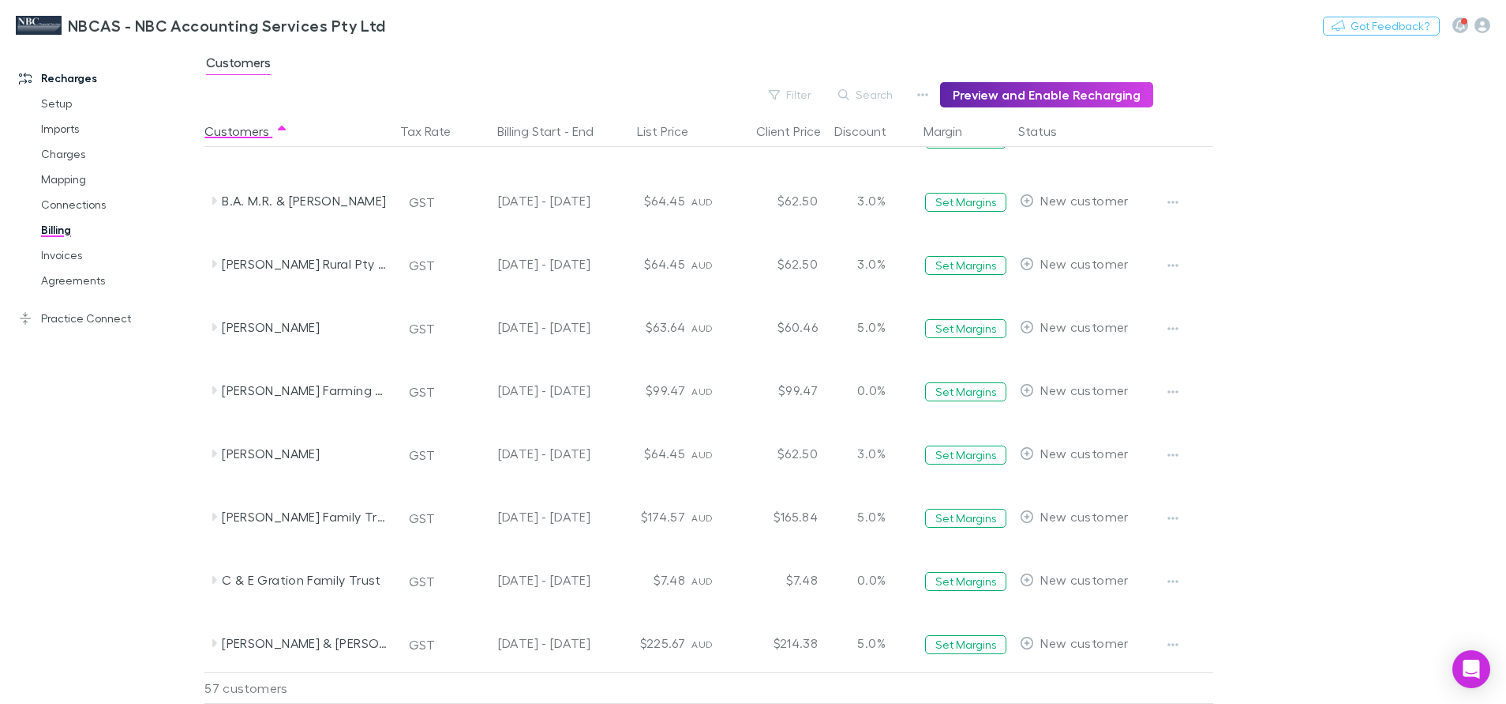
scroll to position [474, 0]
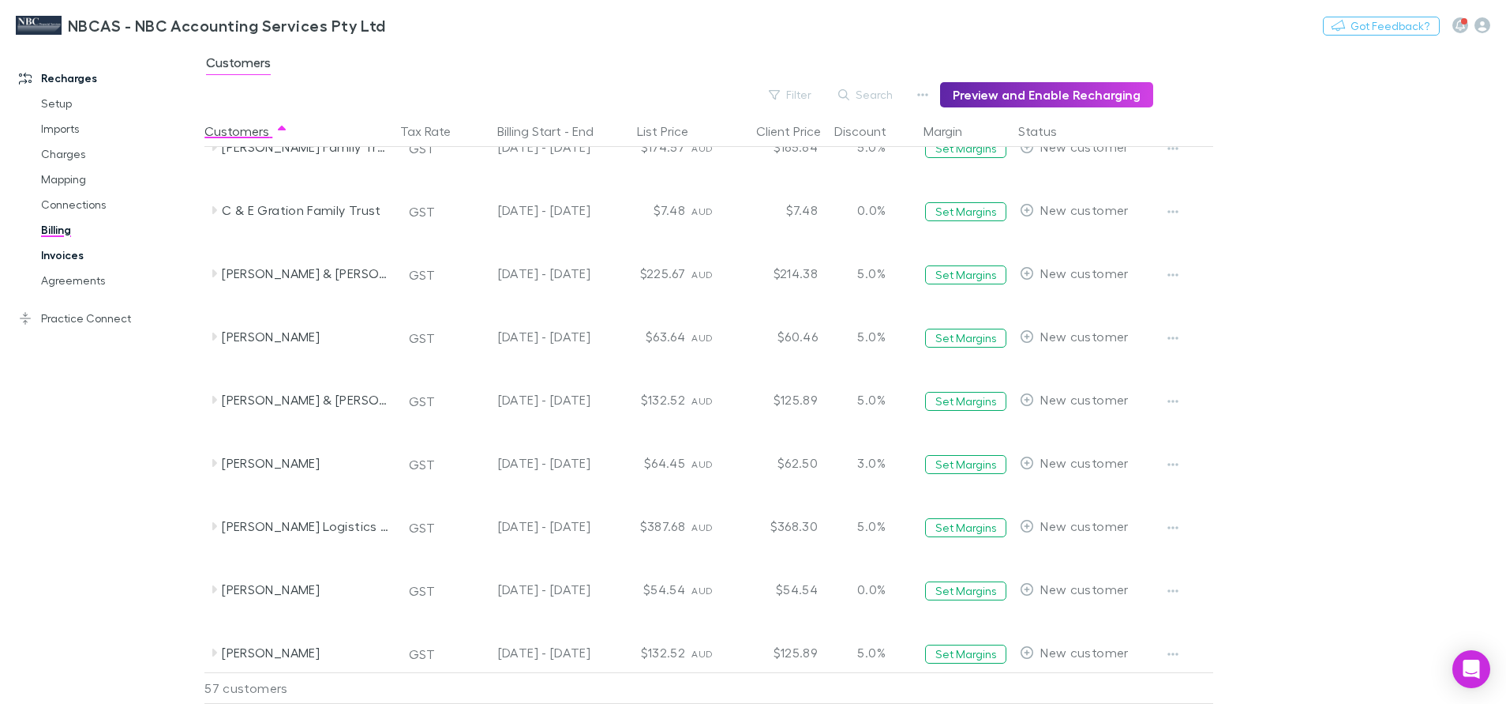
click at [55, 261] on link "Invoices" at bounding box center [122, 254] width 194 height 25
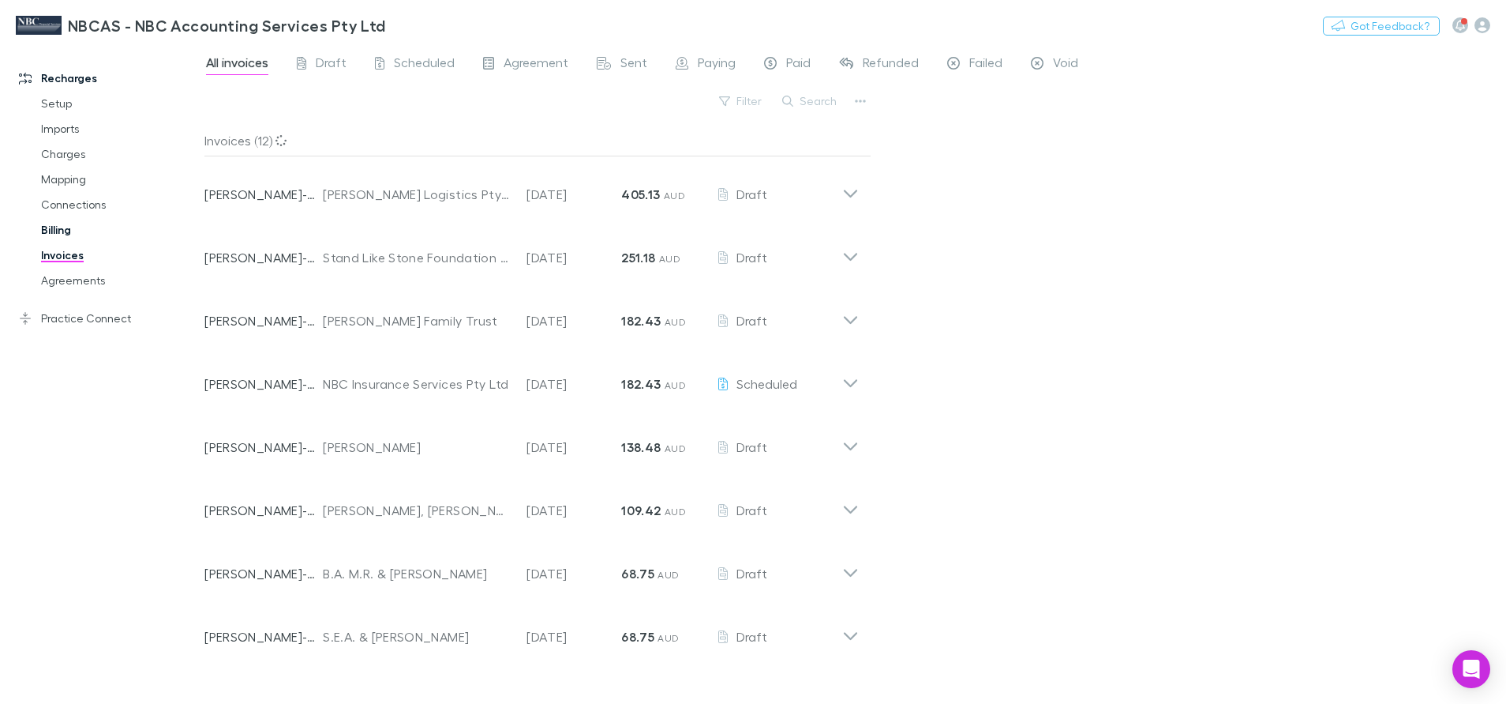
click at [62, 230] on link "Billing" at bounding box center [122, 229] width 194 height 25
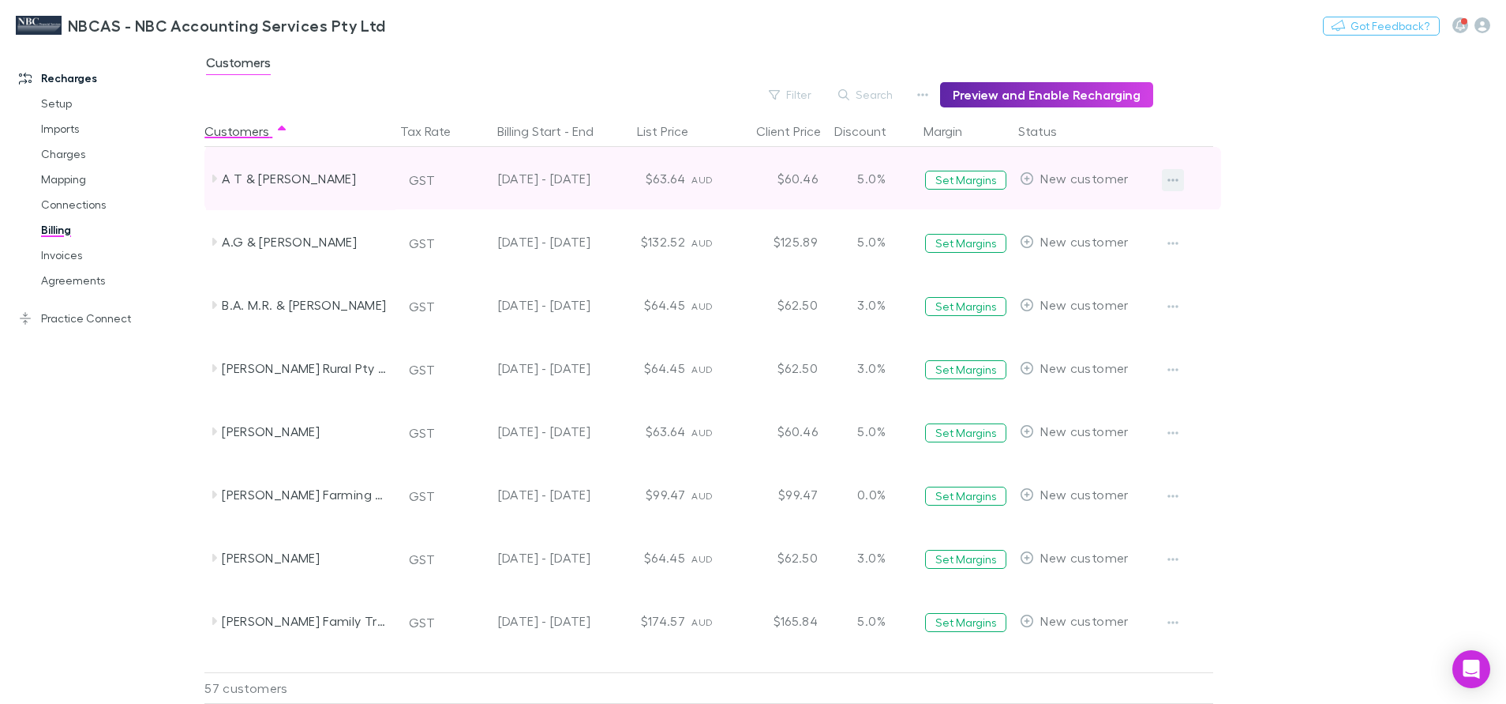
click at [1172, 176] on icon "button" at bounding box center [1173, 180] width 11 height 13
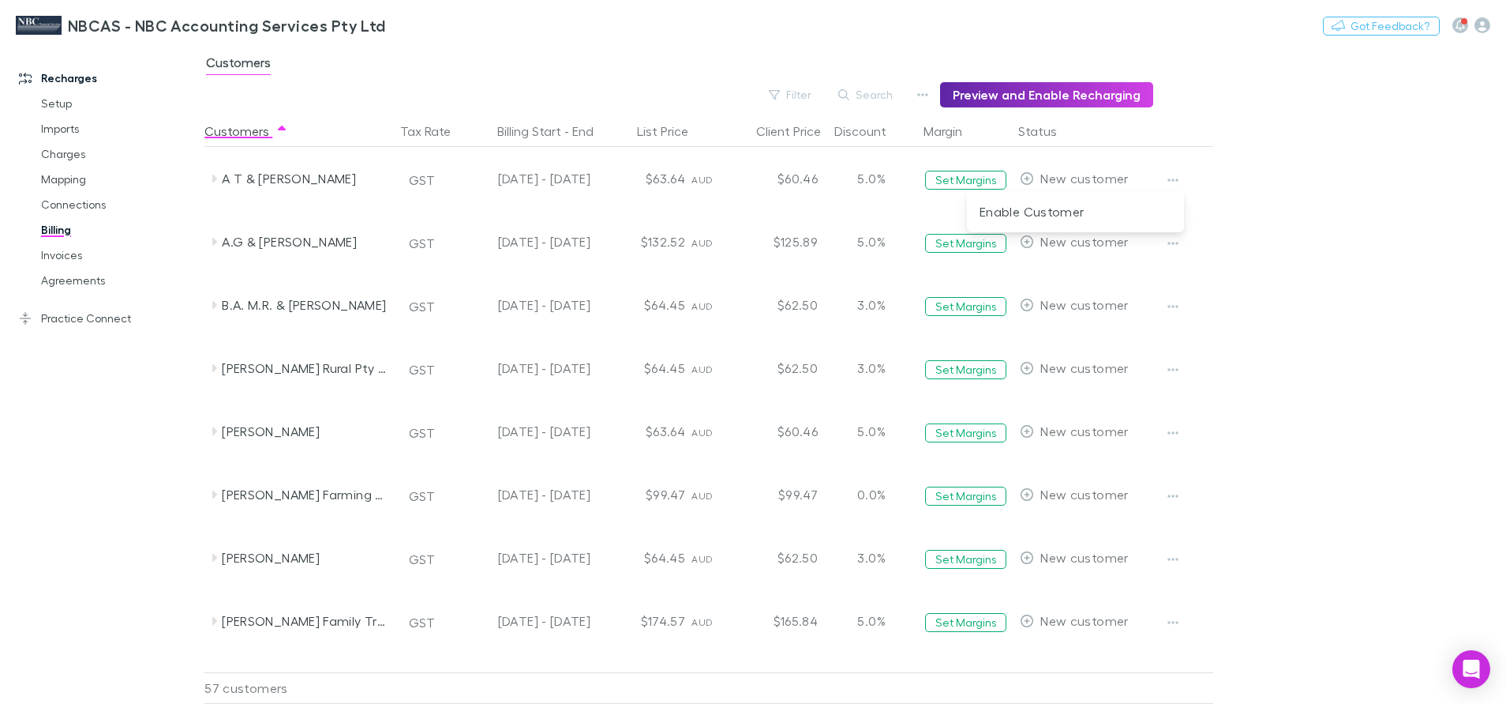
click at [1176, 179] on div at bounding box center [753, 352] width 1506 height 704
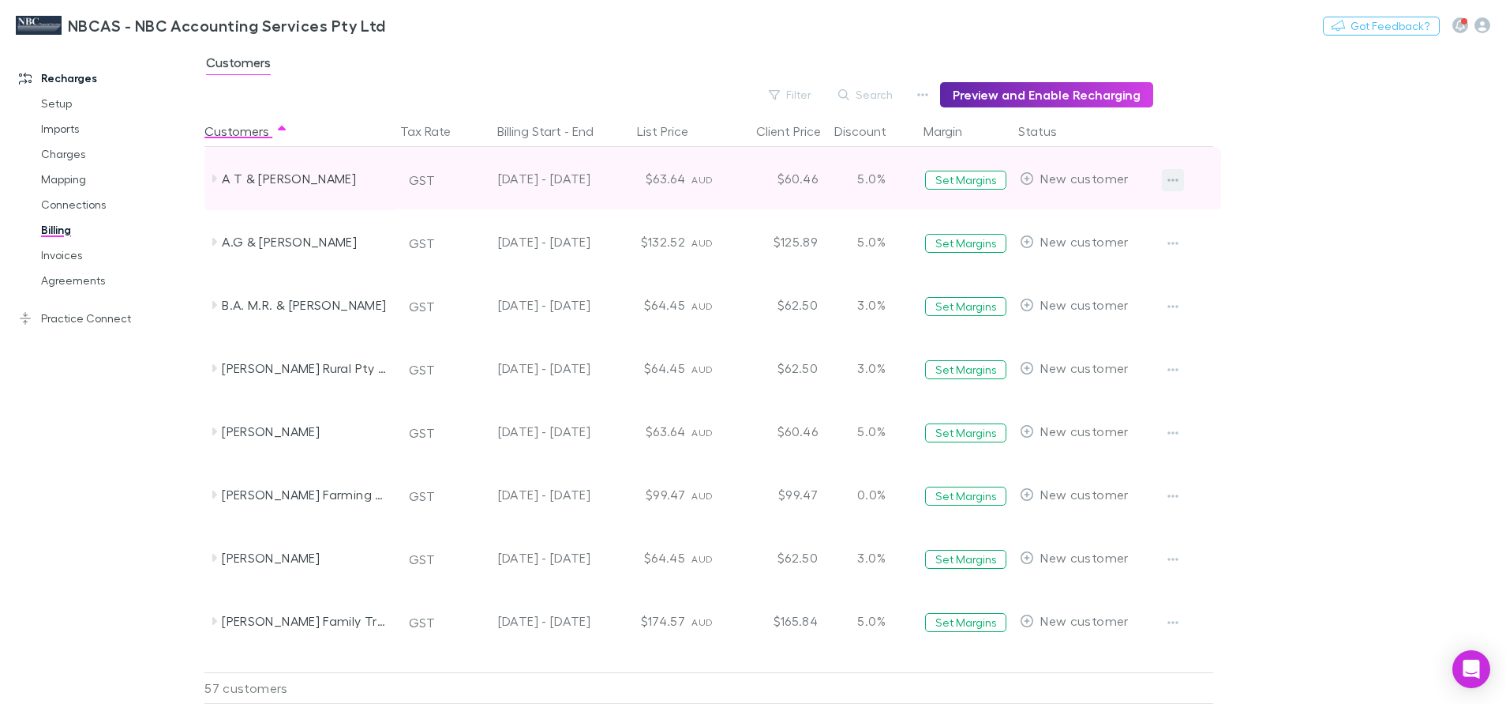
click at [1177, 180] on icon "button" at bounding box center [1173, 179] width 11 height 3
click at [1177, 180] on div at bounding box center [753, 352] width 1506 height 704
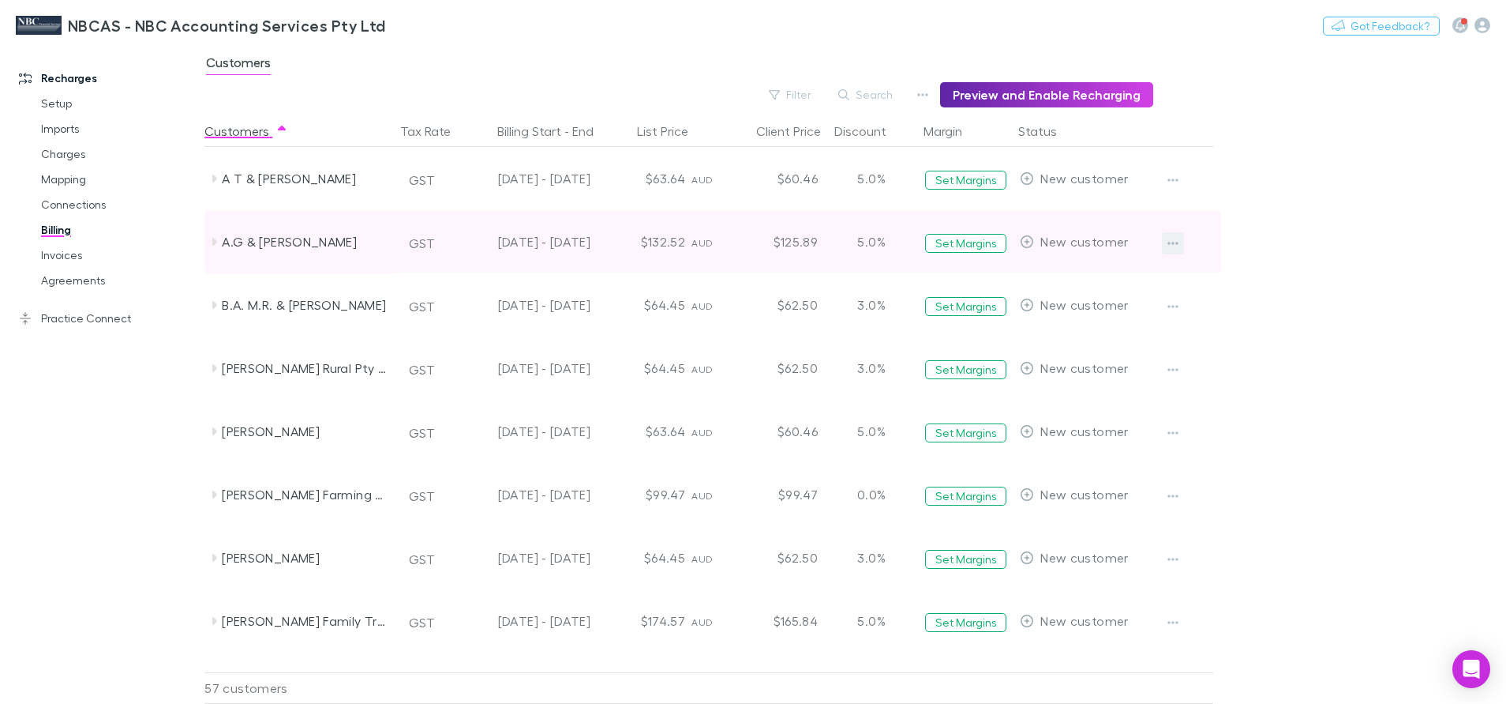
click at [1170, 238] on icon "button" at bounding box center [1173, 243] width 11 height 13
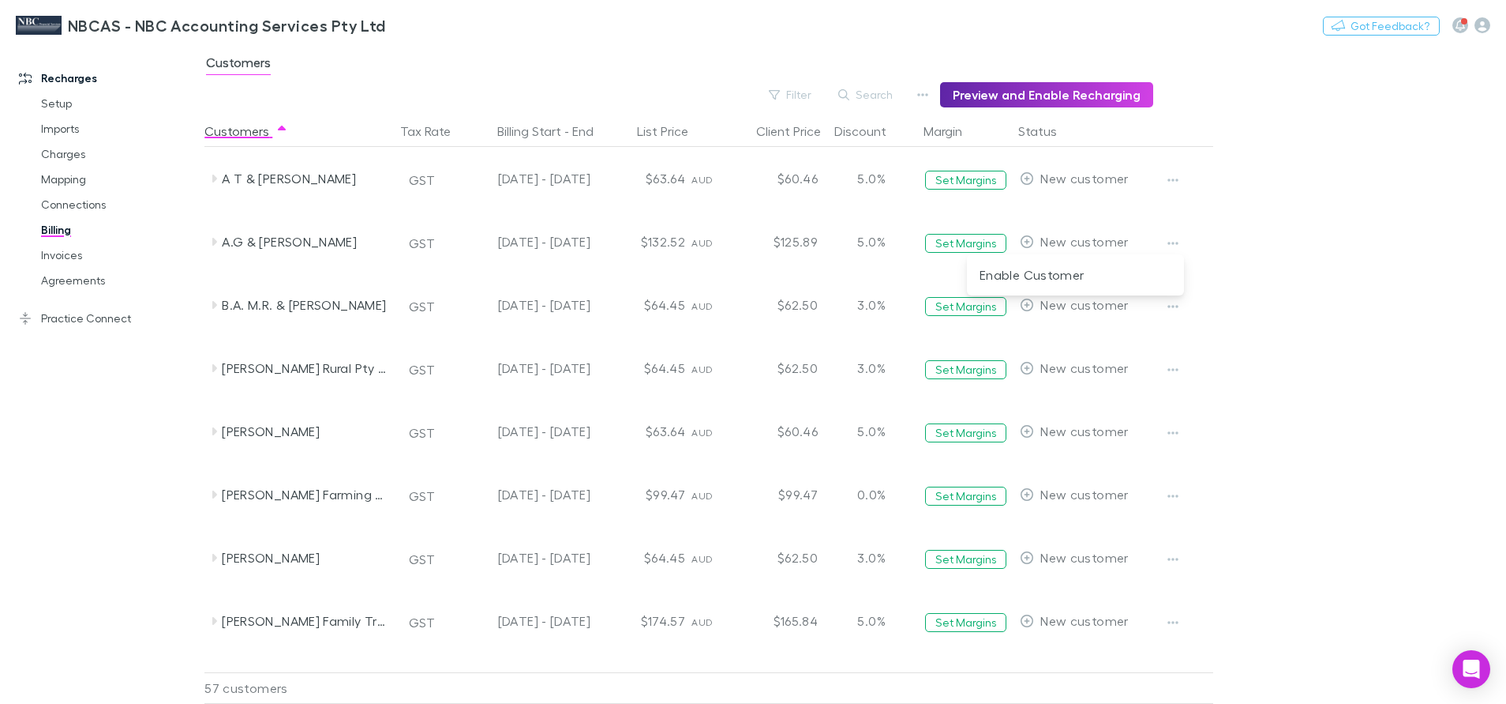
click at [1258, 253] on div at bounding box center [753, 352] width 1506 height 704
click at [49, 177] on link "Mapping" at bounding box center [122, 179] width 194 height 25
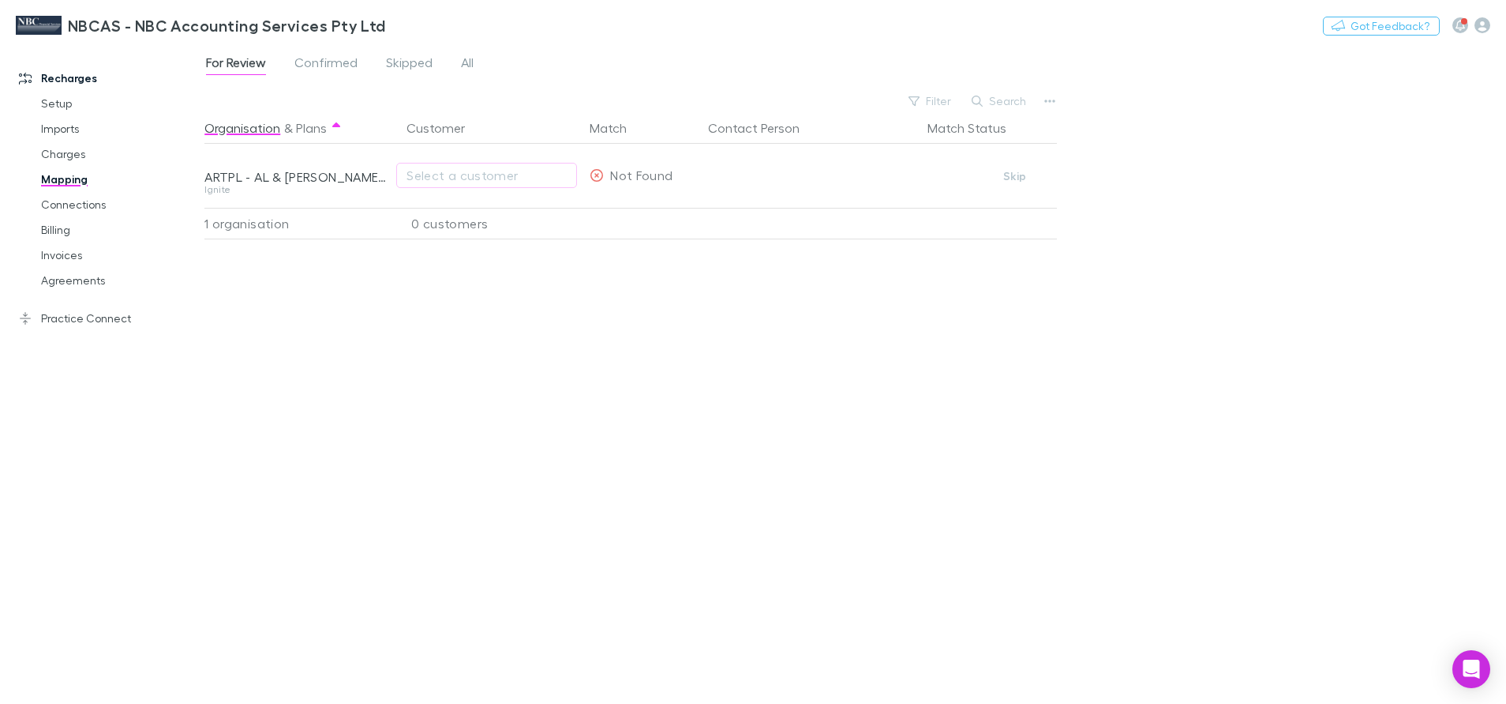
click at [477, 64] on div "For Review Confirmed Skipped All" at bounding box center [345, 64] width 283 height 25
click at [466, 56] on span "All" at bounding box center [467, 64] width 13 height 21
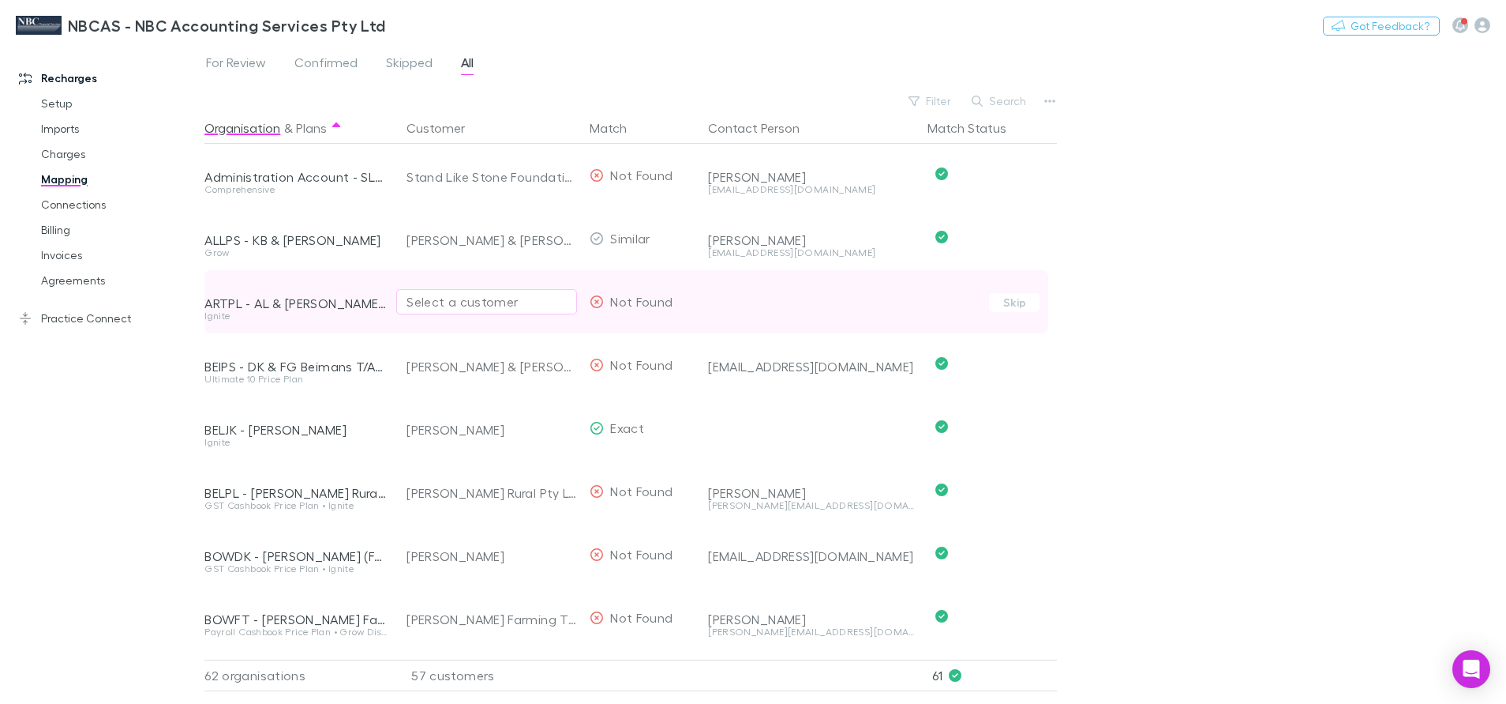
click at [434, 309] on div "Select a customer" at bounding box center [487, 301] width 160 height 19
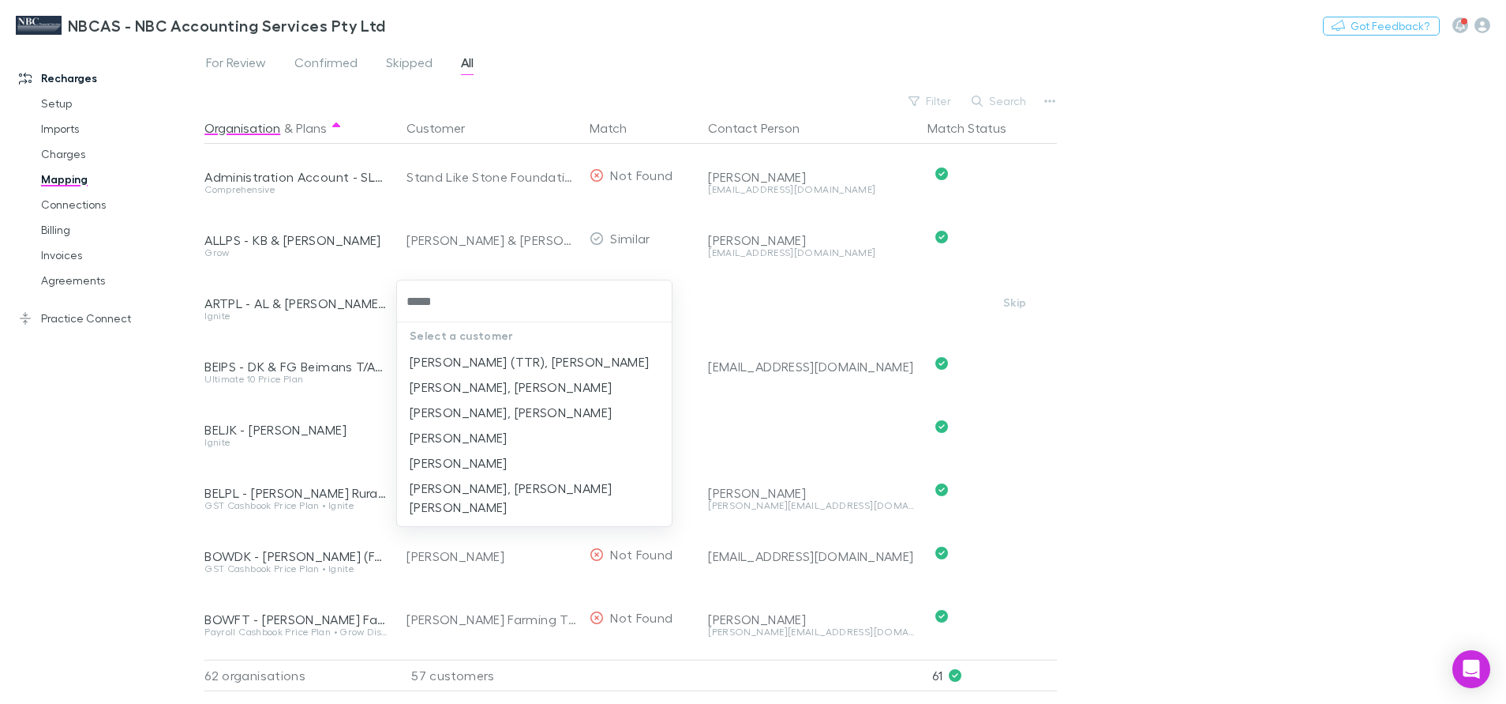
drag, startPoint x: 455, startPoint y: 295, endPoint x: 401, endPoint y: 306, distance: 54.7
click at [401, 306] on div "*****" at bounding box center [534, 301] width 275 height 42
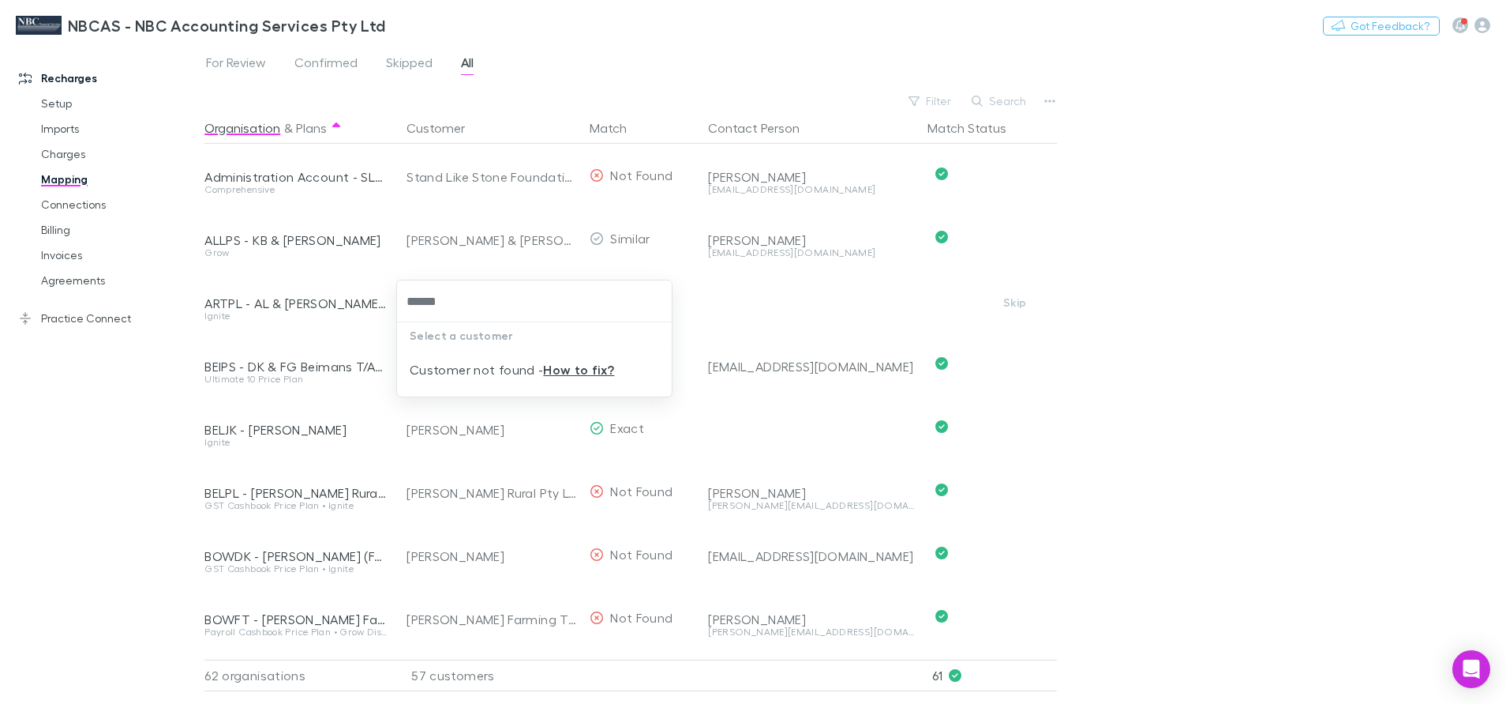
type input "*******"
click at [501, 305] on input "*******" at bounding box center [534, 301] width 262 height 29
drag, startPoint x: 422, startPoint y: 302, endPoint x: 354, endPoint y: 298, distance: 68.1
click at [354, 298] on div "******* Select a customer Customer not found - How to fix?" at bounding box center [753, 352] width 1506 height 704
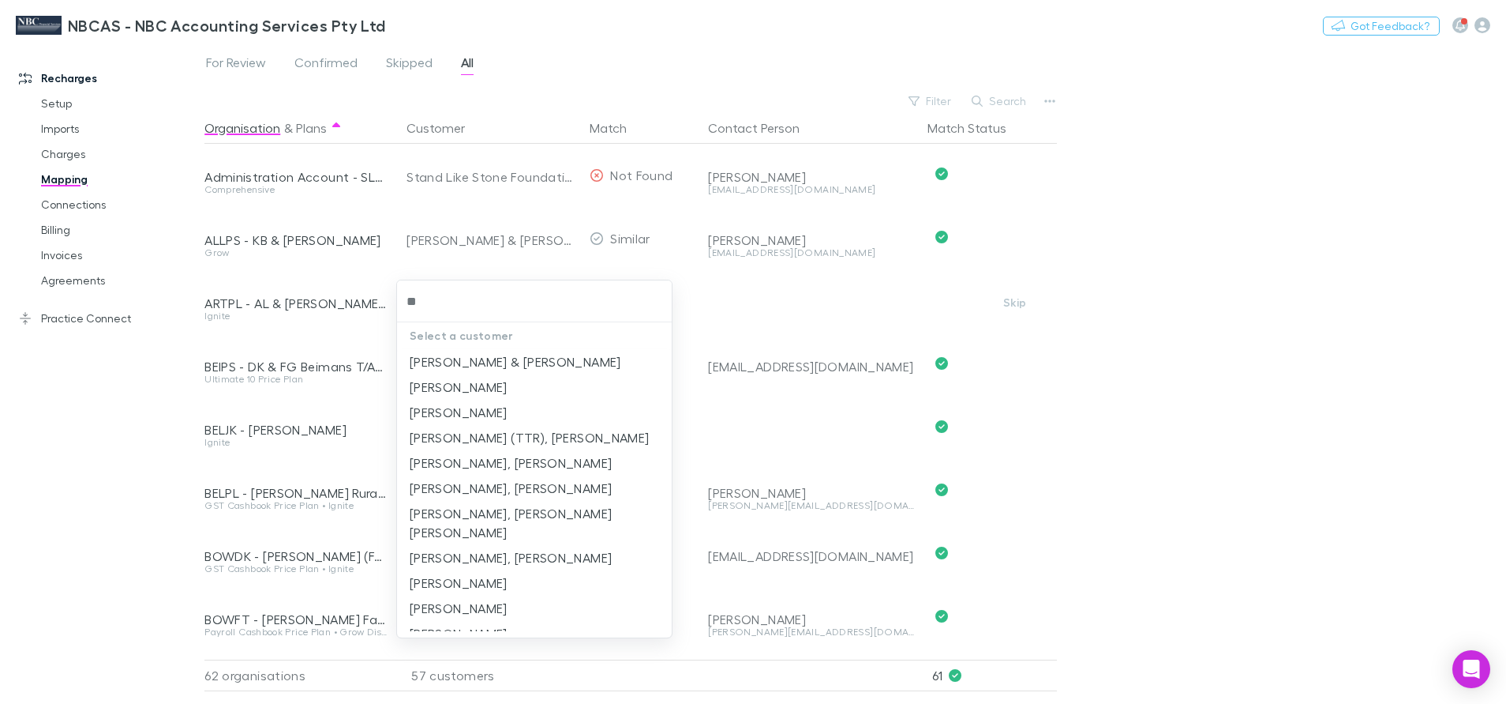
type input "*"
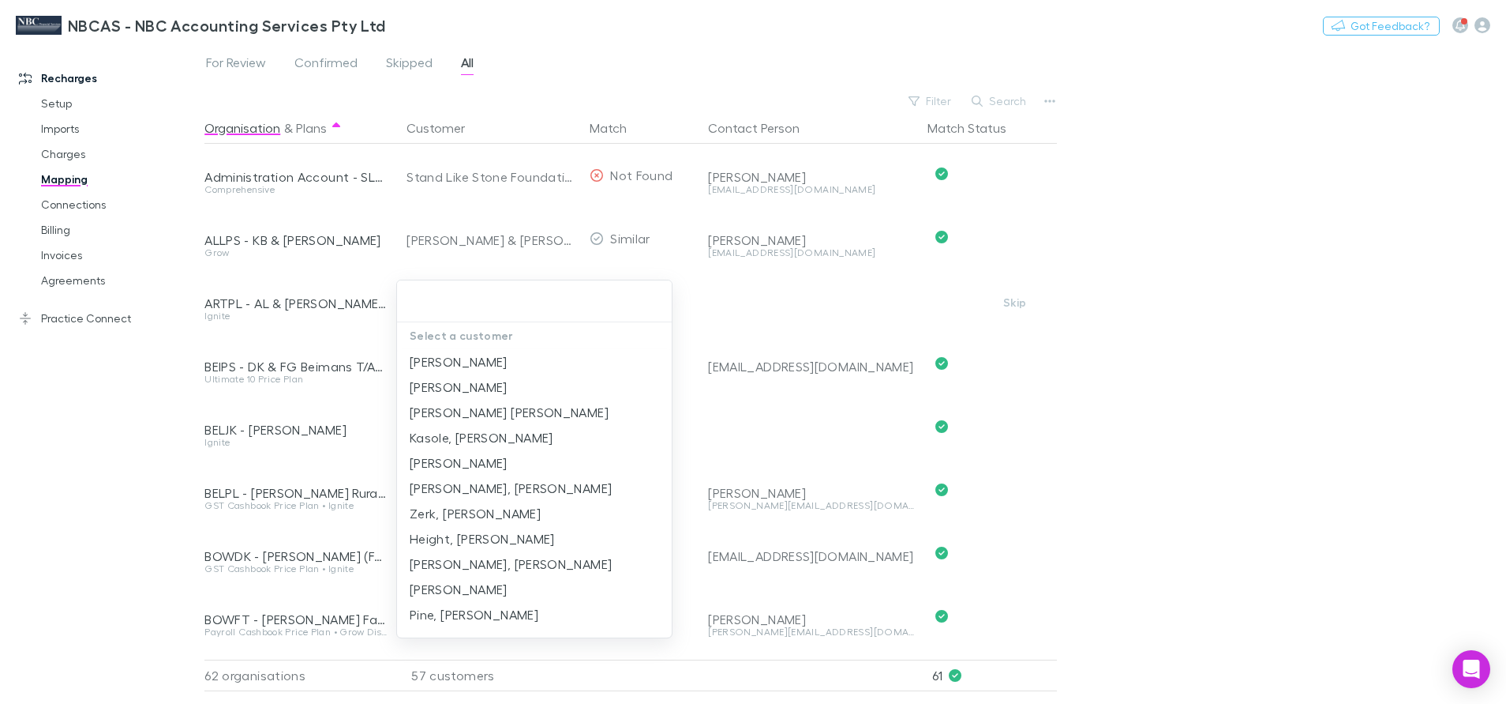
click at [779, 294] on div at bounding box center [753, 352] width 1506 height 704
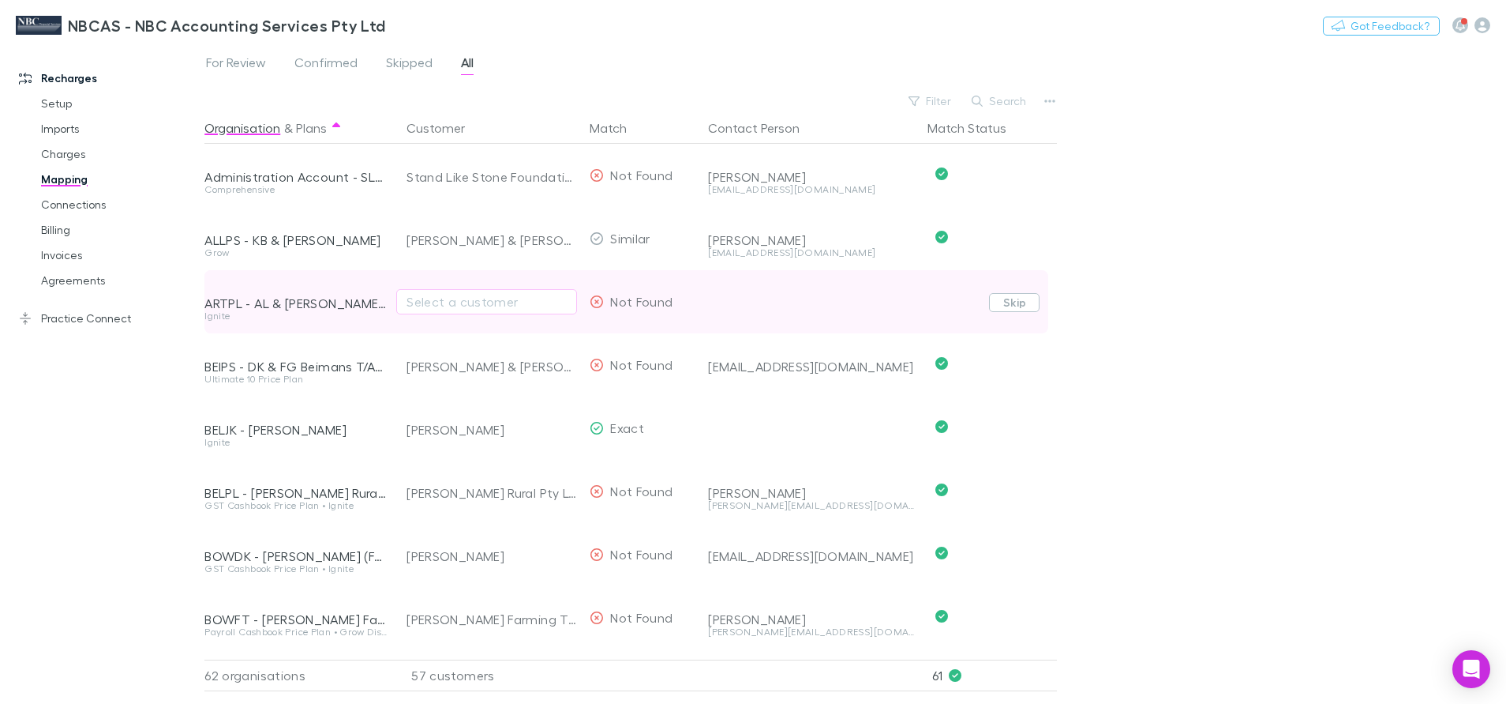
click at [1017, 301] on button "Skip" at bounding box center [1014, 302] width 51 height 19
click at [1017, 301] on button "Undo" at bounding box center [1002, 300] width 51 height 19
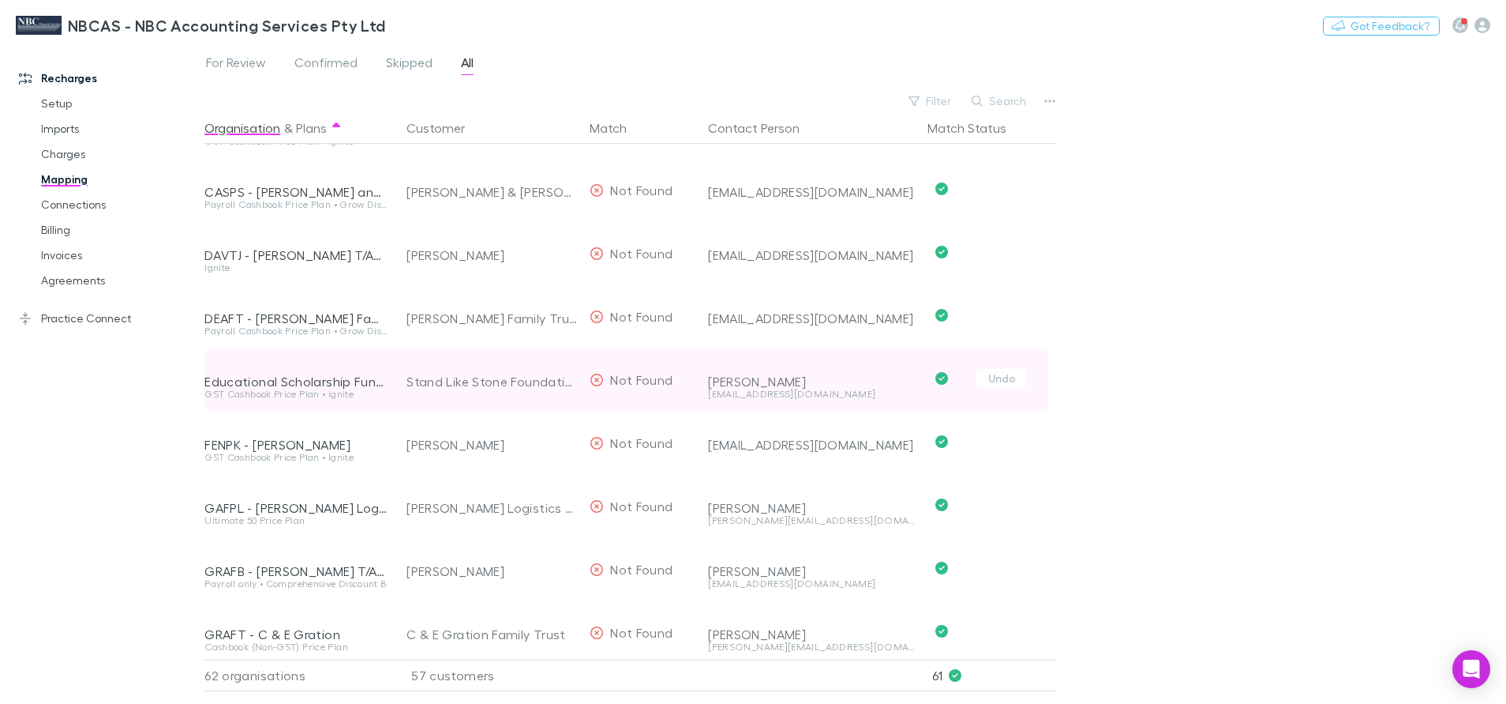
scroll to position [947, 0]
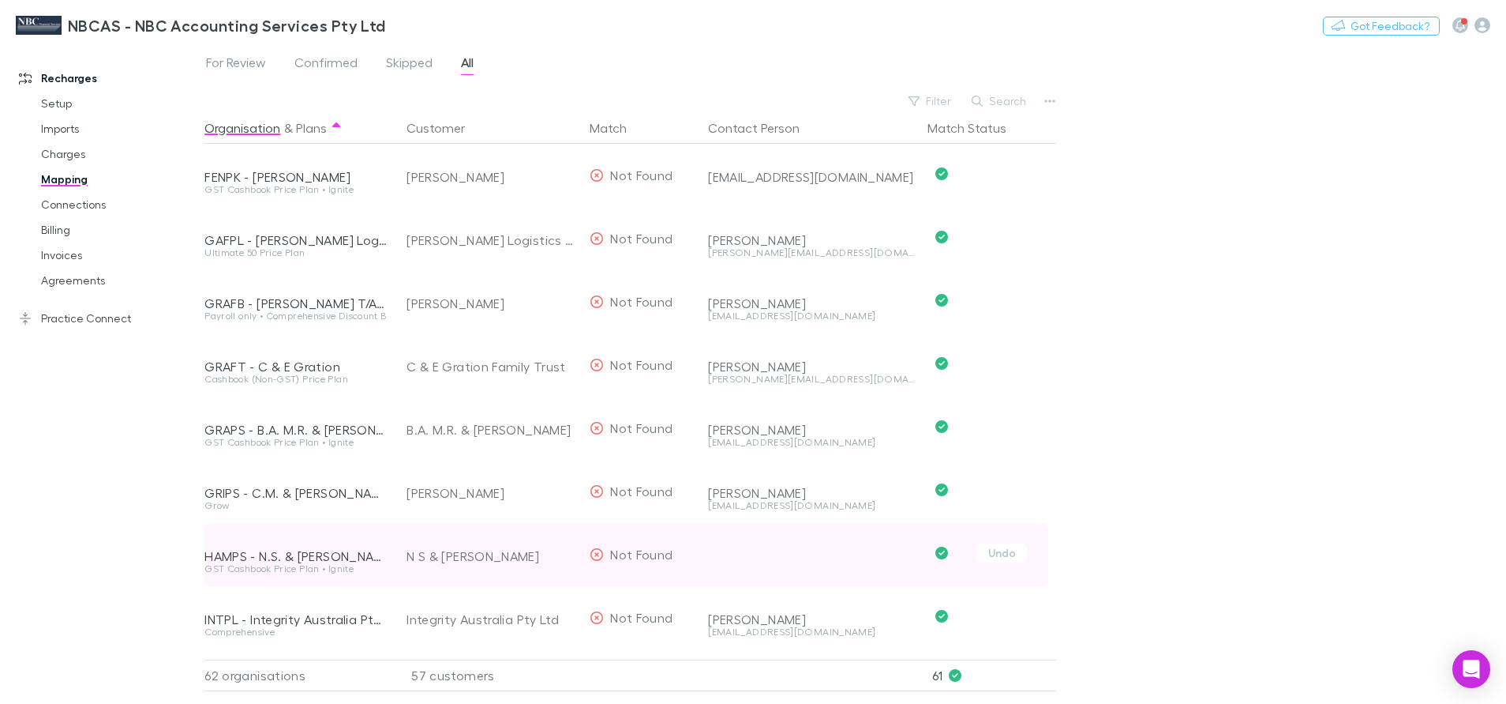
click at [802, 558] on div at bounding box center [811, 543] width 207 height 41
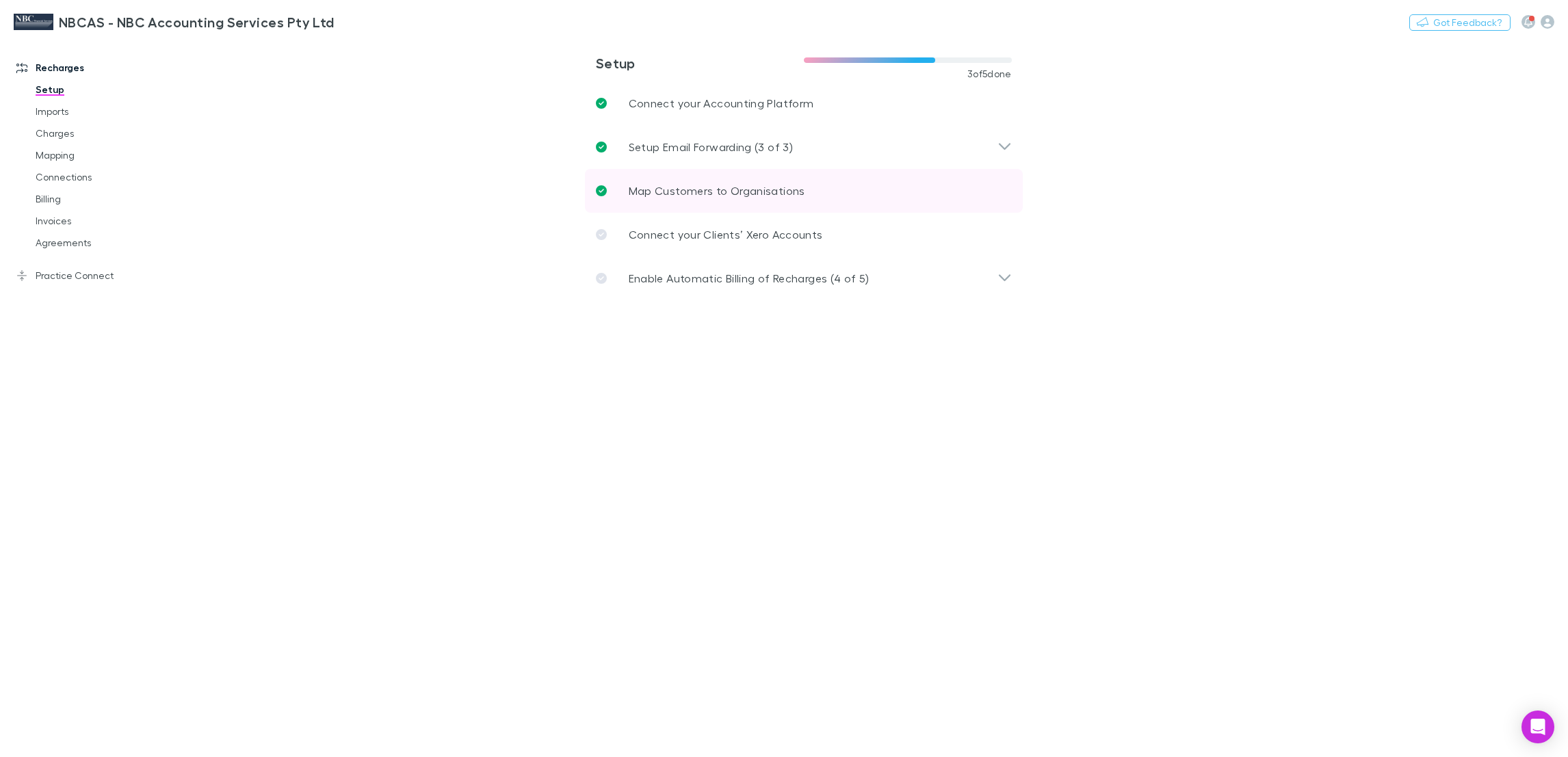
click at [666, 185] on p "Map Customers to Organisations" at bounding box center [717, 191] width 177 height 16
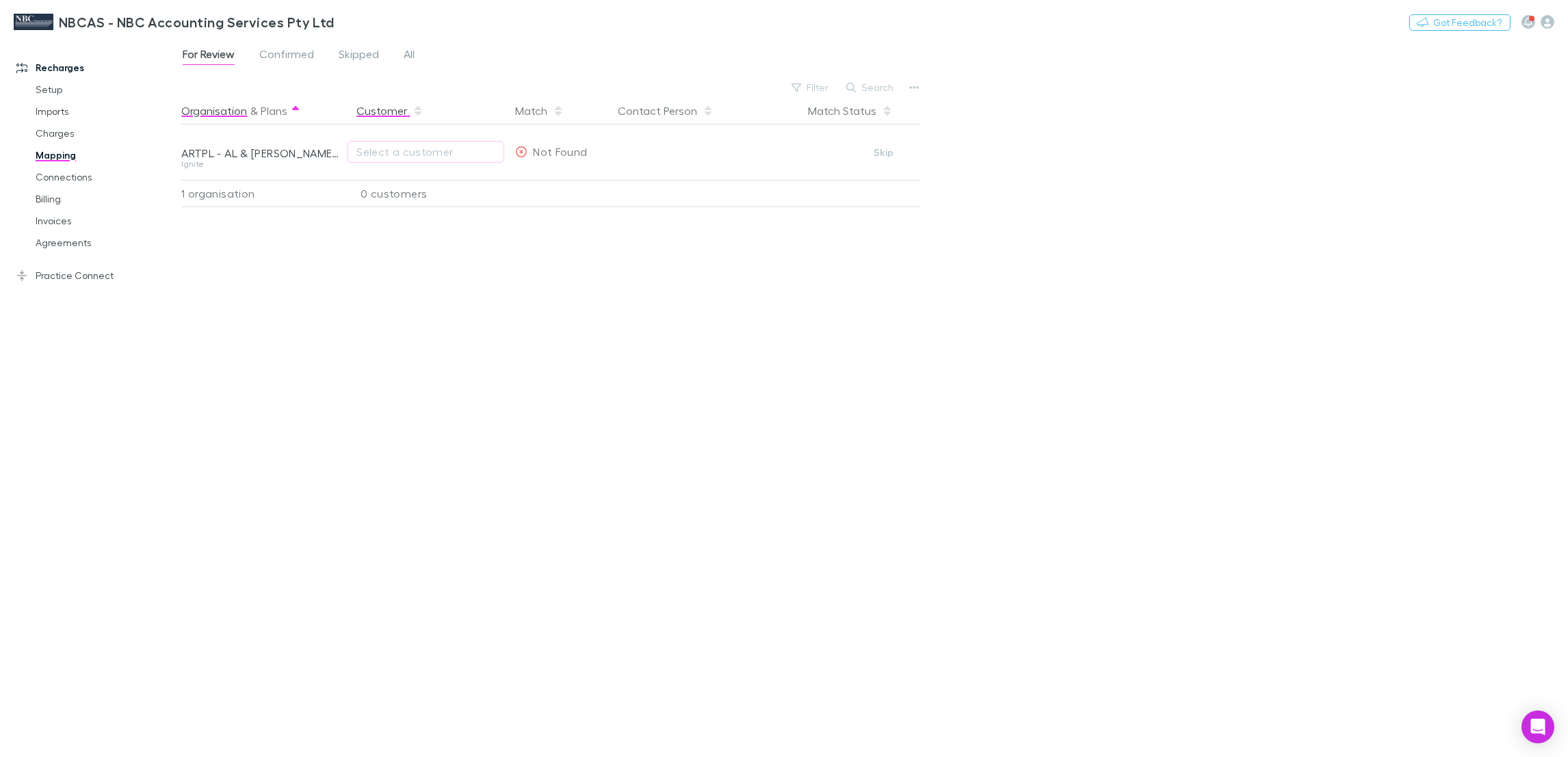
click at [373, 114] on button "Customer" at bounding box center [389, 111] width 67 height 28
click at [297, 113] on icon at bounding box center [295, 111] width 7 height 11
click at [268, 113] on button "Plans" at bounding box center [274, 111] width 27 height 28
click at [223, 106] on button "Organisation" at bounding box center [214, 111] width 66 height 28
click at [916, 91] on icon "button" at bounding box center [913, 87] width 10 height 11
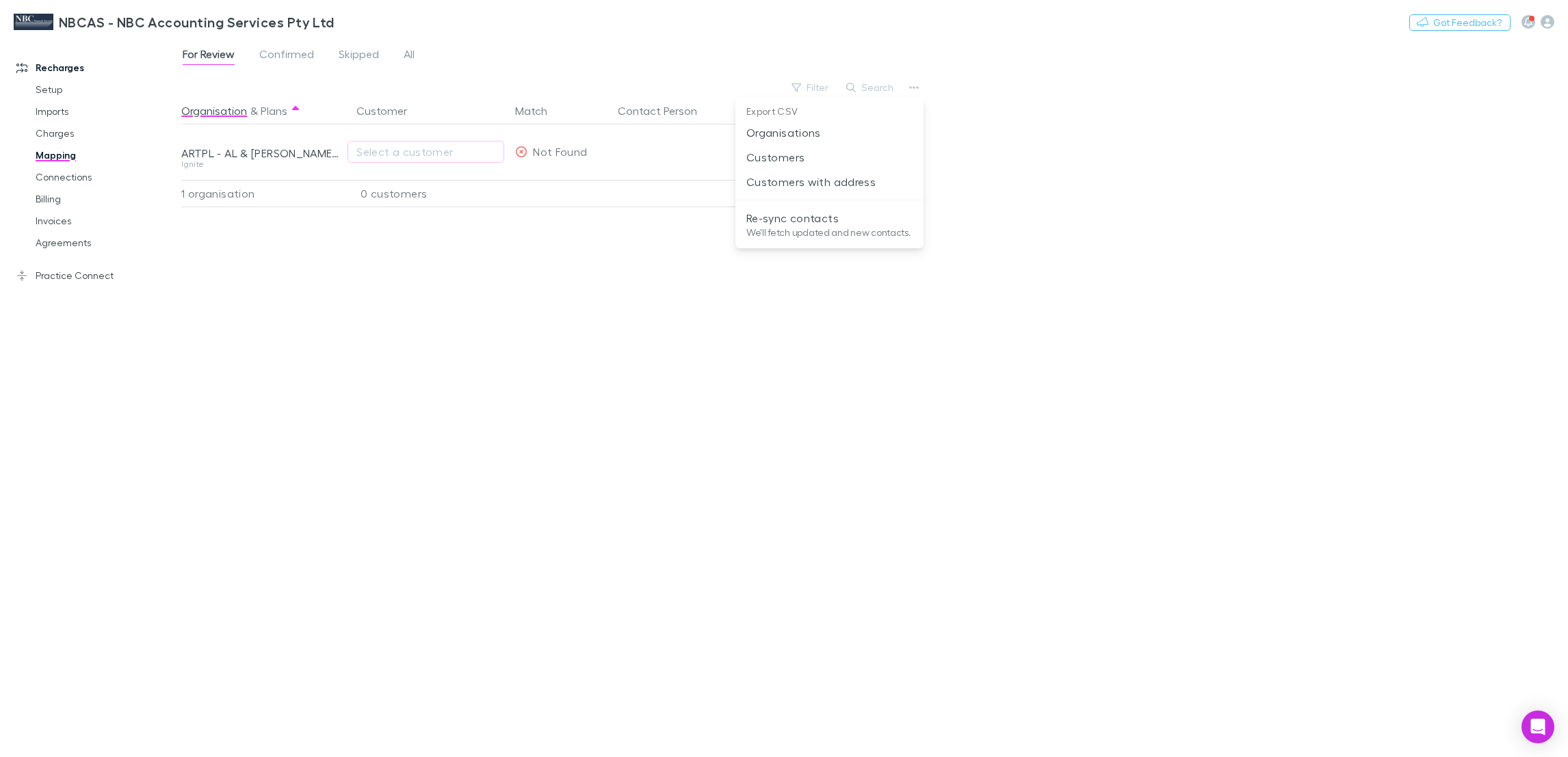
click at [1107, 137] on div at bounding box center [784, 378] width 1568 height 757
click at [231, 112] on button "Organisation" at bounding box center [214, 111] width 66 height 28
click at [299, 54] on span "Confirmed" at bounding box center [286, 55] width 55 height 18
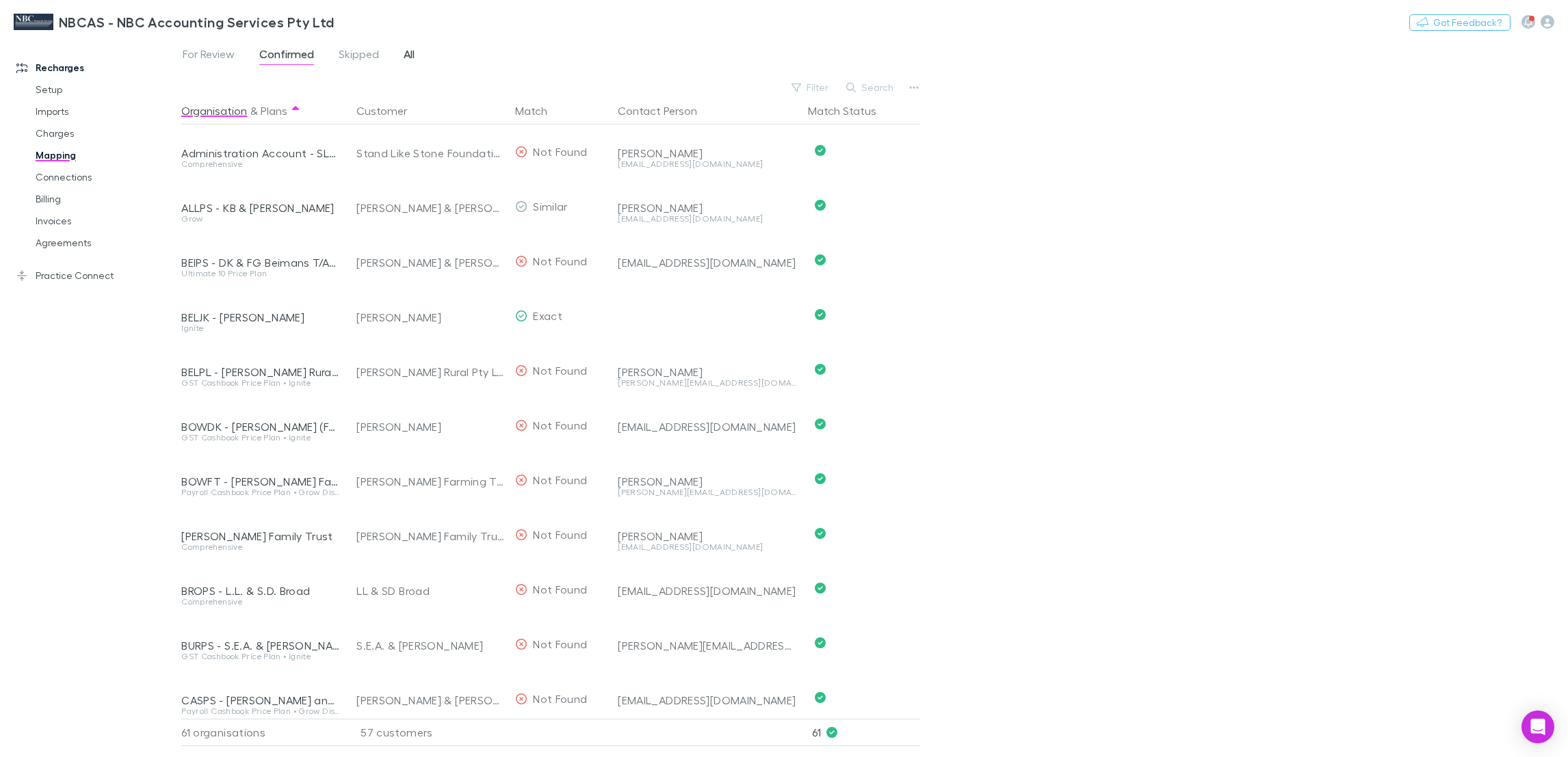
click at [413, 50] on span "All" at bounding box center [409, 55] width 11 height 18
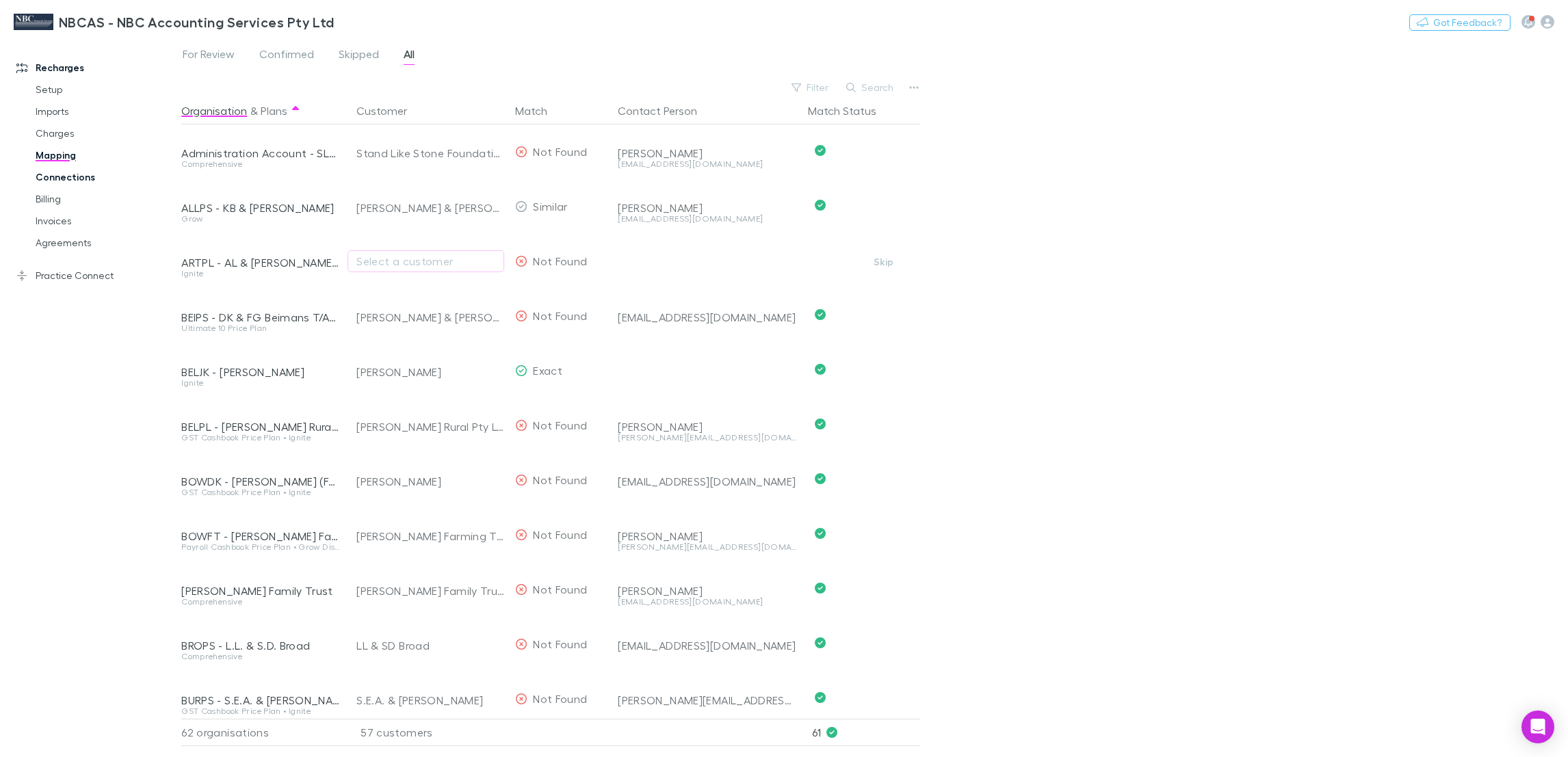
click at [54, 166] on link "Connections" at bounding box center [107, 177] width 172 height 22
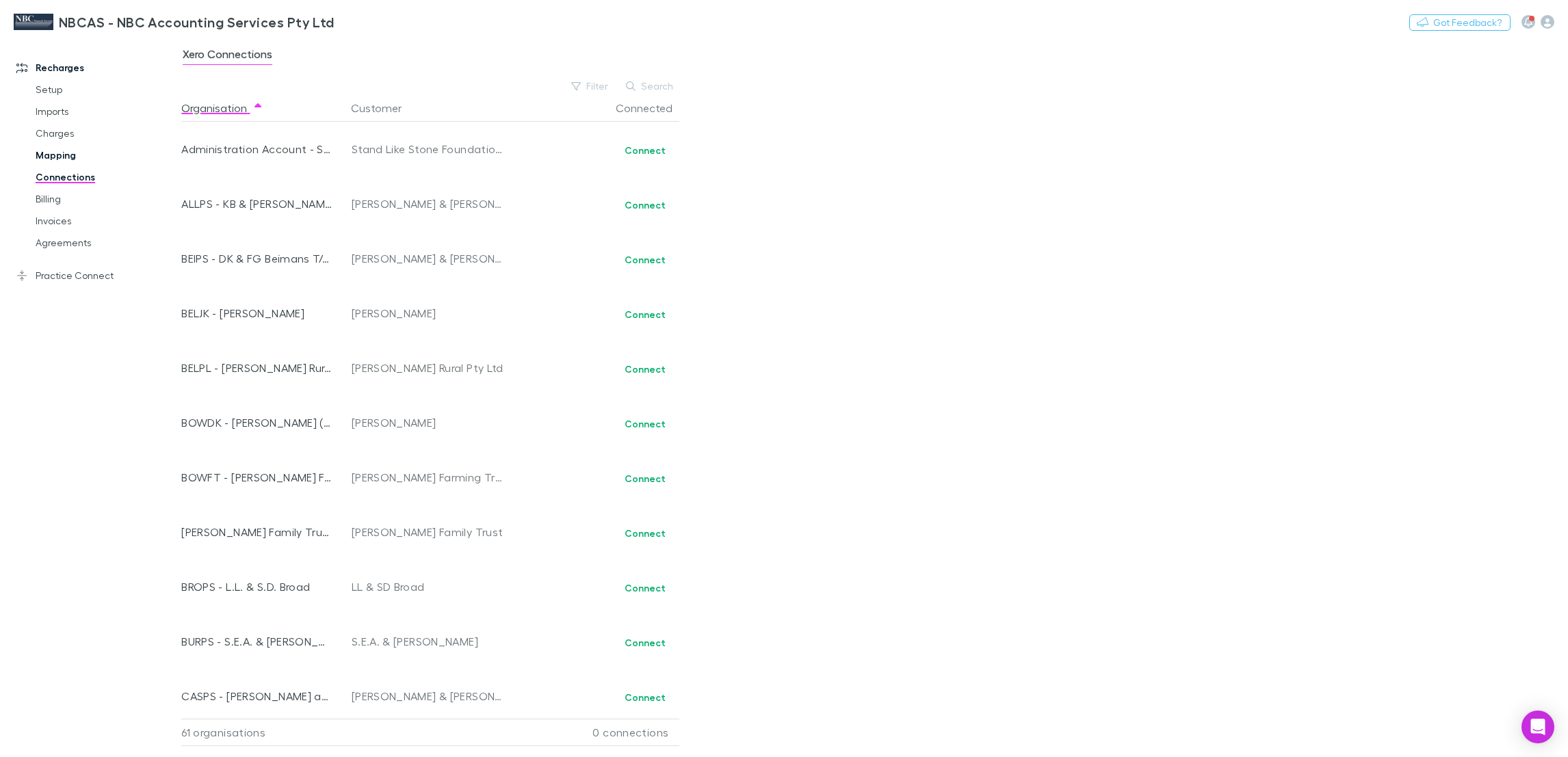
click at [47, 159] on link "Mapping" at bounding box center [107, 155] width 172 height 22
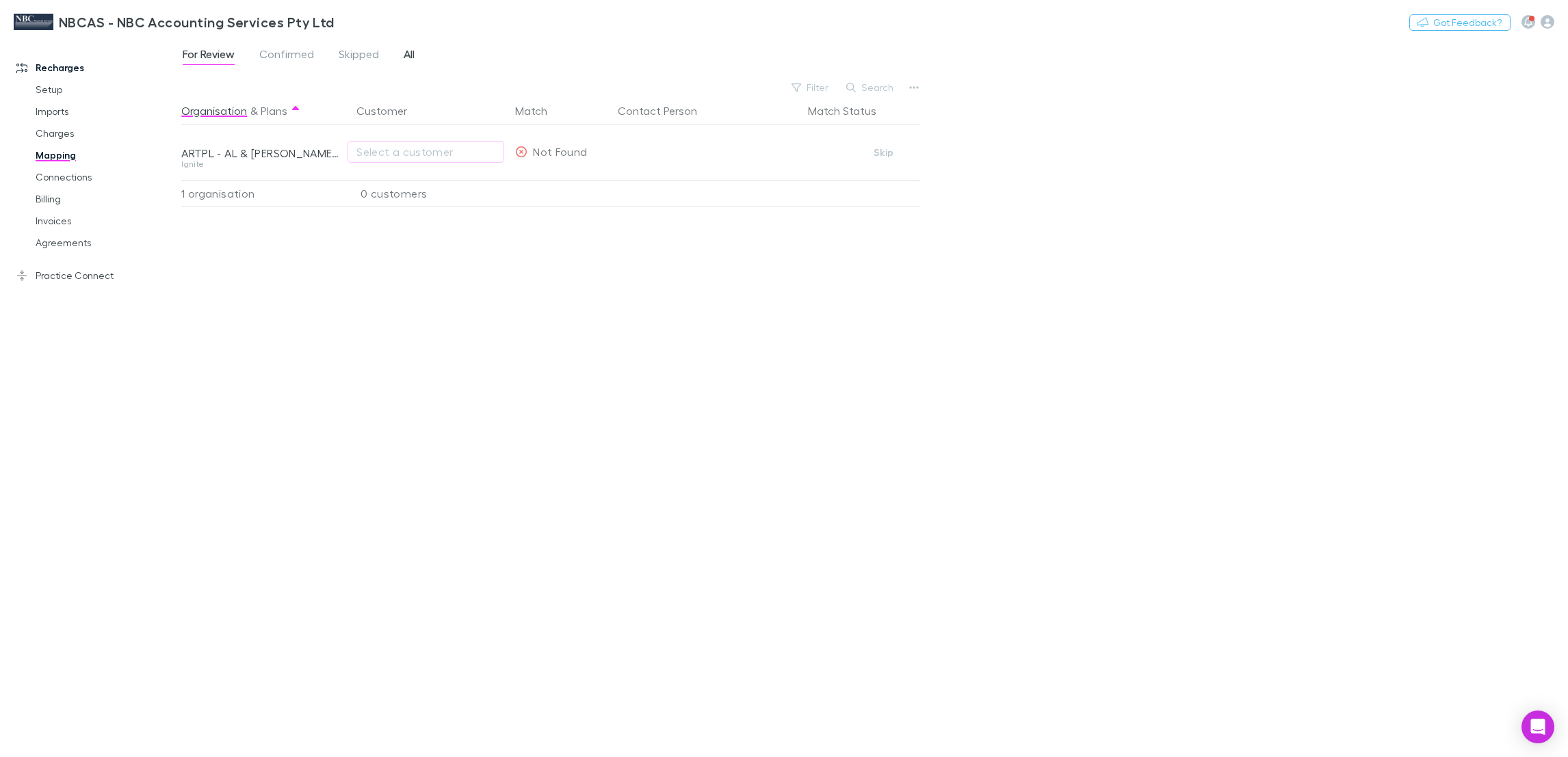
click at [405, 57] on span "All" at bounding box center [409, 55] width 11 height 18
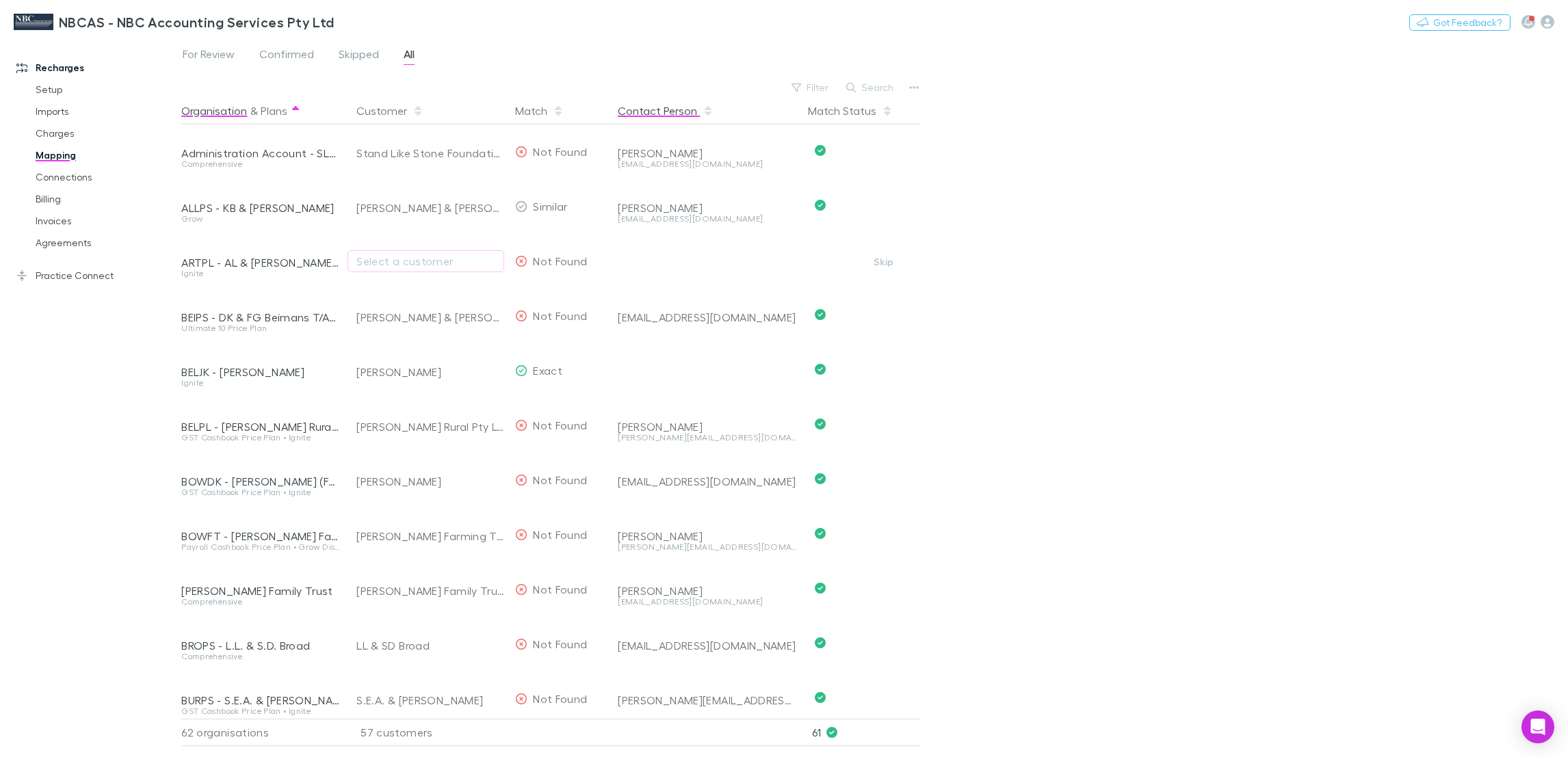
click at [638, 118] on button "Contact Person" at bounding box center [665, 111] width 96 height 28
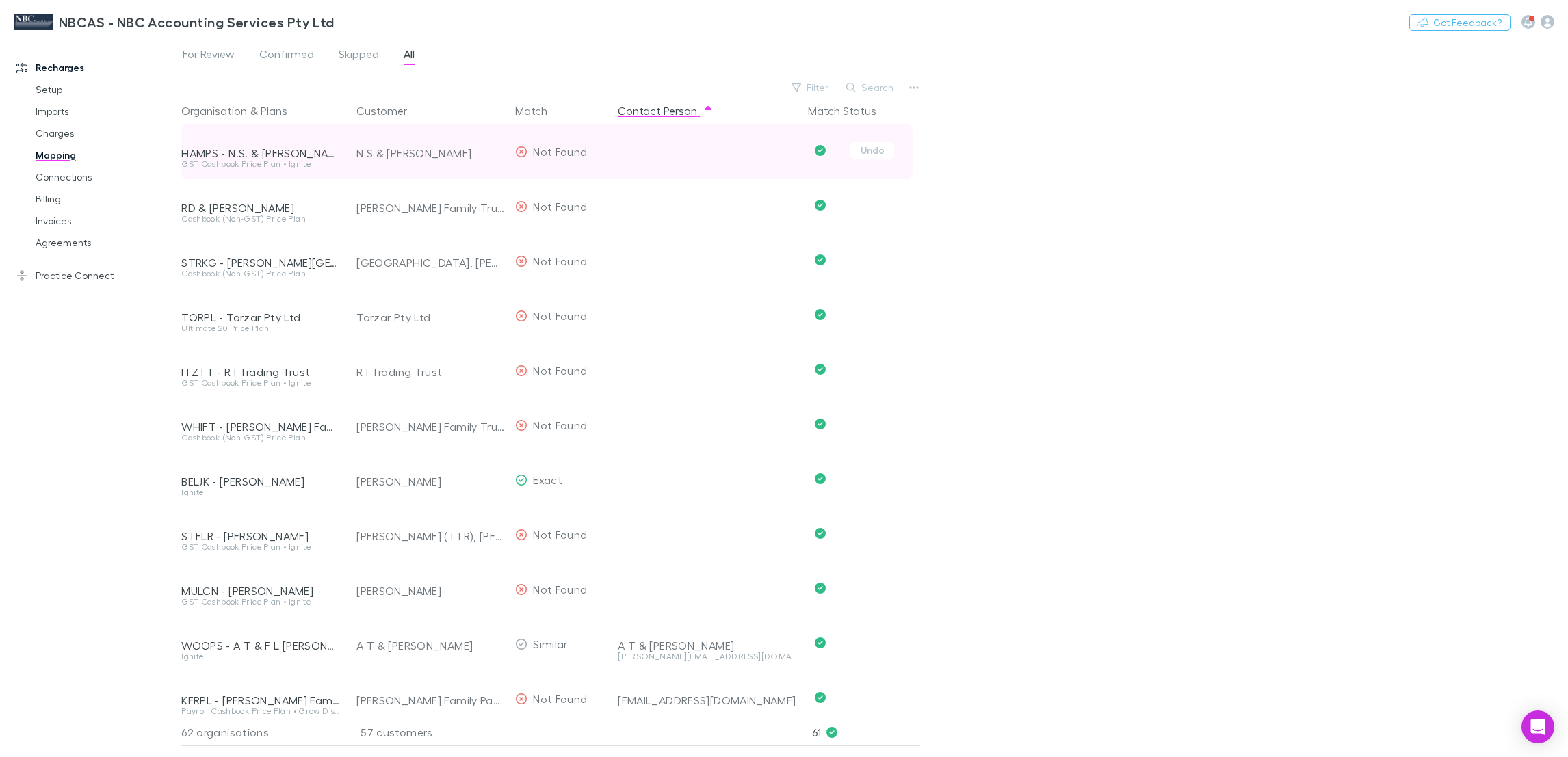
click at [282, 149] on div "HAMPS - N.S. & [PERSON_NAME]" at bounding box center [260, 153] width 159 height 14
click at [379, 155] on div "N S & [PERSON_NAME]" at bounding box center [430, 152] width 148 height 55
click at [662, 152] on div at bounding box center [707, 142] width 179 height 36
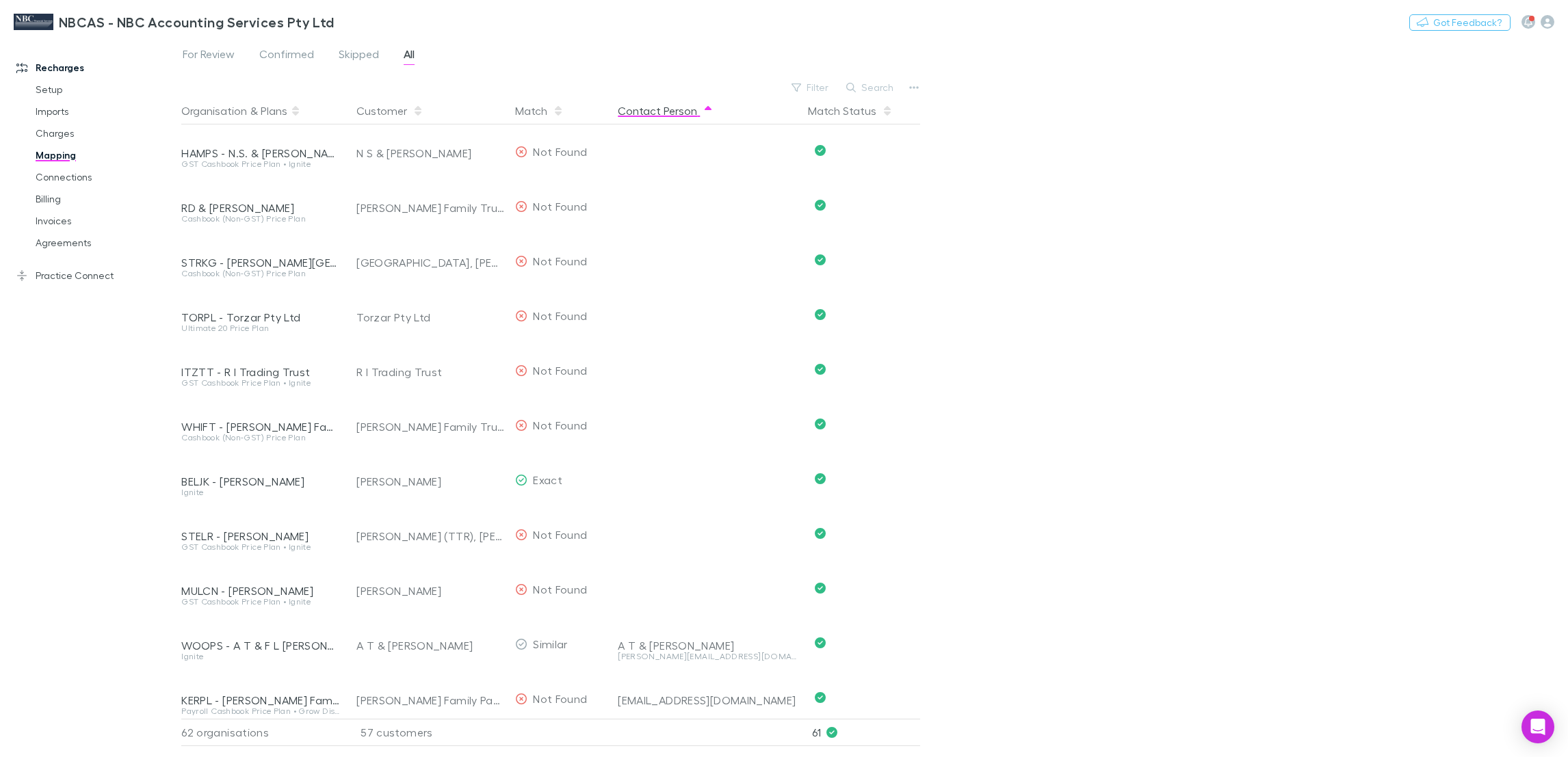
click at [645, 110] on button "Contact Person" at bounding box center [665, 111] width 96 height 28
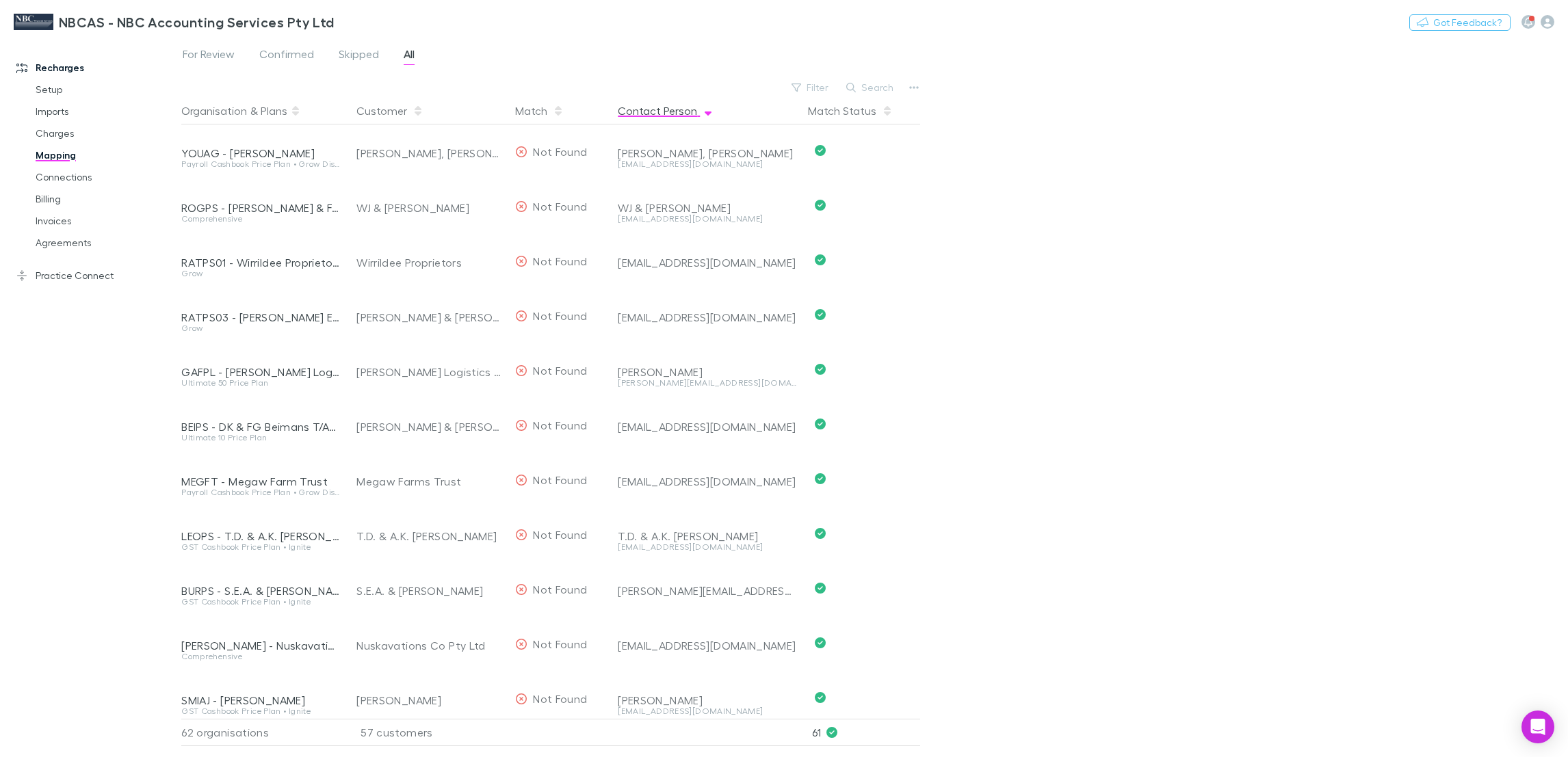
click at [645, 110] on button "Contact Person" at bounding box center [665, 111] width 96 height 28
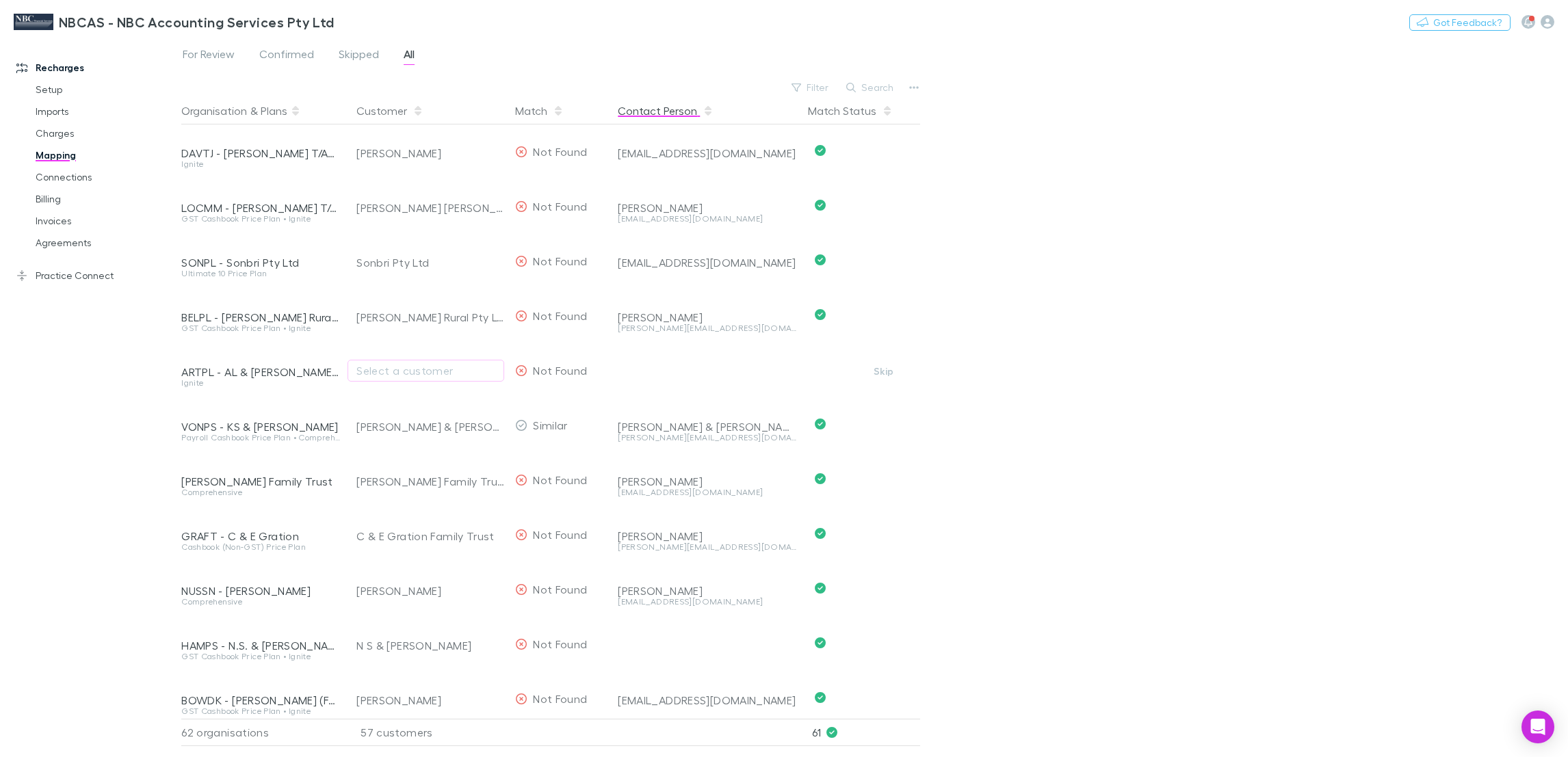
click at [645, 110] on button "Contact Person" at bounding box center [665, 111] width 96 height 28
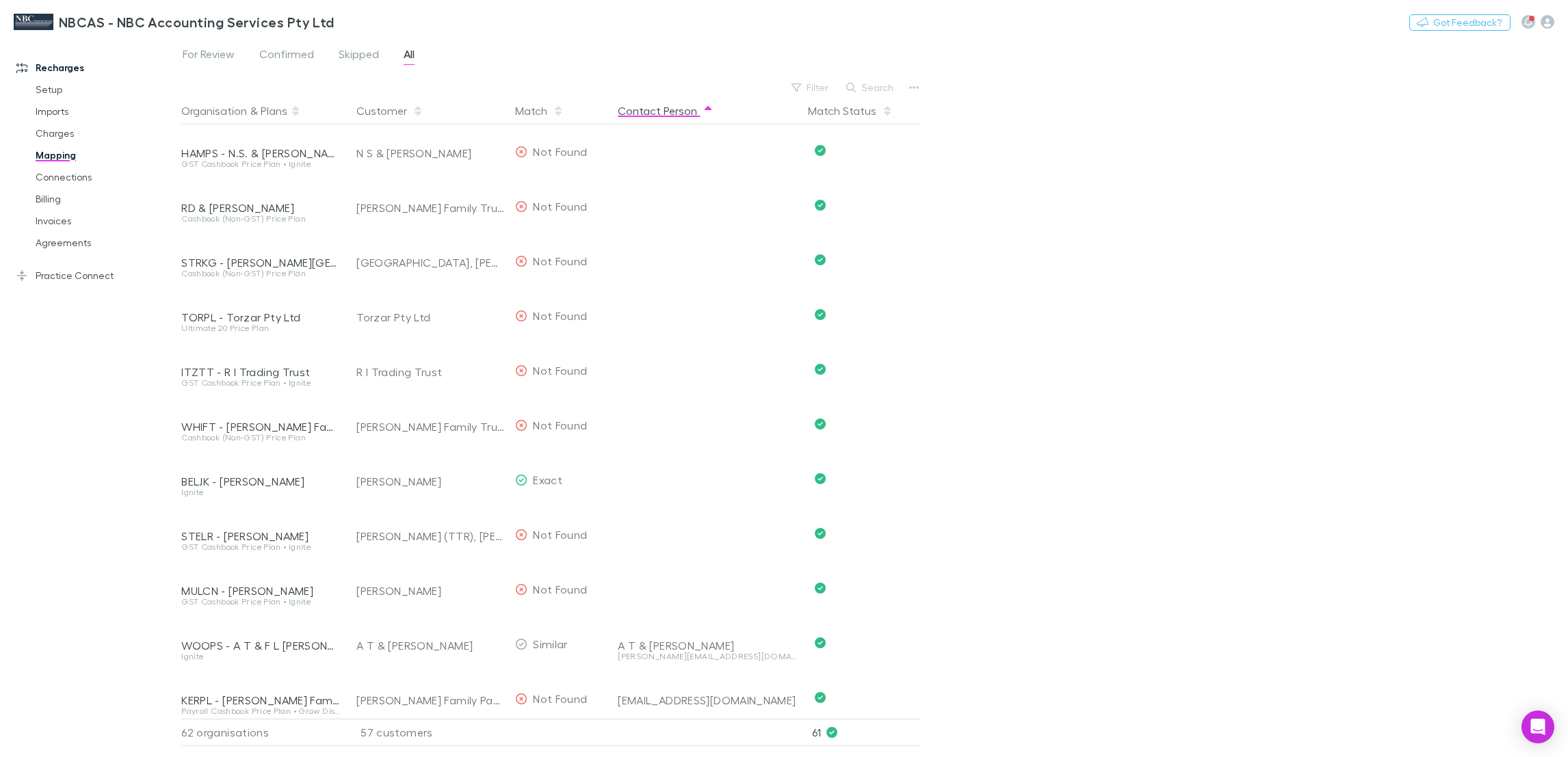
click at [645, 110] on button "Contact Person" at bounding box center [665, 111] width 96 height 28
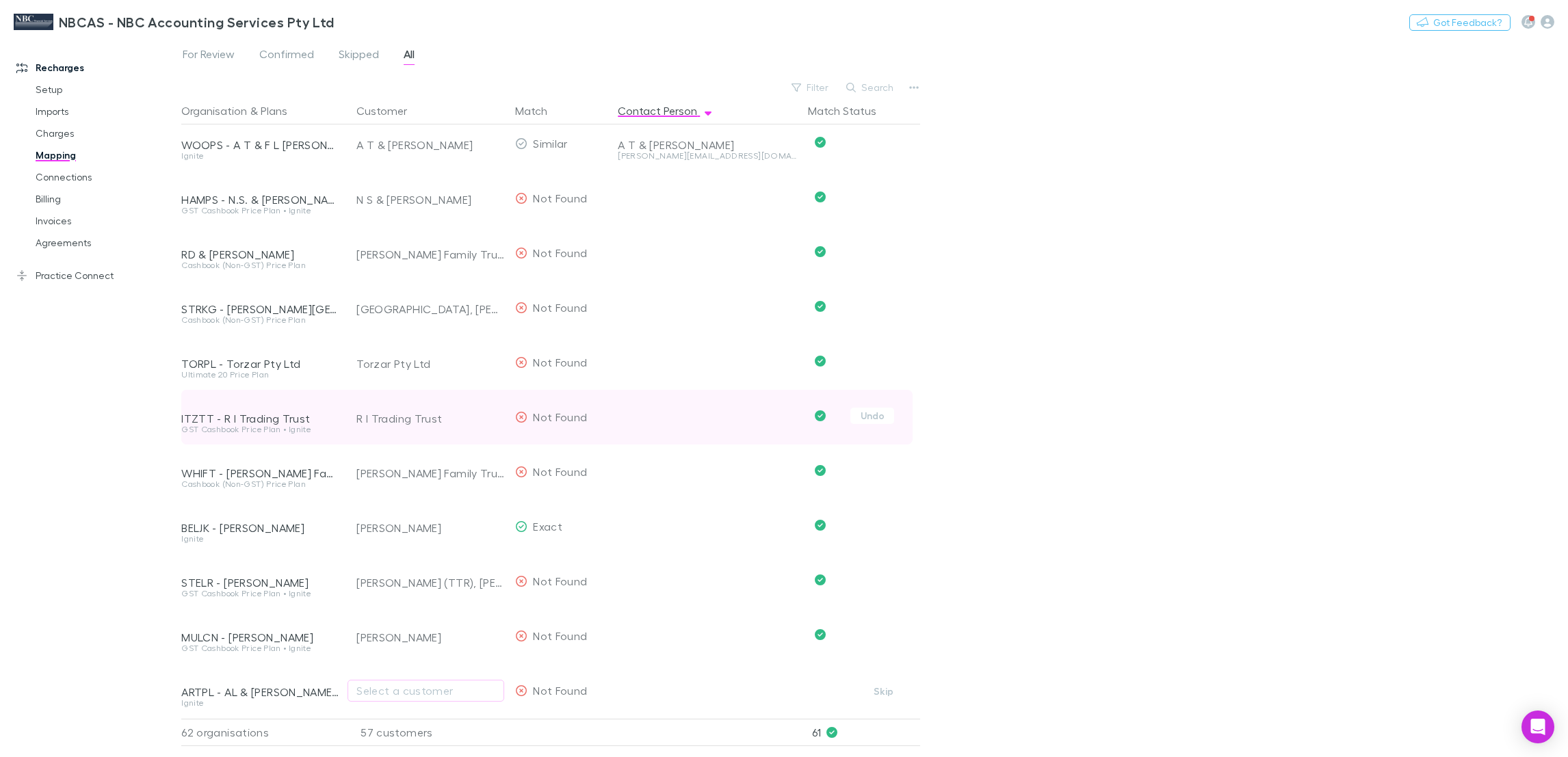
scroll to position [2812, 0]
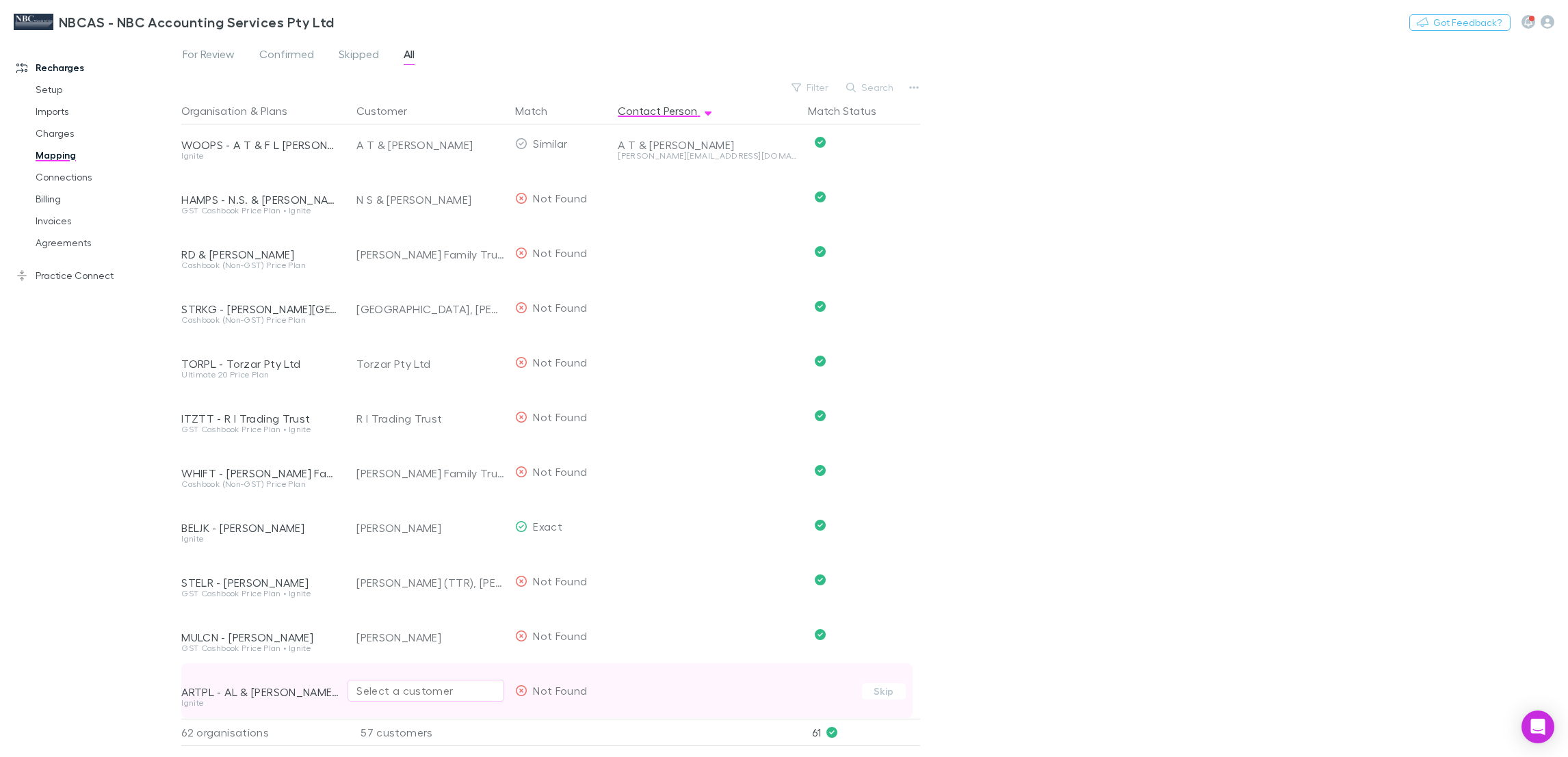
click at [411, 683] on div "Select a customer" at bounding box center [425, 690] width 139 height 16
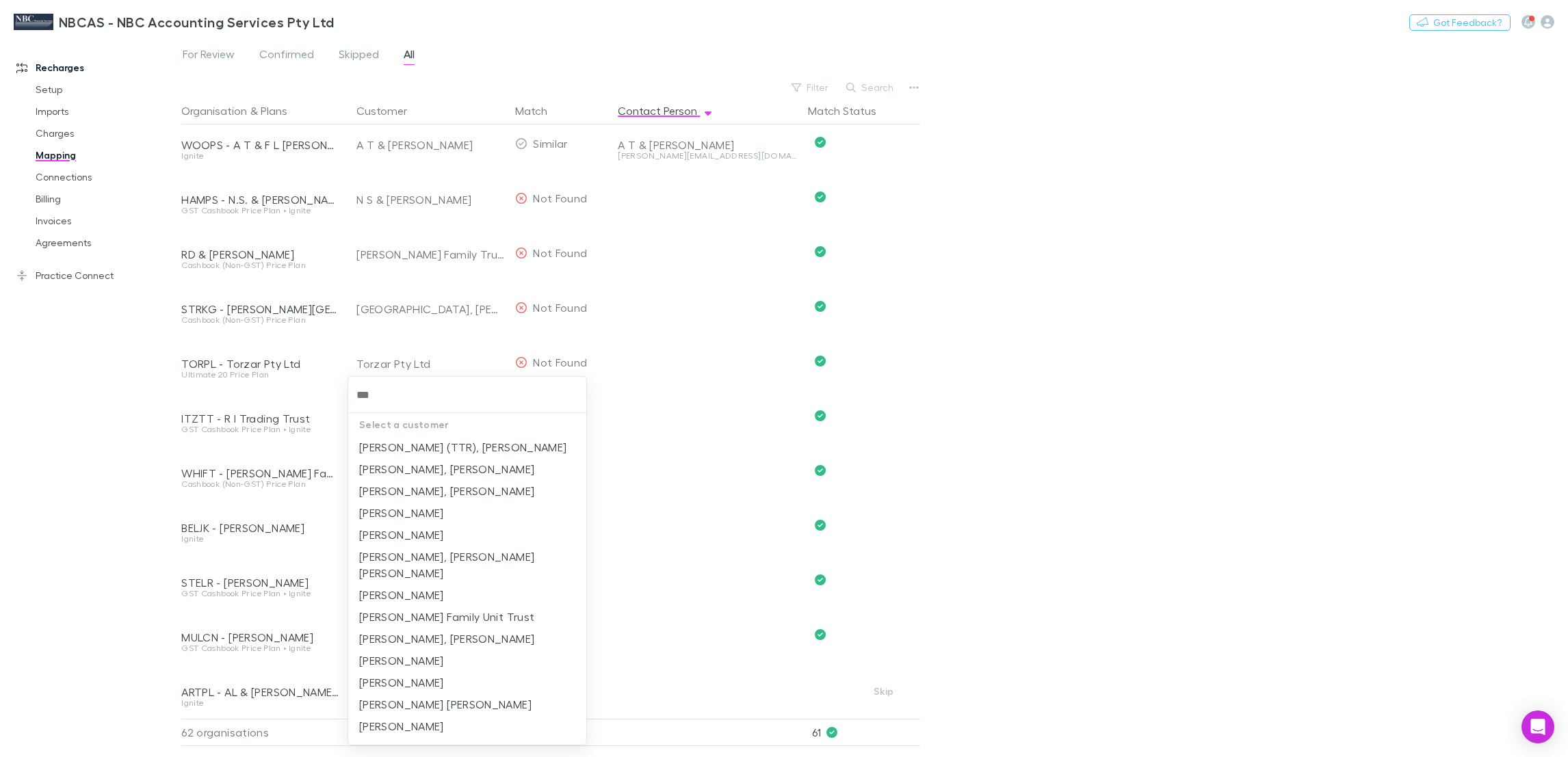
type input "****"
click at [507, 447] on li "Arthurson (TTR), John Richard" at bounding box center [467, 447] width 238 height 22
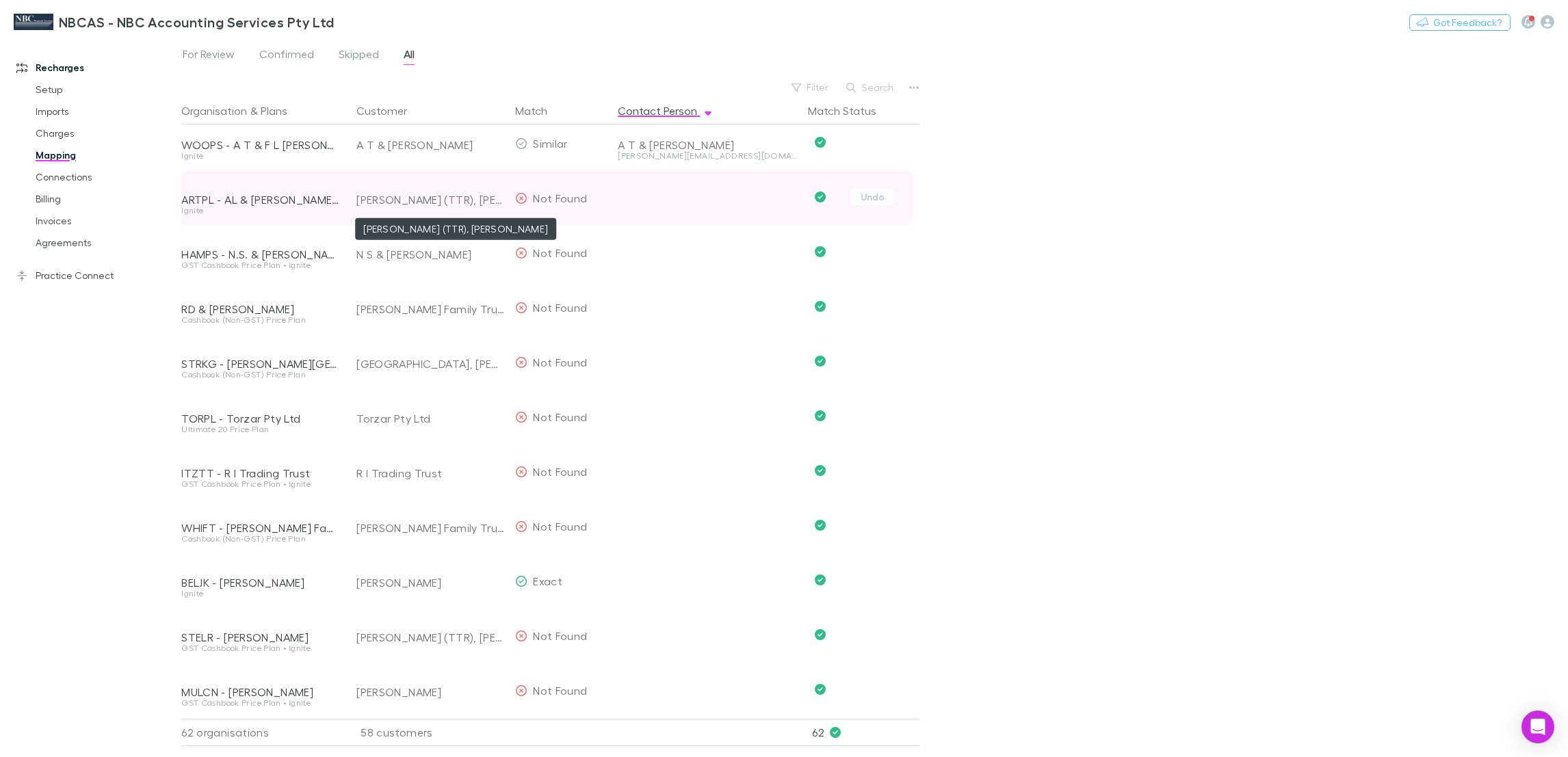
click at [450, 186] on div "Arthurson (TTR), John Richard" at bounding box center [430, 199] width 148 height 55
click at [876, 189] on button "Undo" at bounding box center [871, 197] width 44 height 16
click at [486, 193] on icon "button" at bounding box center [486, 198] width 8 height 11
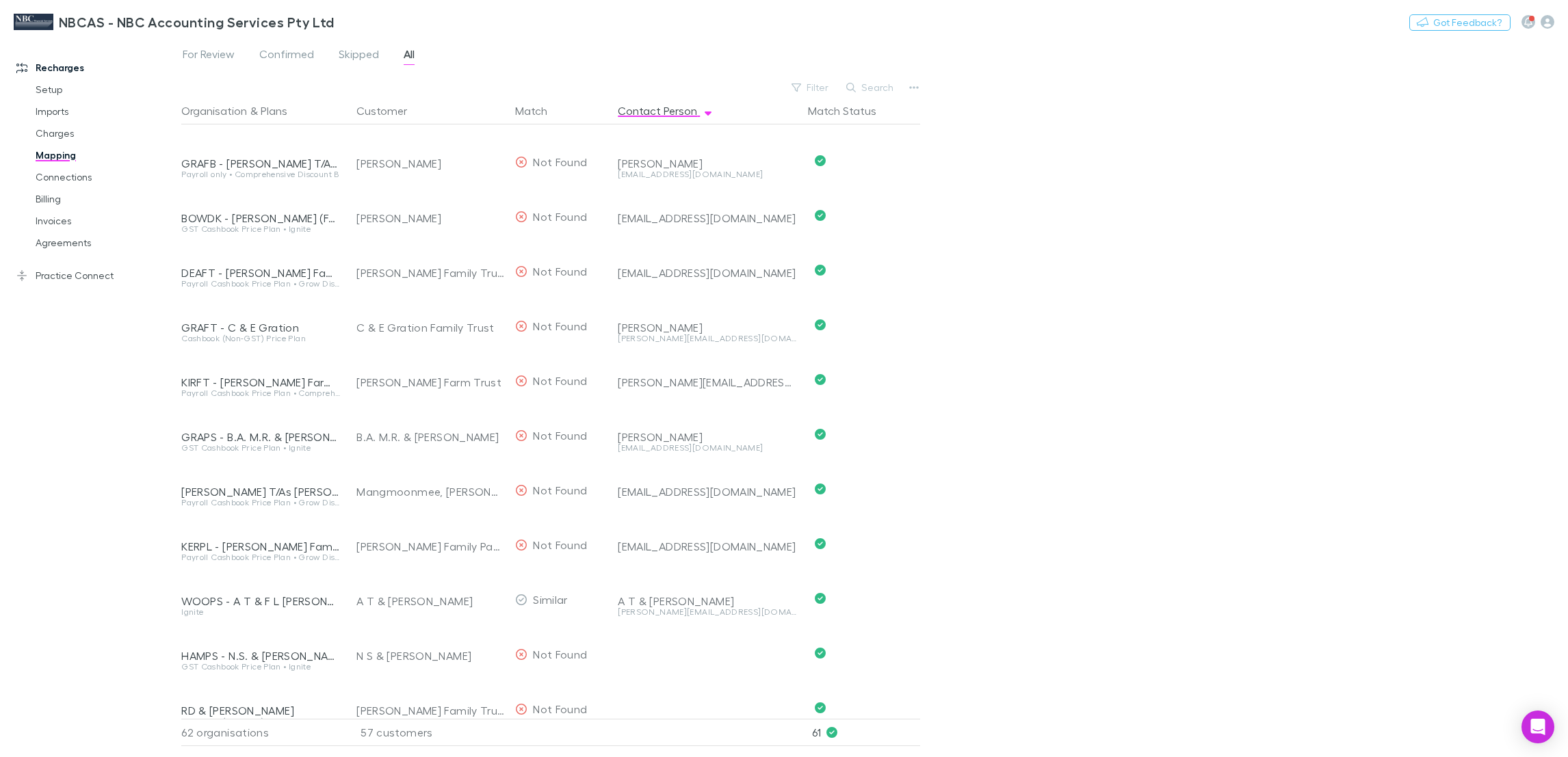
scroll to position [1890, 0]
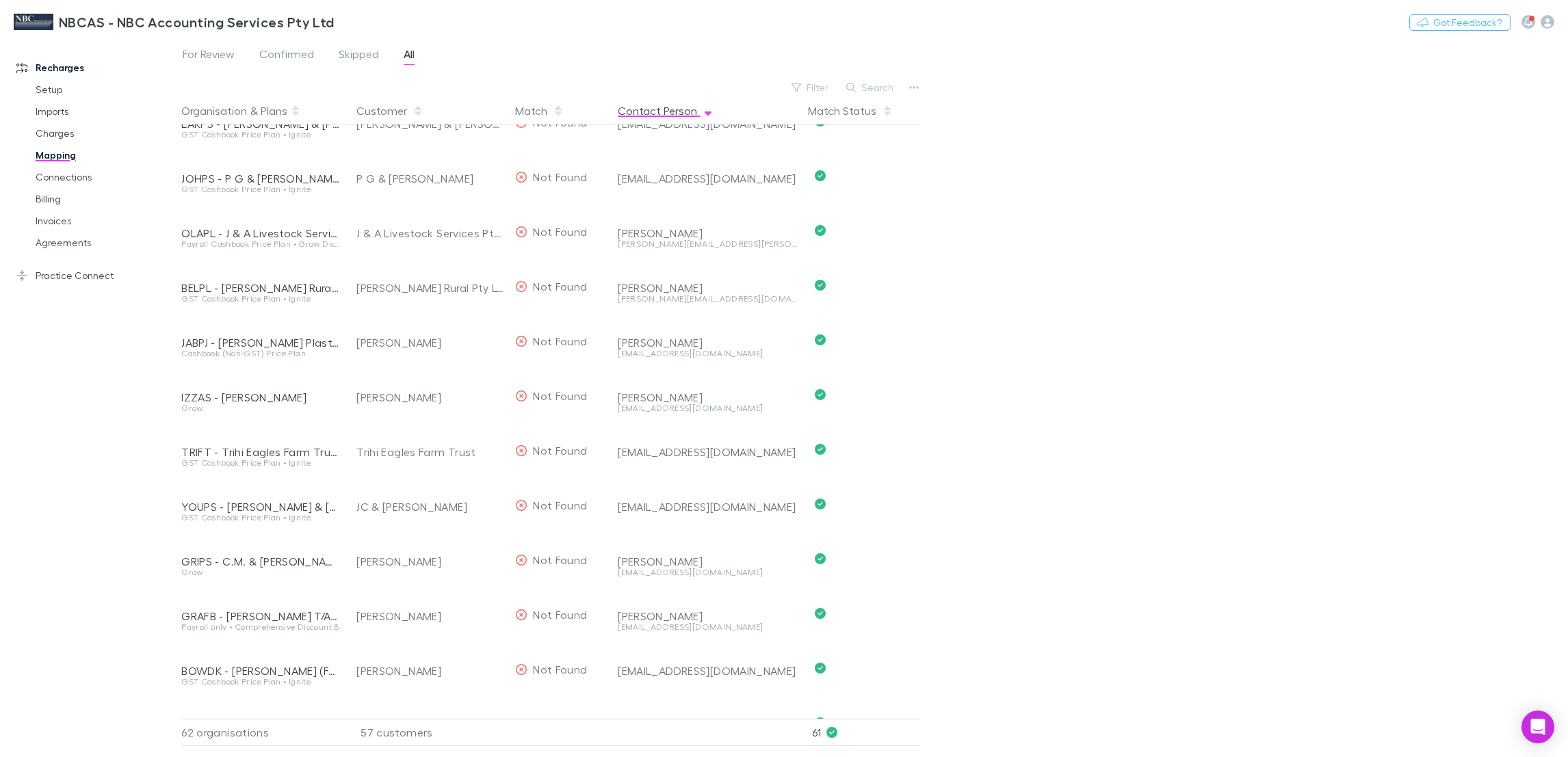
click at [663, 106] on button "Contact Person" at bounding box center [665, 111] width 96 height 28
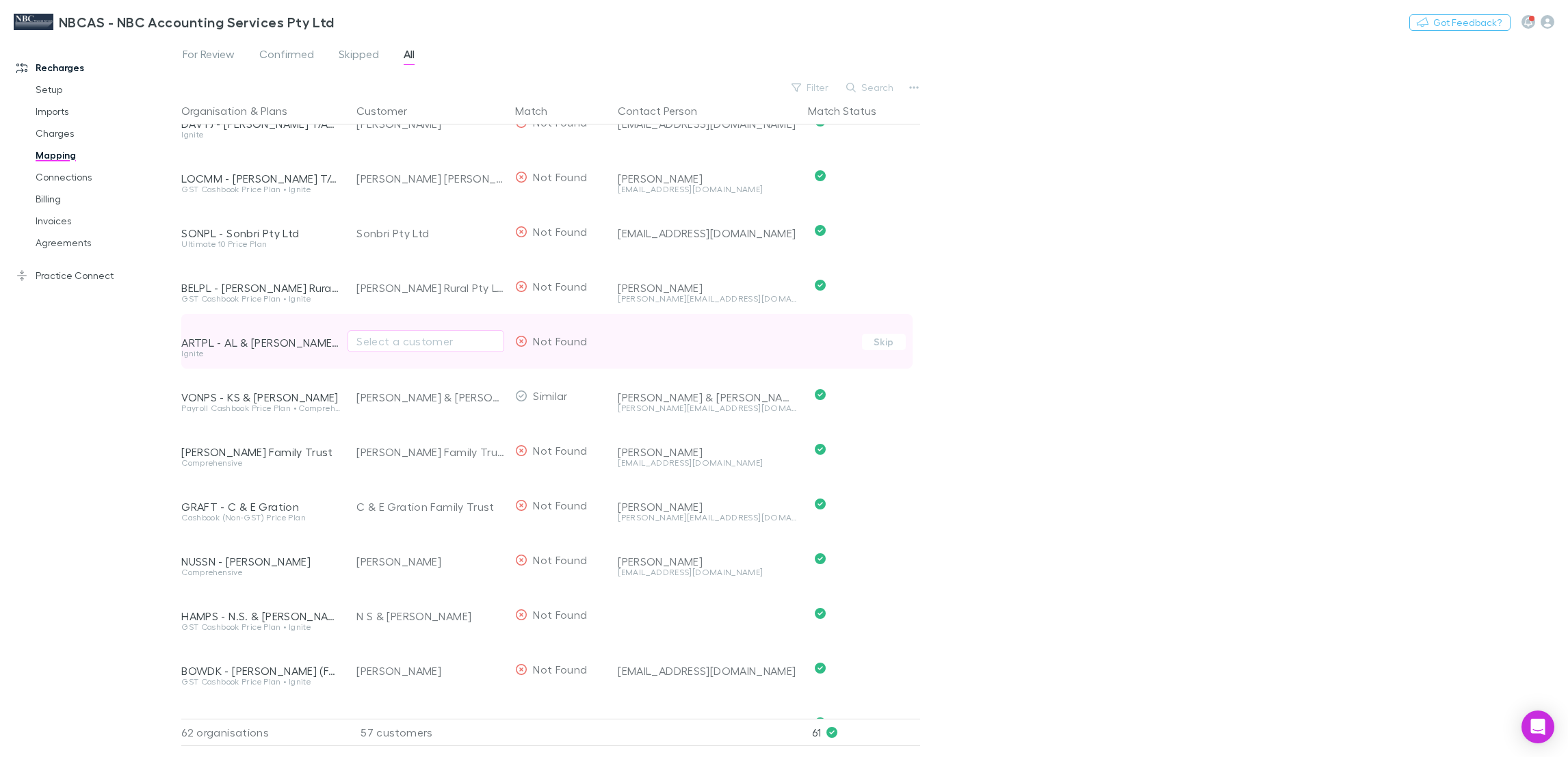
click at [606, 344] on div "Not Found" at bounding box center [560, 340] width 102 height 55
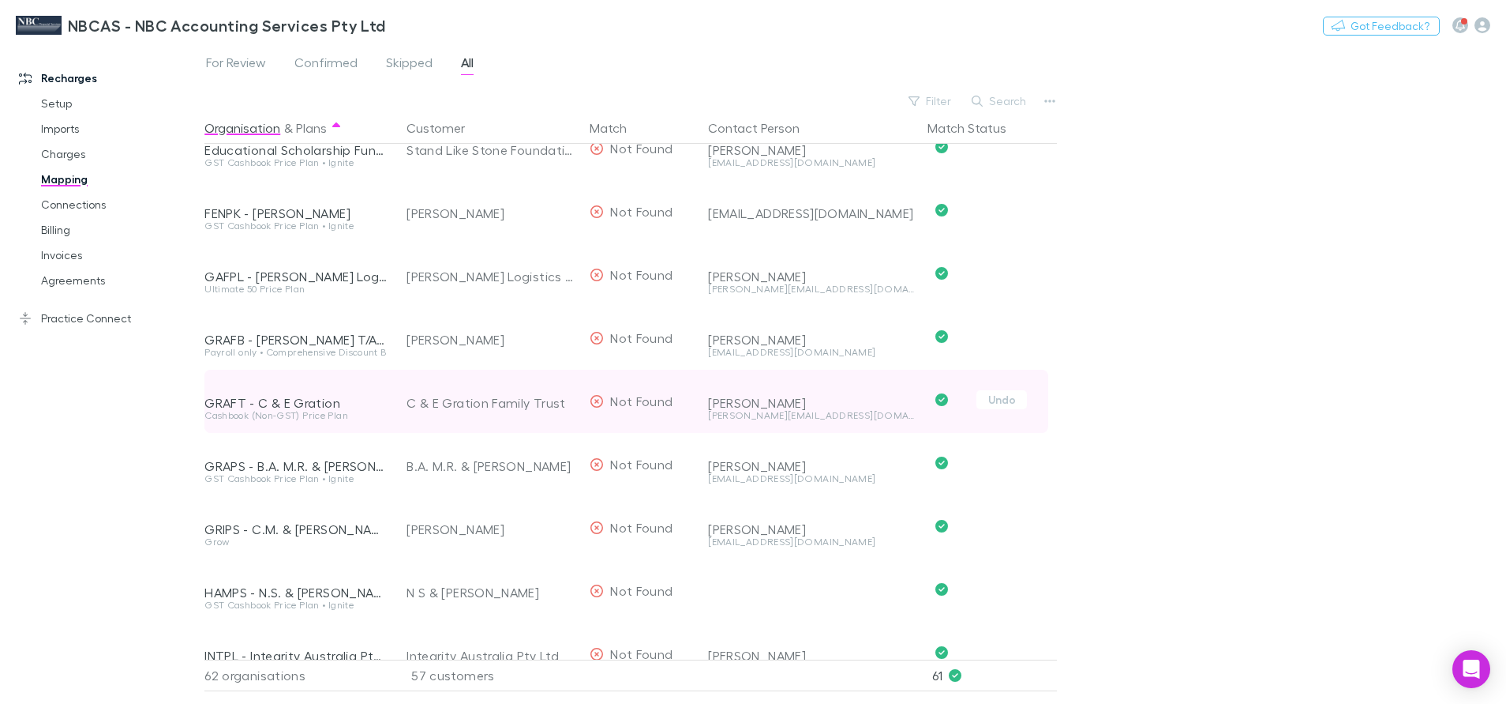
scroll to position [947, 0]
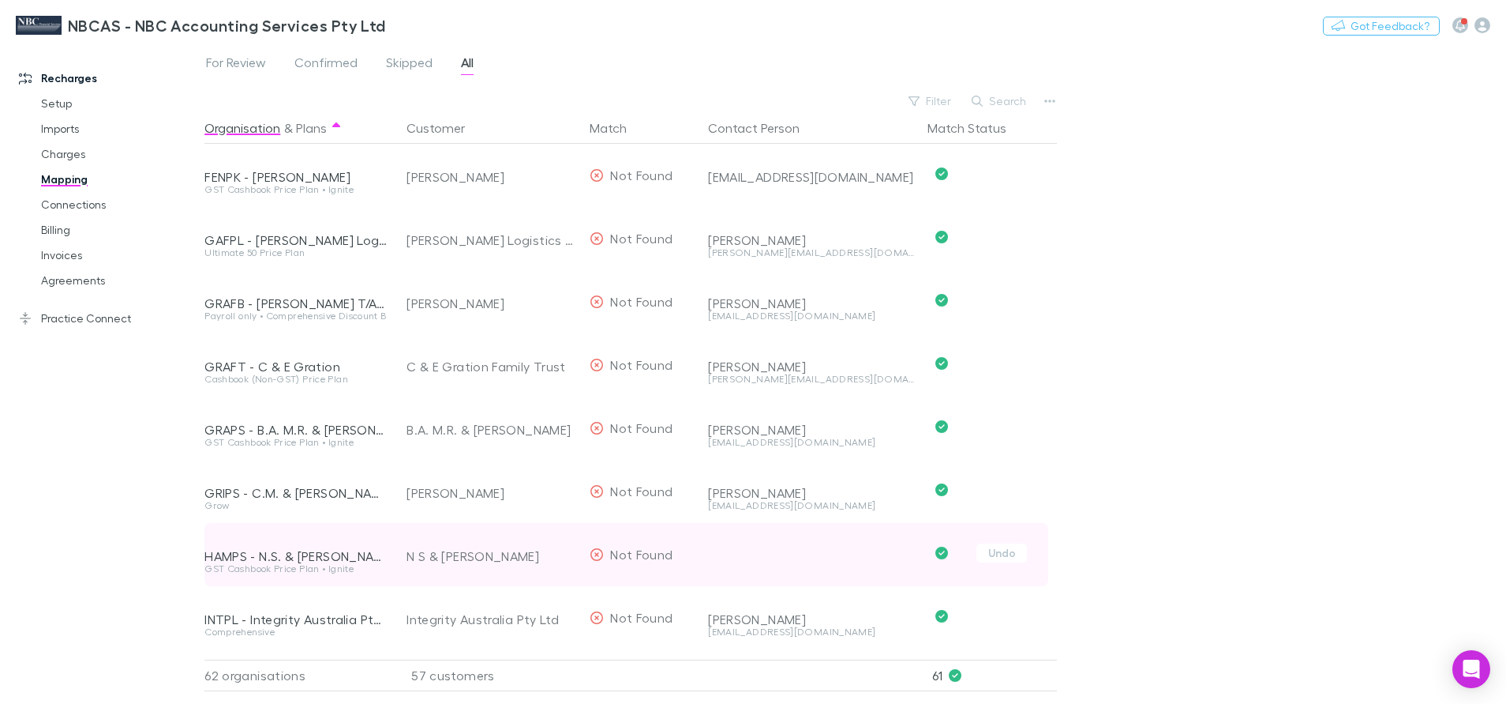
click at [795, 557] on div at bounding box center [811, 543] width 207 height 41
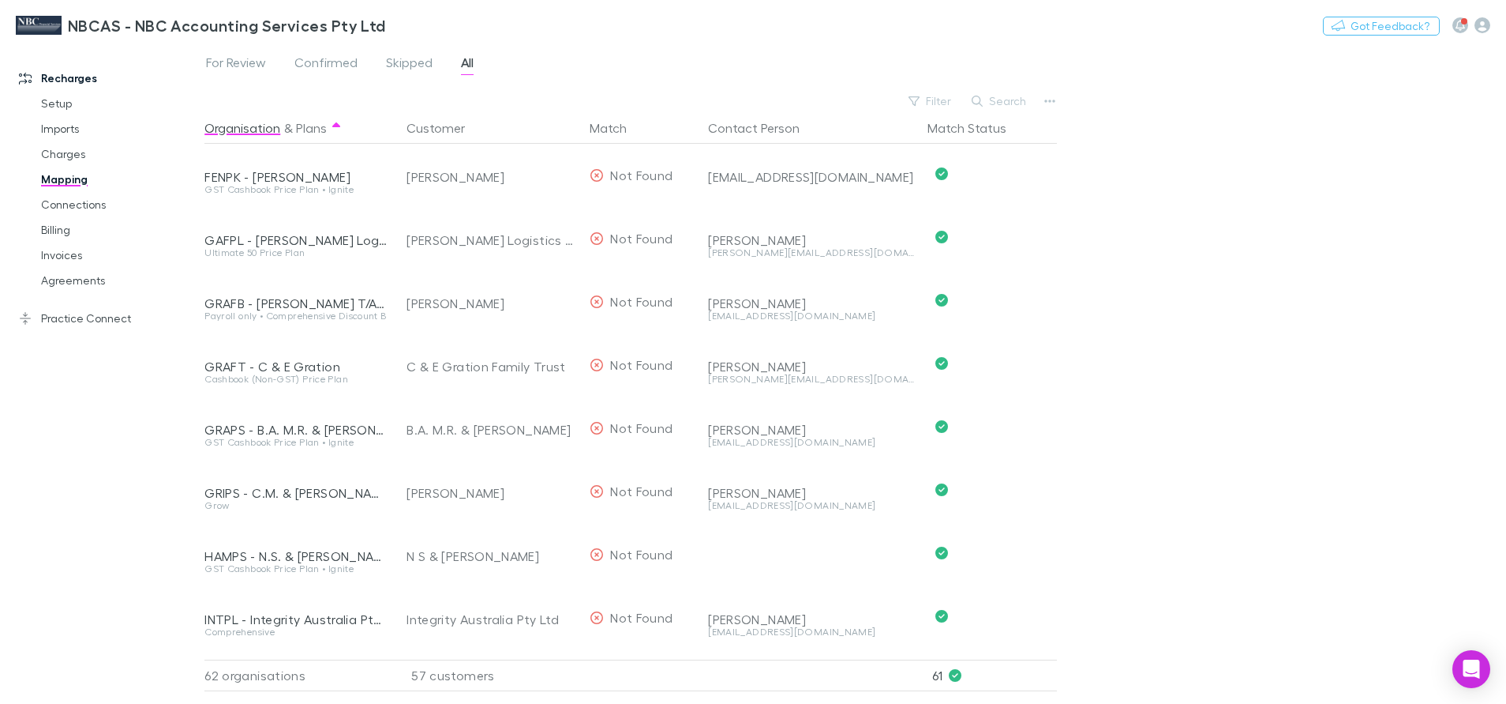
click at [51, 180] on link "Mapping" at bounding box center [122, 179] width 194 height 25
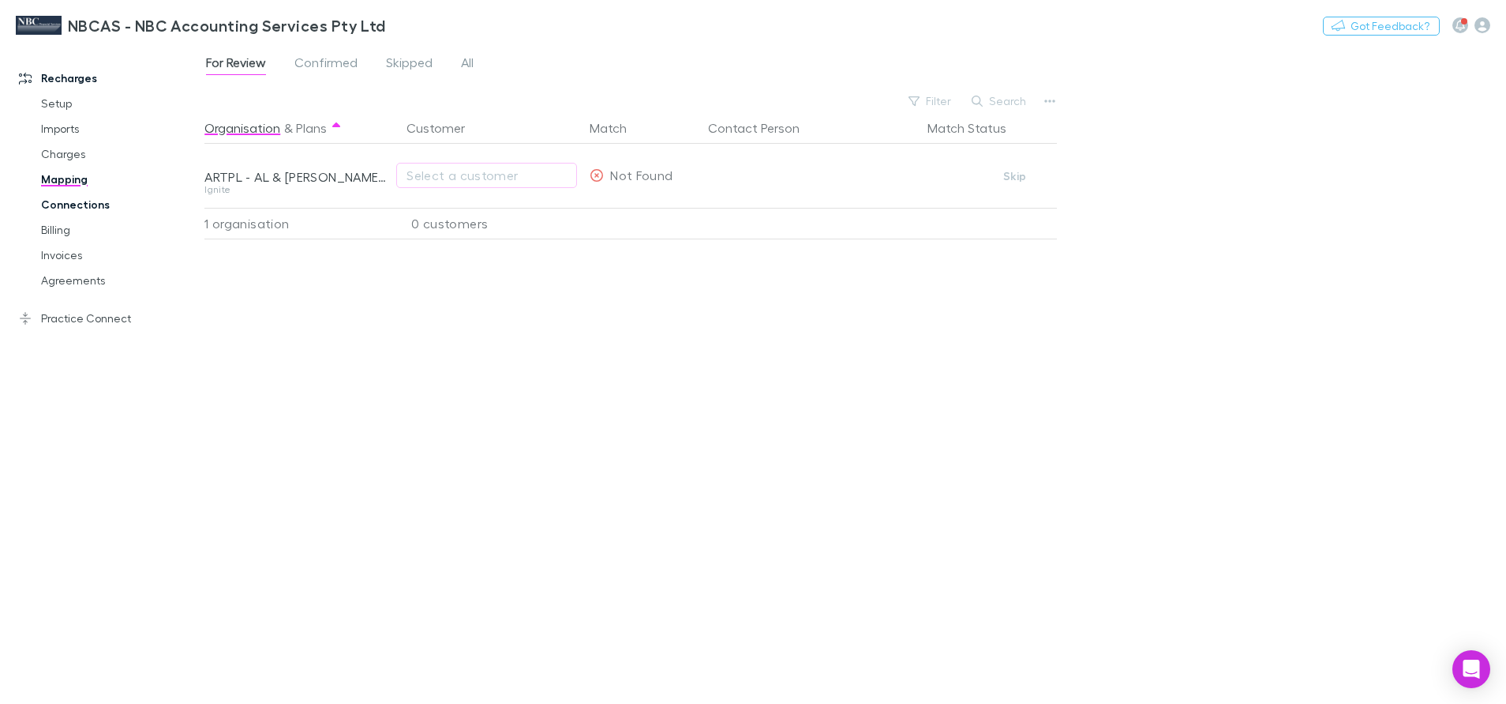
click at [60, 201] on link "Connections" at bounding box center [122, 204] width 194 height 25
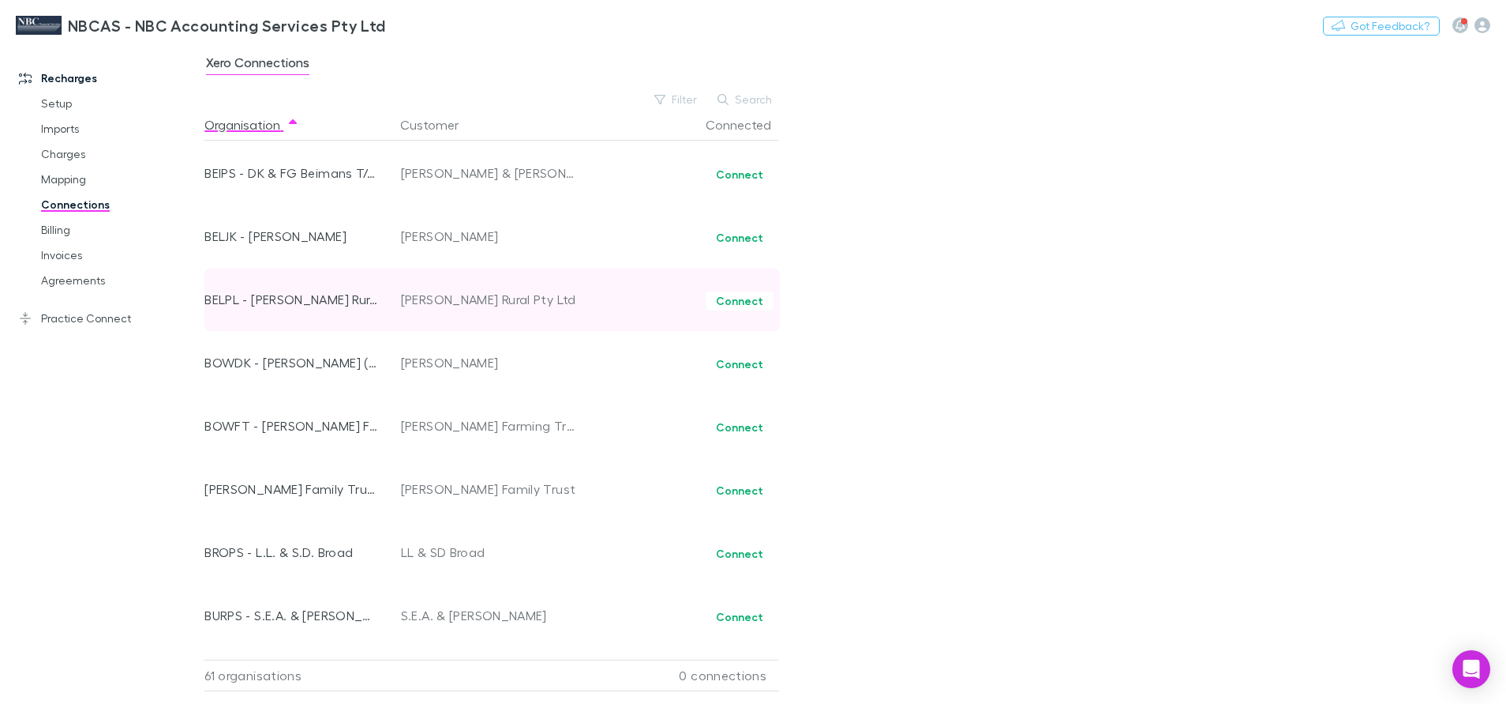
scroll to position [711, 0]
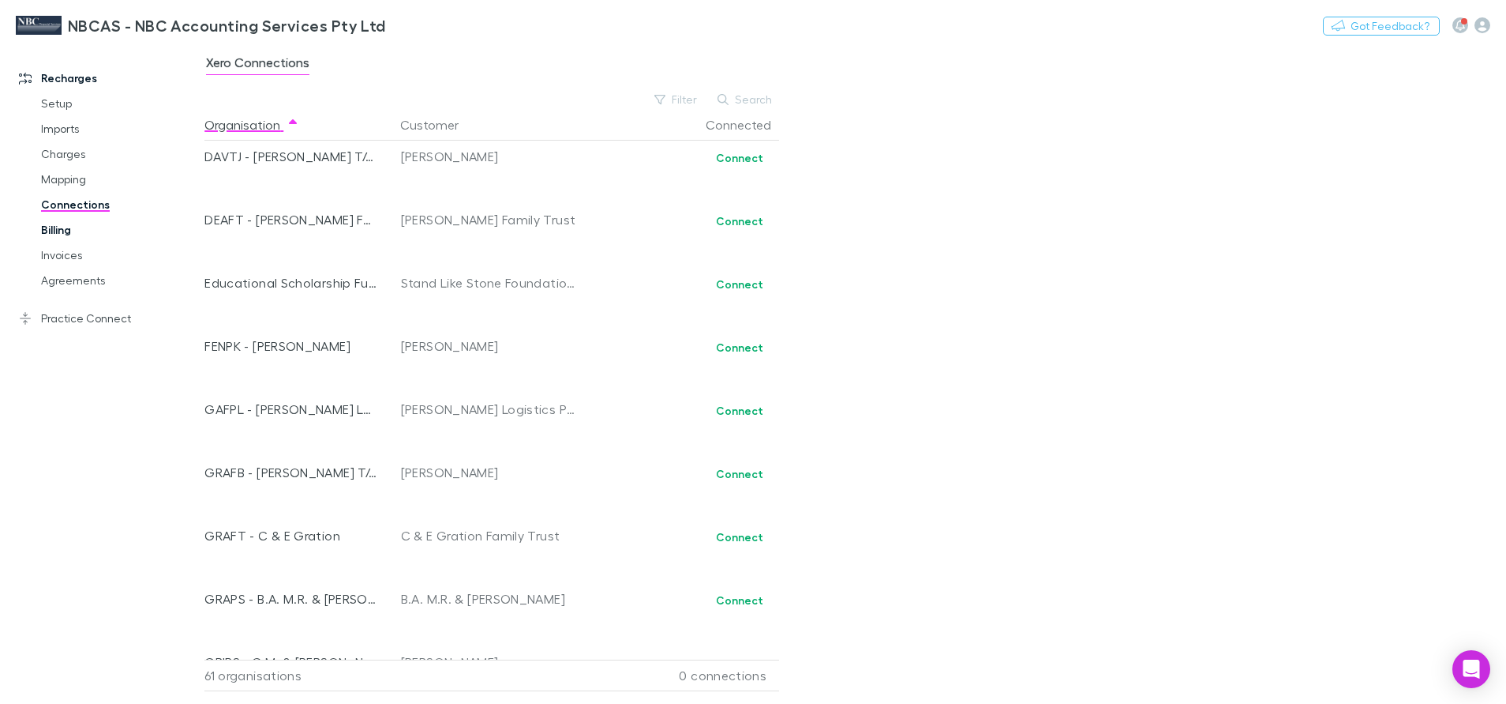
click at [62, 234] on link "Billing" at bounding box center [122, 229] width 194 height 25
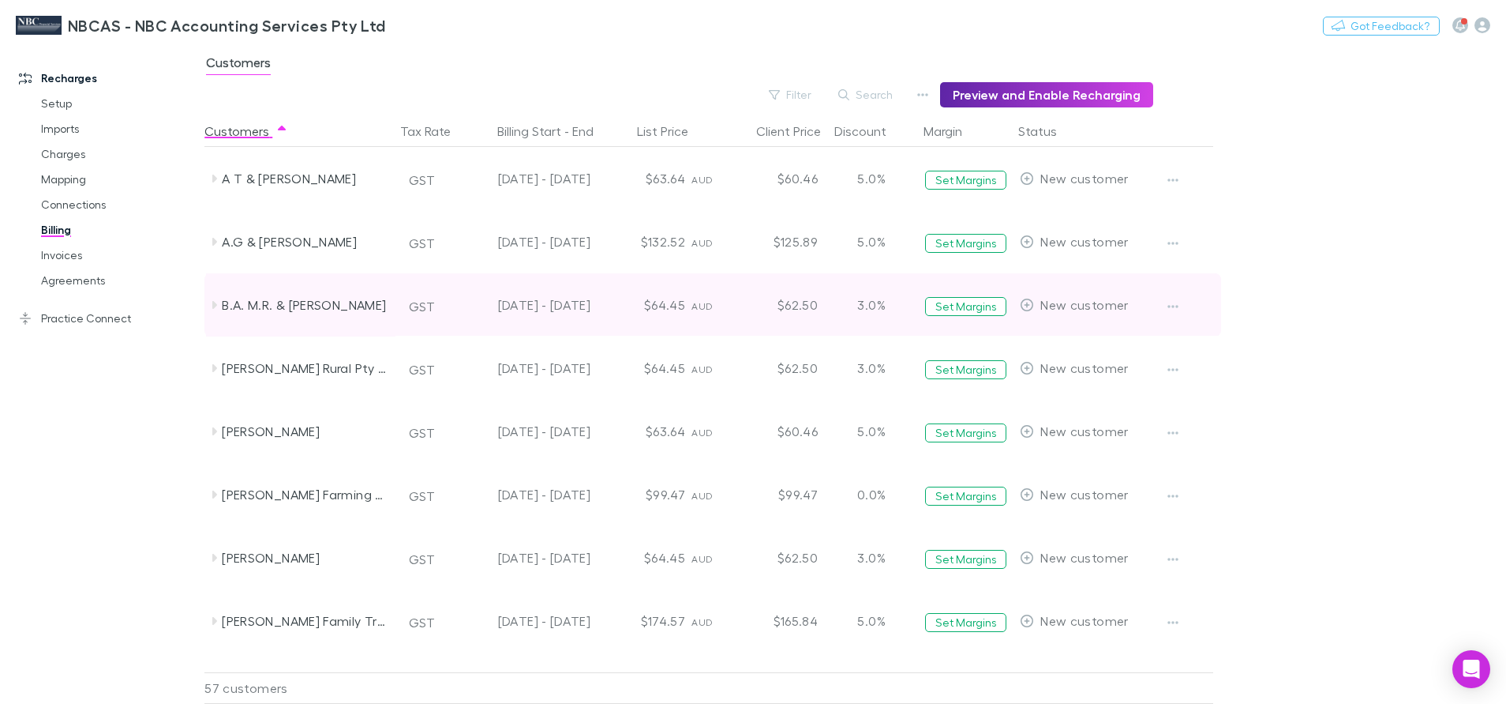
click at [874, 306] on div "3.0%" at bounding box center [871, 304] width 95 height 63
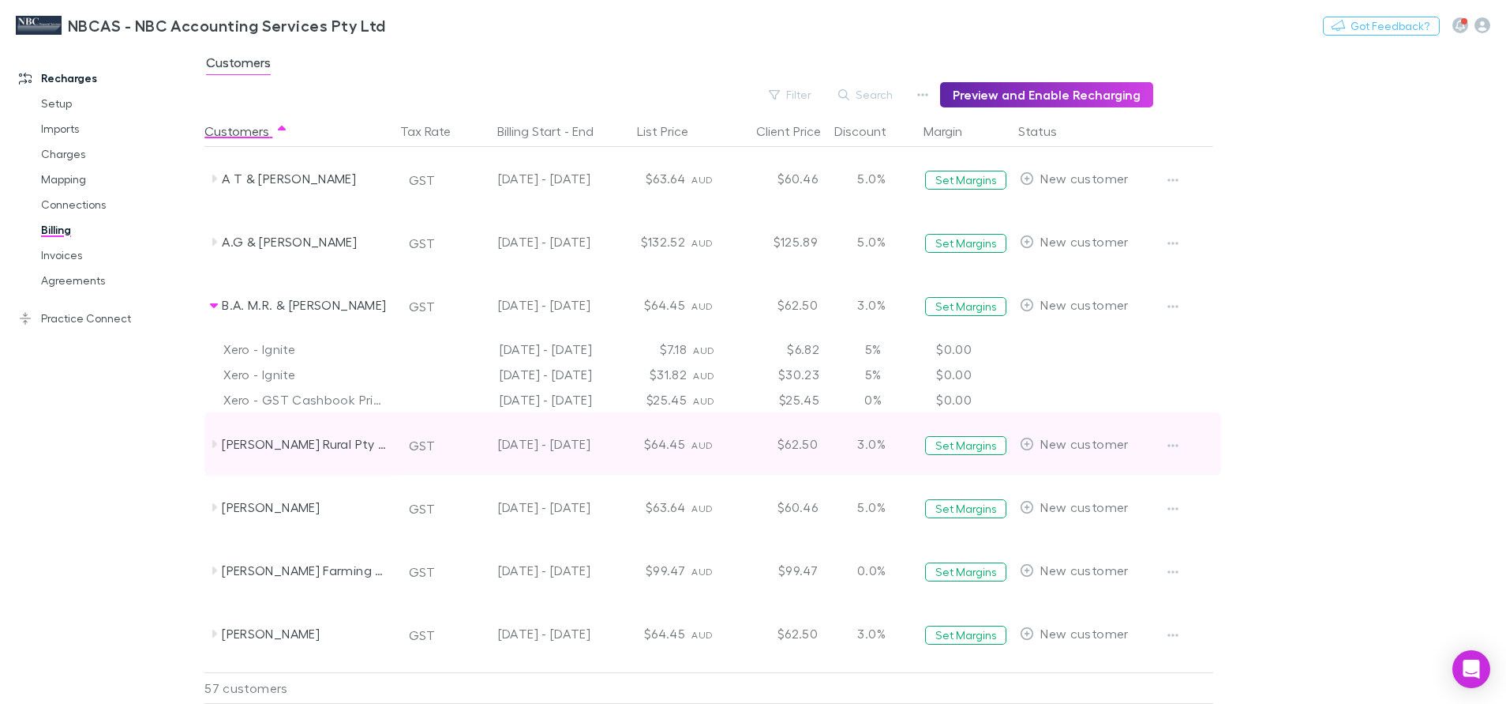
click at [879, 443] on div "3.0%" at bounding box center [871, 443] width 95 height 63
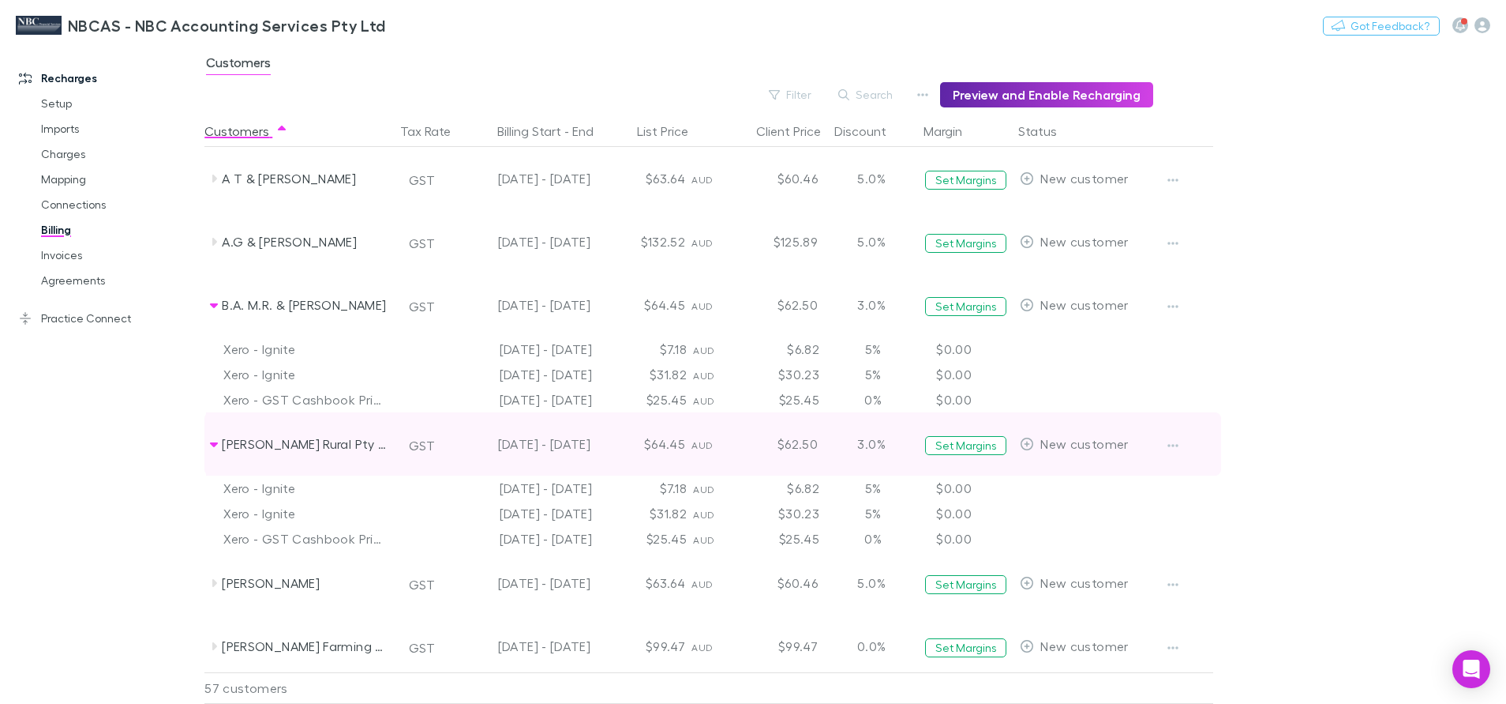
scroll to position [118, 0]
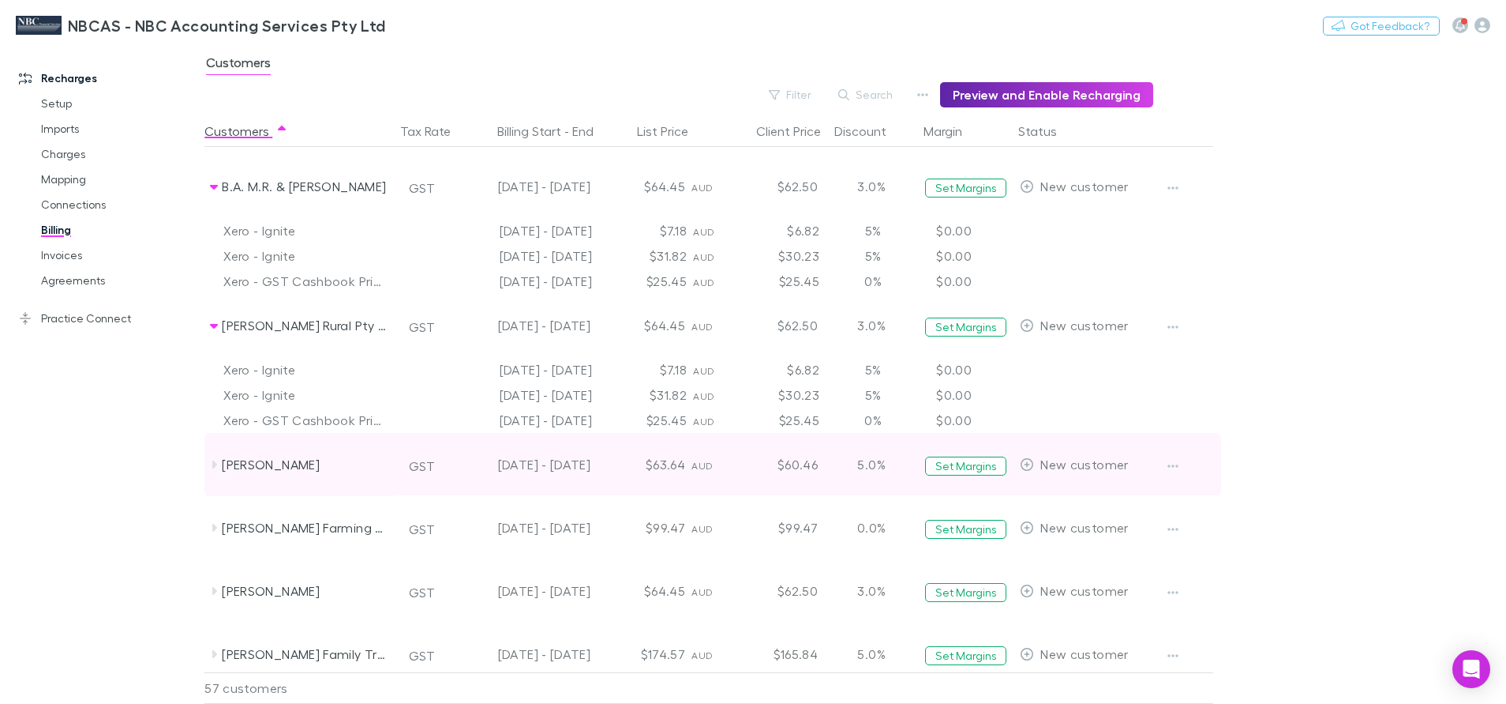
click at [875, 467] on div "5.0%" at bounding box center [871, 464] width 95 height 63
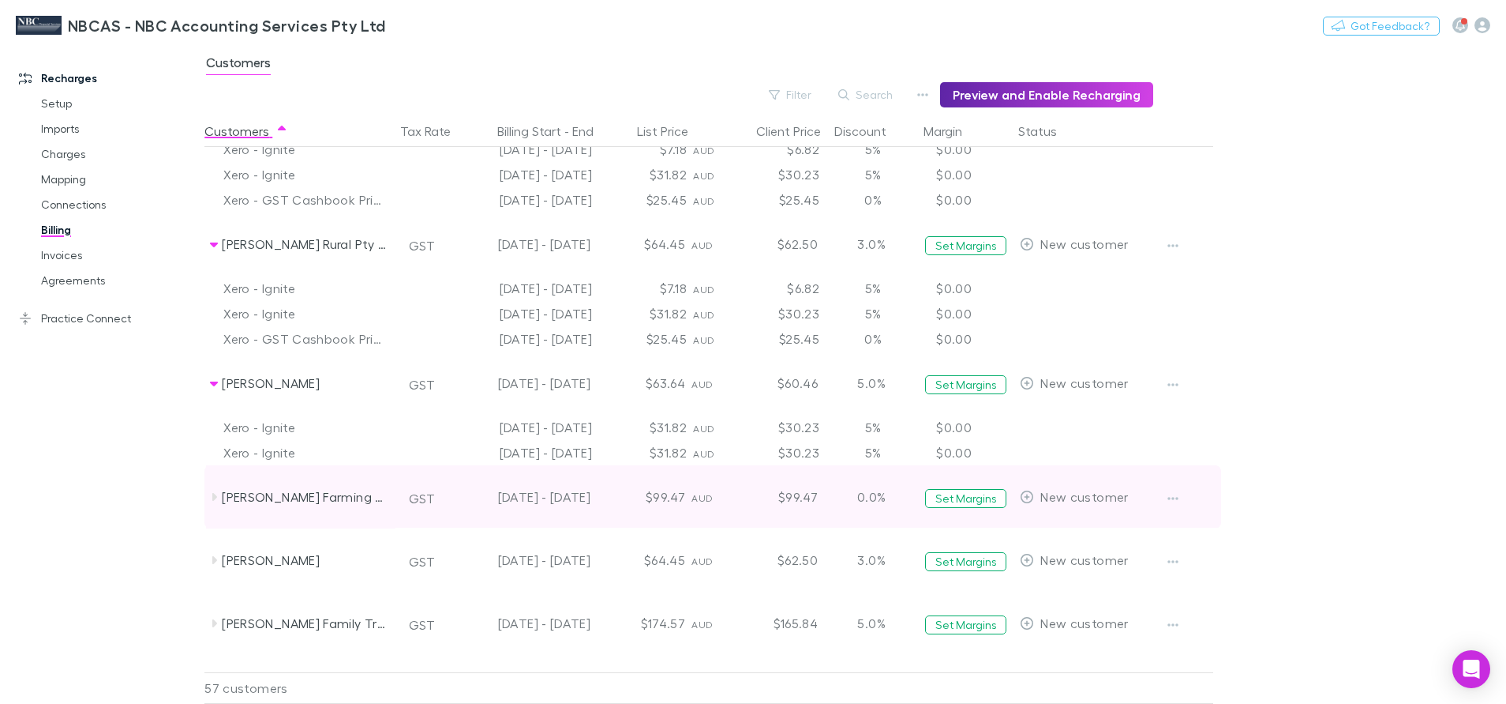
scroll to position [237, 0]
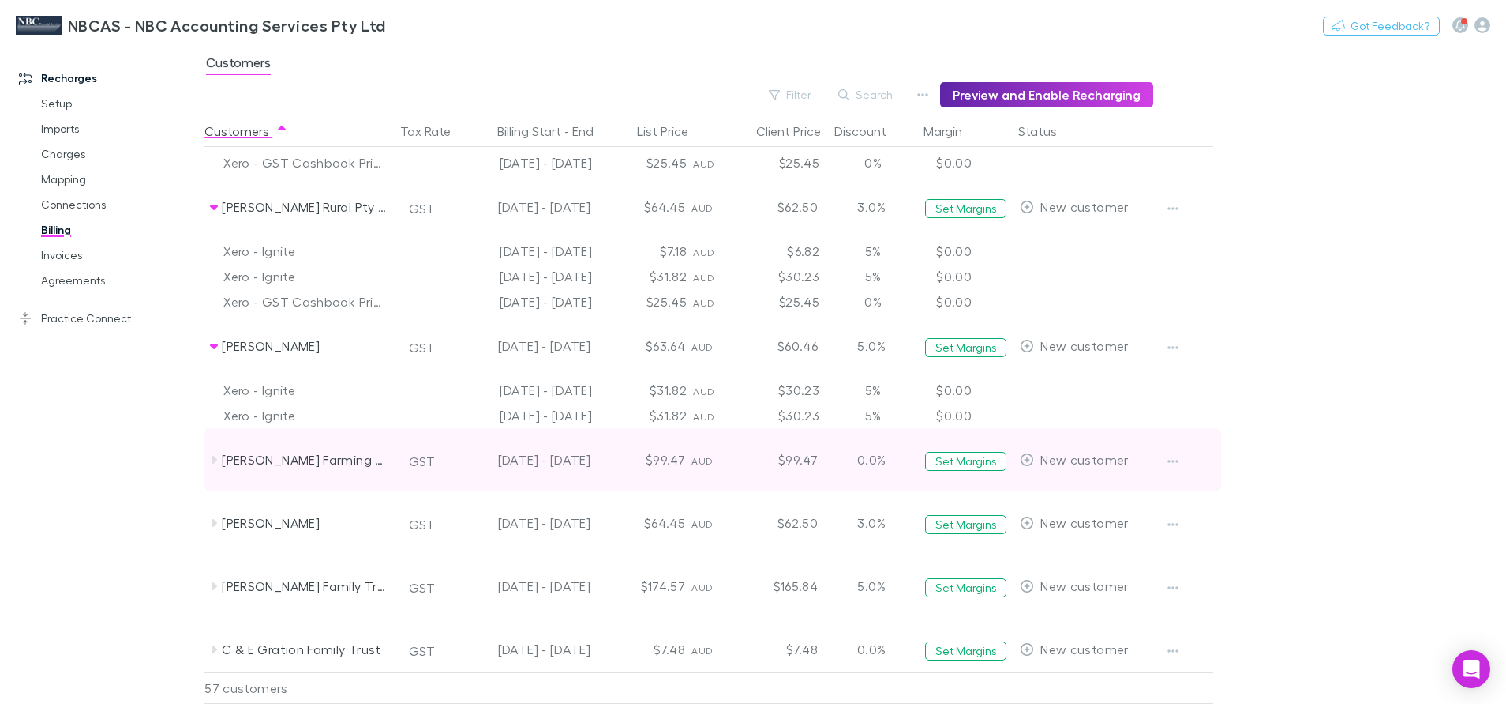
click at [872, 468] on div "0.0%" at bounding box center [871, 459] width 95 height 63
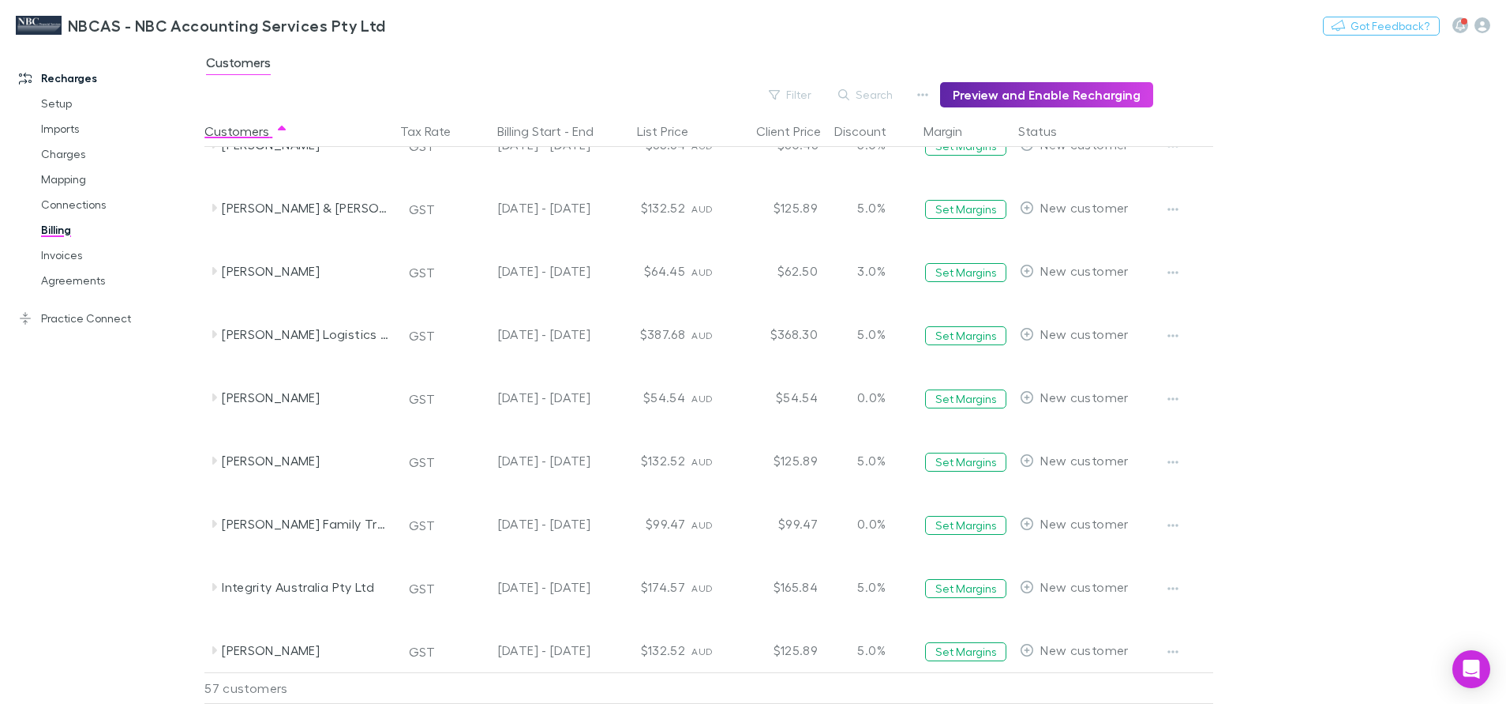
scroll to position [947, 0]
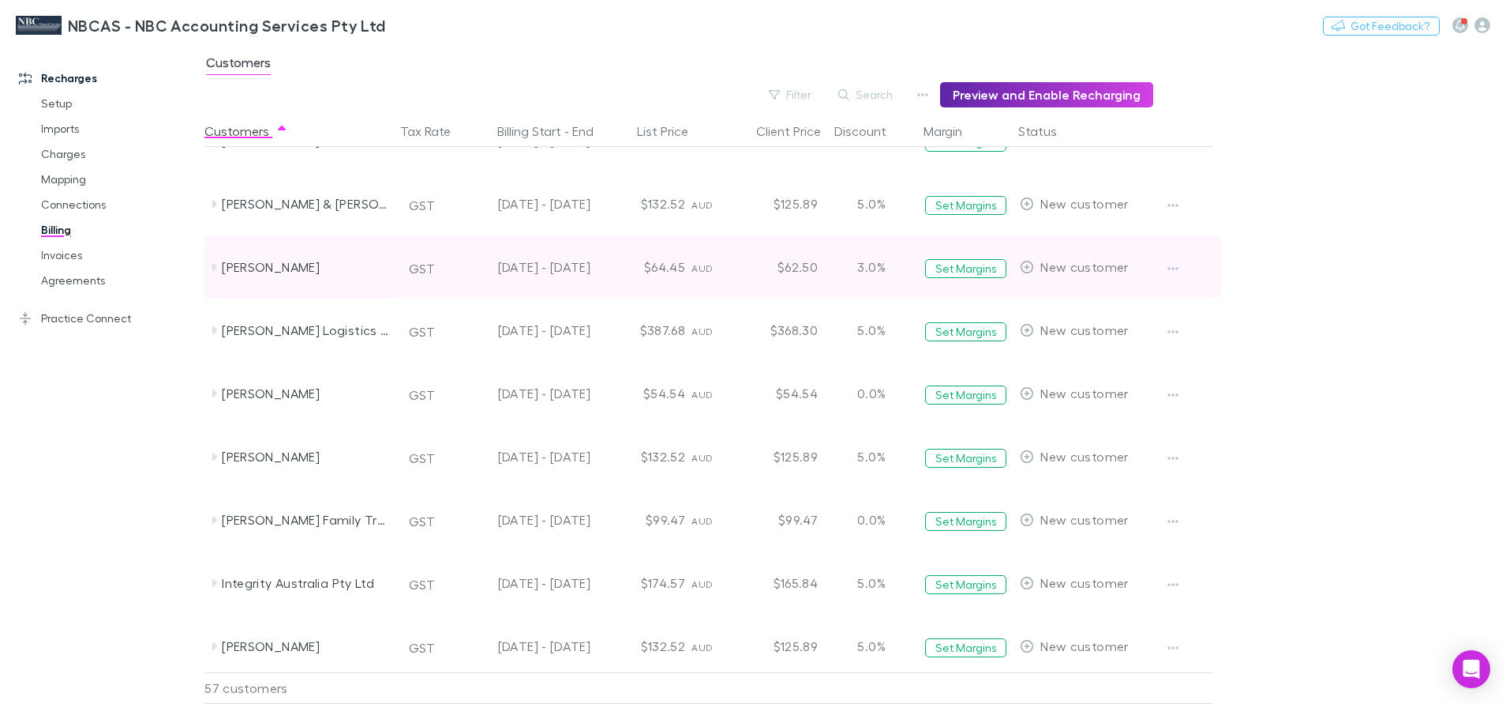
click at [865, 274] on div "3.0%" at bounding box center [871, 266] width 95 height 63
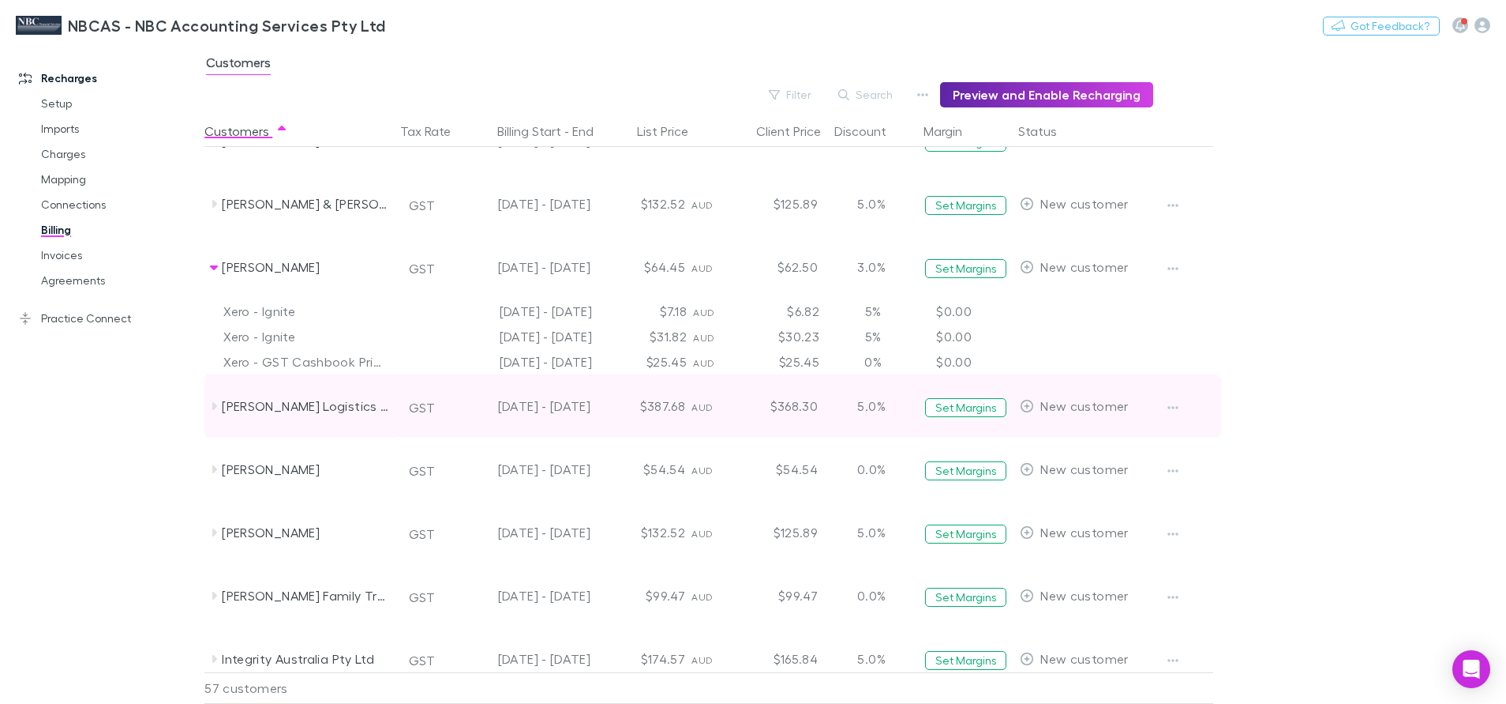
click at [879, 409] on div "5.0%" at bounding box center [871, 405] width 95 height 63
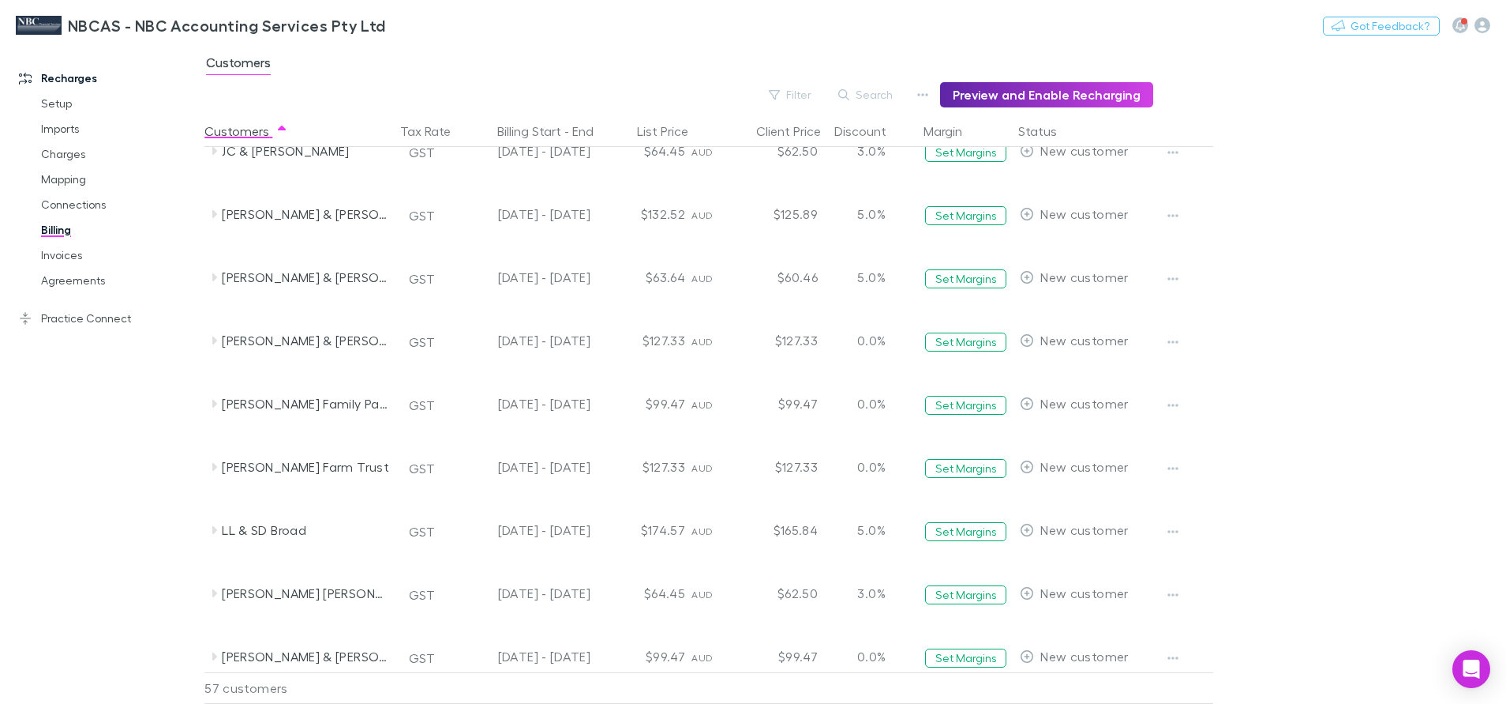
scroll to position [1895, 0]
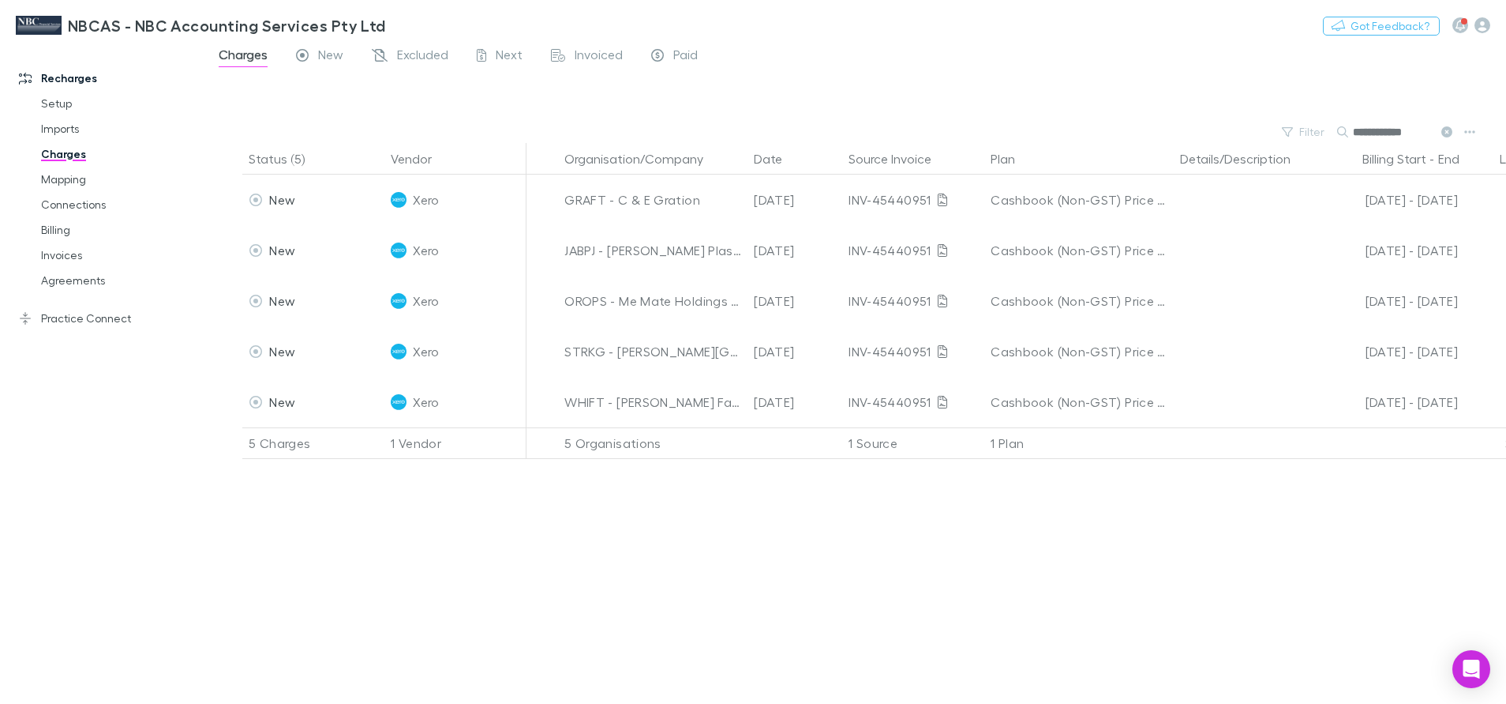
click at [897, 583] on div "Status (5) Vendor Organisation/Company Date Source Invoice Plan Details/Descrip…" at bounding box center [855, 423] width 1302 height 561
